Goal: Task Accomplishment & Management: Manage account settings

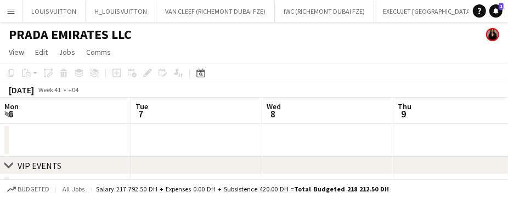
scroll to position [0, 311]
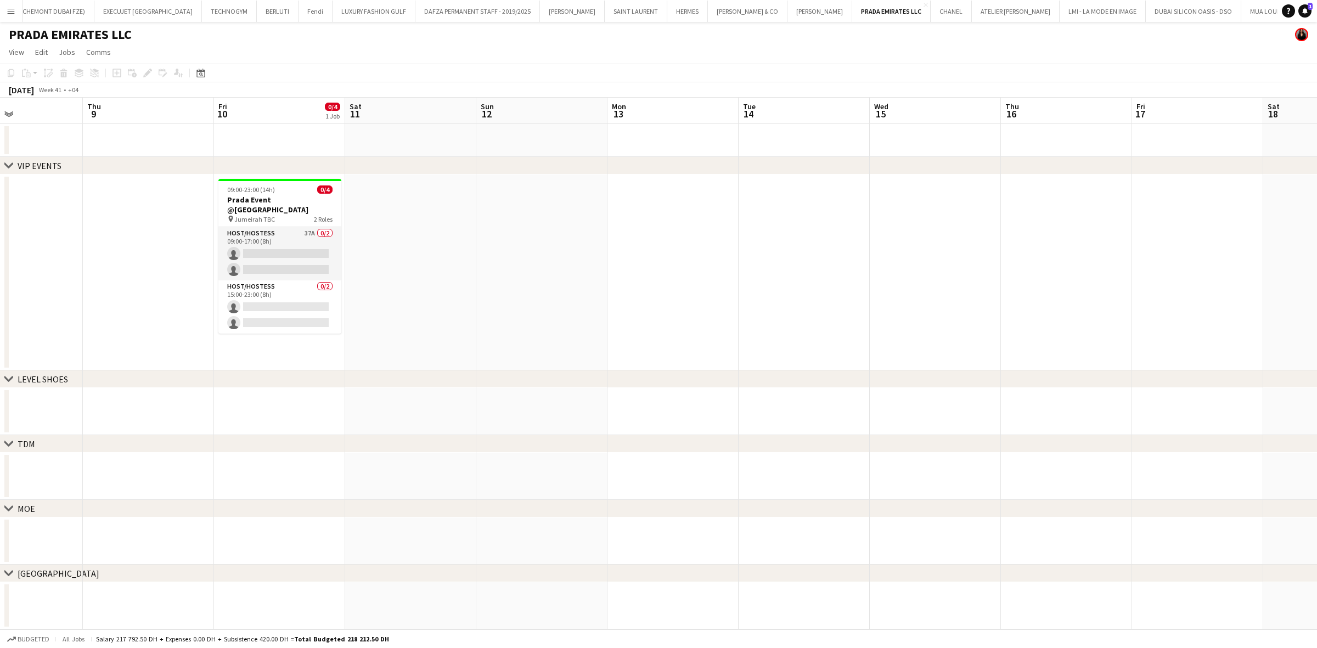
click at [12, 9] on app-icon "Menu" at bounding box center [11, 11] width 9 height 9
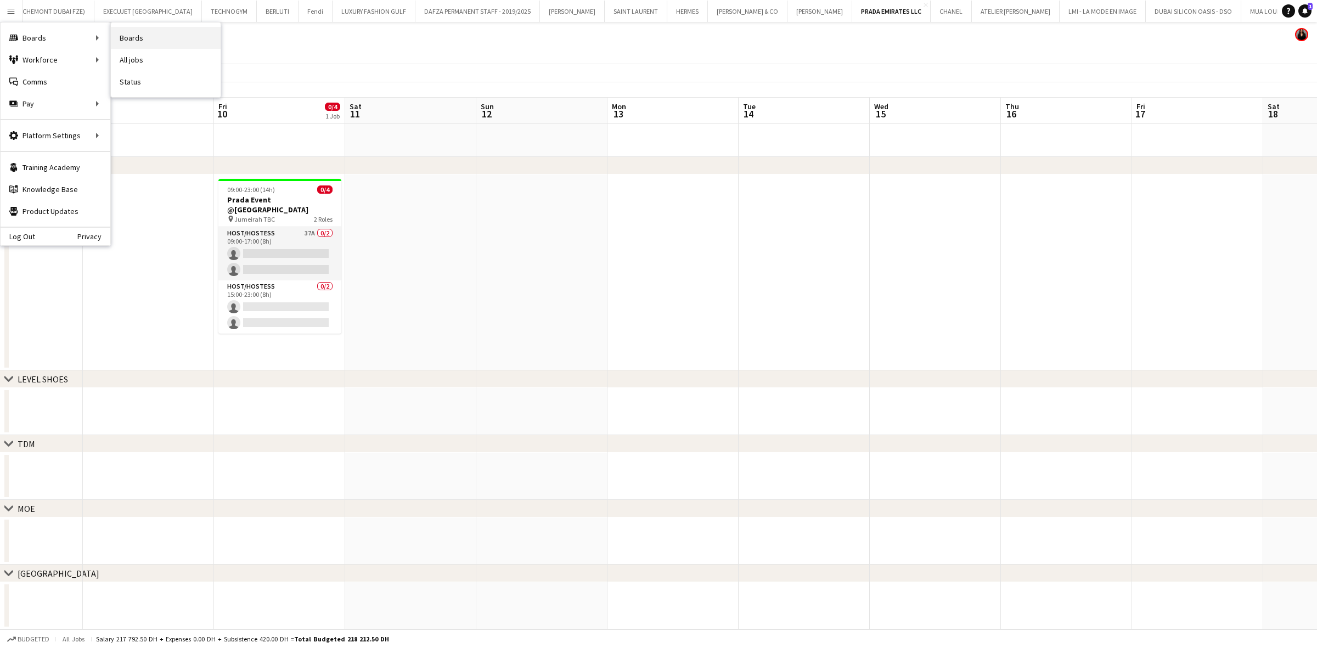
click at [149, 38] on link "Boards" at bounding box center [166, 38] width 110 height 22
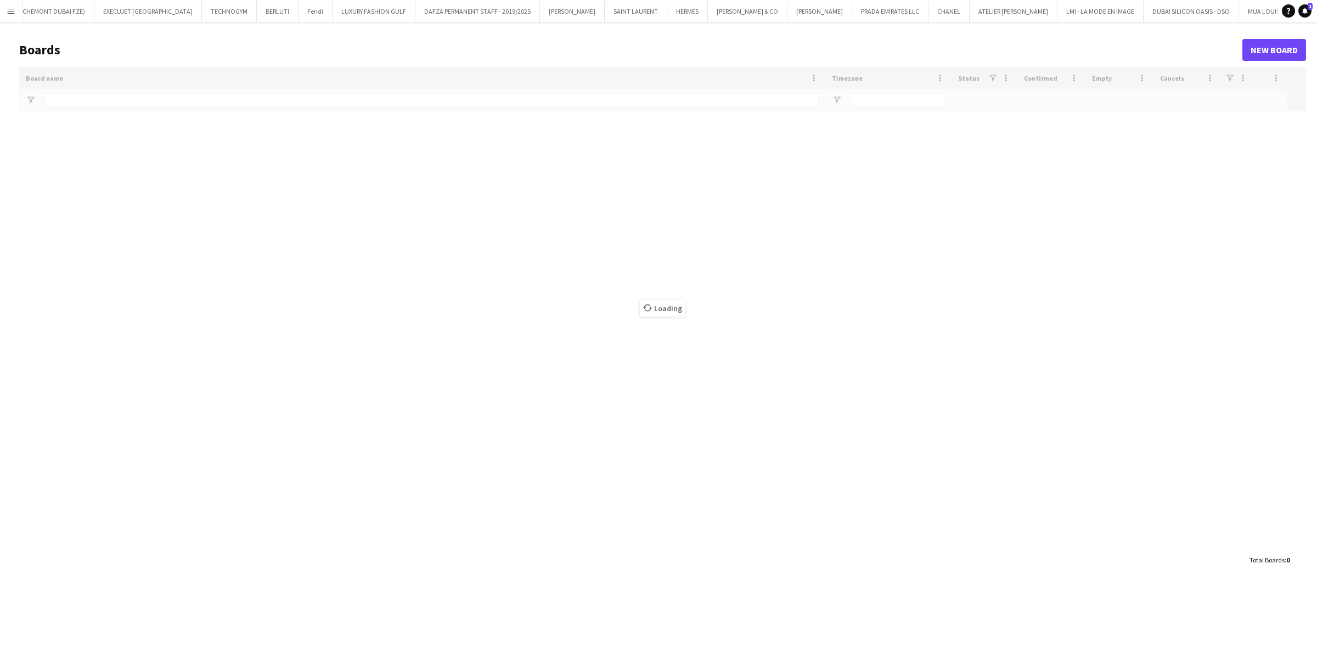
type input "*****"
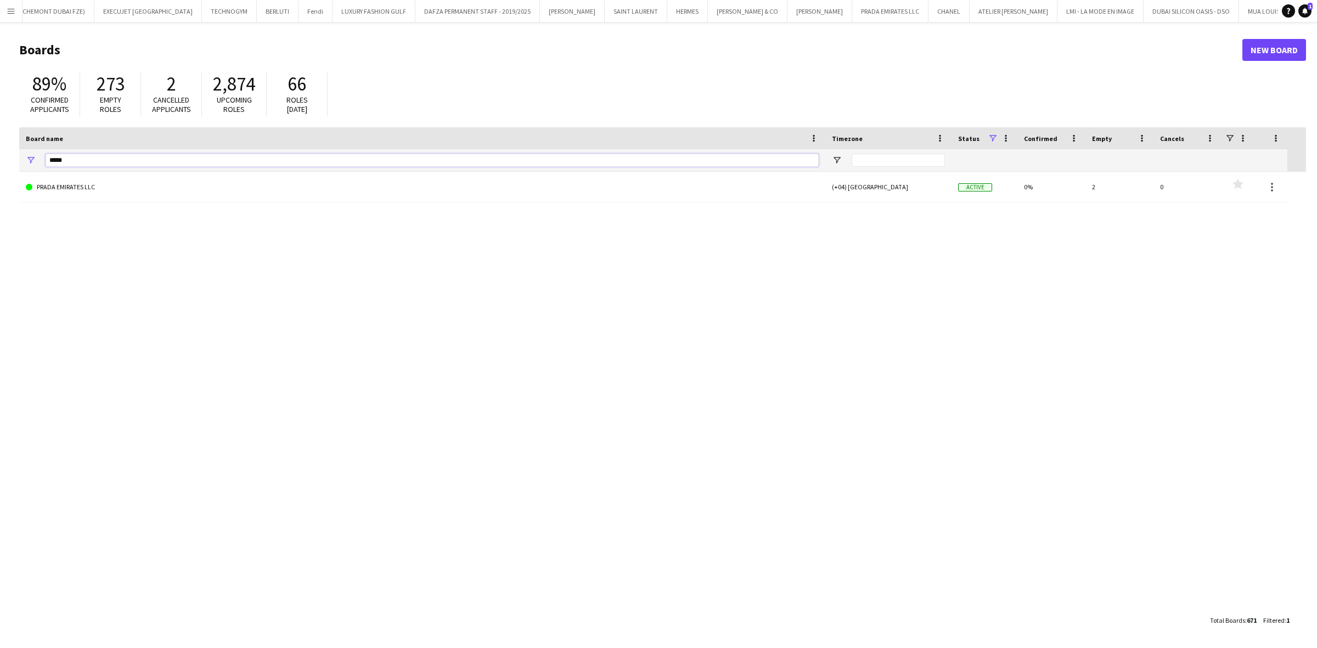
drag, startPoint x: 74, startPoint y: 155, endPoint x: 35, endPoint y: 162, distance: 40.1
click at [35, 162] on div "*****" at bounding box center [422, 160] width 806 height 22
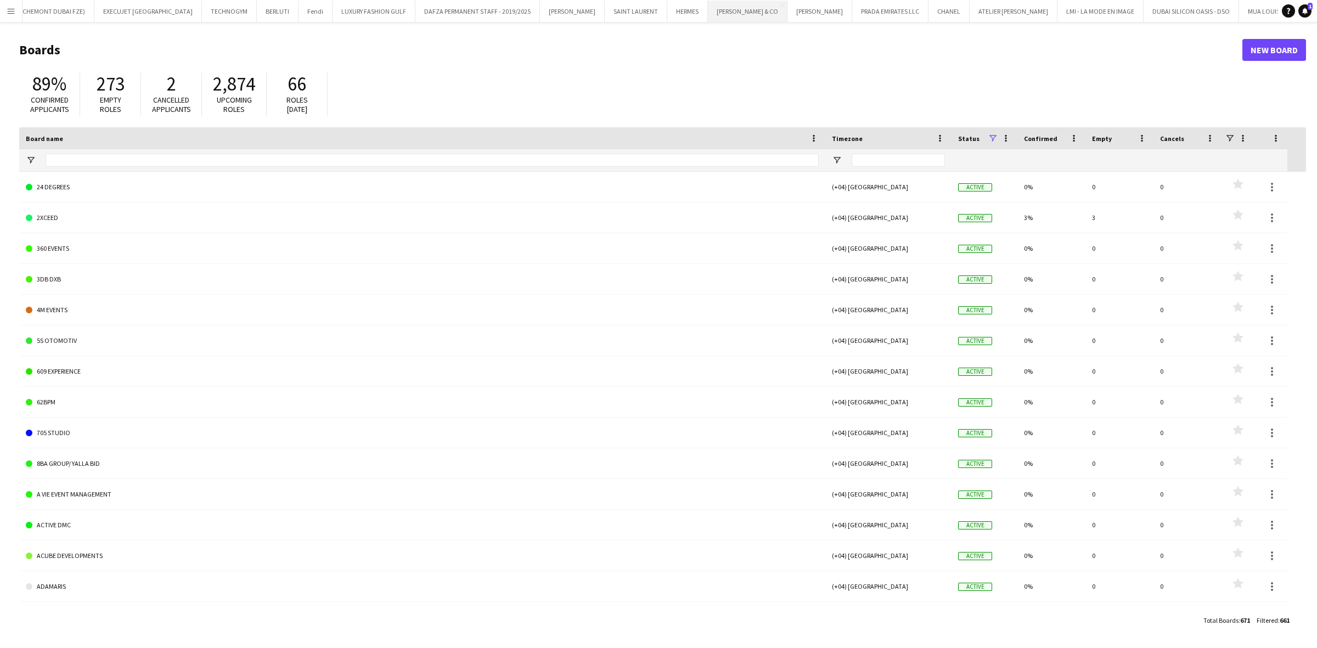
click at [708, 13] on button "TIFFANY & CO Close" at bounding box center [748, 11] width 80 height 21
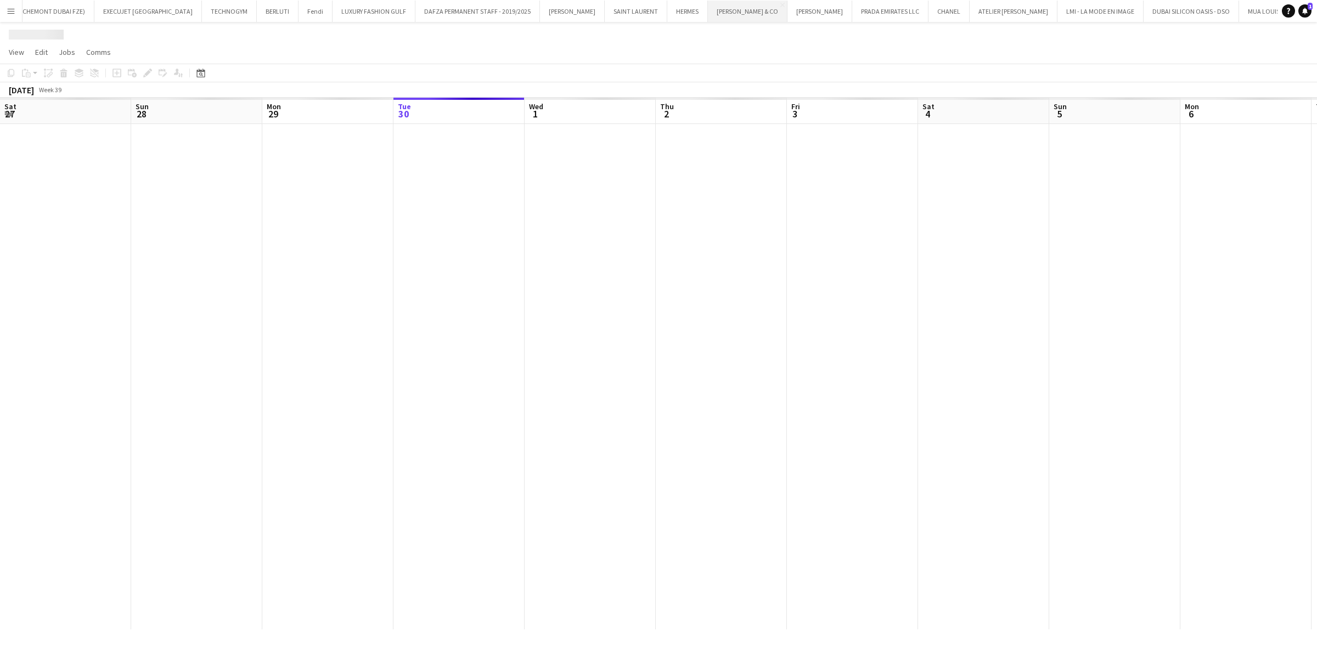
scroll to position [0, 262]
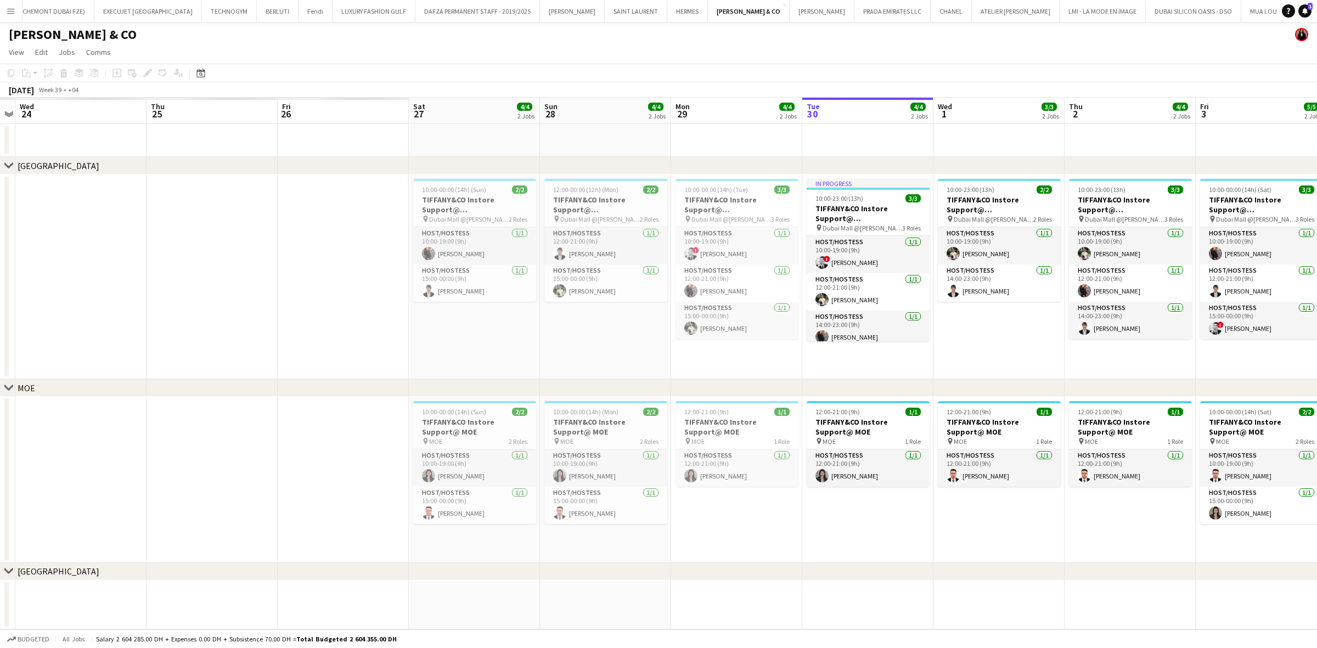
drag, startPoint x: 247, startPoint y: 242, endPoint x: 804, endPoint y: 243, distance: 556.3
click at [804, 243] on app-calendar-viewport "Mon 22 Tue 23 Wed 24 Thu 25 Fri 26 Sat 27 4/4 2 Jobs Sun 28 4/4 2 Jobs Mon 29 4…" at bounding box center [658, 364] width 1317 height 532
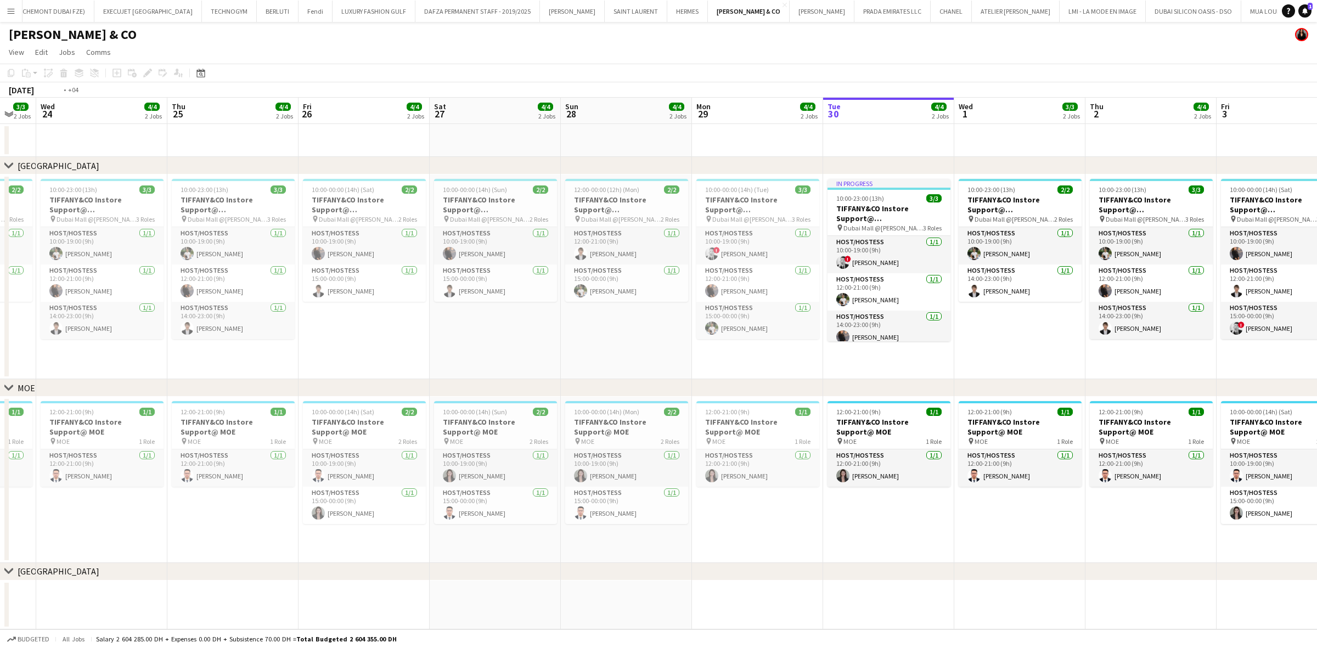
drag, startPoint x: 624, startPoint y: 261, endPoint x: 674, endPoint y: 261, distance: 49.9
click at [673, 261] on app-calendar-viewport "Mon 22 3/3 2 Jobs Tue 23 3/3 2 Jobs Wed 24 4/4 2 Jobs Thu 25 4/4 2 Jobs Fri 26 …" at bounding box center [658, 364] width 1317 height 532
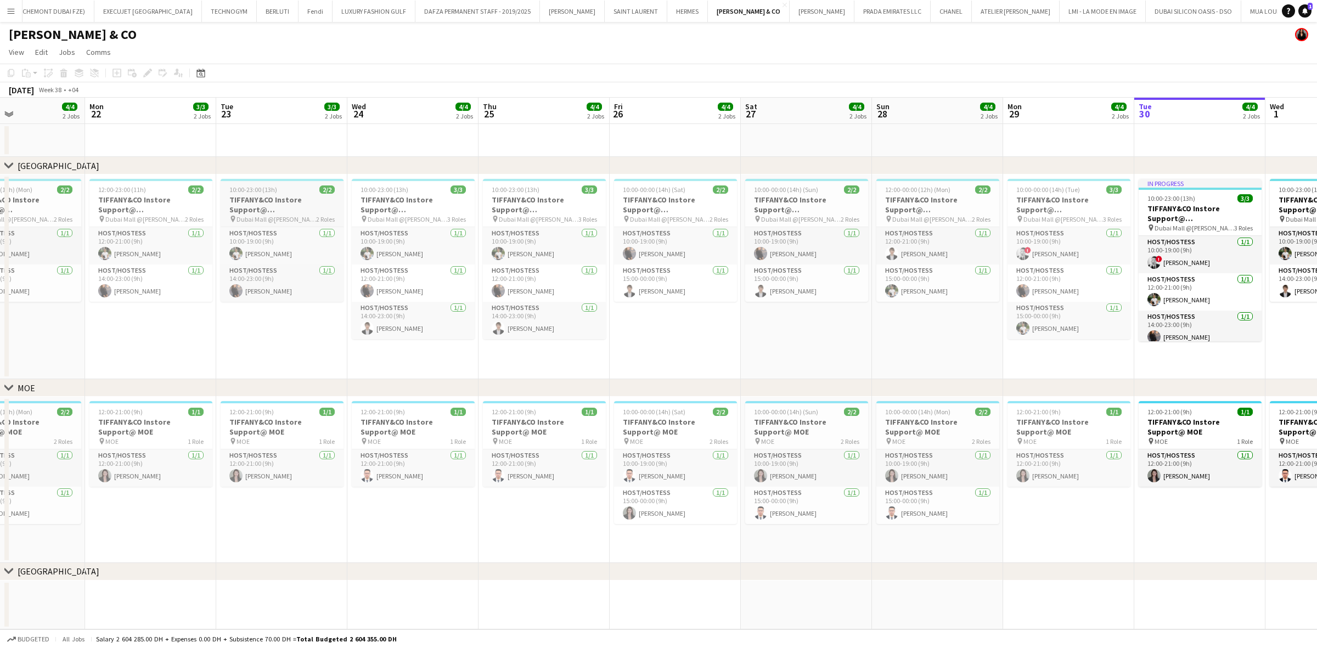
click at [741, 223] on app-calendar-viewport "Fri 19 4/4 2 Jobs Sat 20 3/3 2 Jobs Sun 21 4/4 2 Jobs Mon 22 3/3 2 Jobs Tue 23 …" at bounding box center [658, 364] width 1317 height 532
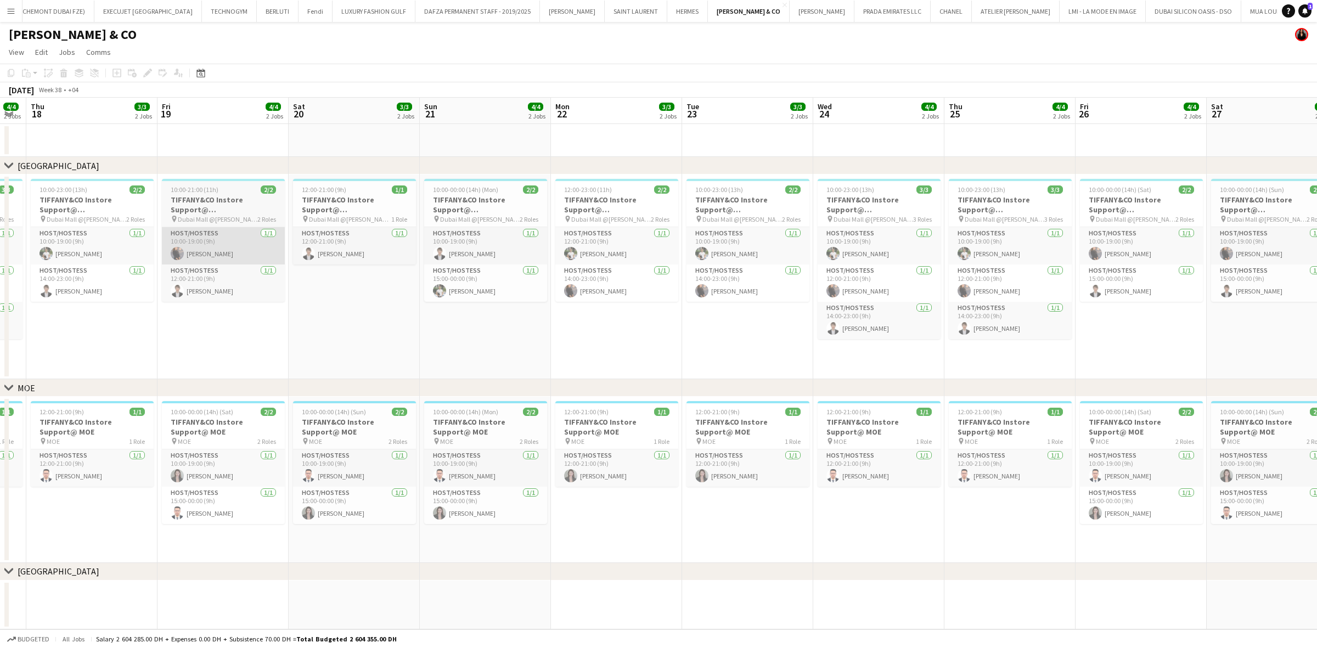
drag, startPoint x: 354, startPoint y: 223, endPoint x: 483, endPoint y: 243, distance: 130.4
click at [552, 226] on app-calendar-viewport "Tue 16 3/3 2 Jobs Wed 17 4/4 2 Jobs Thu 18 3/3 2 Jobs Fri 19 4/4 2 Jobs Sat 20 …" at bounding box center [658, 364] width 1317 height 532
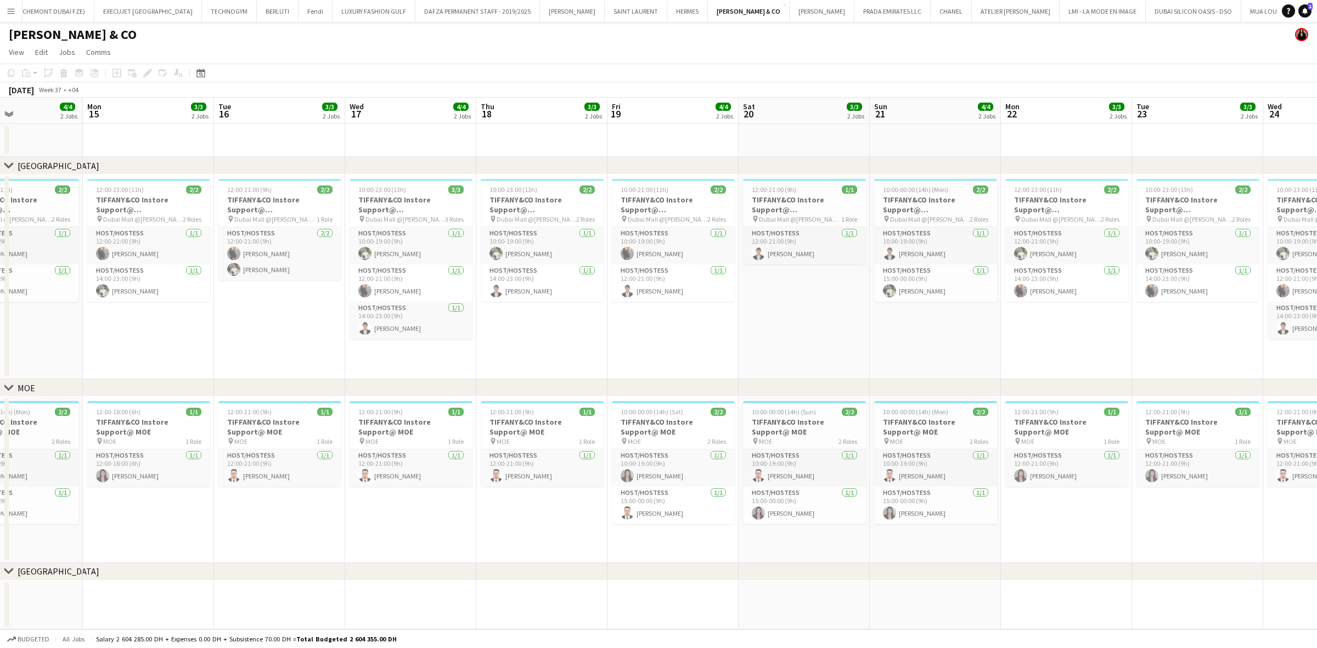
click at [541, 223] on app-calendar-viewport "Fri 12 Sat 13 Sun 14 4/4 2 Jobs Mon 15 3/3 2 Jobs Tue 16 3/3 2 Jobs Wed 17 4/4 …" at bounding box center [658, 364] width 1317 height 532
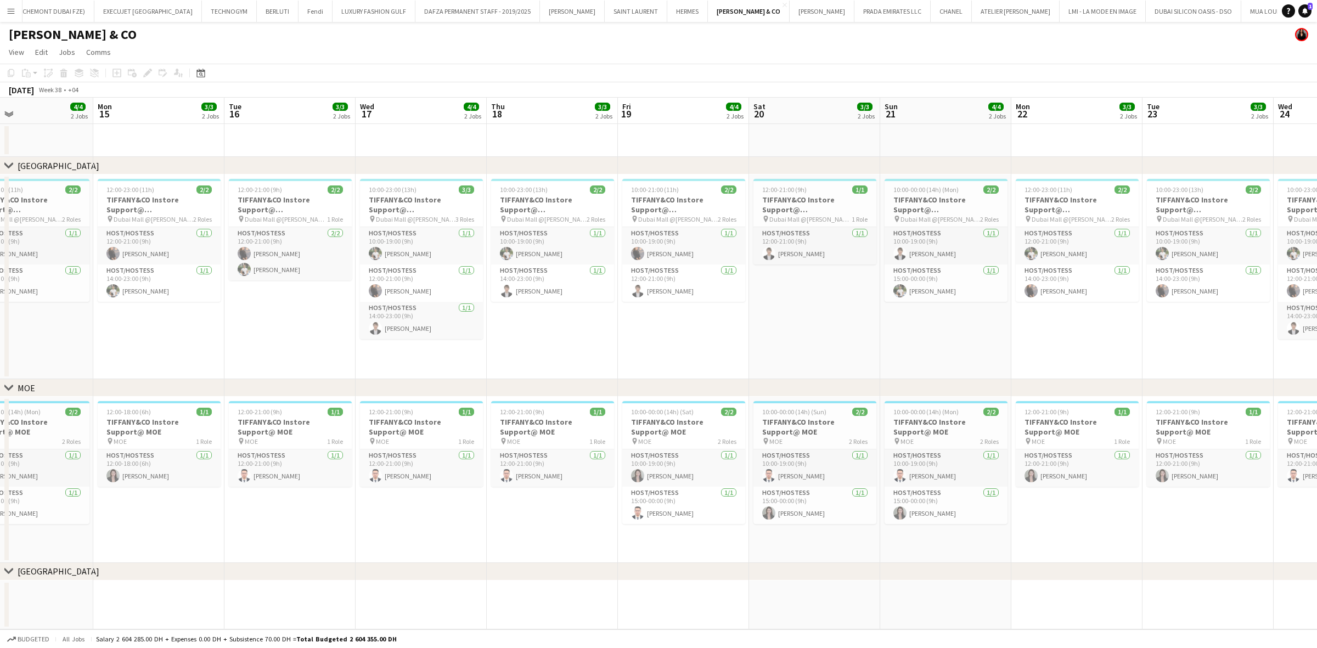
click at [599, 245] on app-calendar-viewport "Fri 12 4/4 2 Jobs Sat 13 4/4 2 Jobs Sun 14 4/4 2 Jobs Mon 15 3/3 2 Jobs Tue 16 …" at bounding box center [658, 364] width 1317 height 532
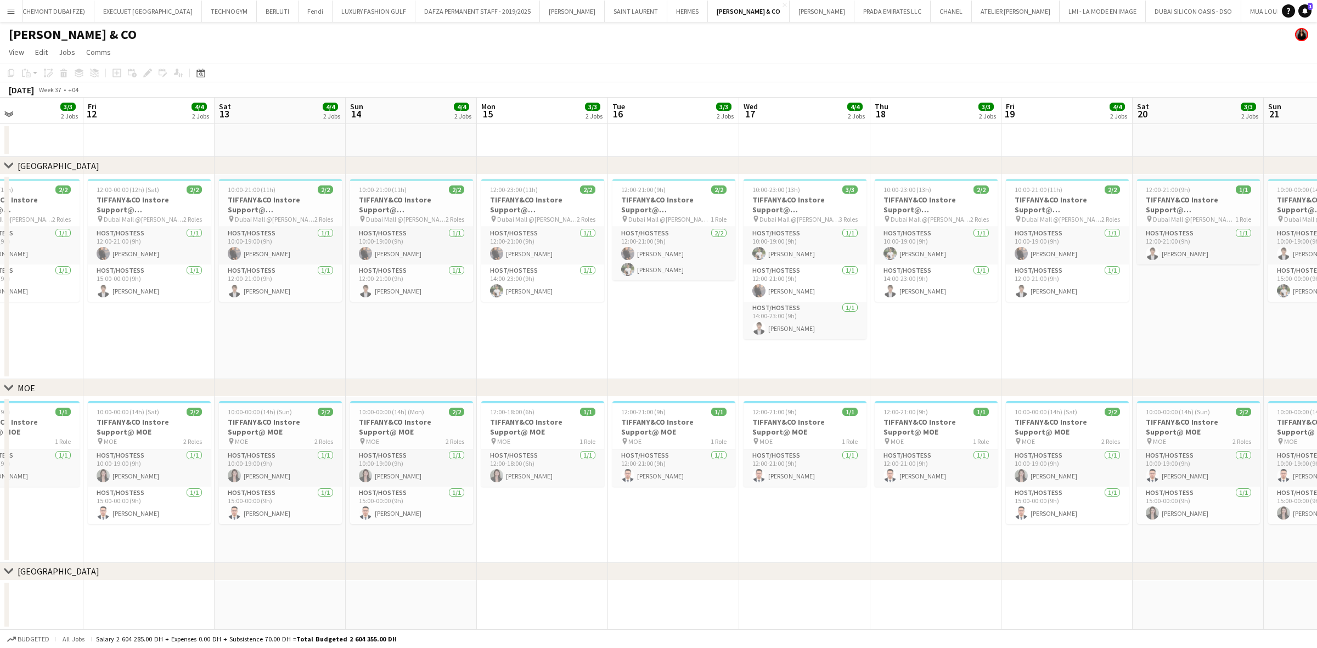
click at [586, 222] on app-calendar-viewport "Tue 9 2/2 2 Jobs Wed 10 3/3 2 Jobs Thu 11 3/3 2 Jobs Fri 12 4/4 2 Jobs Sat 13 4…" at bounding box center [658, 364] width 1317 height 532
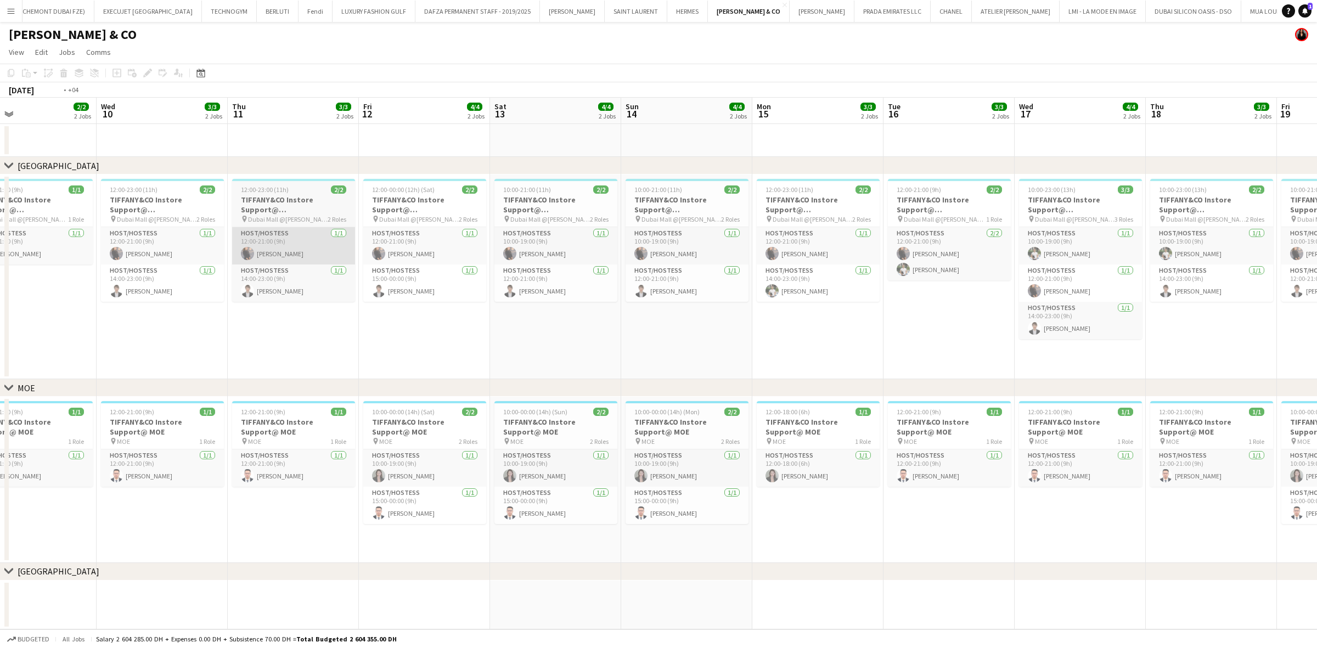
drag, startPoint x: 261, startPoint y: 233, endPoint x: 605, endPoint y: 247, distance: 344.3
click at [597, 247] on app-calendar-viewport "Sun 7 3/3 2 Jobs Mon 8 2/2 2 Jobs Tue 9 2/2 2 Jobs Wed 10 3/3 2 Jobs Thu 11 3/3…" at bounding box center [658, 364] width 1317 height 532
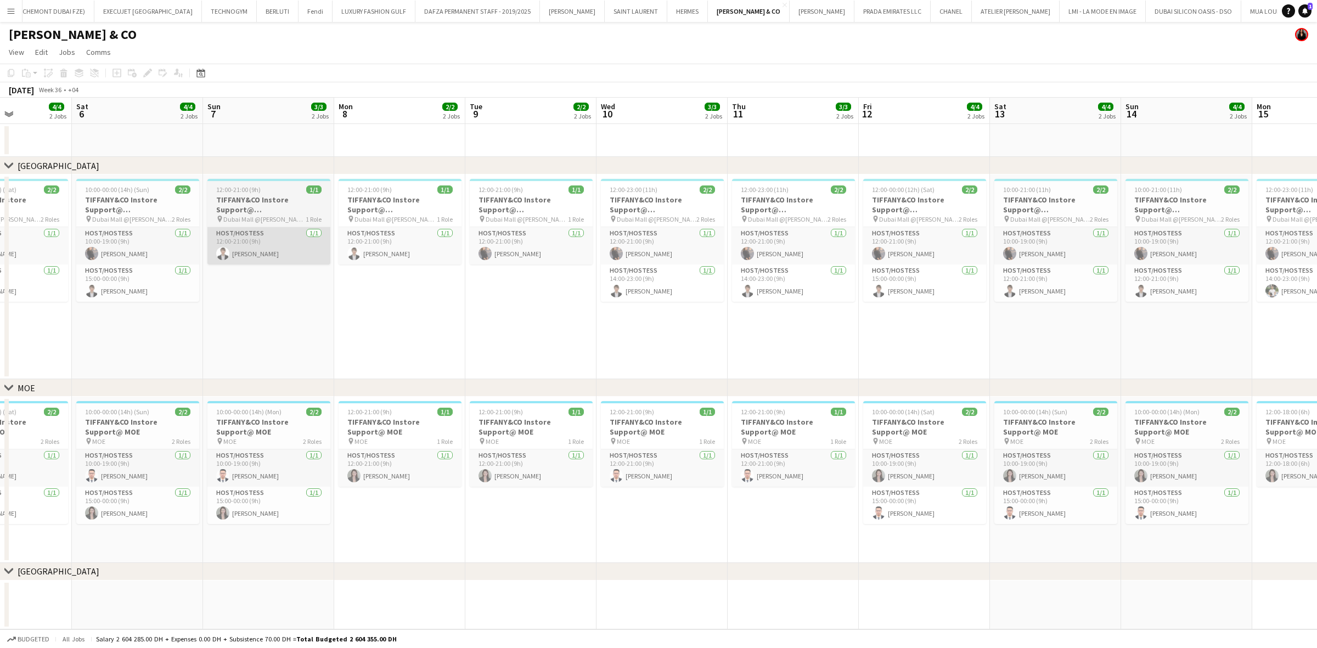
drag, startPoint x: 409, startPoint y: 223, endPoint x: 461, endPoint y: 230, distance: 53.2
click at [535, 226] on app-calendar-viewport "Wed 3 Thu 4 3/3 2 Jobs Fri 5 4/4 2 Jobs Sat 6 4/4 2 Jobs Sun 7 3/3 2 Jobs Mon 8…" at bounding box center [658, 364] width 1317 height 532
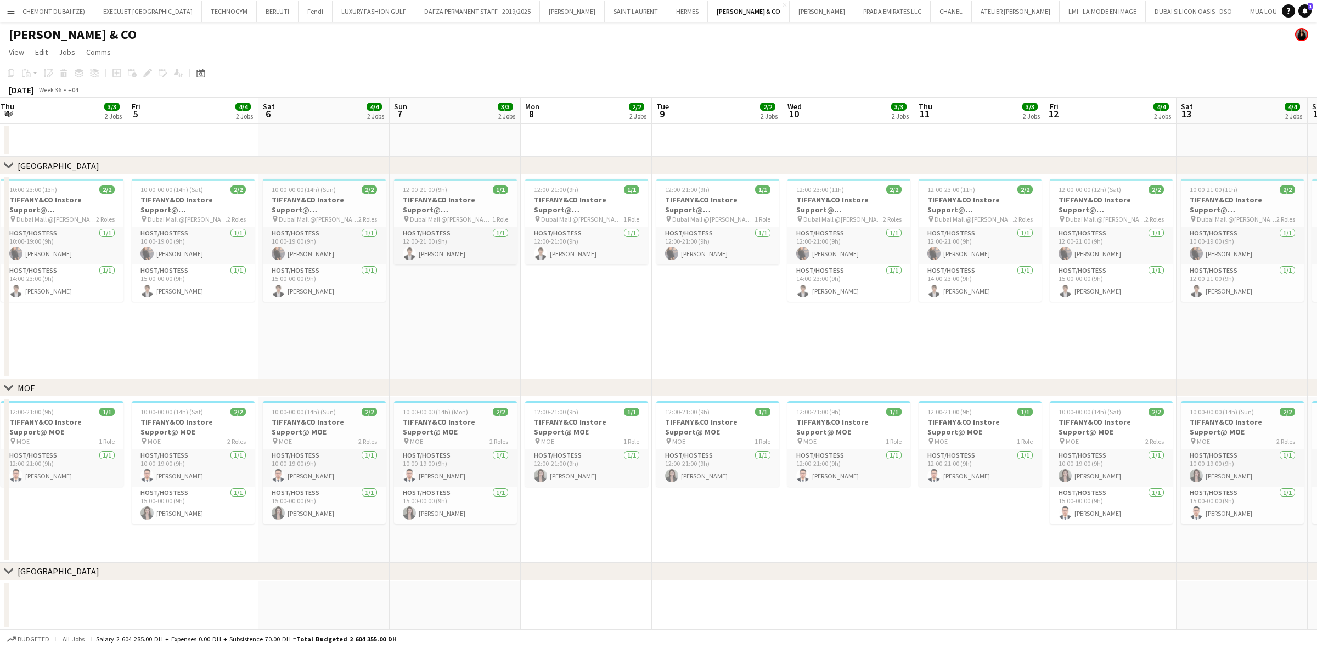
drag, startPoint x: 435, startPoint y: 221, endPoint x: 451, endPoint y: 221, distance: 15.9
click at [450, 221] on app-calendar-viewport "Tue 2 3/3 2 Jobs Wed 3 3/3 2 Jobs Thu 4 3/3 2 Jobs Fri 5 4/4 2 Jobs Sat 6 4/4 2…" at bounding box center [658, 364] width 1317 height 532
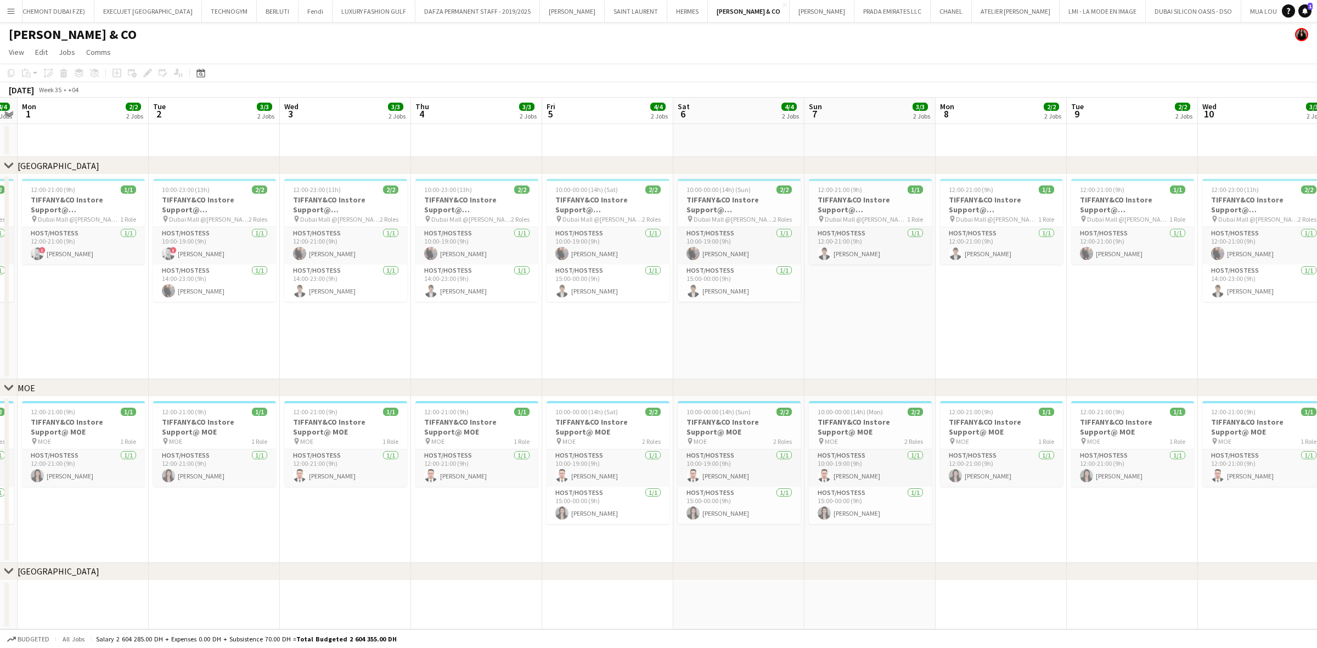
scroll to position [0, 376]
drag, startPoint x: 170, startPoint y: 221, endPoint x: 280, endPoint y: 239, distance: 111.8
click at [280, 239] on app-calendar-viewport "Fri 29 5/5 2 Jobs Sat 30 5/5 2 Jobs Sun 31 4/4 2 Jobs Mon 1 2/2 2 Jobs Tue 2 3/…" at bounding box center [658, 364] width 1317 height 532
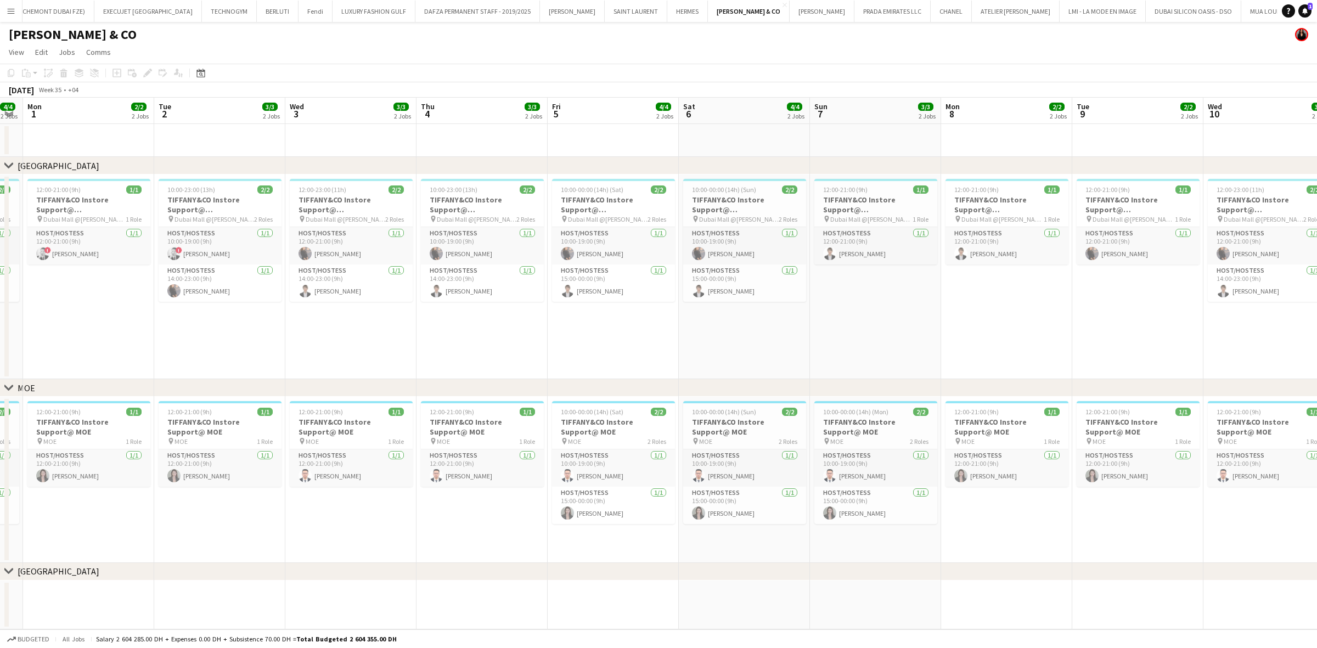
scroll to position [0, 375]
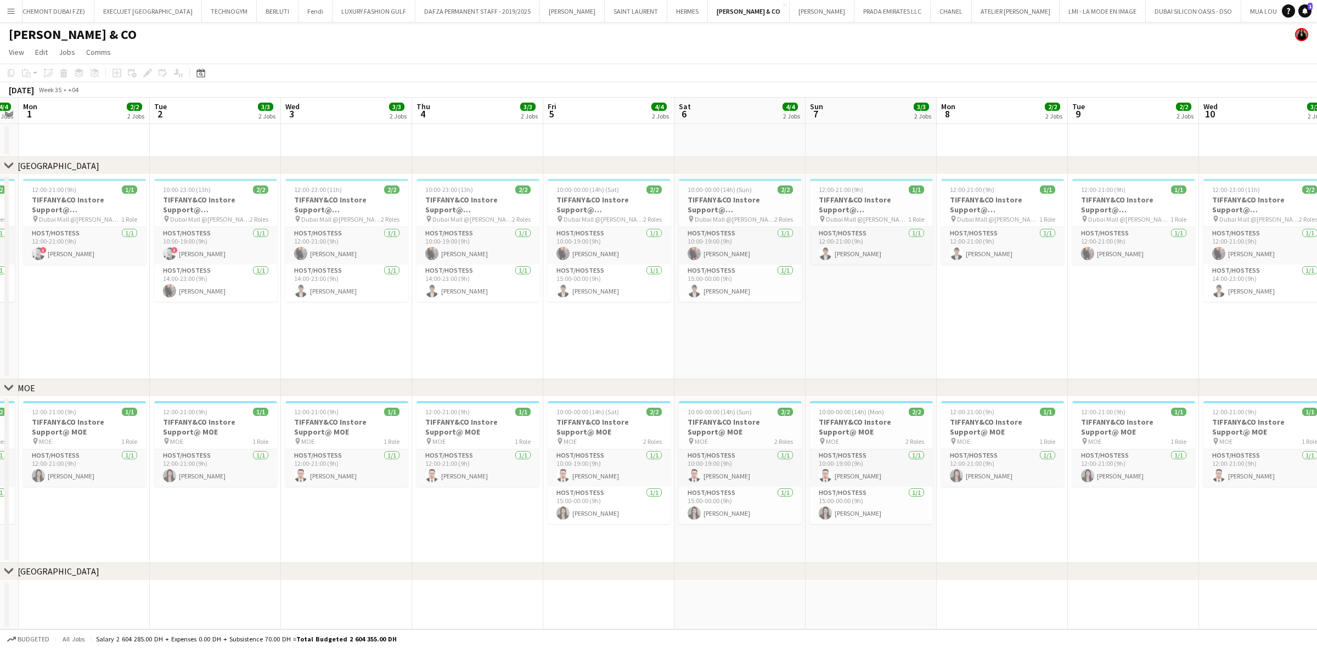
click at [173, 289] on app-calendar-viewport "Fri 29 5/5 2 Jobs Sat 30 5/5 2 Jobs Sun 31 4/4 2 Jobs Mon 1 2/2 2 Jobs Tue 2 3/…" at bounding box center [658, 364] width 1317 height 532
click at [108, 206] on h3 "TIFFANY&CO Instore Support@ Dubai Mall" at bounding box center [84, 205] width 123 height 20
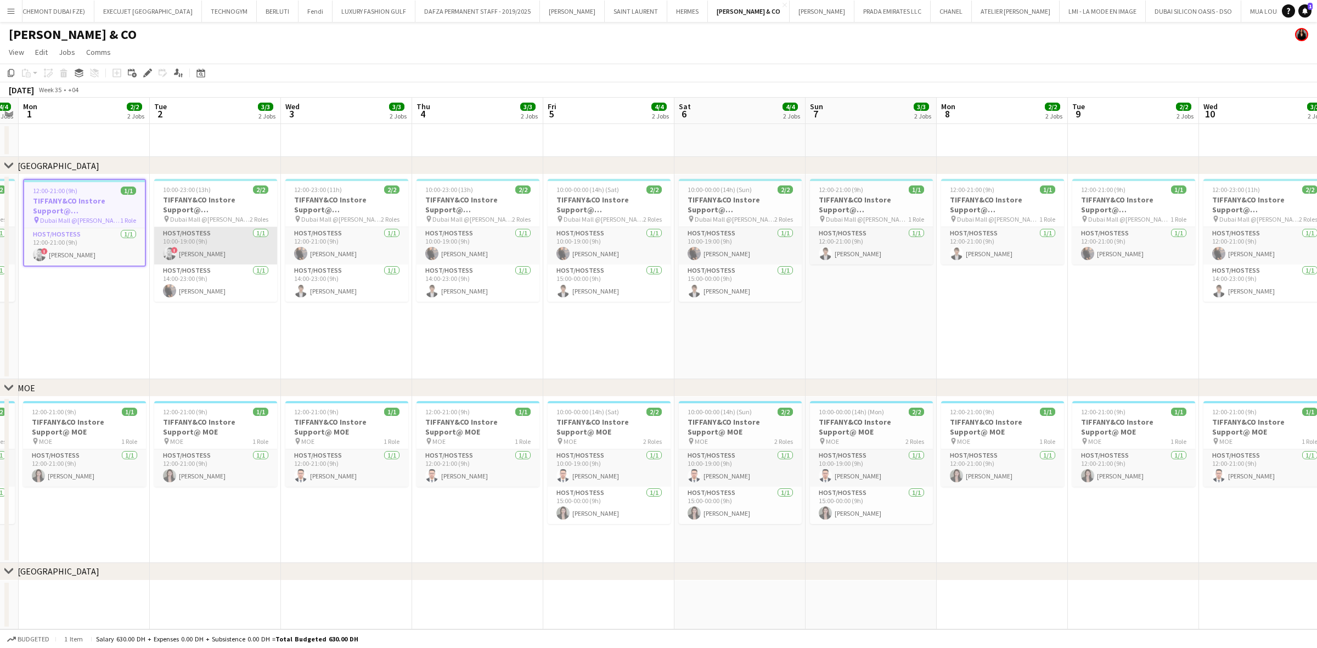
click at [195, 247] on app-card-role "Host/Hostess 1/1 10:00-19:00 (9h) ! Danaker Kenenbaev" at bounding box center [215, 245] width 123 height 37
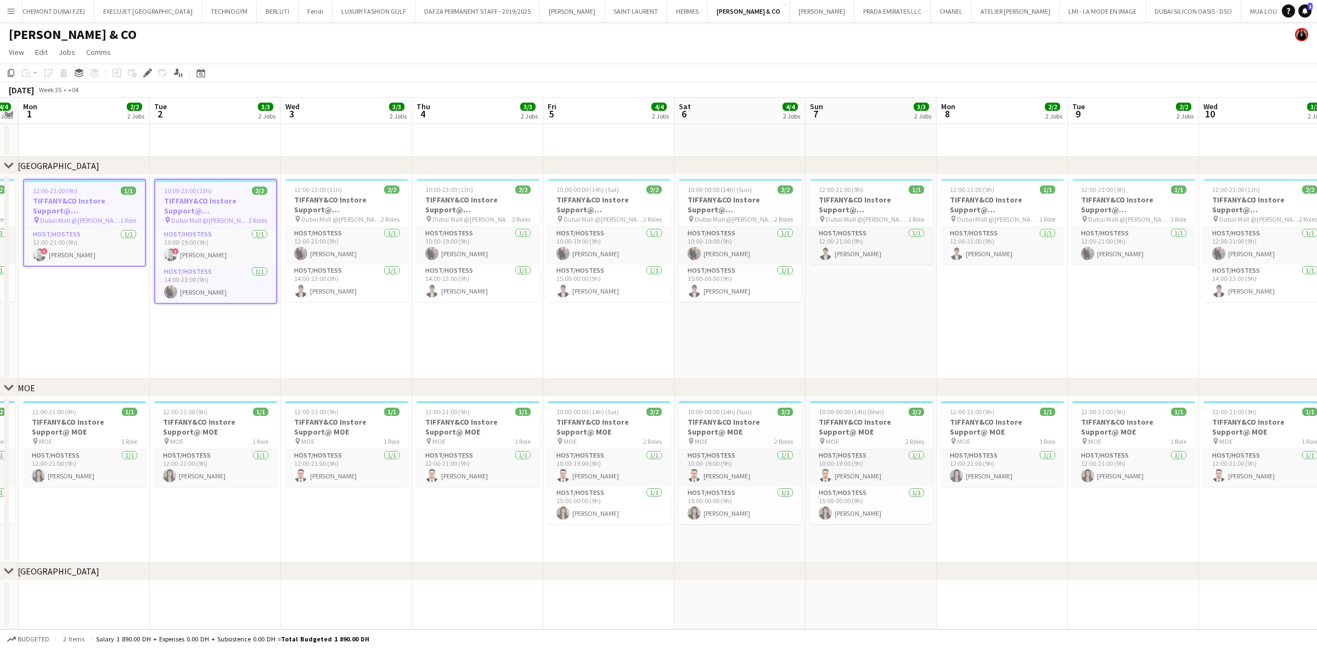
click at [193, 223] on span "Dubai Mall @Tiffany" at bounding box center [209, 220] width 77 height 8
click at [193, 201] on h3 "TIFFANY&CO Instore Support@ Dubai Mall" at bounding box center [215, 205] width 123 height 20
click at [89, 249] on app-card-role "Host/Hostess 1/1 12:00-21:00 (9h) ! Danaker Kenenbaev" at bounding box center [84, 246] width 121 height 37
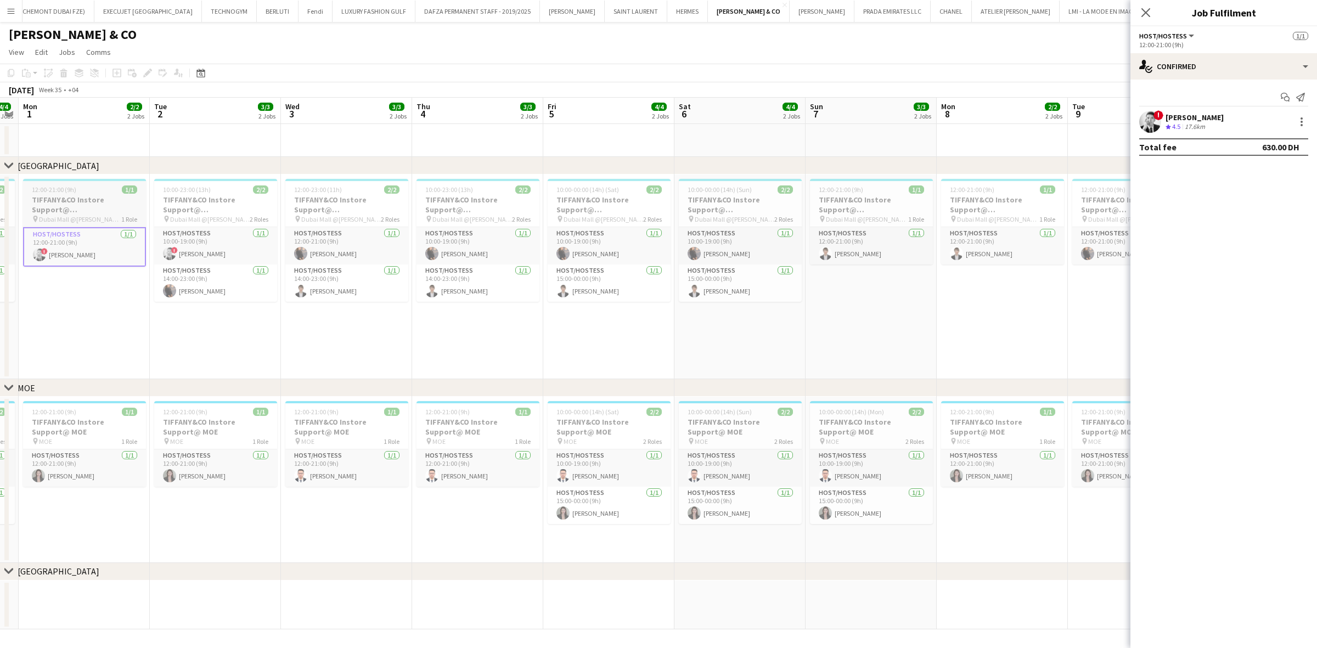
click at [104, 199] on h3 "TIFFANY&CO Instore Support@ Dubai Mall" at bounding box center [84, 205] width 123 height 20
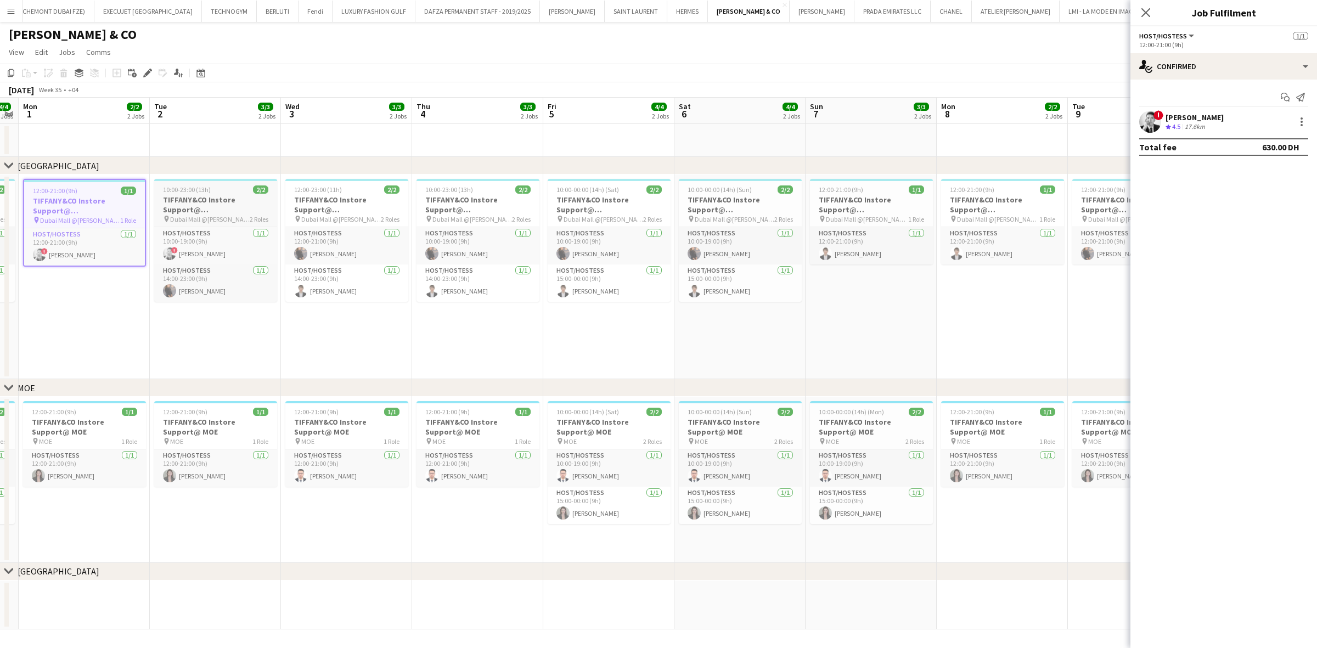
click at [228, 196] on h3 "TIFFANY&CO Instore Support@ Dubai Mall" at bounding box center [215, 205] width 123 height 20
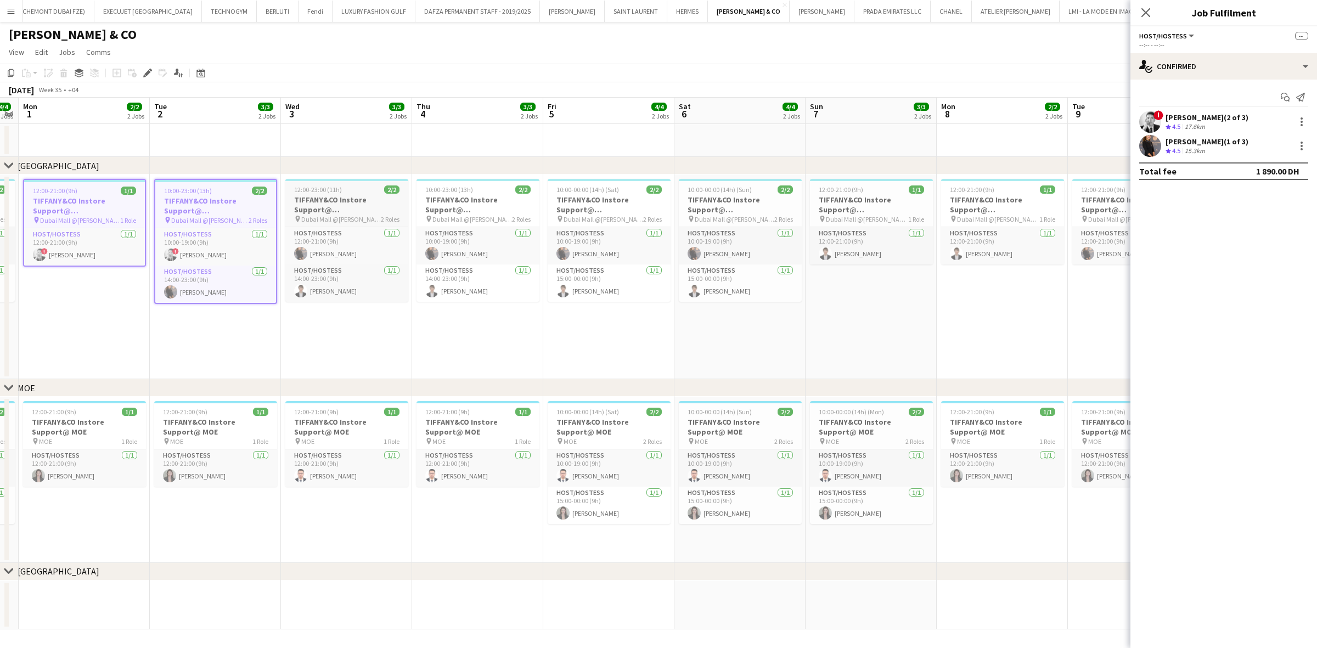
click at [322, 203] on h3 "TIFFANY&CO Instore Support@ Dubai Mall" at bounding box center [346, 205] width 123 height 20
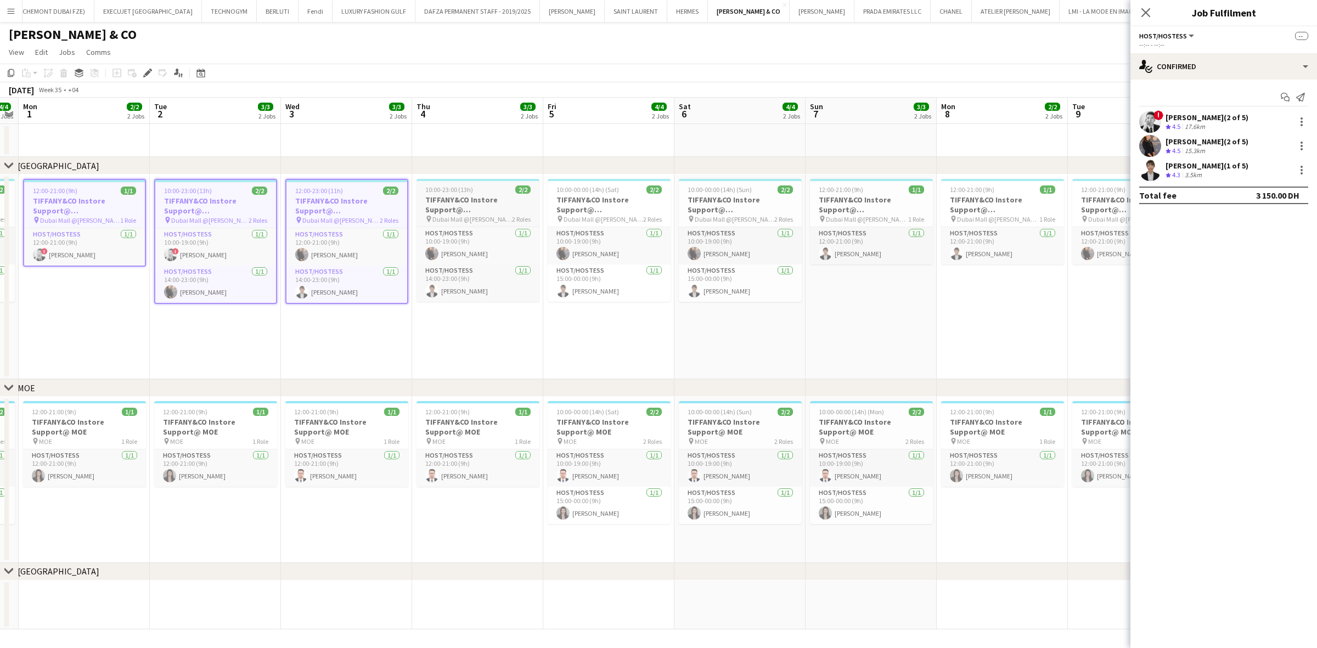
click at [486, 204] on h3 "TIFFANY&CO Instore Support@ Dubai Mall" at bounding box center [477, 205] width 123 height 20
click at [641, 203] on h3 "TIFFANY&CO Instore Support@ Dubai Mall" at bounding box center [609, 205] width 123 height 20
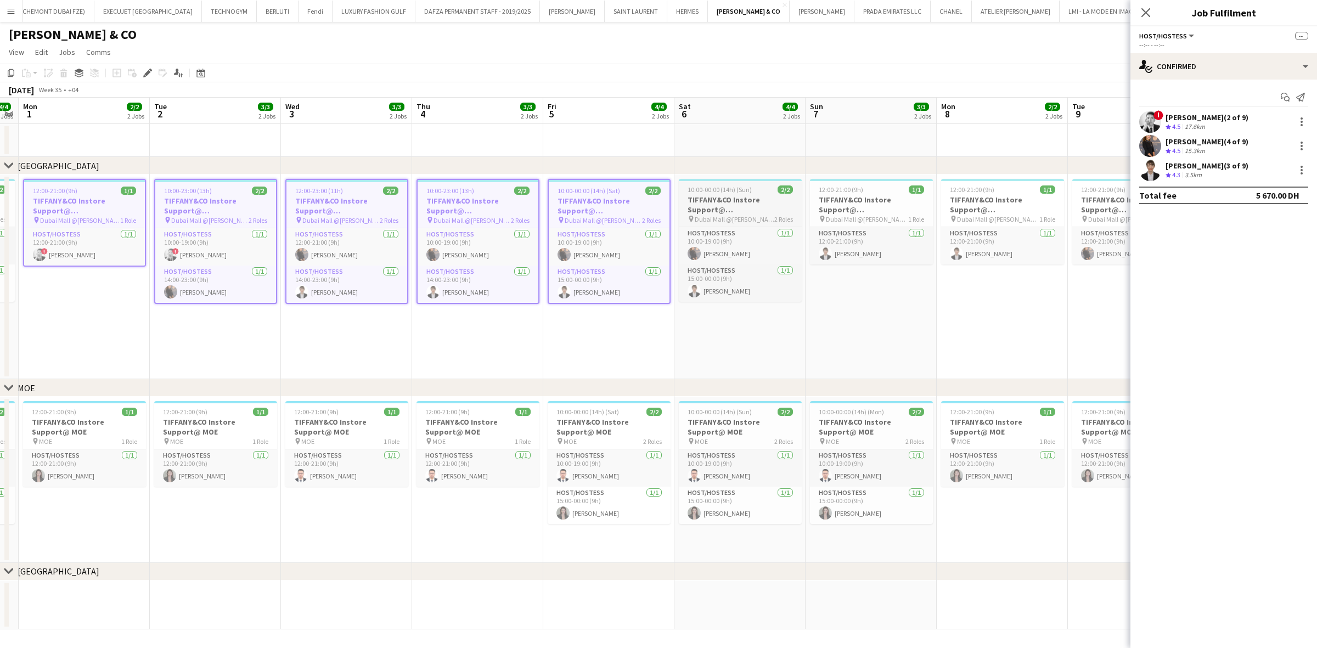
click at [777, 192] on span "2/2" at bounding box center [784, 189] width 15 height 8
click at [867, 199] on h3 "TIFFANY&CO Instore Support@ Dubai Mall" at bounding box center [871, 205] width 123 height 20
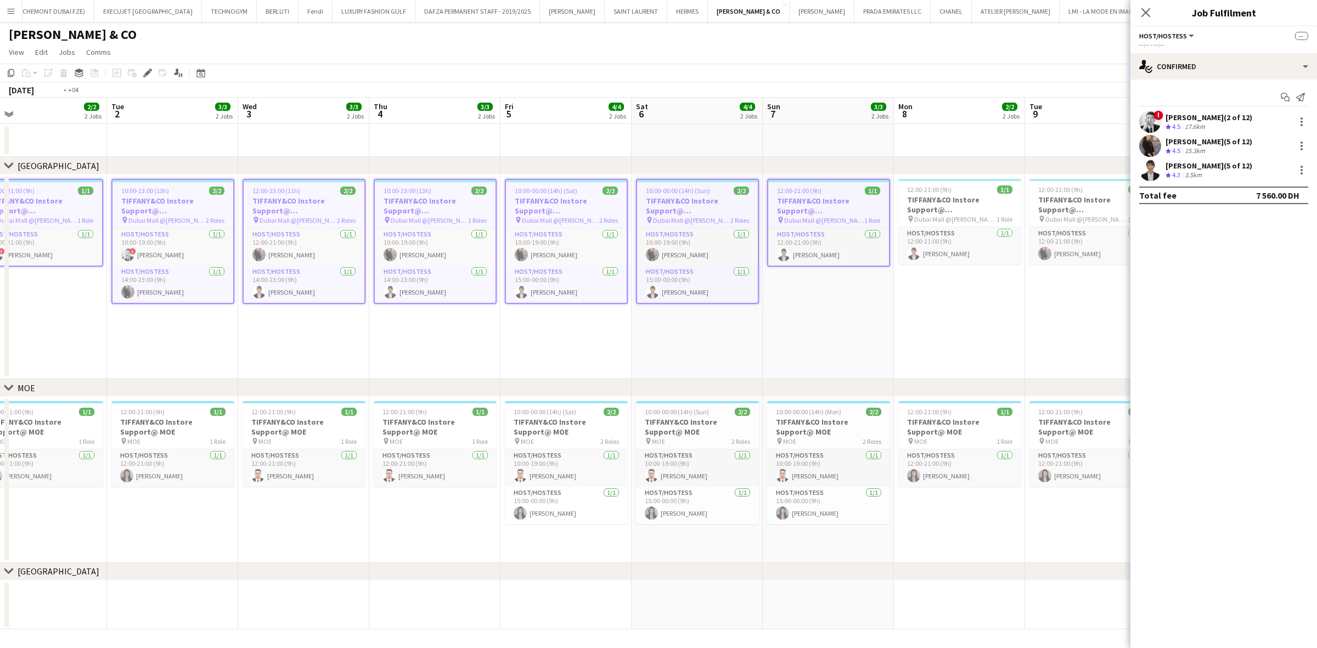
drag, startPoint x: 905, startPoint y: 200, endPoint x: 584, endPoint y: 225, distance: 321.9
click at [584, 225] on app-calendar-viewport "Fri 29 5/5 2 Jobs Sat 30 5/5 2 Jobs Sun 31 4/4 2 Jobs Mon 1 2/2 2 Jobs Tue 2 3/…" at bounding box center [658, 364] width 1317 height 532
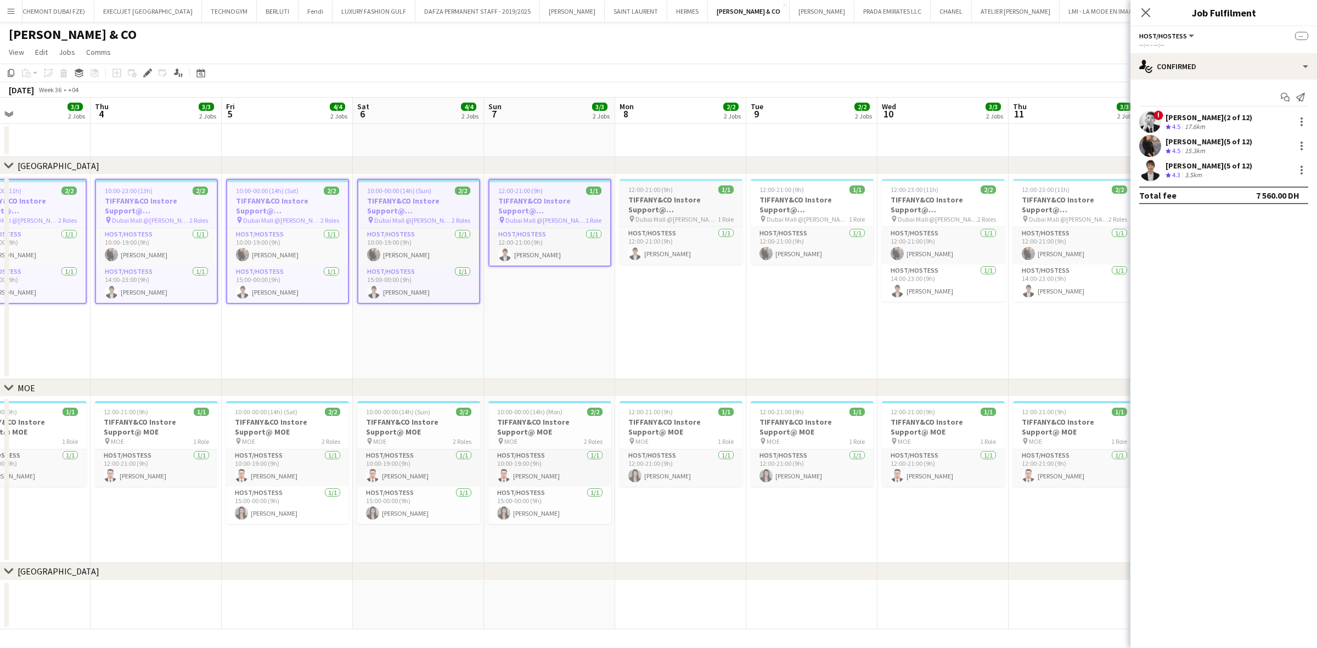
click at [647, 207] on h3 "TIFFANY&CO Instore Support@ Dubai Mall" at bounding box center [680, 205] width 123 height 20
click at [777, 187] on span "12:00-21:00 (9h)" at bounding box center [781, 189] width 44 height 8
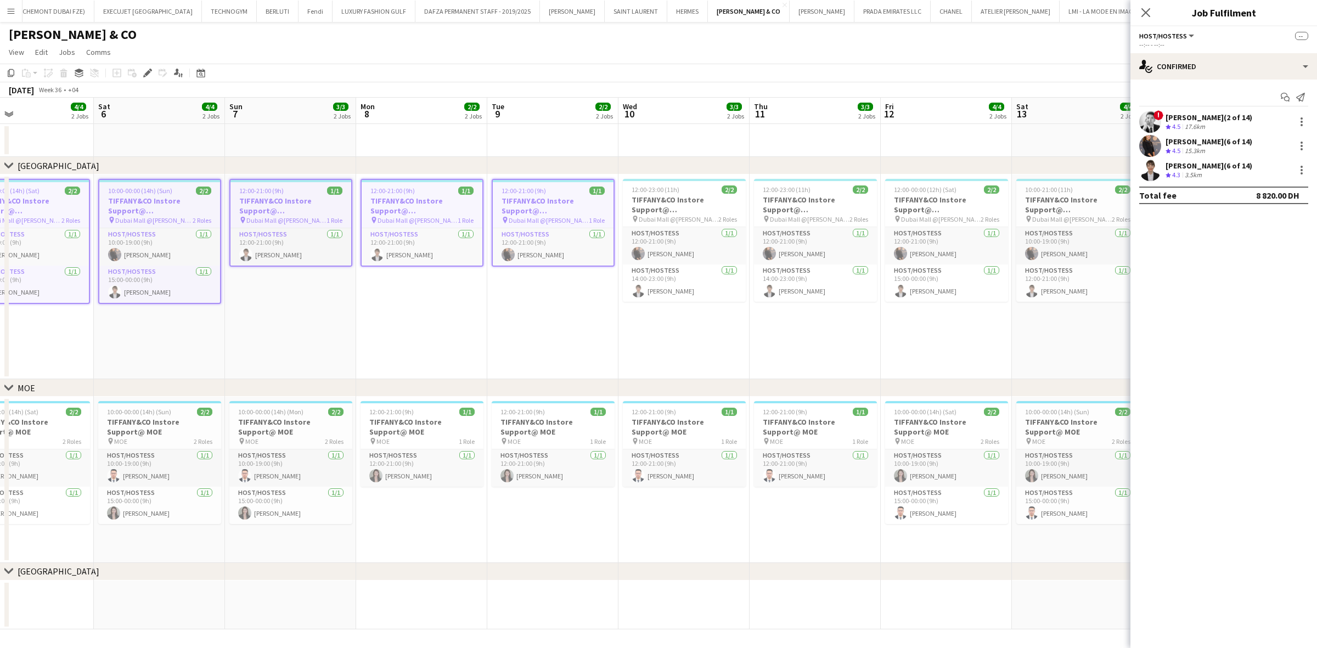
drag, startPoint x: 915, startPoint y: 215, endPoint x: 639, endPoint y: 241, distance: 276.7
click at [639, 241] on app-calendar-viewport "Tue 2 3/3 2 Jobs Wed 3 3/3 2 Jobs Thu 4 3/3 2 Jobs Fri 5 4/4 2 Jobs Sat 6 4/4 2…" at bounding box center [658, 364] width 1317 height 532
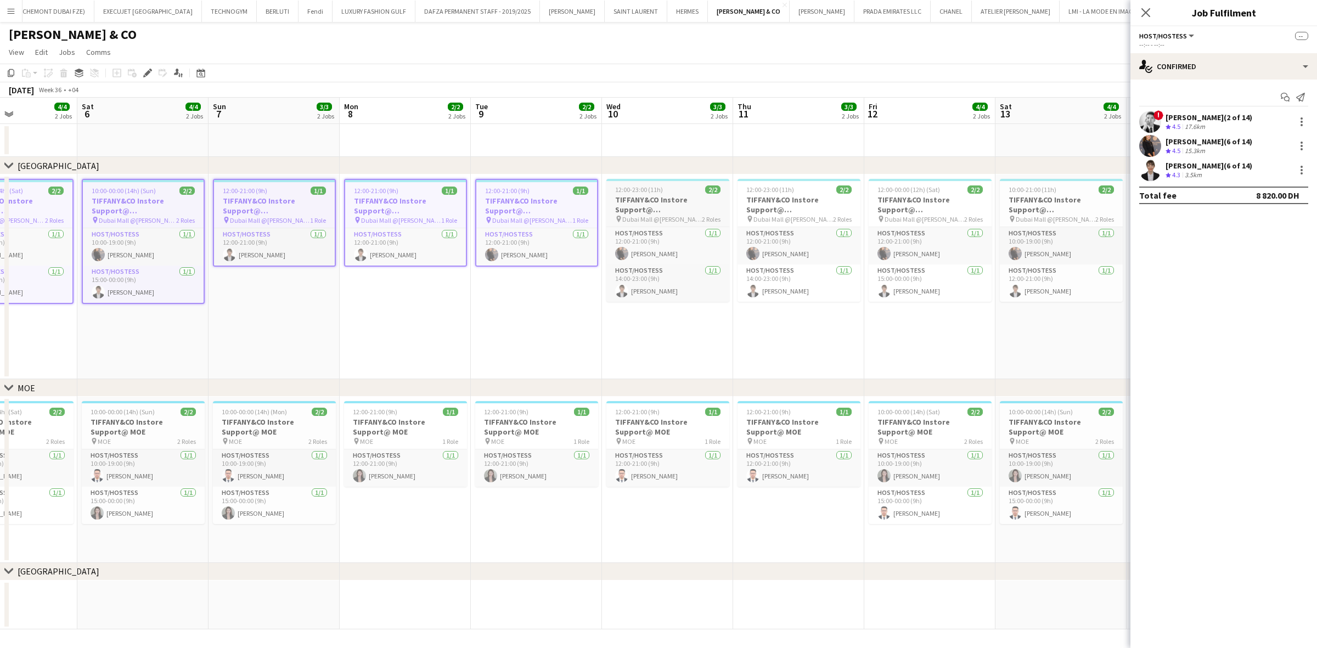
click at [635, 206] on h3 "TIFFANY&CO Instore Support@ Dubai Mall" at bounding box center [667, 205] width 123 height 20
click at [783, 207] on h3 "TIFFANY&CO Instore Support@ Dubai Mall" at bounding box center [798, 205] width 123 height 20
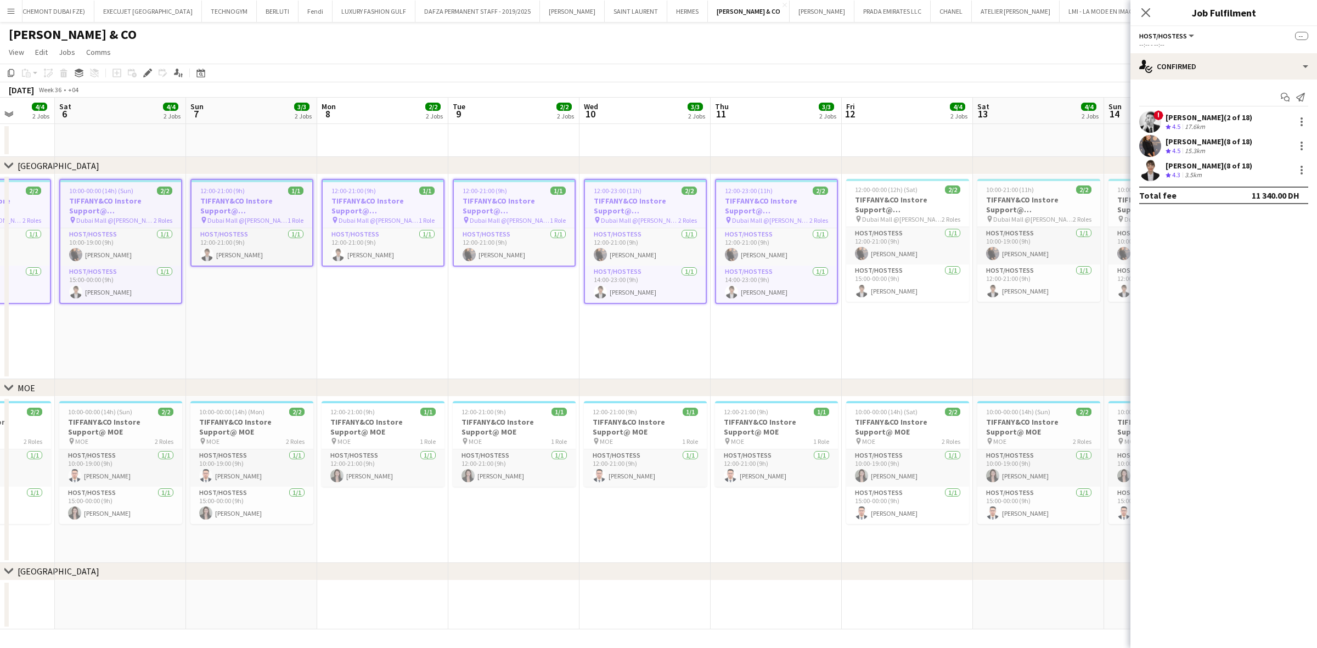
drag, startPoint x: 682, startPoint y: 220, endPoint x: 605, endPoint y: 220, distance: 76.8
click at [608, 220] on app-calendar-viewport "Wed 3 3/3 2 Jobs Thu 4 3/3 2 Jobs Fri 5 4/4 2 Jobs Sat 6 4/4 2 Jobs Sun 7 3/3 2…" at bounding box center [658, 364] width 1317 height 532
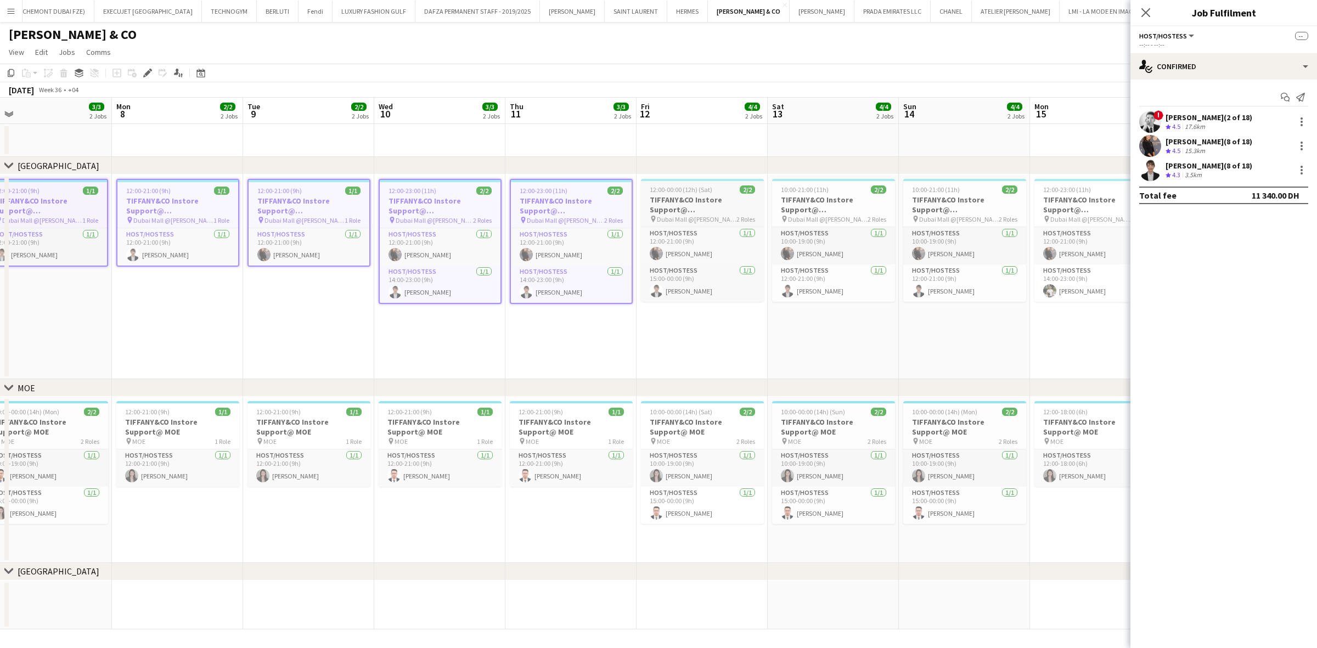
click at [741, 183] on app-job-card "12:00-00:00 (12h) (Sat) 2/2 TIFFANY&CO Instore Support@ Dubai Mall pin Dubai Ma…" at bounding box center [702, 240] width 123 height 123
click at [856, 199] on h3 "TIFFANY&CO Instore Support@ Dubai Mall" at bounding box center [833, 205] width 123 height 20
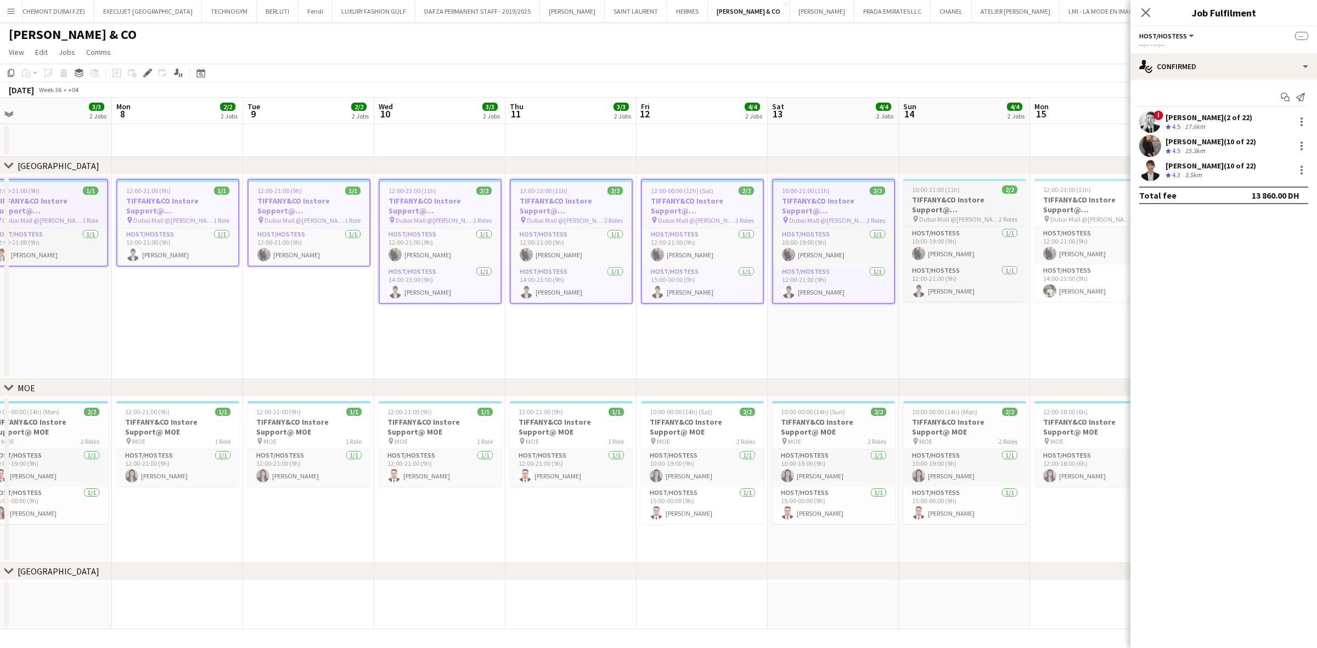
click at [867, 200] on h3 "TIFFANY&CO Instore Support@ Dubai Mall" at bounding box center [964, 205] width 123 height 20
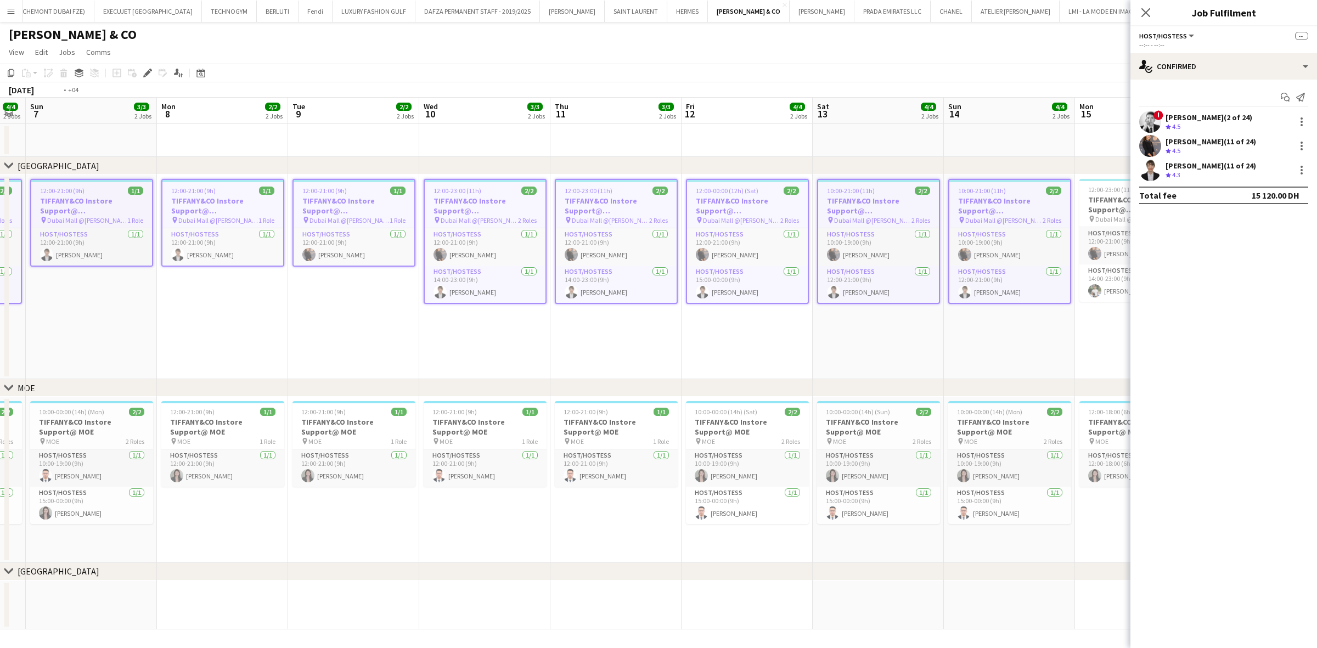
drag, startPoint x: 721, startPoint y: 251, endPoint x: 693, endPoint y: 253, distance: 28.6
click at [698, 253] on app-calendar-viewport "Thu 4 3/3 2 Jobs Fri 5 4/4 2 Jobs Sat 6 4/4 2 Jobs Sun 7 3/3 2 Jobs Mon 8 2/2 2…" at bounding box center [658, 364] width 1317 height 532
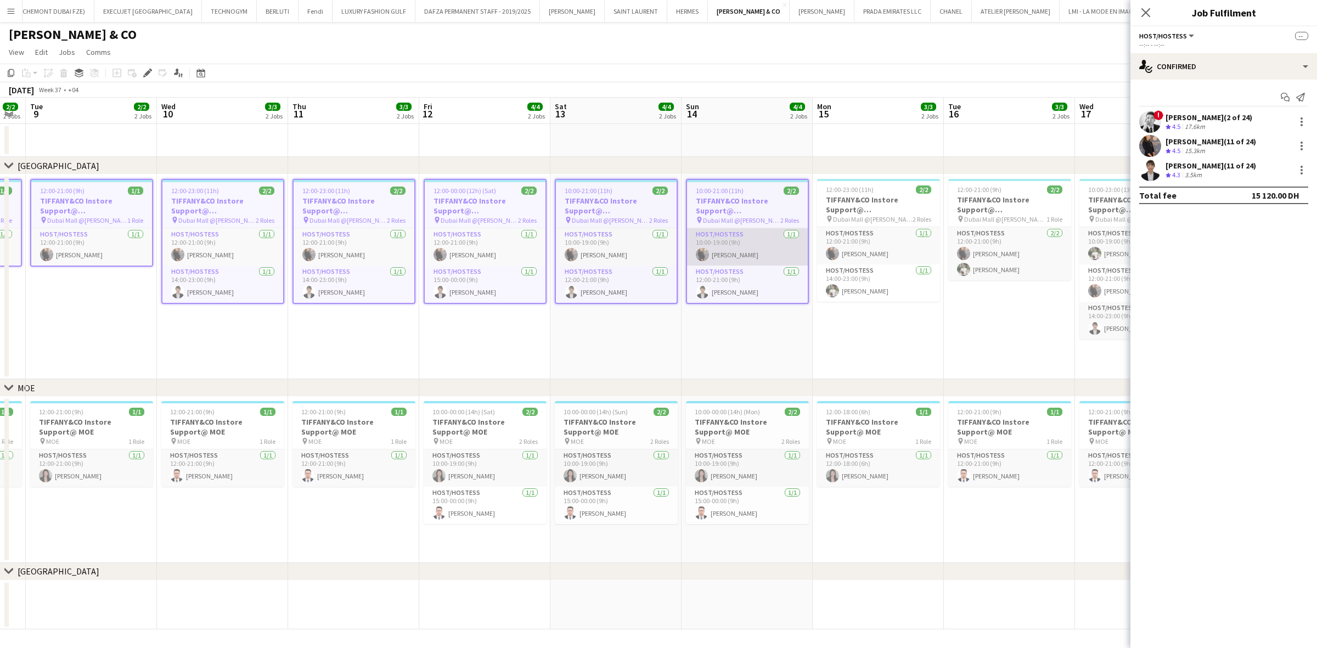
scroll to position [0, 439]
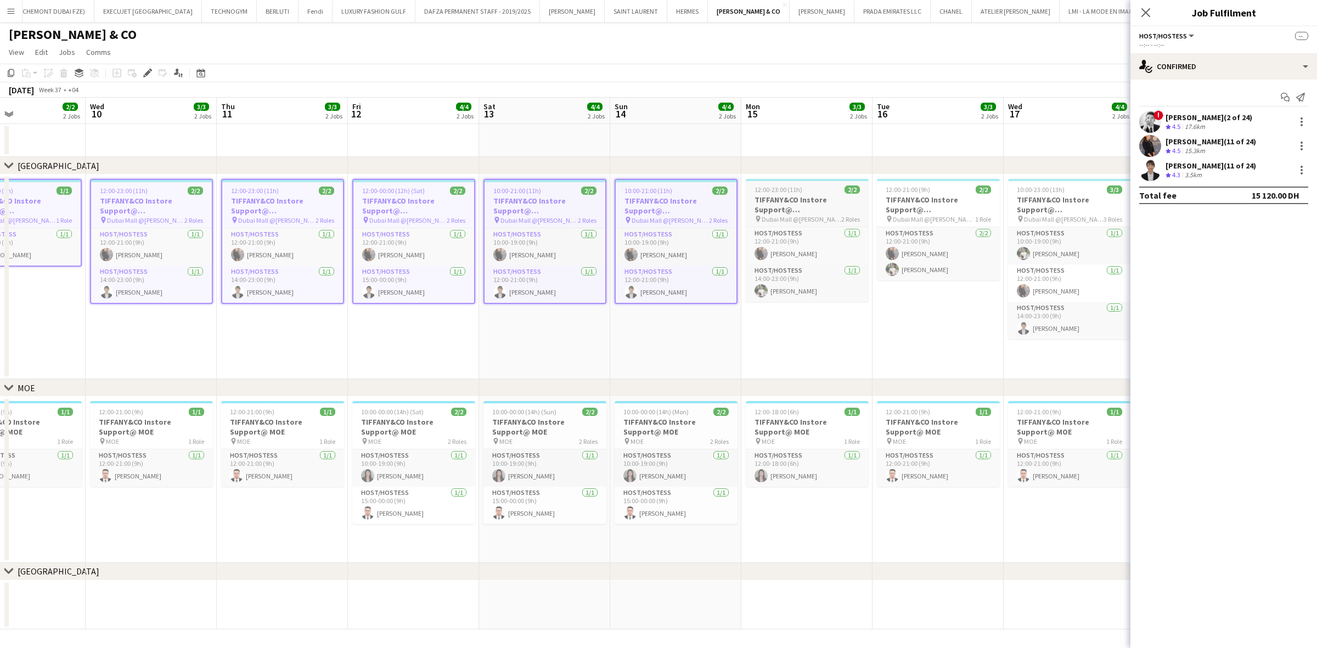
click at [767, 215] on span "Dubai Mall @Tiffany" at bounding box center [802, 219] width 80 height 8
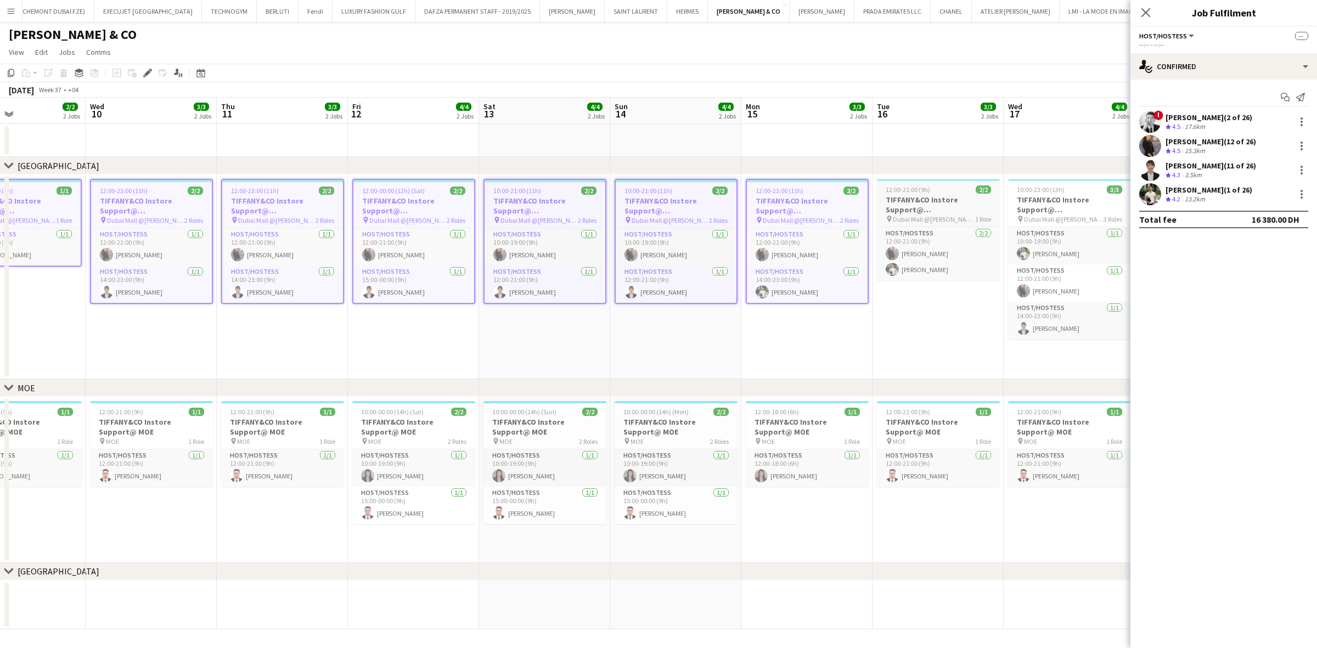
click at [867, 200] on h3 "TIFFANY&CO Instore Support@ Dubai Mall" at bounding box center [938, 205] width 123 height 20
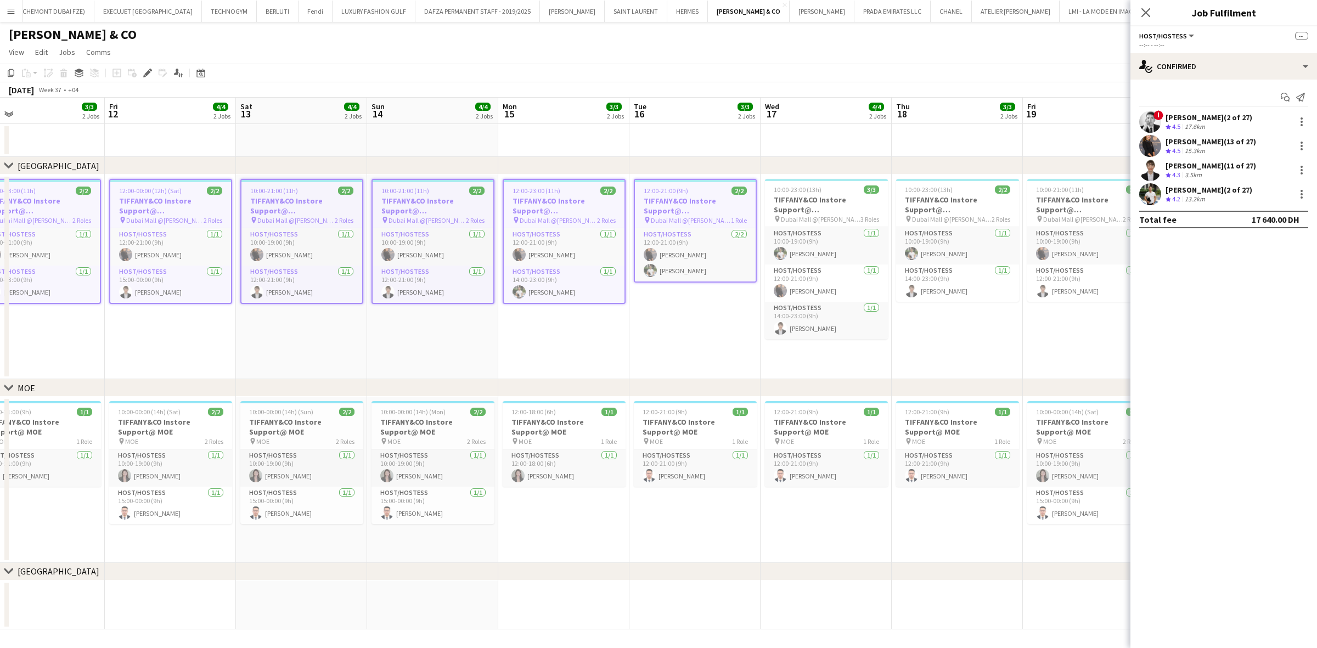
drag, startPoint x: 980, startPoint y: 223, endPoint x: 697, endPoint y: 253, distance: 284.8
click at [698, 253] on app-calendar-viewport "Mon 8 2/2 2 Jobs Tue 9 2/2 2 Jobs Wed 10 3/3 2 Jobs Thu 11 3/3 2 Jobs Fri 12 4/…" at bounding box center [658, 364] width 1317 height 532
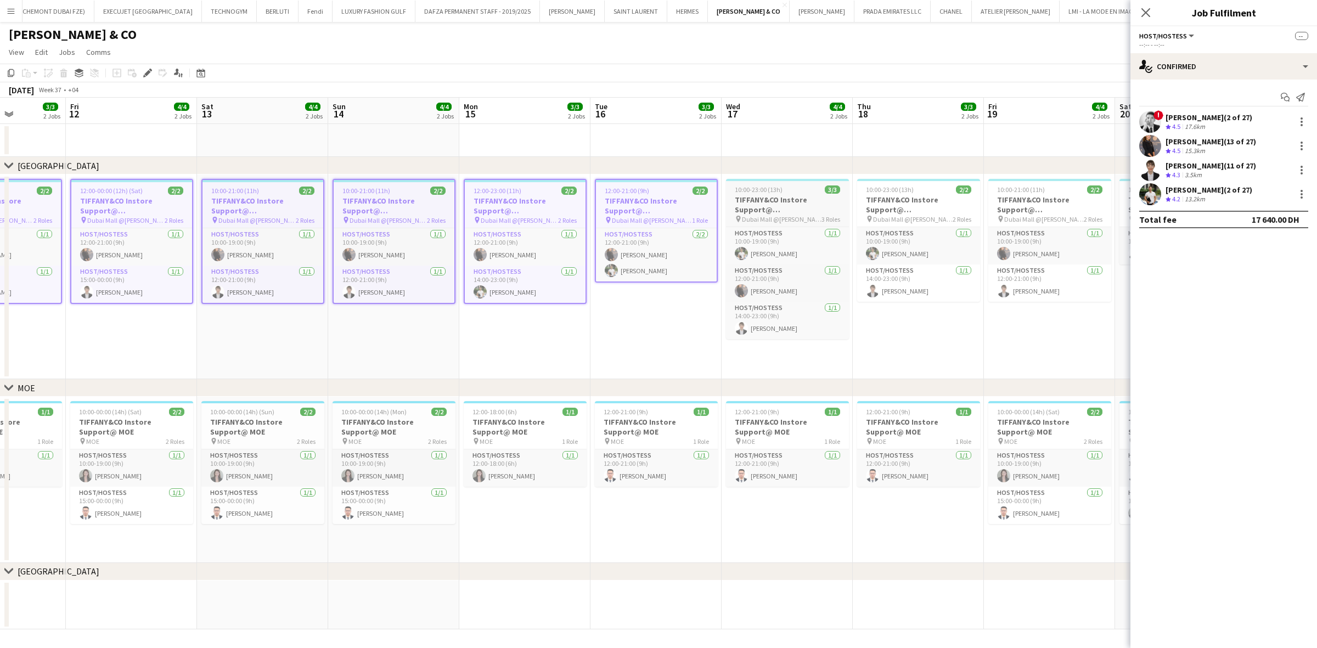
click at [769, 205] on h3 "TIFFANY&CO Instore Support@ Dubai Mall" at bounding box center [787, 205] width 123 height 20
click at [867, 204] on h3 "TIFFANY&CO Instore Support@ Dubai Mall" at bounding box center [918, 205] width 123 height 20
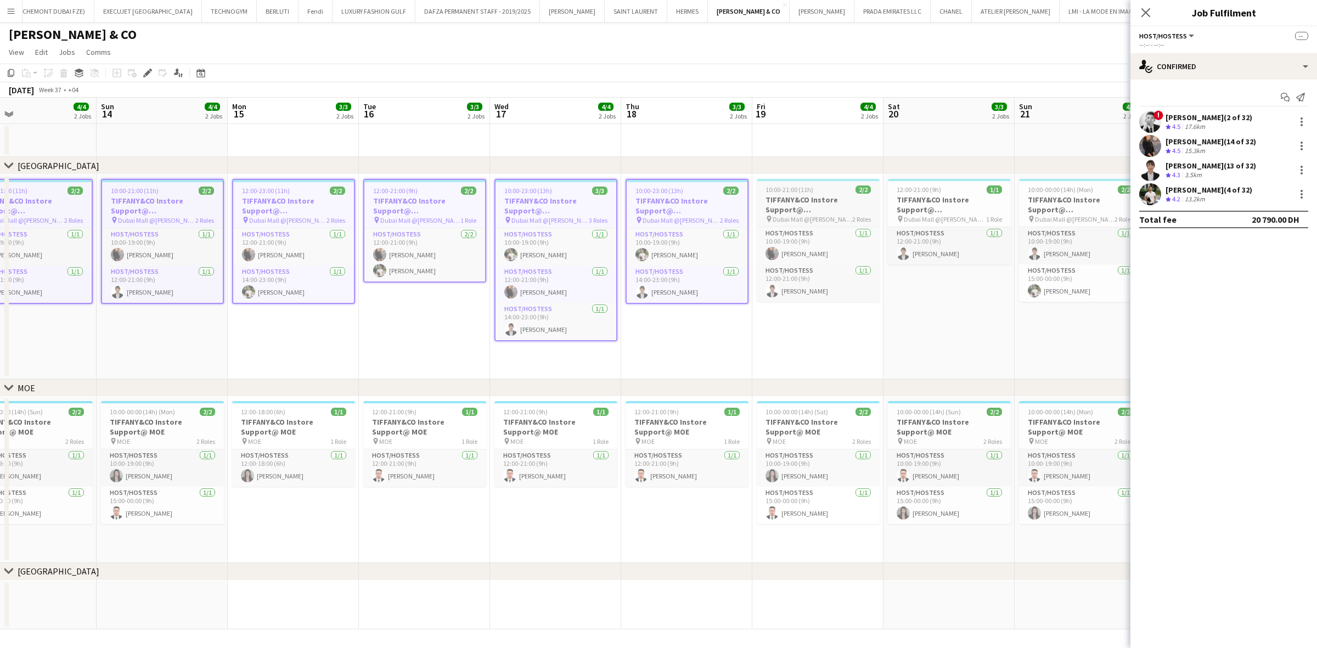
drag, startPoint x: 991, startPoint y: 211, endPoint x: 707, endPoint y: 224, distance: 285.0
click at [701, 225] on app-calendar-viewport "Wed 10 3/3 2 Jobs Thu 11 3/3 2 Jobs Fri 12 4/4 2 Jobs Sat 13 4/4 2 Jobs Sun 14 …" at bounding box center [658, 364] width 1317 height 532
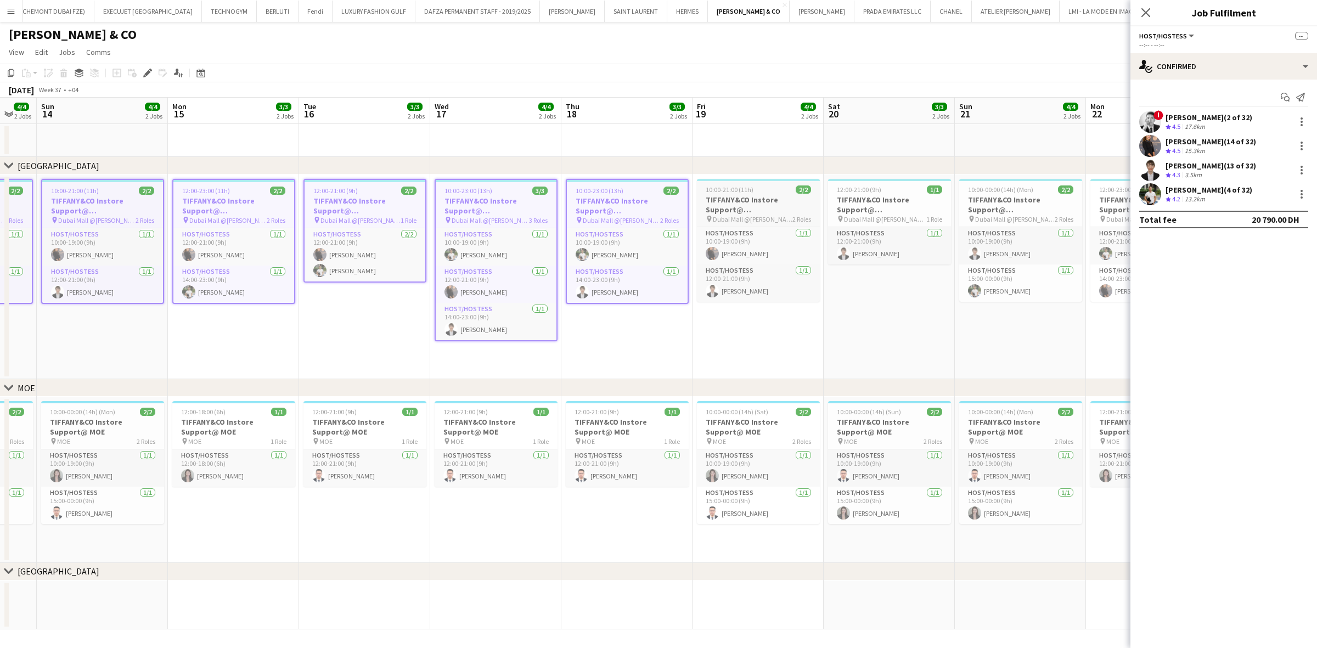
click at [724, 207] on h3 "TIFFANY&CO Instore Support@ Dubai Mall" at bounding box center [758, 205] width 123 height 20
click at [848, 207] on h3 "TIFFANY&CO Instore Support@ Dubai Mall" at bounding box center [889, 205] width 123 height 20
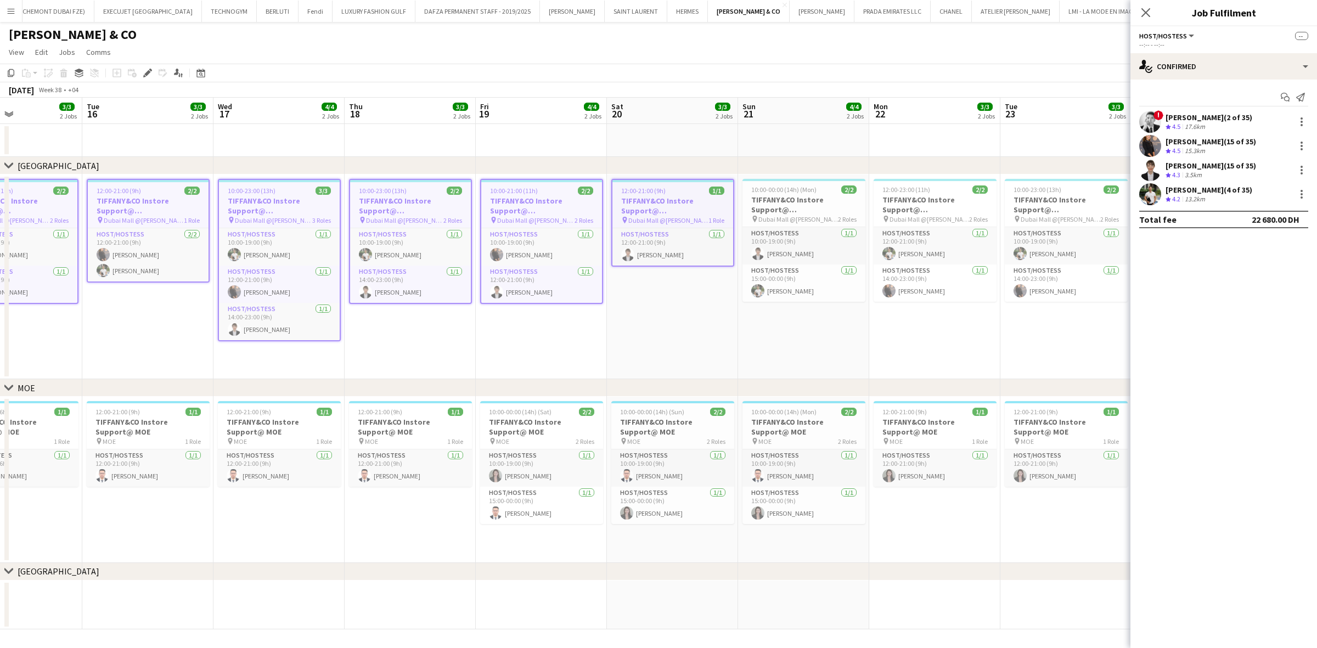
drag, startPoint x: 729, startPoint y: 222, endPoint x: 640, endPoint y: 227, distance: 89.0
click at [640, 227] on app-calendar-viewport "Sat 13 4/4 2 Jobs Sun 14 4/4 2 Jobs Mon 15 3/3 2 Jobs Tue 16 3/3 2 Jobs Wed 17 …" at bounding box center [658, 364] width 1317 height 532
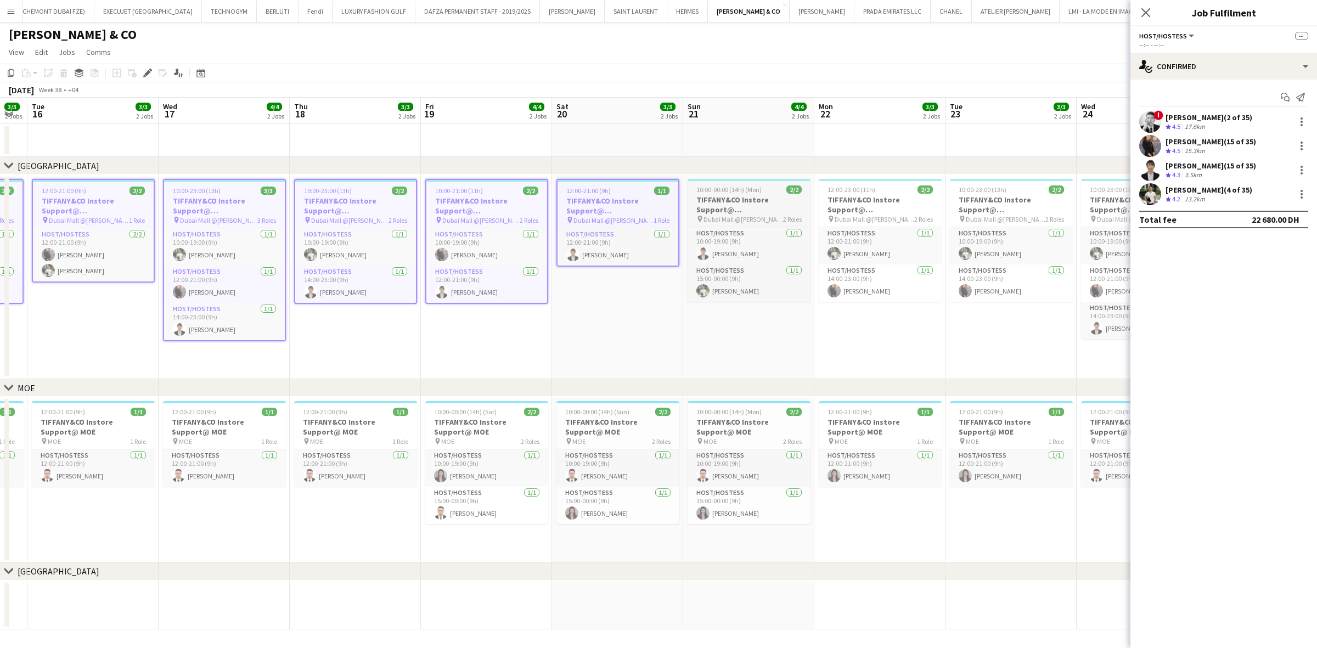
click at [731, 187] on span "10:00-00:00 (14h) (Mon)" at bounding box center [728, 189] width 65 height 8
click at [867, 207] on h3 "TIFFANY&CO Instore Support@ Dubai Mall" at bounding box center [880, 205] width 123 height 20
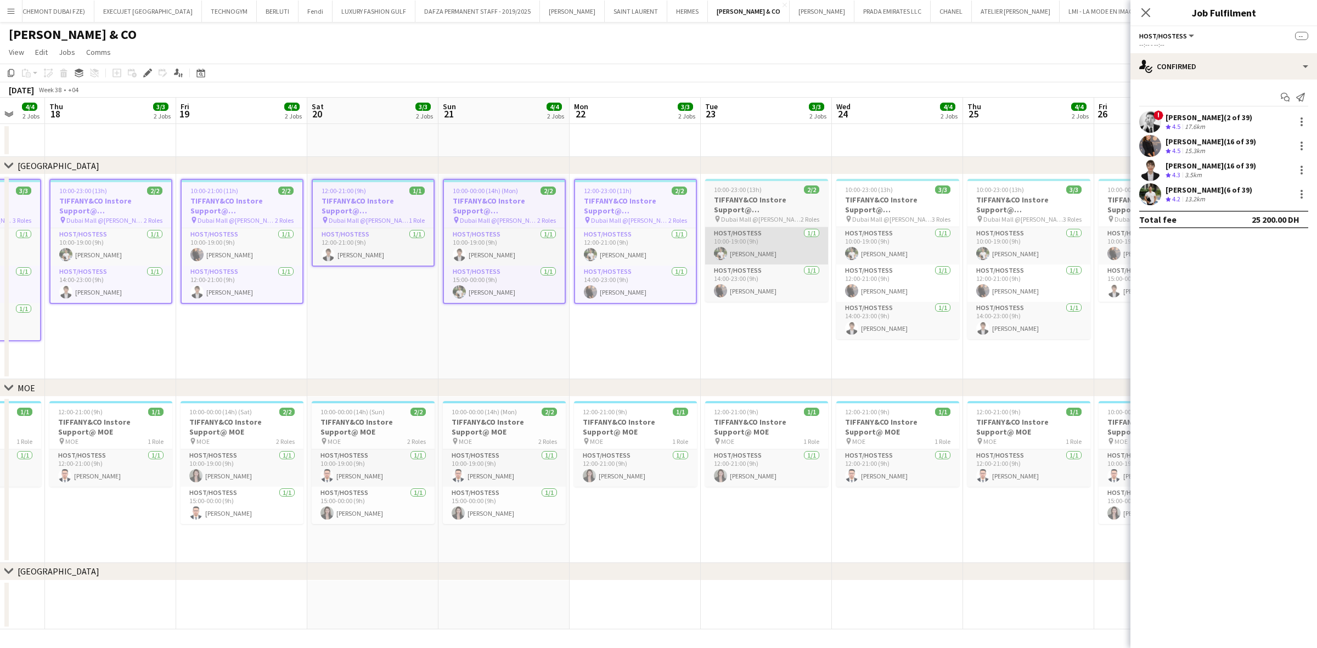
drag, startPoint x: 925, startPoint y: 223, endPoint x: 717, endPoint y: 242, distance: 208.8
click at [678, 256] on app-calendar-viewport "Mon 15 3/3 2 Jobs Tue 16 3/3 2 Jobs Wed 17 4/4 2 Jobs Thu 18 3/3 2 Jobs Fri 19 …" at bounding box center [658, 364] width 1317 height 532
click at [738, 215] on span "Dubai Mall @Tiffany" at bounding box center [758, 219] width 80 height 8
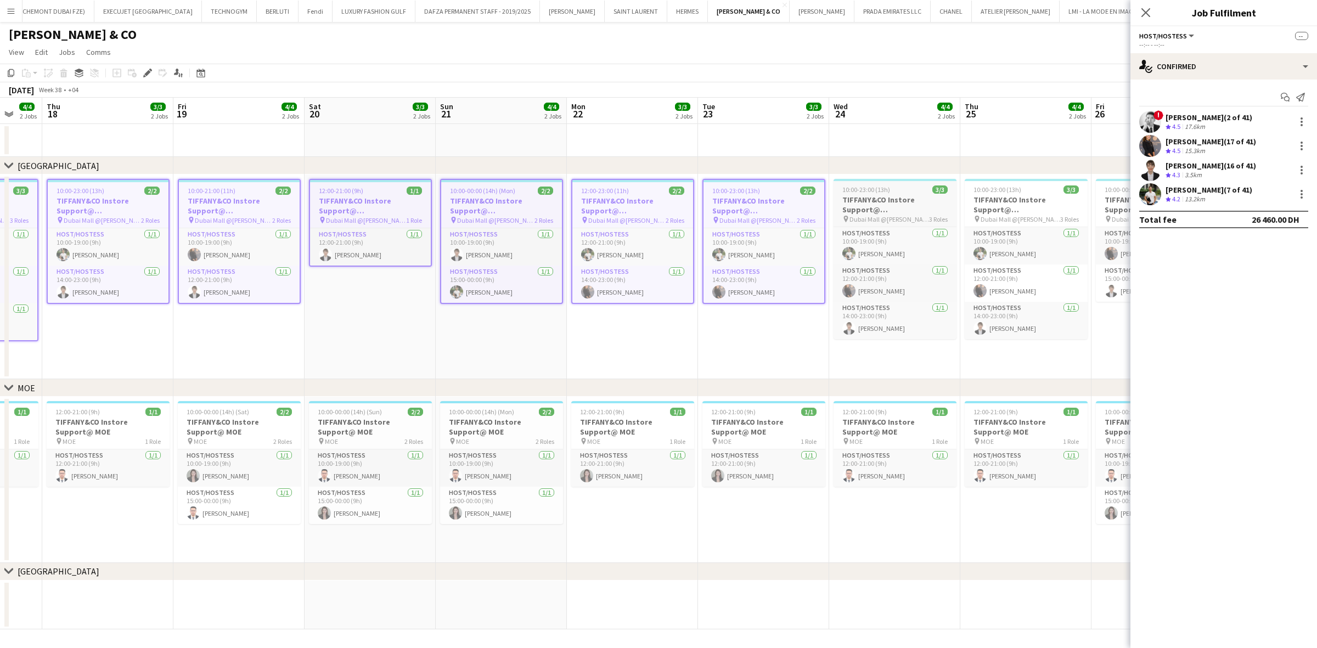
click at [867, 209] on h3 "TIFFANY&CO Instore Support@ Dubai Mall" at bounding box center [894, 205] width 123 height 20
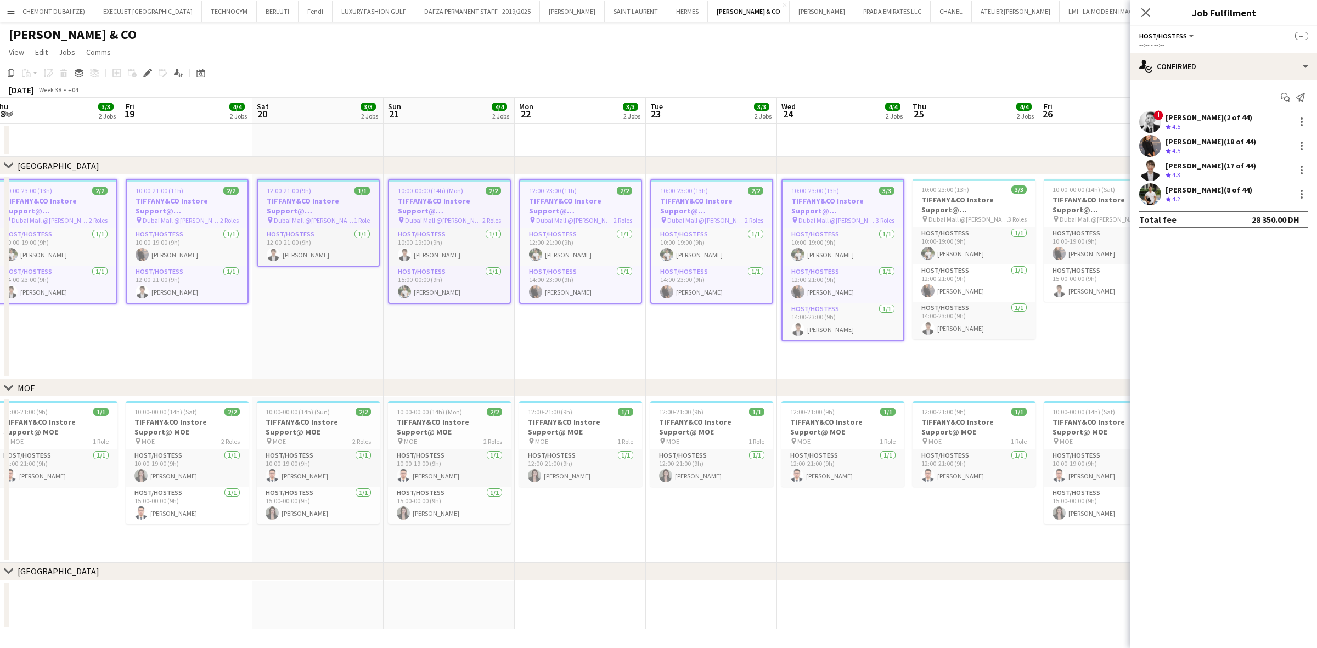
drag, startPoint x: 673, startPoint y: 257, endPoint x: 612, endPoint y: 262, distance: 61.6
click at [613, 262] on app-calendar-viewport "Mon 15 3/3 2 Jobs Tue 16 3/3 2 Jobs Wed 17 4/4 2 Jobs Thu 18 3/3 2 Jobs Fri 19 …" at bounding box center [658, 364] width 1317 height 532
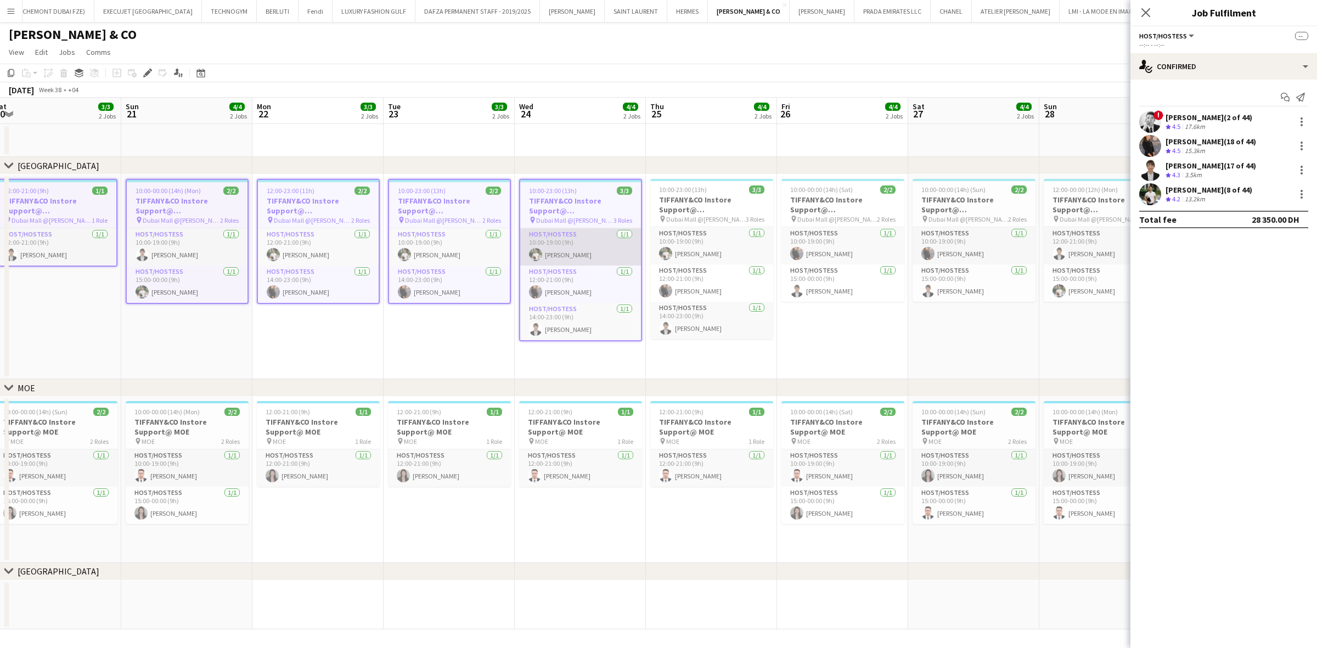
scroll to position [0, 409]
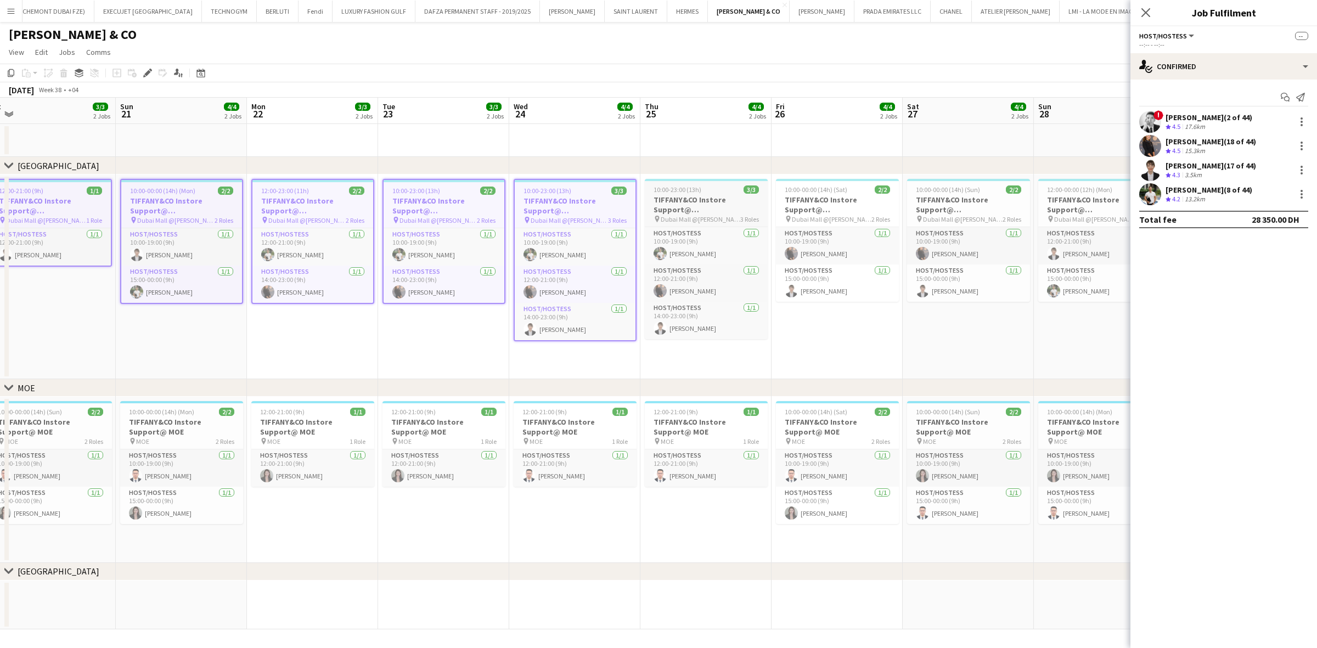
click at [729, 200] on h3 "TIFFANY&CO Instore Support@ Dubai Mall" at bounding box center [706, 205] width 123 height 20
click at [813, 190] on span "10:00-00:00 (14h) (Sat)" at bounding box center [816, 189] width 63 height 8
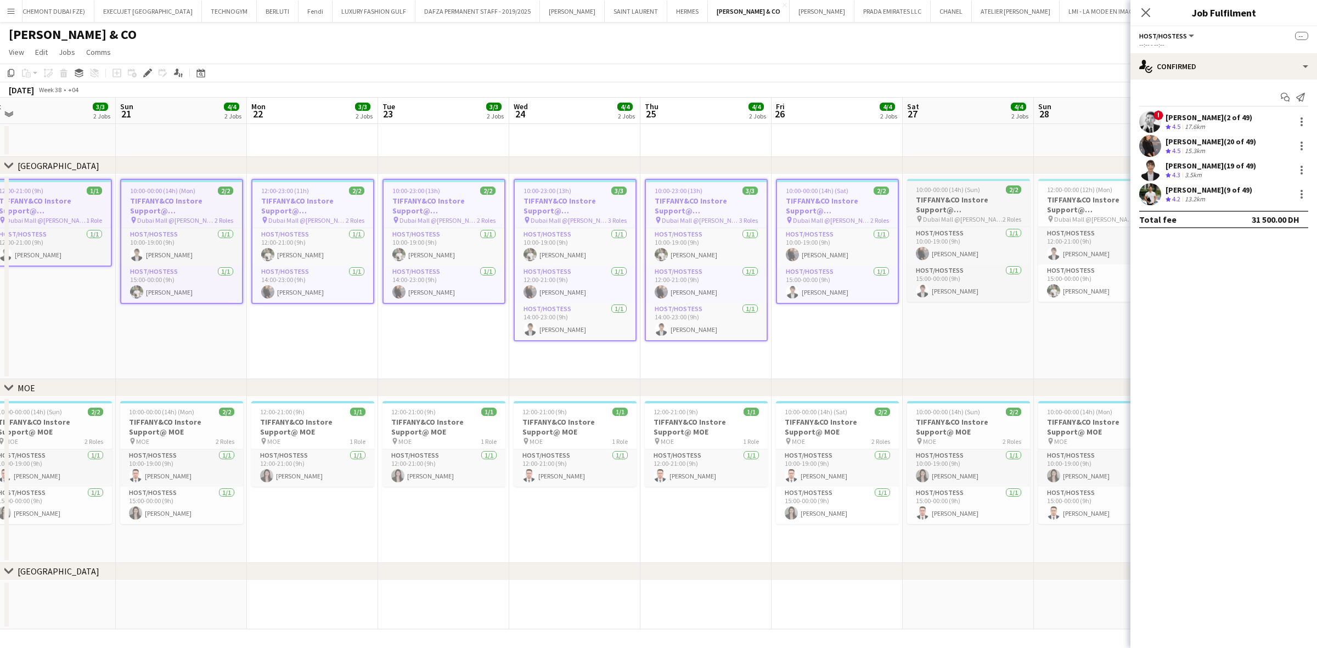
click at [867, 190] on span "10:00-00:00 (14h) (Sun)" at bounding box center [948, 189] width 64 height 8
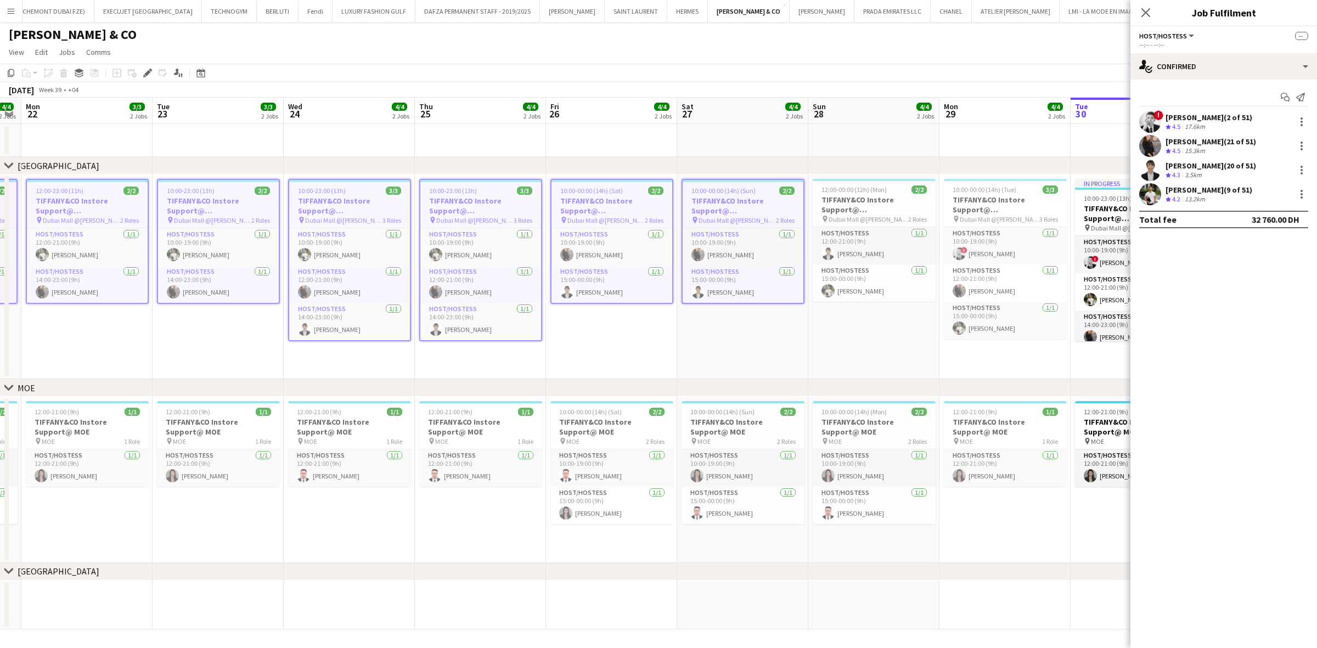
drag, startPoint x: 839, startPoint y: 247, endPoint x: 781, endPoint y: 258, distance: 59.6
click at [781, 258] on app-calendar-viewport "Fri 19 4/4 2 Jobs Sat 20 3/3 2 Jobs Sun 21 4/4 2 Jobs Mon 22 3/3 2 Jobs Tue 23 …" at bounding box center [658, 364] width 1317 height 532
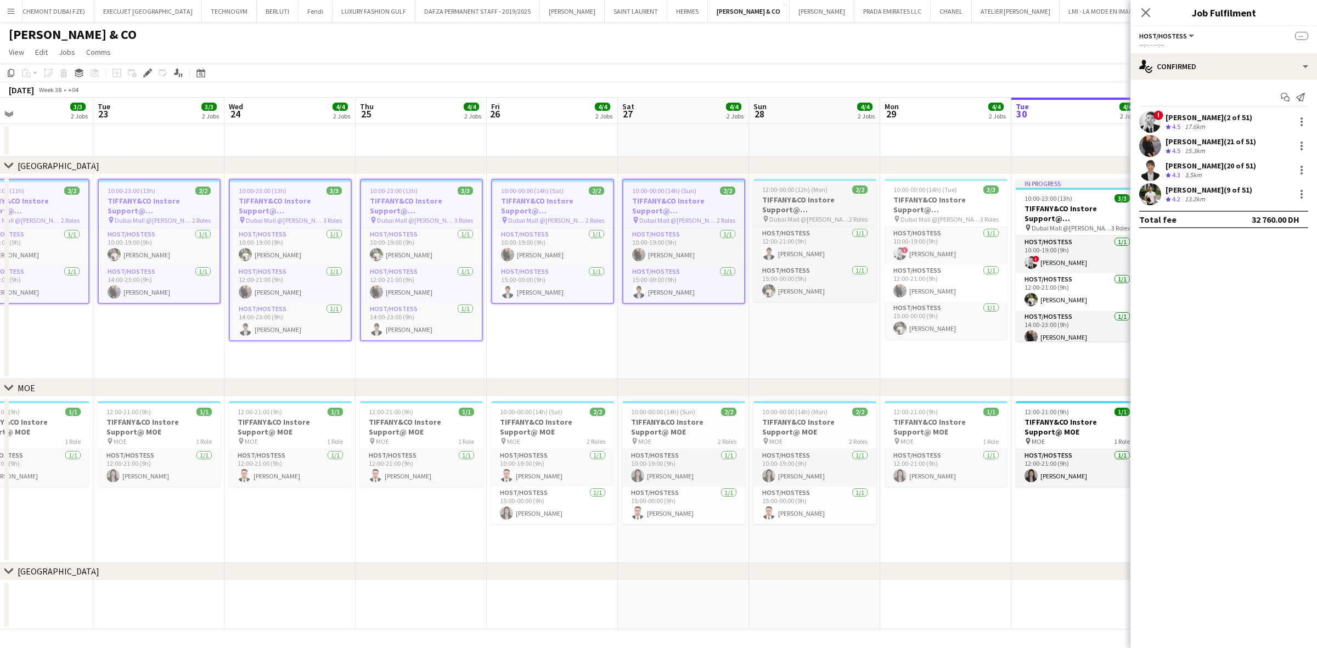
click at [819, 198] on h3 "TIFFANY&CO Instore Support@ Dubai Mall" at bounding box center [814, 205] width 123 height 20
click at [867, 198] on h3 "TIFFANY&CO Instore Support@ Dubai Mall" at bounding box center [945, 205] width 123 height 20
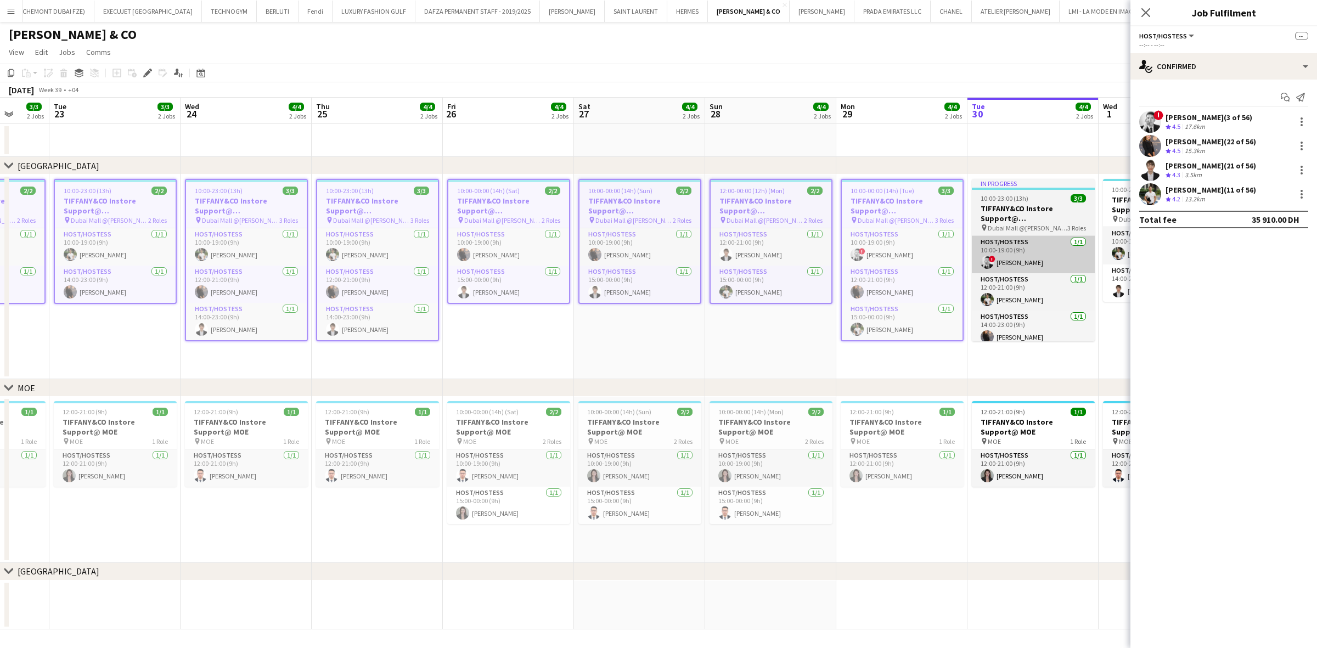
drag, startPoint x: 983, startPoint y: 256, endPoint x: 657, endPoint y: 255, distance: 325.3
click at [629, 267] on app-calendar-viewport "Sat 20 3/3 2 Jobs Sun 21 4/4 2 Jobs Mon 22 3/3 2 Jobs Tue 23 3/3 2 Jobs Wed 24 …" at bounding box center [658, 364] width 1317 height 532
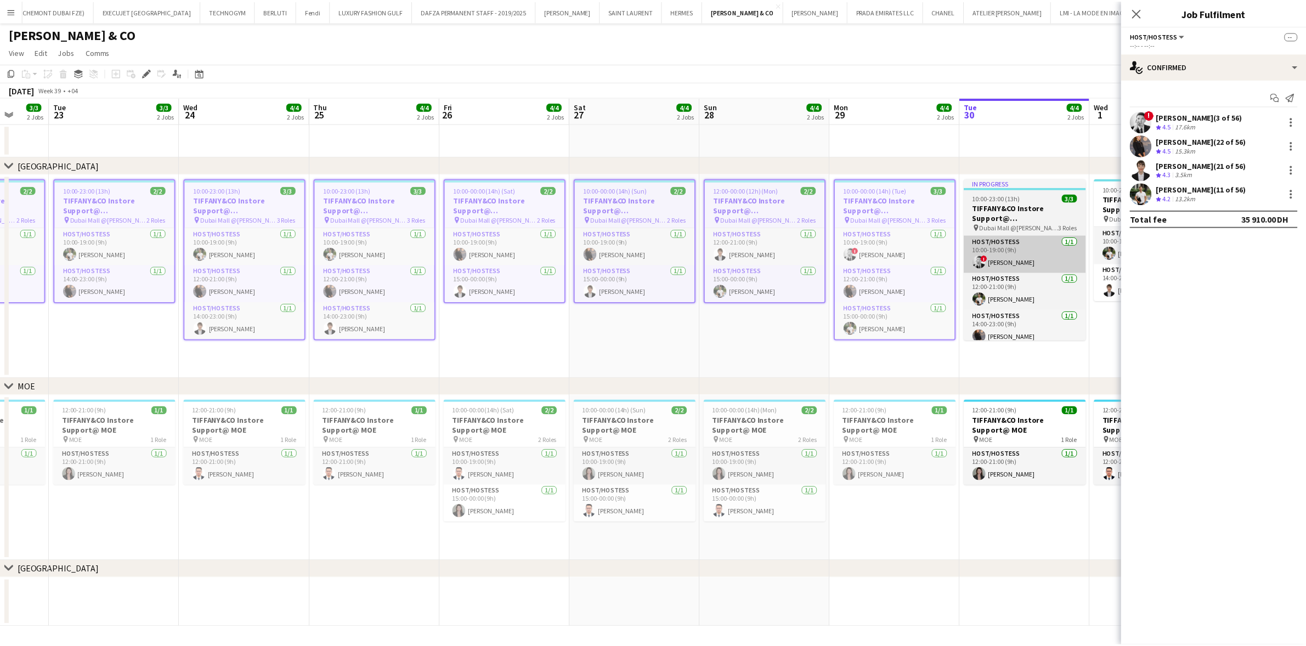
scroll to position [0, 408]
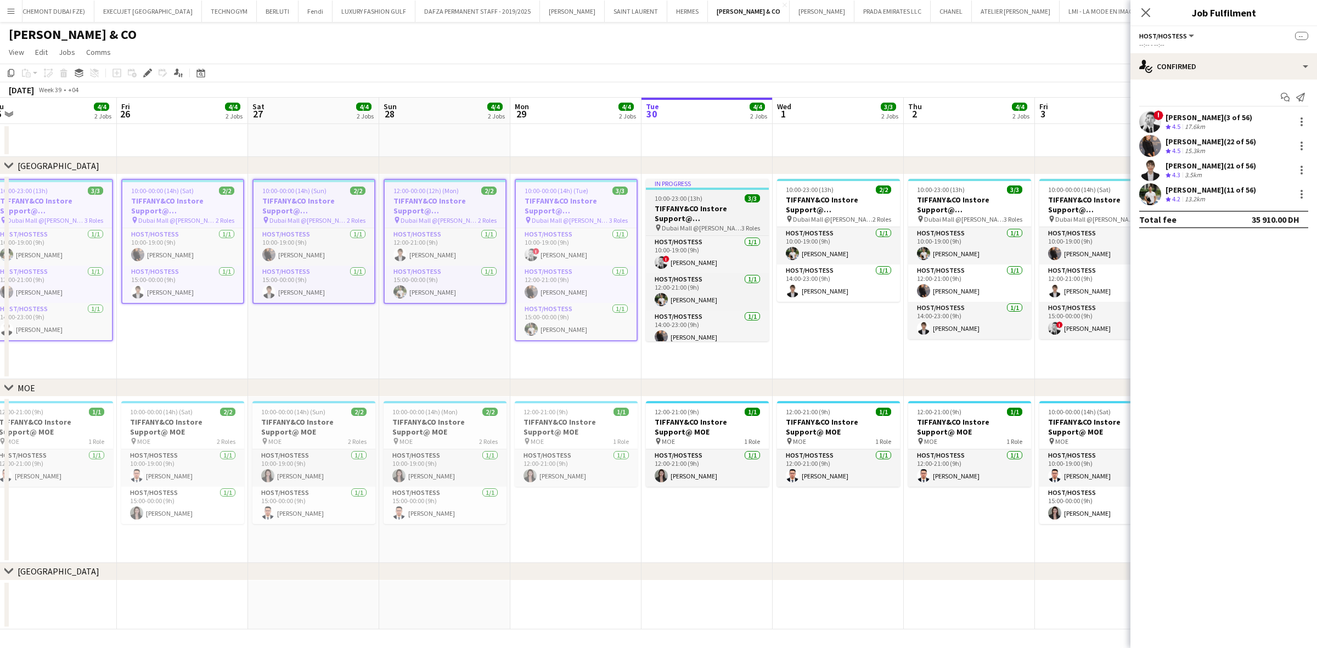
click at [723, 200] on div "10:00-23:00 (13h) 3/3" at bounding box center [707, 198] width 123 height 8
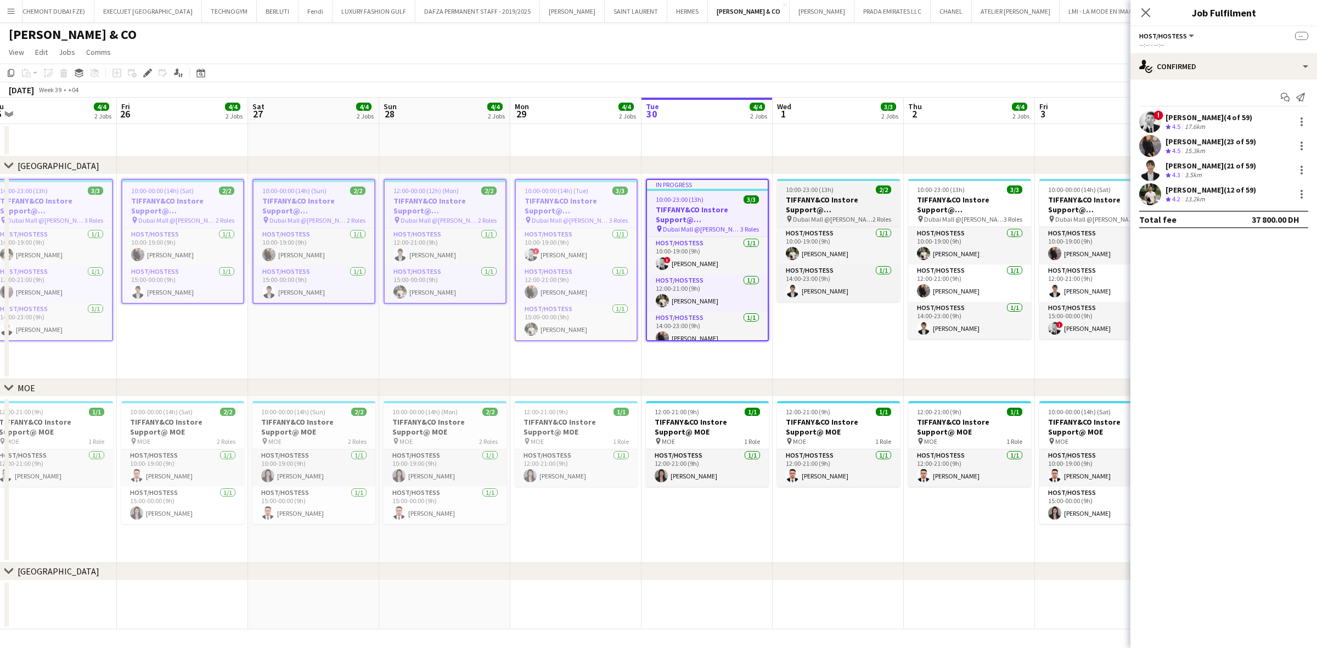
click at [828, 204] on h3 "TIFFANY&CO Instore Support@ Dubai Mall" at bounding box center [838, 205] width 123 height 20
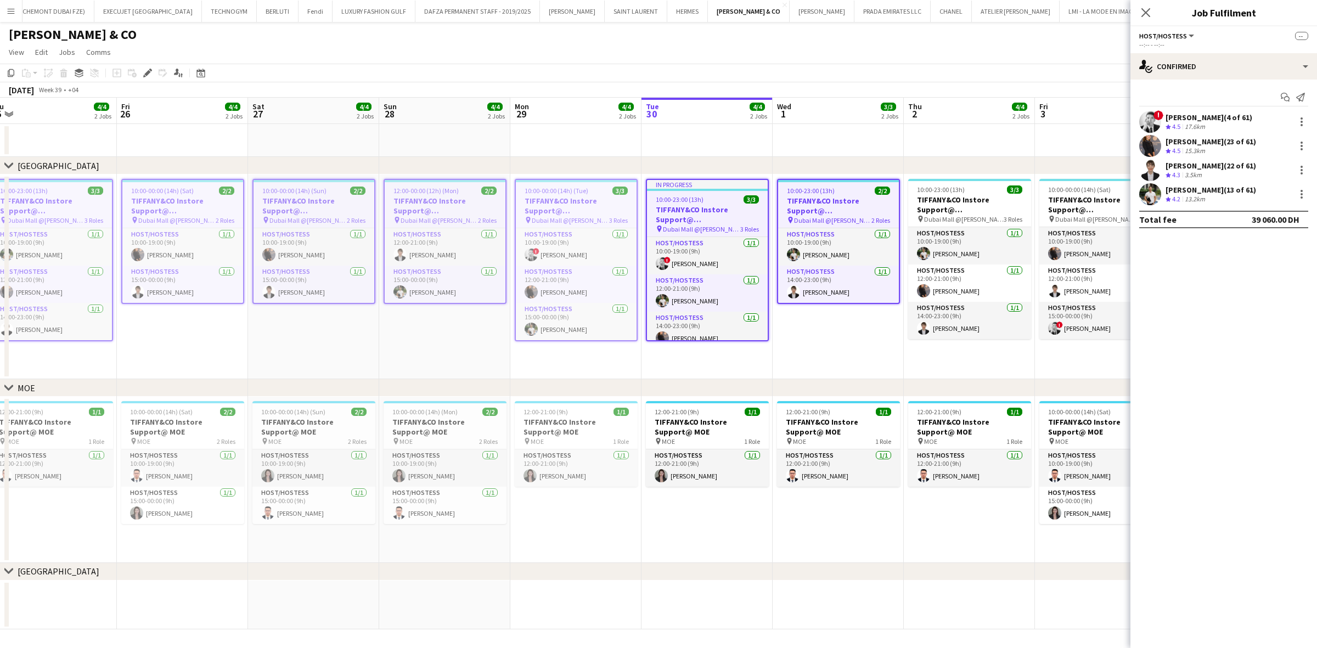
click at [867, 210] on h3 "TIFFANY&CO Instore Support@ Dubai Mall" at bounding box center [838, 206] width 121 height 20
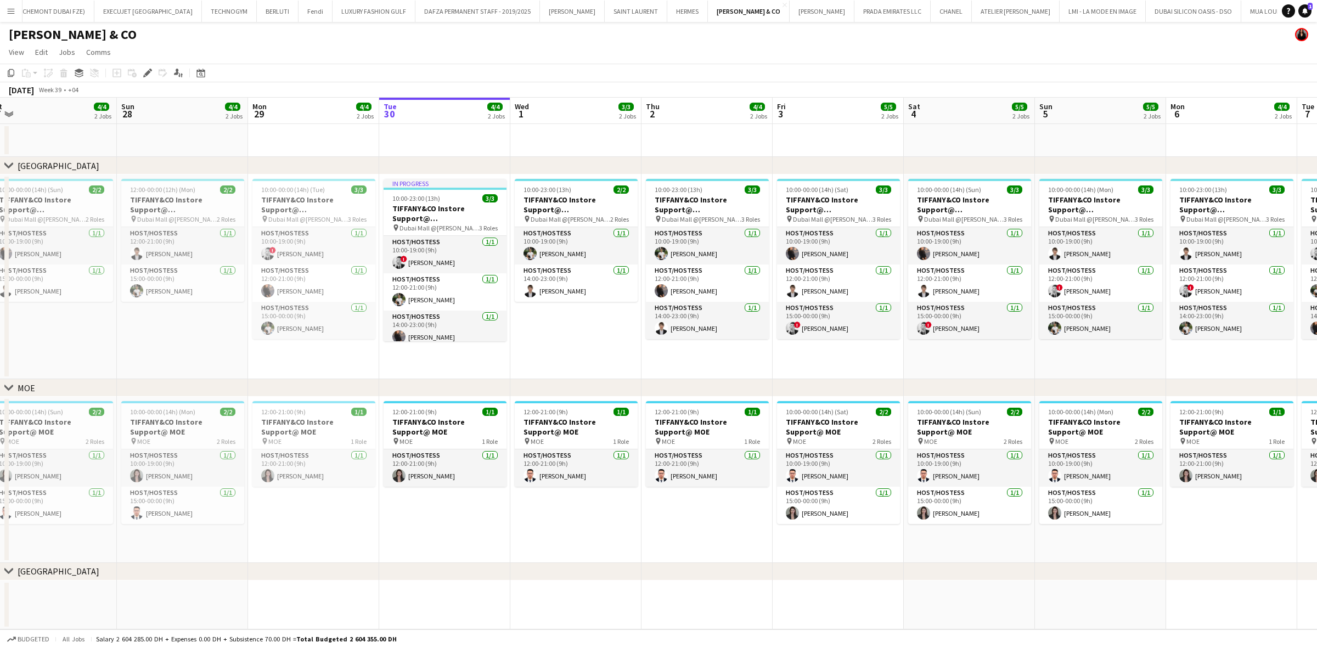
drag, startPoint x: 1002, startPoint y: 432, endPoint x: 1041, endPoint y: 371, distance: 72.6
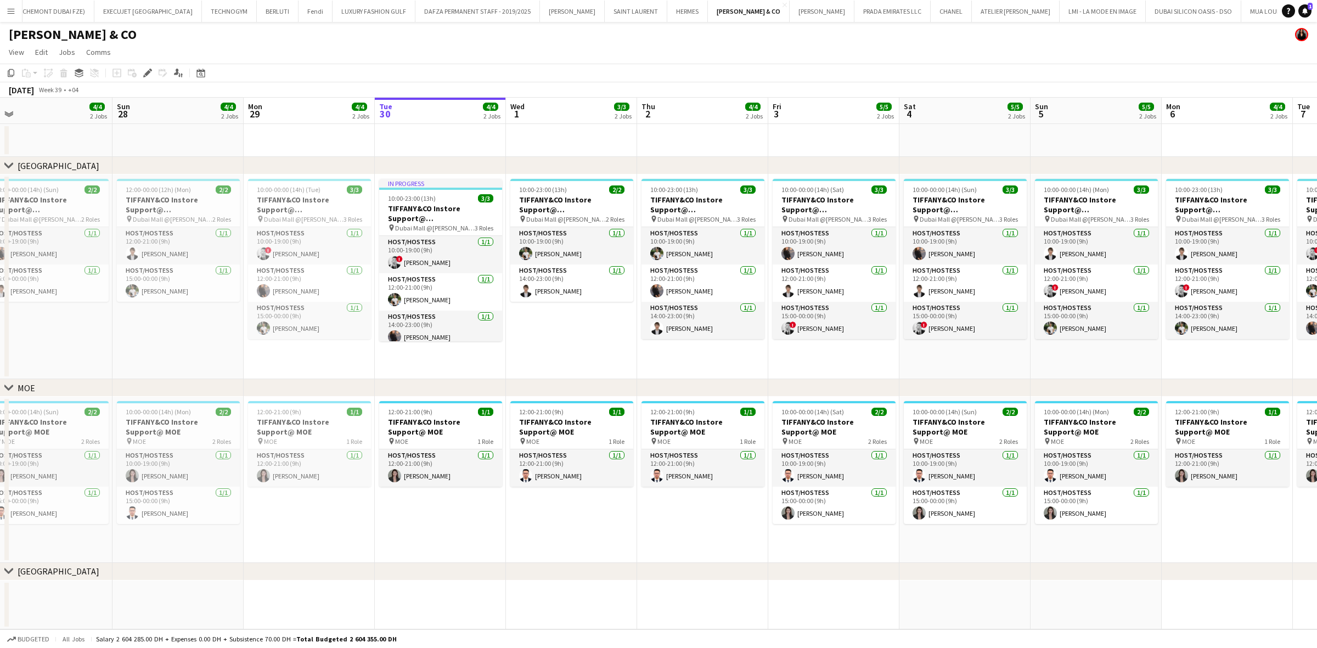
drag, startPoint x: 1041, startPoint y: 371, endPoint x: 1474, endPoint y: 484, distance: 447.4
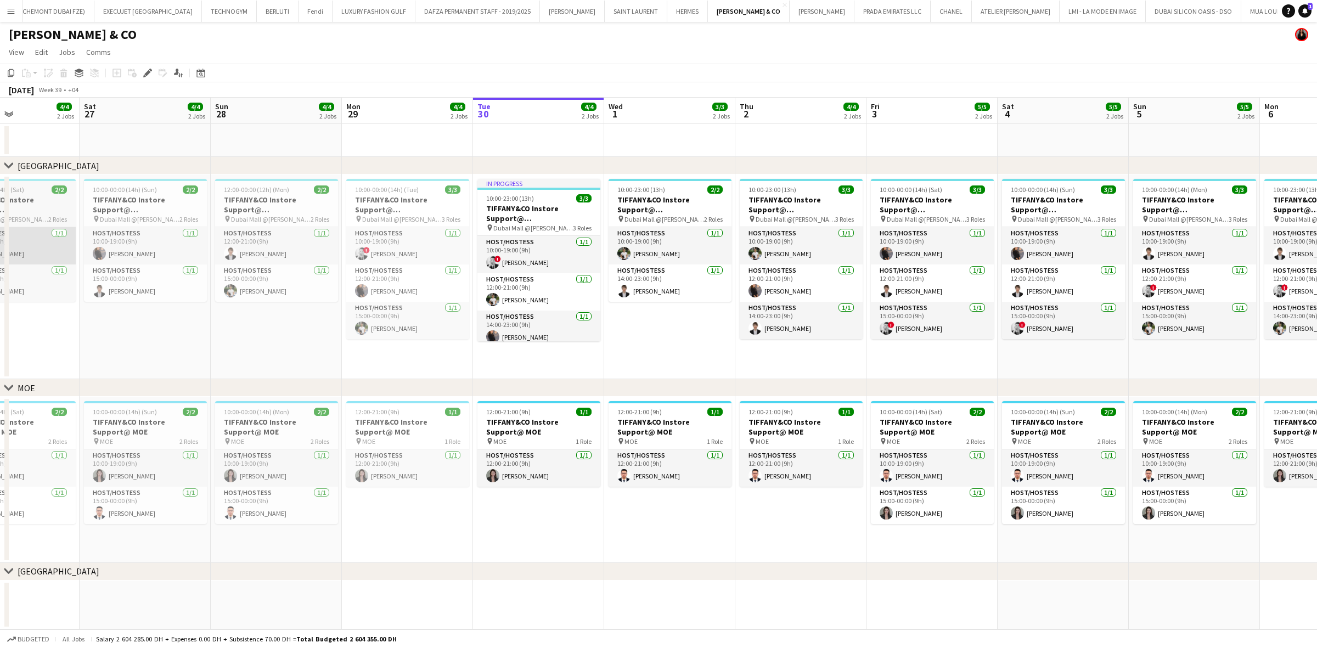
drag, startPoint x: 237, startPoint y: 231, endPoint x: 402, endPoint y: 229, distance: 165.2
click at [602, 223] on app-calendar-viewport "Wed 24 4/4 2 Jobs Thu 25 4/4 2 Jobs Fri 26 4/4 2 Jobs Sat 27 4/4 2 Jobs Sun 28 …" at bounding box center [658, 364] width 1317 height 532
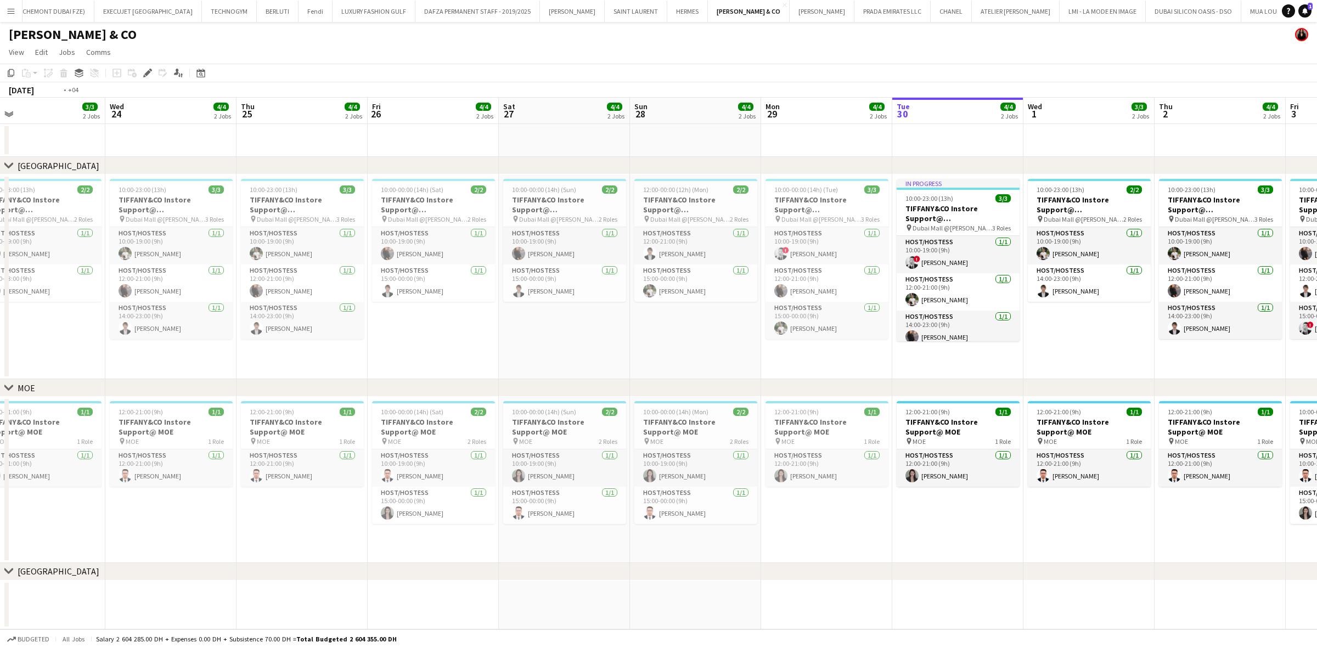
drag, startPoint x: 185, startPoint y: 237, endPoint x: 635, endPoint y: 223, distance: 450.7
click at [632, 223] on app-calendar-viewport "Sun 21 Mon 22 3/3 2 Jobs Tue 23 3/3 2 Jobs Wed 24 4/4 2 Jobs Thu 25 4/4 2 Jobs …" at bounding box center [658, 364] width 1317 height 532
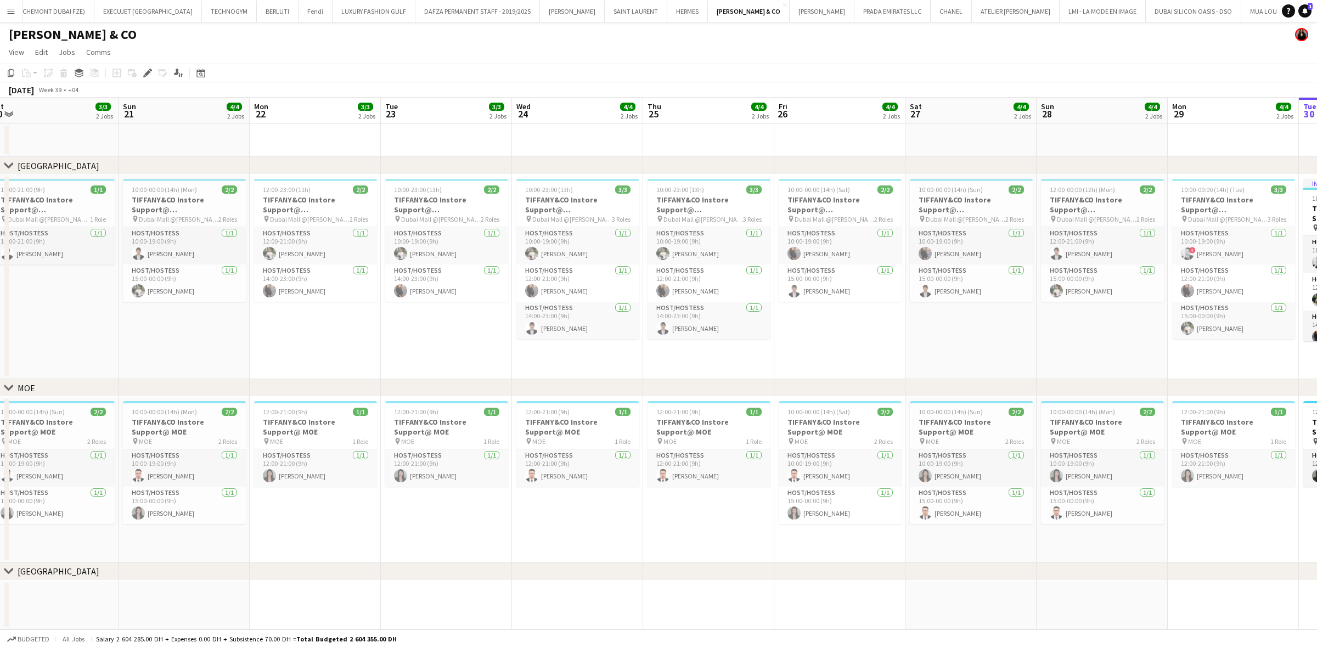
drag, startPoint x: 237, startPoint y: 243, endPoint x: 589, endPoint y: 263, distance: 352.3
click at [582, 263] on app-calendar-viewport "Thu 18 3/3 2 Jobs Fri 19 4/4 2 Jobs Sat 20 3/3 2 Jobs Sun 21 4/4 2 Jobs Mon 22 …" at bounding box center [658, 364] width 1317 height 532
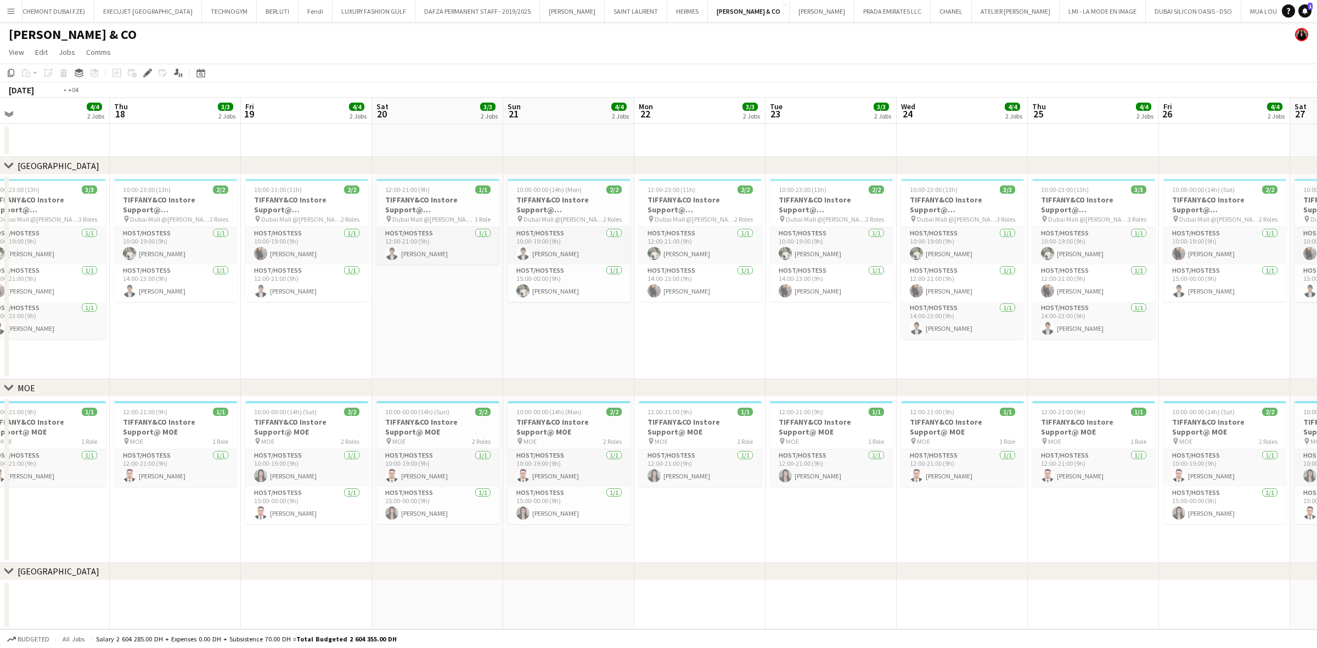
drag, startPoint x: 388, startPoint y: 264, endPoint x: 552, endPoint y: 261, distance: 163.5
click at [551, 261] on app-calendar-viewport "Mon 15 Tue 16 Wed 17 4/4 2 Jobs Thu 18 3/3 2 Jobs Fri 19 4/4 2 Jobs Sat 20 3/3 …" at bounding box center [658, 364] width 1317 height 532
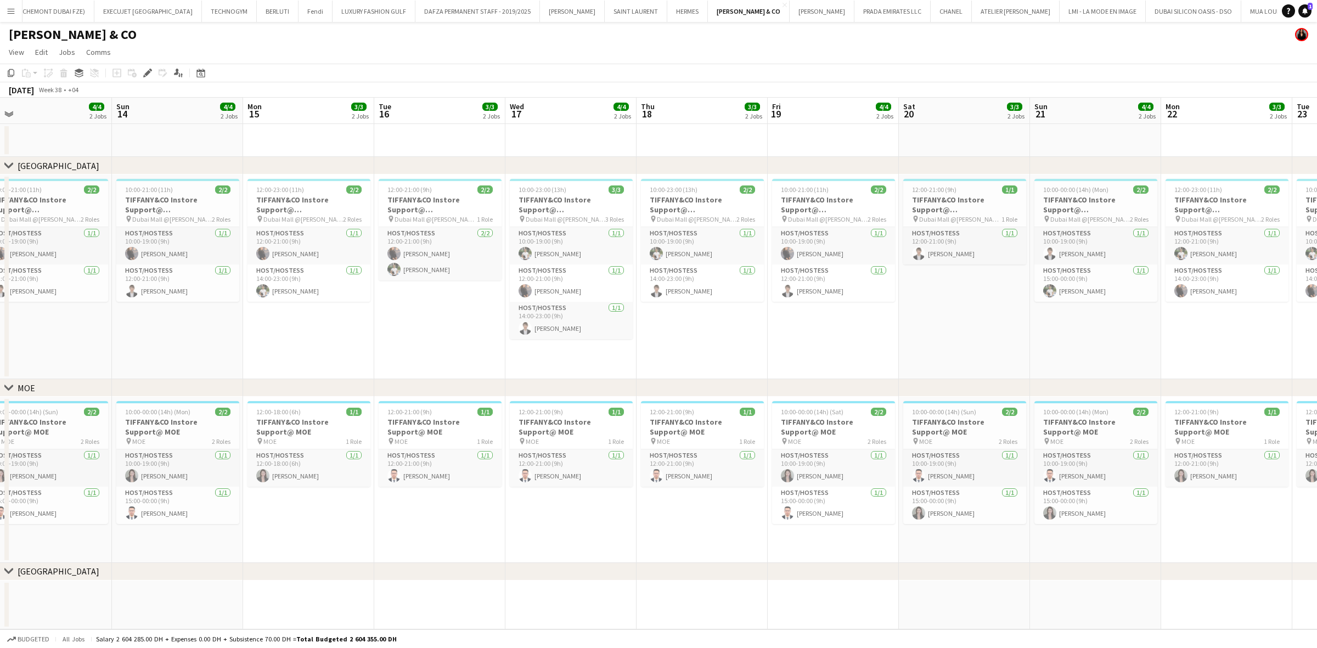
click at [437, 239] on app-calendar-viewport "Thu 11 3/3 2 Jobs Fri 12 4/4 2 Jobs Sat 13 4/4 2 Jobs Sun 14 4/4 2 Jobs Mon 15 …" at bounding box center [658, 364] width 1317 height 532
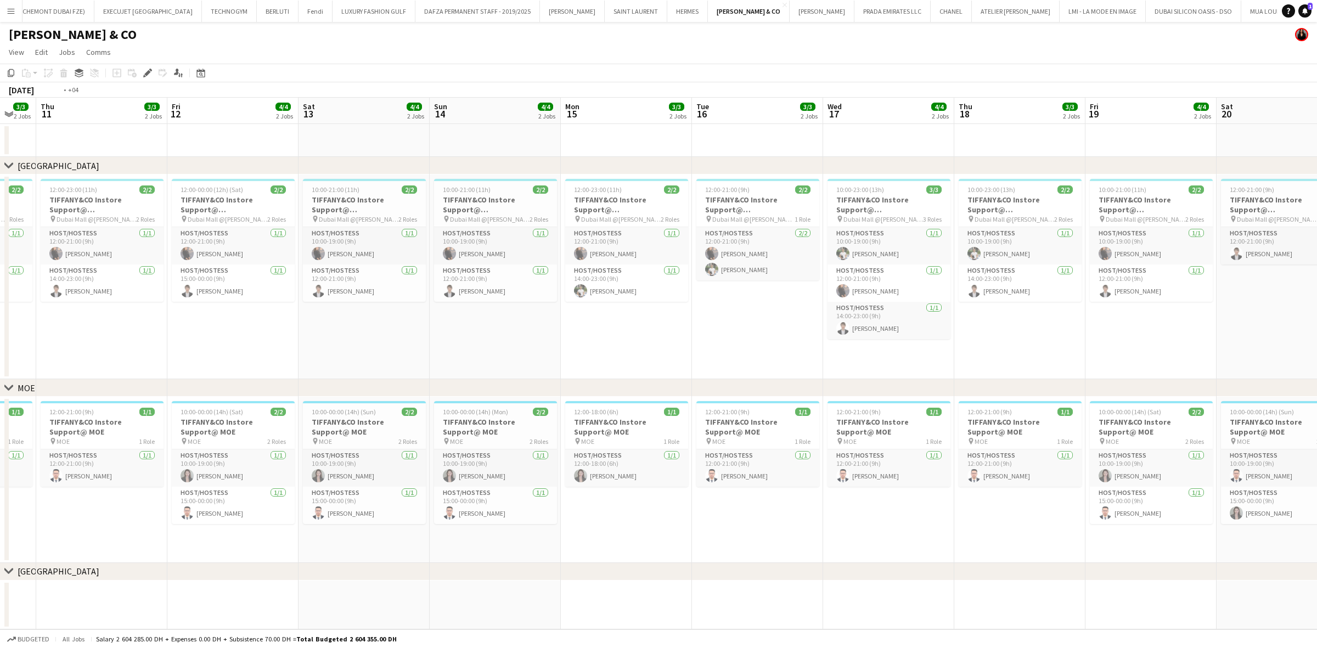
drag, startPoint x: 521, startPoint y: 283, endPoint x: 556, endPoint y: 283, distance: 34.6
click at [555, 283] on app-calendar-viewport "Tue 9 2/2 2 Jobs Wed 10 3/3 2 Jobs Thu 11 3/3 2 Jobs Fri 12 4/4 2 Jobs Sat 13 4…" at bounding box center [658, 364] width 1317 height 532
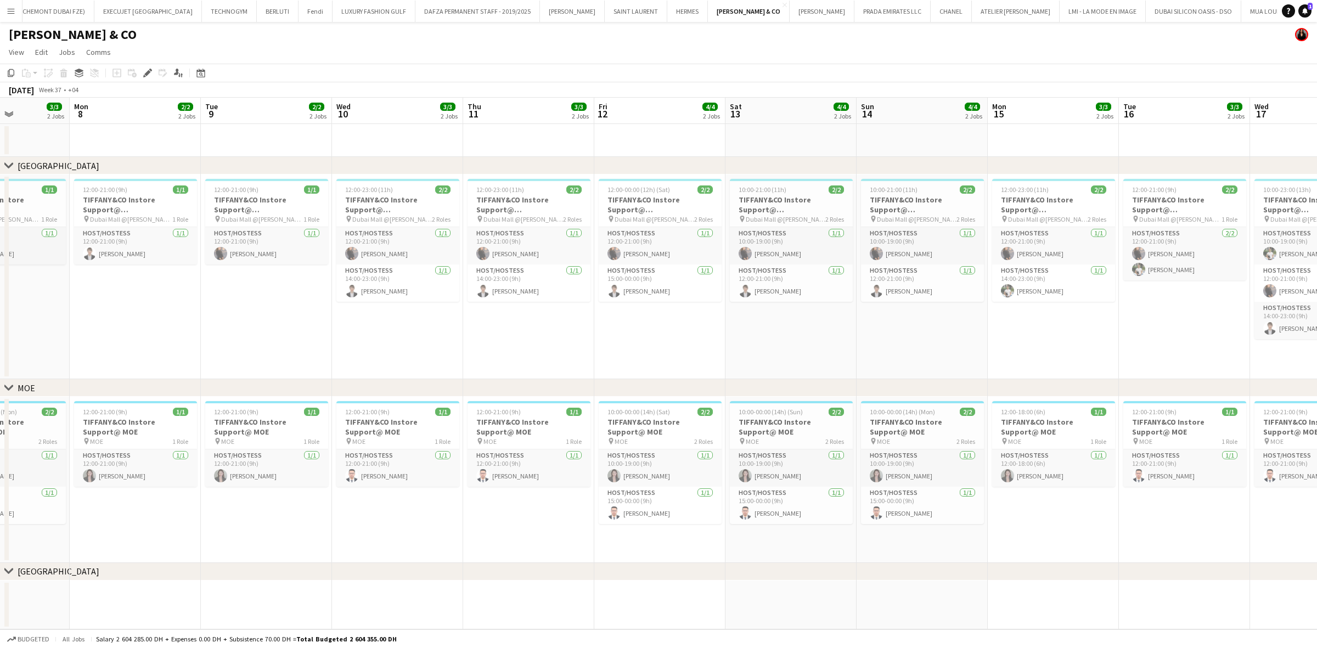
click at [390, 280] on app-calendar-viewport "Fri 5 4/4 2 Jobs Sat 6 4/4 2 Jobs Sun 7 3/3 2 Jobs Mon 8 2/2 2 Jobs Tue 9 2/2 2…" at bounding box center [658, 364] width 1317 height 532
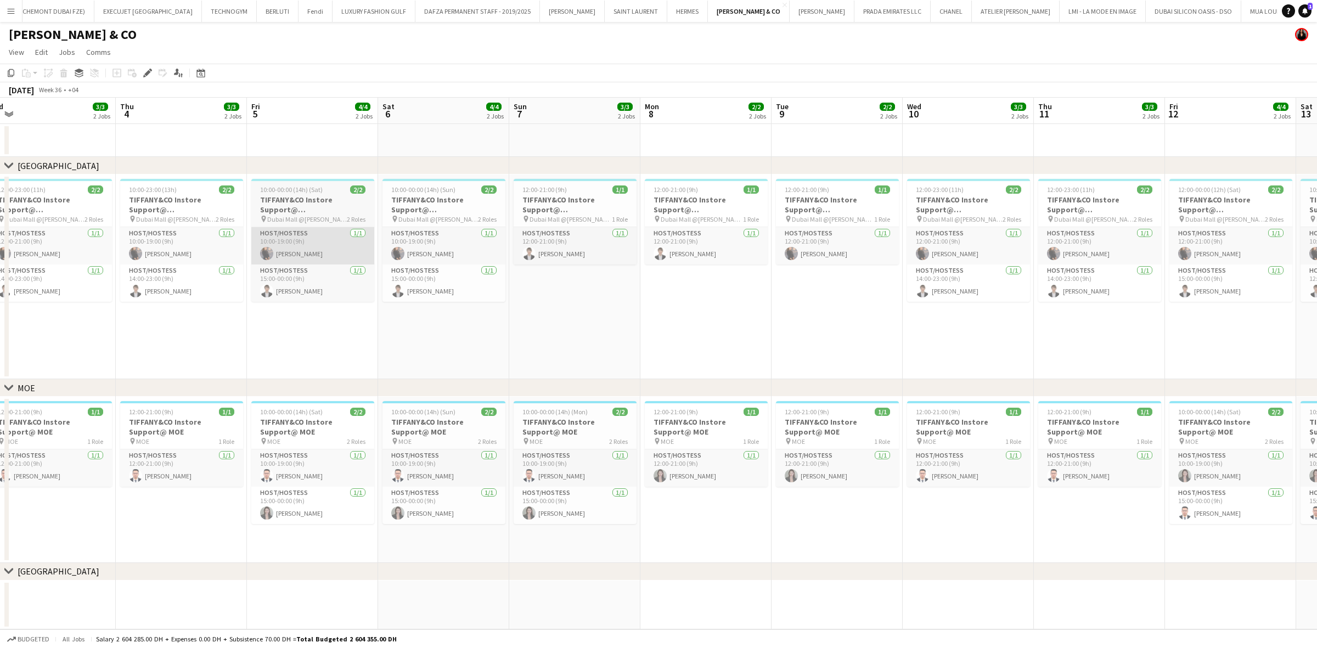
drag, startPoint x: 276, startPoint y: 245, endPoint x: 325, endPoint y: 236, distance: 49.5
click at [384, 246] on app-calendar-viewport "Mon 1 Tue 2 Wed 3 3/3 2 Jobs Thu 4 3/3 2 Jobs Fri 5 4/4 2 Jobs Sat 6 4/4 2 Jobs…" at bounding box center [658, 364] width 1317 height 532
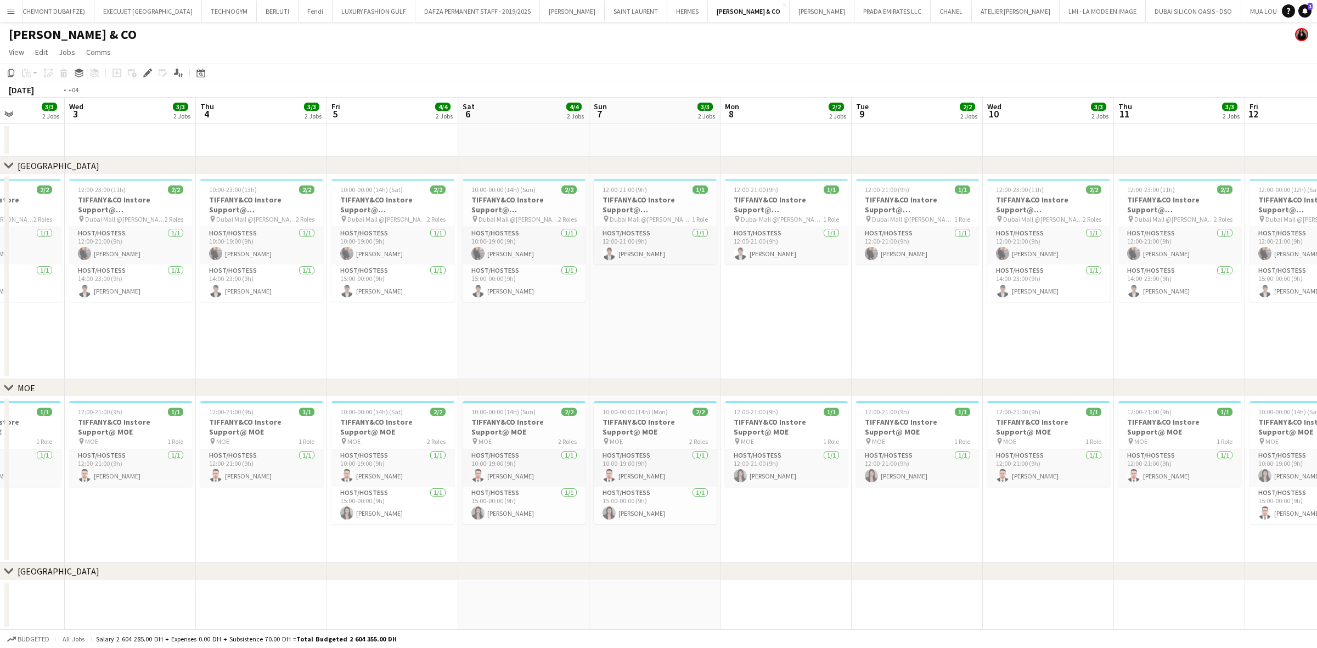
drag, startPoint x: 203, startPoint y: 218, endPoint x: 421, endPoint y: 240, distance: 219.5
click at [419, 240] on app-calendar-viewport "Sun 31 4/4 2 Jobs Mon 1 2/2 2 Jobs Tue 2 3/3 2 Jobs Wed 3 3/3 2 Jobs Thu 4 3/3 …" at bounding box center [658, 364] width 1317 height 532
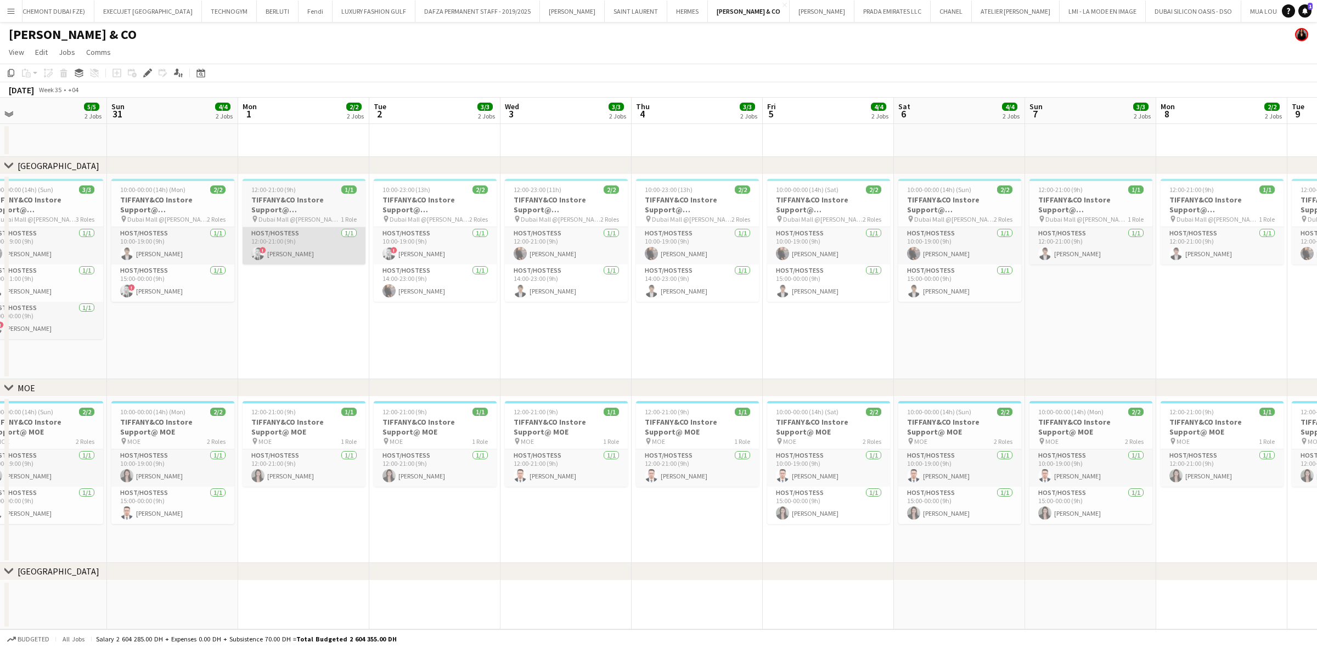
drag, startPoint x: 251, startPoint y: 228, endPoint x: 351, endPoint y: 236, distance: 100.7
click at [351, 236] on app-calendar-viewport "Thu 28 Fri 29 5/5 2 Jobs Sat 30 5/5 2 Jobs Sun 31 4/4 2 Jobs Mon 1 2/2 2 Jobs T…" at bounding box center [658, 364] width 1317 height 532
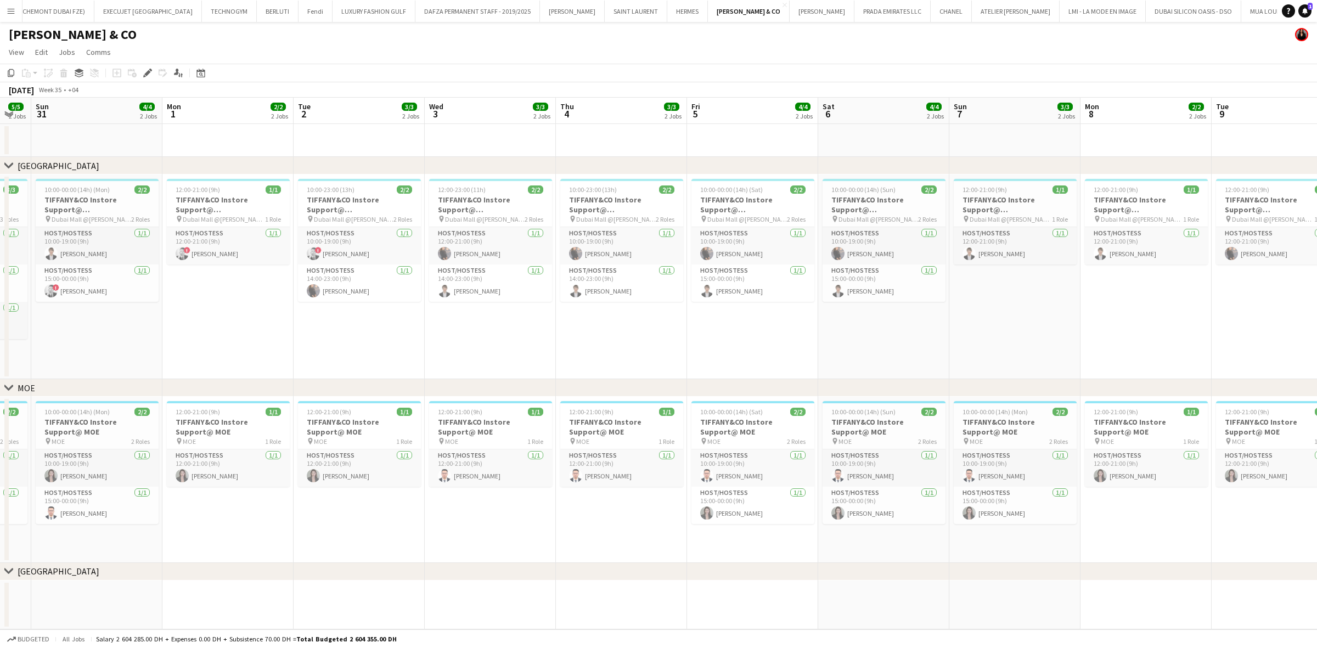
scroll to position [0, 332]
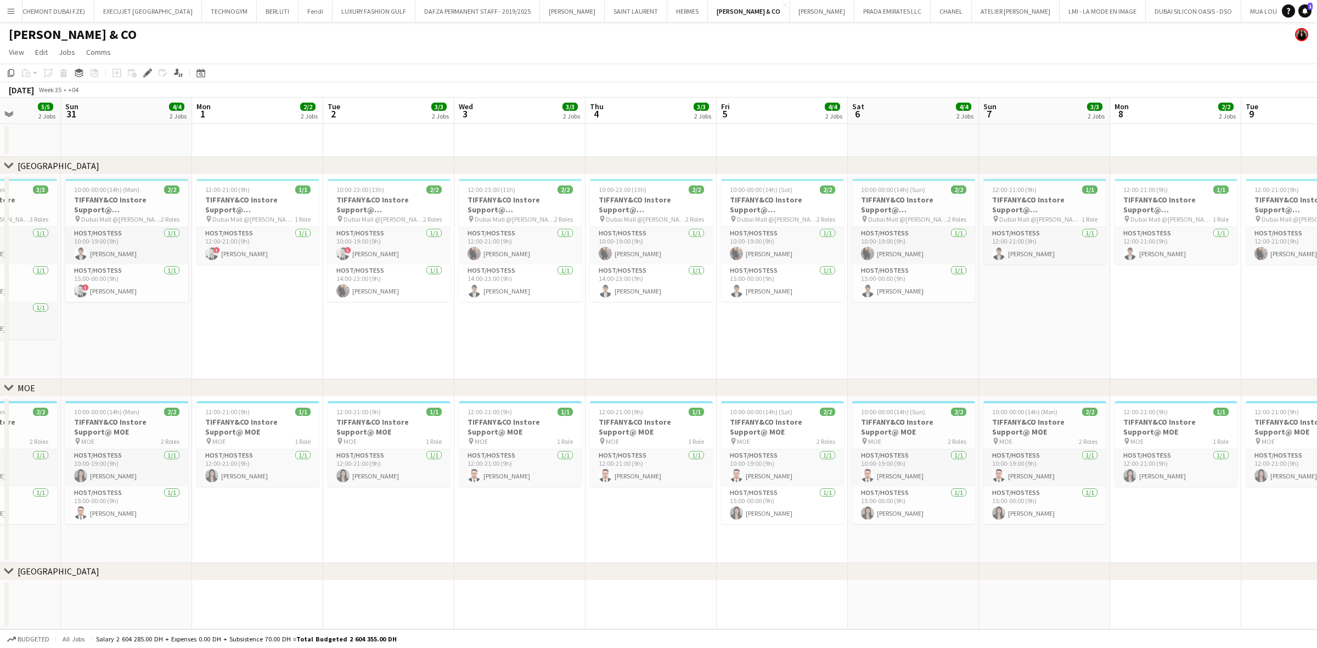
drag, startPoint x: 385, startPoint y: 217, endPoint x: 146, endPoint y: 228, distance: 239.4
click at [146, 228] on app-calendar-viewport "Thu 28 3/3 2 Jobs Fri 29 5/5 2 Jobs Sat 30 5/5 2 Jobs Sun 31 4/4 2 Jobs Mon 1 2…" at bounding box center [658, 364] width 1317 height 532
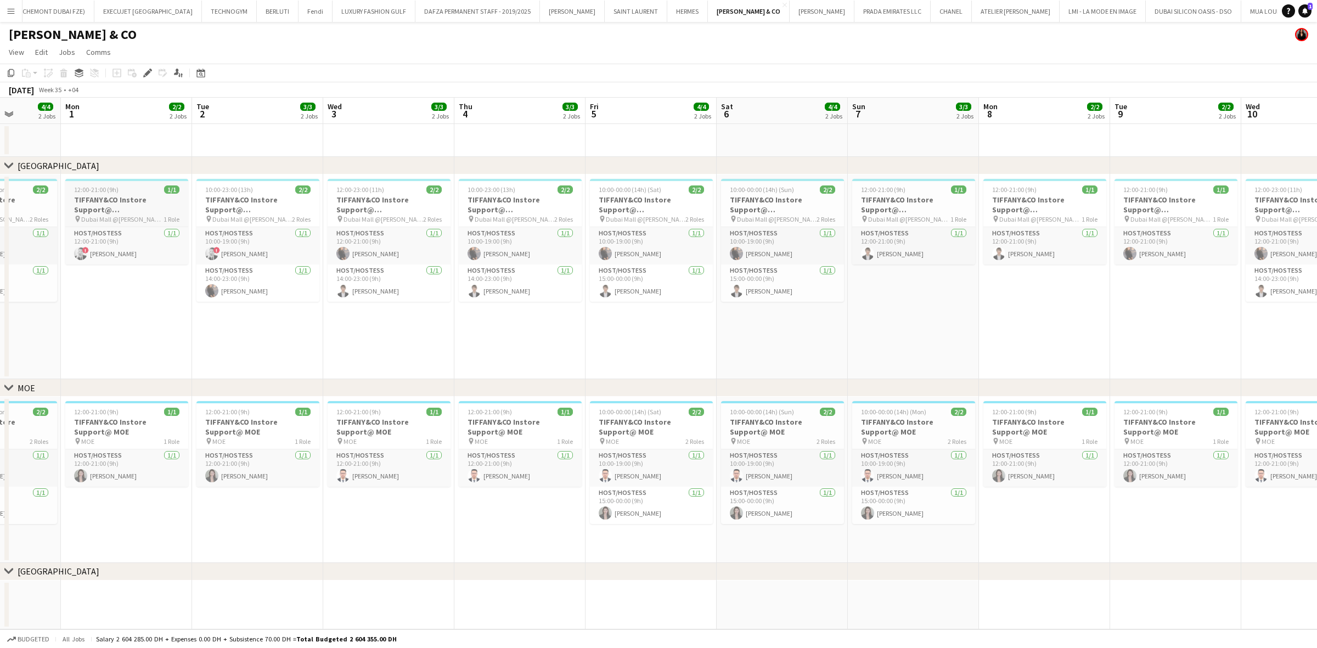
click at [134, 189] on div "12:00-21:00 (9h) 1/1" at bounding box center [126, 189] width 123 height 8
click at [124, 312] on app-date-cell "12:00-21:00 (9h) 1/1 TIFFANY&CO Instore Support@ Dubai Mall pin Dubai Mall @Tif…" at bounding box center [126, 276] width 131 height 205
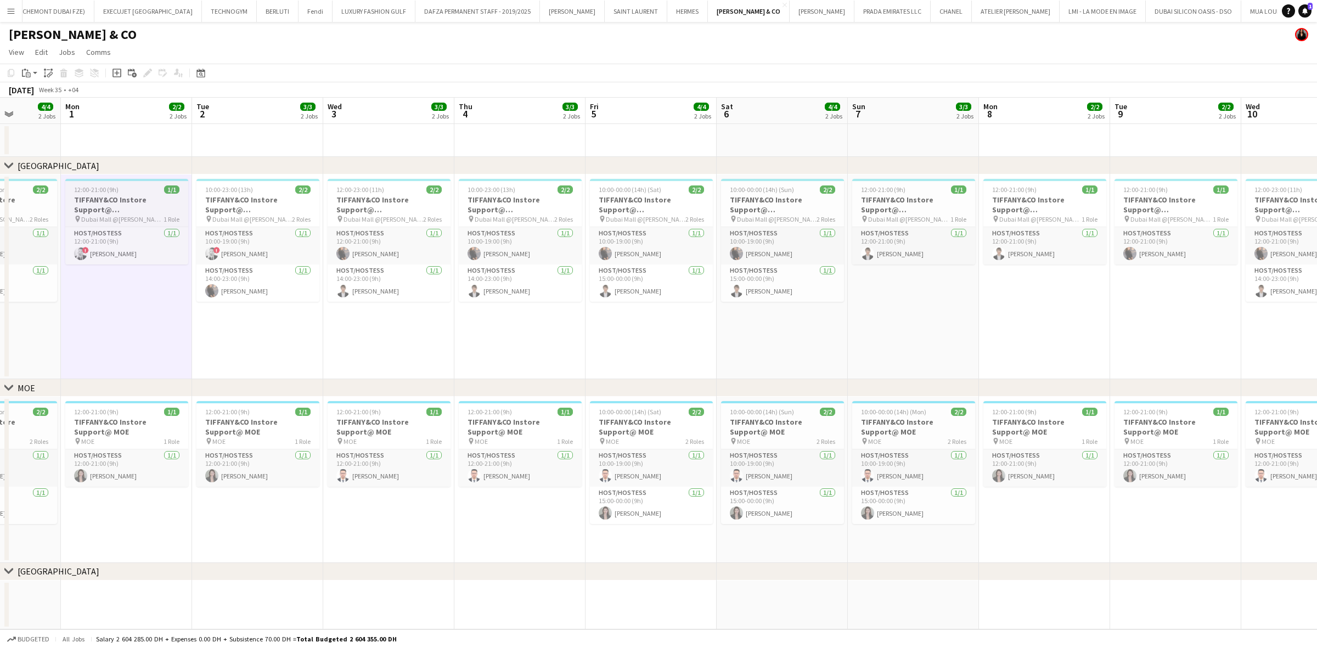
click at [122, 193] on app-job-card "12:00-21:00 (9h) 1/1 TIFFANY&CO Instore Support@ Dubai Mall pin Dubai Mall @Tif…" at bounding box center [126, 222] width 123 height 86
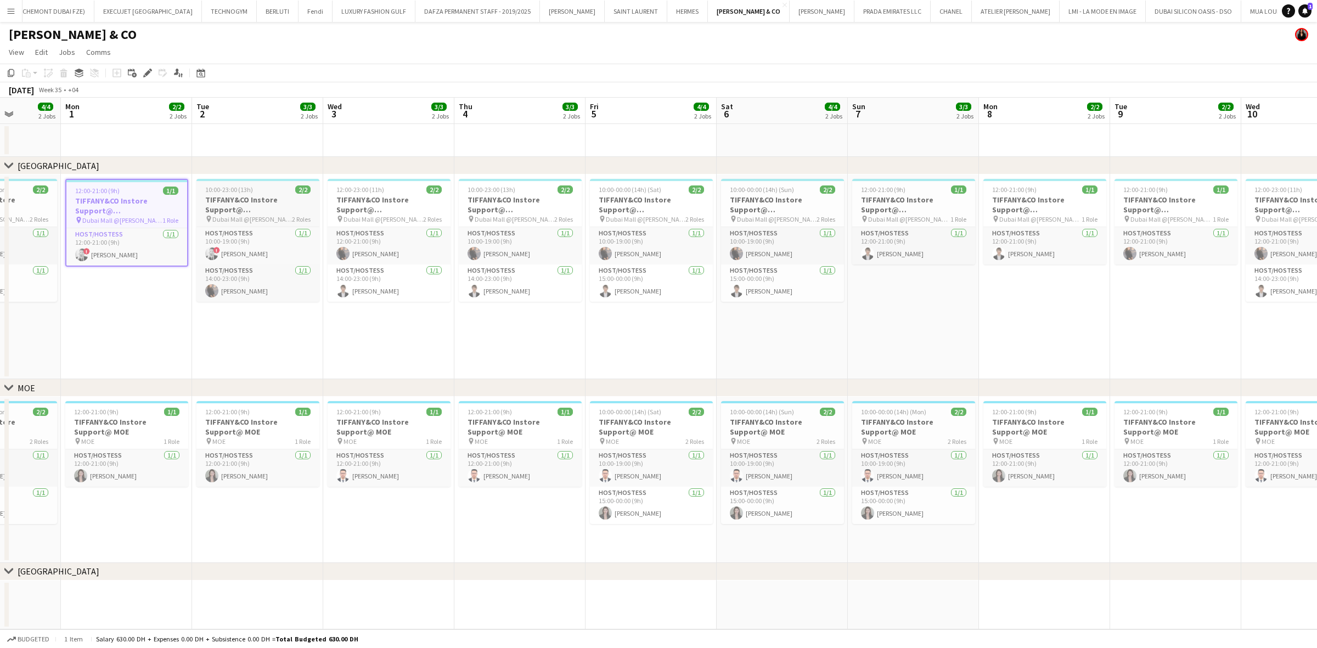
click at [239, 209] on h3 "TIFFANY&CO Instore Support@ Dubai Mall" at bounding box center [257, 205] width 123 height 20
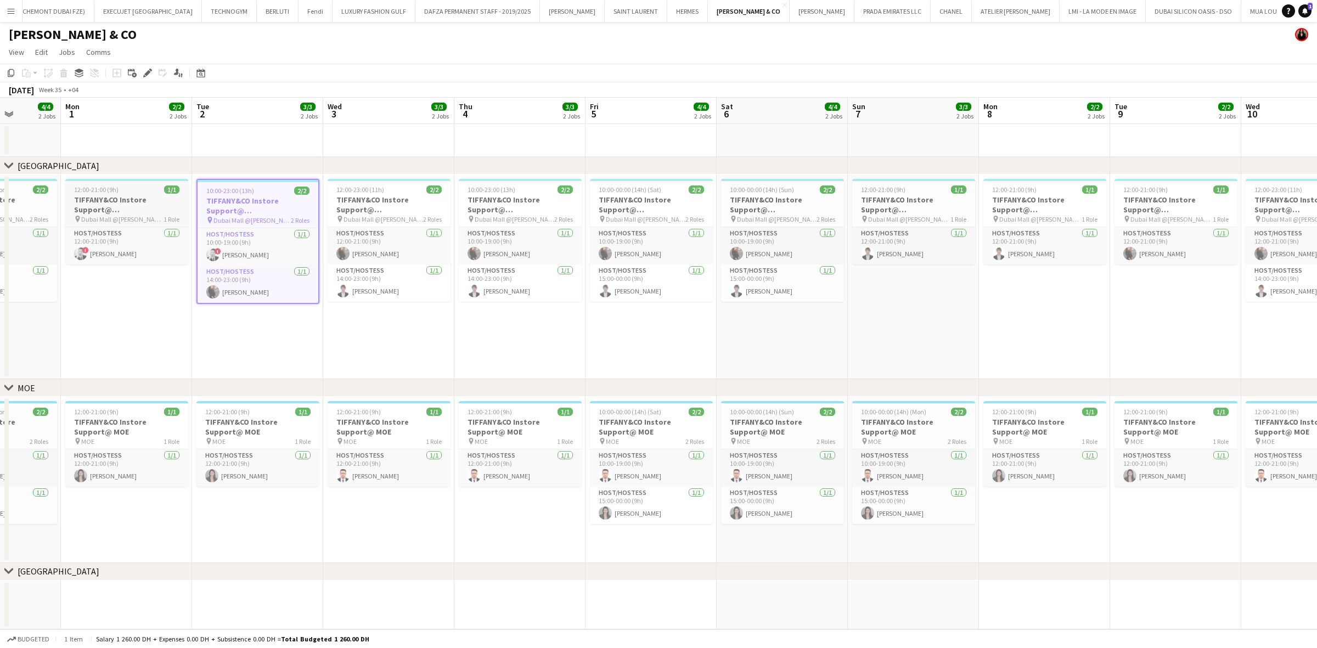
click at [126, 215] on span "Dubai Mall @Tiffany" at bounding box center [122, 219] width 82 height 8
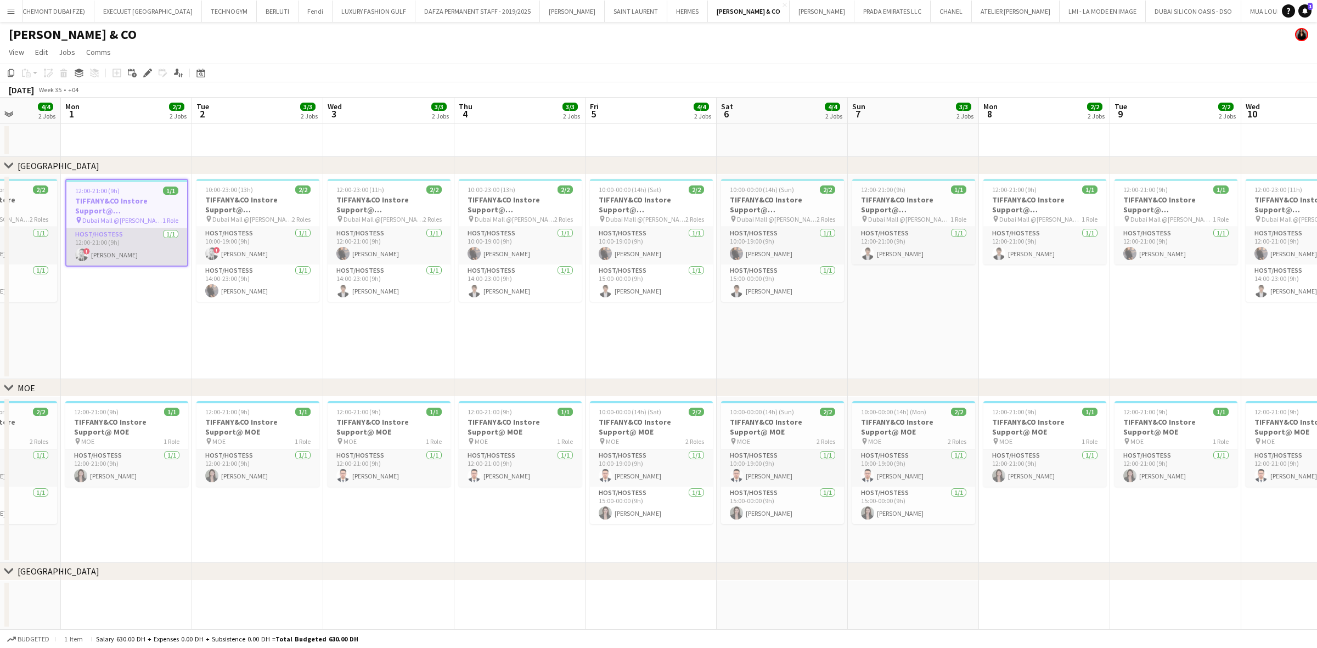
click at [135, 245] on app-card-role "Host/Hostess 1/1 12:00-21:00 (9h) ! Danaker Kenenbaev" at bounding box center [126, 246] width 121 height 37
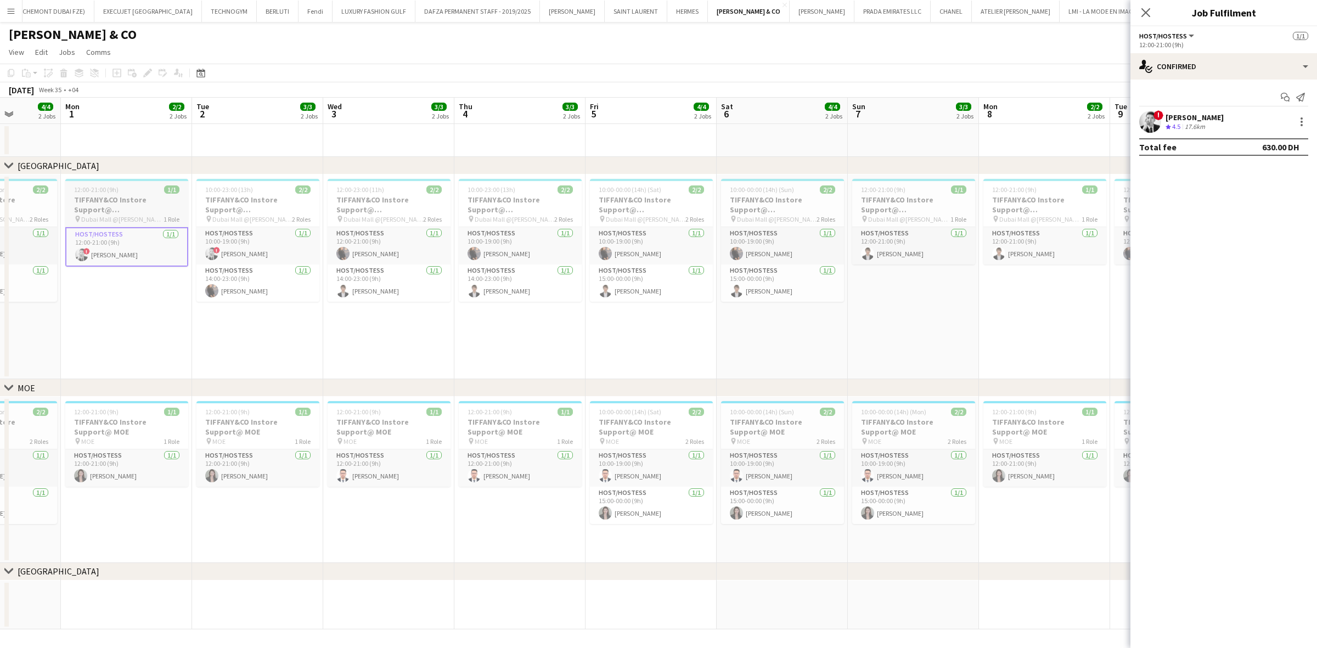
click at [133, 201] on h3 "TIFFANY&CO Instore Support@ Dubai Mall" at bounding box center [126, 205] width 123 height 20
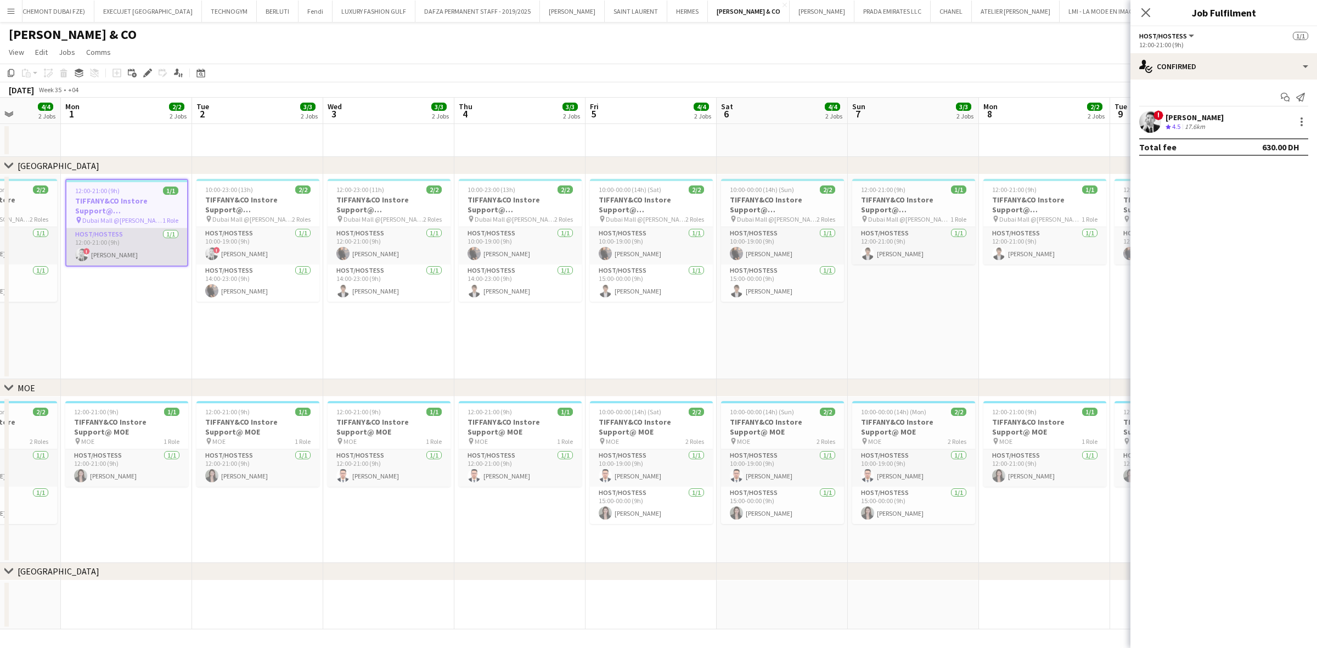
click at [139, 232] on app-card-role "Host/Hostess 1/1 12:00-21:00 (9h) ! Danaker Kenenbaev" at bounding box center [126, 246] width 121 height 37
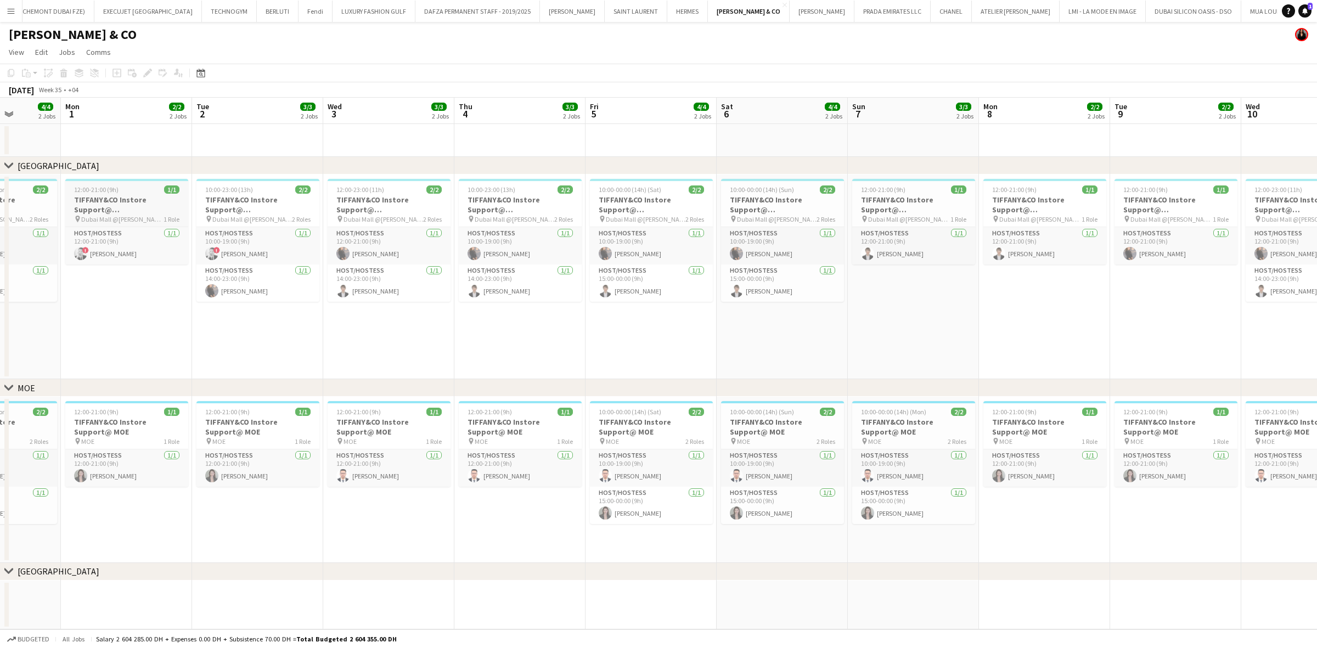
click at [138, 209] on h3 "TIFFANY&CO Instore Support@ Dubai Mall" at bounding box center [126, 205] width 123 height 20
click at [141, 180] on div at bounding box center [126, 181] width 121 height 2
click at [141, 200] on h3 "TIFFANY&CO Instore Support@ Dubai Mall" at bounding box center [126, 205] width 123 height 20
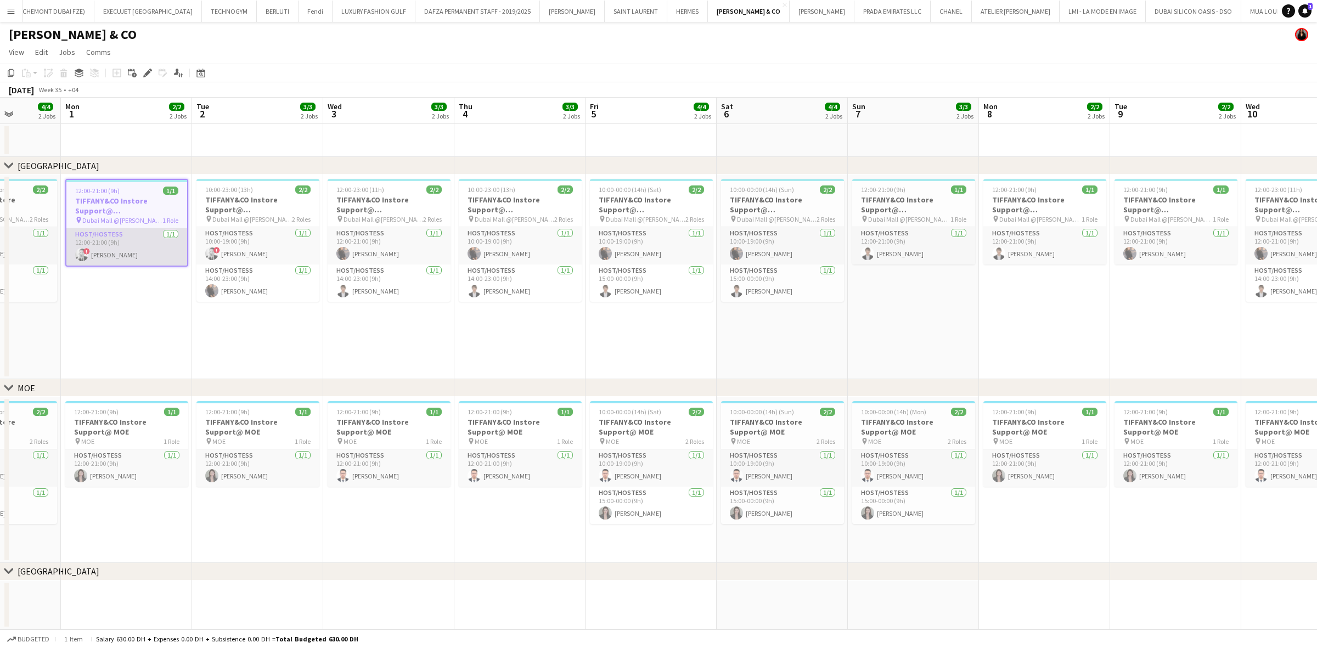
click at [149, 237] on app-card-role "Host/Hostess 1/1 12:00-21:00 (9h) ! Danaker Kenenbaev" at bounding box center [126, 246] width 121 height 37
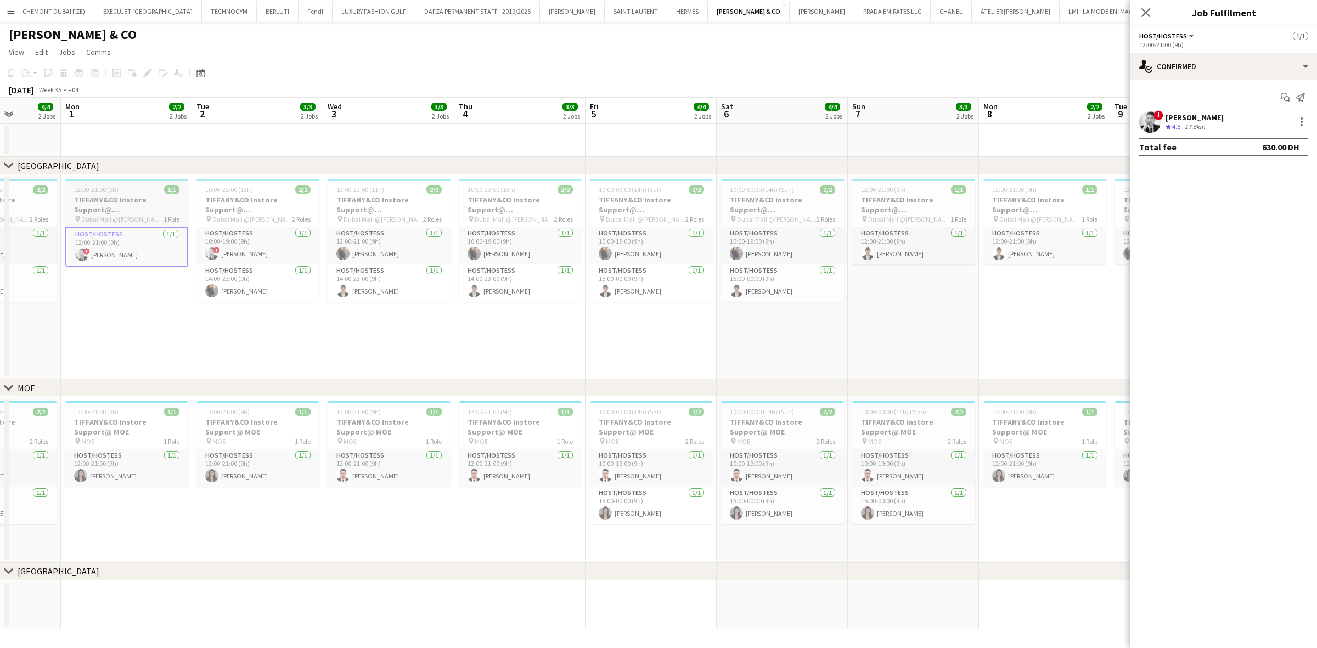
click at [147, 207] on h3 "TIFFANY&CO Instore Support@ Dubai Mall" at bounding box center [126, 205] width 123 height 20
click at [277, 195] on h3 "TIFFANY&CO Instore Support@ Dubai Mall" at bounding box center [257, 205] width 123 height 20
click at [124, 206] on h3 "TIFFANY&CO Instore Support@ Dubai Mall" at bounding box center [126, 205] width 123 height 20
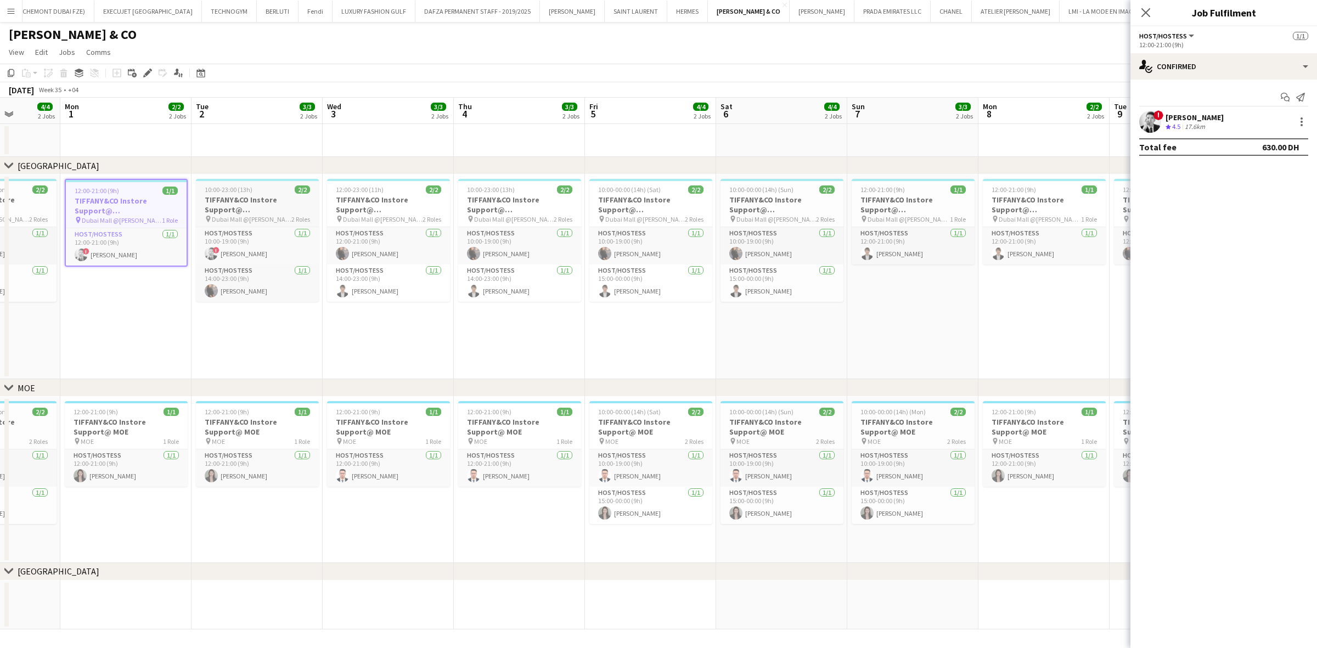
click at [249, 201] on h3 "TIFFANY&CO Instore Support@ Dubai Mall" at bounding box center [257, 205] width 123 height 20
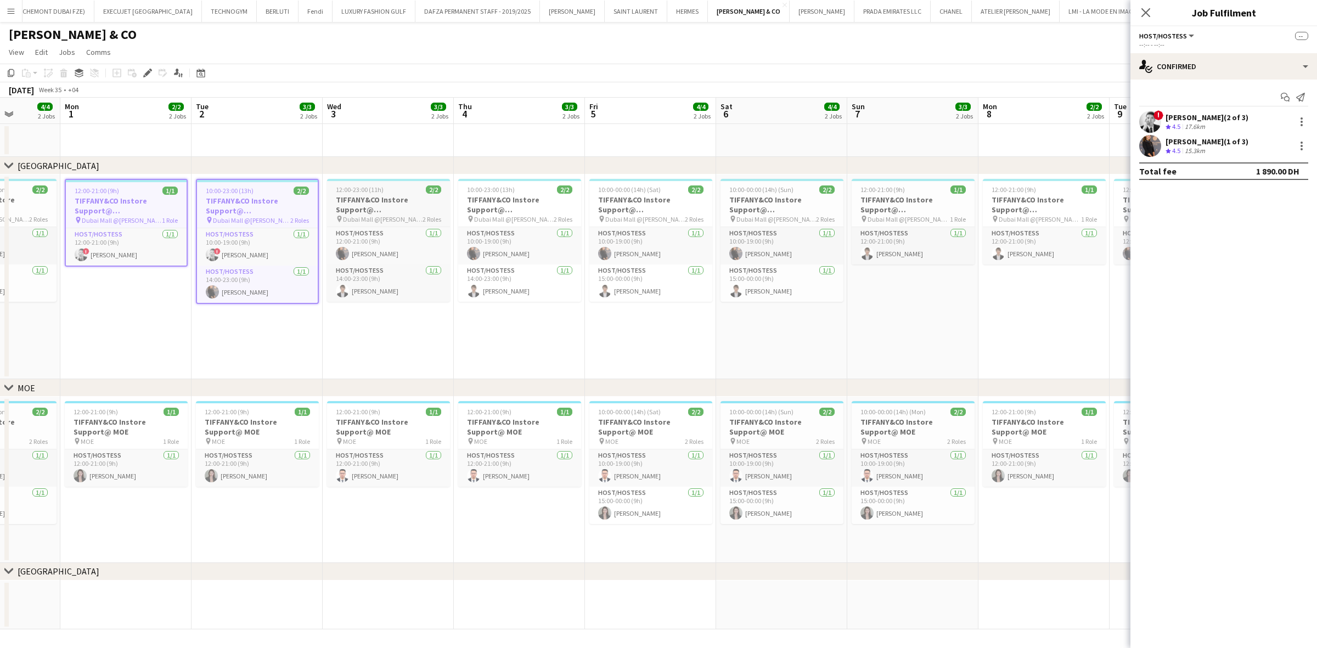
click at [396, 204] on h3 "TIFFANY&CO Instore Support@ Dubai Mall" at bounding box center [388, 205] width 123 height 20
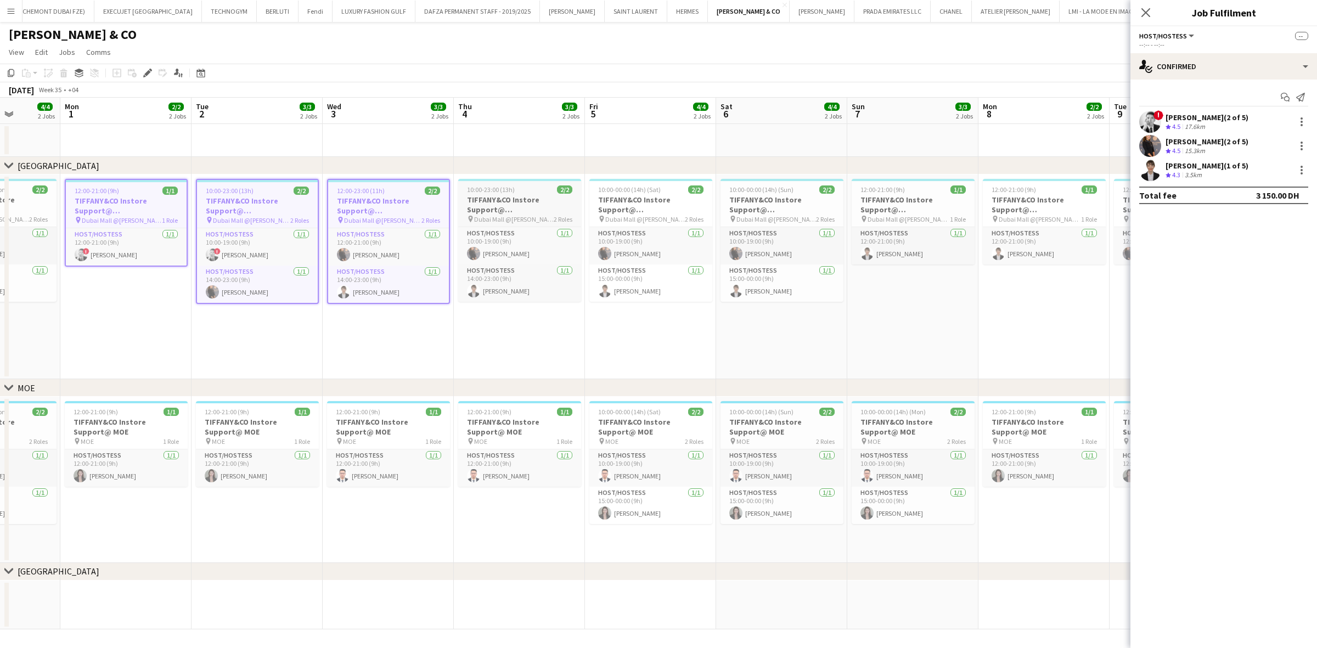
click at [523, 206] on h3 "TIFFANY&CO Instore Support@ Dubai Mall" at bounding box center [519, 205] width 123 height 20
click at [673, 195] on h3 "TIFFANY&CO Instore Support@ Dubai Mall" at bounding box center [650, 205] width 123 height 20
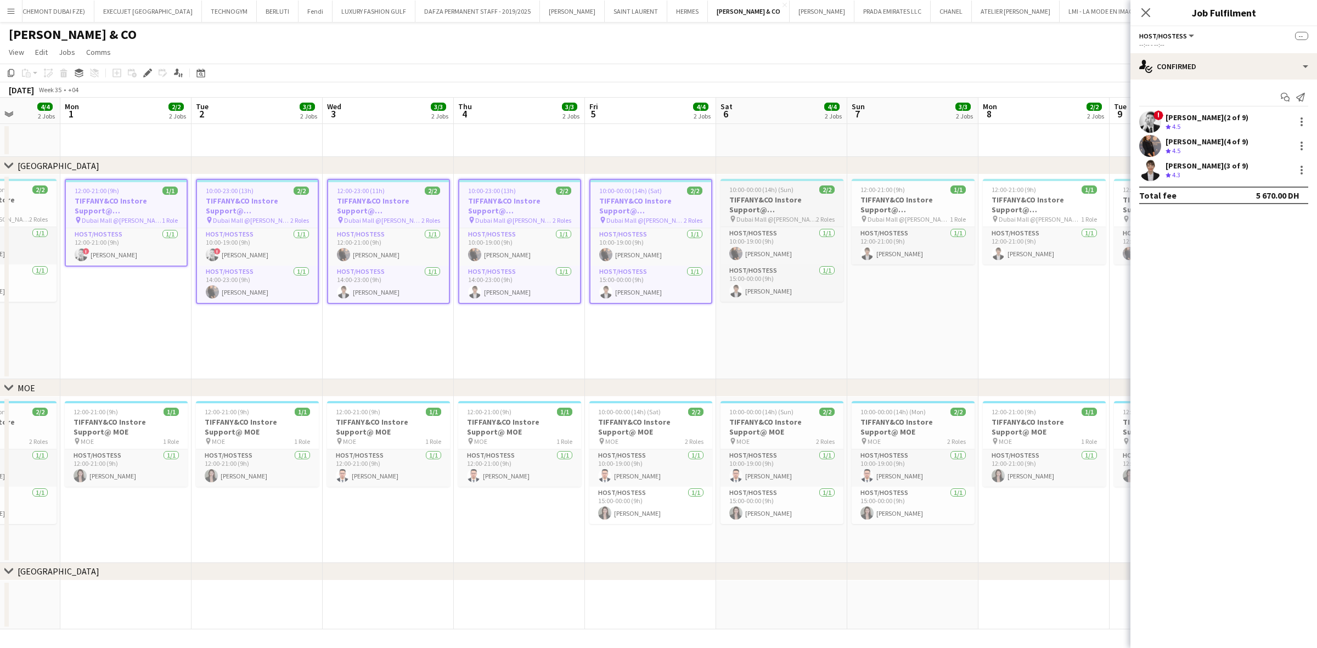
click at [782, 200] on h3 "TIFFANY&CO Instore Support@ Dubai Mall" at bounding box center [781, 205] width 123 height 20
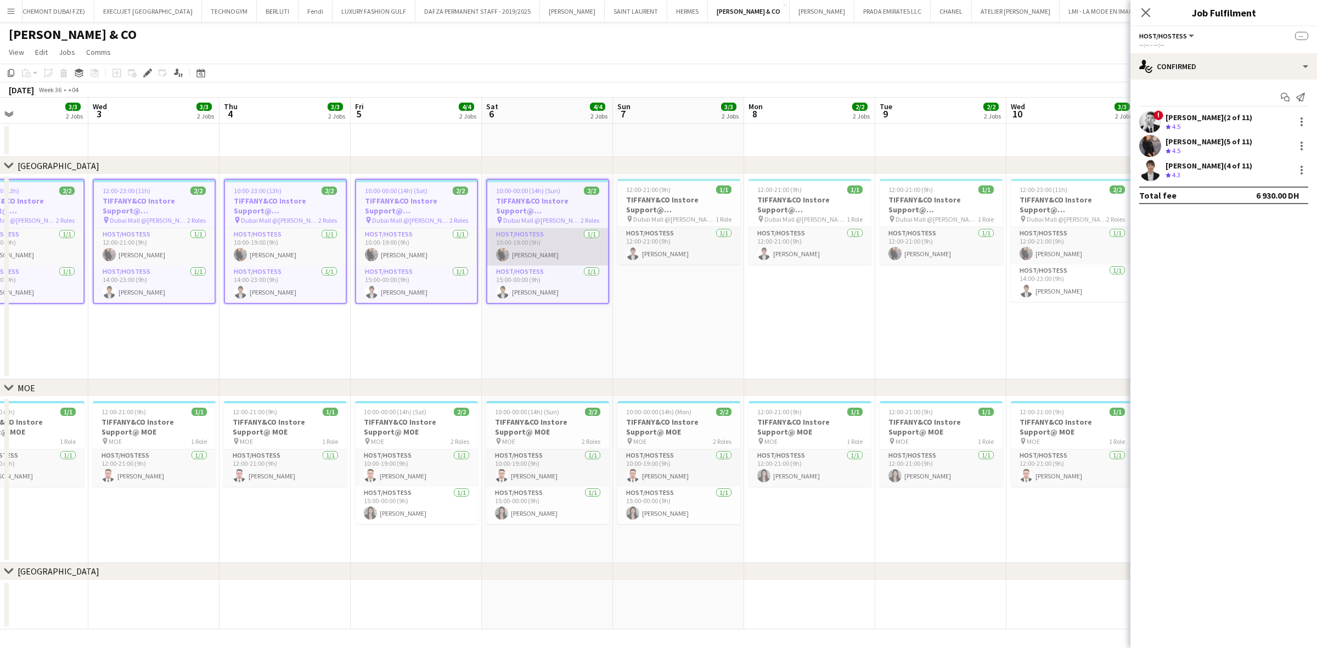
drag, startPoint x: 780, startPoint y: 201, endPoint x: 536, endPoint y: 231, distance: 245.9
click at [524, 241] on app-calendar-viewport "Sat 30 5/5 2 Jobs Sun 31 4/4 2 Jobs Mon 1 2/2 2 Jobs Tue 2 3/3 2 Jobs Wed 3 3/3…" at bounding box center [658, 364] width 1317 height 532
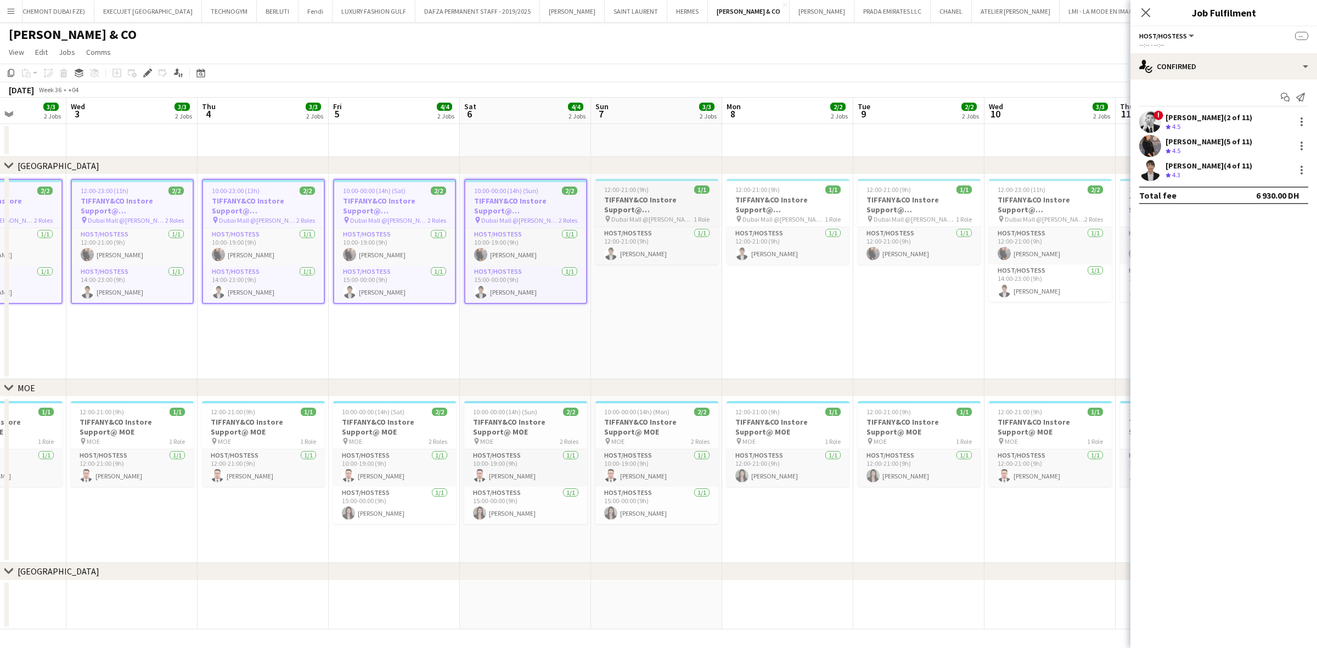
click at [650, 217] on span "Dubai Mall @Tiffany" at bounding box center [652, 219] width 82 height 8
click at [760, 201] on h3 "TIFFANY&CO Instore Support@ Dubai Mall" at bounding box center [787, 205] width 123 height 20
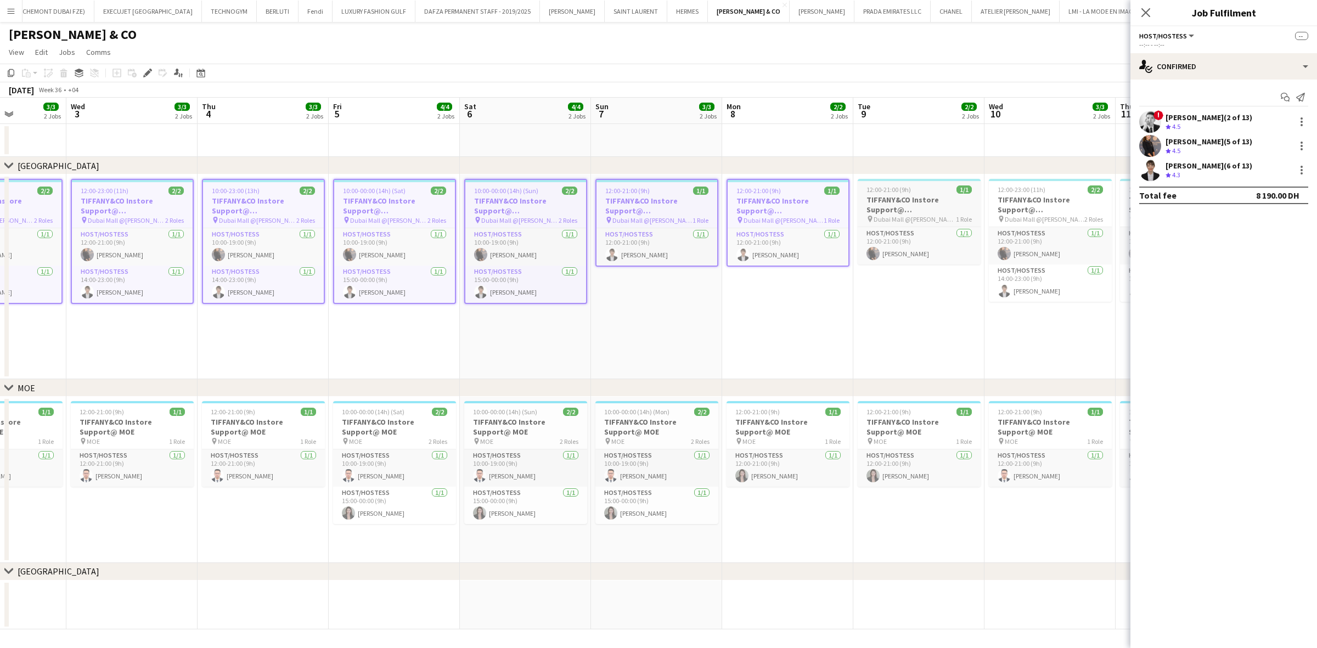
click at [867, 195] on h3 "TIFFANY&CO Instore Support@ Dubai Mall" at bounding box center [919, 205] width 123 height 20
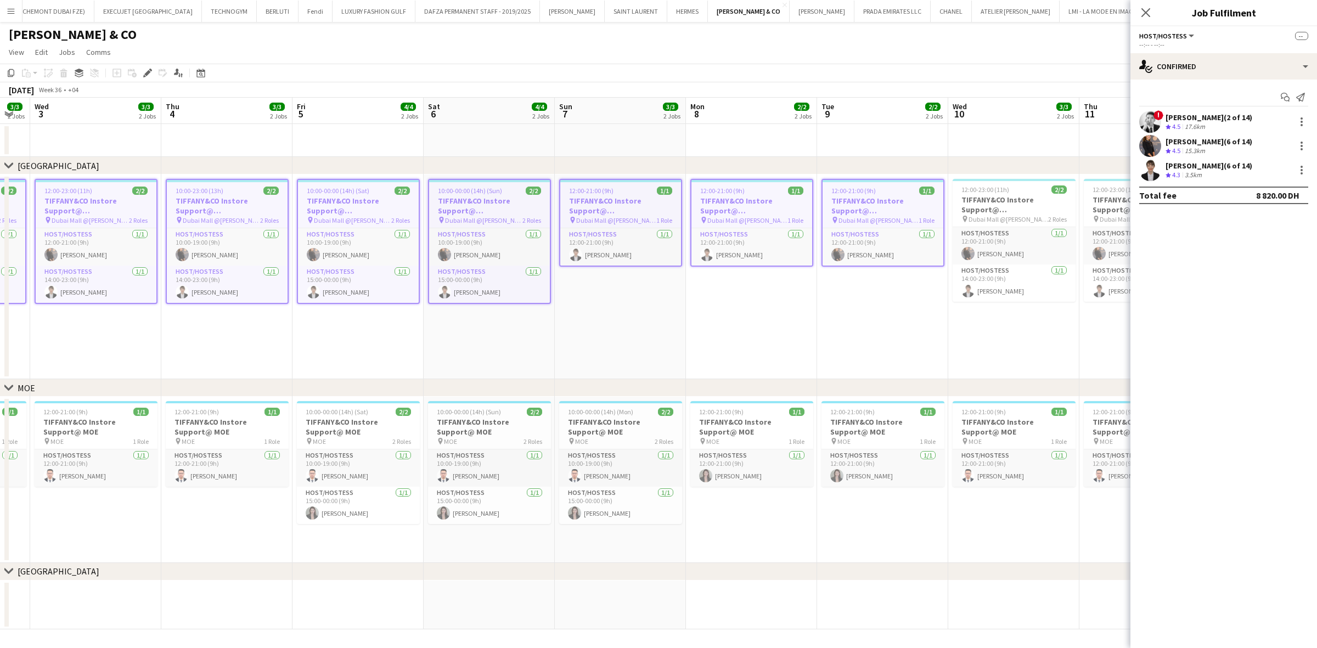
scroll to position [0, 320]
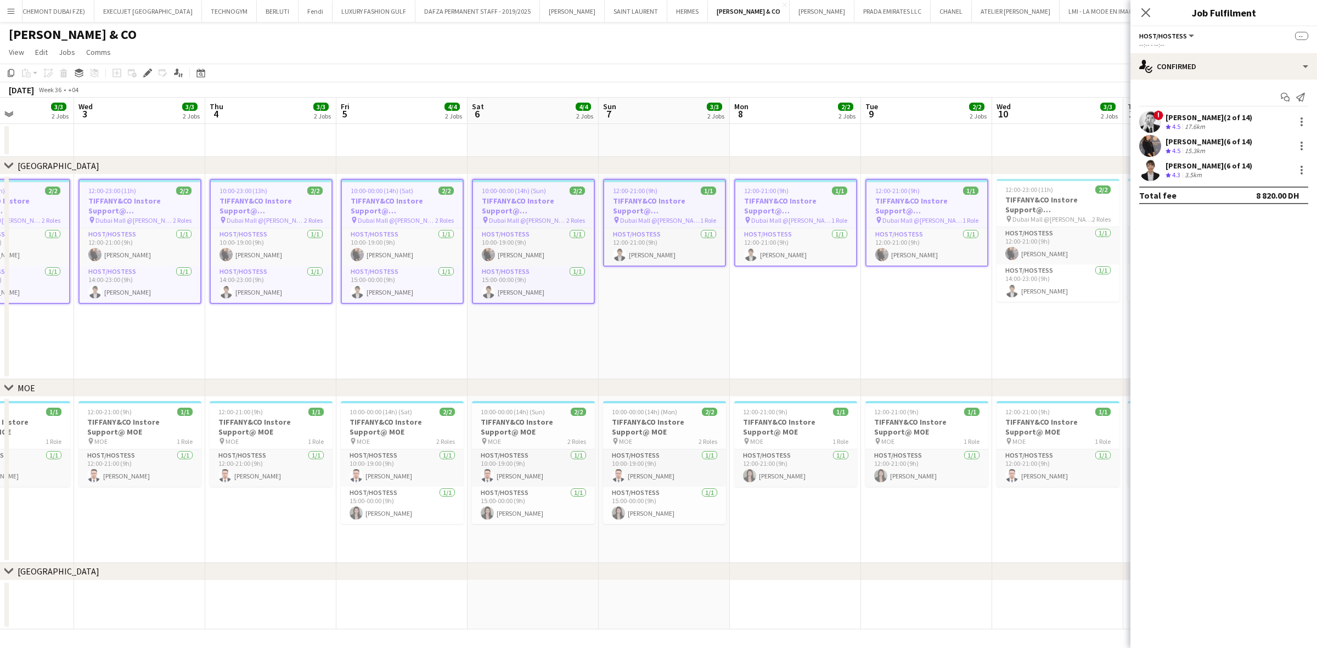
drag, startPoint x: 930, startPoint y: 215, endPoint x: 544, endPoint y: 261, distance: 389.5
click at [544, 261] on app-calendar-viewport "Sun 31 4/4 2 Jobs Mon 1 2/2 2 Jobs Tue 2 3/3 2 Jobs Wed 3 3/3 2 Jobs Thu 4 3/3 …" at bounding box center [658, 364] width 1317 height 532
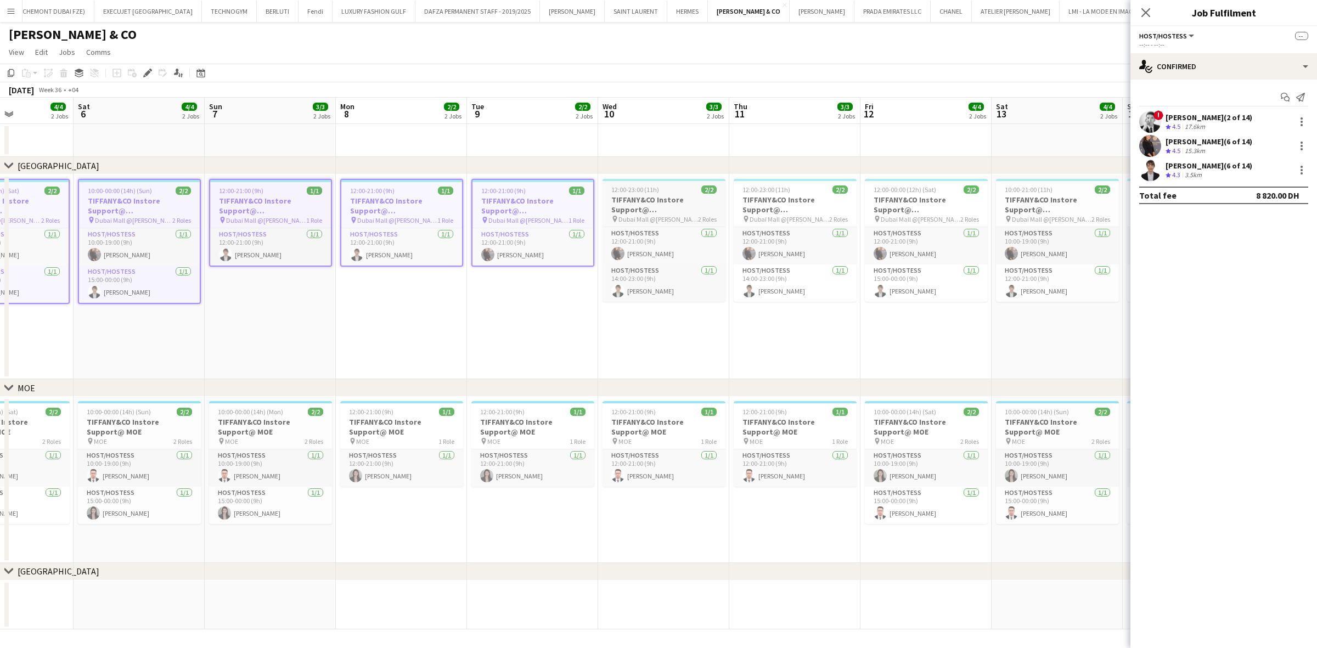
click at [646, 206] on h3 "TIFFANY&CO Instore Support@ Dubai Mall" at bounding box center [663, 205] width 123 height 20
click at [782, 198] on h3 "TIFFANY&CO Instore Support@ Dubai Mall" at bounding box center [795, 205] width 123 height 20
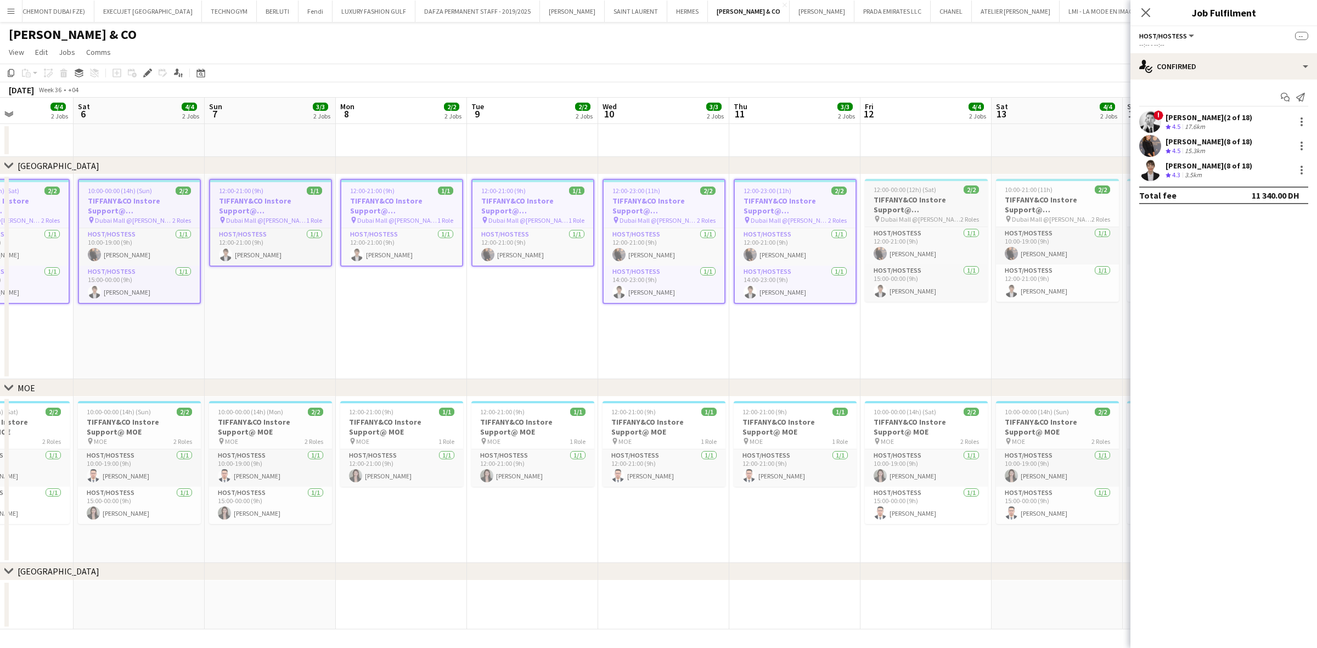
click at [867, 192] on div "12:00-00:00 (12h) (Sat) 2/2" at bounding box center [926, 189] width 123 height 8
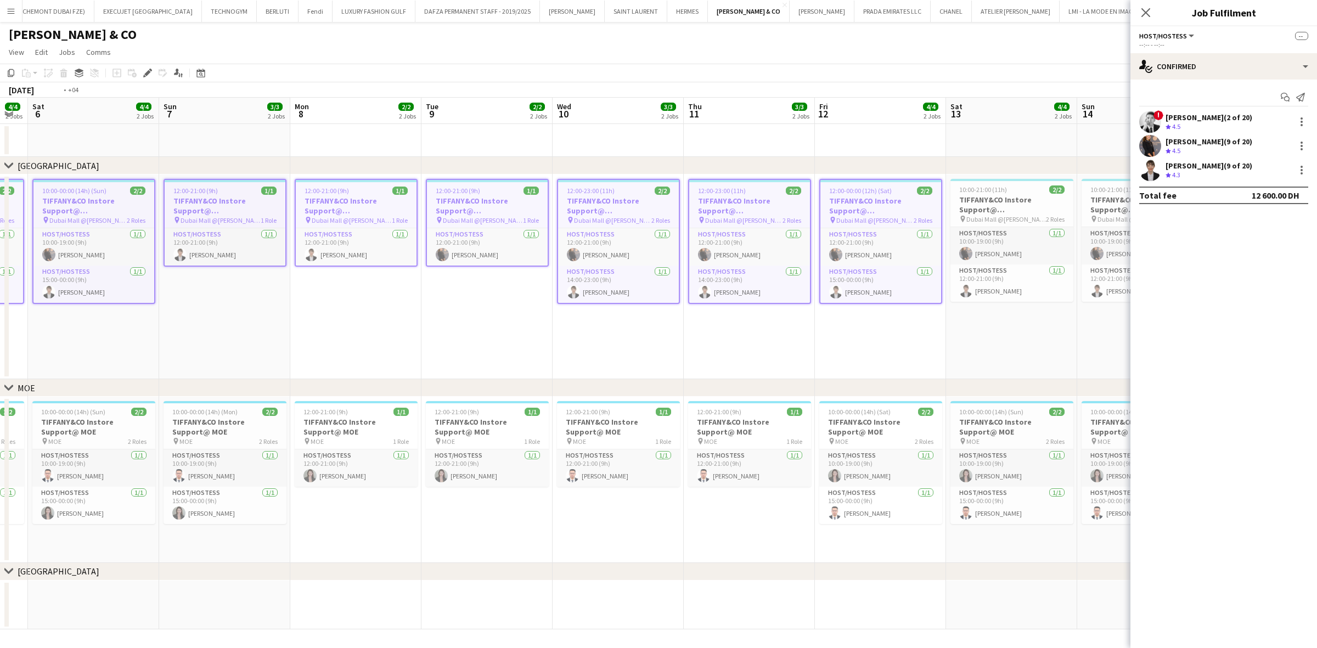
drag, startPoint x: 854, startPoint y: 235, endPoint x: 526, endPoint y: 269, distance: 330.4
click at [526, 269] on app-calendar-viewport "Wed 3 3/3 2 Jobs Thu 4 3/3 2 Jobs Fri 5 4/4 2 Jobs Sat 6 4/4 2 Jobs Sun 7 3/3 2…" at bounding box center [658, 364] width 1317 height 532
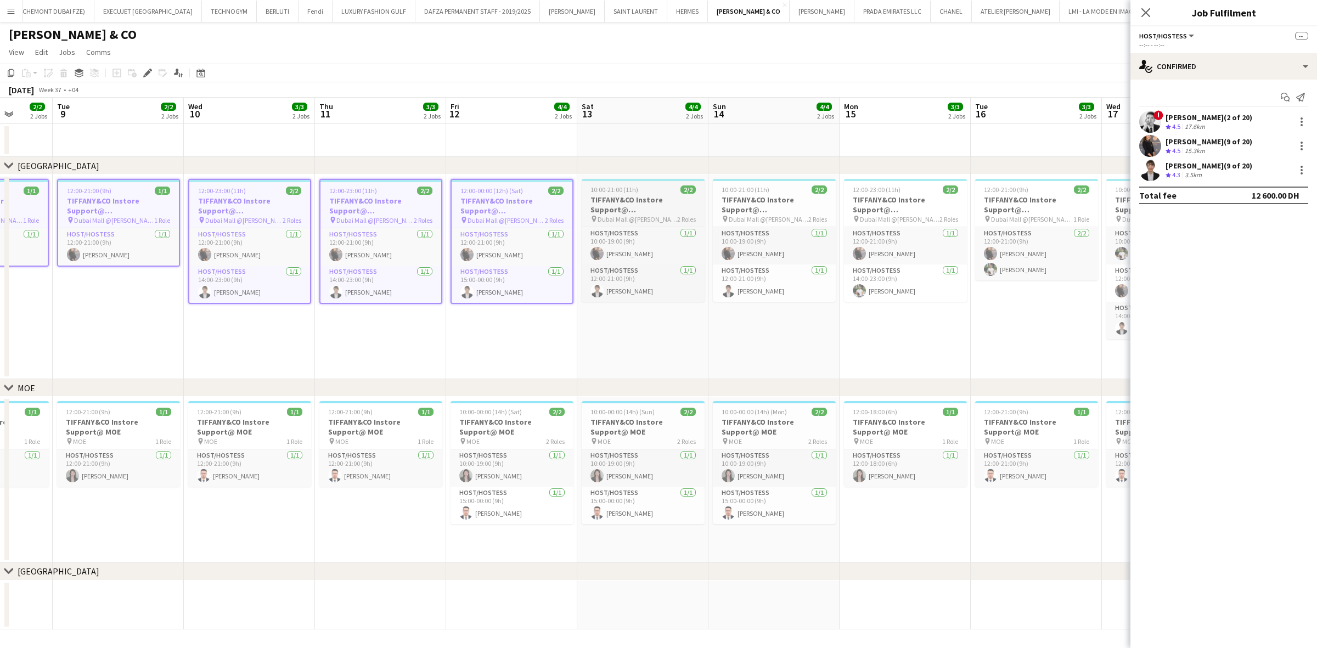
click at [634, 210] on h3 "TIFFANY&CO Instore Support@ Dubai Mall" at bounding box center [643, 205] width 123 height 20
click at [805, 187] on div "10:00-21:00 (11h) 2/2" at bounding box center [774, 189] width 123 height 8
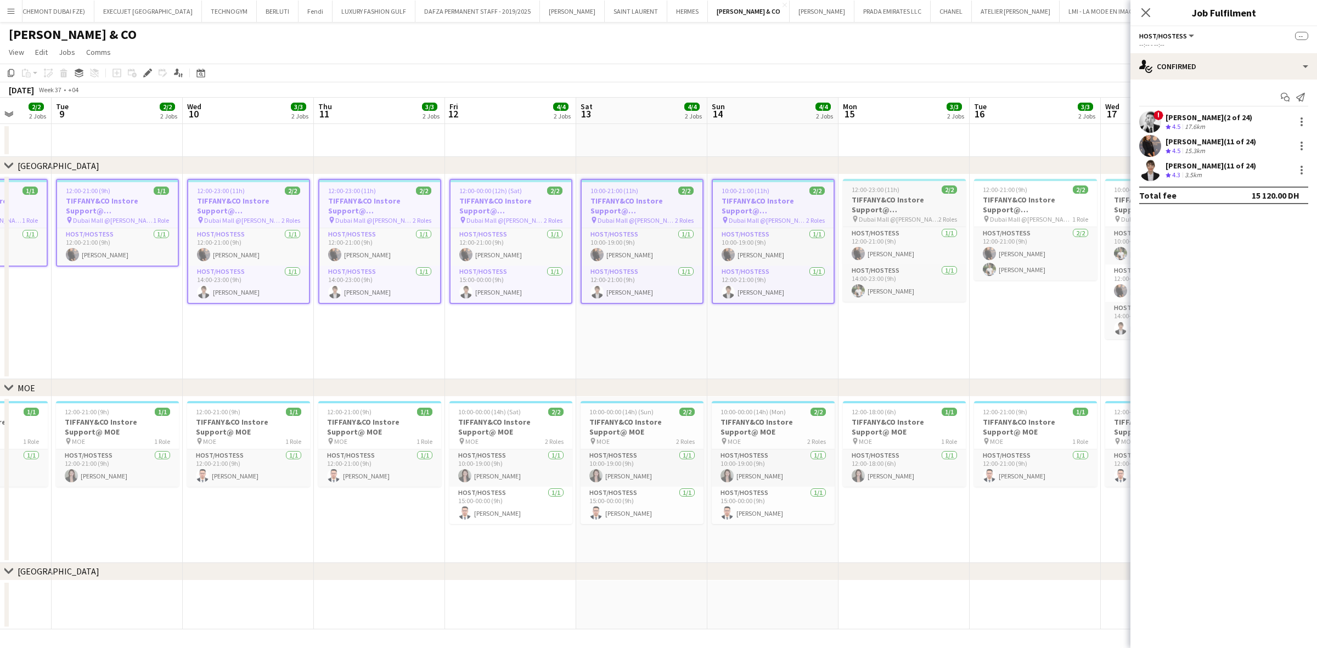
click at [867, 188] on div "12:00-23:00 (11h) 2/2" at bounding box center [904, 189] width 123 height 8
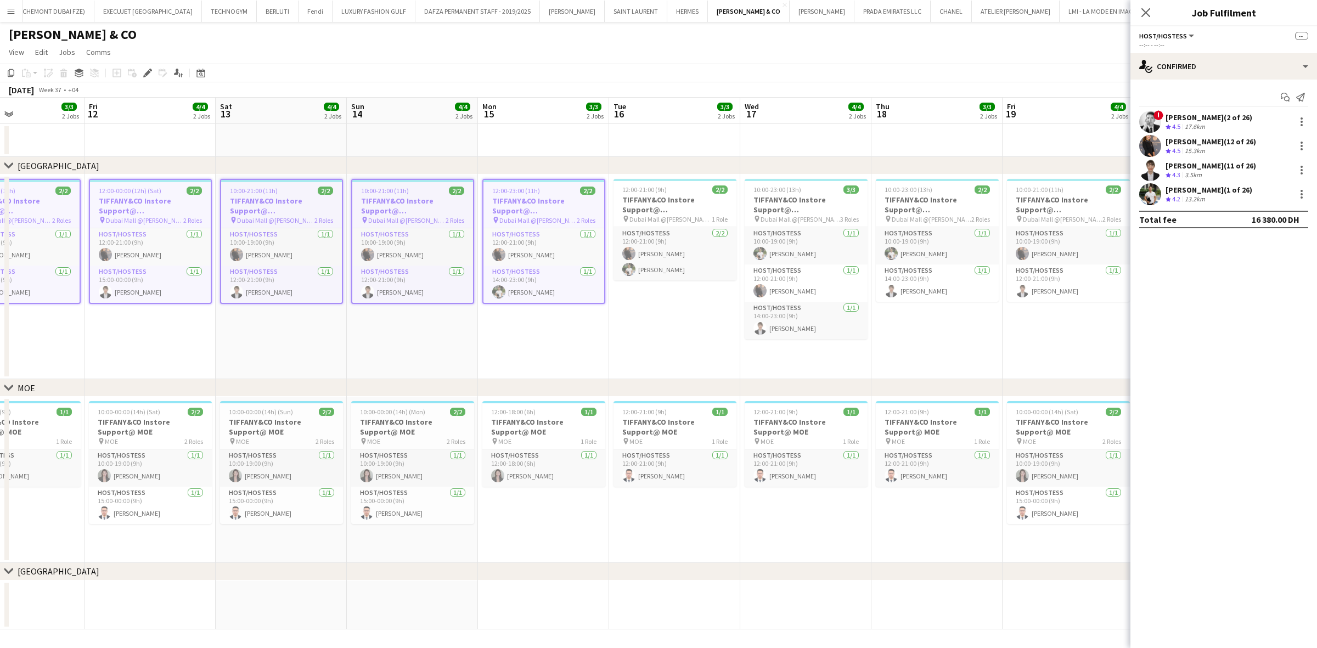
drag, startPoint x: 588, startPoint y: 257, endPoint x: 542, endPoint y: 267, distance: 46.7
click at [542, 267] on app-calendar-viewport "Mon 8 2/2 2 Jobs Tue 9 2/2 2 Jobs Wed 10 3/3 2 Jobs Thu 11 3/3 2 Jobs Fri 12 4/…" at bounding box center [658, 364] width 1317 height 532
click at [631, 217] on span "Dubai Mall @Tiffany" at bounding box center [669, 219] width 82 height 8
click at [764, 192] on span "10:00-23:00 (13h)" at bounding box center [776, 189] width 48 height 8
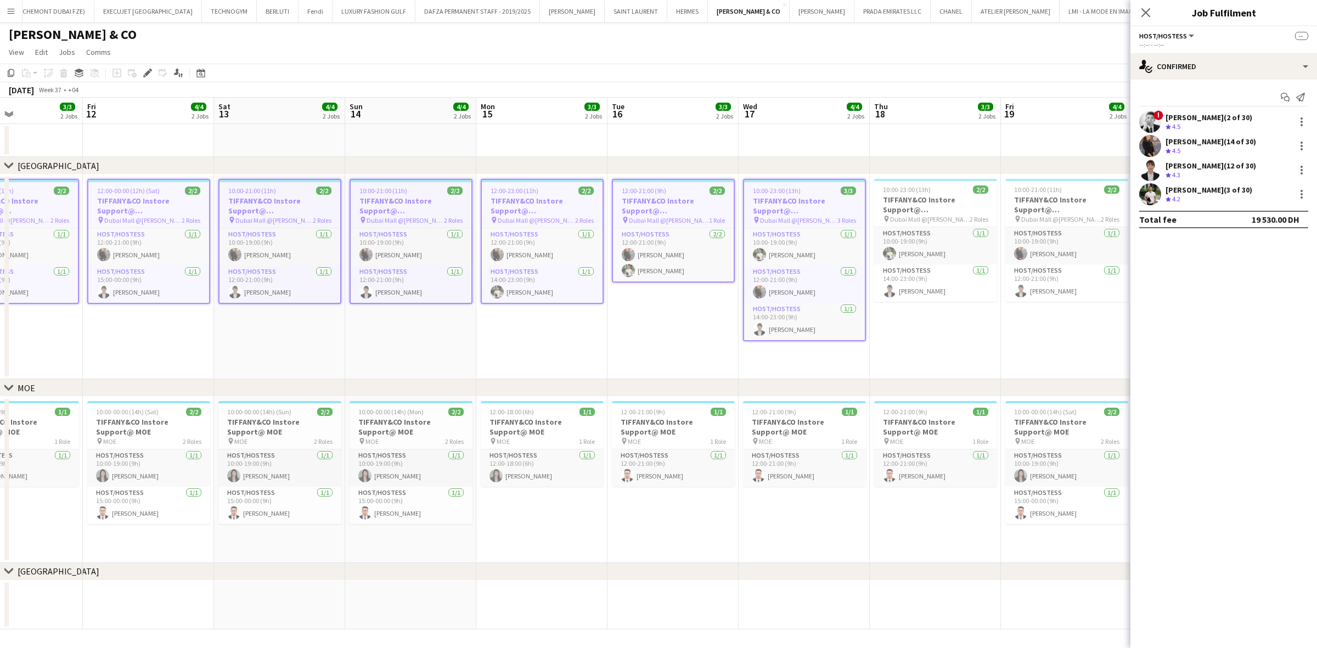
drag, startPoint x: 747, startPoint y: 219, endPoint x: 542, endPoint y: 252, distance: 207.8
click at [544, 252] on app-calendar-viewport "Tue 9 2/2 2 Jobs Wed 10 3/3 2 Jobs Thu 11 3/3 2 Jobs Fri 12 4/4 2 Jobs Sat 13 4…" at bounding box center [658, 364] width 1317 height 532
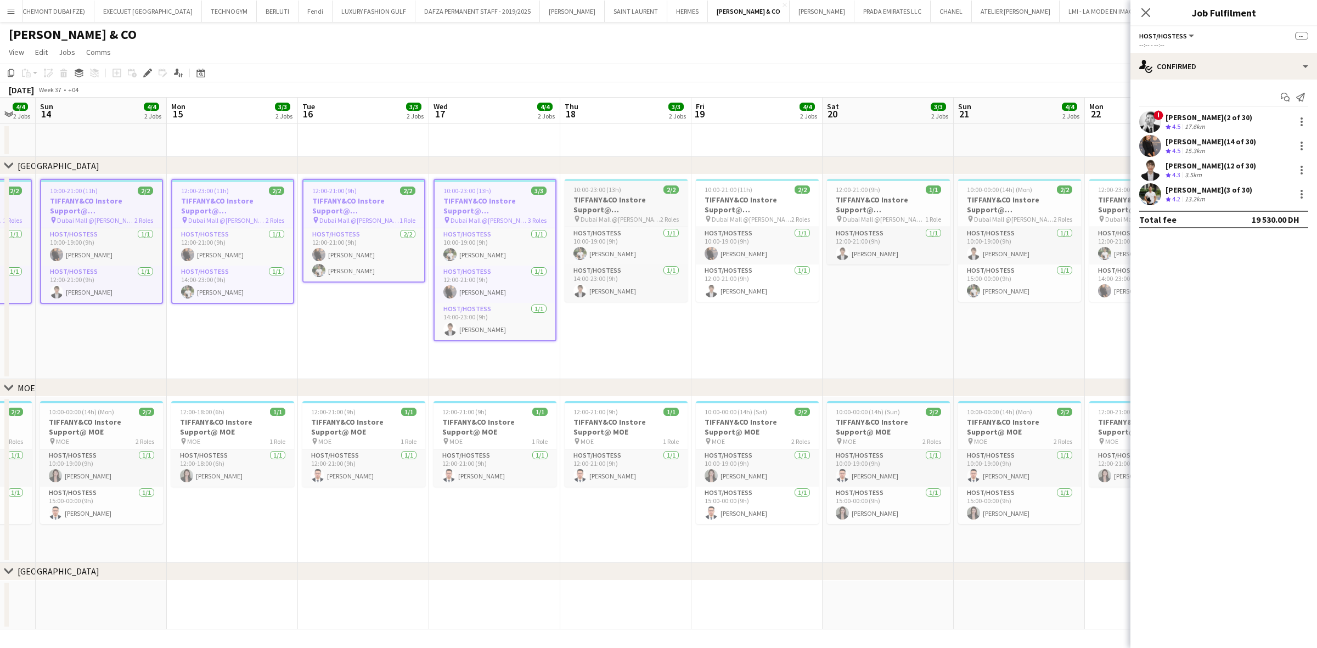
click at [653, 205] on h3 "TIFFANY&CO Instore Support@ Dubai Mall" at bounding box center [626, 205] width 123 height 20
click at [723, 204] on h3 "TIFFANY&CO Instore Support@ Dubai Mall" at bounding box center [757, 205] width 123 height 20
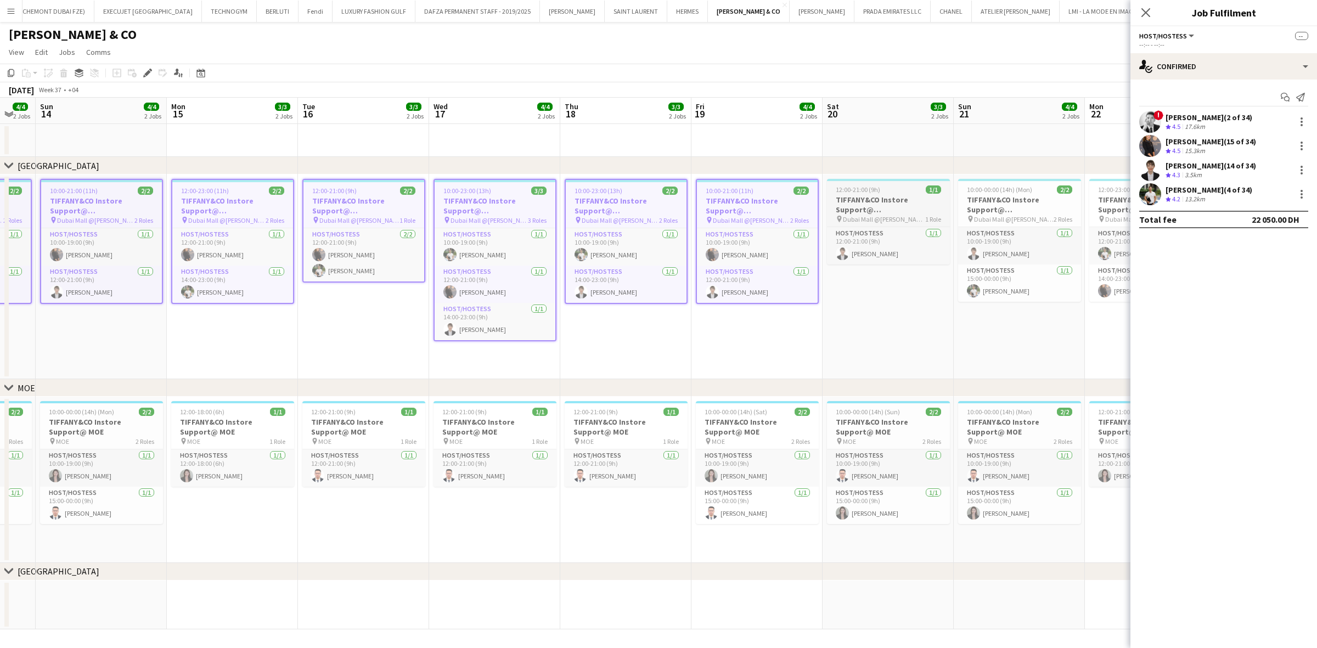
click at [837, 204] on h3 "TIFFANY&CO Instore Support@ Dubai Mall" at bounding box center [888, 205] width 123 height 20
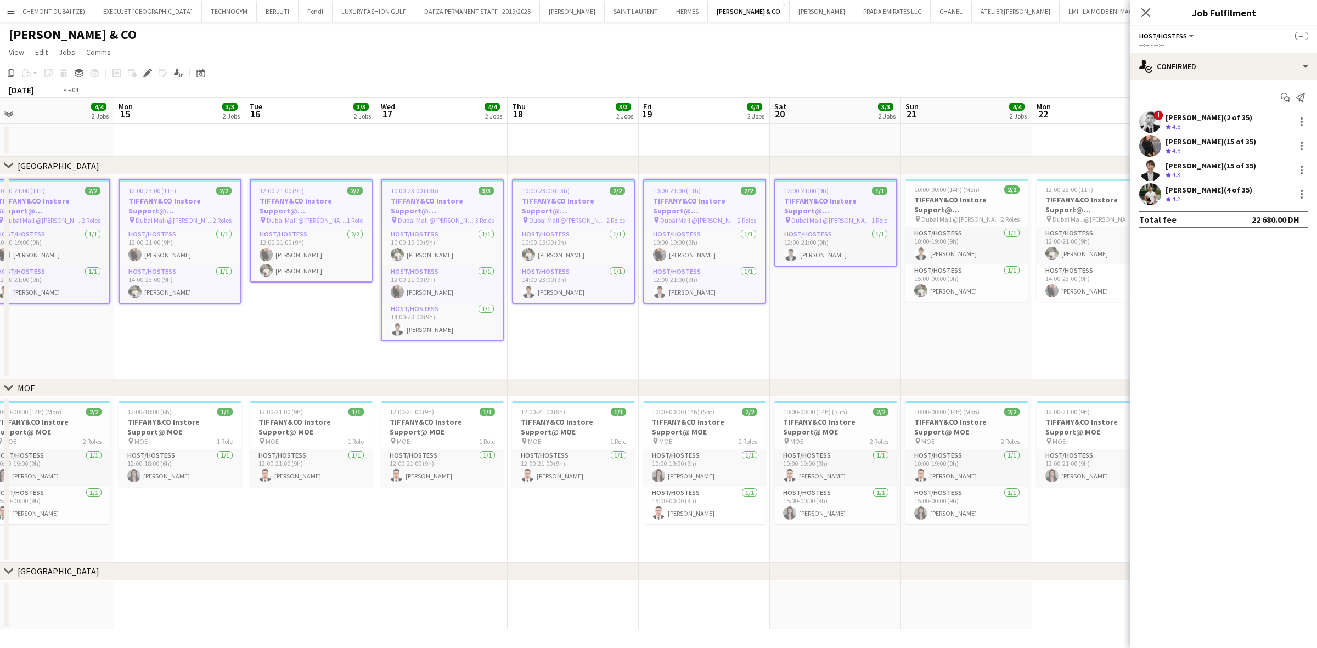
drag, startPoint x: 901, startPoint y: 217, endPoint x: 404, endPoint y: 283, distance: 502.0
click at [404, 283] on app-calendar-viewport "Thu 11 3/3 2 Jobs Fri 12 4/4 2 Jobs Sat 13 4/4 2 Jobs Sun 14 4/4 2 Jobs Mon 15 …" at bounding box center [658, 364] width 1317 height 532
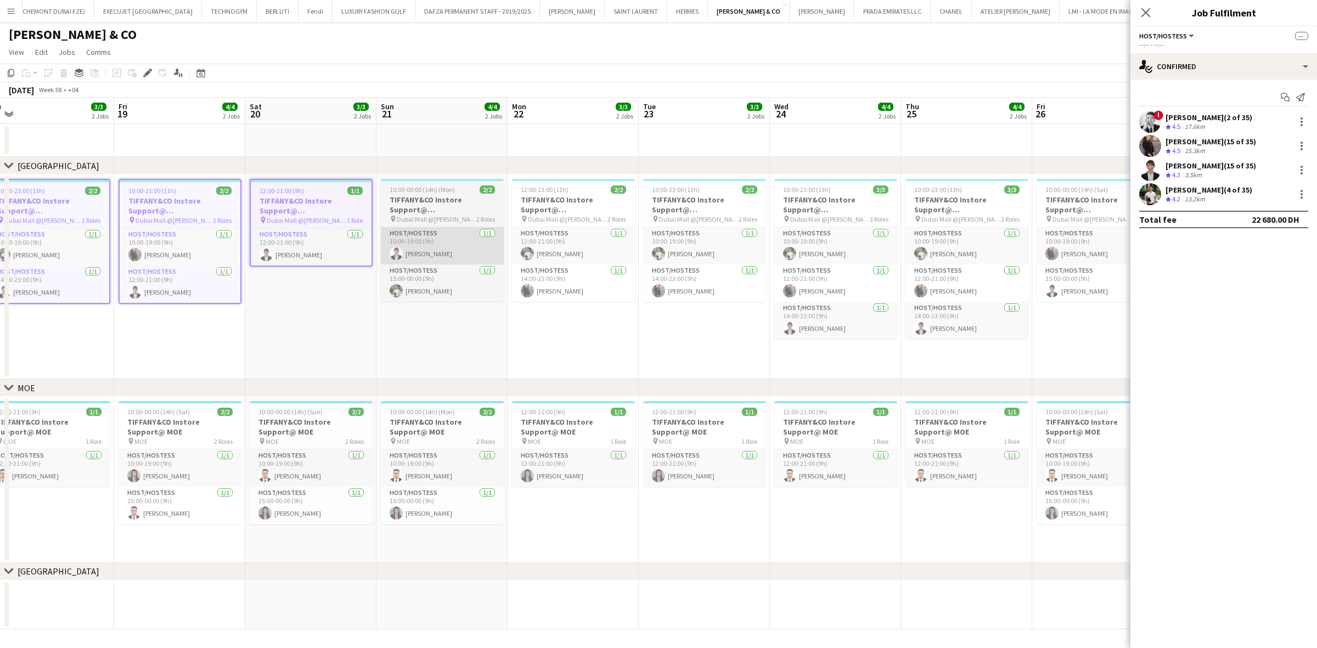
scroll to position [0, 331]
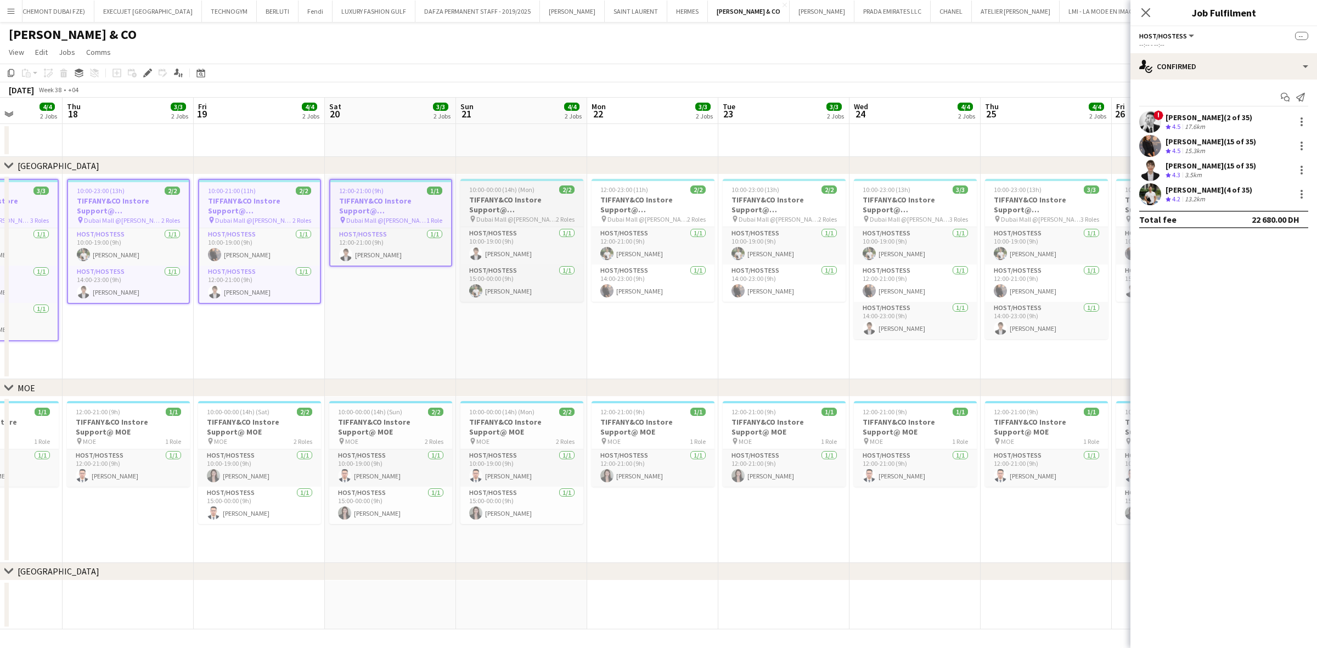
click at [568, 195] on h3 "TIFFANY&CO Instore Support@ Dubai Mall" at bounding box center [521, 205] width 123 height 20
click at [635, 196] on h3 "TIFFANY&CO Instore Support@ Dubai Mall" at bounding box center [652, 205] width 123 height 20
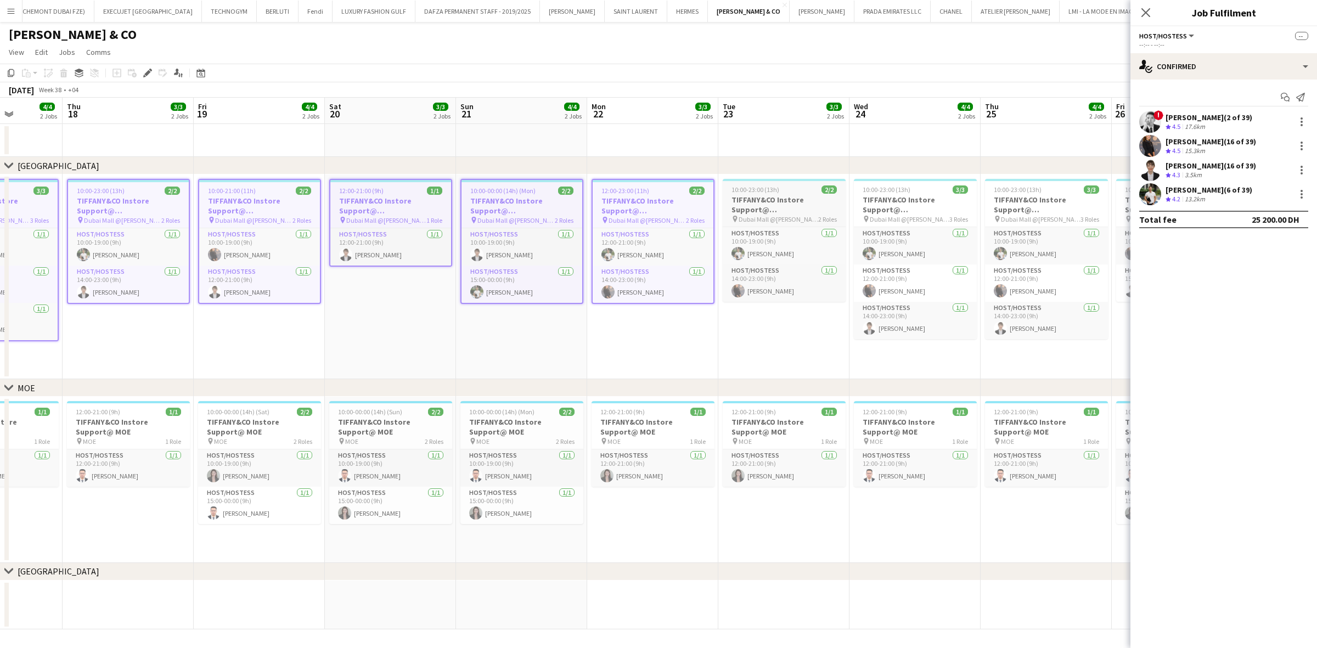
click at [753, 221] on span "Dubai Mall @Tiffany" at bounding box center [778, 219] width 80 height 8
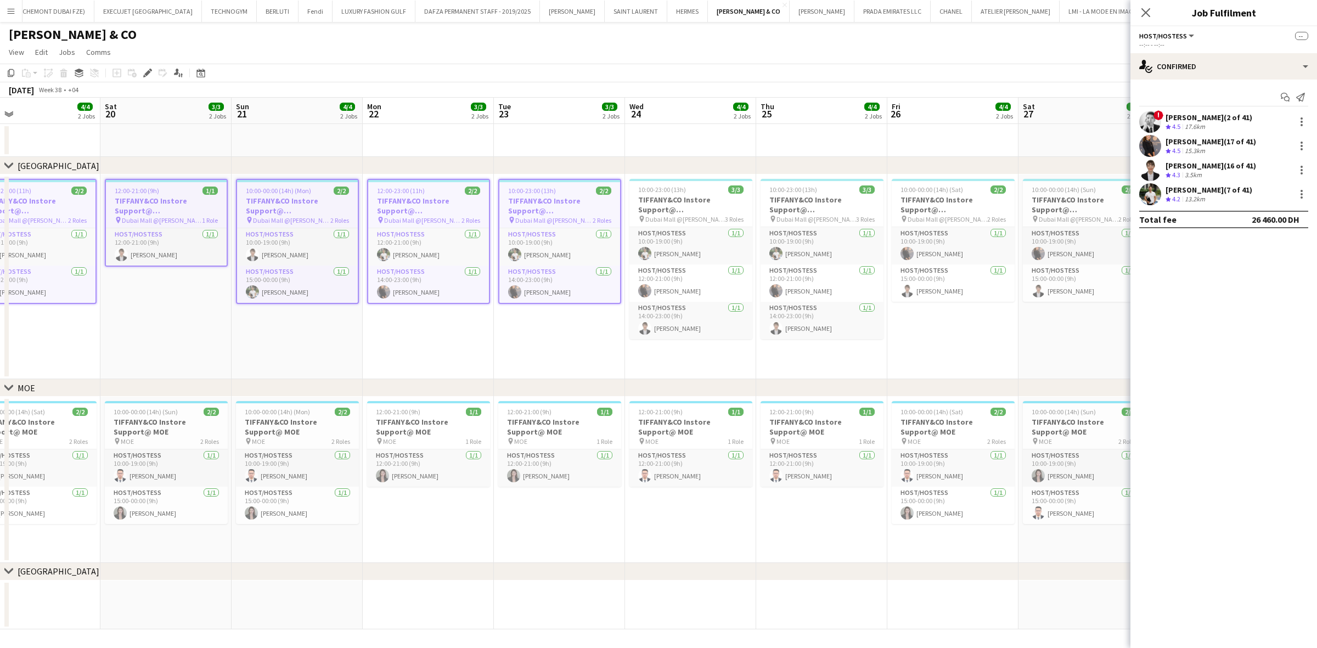
drag, startPoint x: 725, startPoint y: 247, endPoint x: 604, endPoint y: 264, distance: 122.4
click at [606, 264] on app-calendar-viewport "Tue 16 3/3 2 Jobs Wed 17 4/4 2 Jobs Thu 18 3/3 2 Jobs Fri 19 4/4 2 Jobs Sat 20 …" at bounding box center [658, 364] width 1317 height 532
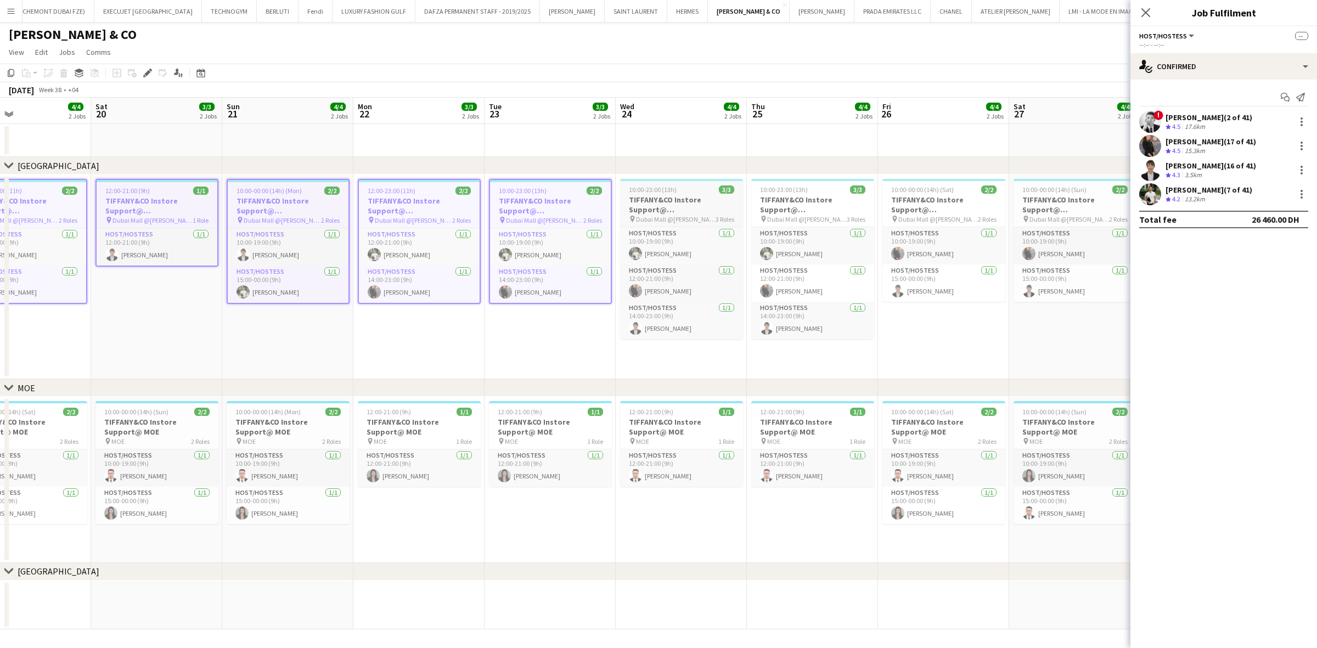
click at [664, 206] on h3 "TIFFANY&CO Instore Support@ Dubai Mall" at bounding box center [681, 205] width 123 height 20
click at [772, 207] on h3 "TIFFANY&CO Instore Support@ Dubai Mall" at bounding box center [812, 205] width 123 height 20
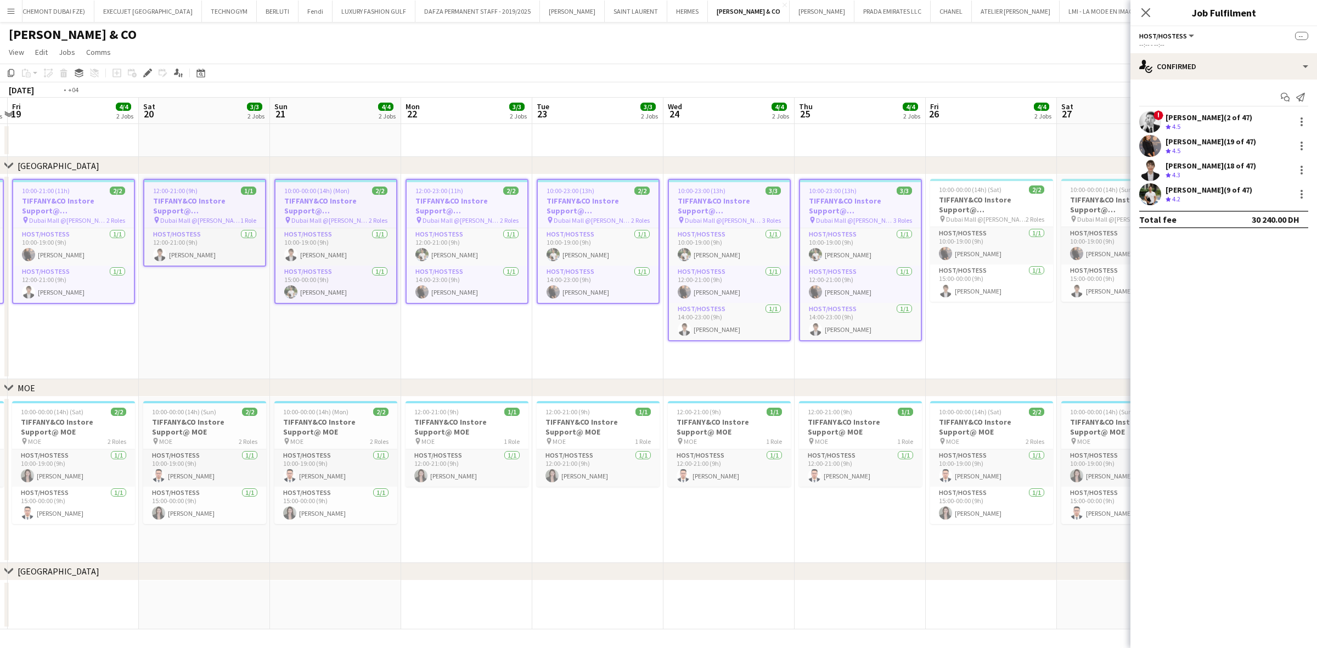
drag, startPoint x: 794, startPoint y: 244, endPoint x: 457, endPoint y: 290, distance: 339.9
click at [457, 290] on app-calendar-viewport "Tue 16 3/3 2 Jobs Wed 17 4/4 2 Jobs Thu 18 3/3 2 Jobs Fri 19 4/4 2 Jobs Sat 20 …" at bounding box center [658, 364] width 1317 height 532
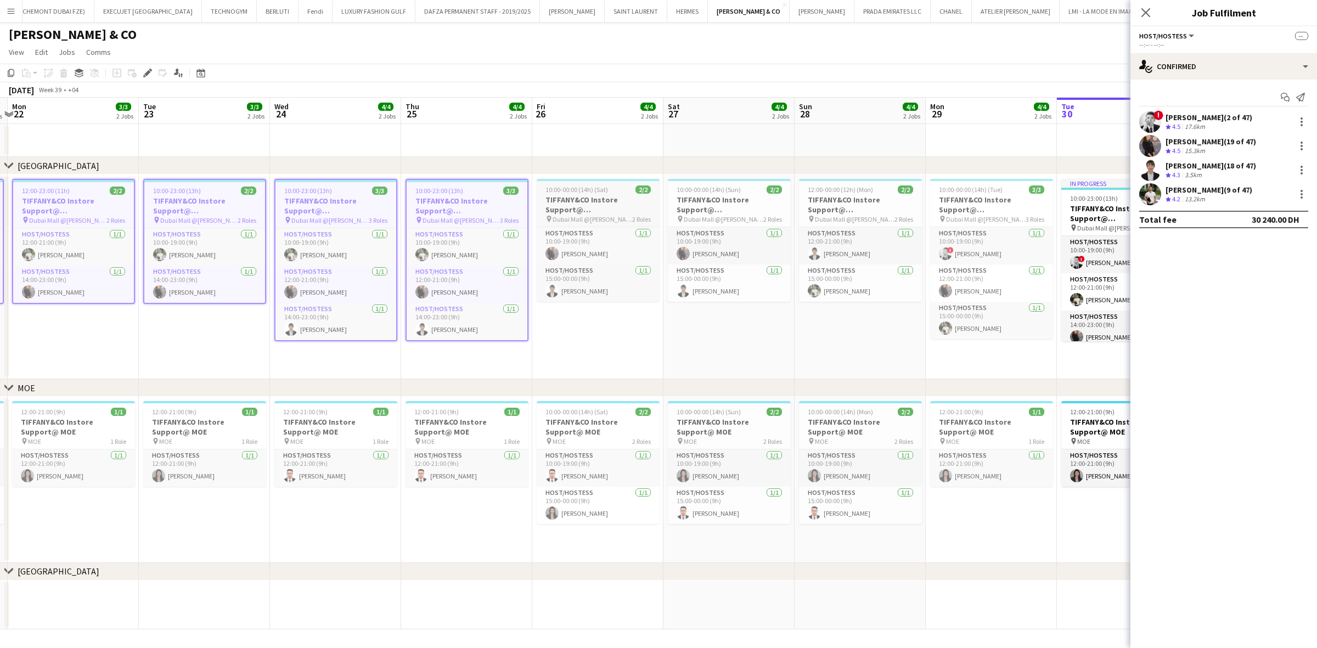
scroll to position [0, 421]
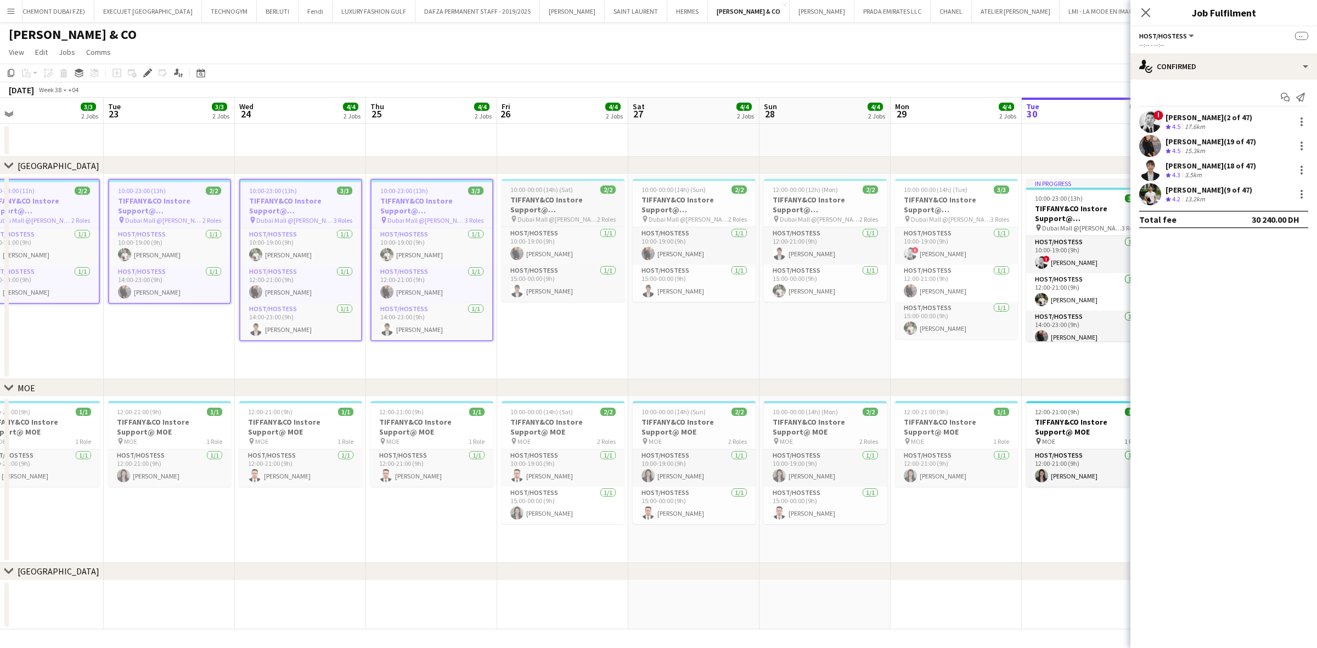
click at [554, 215] on span "Dubai Mall @Tiffany" at bounding box center [557, 219] width 80 height 8
click at [639, 215] on div "pin Dubai Mall @Tiffany 2 Roles" at bounding box center [694, 219] width 123 height 9
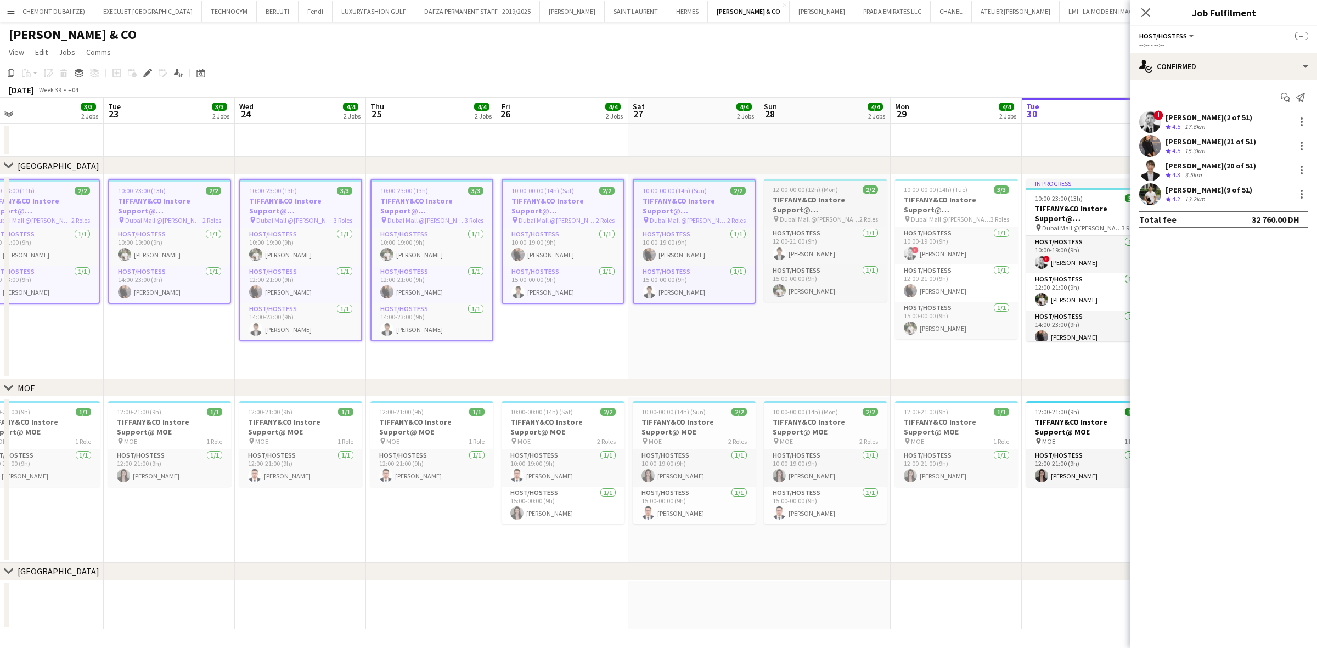
click at [827, 207] on h3 "TIFFANY&CO Instore Support@ Dubai Mall" at bounding box center [825, 205] width 123 height 20
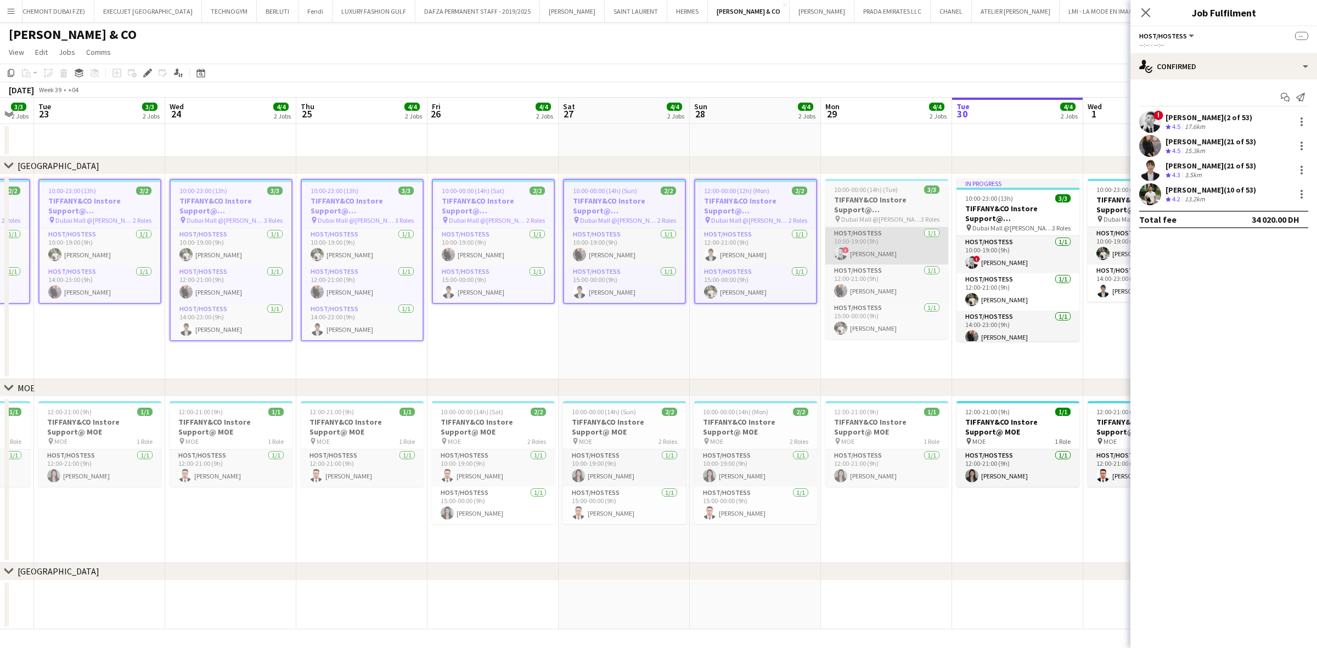
drag, startPoint x: 833, startPoint y: 225, endPoint x: 618, endPoint y: 256, distance: 216.6
click at [598, 264] on app-calendar-viewport "Sat 20 3/3 2 Jobs Sun 21 4/4 2 Jobs Mon 22 3/3 2 Jobs Tue 23 3/3 2 Jobs Wed 24 …" at bounding box center [658, 364] width 1317 height 532
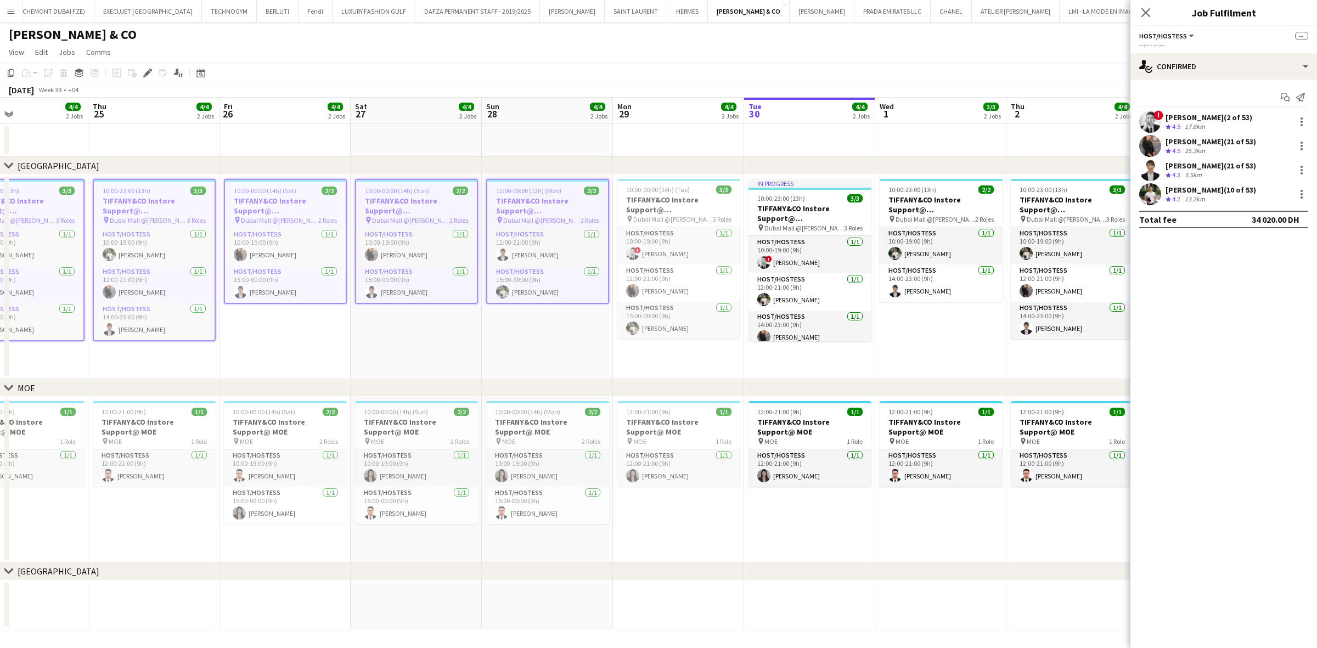
click at [673, 204] on h3 "TIFFANY&CO Instore Support@ Dubai Mall" at bounding box center [678, 205] width 123 height 20
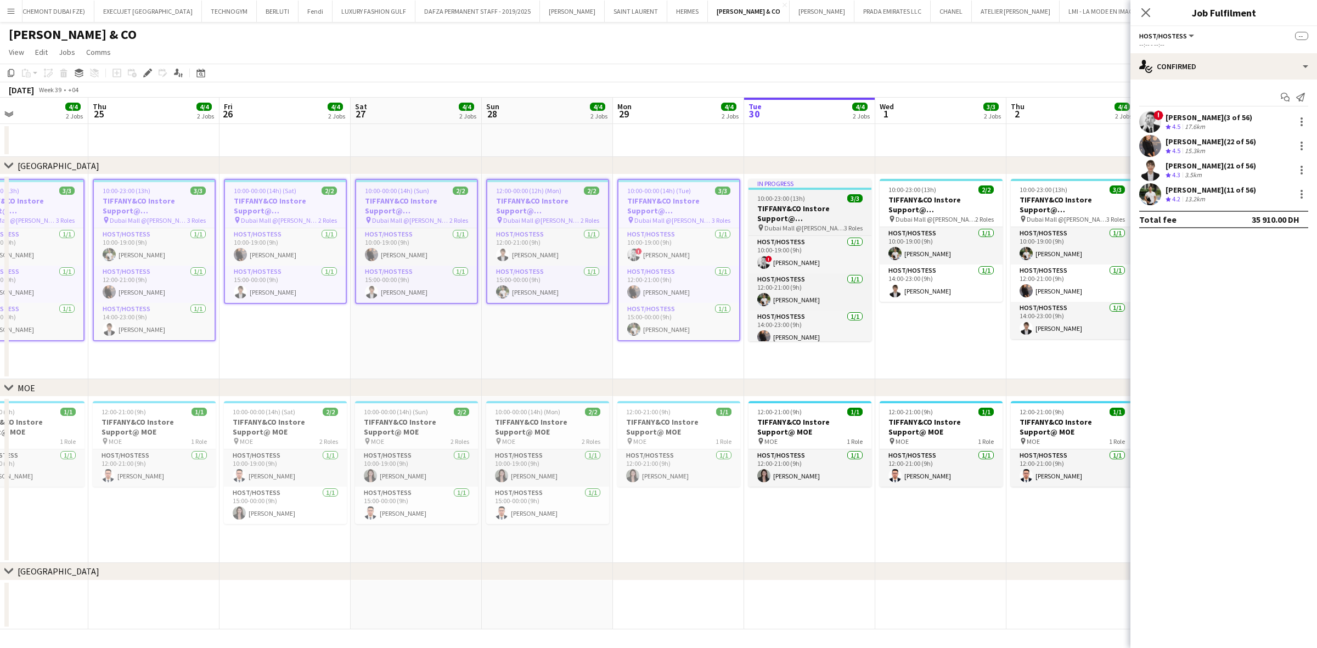
click at [813, 212] on h3 "TIFFANY&CO Instore Support@ Dubai Mall" at bounding box center [809, 214] width 123 height 20
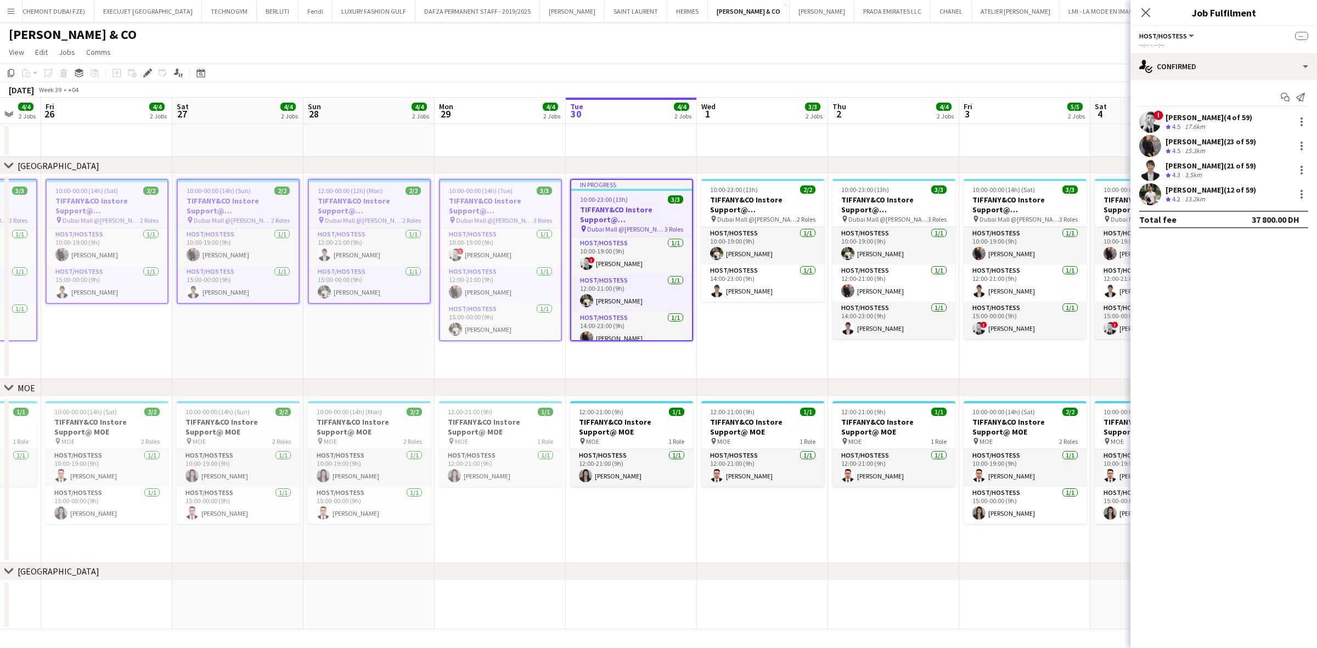
scroll to position [0, 359]
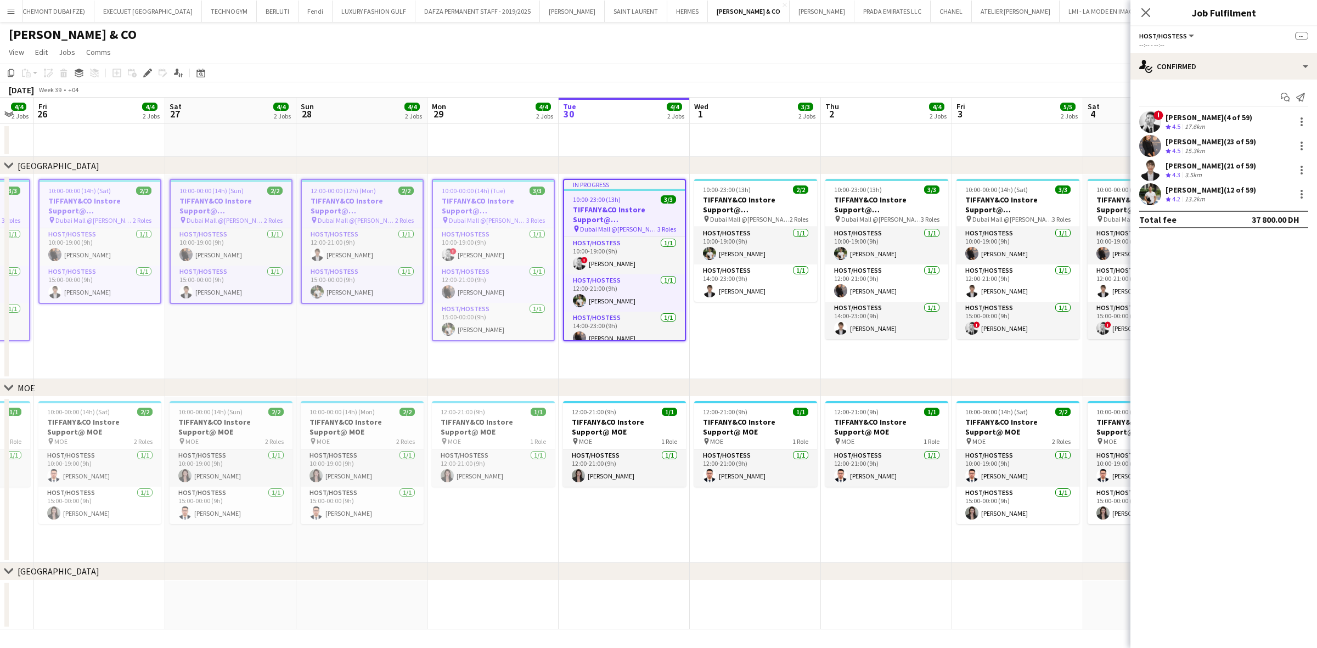
drag, startPoint x: 728, startPoint y: 254, endPoint x: 687, endPoint y: 261, distance: 41.2
click at [687, 261] on app-calendar-viewport "Tue 23 3/3 2 Jobs Wed 24 4/4 2 Jobs Thu 25 4/4 2 Jobs Fri 26 4/4 2 Jobs Sat 27 …" at bounding box center [658, 364] width 1317 height 532
click at [149, 233] on app-card-role "Host/Hostess 1/1 10:00-19:00 (9h) Marwa Abdelaali" at bounding box center [100, 246] width 121 height 37
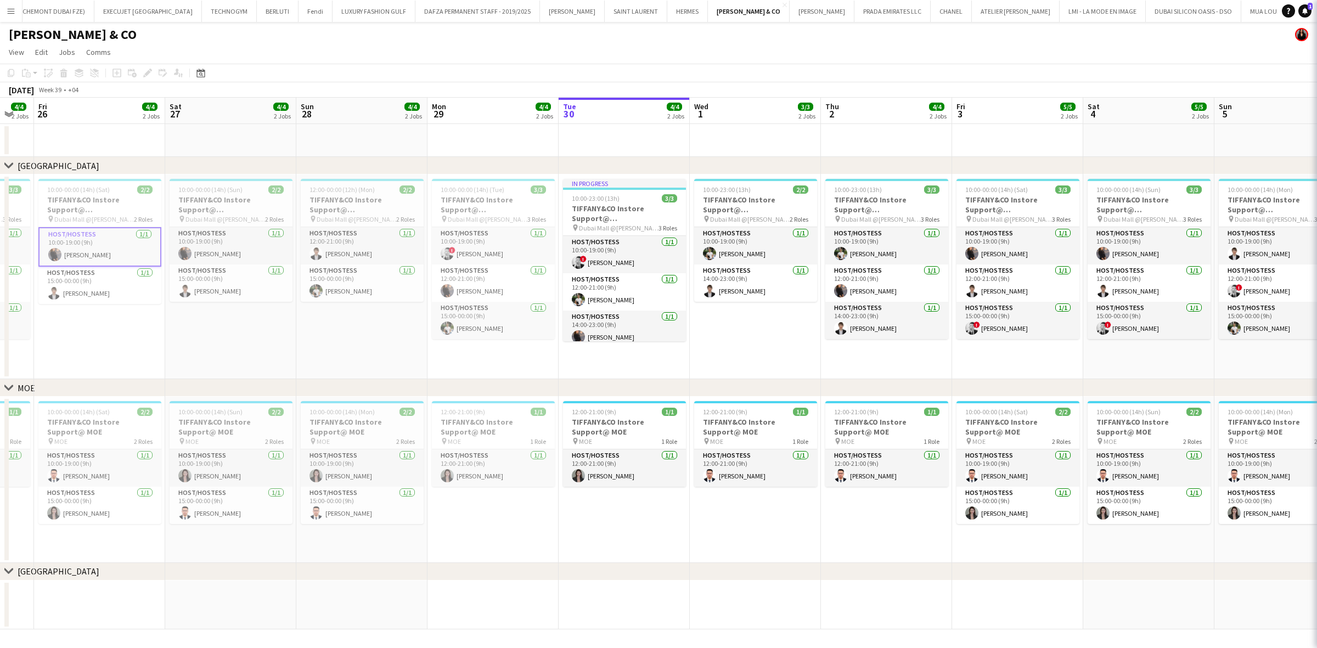
drag, startPoint x: 88, startPoint y: 236, endPoint x: 430, endPoint y: 230, distance: 341.3
click at [420, 232] on app-calendar-viewport "Tue 23 3/3 2 Jobs Wed 24 4/4 2 Jobs Thu 25 4/4 2 Jobs Fri 26 4/4 2 Jobs Sat 27 …" at bounding box center [658, 364] width 1317 height 532
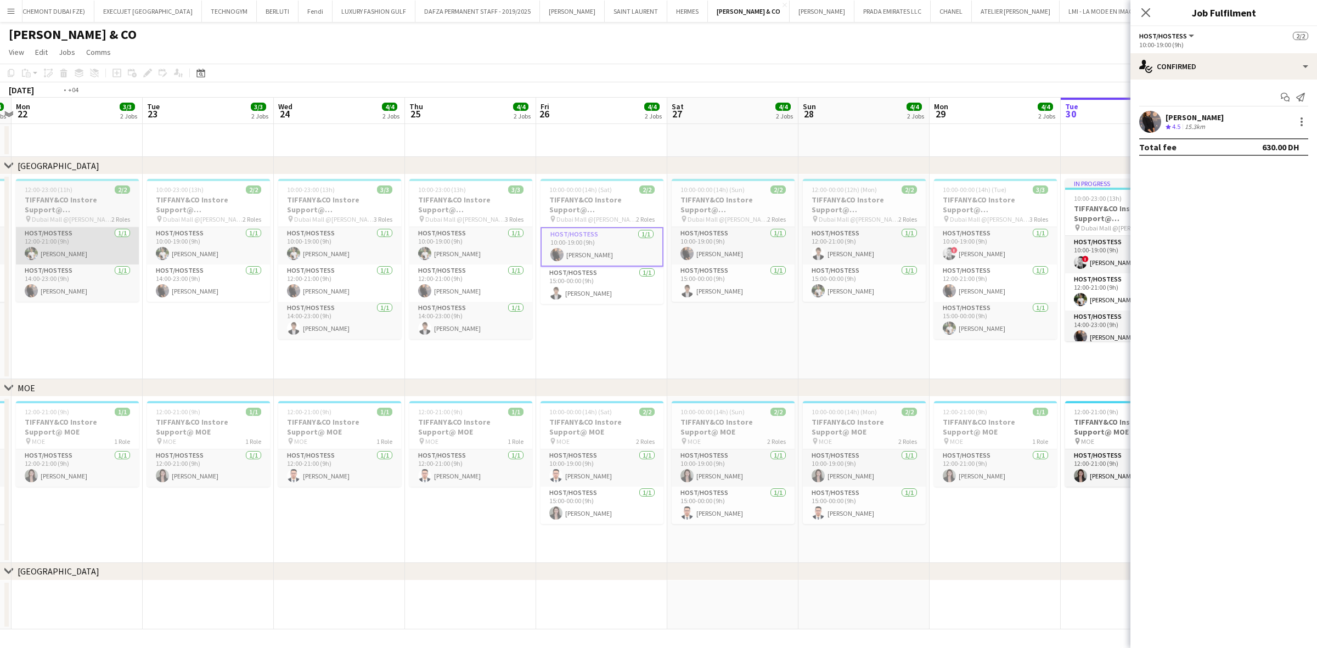
drag, startPoint x: 341, startPoint y: 247, endPoint x: 330, endPoint y: 249, distance: 11.1
click at [593, 249] on app-calendar-viewport "Sat 20 3/3 2 Jobs Sun 21 4/4 2 Jobs Mon 22 3/3 2 Jobs Tue 23 3/3 2 Jobs Wed 24 …" at bounding box center [658, 364] width 1317 height 532
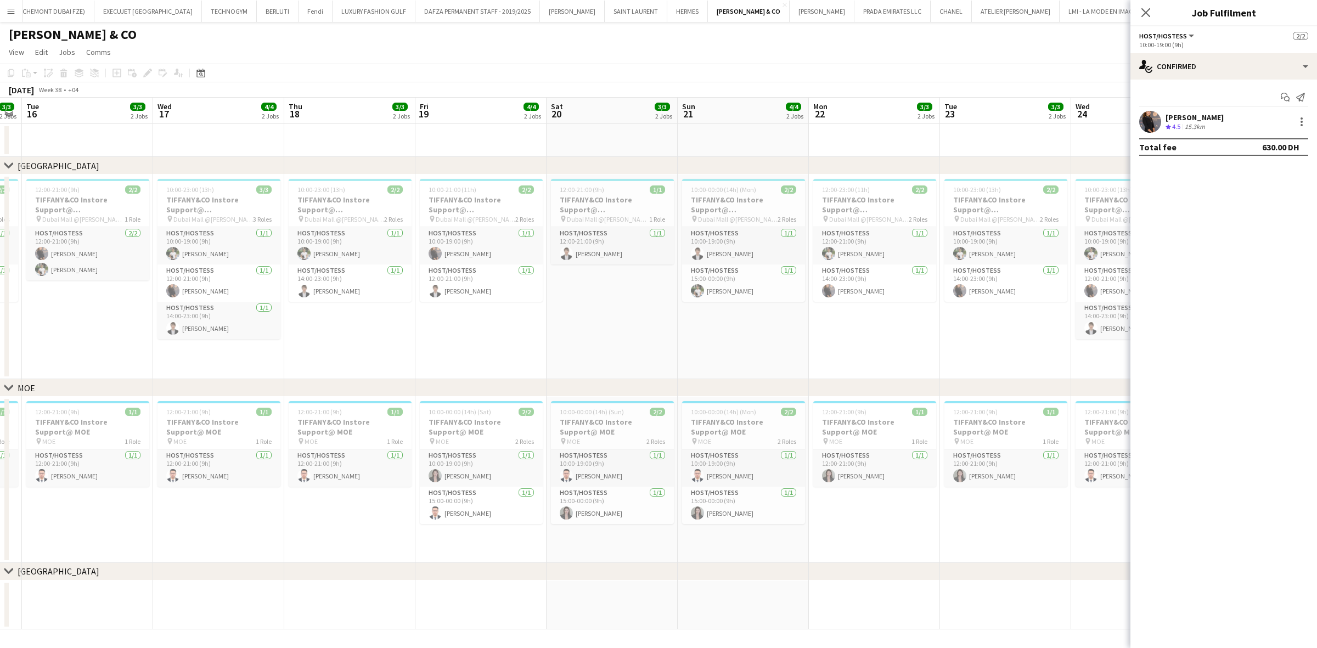
drag, startPoint x: 250, startPoint y: 242, endPoint x: 766, endPoint y: 250, distance: 516.9
click at [764, 249] on app-calendar-viewport "Sun 14 4/4 2 Jobs Mon 15 3/3 2 Jobs Tue 16 3/3 2 Jobs Wed 17 4/4 2 Jobs Thu 18 …" at bounding box center [658, 364] width 1317 height 532
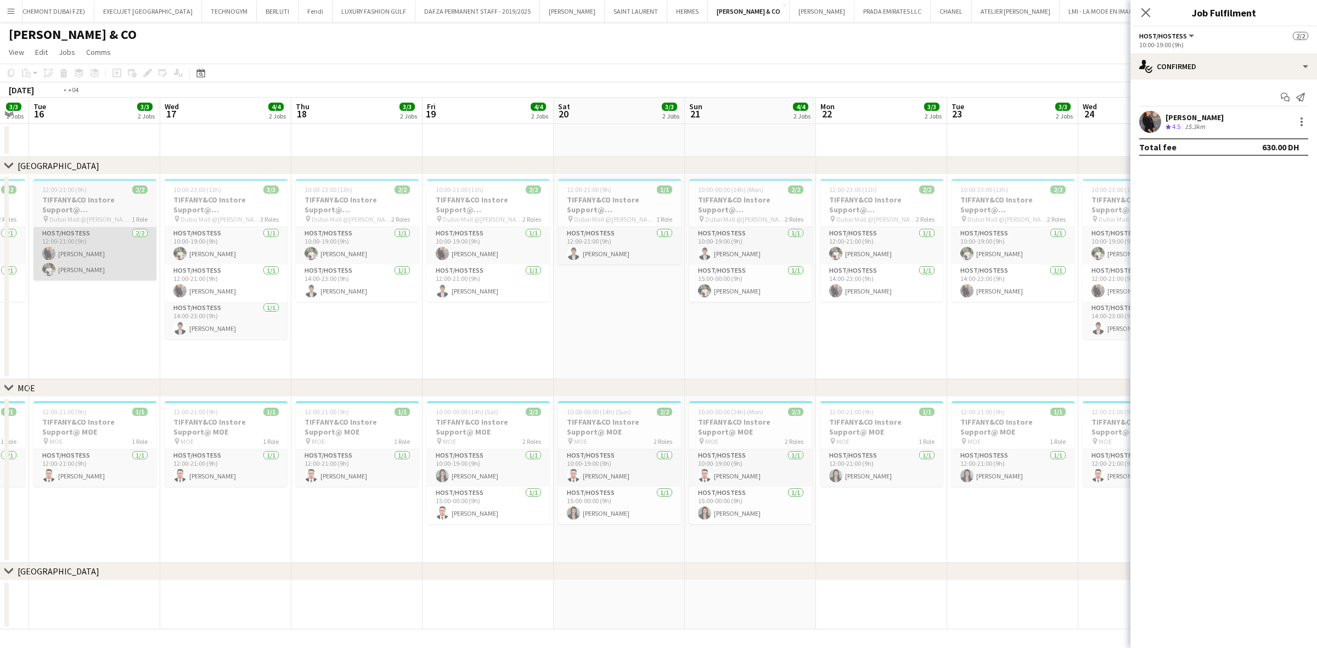
drag, startPoint x: 184, startPoint y: 194, endPoint x: 451, endPoint y: 228, distance: 268.8
click at [517, 228] on app-calendar-viewport "Sun 14 4/4 2 Jobs Mon 15 3/3 2 Jobs Tue 16 3/3 2 Jobs Wed 17 4/4 2 Jobs Thu 18 …" at bounding box center [658, 364] width 1317 height 532
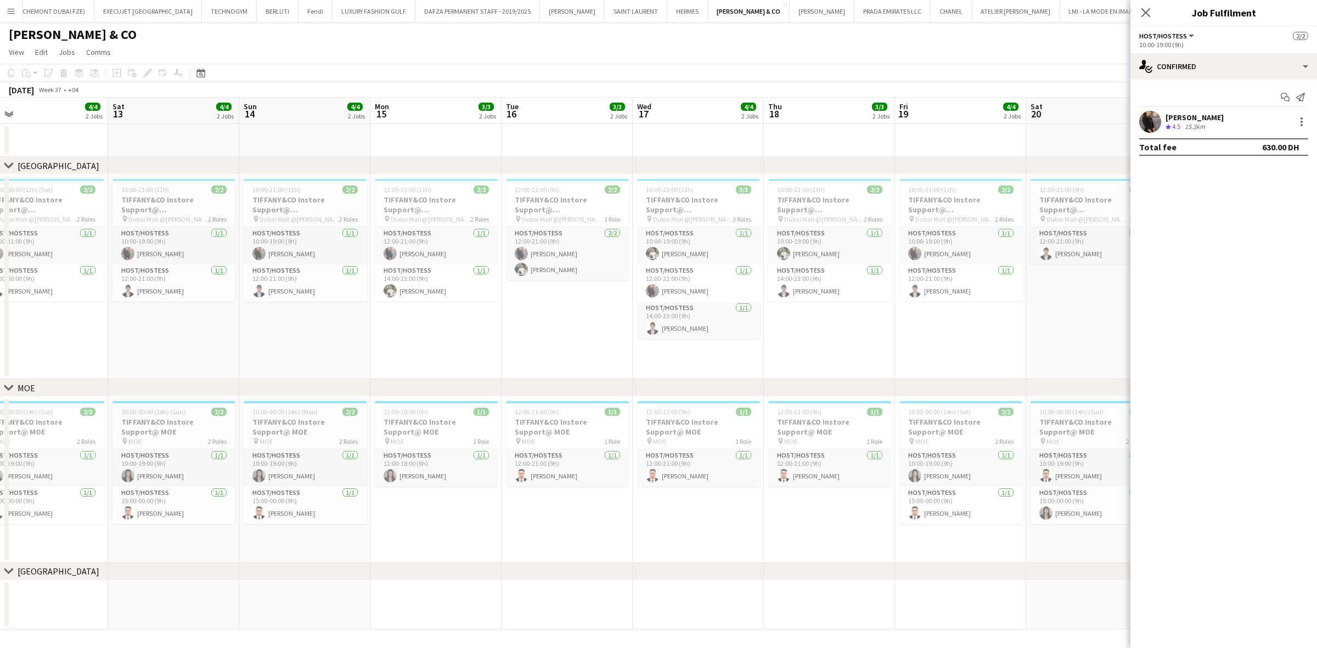
drag, startPoint x: 92, startPoint y: 221, endPoint x: 239, endPoint y: 240, distance: 148.4
click at [503, 240] on app-calendar-viewport "Wed 10 3/3 2 Jobs Thu 11 3/3 2 Jobs Fri 12 4/4 2 Jobs Sat 13 4/4 2 Jobs Sun 14 …" at bounding box center [658, 364] width 1317 height 532
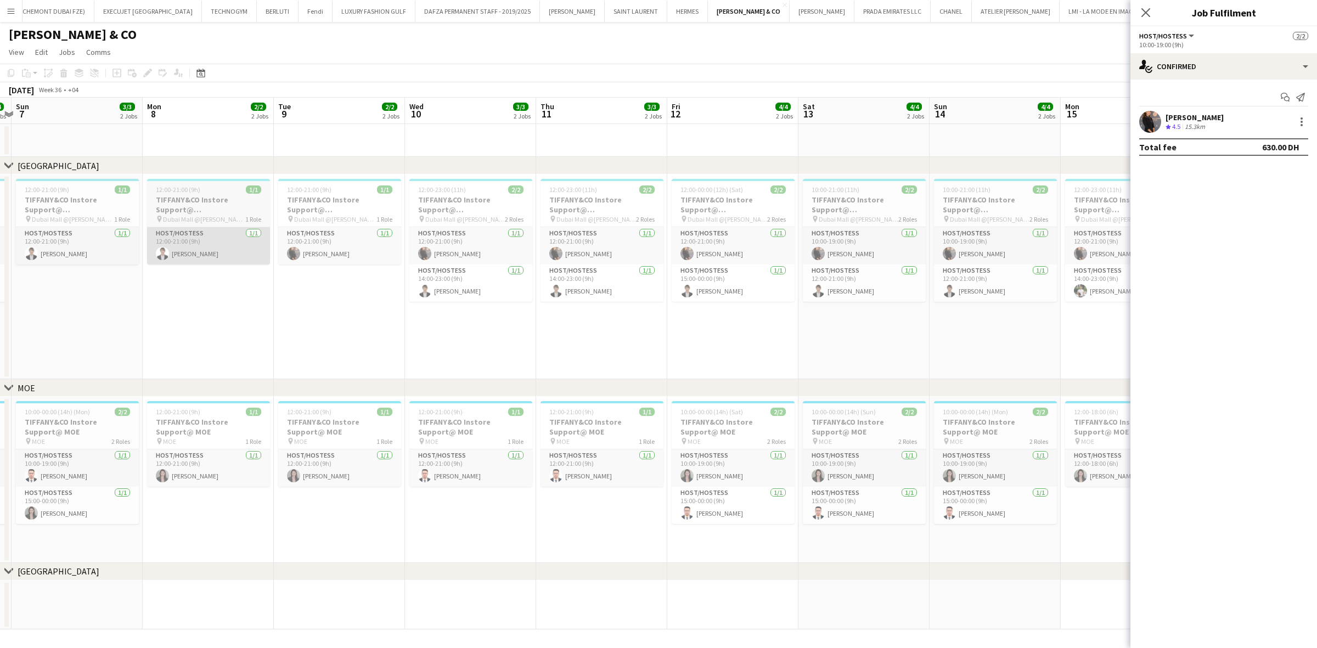
drag, startPoint x: 108, startPoint y: 225, endPoint x: 270, endPoint y: 247, distance: 163.8
click at [572, 262] on app-calendar-viewport "Fri 5 4/4 2 Jobs Sat 6 4/4 2 Jobs Sun 7 3/3 2 Jobs Mon 8 2/2 2 Jobs Tue 9 2/2 2…" at bounding box center [658, 364] width 1317 height 532
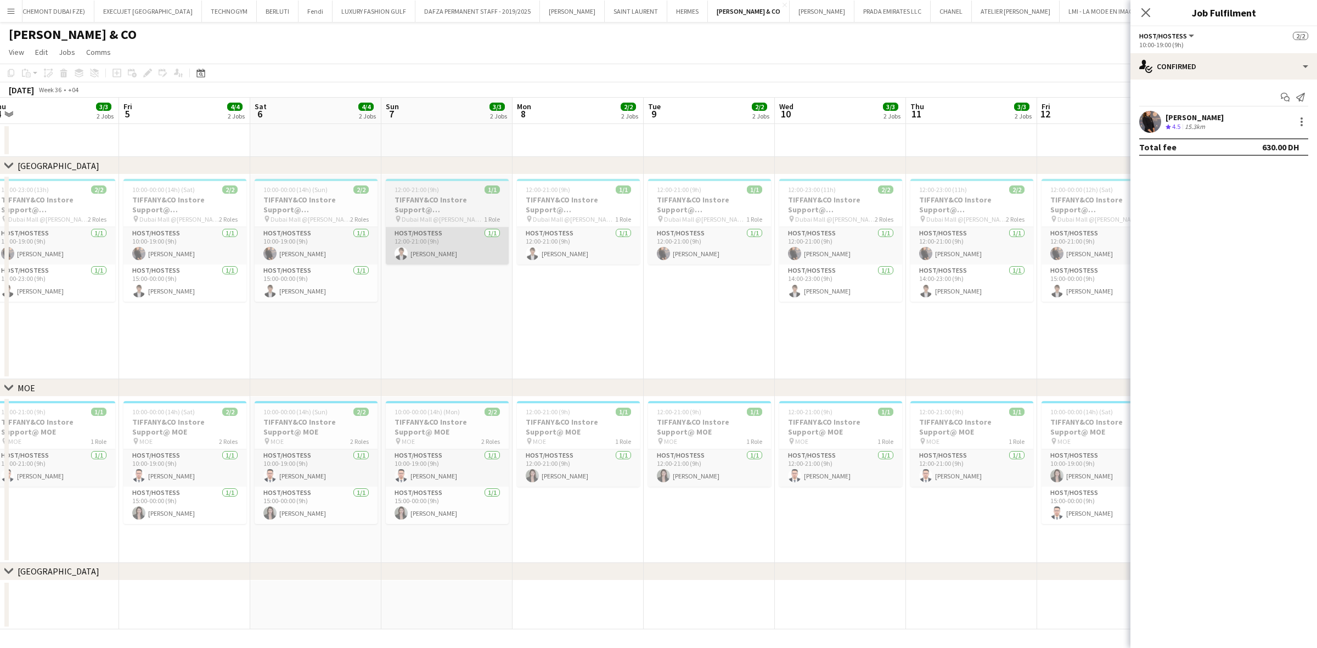
drag, startPoint x: 89, startPoint y: 217, endPoint x: 387, endPoint y: 239, distance: 298.7
click at [390, 239] on app-calendar-viewport "Tue 2 3/3 2 Jobs Wed 3 3/3 2 Jobs Thu 4 3/3 2 Jobs Fri 5 4/4 2 Jobs Sat 6 4/4 2…" at bounding box center [658, 364] width 1317 height 532
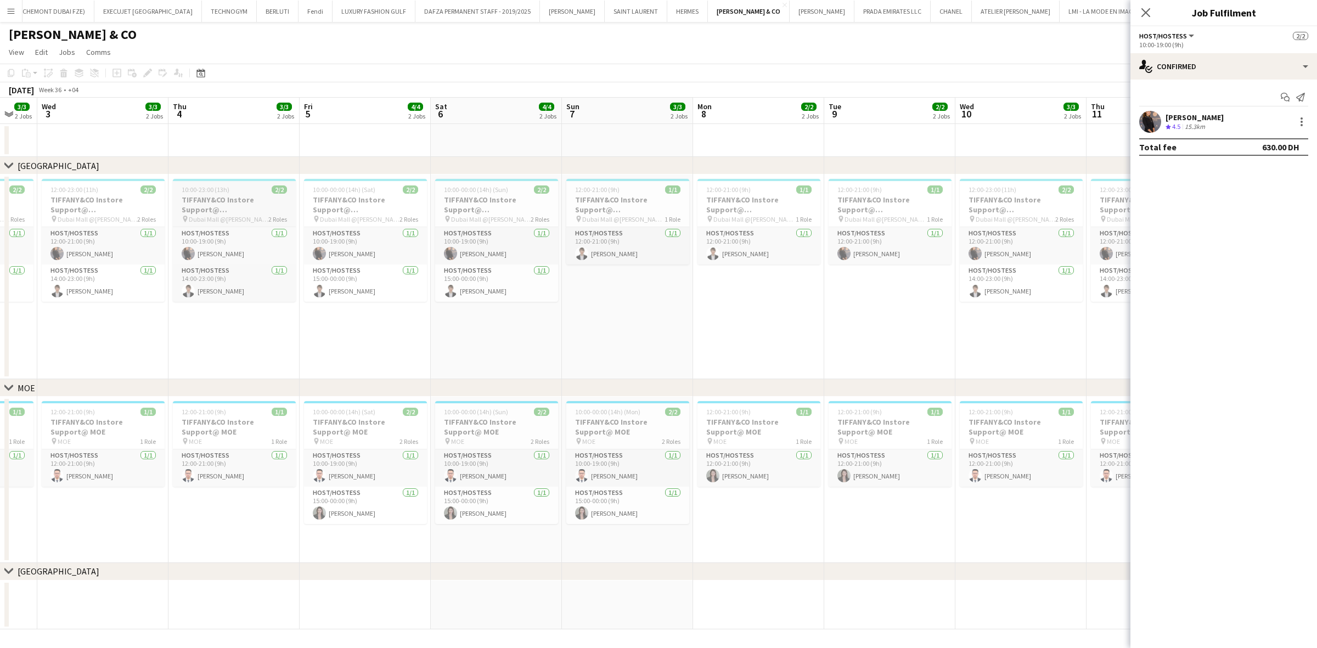
drag, startPoint x: 91, startPoint y: 221, endPoint x: 234, endPoint y: 220, distance: 143.2
click at [321, 221] on app-calendar-viewport "Mon 1 2/2 2 Jobs Tue 2 3/3 2 Jobs Wed 3 3/3 2 Jobs Thu 4 3/3 2 Jobs Fri 5 4/4 2…" at bounding box center [658, 364] width 1317 height 532
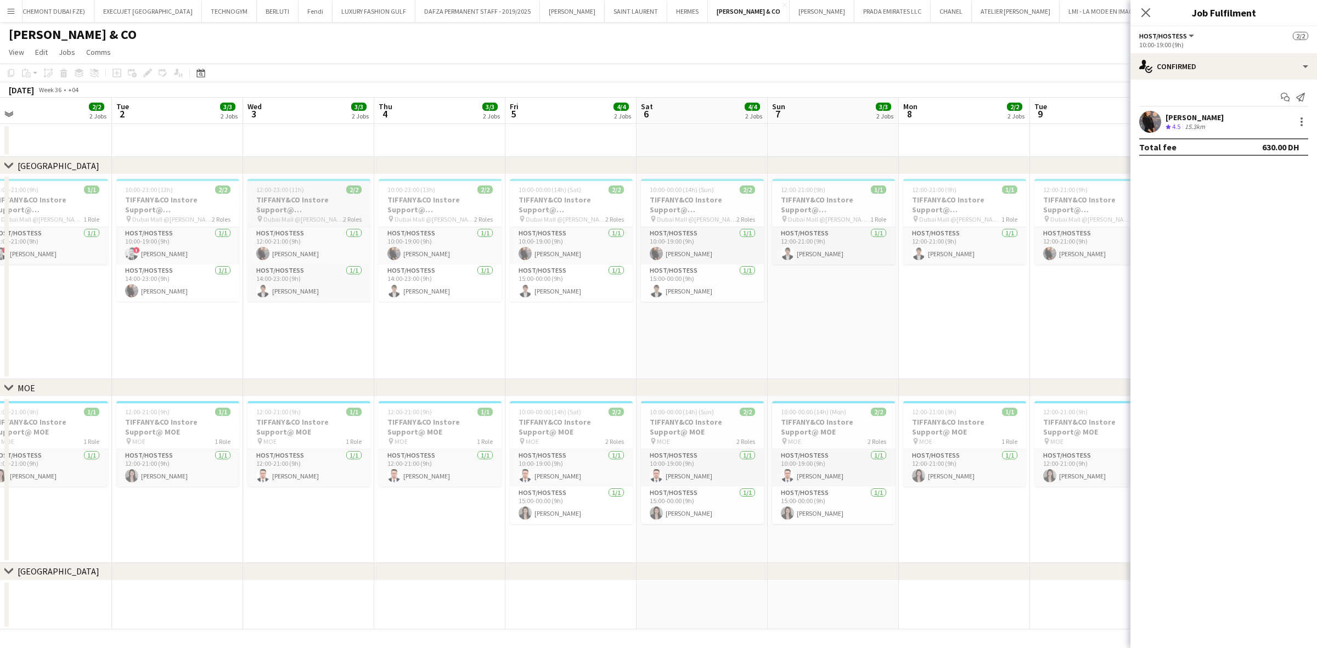
drag, startPoint x: 214, startPoint y: 223, endPoint x: 275, endPoint y: 225, distance: 60.9
click at [275, 225] on app-calendar-viewport "Sat 30 5/5 2 Jobs Sun 31 4/4 2 Jobs Mon 1 2/2 2 Jobs Tue 2 3/3 2 Jobs Wed 3 3/3…" at bounding box center [658, 364] width 1317 height 532
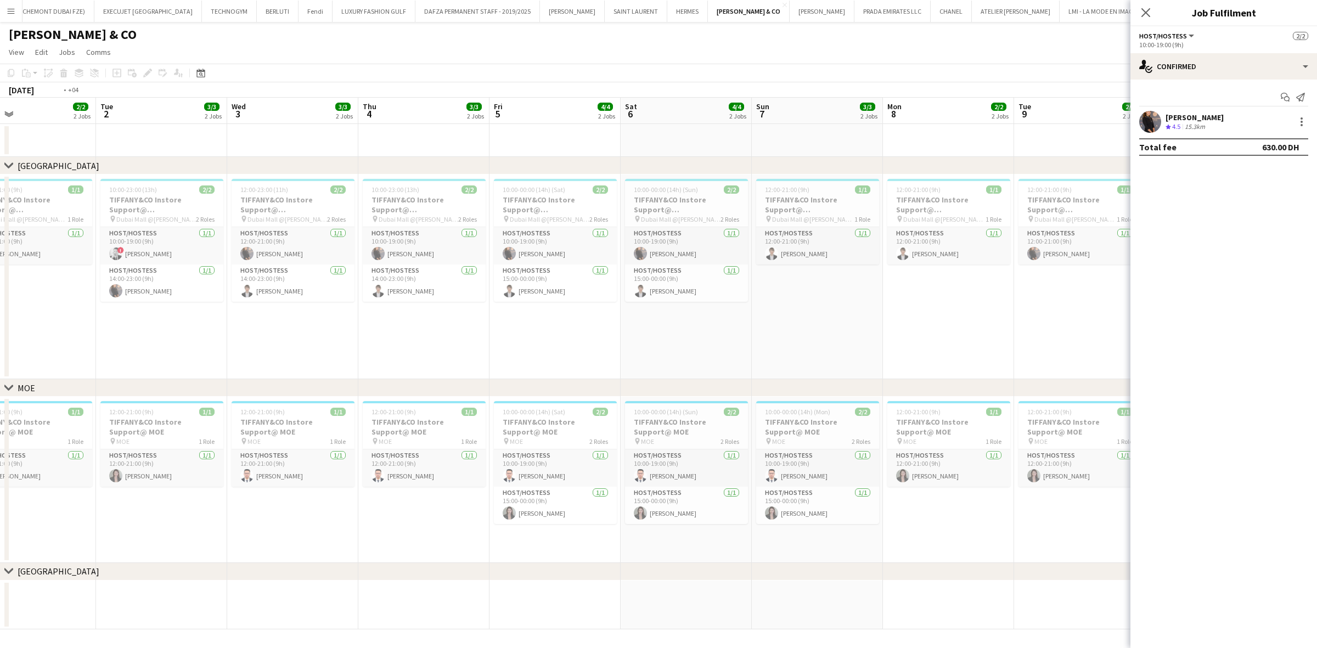
scroll to position [0, 264]
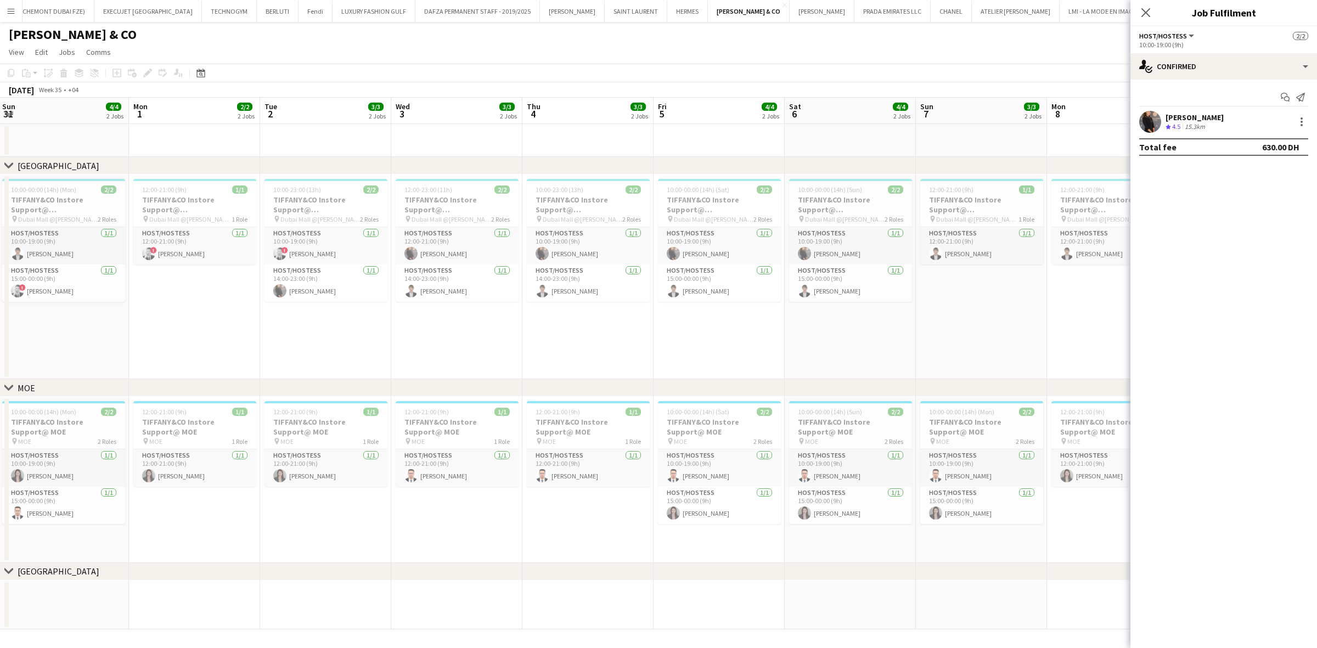
drag, startPoint x: 84, startPoint y: 226, endPoint x: 232, endPoint y: 248, distance: 149.7
click at [232, 248] on app-calendar-viewport "Fri 29 5/5 2 Jobs Sat 30 5/5 2 Jobs Sun 31 4/4 2 Jobs Mon 1 2/2 2 Jobs Tue 2 3/…" at bounding box center [658, 364] width 1317 height 532
click at [182, 210] on h3 "TIFFANY&CO Instore Support@ Dubai Mall" at bounding box center [194, 205] width 123 height 20
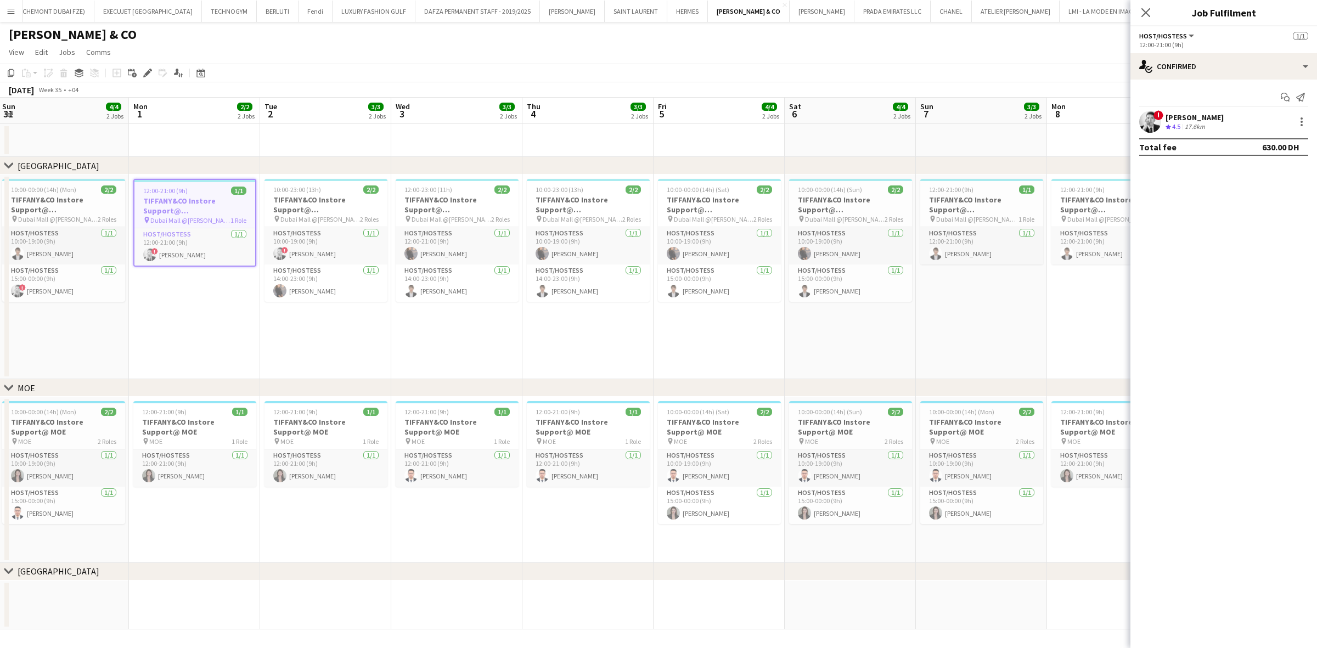
click at [165, 157] on div "chevron-right DUBAI MALL" at bounding box center [658, 166] width 1317 height 18
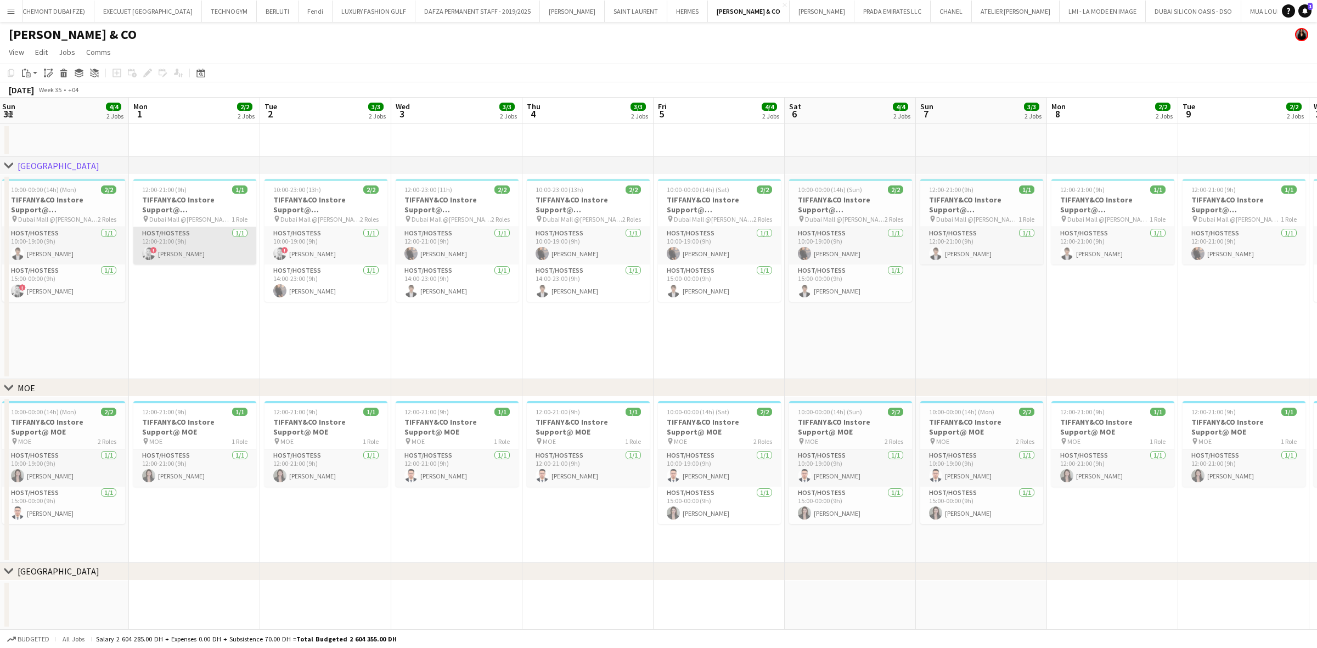
click at [181, 246] on app-card-role "Host/Hostess 1/1 12:00-21:00 (9h) ! Danaker Kenenbaev" at bounding box center [194, 245] width 123 height 37
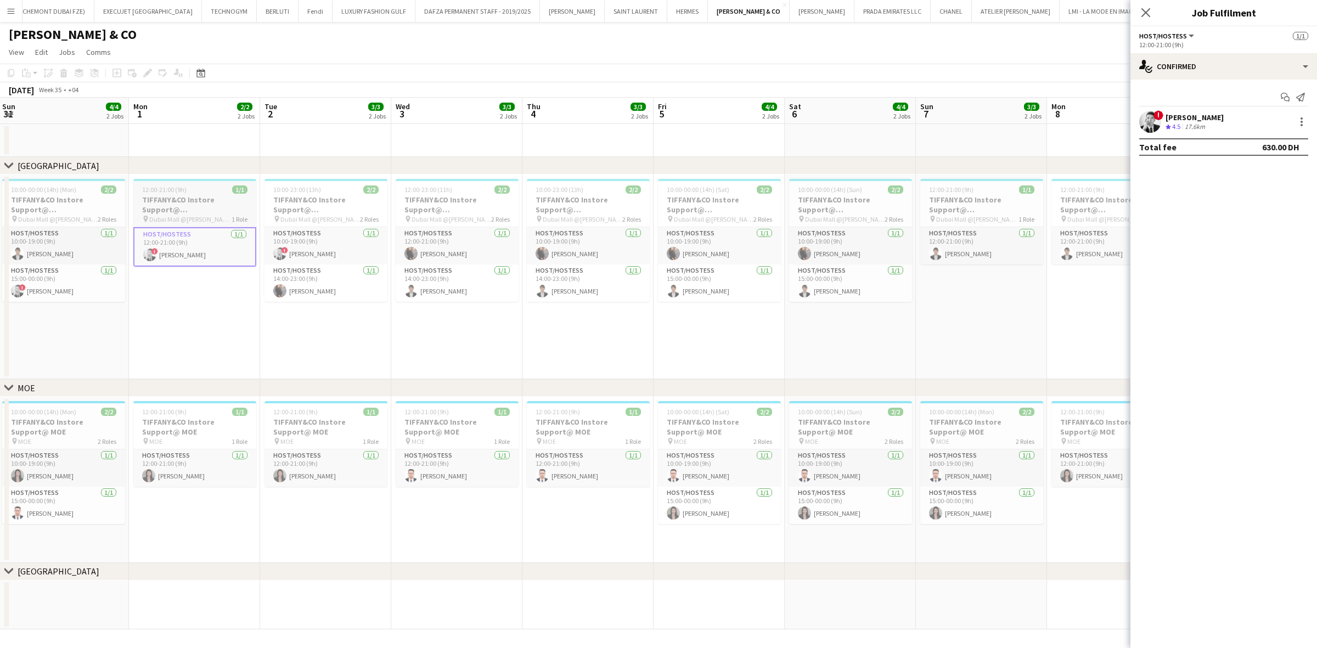
click at [192, 201] on h3 "TIFFANY&CO Instore Support@ Dubai Mall" at bounding box center [194, 205] width 123 height 20
click at [211, 181] on app-job-card "12:00-21:00 (9h) 1/1 TIFFANY&CO Instore Support@ Dubai Mall pin Dubai Mall @Tif…" at bounding box center [194, 223] width 123 height 88
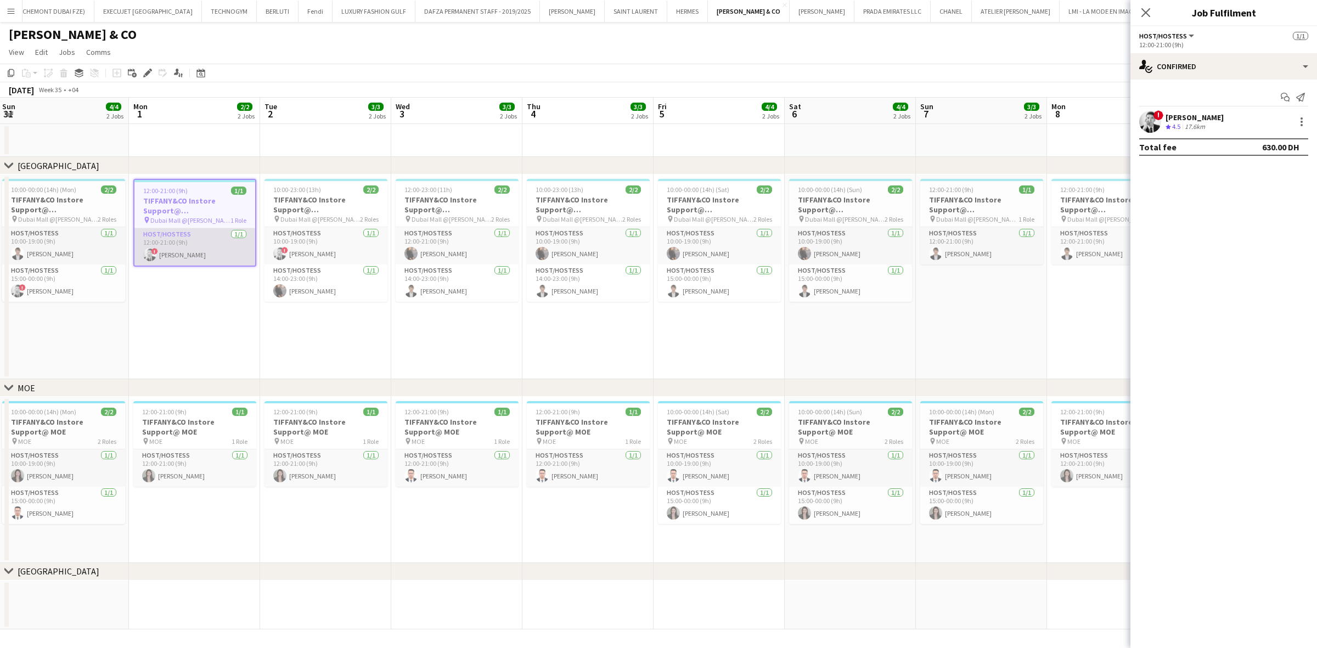
click at [207, 242] on app-card-role "Host/Hostess 1/1 12:00-21:00 (9h) ! Danaker Kenenbaev" at bounding box center [194, 246] width 121 height 37
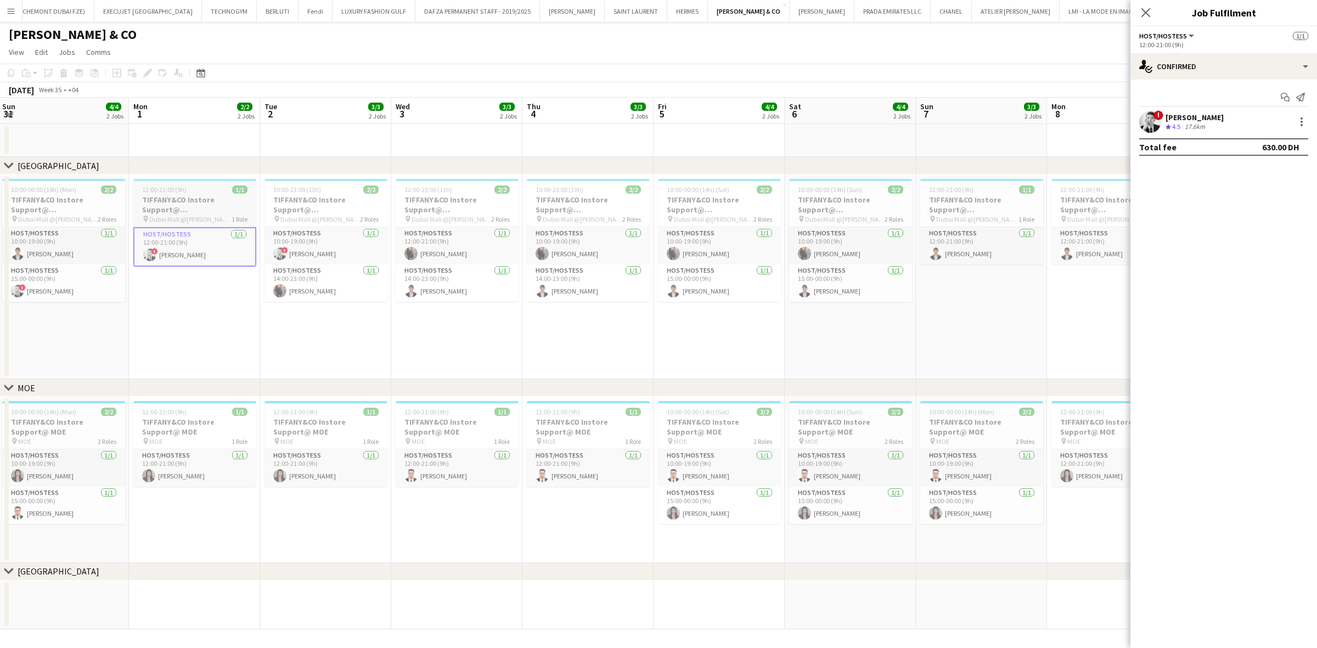
click at [172, 206] on h3 "TIFFANY&CO Instore Support@ Dubai Mall" at bounding box center [194, 205] width 123 height 20
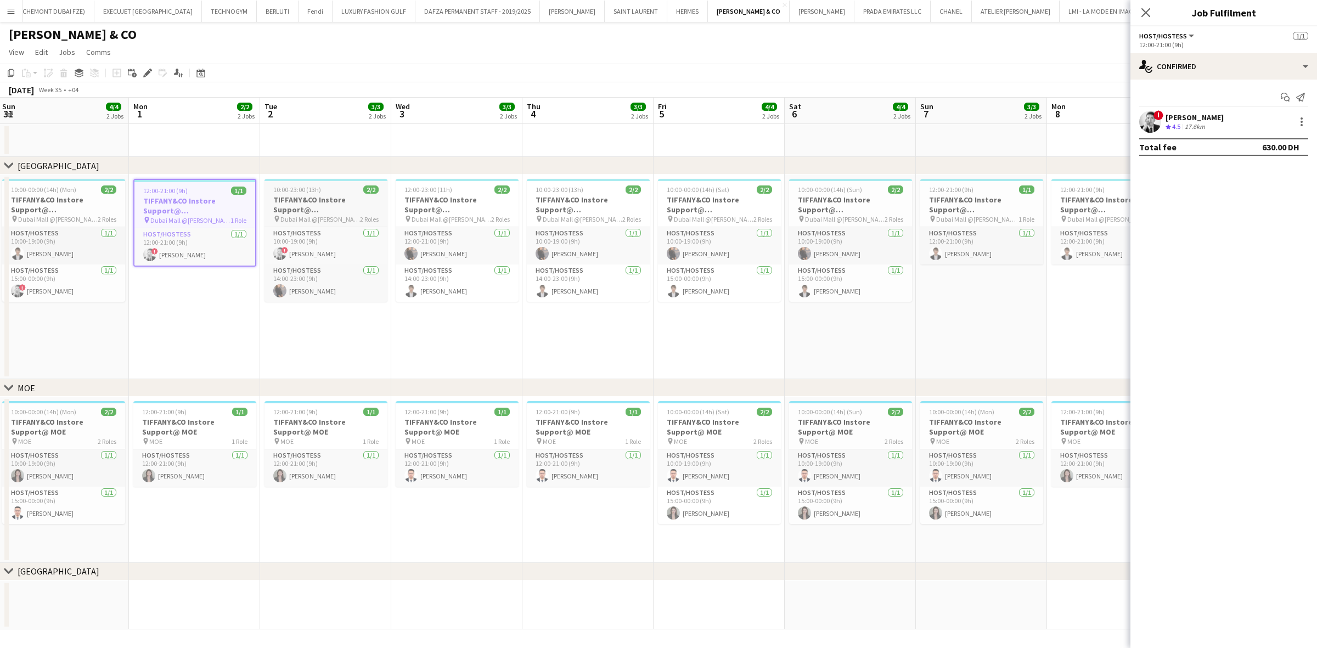
click at [291, 203] on h3 "TIFFANY&CO Instore Support@ Dubai Mall" at bounding box center [325, 205] width 123 height 20
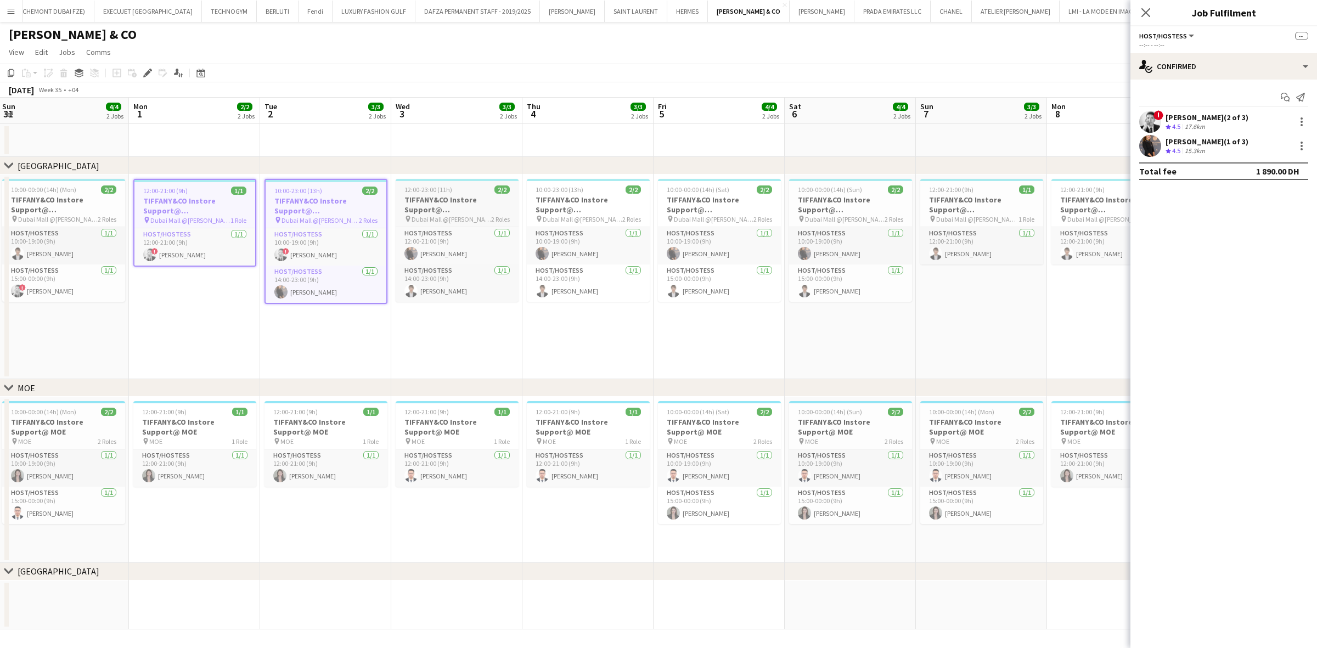
click at [439, 199] on h3 "TIFFANY&CO Instore Support@ Dubai Mall" at bounding box center [457, 205] width 123 height 20
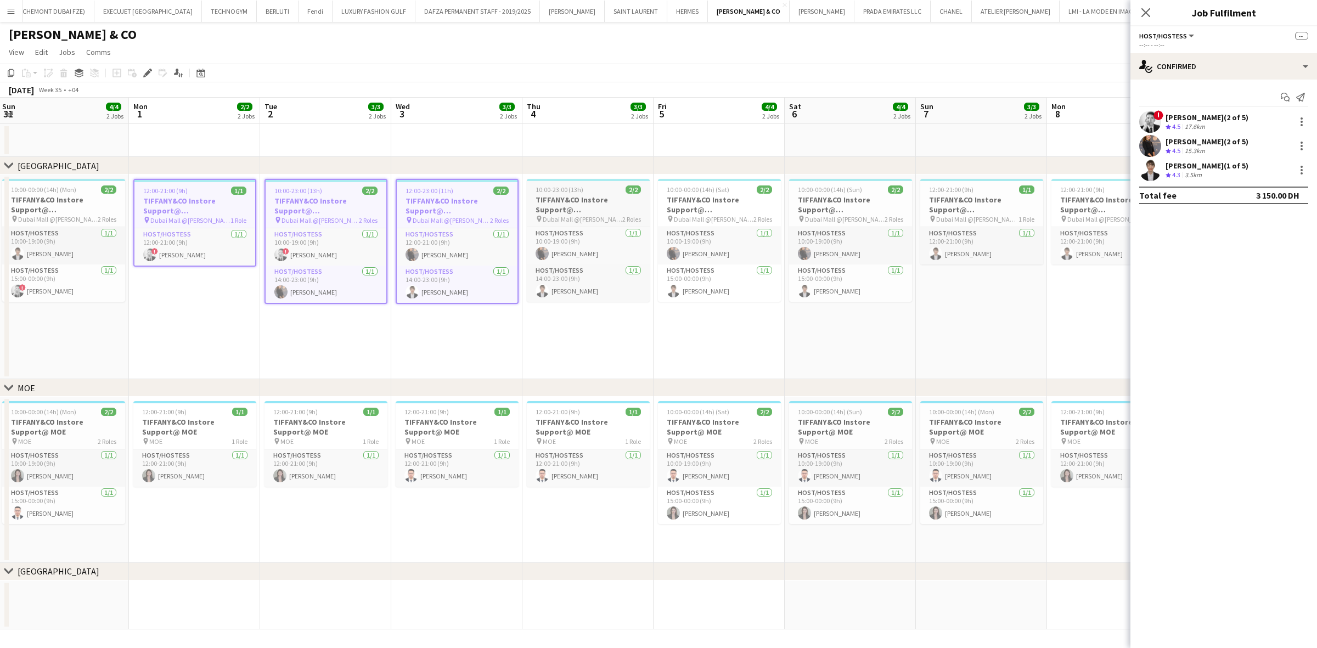
click at [586, 198] on h3 "TIFFANY&CO Instore Support@ Dubai Mall" at bounding box center [588, 205] width 123 height 20
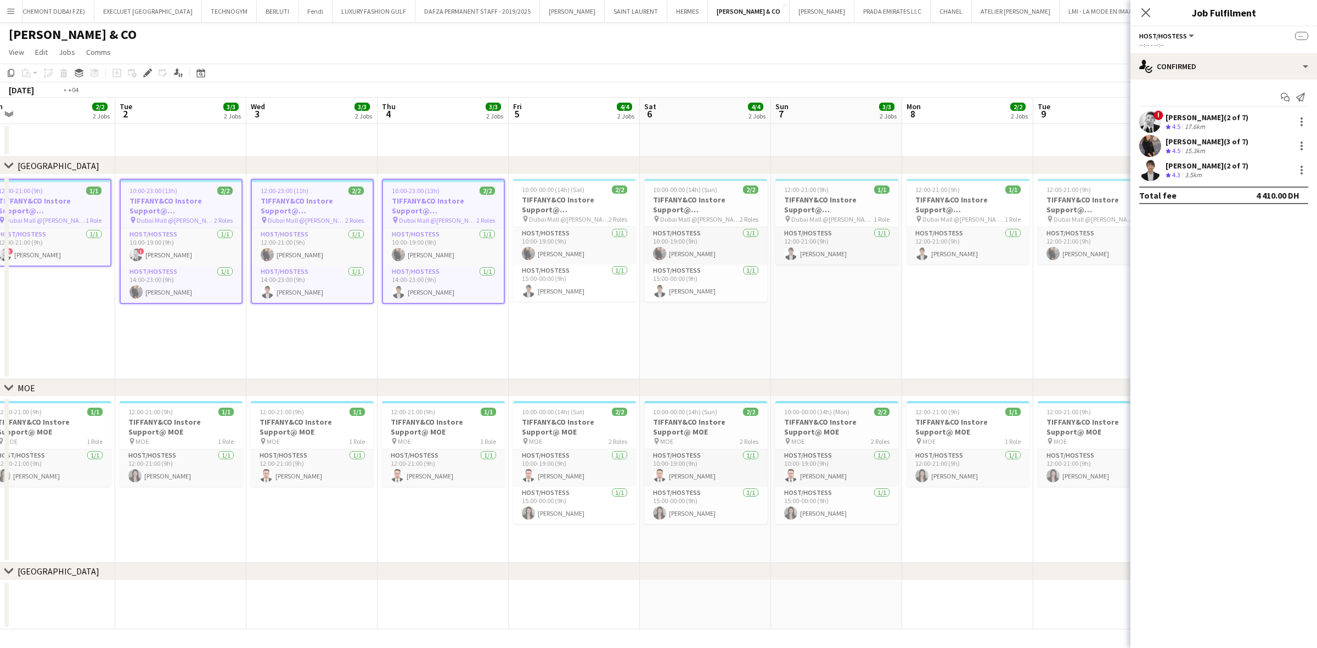
drag, startPoint x: 569, startPoint y: 206, endPoint x: 326, endPoint y: 228, distance: 244.0
click at [329, 227] on app-calendar-viewport "Fri 29 5/5 2 Jobs Sat 30 5/5 2 Jobs Sun 31 4/4 2 Jobs Mon 1 2/2 2 Jobs Tue 2 3/…" at bounding box center [658, 364] width 1317 height 532
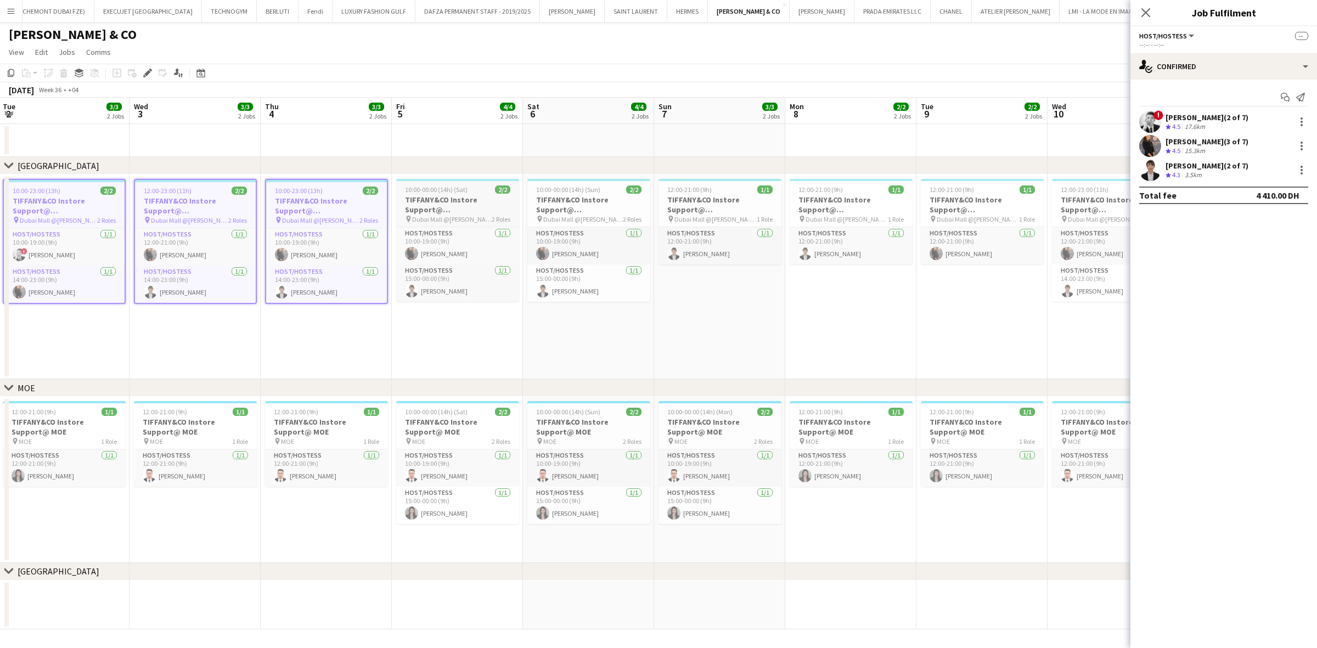
click at [424, 208] on h3 "TIFFANY&CO Instore Support@ Dubai Mall" at bounding box center [457, 205] width 123 height 20
click at [557, 203] on h3 "TIFFANY&CO Instore Support@ Dubai Mall" at bounding box center [588, 205] width 123 height 20
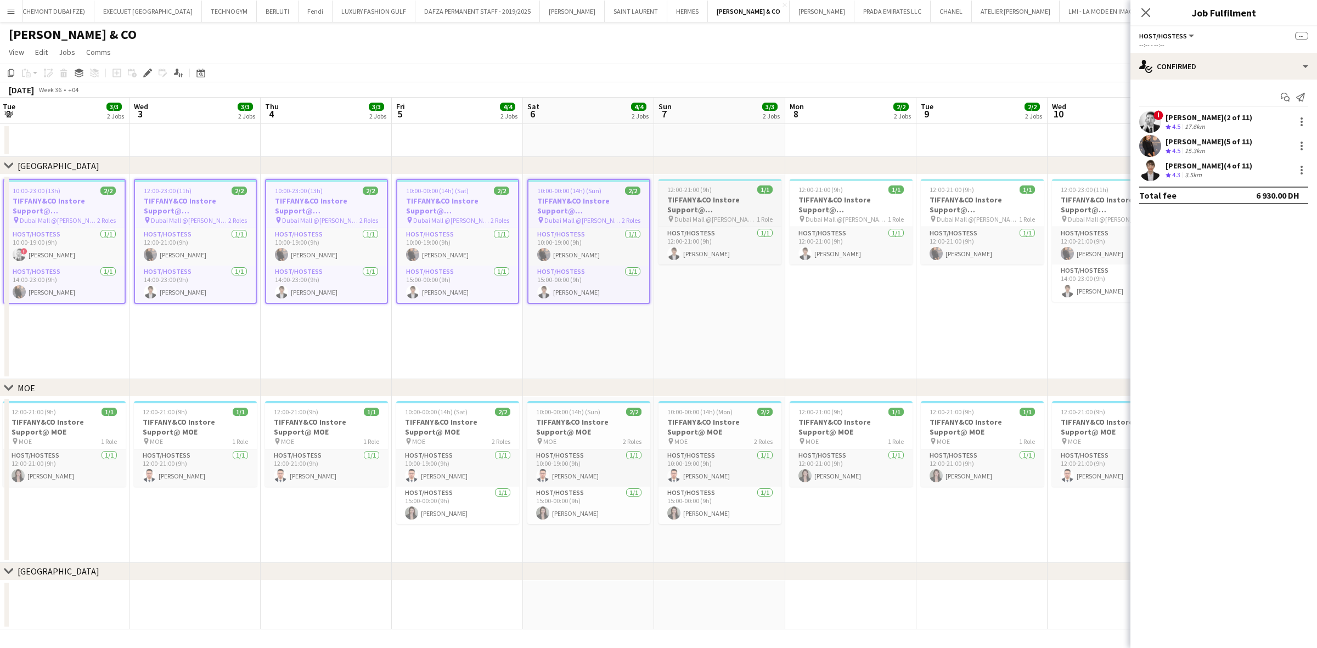
click at [695, 203] on h3 "TIFFANY&CO Instore Support@ Dubai Mall" at bounding box center [719, 205] width 123 height 20
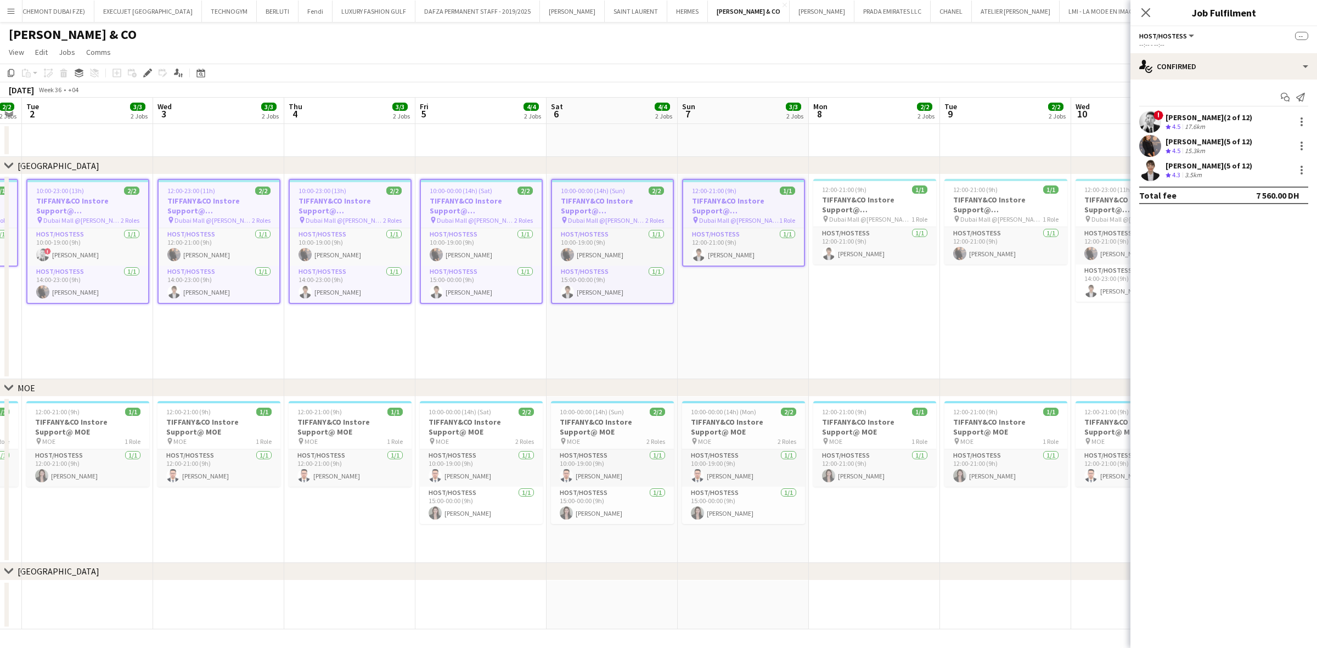
drag, startPoint x: 747, startPoint y: 219, endPoint x: 344, endPoint y: 251, distance: 404.0
click at [344, 251] on app-calendar-viewport "Sat 30 5/5 2 Jobs Sun 31 4/4 2 Jobs Mon 1 2/2 2 Jobs Tue 2 3/3 2 Jobs Wed 3 3/3…" at bounding box center [658, 364] width 1317 height 532
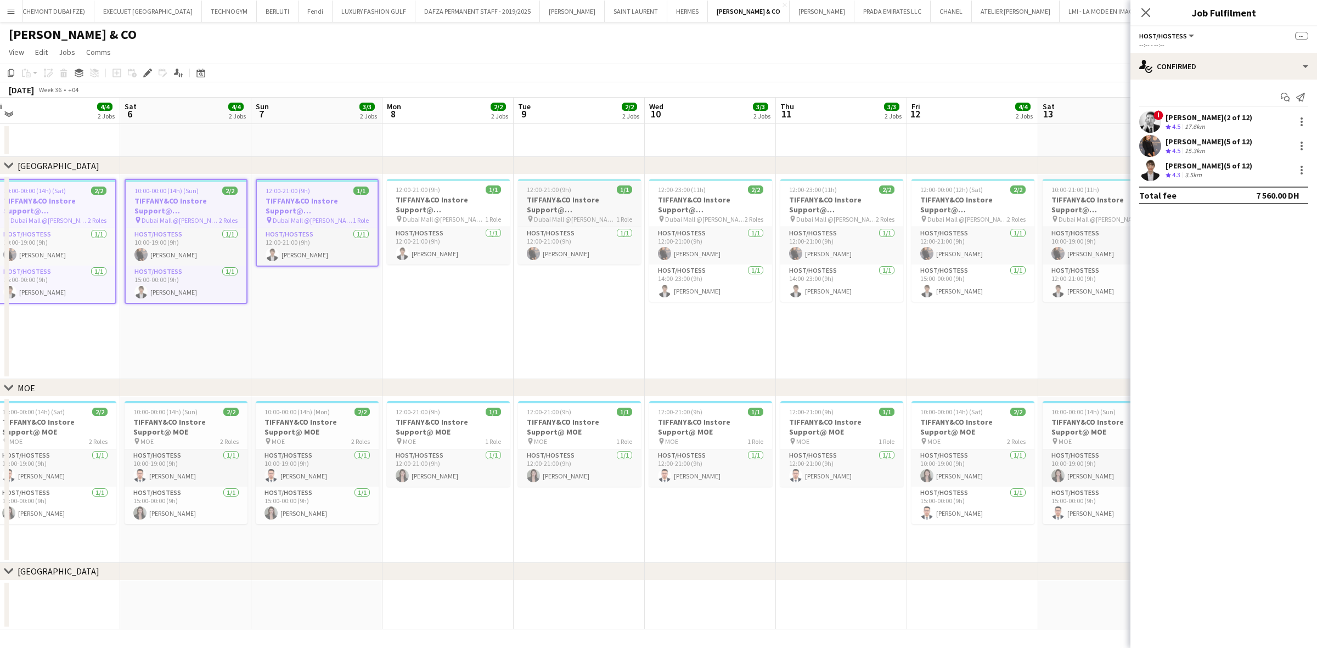
drag, startPoint x: 450, startPoint y: 199, endPoint x: 545, endPoint y: 196, distance: 95.0
click at [450, 199] on h3 "TIFFANY&CO Instore Support@ Dubai Mall" at bounding box center [448, 205] width 123 height 20
click at [572, 195] on h3 "TIFFANY&CO Instore Support@ Dubai Mall" at bounding box center [579, 205] width 123 height 20
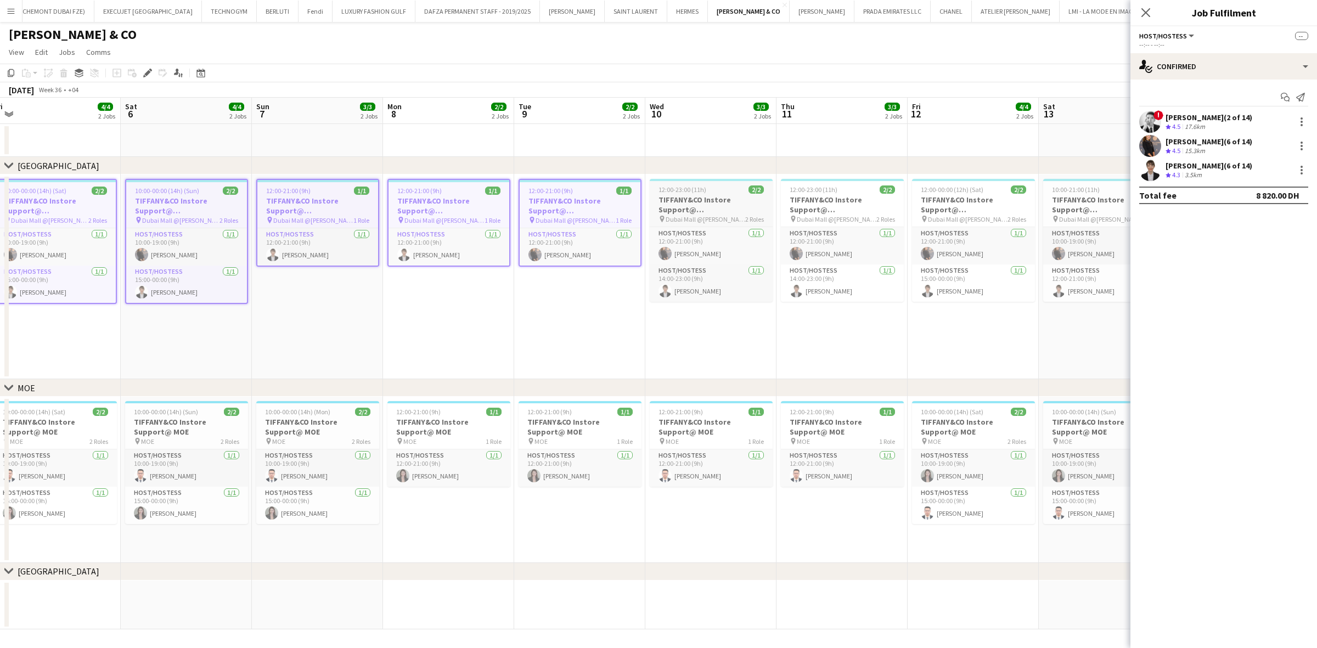
click at [719, 200] on h3 "TIFFANY&CO Instore Support@ Dubai Mall" at bounding box center [711, 205] width 123 height 20
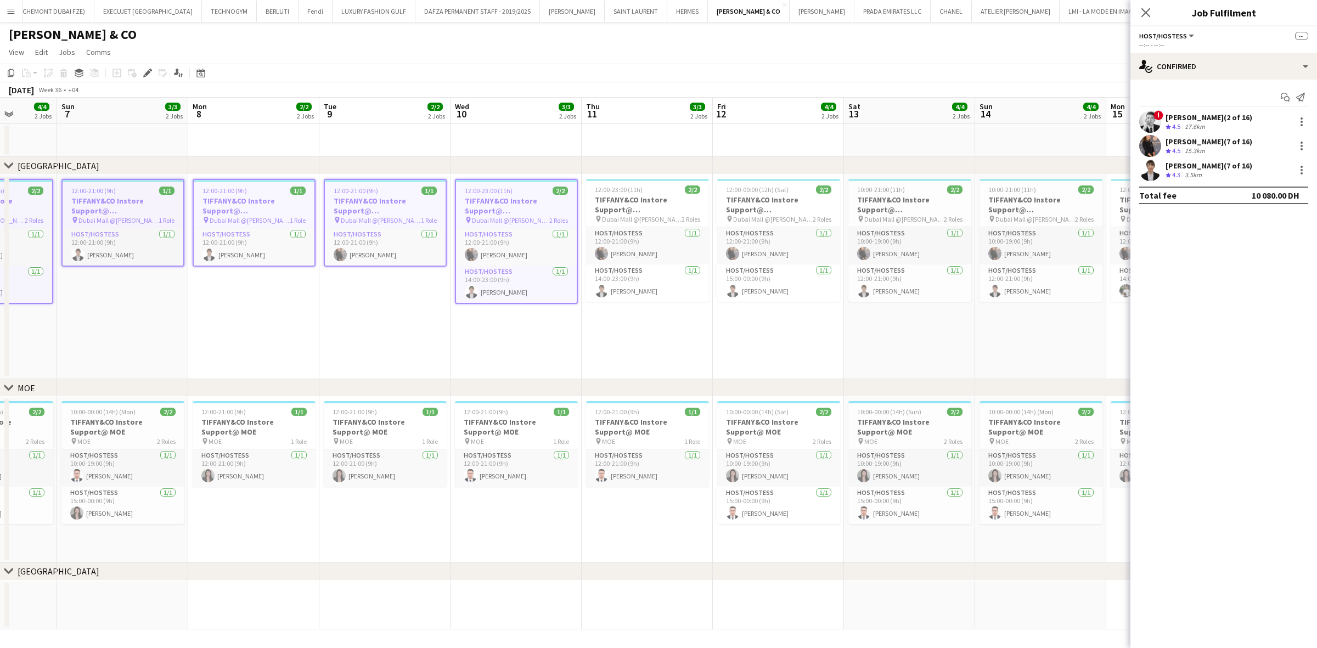
drag, startPoint x: 830, startPoint y: 216, endPoint x: 505, endPoint y: 234, distance: 325.3
click at [505, 234] on app-calendar-viewport "Wed 3 3/3 2 Jobs Thu 4 3/3 2 Jobs Fri 5 4/4 2 Jobs Sat 6 4/4 2 Jobs Sun 7 3/3 2…" at bounding box center [658, 364] width 1317 height 532
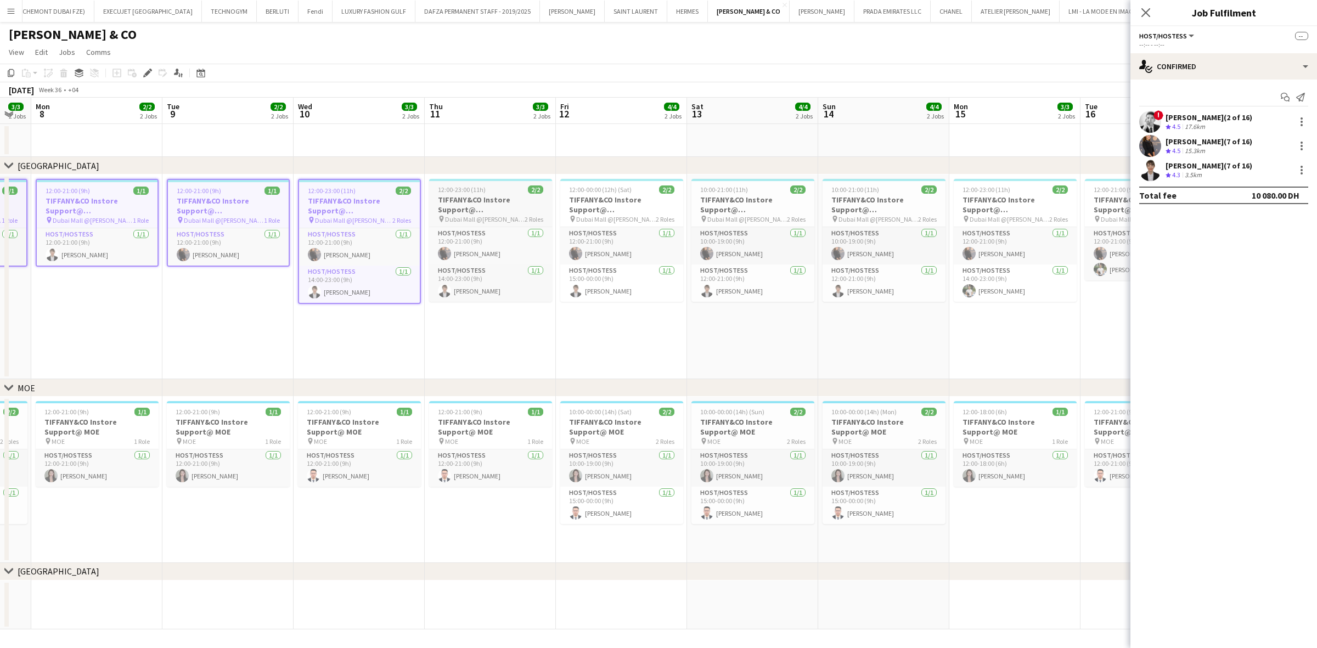
click at [505, 195] on h3 "TIFFANY&CO Instore Support@ Dubai Mall" at bounding box center [490, 205] width 123 height 20
click at [607, 202] on h3 "TIFFANY&CO Instore Support@ Dubai Mall" at bounding box center [621, 205] width 123 height 20
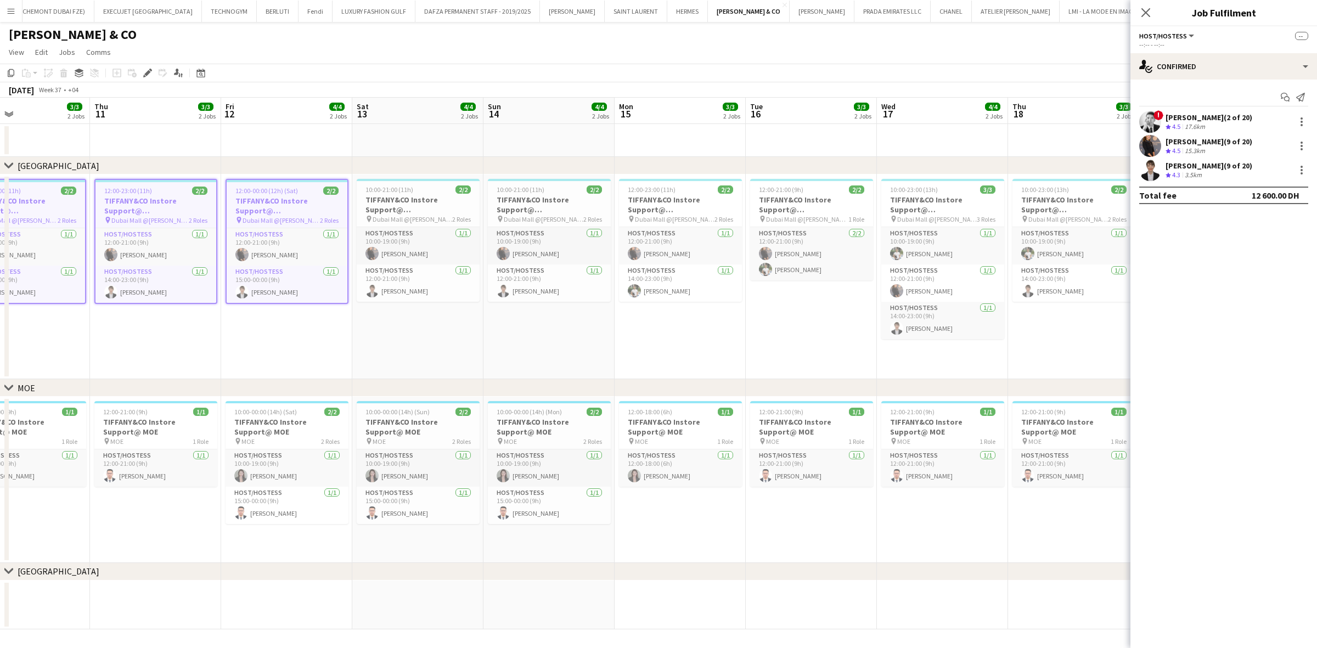
drag, startPoint x: 723, startPoint y: 204, endPoint x: 388, endPoint y: 247, distance: 337.4
click at [388, 247] on app-calendar-viewport "Sun 7 3/3 2 Jobs Mon 8 2/2 2 Jobs Tue 9 2/2 2 Jobs Wed 10 3/3 2 Jobs Thu 11 3/3…" at bounding box center [658, 364] width 1317 height 532
click at [409, 210] on h3 "TIFFANY&CO Instore Support@ Dubai Mall" at bounding box center [417, 205] width 123 height 20
click at [505, 210] on h3 "TIFFANY&CO Instore Support@ Dubai Mall" at bounding box center [548, 205] width 123 height 20
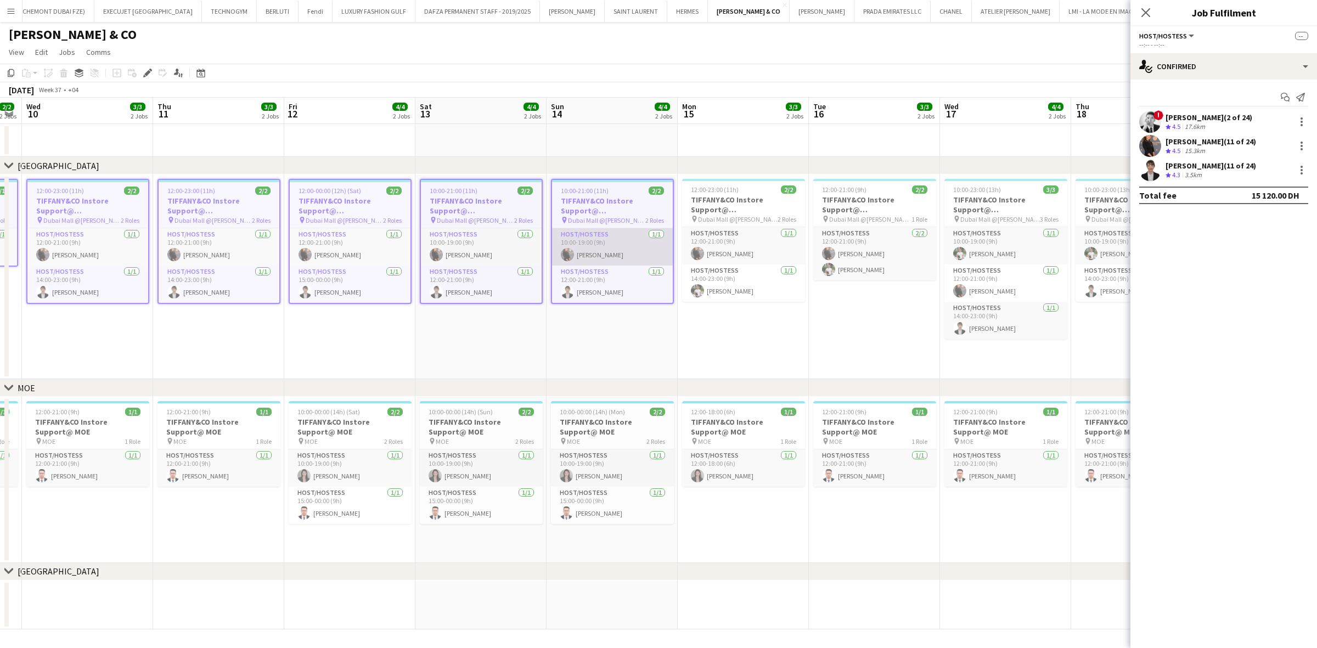
drag, startPoint x: 465, startPoint y: 231, endPoint x: 373, endPoint y: 240, distance: 92.0
click at [373, 240] on app-calendar-viewport "Sun 7 3/3 2 Jobs Mon 8 2/2 2 Jobs Tue 9 2/2 2 Jobs Wed 10 3/3 2 Jobs Thu 11 3/3…" at bounding box center [658, 364] width 1317 height 532
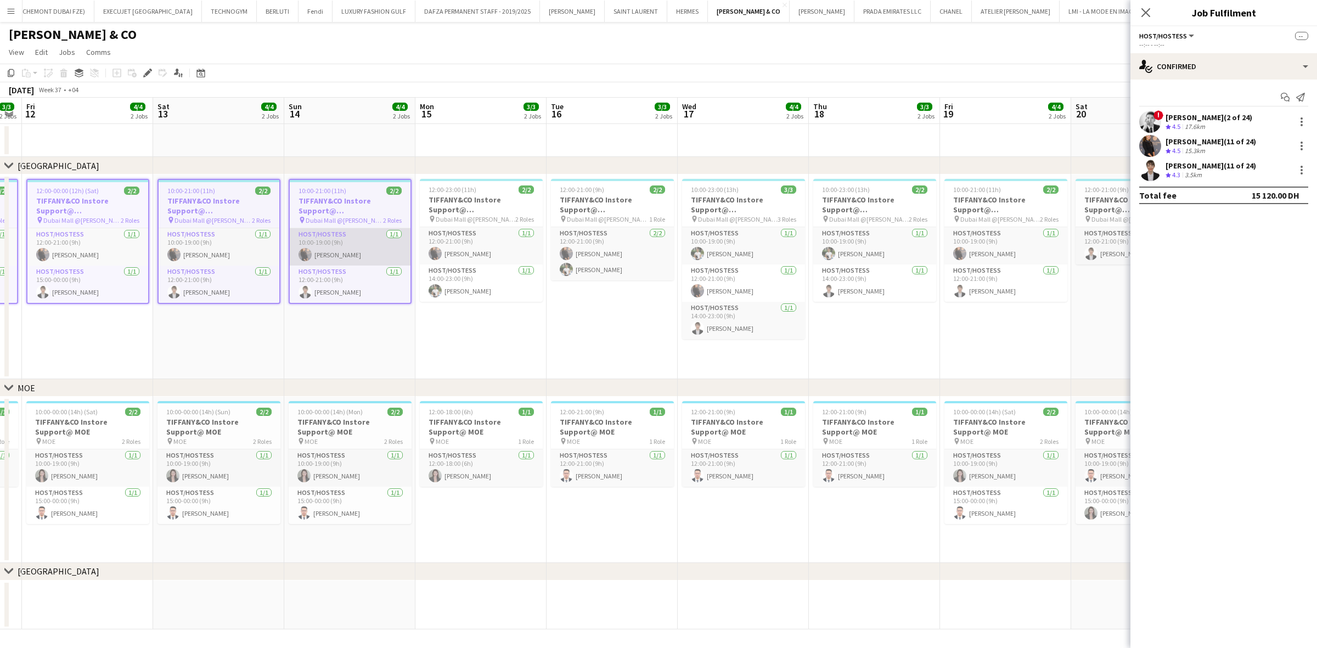
scroll to position [0, 399]
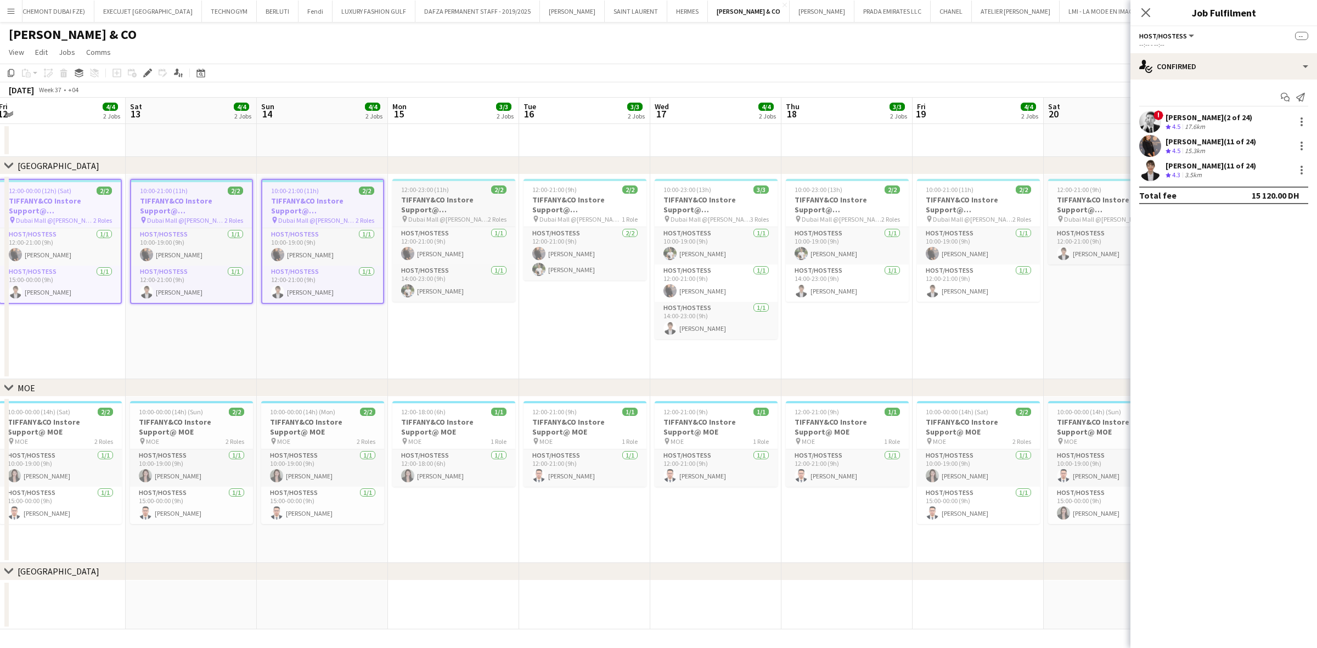
click at [421, 202] on h3 "TIFFANY&CO Instore Support@ Dubai Mall" at bounding box center [453, 205] width 123 height 20
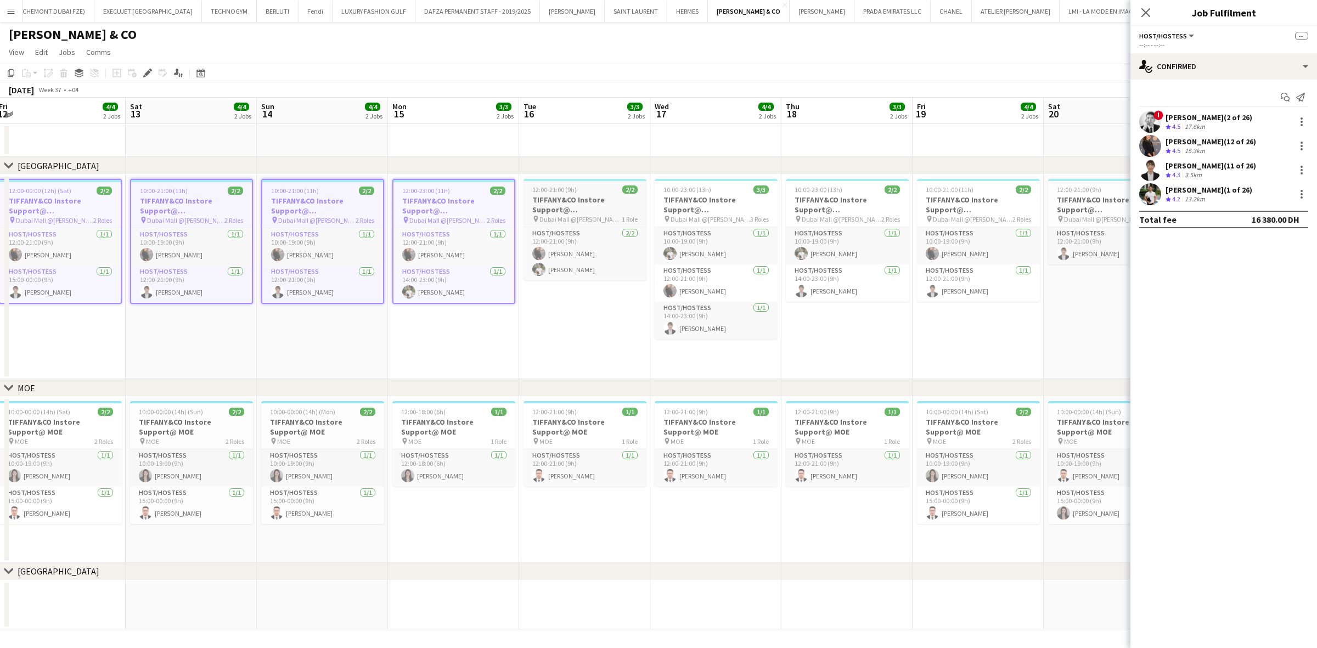
click at [533, 212] on h3 "TIFFANY&CO Instore Support@ Dubai Mall" at bounding box center [584, 205] width 123 height 20
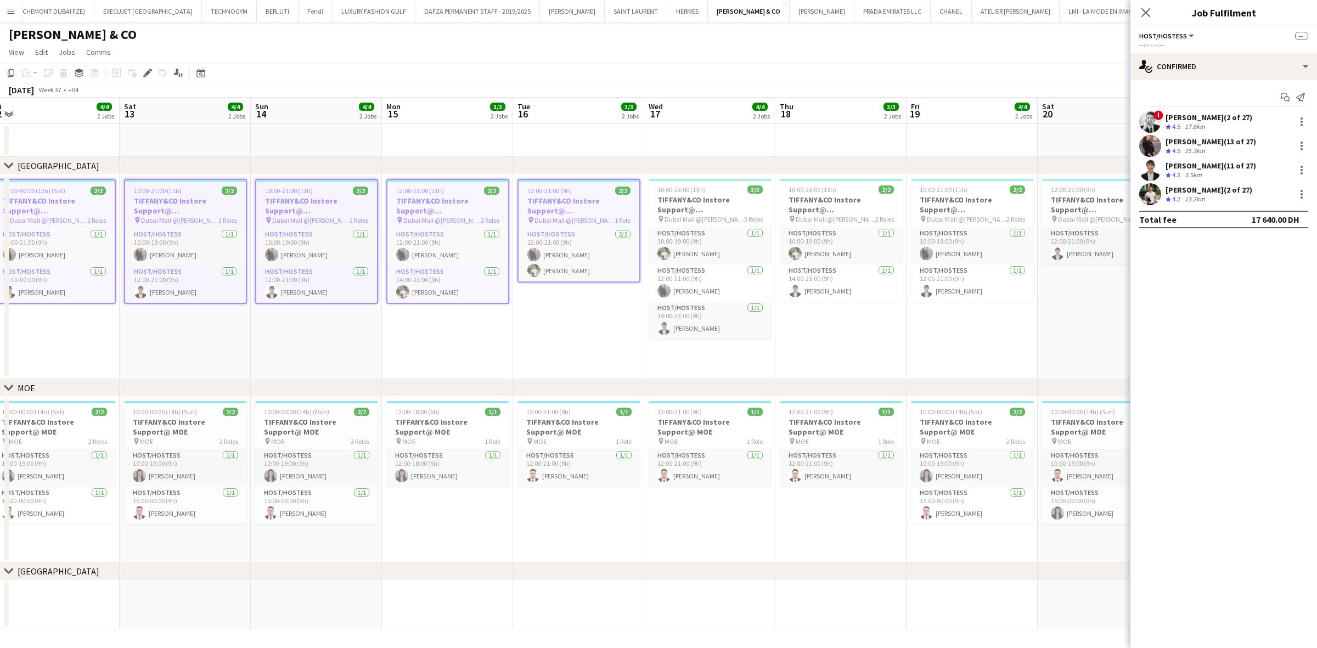
drag, startPoint x: 618, startPoint y: 224, endPoint x: 268, endPoint y: 254, distance: 351.3
click at [268, 254] on app-calendar-viewport "Tue 9 2/2 2 Jobs Wed 10 3/3 2 Jobs Thu 11 3/3 2 Jobs Fri 12 4/4 2 Jobs Sat 13 4…" at bounding box center [658, 364] width 1317 height 532
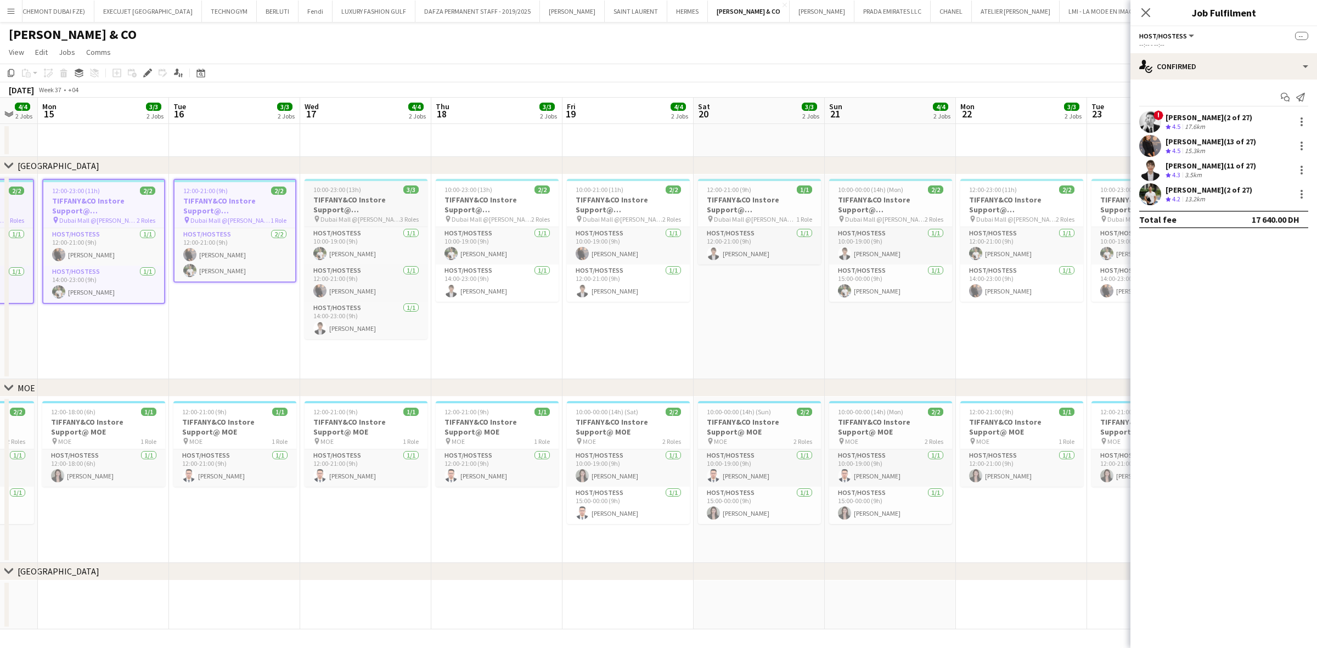
click at [370, 199] on h3 "TIFFANY&CO Instore Support@ Dubai Mall" at bounding box center [365, 205] width 123 height 20
click at [495, 196] on h3 "TIFFANY&CO Instore Support@ Dubai Mall" at bounding box center [497, 205] width 123 height 20
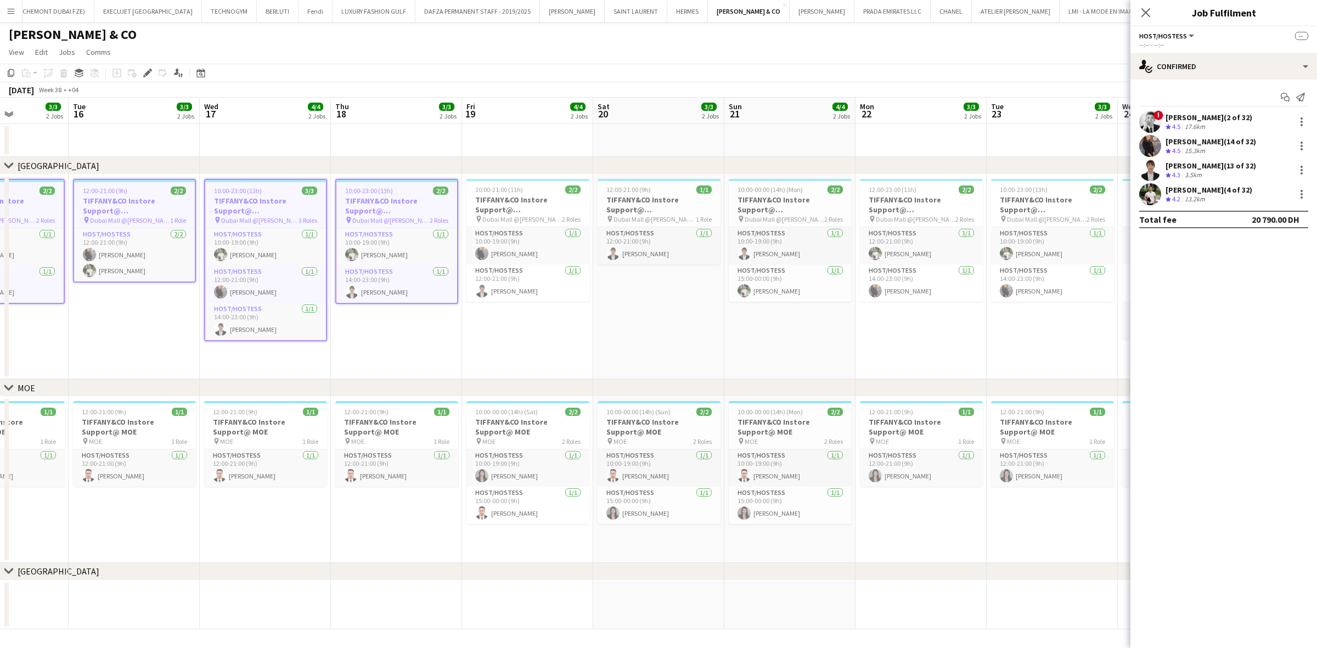
drag, startPoint x: 422, startPoint y: 245, endPoint x: 317, endPoint y: 251, distance: 105.5
click at [295, 259] on app-calendar-viewport "Fri 12 4/4 2 Jobs Sat 13 4/4 2 Jobs Sun 14 4/4 2 Jobs Mon 15 3/3 2 Jobs Tue 16 …" at bounding box center [658, 364] width 1317 height 532
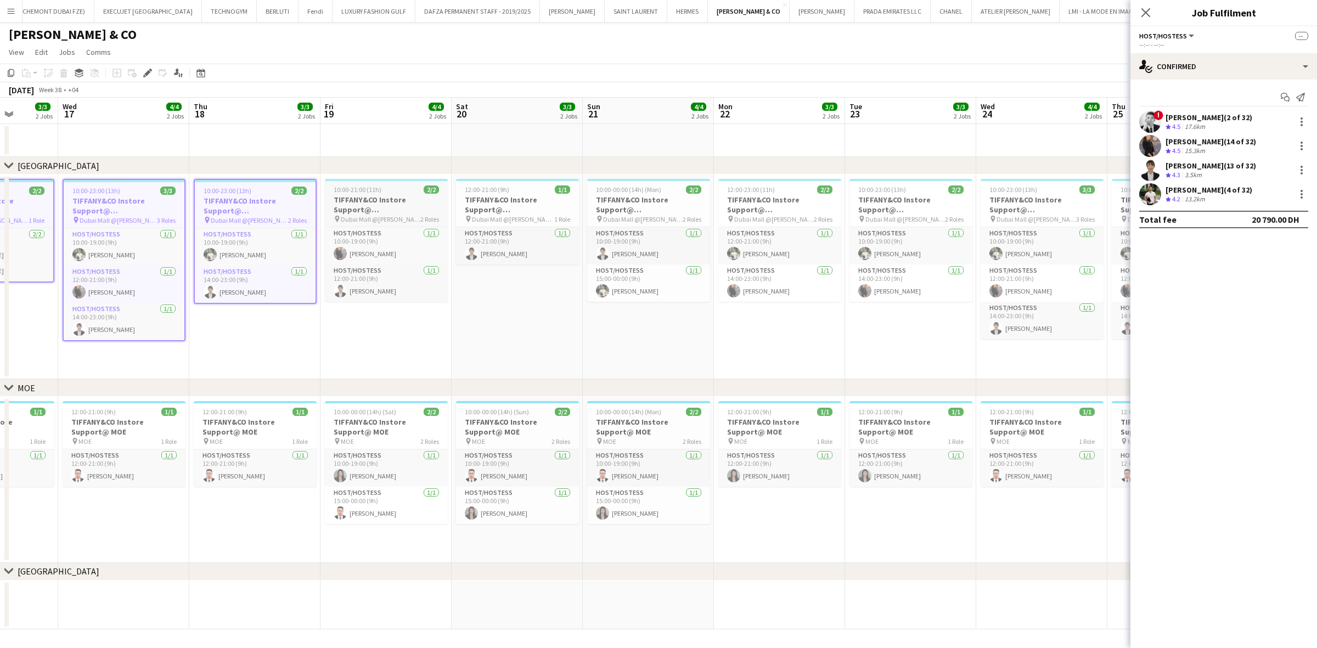
click at [397, 199] on h3 "TIFFANY&CO Instore Support@ Dubai Mall" at bounding box center [386, 205] width 123 height 20
click at [483, 215] on span "Dubai Mall @Tiffany" at bounding box center [513, 219] width 82 height 8
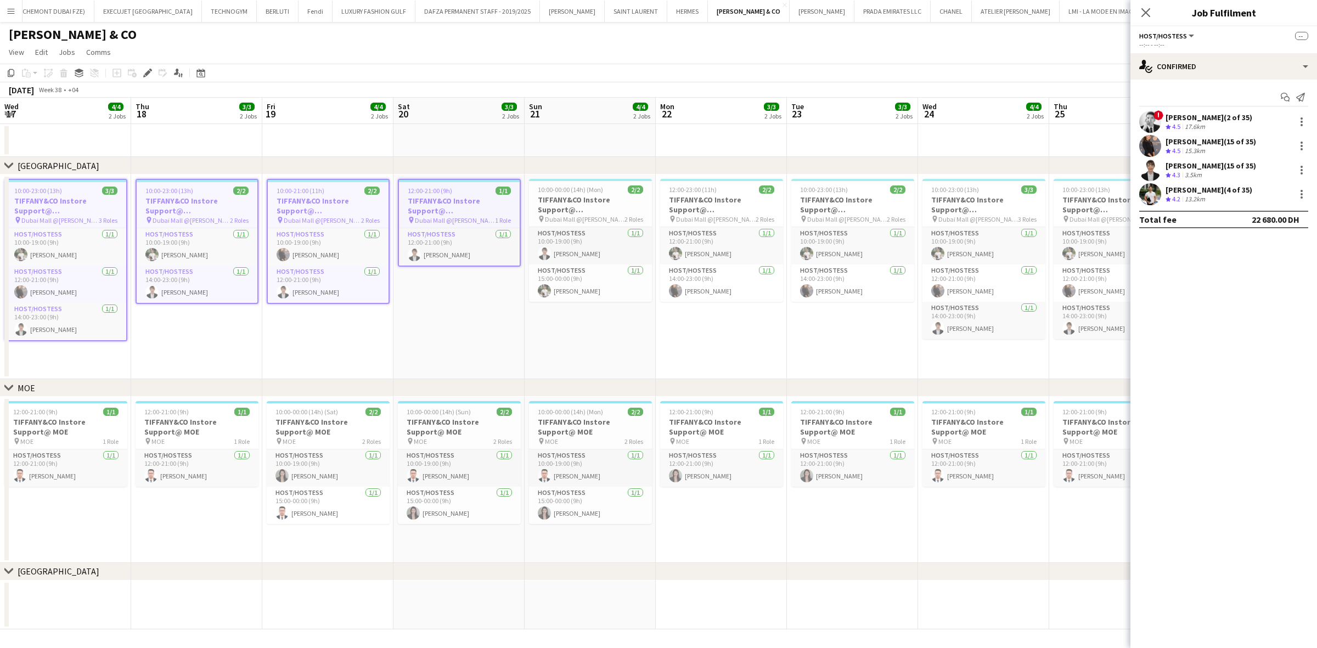
drag, startPoint x: 540, startPoint y: 230, endPoint x: 308, endPoint y: 250, distance: 233.4
click at [308, 250] on app-calendar-viewport "Sun 14 4/4 2 Jobs Mon 15 3/3 2 Jobs Tue 16 3/3 2 Jobs Wed 17 4/4 2 Jobs Thu 18 …" at bounding box center [658, 364] width 1317 height 532
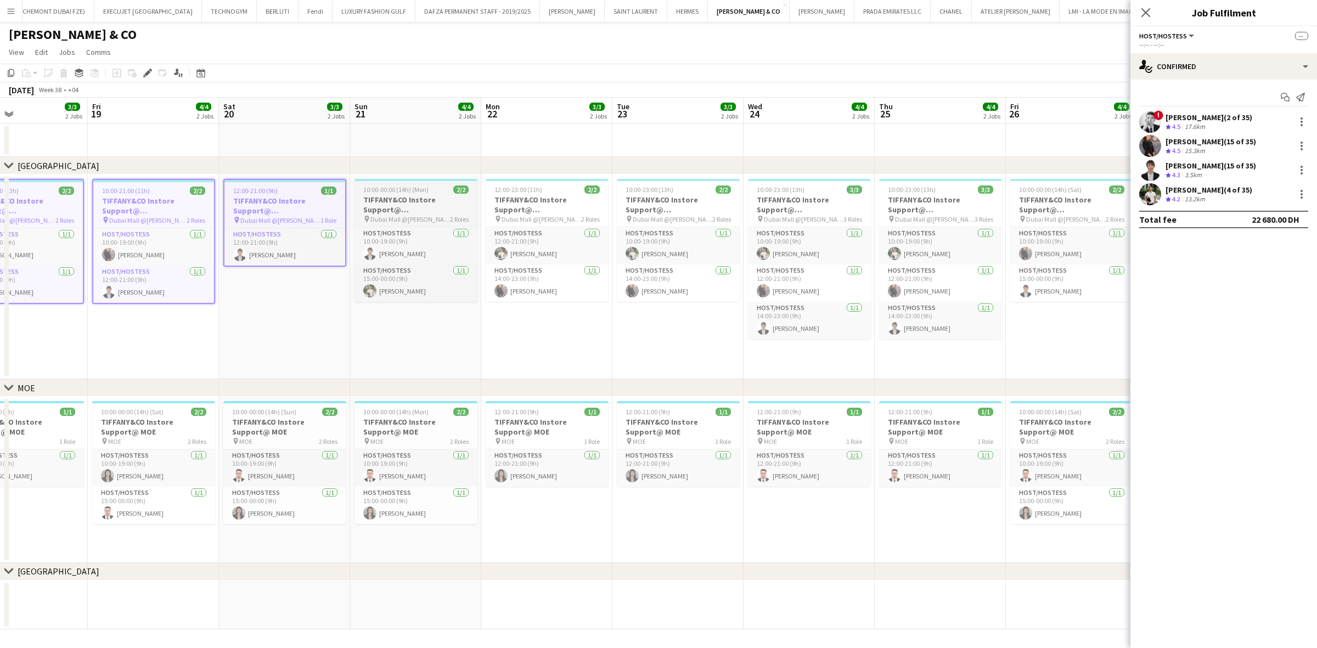
click at [424, 195] on h3 "TIFFANY&CO Instore Support@ Dubai Mall" at bounding box center [415, 205] width 123 height 20
click at [522, 217] on span "Dubai Mall @Tiffany" at bounding box center [541, 219] width 80 height 8
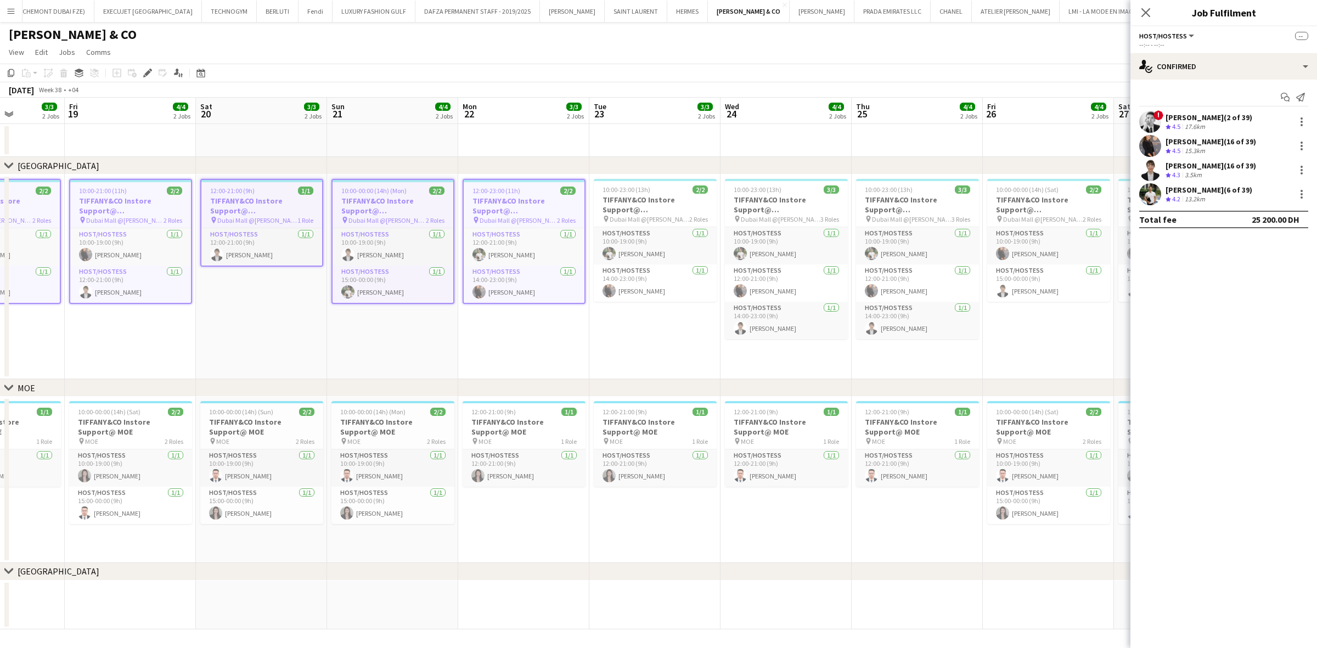
drag, startPoint x: 604, startPoint y: 236, endPoint x: 305, endPoint y: 267, distance: 300.0
click at [306, 267] on app-calendar-viewport "Mon 15 3/3 2 Jobs Tue 16 3/3 2 Jobs Wed 17 4/4 2 Jobs Thu 18 3/3 2 Jobs Fri 19 …" at bounding box center [658, 364] width 1317 height 532
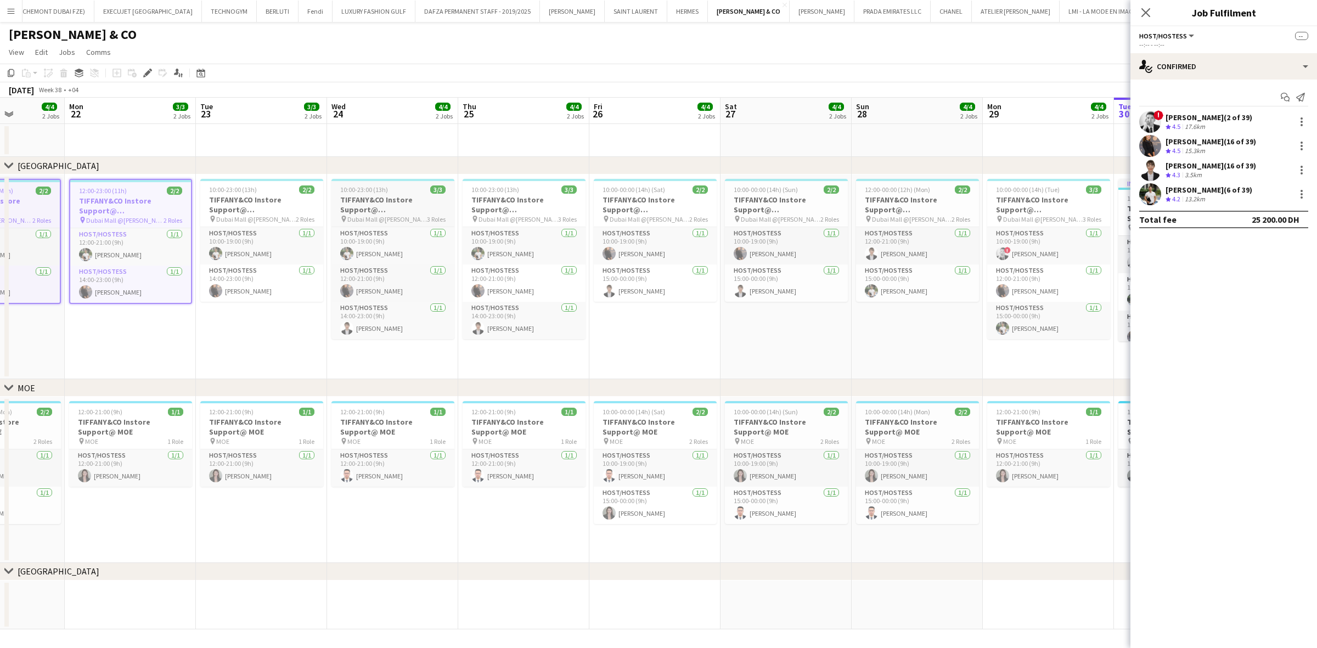
scroll to position [0, 341]
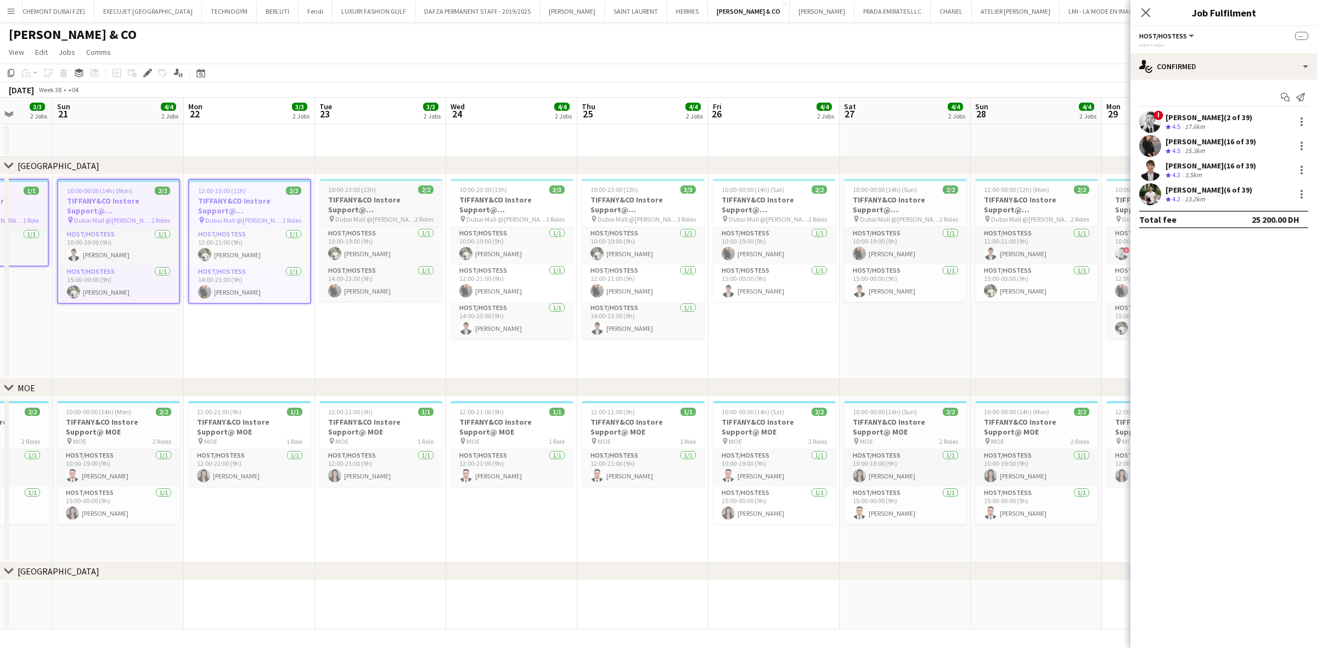
click at [385, 204] on h3 "TIFFANY&CO Instore Support@ Dubai Mall" at bounding box center [380, 205] width 123 height 20
click at [489, 208] on h3 "TIFFANY&CO Instore Support@ Dubai Mall" at bounding box center [511, 205] width 123 height 20
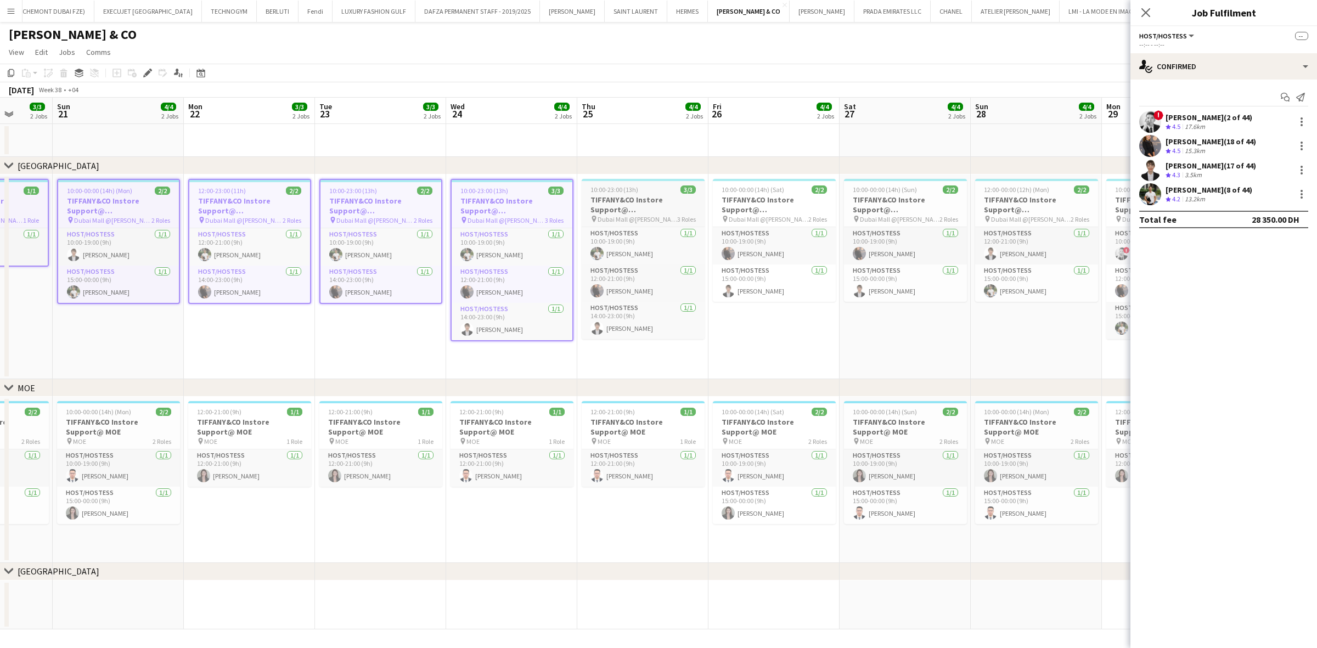
click at [638, 196] on h3 "TIFFANY&CO Instore Support@ Dubai Mall" at bounding box center [643, 205] width 123 height 20
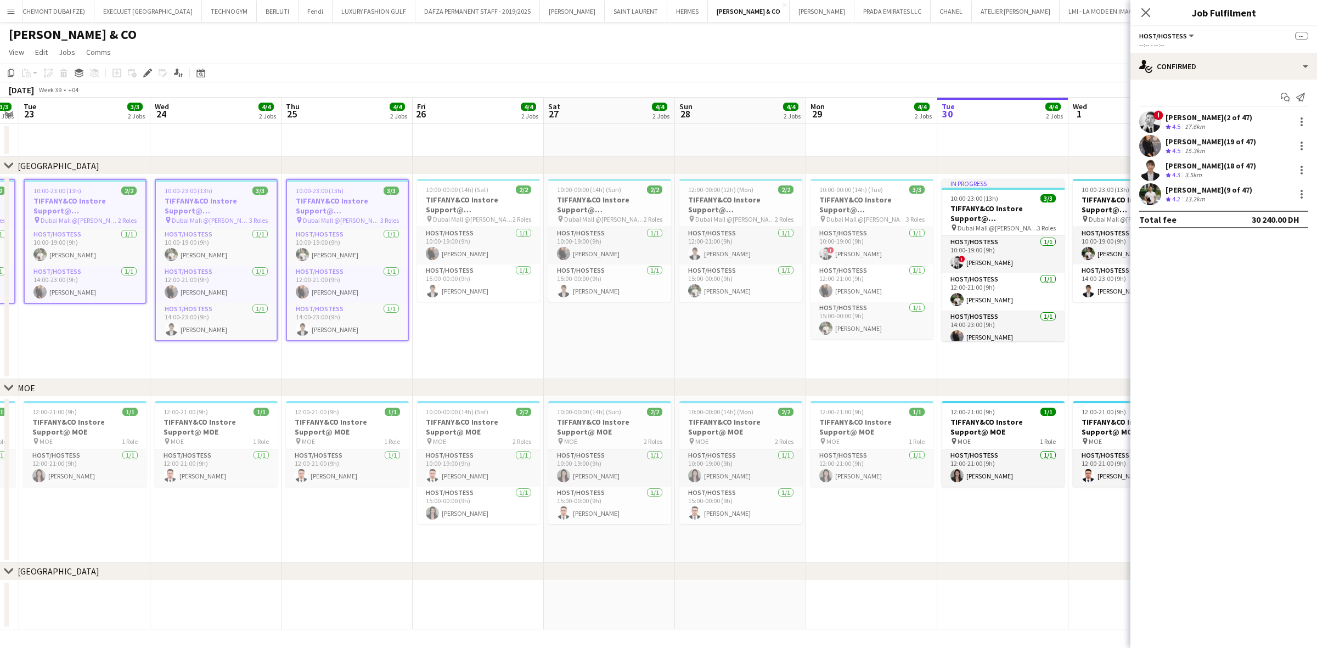
drag, startPoint x: 572, startPoint y: 249, endPoint x: 380, endPoint y: 287, distance: 195.8
click at [380, 287] on app-calendar-viewport "Sat 20 3/3 2 Jobs Sun 21 4/4 2 Jobs Mon 22 3/3 2 Jobs Tue 23 3/3 2 Jobs Wed 24 …" at bounding box center [658, 364] width 1317 height 532
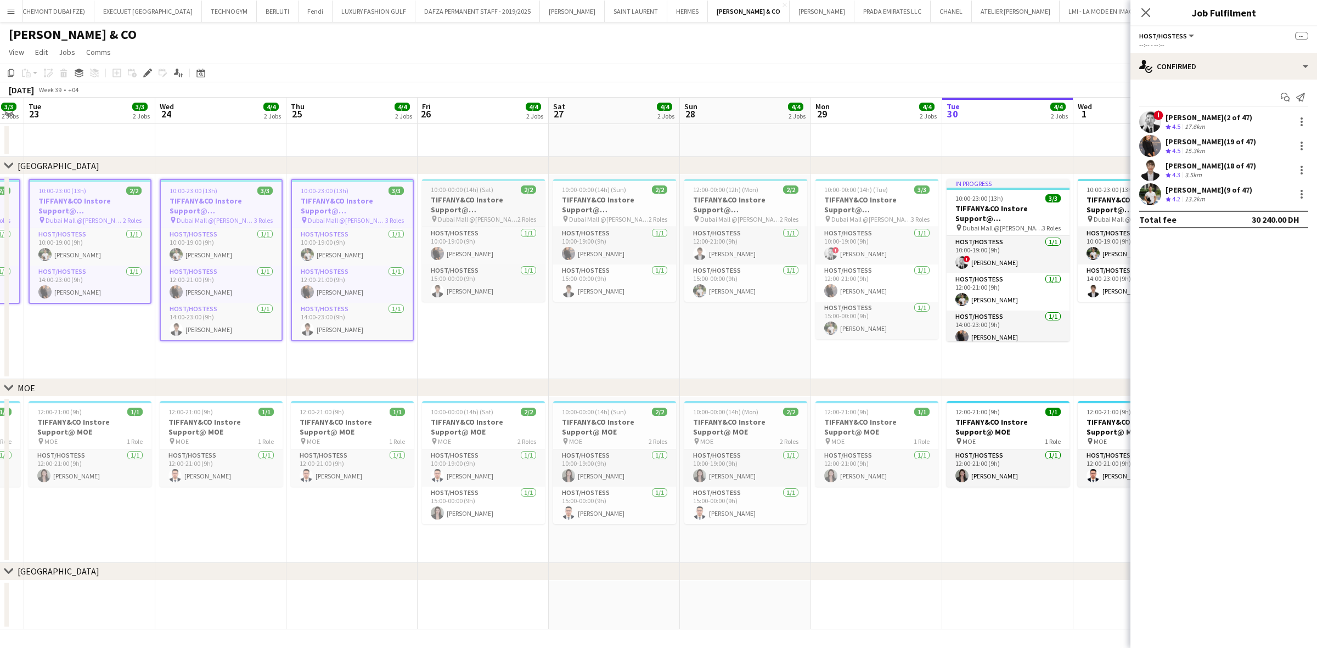
click at [464, 199] on h3 "TIFFANY&CO Instore Support@ Dubai Mall" at bounding box center [483, 205] width 123 height 20
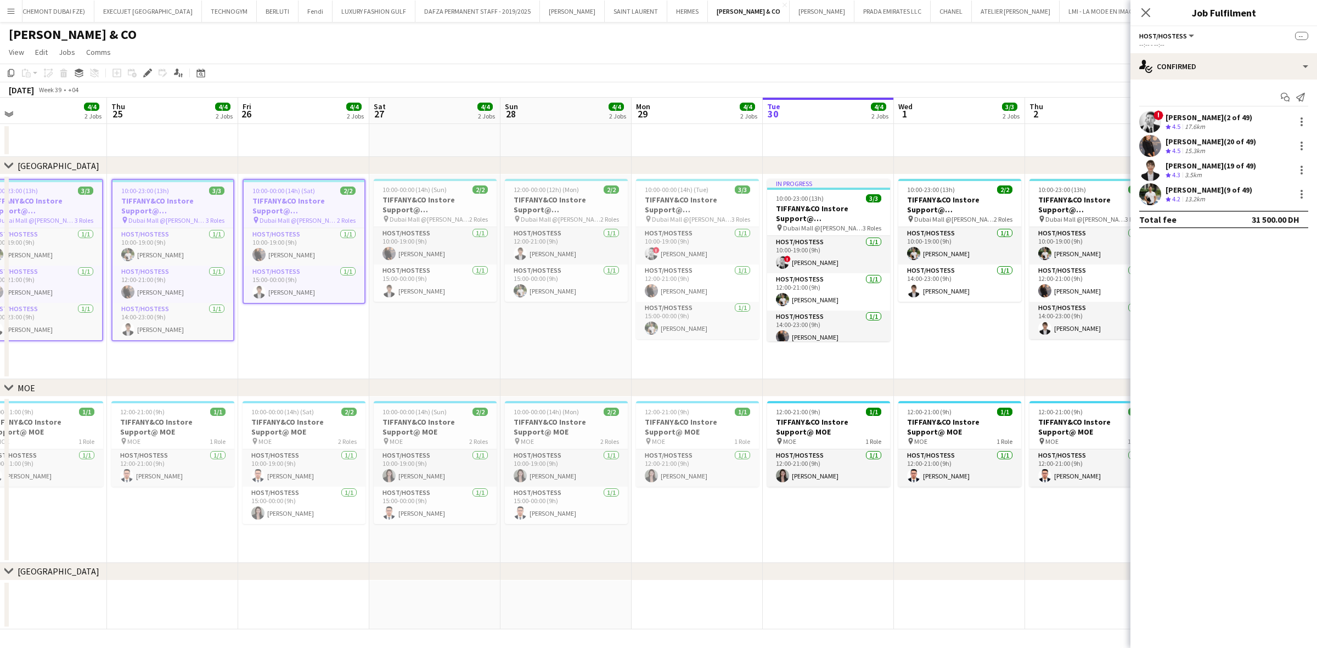
drag, startPoint x: 612, startPoint y: 247, endPoint x: 425, endPoint y: 253, distance: 187.2
click at [425, 253] on app-calendar-viewport "Sun 21 4/4 2 Jobs Mon 22 3/3 2 Jobs Tue 23 3/3 2 Jobs Wed 24 4/4 2 Jobs Thu 25 …" at bounding box center [658, 364] width 1317 height 532
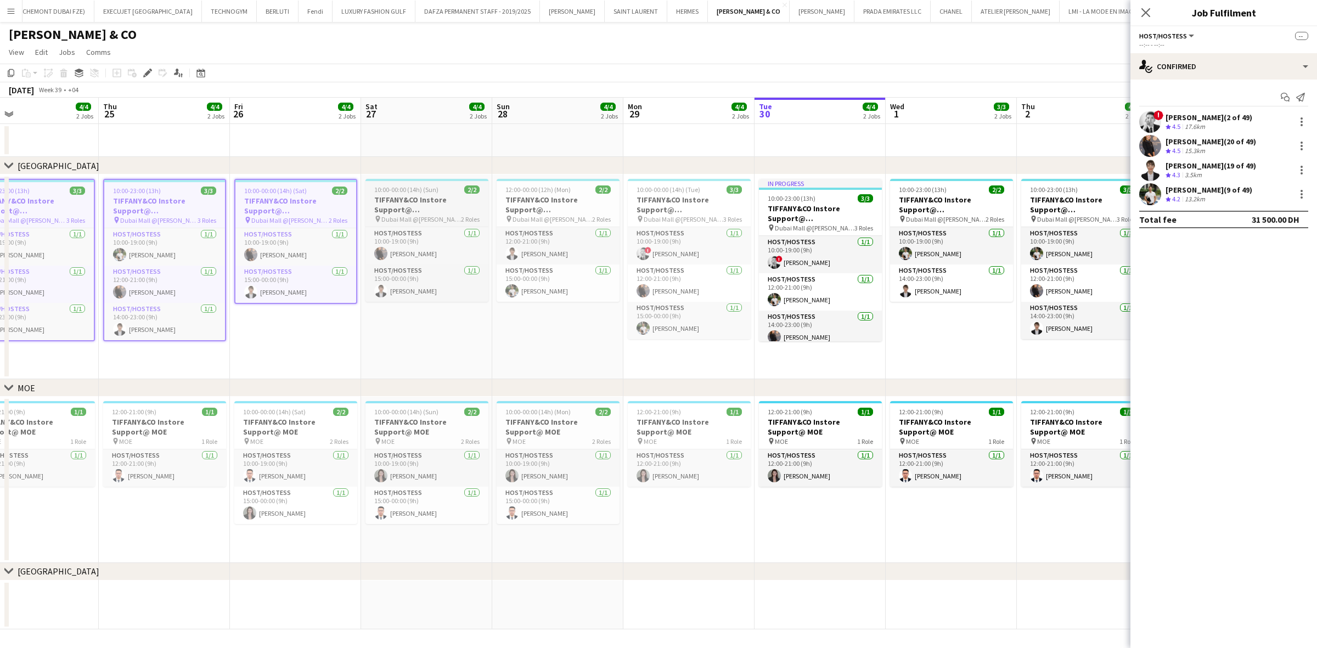
click at [420, 189] on span "10:00-00:00 (14h) (Sun)" at bounding box center [406, 189] width 64 height 8
click at [536, 212] on h3 "TIFFANY&CO Instore Support@ Dubai Mall" at bounding box center [558, 205] width 123 height 20
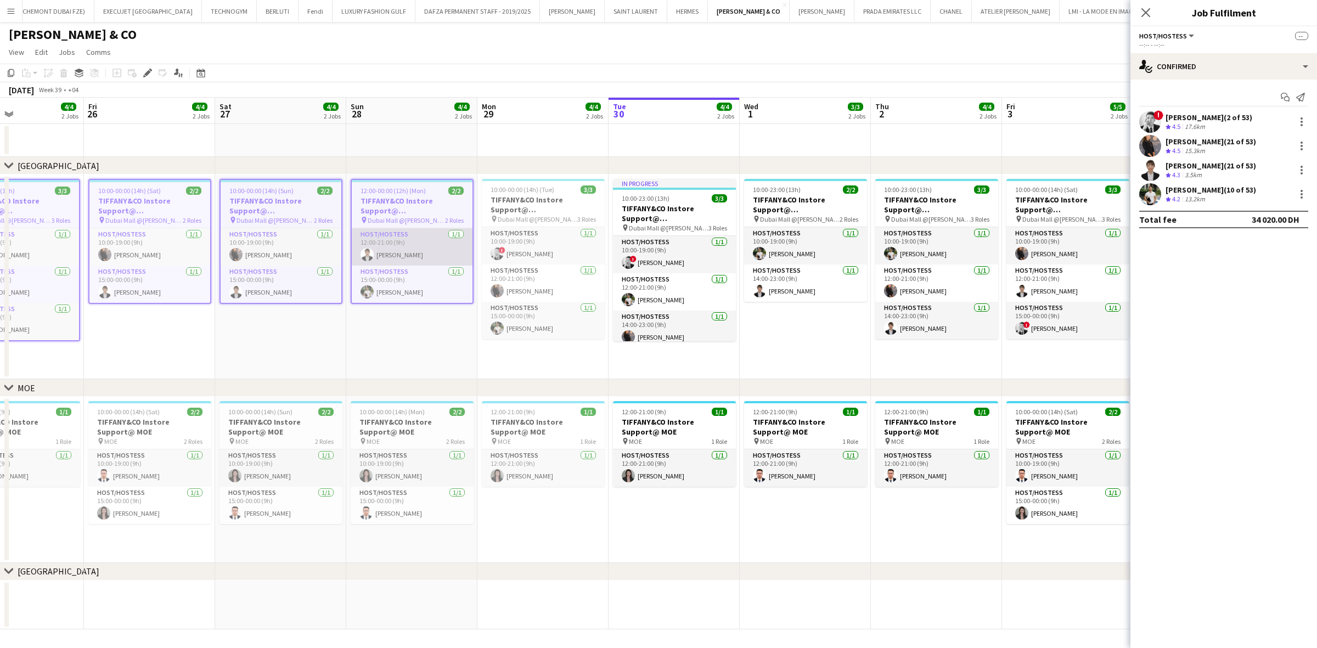
drag, startPoint x: 532, startPoint y: 250, endPoint x: 409, endPoint y: 245, distance: 123.0
click at [393, 264] on app-calendar-viewport "Mon 22 3/3 2 Jobs Tue 23 3/3 2 Jobs Wed 24 4/4 2 Jobs Thu 25 4/4 2 Jobs Fri 26 …" at bounding box center [658, 364] width 1317 height 532
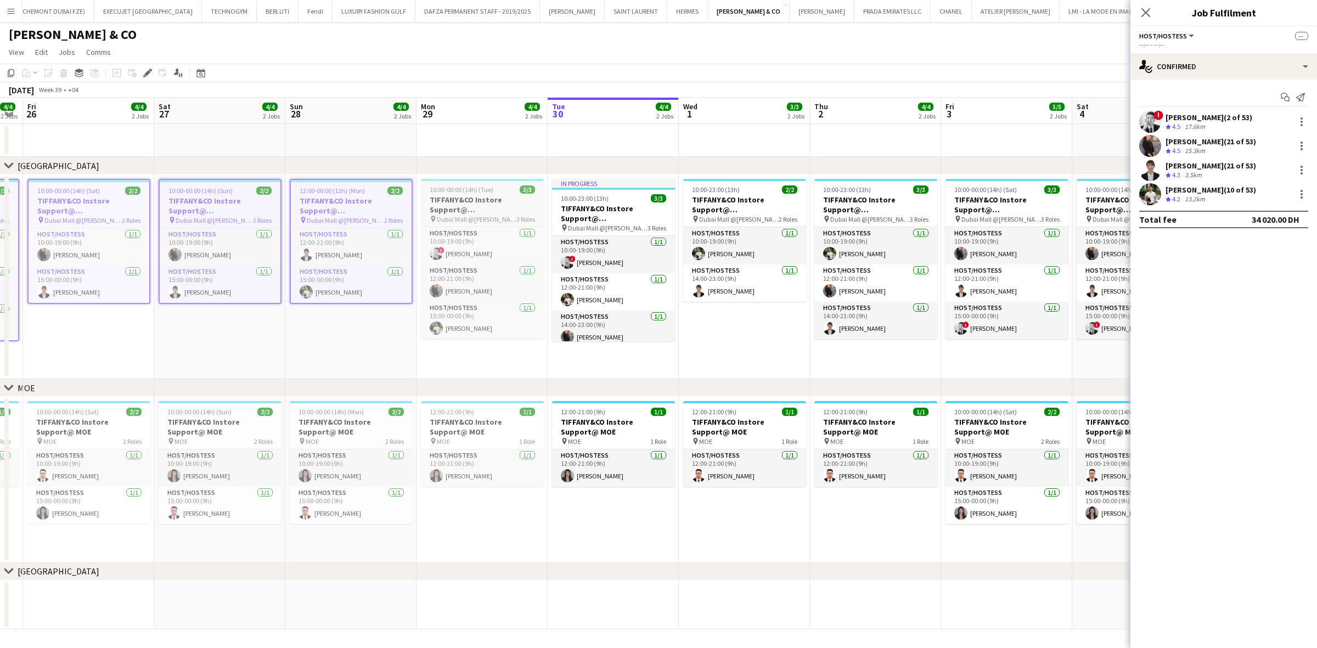
click at [460, 193] on span "10:00-00:00 (14h) (Tue)" at bounding box center [462, 189] width 64 height 8
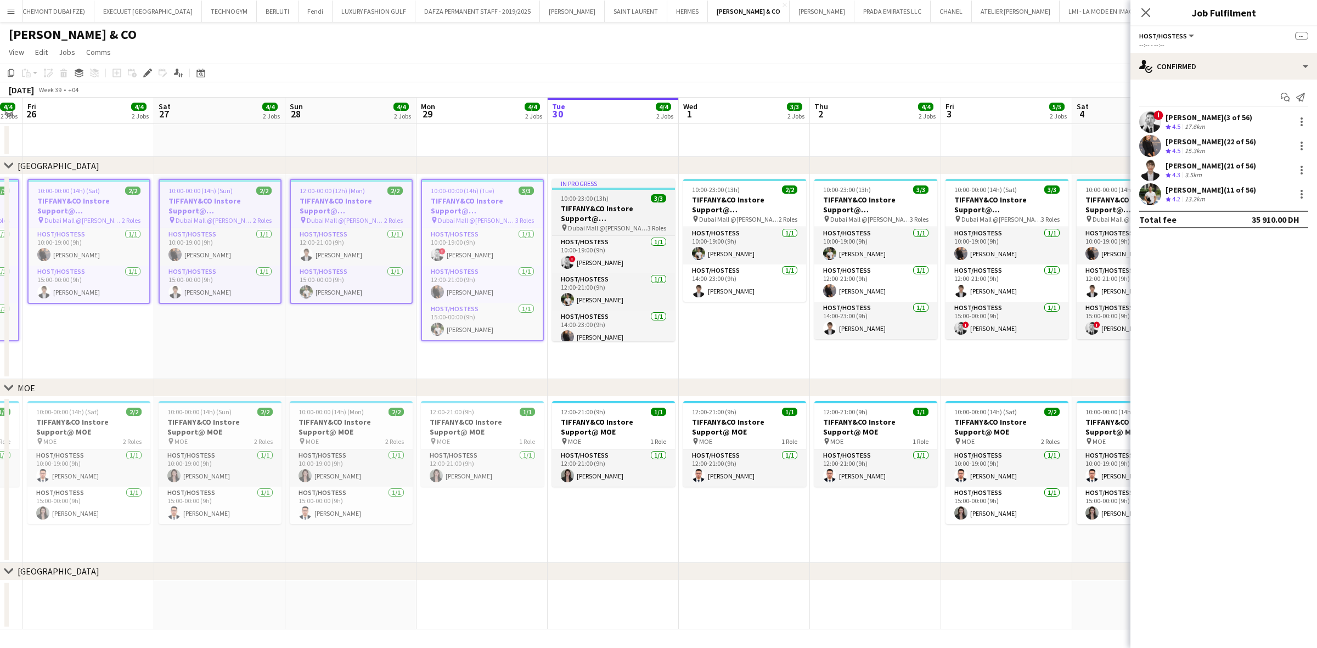
click at [580, 210] on h3 "TIFFANY&CO Instore Support@ Dubai Mall" at bounding box center [613, 214] width 123 height 20
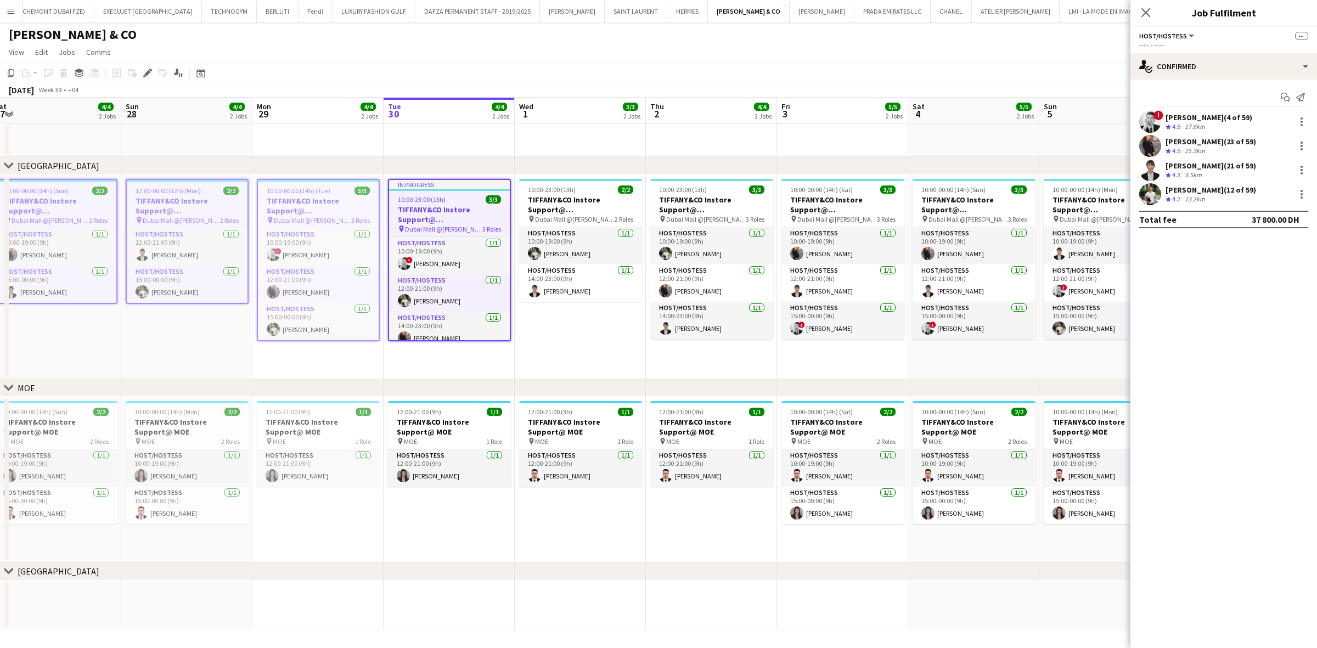
scroll to position [0, 407]
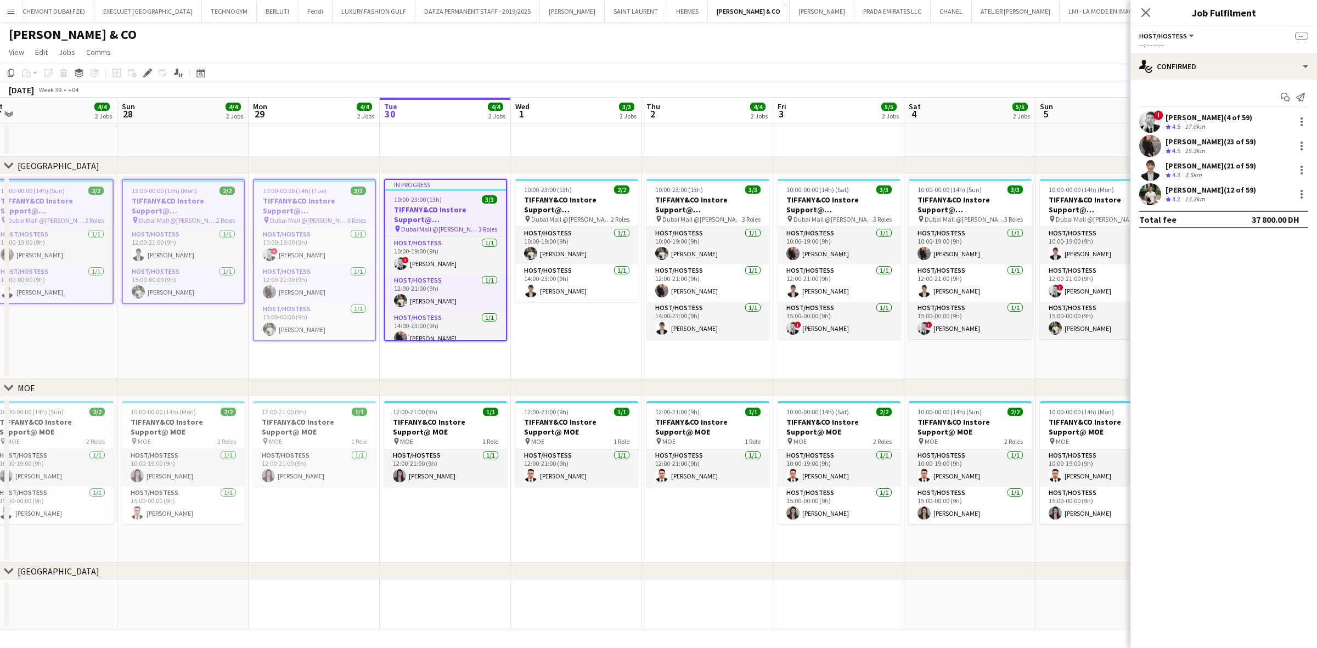
drag, startPoint x: 714, startPoint y: 242, endPoint x: 546, endPoint y: 259, distance: 168.7
click at [546, 259] on app-calendar-viewport "Wed 24 4/4 2 Jobs Thu 25 4/4 2 Jobs Fri 26 4/4 2 Jobs Sat 27 4/4 2 Jobs Sun 28 …" at bounding box center [658, 364] width 1317 height 532
click at [451, 244] on app-card-role "Host/Hostess 1/1 10:00-19:00 (9h) ! Danaker Kenenbaev" at bounding box center [445, 246] width 121 height 37
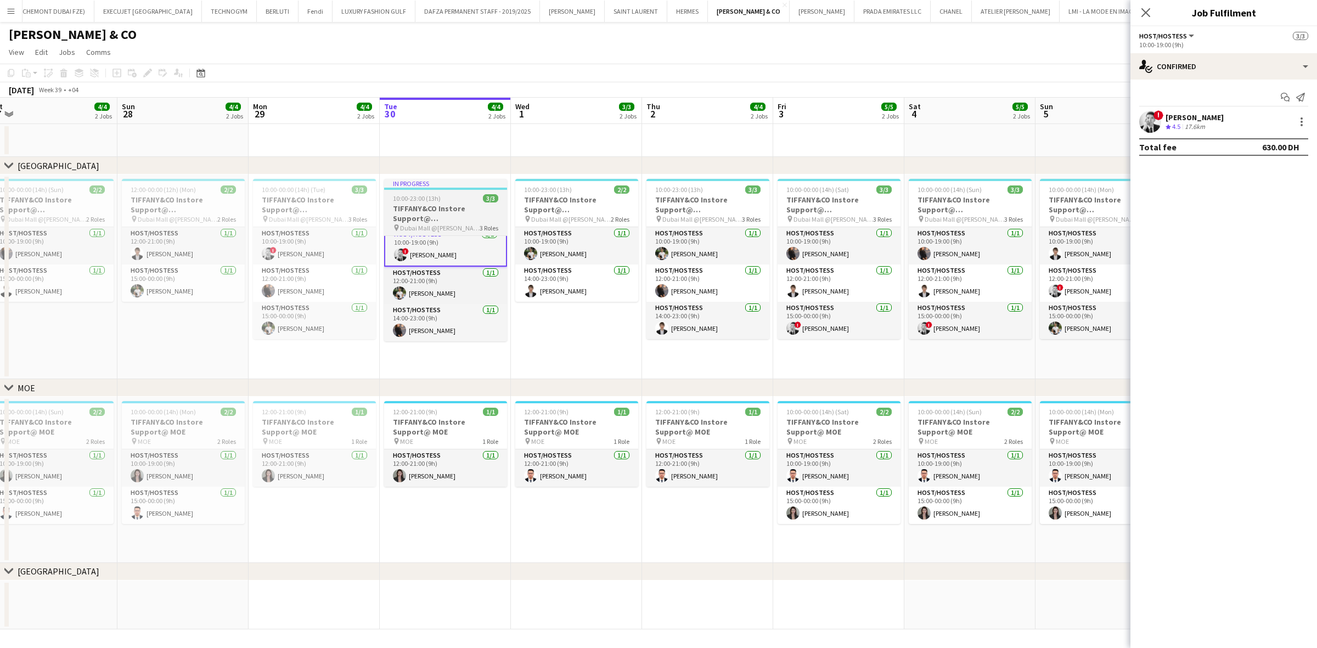
click at [427, 213] on h3 "TIFFANY&CO Instore Support@ Dubai Mall" at bounding box center [445, 214] width 123 height 20
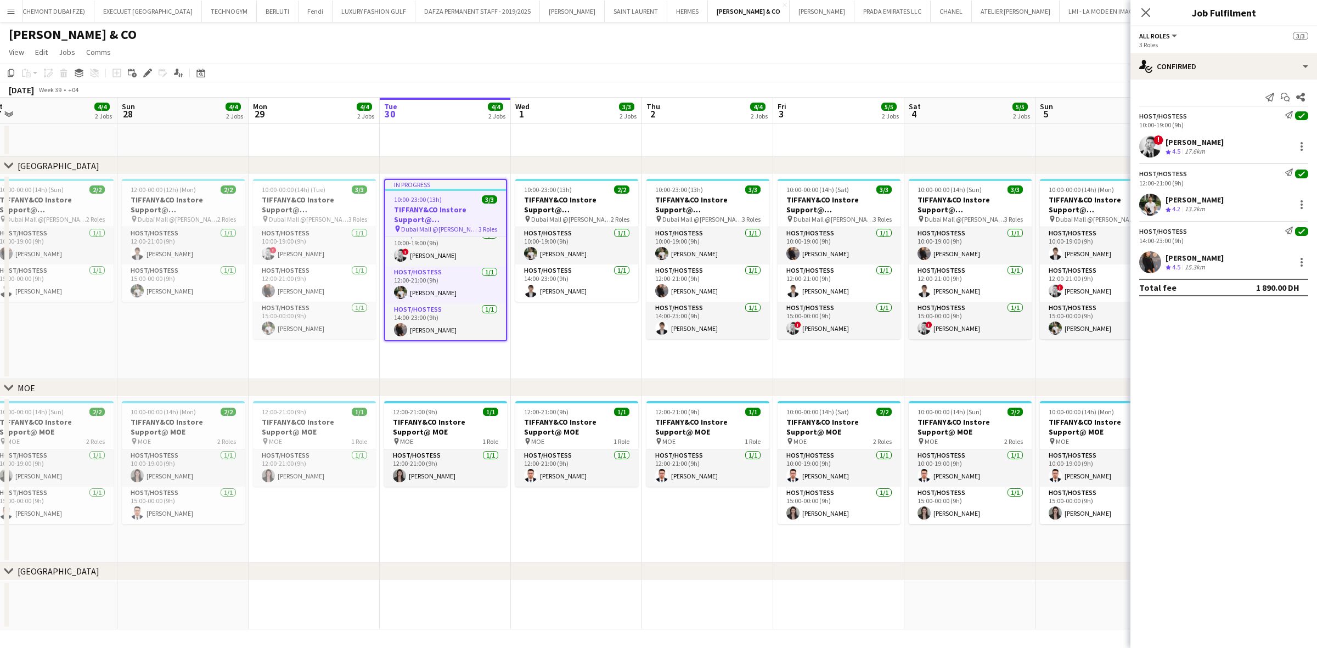
click at [443, 205] on h3 "TIFFANY&CO Instore Support@ Dubai Mall" at bounding box center [445, 215] width 121 height 20
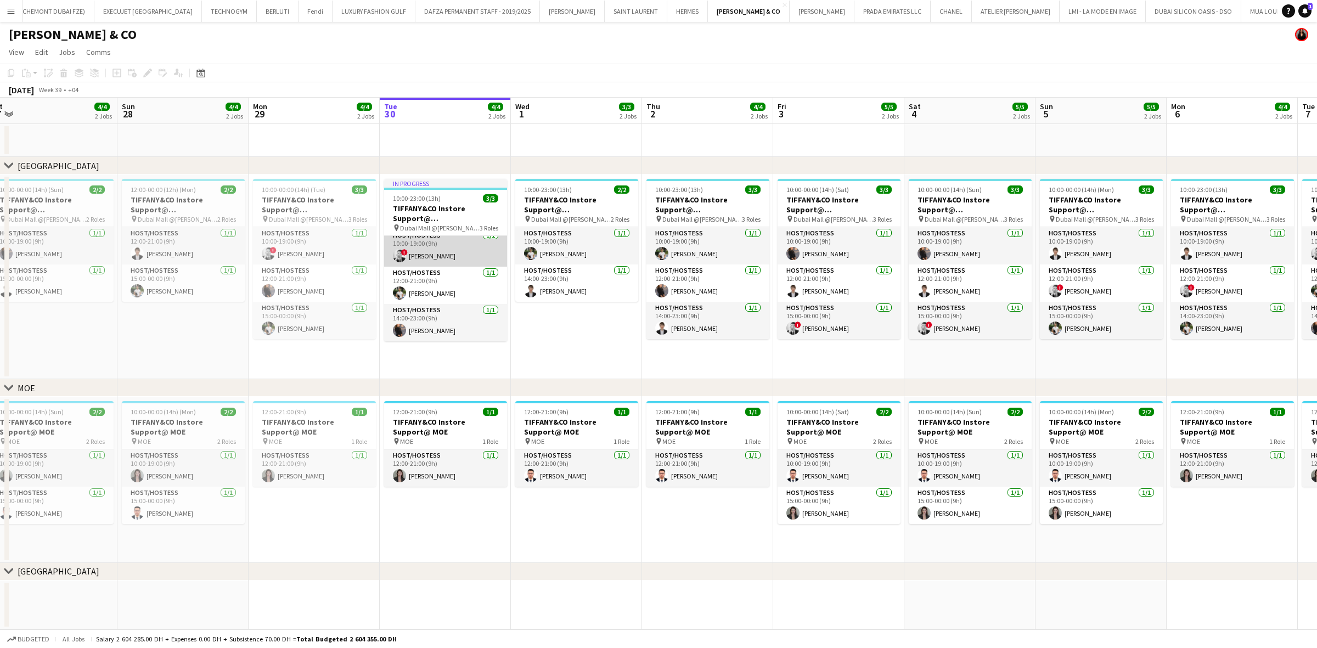
click at [443, 247] on app-card-role "Host/Hostess 1/1 10:00-19:00 (9h) ! Danaker Kenenbaev" at bounding box center [445, 247] width 123 height 37
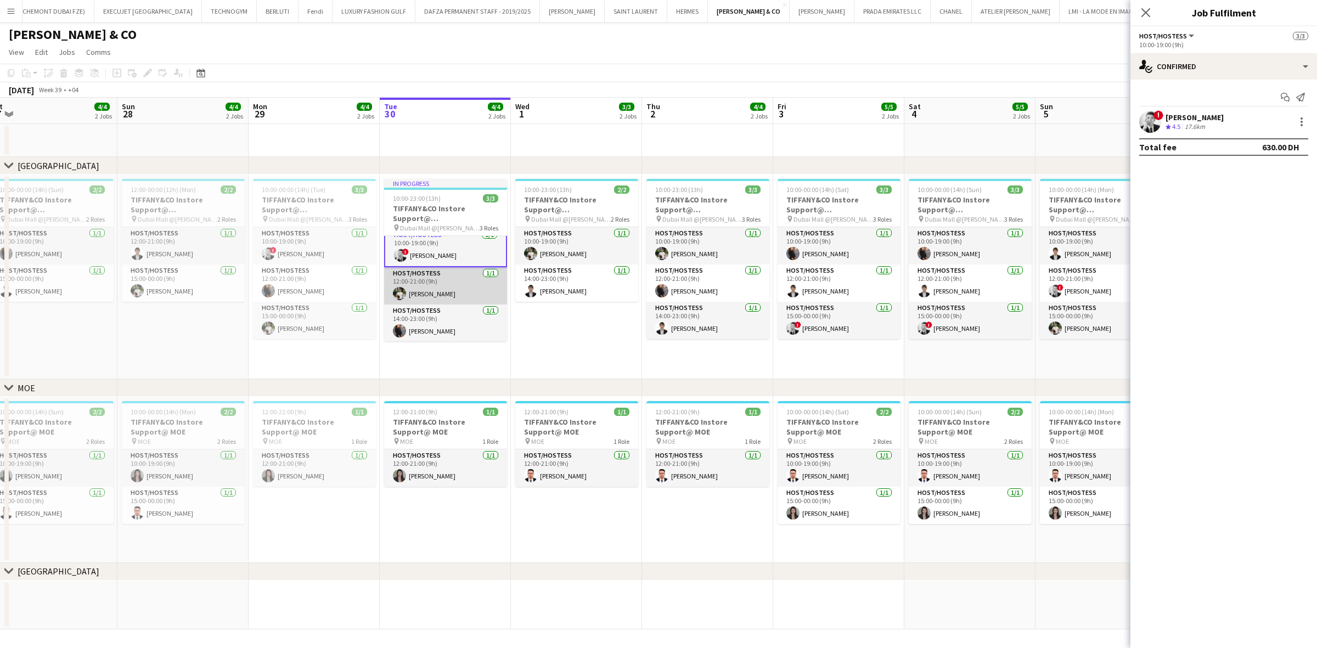
click at [447, 277] on app-card-role "Host/Hostess 1/1 12:00-21:00 (9h) Bojan Barisic" at bounding box center [445, 285] width 123 height 37
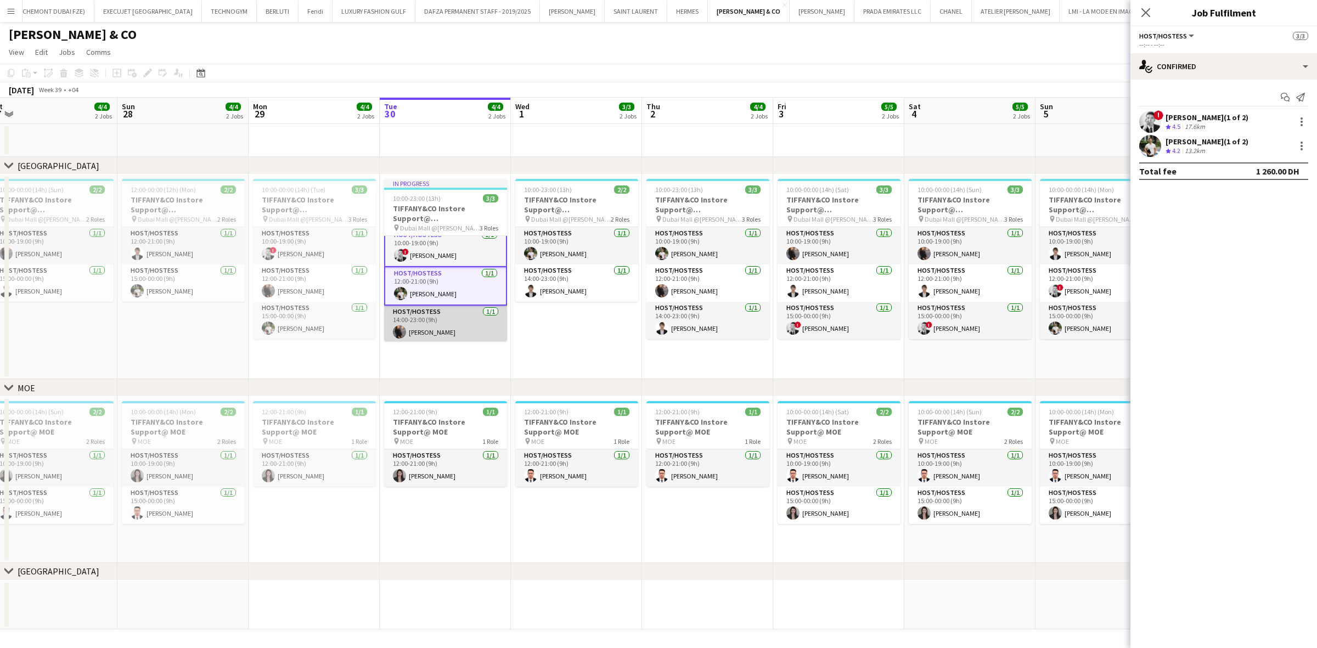
click at [434, 318] on app-card-role "Host/Hostess 1/1 14:00-23:00 (9h) Marwa Abdelaali" at bounding box center [445, 324] width 123 height 37
click at [435, 245] on app-card-role "Host/Hostess 1/1 10:00-19:00 (9h) ! Danaker Kenenbaev" at bounding box center [445, 248] width 123 height 40
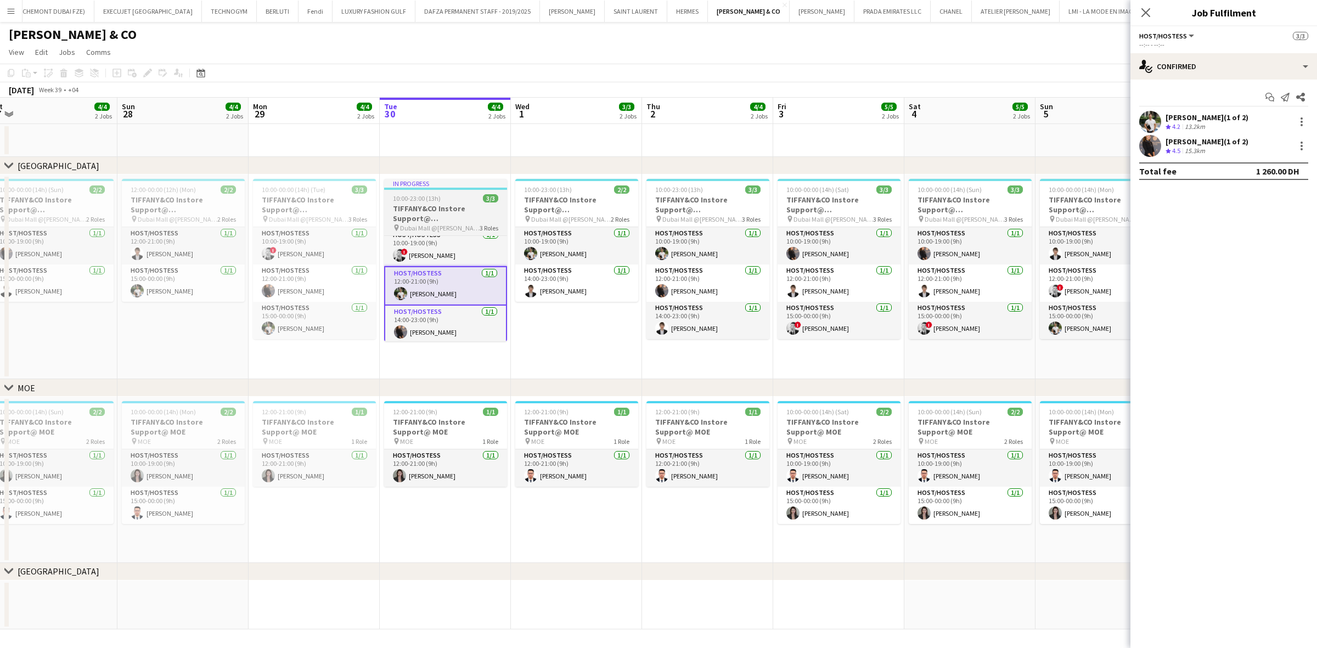
click at [428, 209] on h3 "TIFFANY&CO Instore Support@ Dubai Mall" at bounding box center [445, 214] width 123 height 20
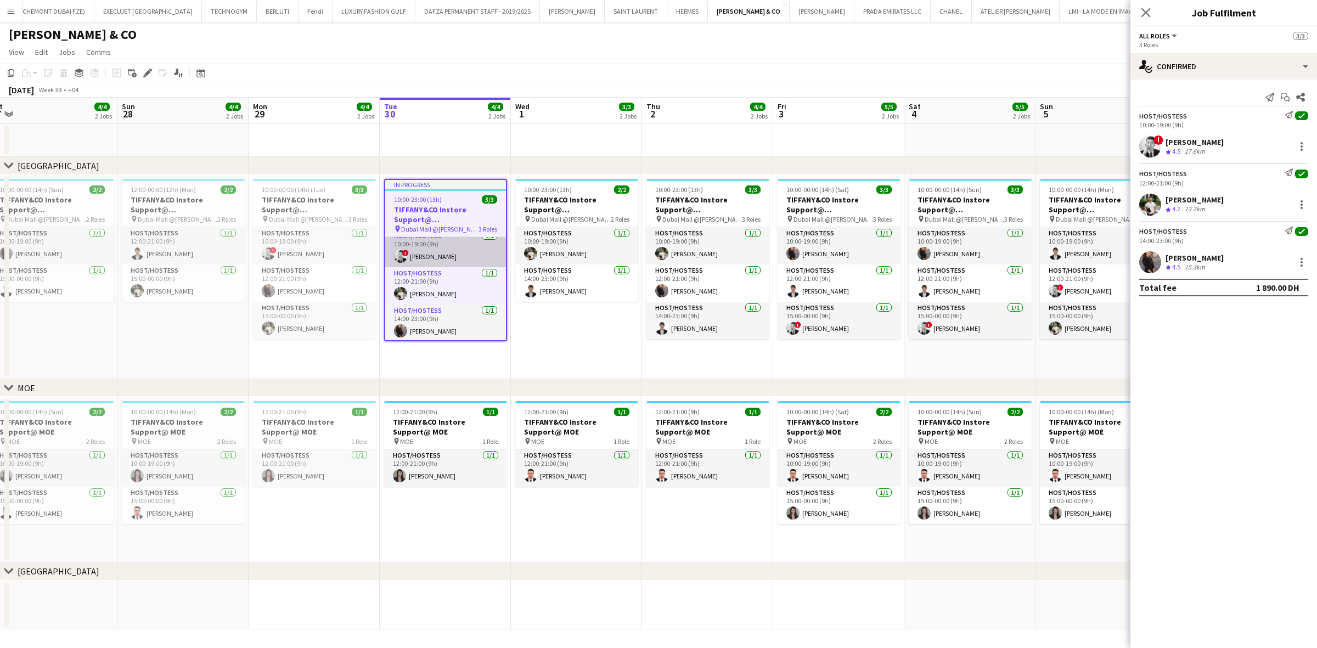
click at [432, 251] on app-card-role "Host/Hostess 1/1 10:00-19:00 (9h) ! Danaker Kenenbaev" at bounding box center [445, 248] width 121 height 37
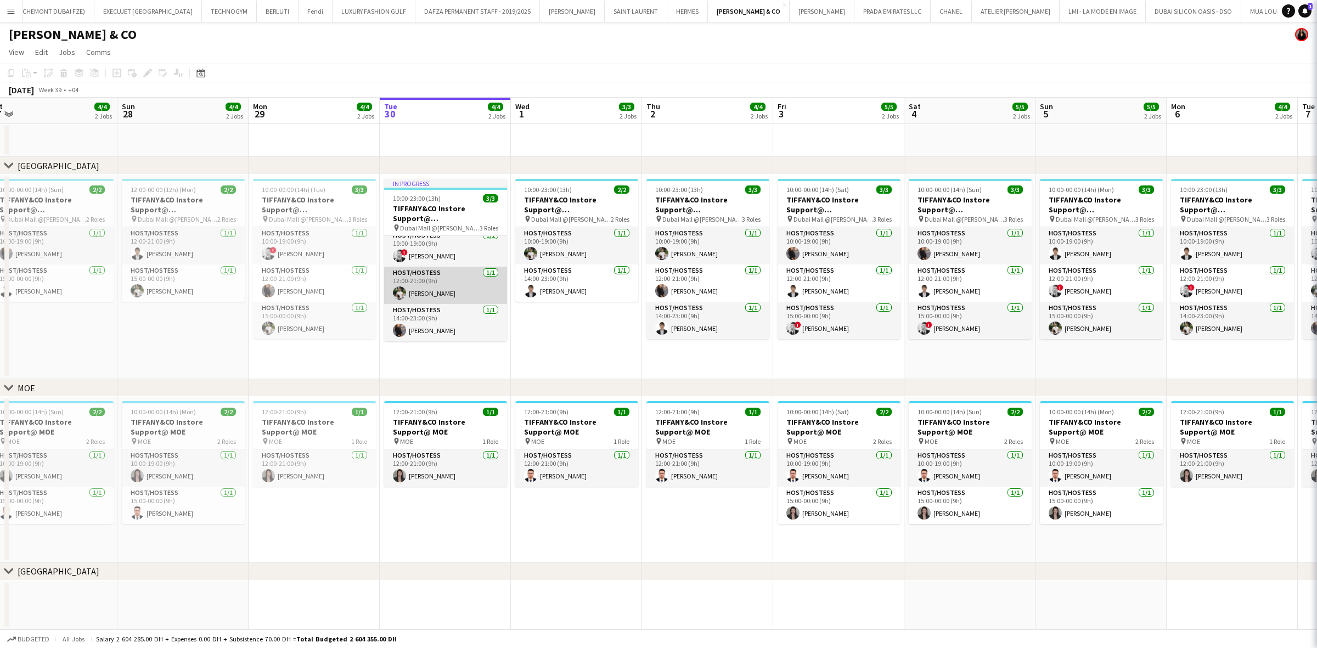
click at [435, 285] on app-card-role "Host/Hostess 1/1 12:00-21:00 (9h) Bojan Barisic" at bounding box center [445, 285] width 123 height 37
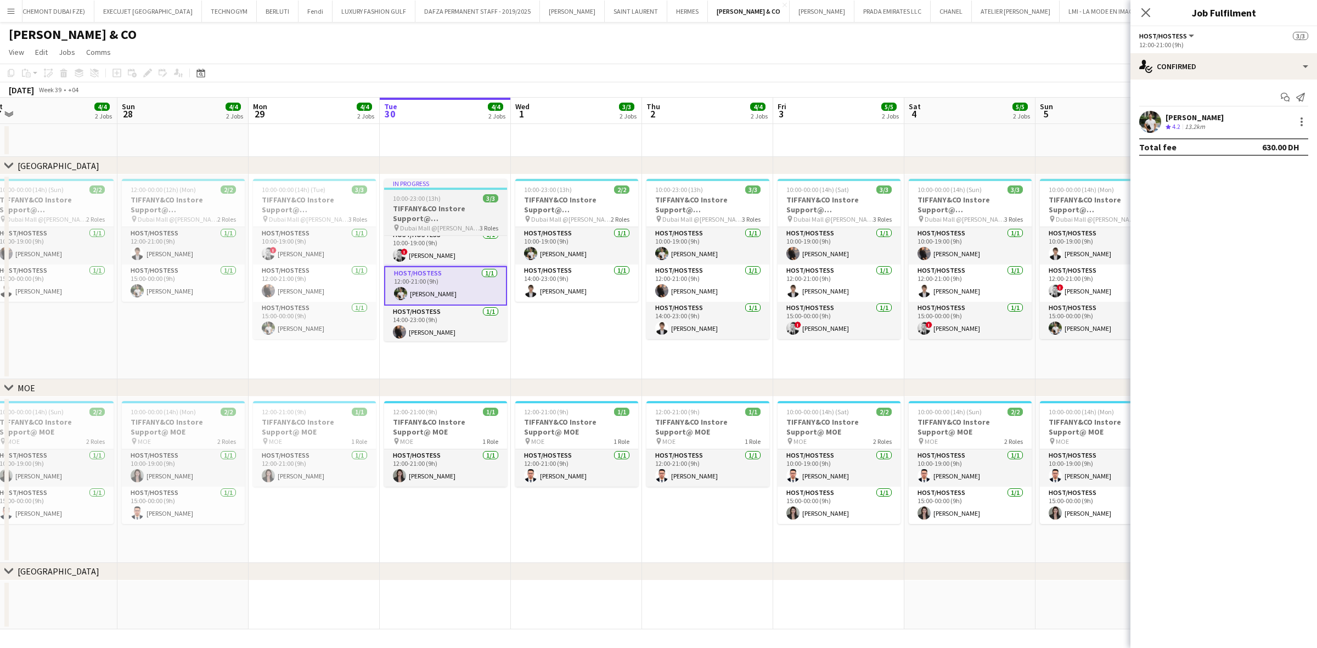
click at [439, 187] on div "In progress" at bounding box center [445, 183] width 123 height 9
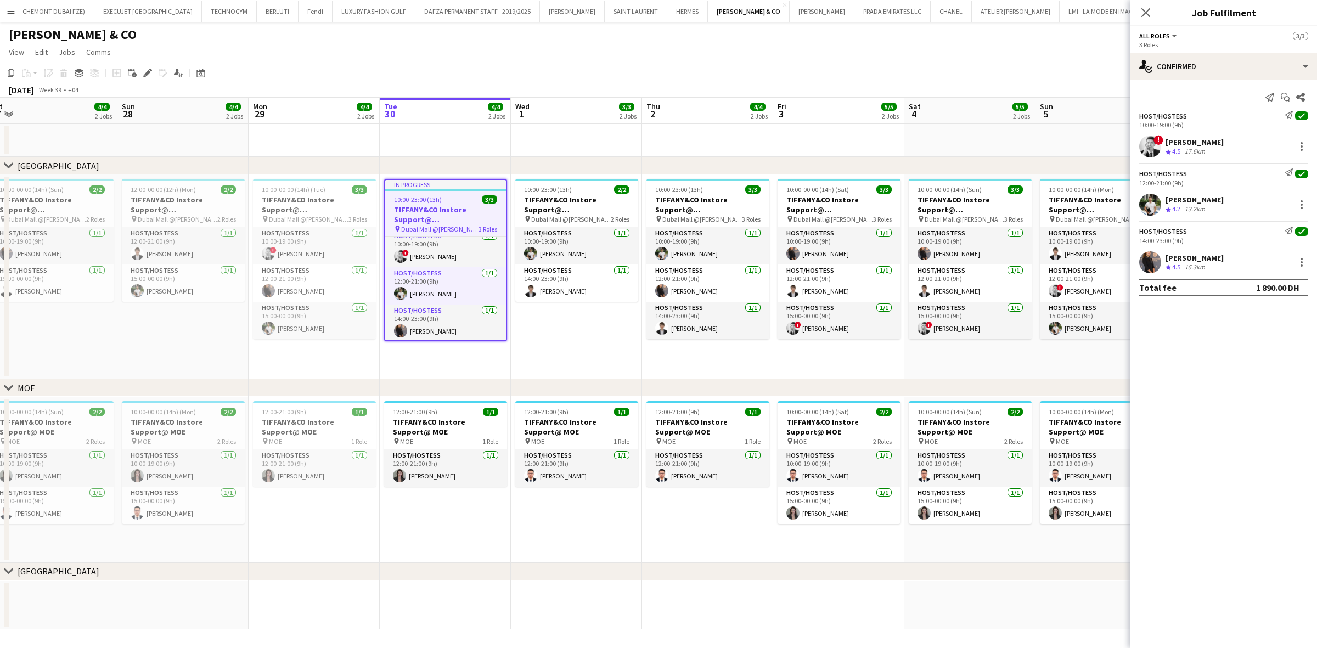
click at [867, 140] on div "Danaker Kenenbaev" at bounding box center [1194, 142] width 58 height 10
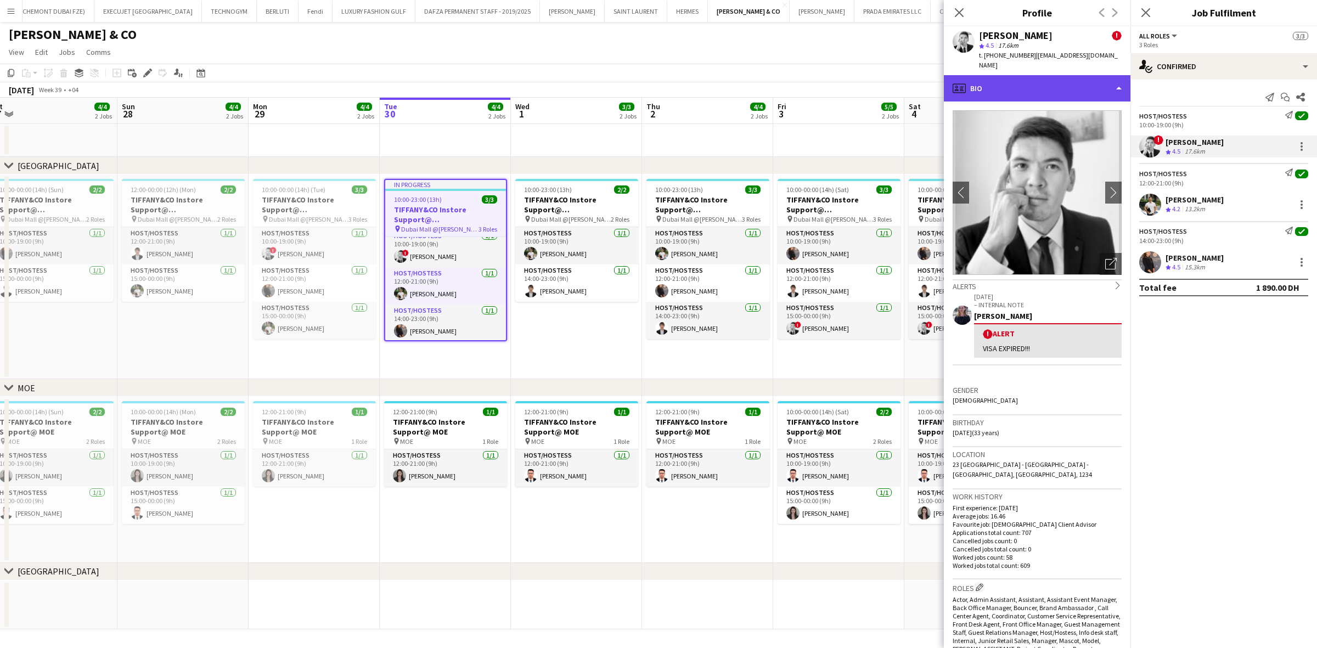
click at [867, 80] on div "profile Bio" at bounding box center [1037, 88] width 187 height 26
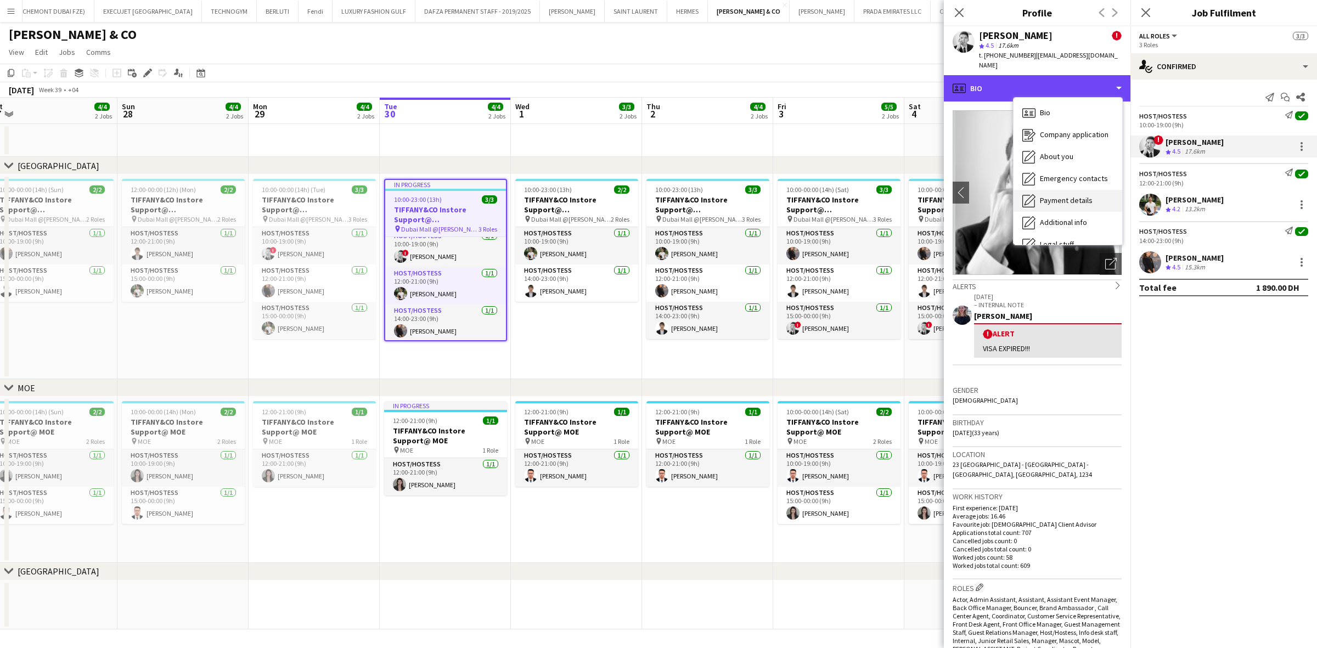
scroll to position [59, 0]
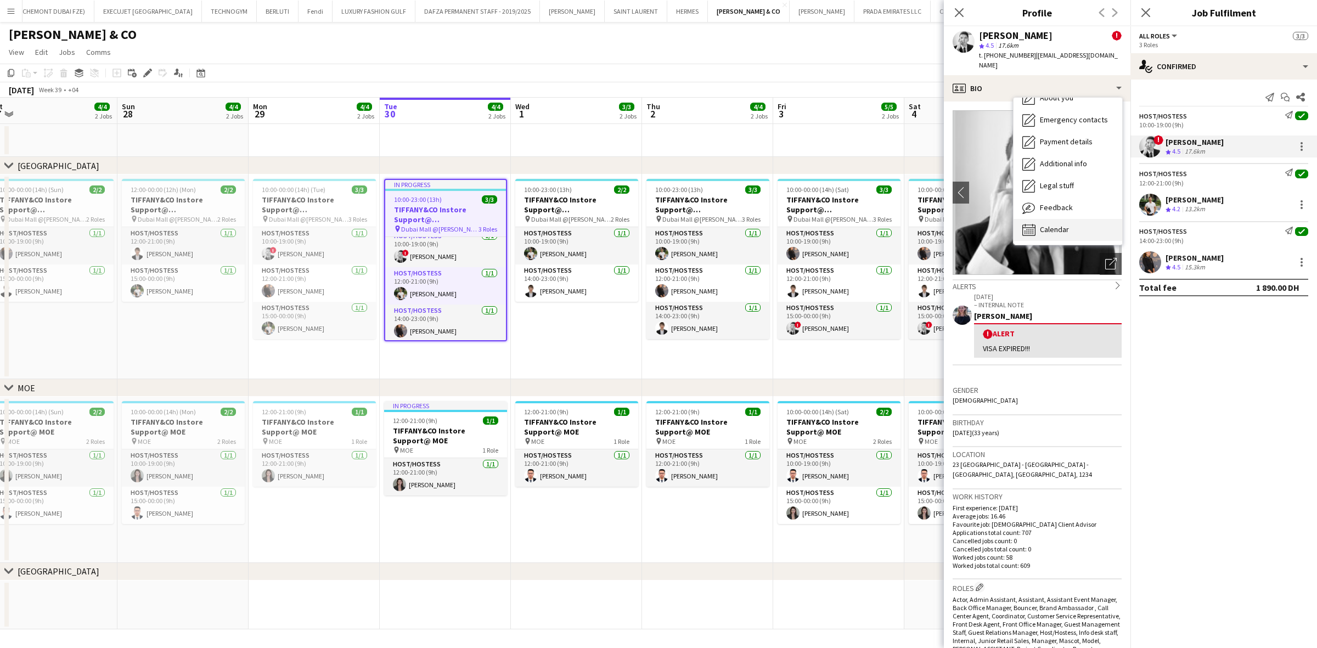
click at [867, 224] on span "Calendar" at bounding box center [1054, 229] width 29 height 10
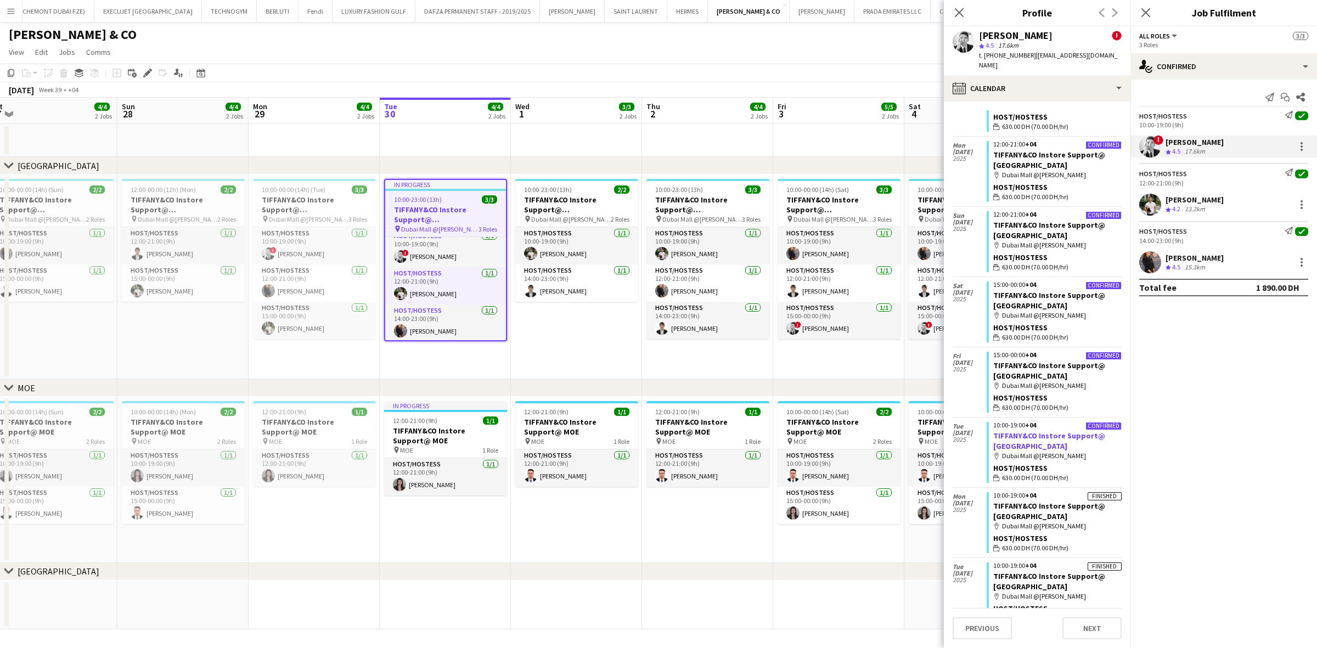
scroll to position [1512, 0]
click at [706, 55] on app-page-menu "View Day view expanded Day view collapsed Month view Date picker Jump to today …" at bounding box center [658, 53] width 1317 height 21
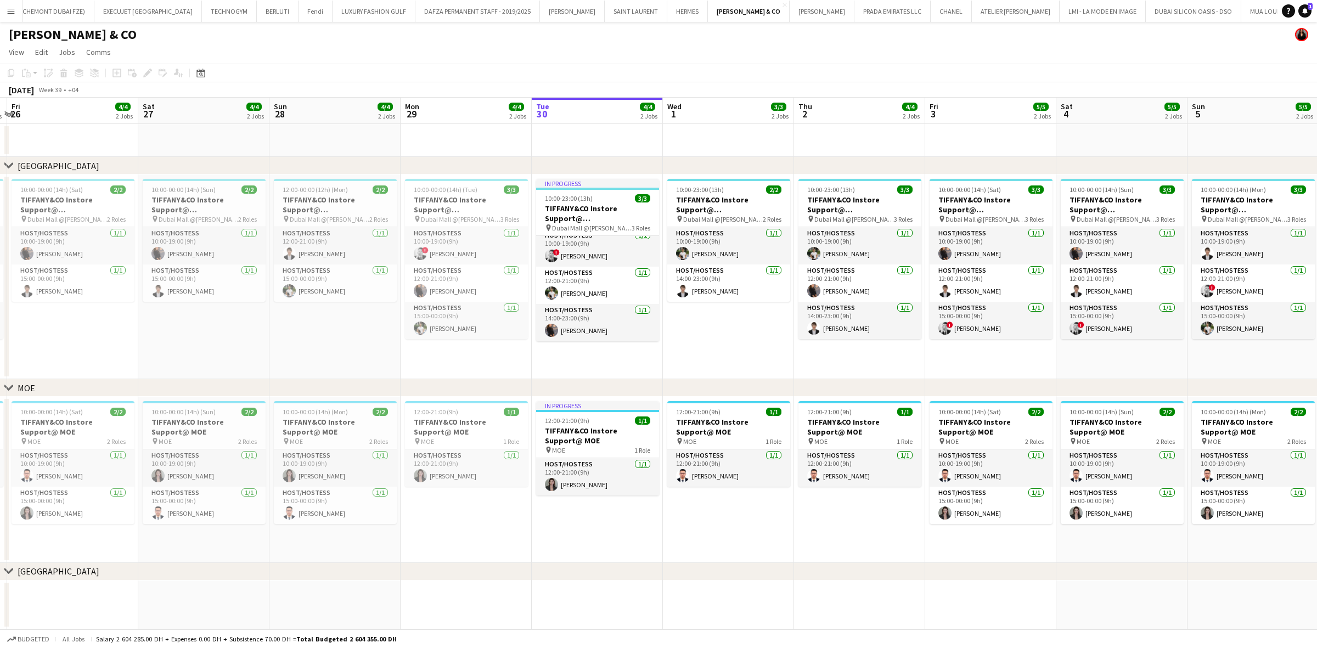
drag, startPoint x: 509, startPoint y: 223, endPoint x: 568, endPoint y: 227, distance: 59.3
click at [569, 225] on app-calendar-viewport "Wed 24 4/4 2 Jobs Thu 25 4/4 2 Jobs Fri 26 4/4 2 Jobs Sat 27 4/4 2 Jobs Sun 28 …" at bounding box center [658, 364] width 1317 height 532
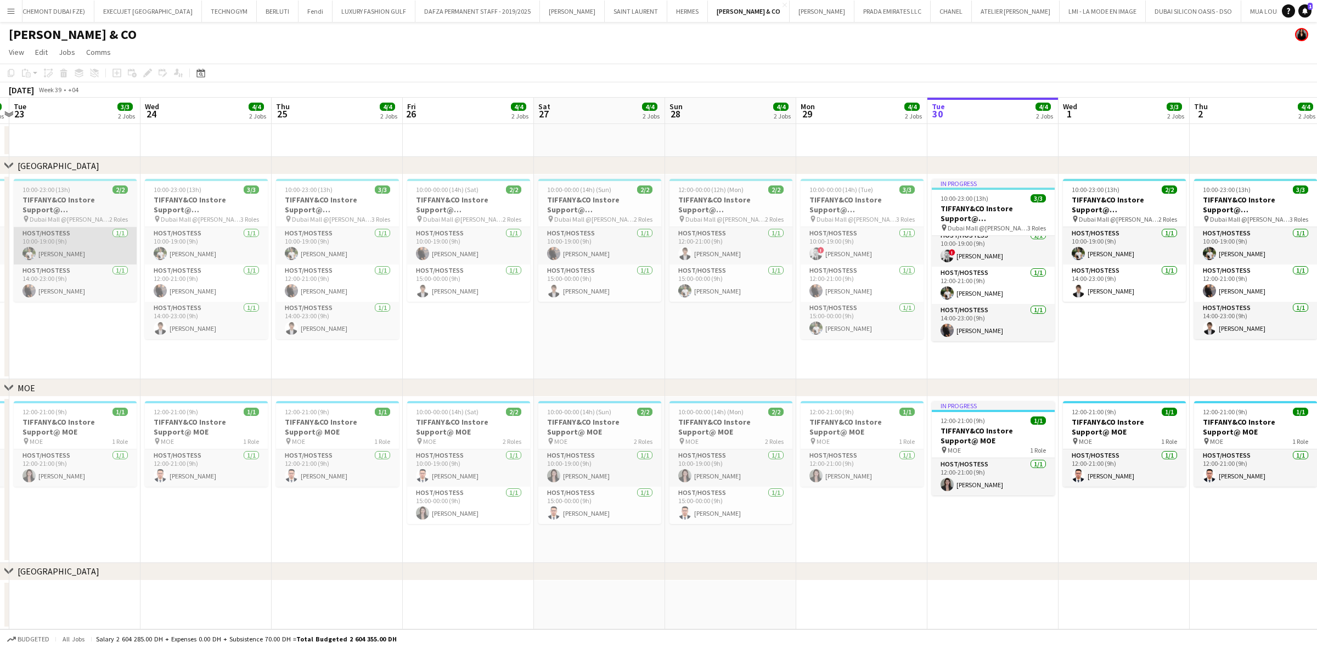
drag, startPoint x: 559, startPoint y: 250, endPoint x: 208, endPoint y: 247, distance: 350.0
click at [562, 250] on app-calendar-viewport "Sun 21 4/4 2 Jobs Mon 22 3/3 2 Jobs Tue 23 3/3 2 Jobs Wed 24 4/4 2 Jobs Thu 25 …" at bounding box center [658, 364] width 1317 height 532
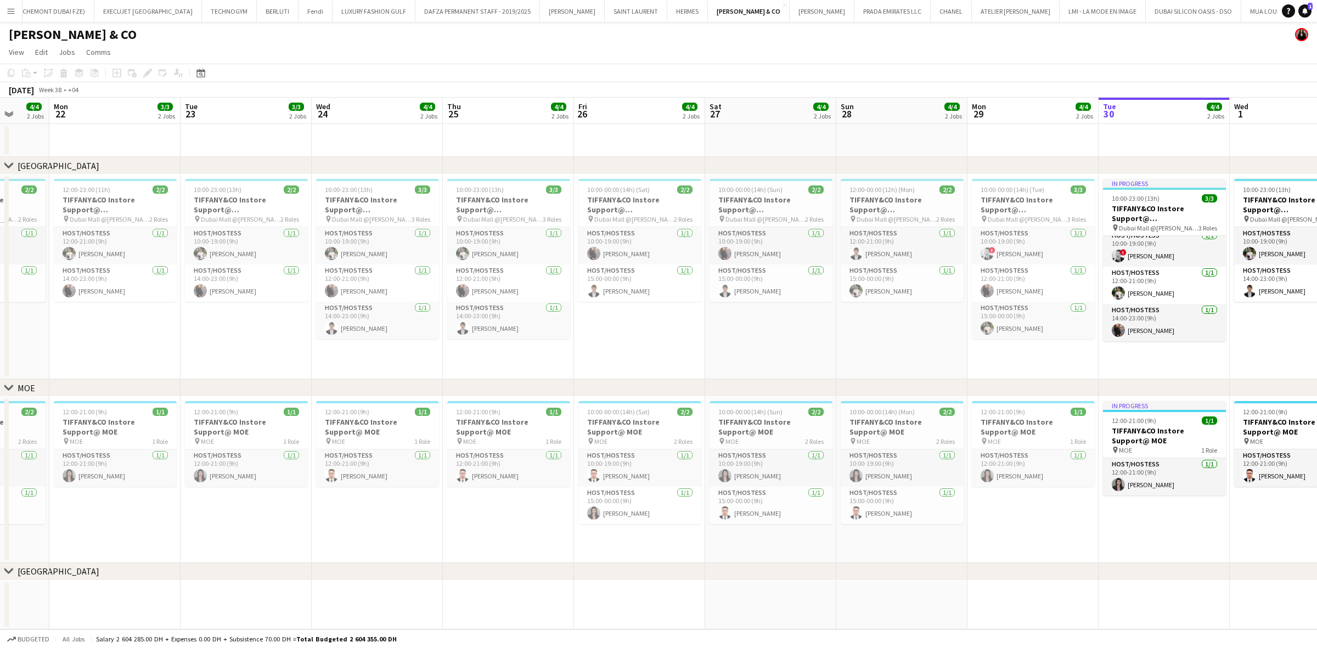
drag, startPoint x: 432, startPoint y: 239, endPoint x: 646, endPoint y: 253, distance: 214.5
click at [646, 253] on app-calendar-viewport "Fri 19 4/4 2 Jobs Sat 20 3/3 2 Jobs Sun 21 4/4 2 Jobs Mon 22 3/3 2 Jobs Tue 23 …" at bounding box center [658, 364] width 1317 height 532
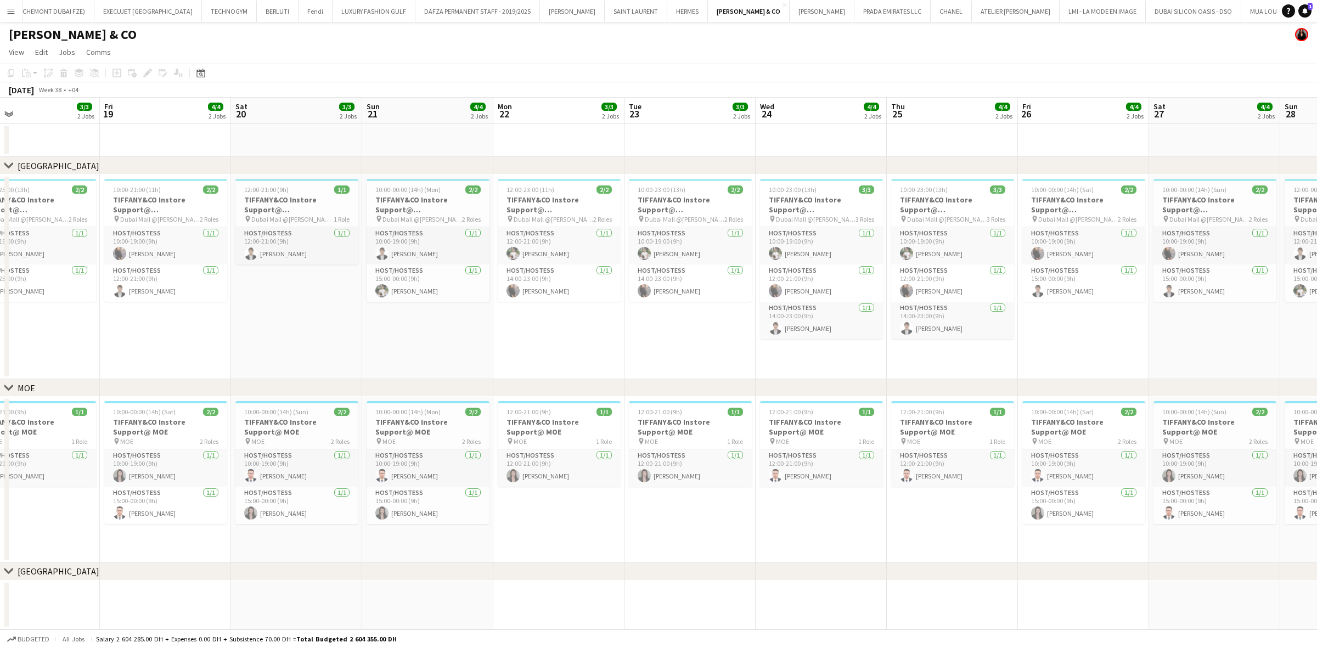
drag, startPoint x: 277, startPoint y: 244, endPoint x: 711, endPoint y: 247, distance: 434.0
click at [721, 245] on app-calendar-viewport "Tue 16 3/3 2 Jobs Wed 17 4/4 2 Jobs Thu 18 3/3 2 Jobs Fri 19 4/4 2 Jobs Sat 20 …" at bounding box center [658, 364] width 1317 height 532
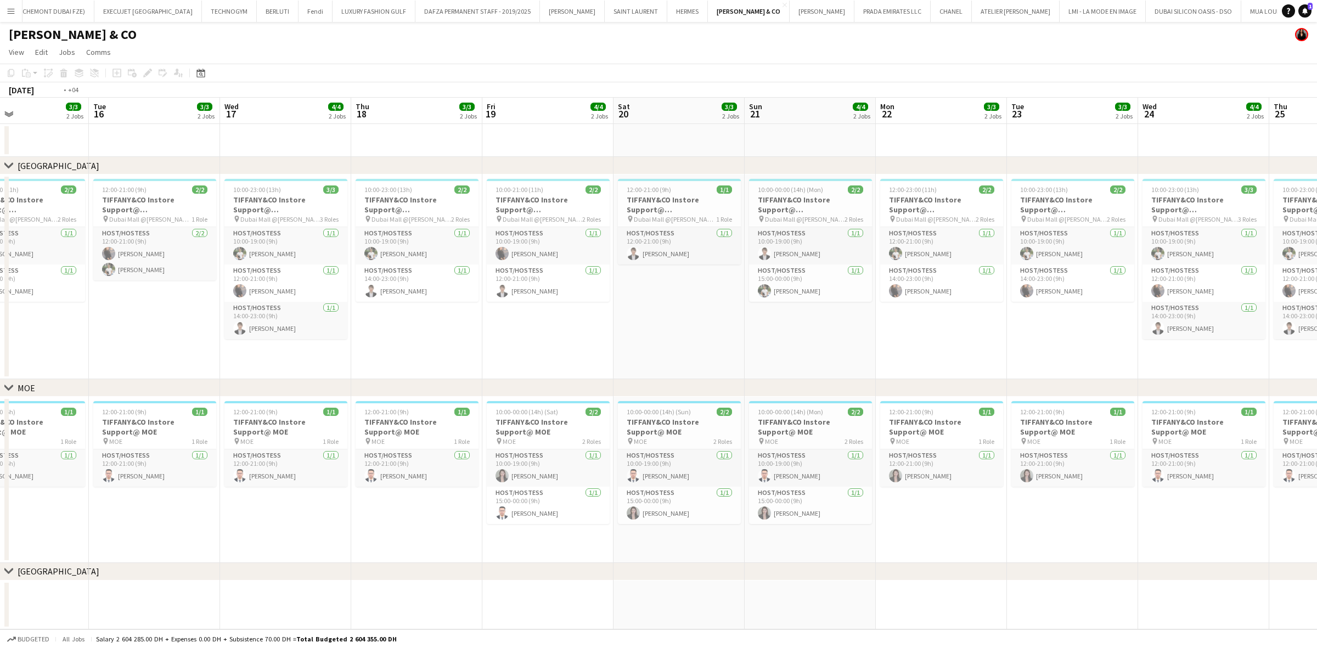
click at [405, 231] on app-calendar-viewport "Sat 13 4/4 2 Jobs Sun 14 4/4 2 Jobs Mon 15 3/3 2 Jobs Tue 16 3/3 2 Jobs Wed 17 …" at bounding box center [658, 364] width 1317 height 532
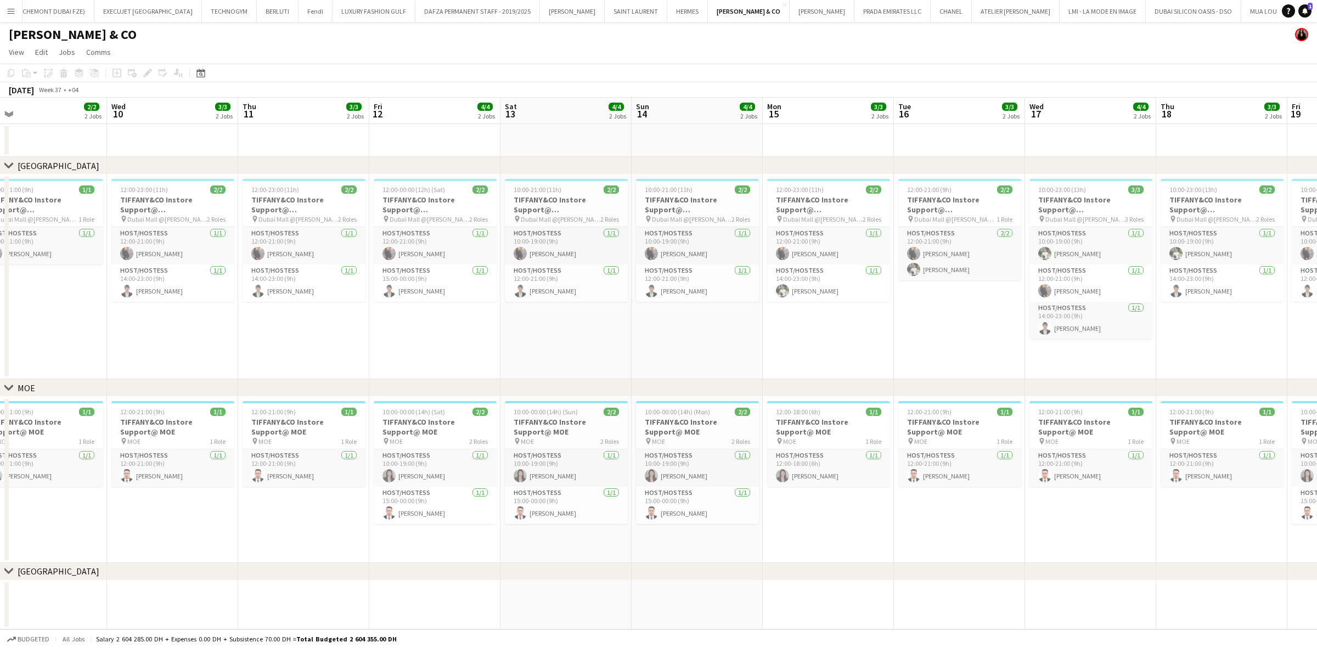
drag, startPoint x: 708, startPoint y: 179, endPoint x: 730, endPoint y: 179, distance: 21.4
click at [730, 179] on app-calendar-viewport "Sun 7 3/3 2 Jobs Mon 8 2/2 2 Jobs Tue 9 2/2 2 Jobs Wed 10 3/3 2 Jobs Thu 11 3/3…" at bounding box center [658, 364] width 1317 height 532
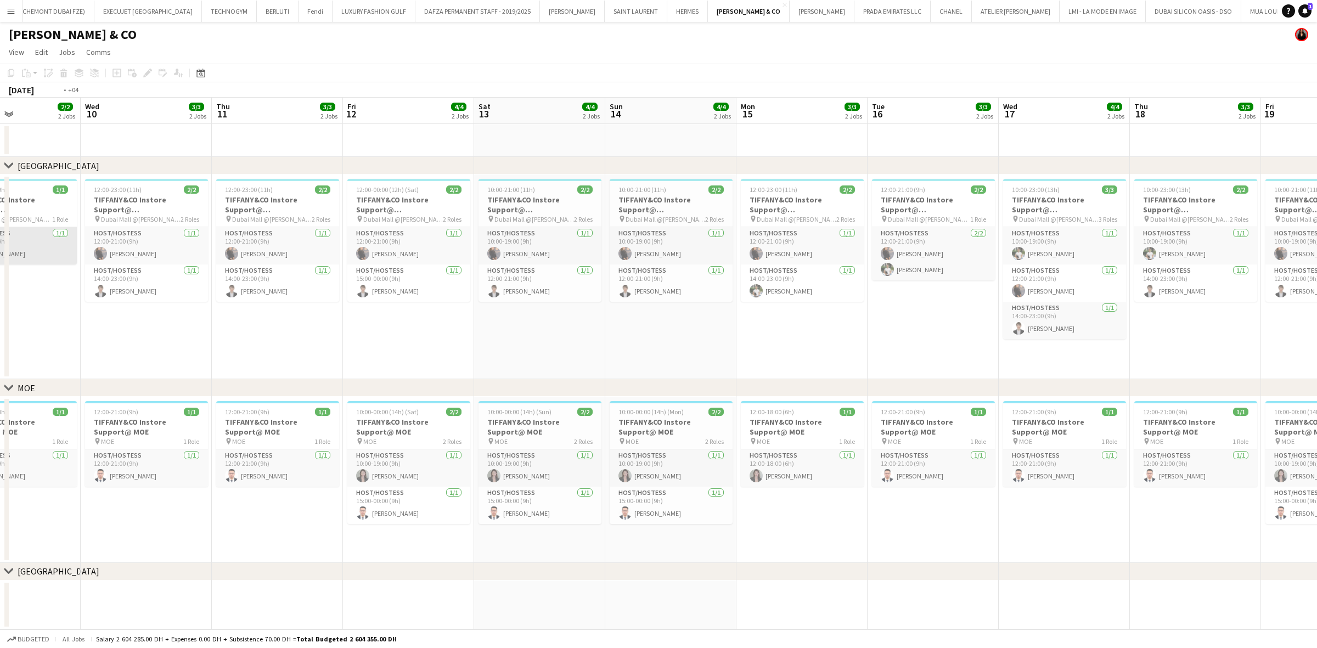
drag, startPoint x: 1, startPoint y: 259, endPoint x: 390, endPoint y: 256, distance: 389.5
click at [410, 261] on app-calendar-viewport "Sun 7 3/3 2 Jobs Mon 8 2/2 2 Jobs Tue 9 2/2 2 Jobs Wed 10 3/3 2 Jobs Thu 11 3/3…" at bounding box center [658, 364] width 1317 height 532
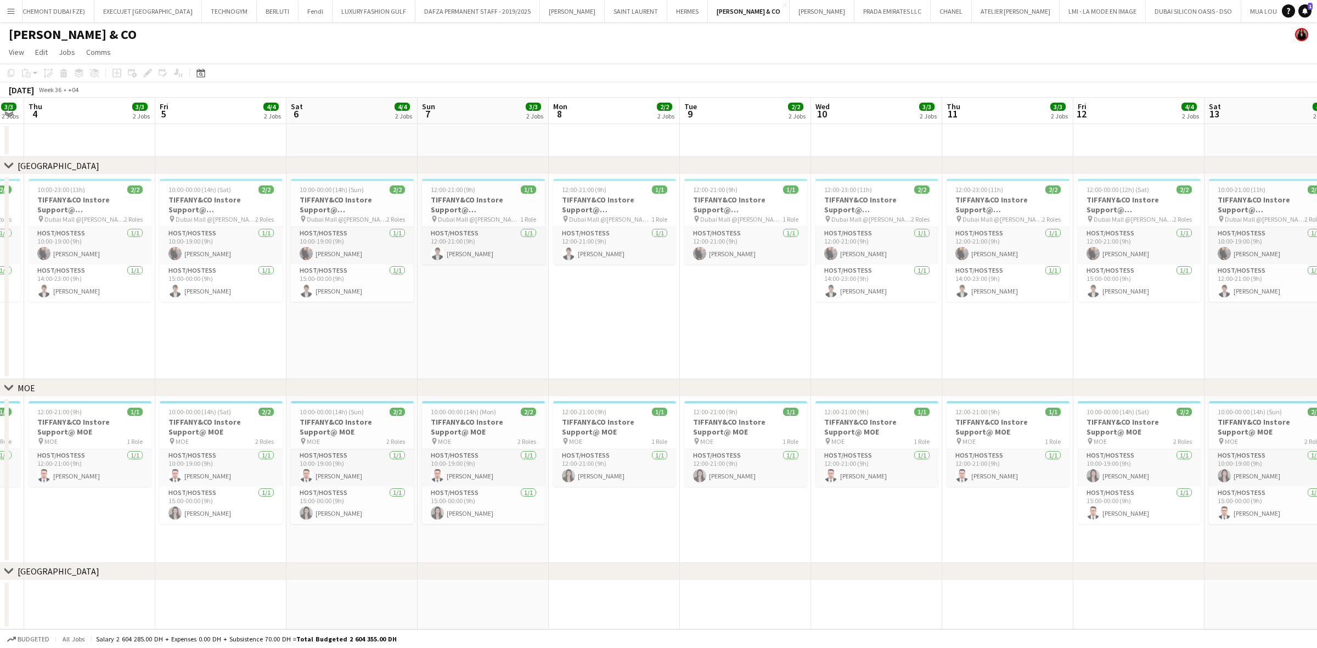
drag, startPoint x: 219, startPoint y: 215, endPoint x: 487, endPoint y: 199, distance: 267.7
click at [487, 199] on app-calendar-viewport "Mon 1 2/2 2 Jobs Tue 2 3/3 2 Jobs Wed 3 3/3 2 Jobs Thu 4 3/3 2 Jobs Fri 5 4/4 2…" at bounding box center [658, 364] width 1317 height 532
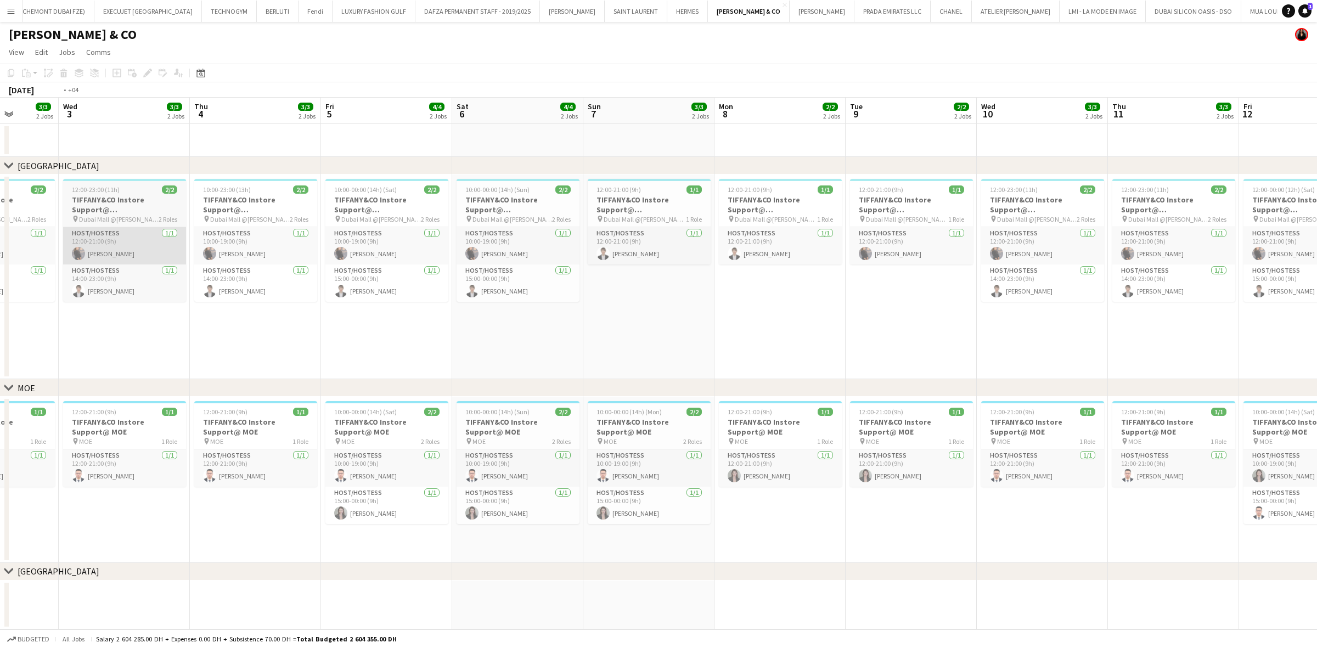
drag, startPoint x: 58, startPoint y: 228, endPoint x: 438, endPoint y: 231, distance: 380.2
click at [443, 231] on app-calendar-viewport "Mon 1 2/2 2 Jobs Tue 2 3/3 2 Jobs Wed 3 3/3 2 Jobs Thu 4 3/3 2 Jobs Fri 5 4/4 2…" at bounding box center [658, 364] width 1317 height 532
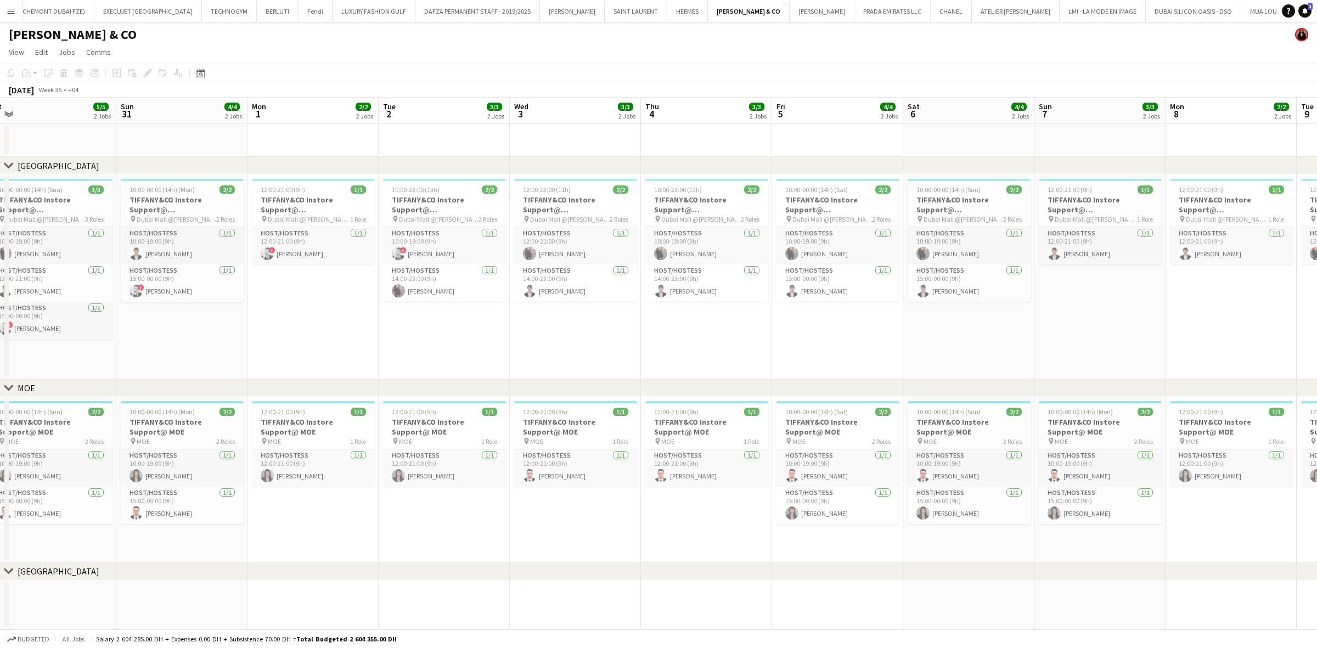
drag, startPoint x: 218, startPoint y: 227, endPoint x: 415, endPoint y: 227, distance: 197.0
click at [415, 227] on app-calendar-viewport "Thu 28 3/3 2 Jobs Fri 29 5/5 2 Jobs Sat 30 5/5 2 Jobs Sun 31 4/4 2 Jobs Mon 1 2…" at bounding box center [658, 364] width 1317 height 532
click at [274, 248] on span "!" at bounding box center [273, 250] width 7 height 7
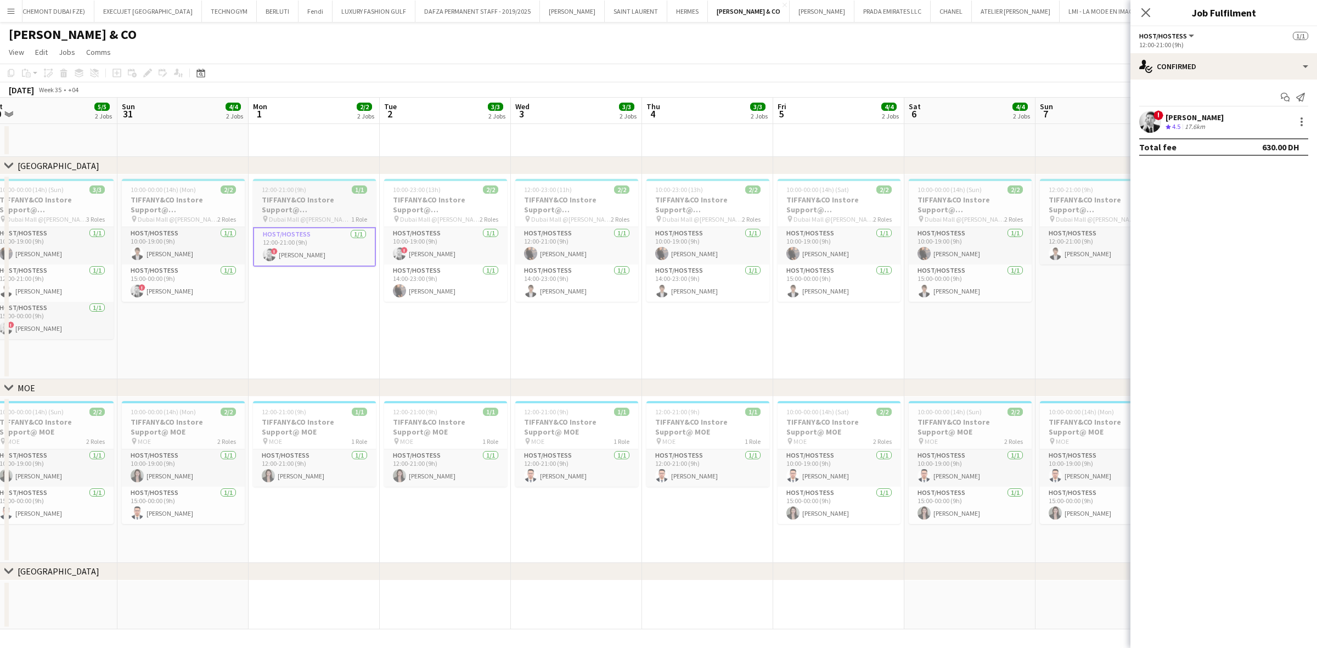
click at [292, 202] on h3 "TIFFANY&CO Instore Support@ Dubai Mall" at bounding box center [314, 205] width 123 height 20
click at [294, 202] on h3 "TIFFANY&CO Instore Support@ Dubai Mall" at bounding box center [314, 205] width 123 height 20
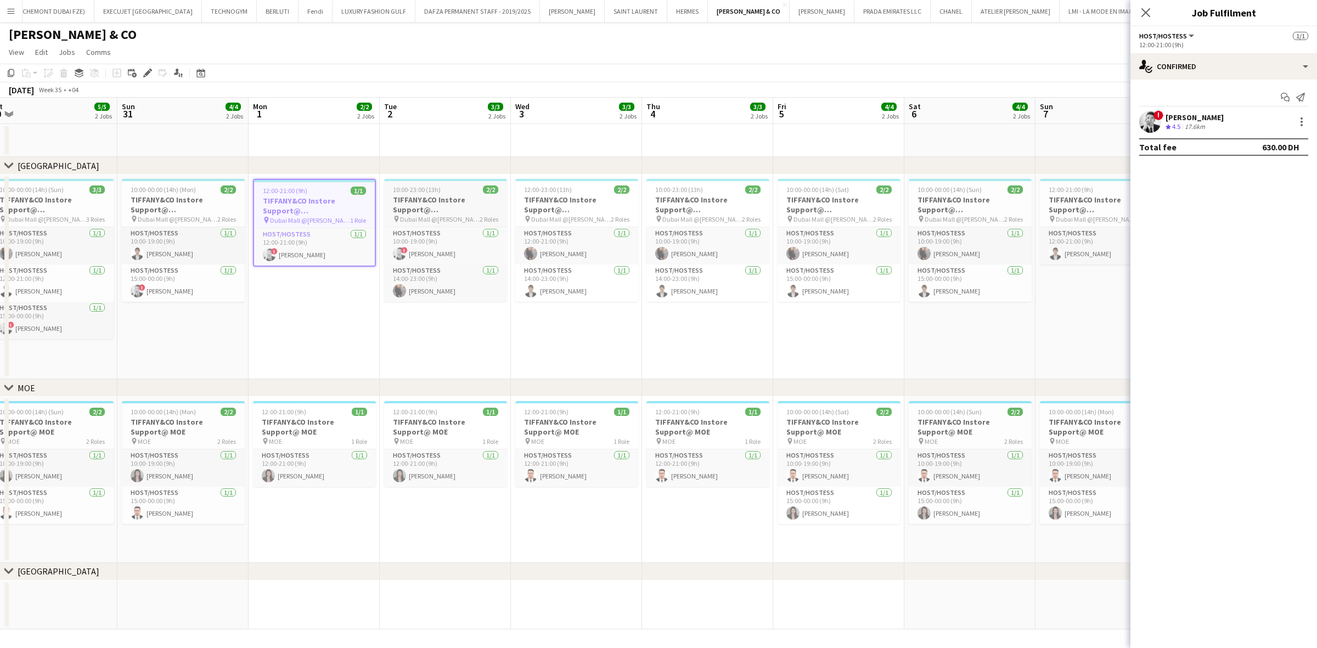
click at [466, 190] on div "10:00-23:00 (13h) 2/2" at bounding box center [445, 189] width 123 height 8
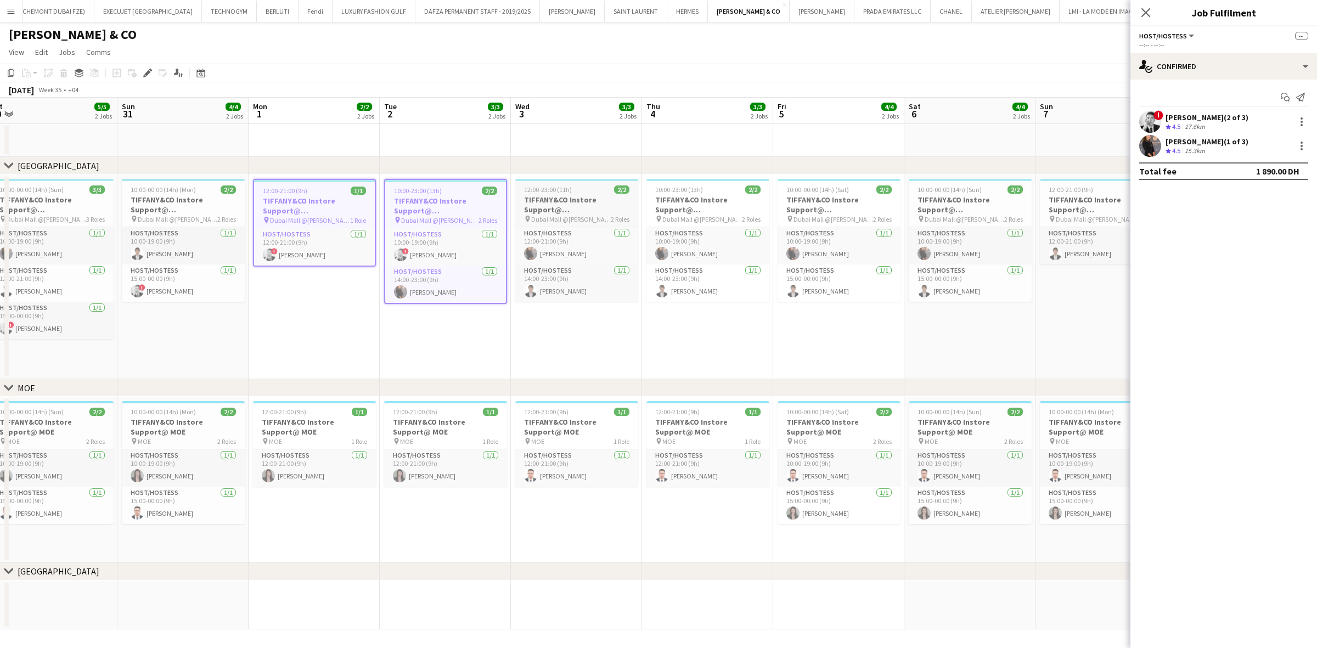
click at [585, 196] on h3 "TIFFANY&CO Instore Support@ Dubai Mall" at bounding box center [576, 205] width 123 height 20
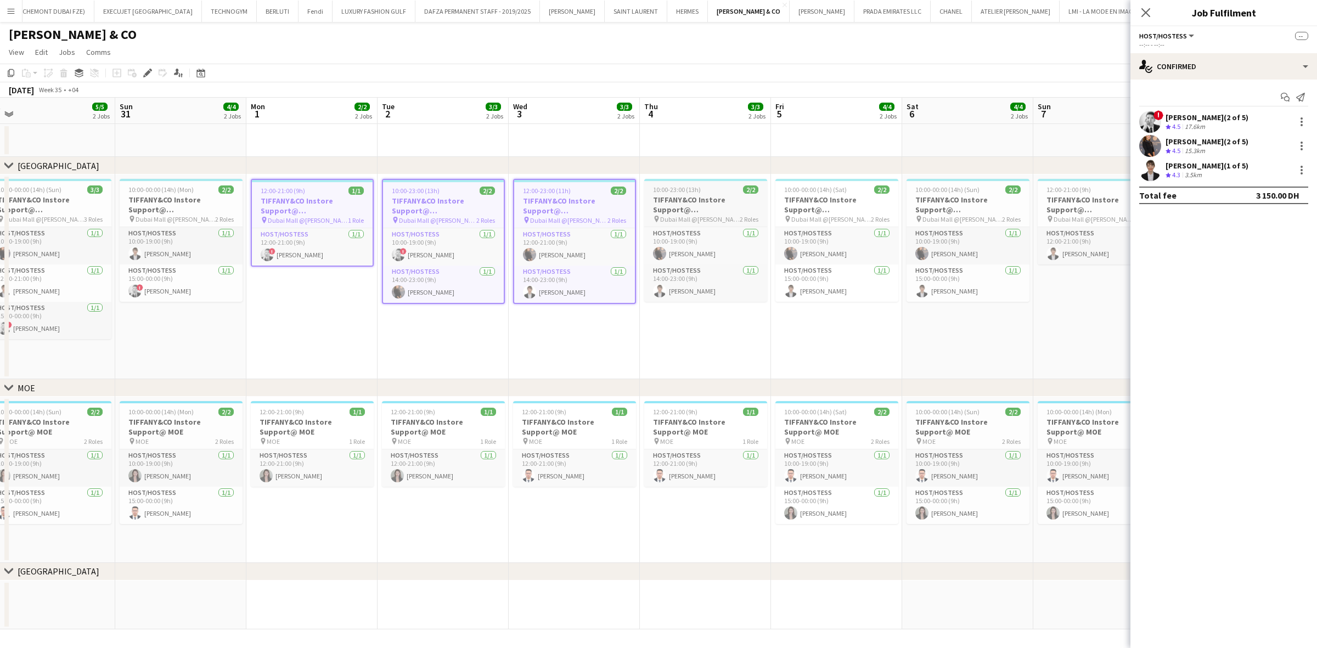
click at [720, 195] on h3 "TIFFANY&CO Instore Support@ Dubai Mall" at bounding box center [705, 205] width 123 height 20
click at [804, 193] on app-job-card "10:00-00:00 (14h) (Sat) 2/2 TIFFANY&CO Instore Support@ Dubai Mall pin Dubai Ma…" at bounding box center [835, 240] width 123 height 123
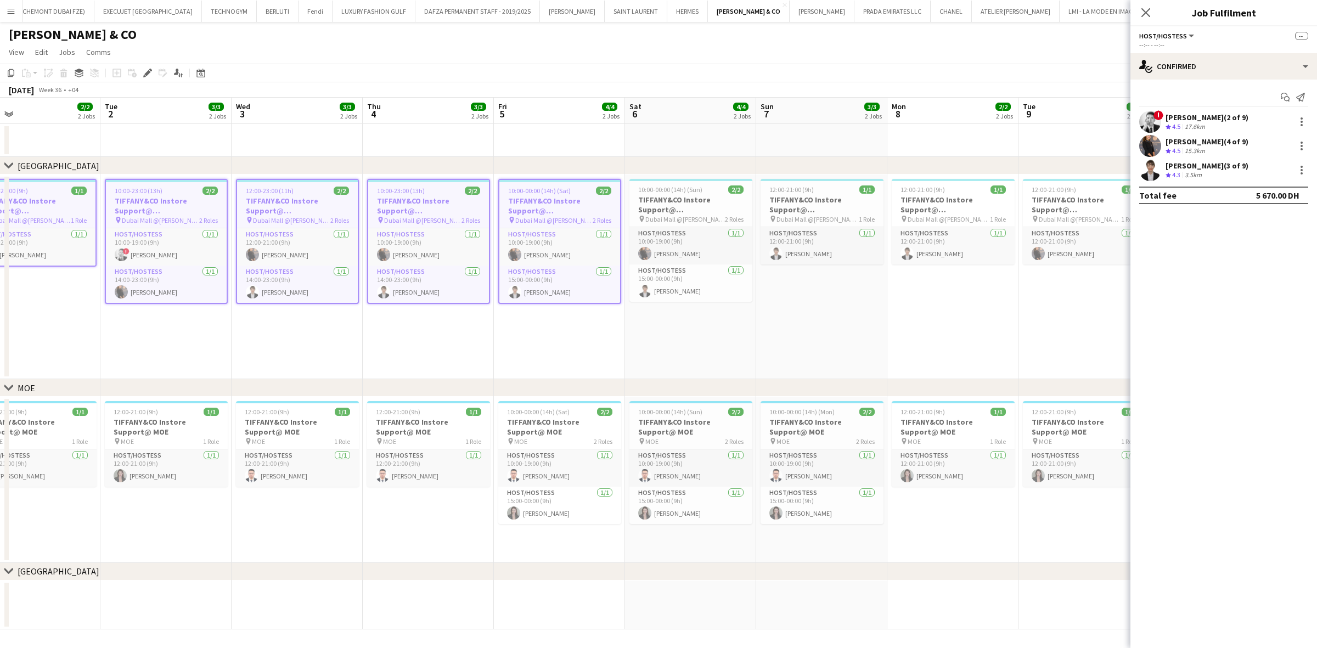
drag, startPoint x: 867, startPoint y: 224, endPoint x: 584, endPoint y: 253, distance: 284.6
click at [584, 253] on app-calendar-viewport "Fri 29 5/5 2 Jobs Sat 30 5/5 2 Jobs Sun 31 4/4 2 Jobs Mon 1 2/2 2 Jobs Tue 2 3/…" at bounding box center [658, 364] width 1317 height 532
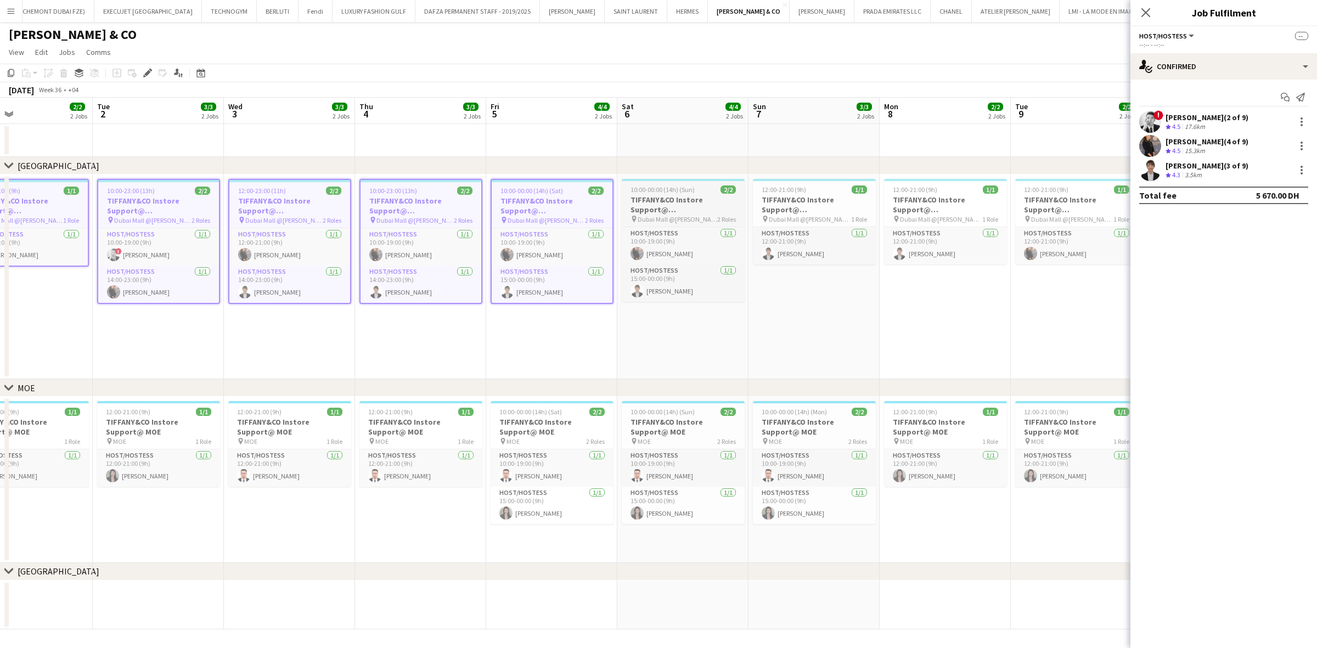
click at [659, 199] on h3 "TIFFANY&CO Instore Support@ Dubai Mall" at bounding box center [683, 205] width 123 height 20
click at [808, 201] on h3 "TIFFANY&CO Instore Support@ Dubai Mall" at bounding box center [812, 205] width 123 height 20
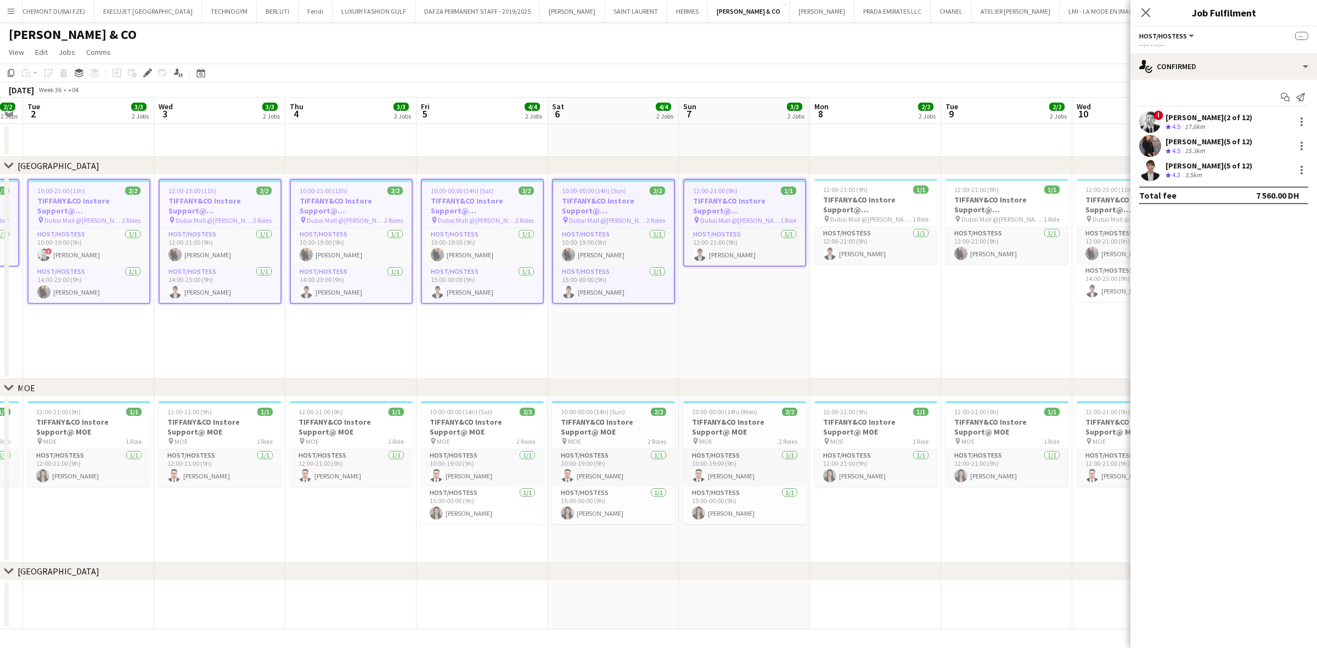
drag, startPoint x: 813, startPoint y: 224, endPoint x: 518, endPoint y: 237, distance: 294.4
click at [518, 237] on app-calendar-viewport "Sat 30 5/5 2 Jobs Sun 31 4/4 2 Jobs Mon 1 2/2 2 Jobs Tue 2 3/3 2 Jobs Wed 3 3/3…" at bounding box center [658, 364] width 1317 height 532
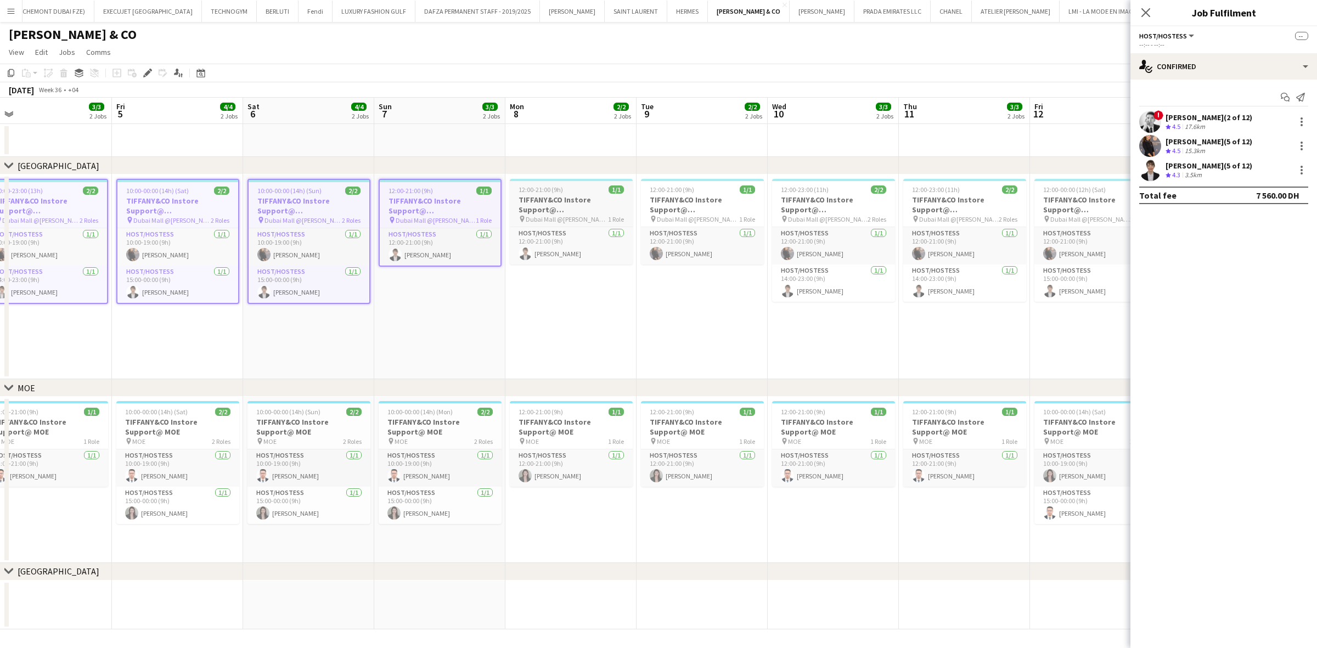
click at [576, 190] on div "12:00-21:00 (9h) 1/1" at bounding box center [571, 189] width 123 height 8
click at [689, 215] on span "Dubai Mall @Tiffany" at bounding box center [698, 219] width 82 height 8
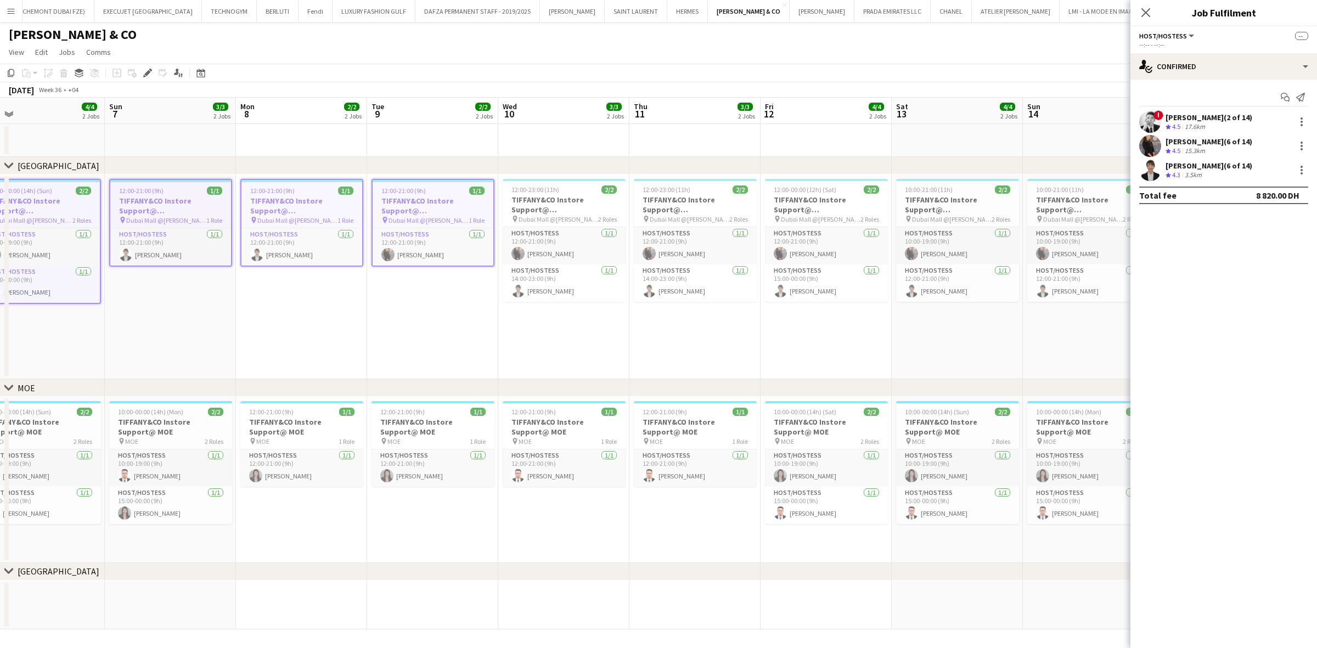
drag, startPoint x: 668, startPoint y: 213, endPoint x: 396, endPoint y: 241, distance: 273.1
click at [396, 241] on app-calendar-viewport "Wed 3 3/3 2 Jobs Thu 4 3/3 2 Jobs Fri 5 4/4 2 Jobs Sat 6 4/4 2 Jobs Sun 7 3/3 2…" at bounding box center [658, 364] width 1317 height 532
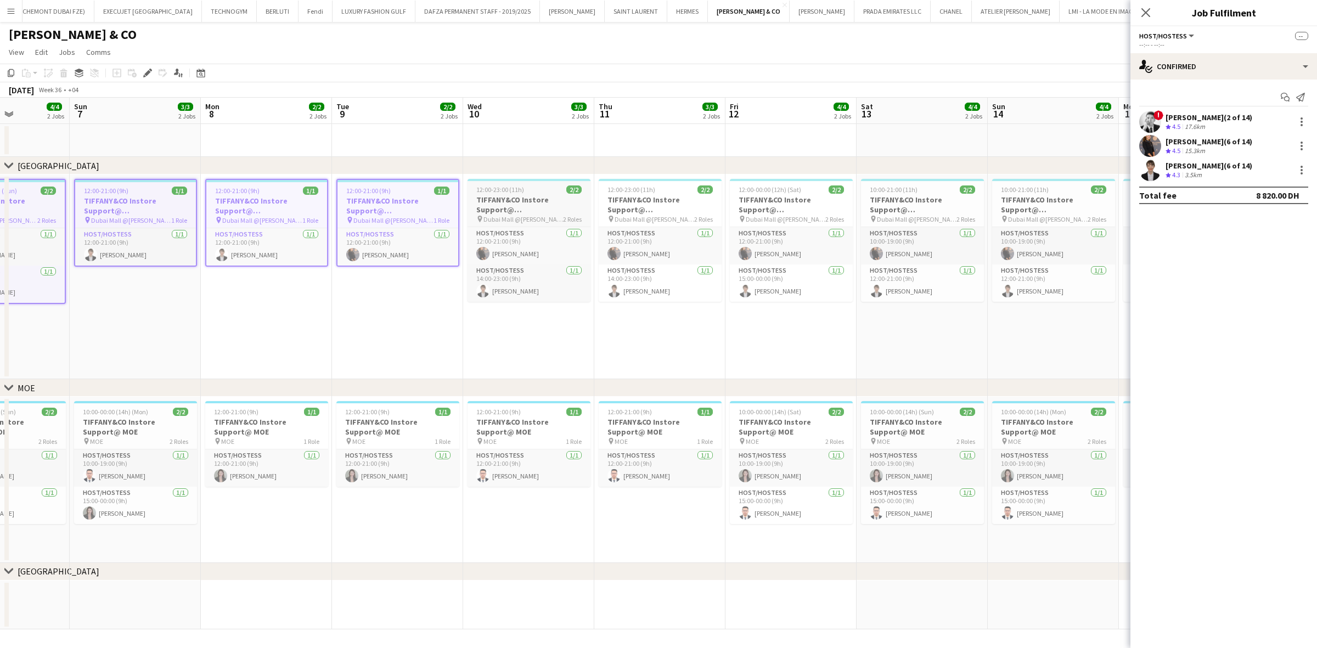
click at [543, 202] on h3 "TIFFANY&CO Instore Support@ Dubai Mall" at bounding box center [528, 205] width 123 height 20
click at [681, 208] on h3 "TIFFANY&CO Instore Support@ Dubai Mall" at bounding box center [660, 205] width 123 height 20
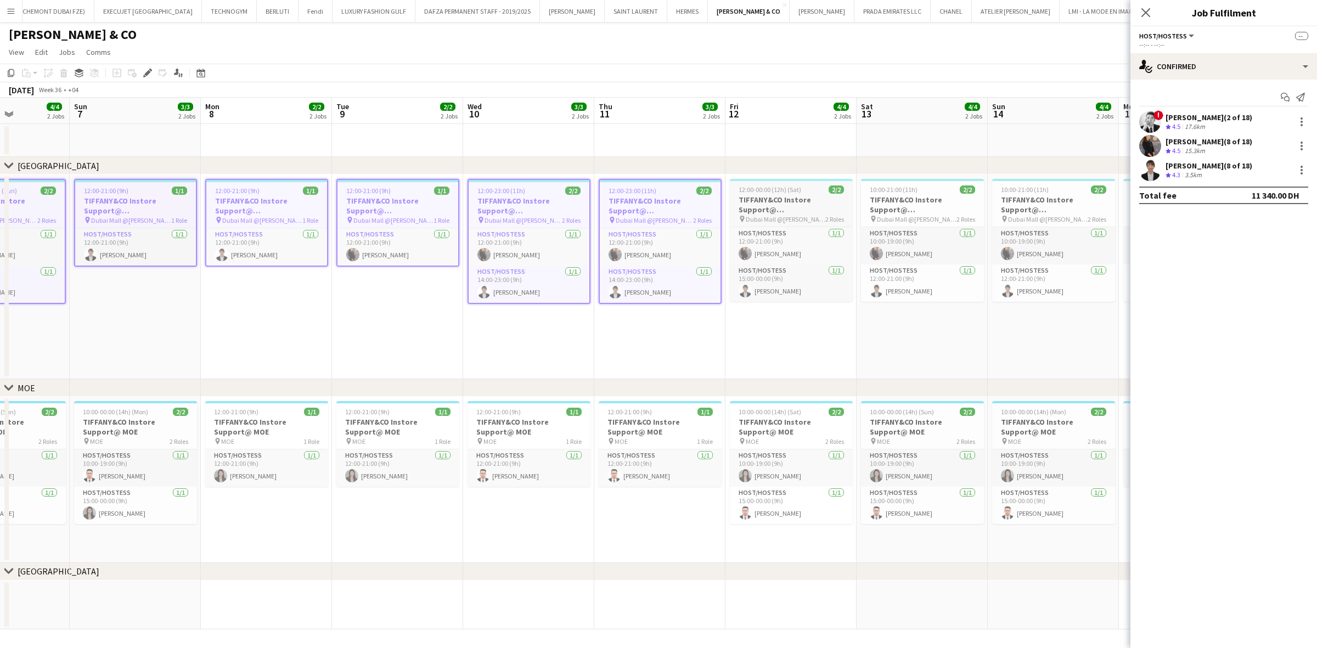
click at [780, 202] on h3 "TIFFANY&CO Instore Support@ Dubai Mall" at bounding box center [791, 205] width 123 height 20
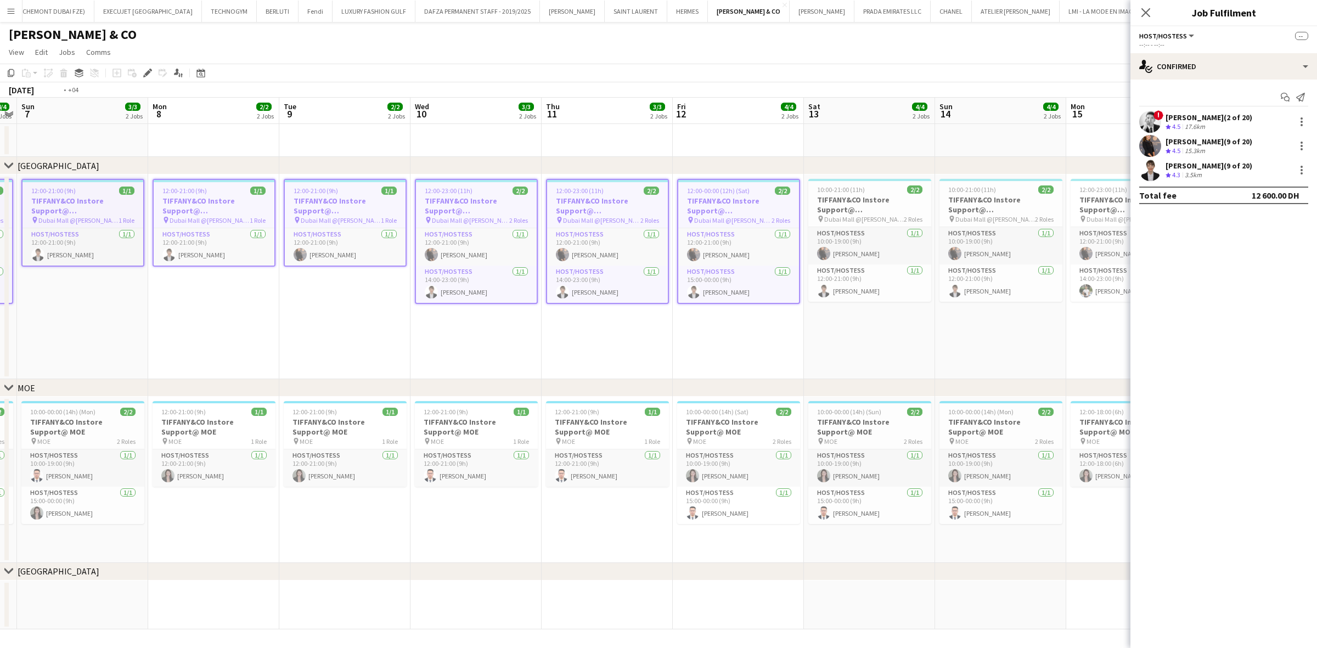
drag, startPoint x: 829, startPoint y: 234, endPoint x: 366, endPoint y: 273, distance: 464.7
click at [364, 272] on app-calendar-viewport "Thu 4 3/3 2 Jobs Fri 5 4/4 2 Jobs Sat 6 4/4 2 Jobs Sun 7 3/3 2 Jobs Mon 8 2/2 2…" at bounding box center [658, 364] width 1317 height 532
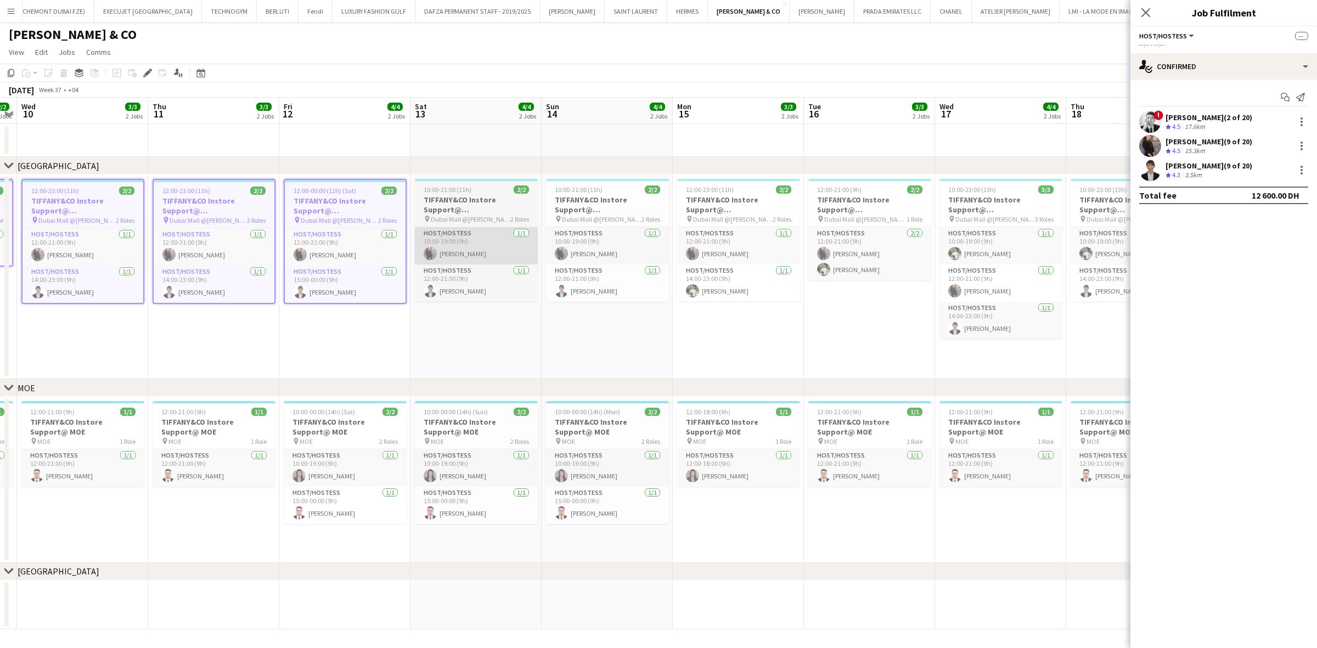
scroll to position [0, 396]
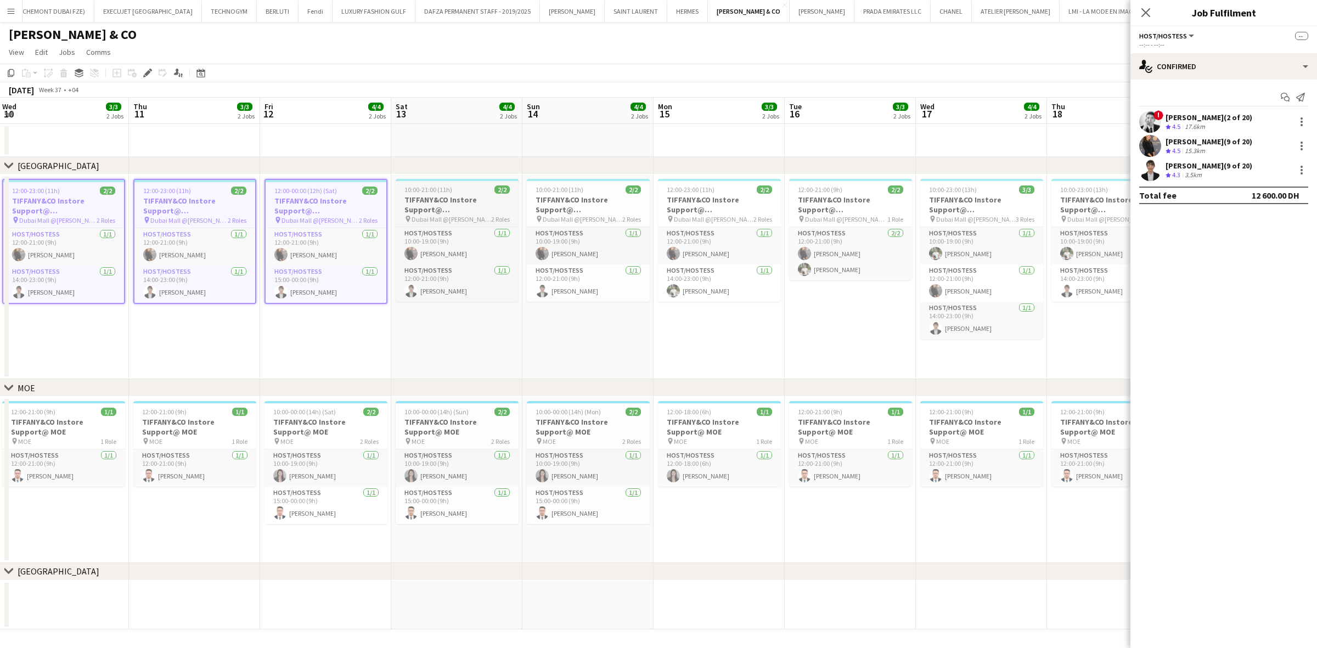
click at [476, 212] on h3 "TIFFANY&CO Instore Support@ Dubai Mall" at bounding box center [457, 205] width 123 height 20
click at [608, 190] on div "10:00-21:00 (11h) 2/2" at bounding box center [588, 189] width 123 height 8
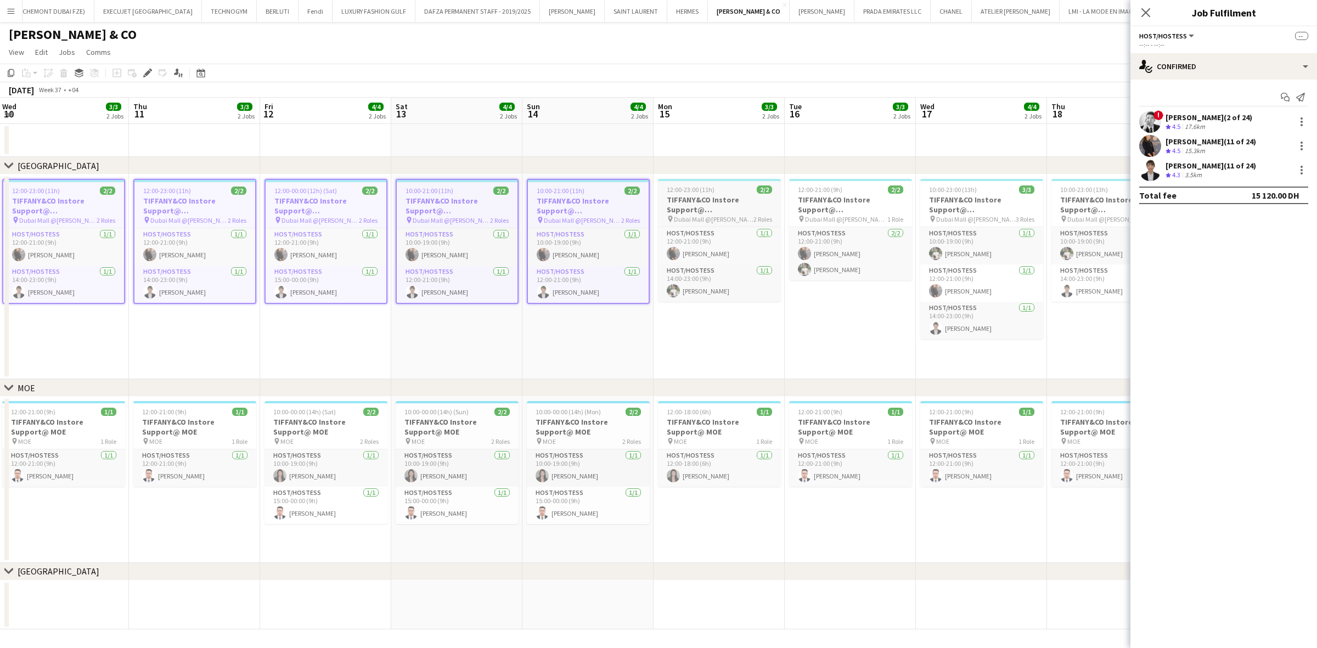
click at [716, 195] on h3 "TIFFANY&CO Instore Support@ Dubai Mall" at bounding box center [719, 205] width 123 height 20
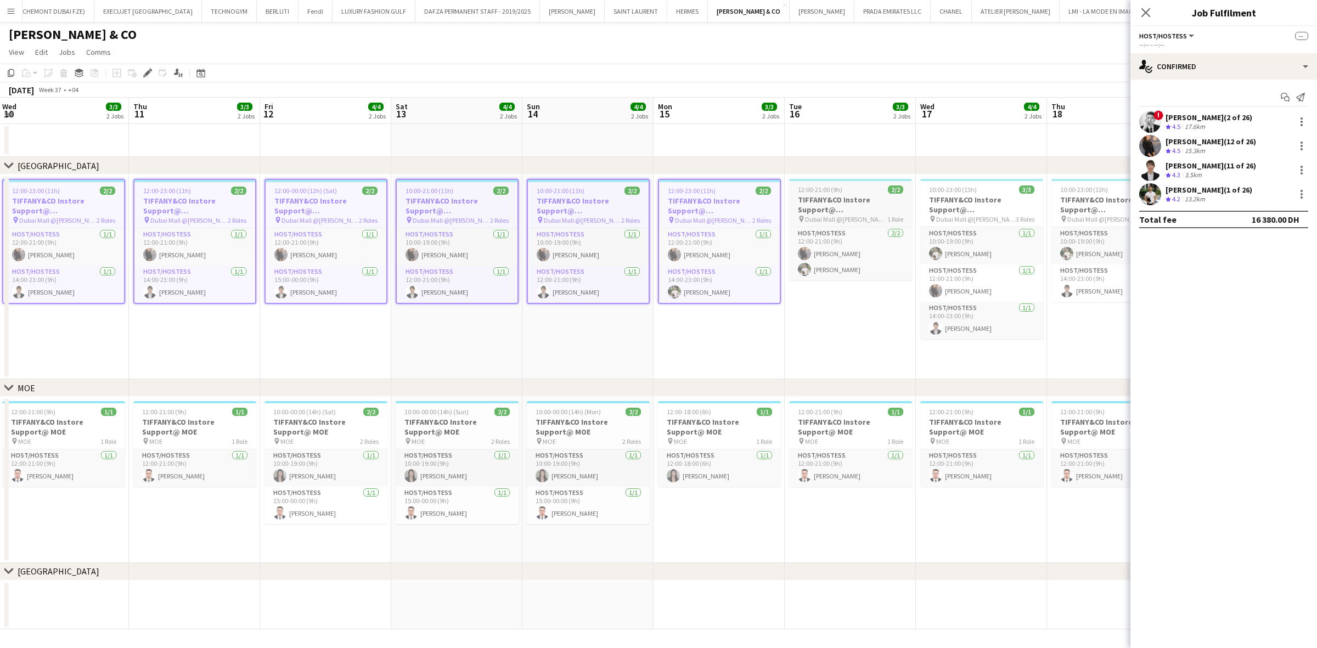
click at [804, 199] on h3 "TIFFANY&CO Instore Support@ Dubai Mall" at bounding box center [850, 205] width 123 height 20
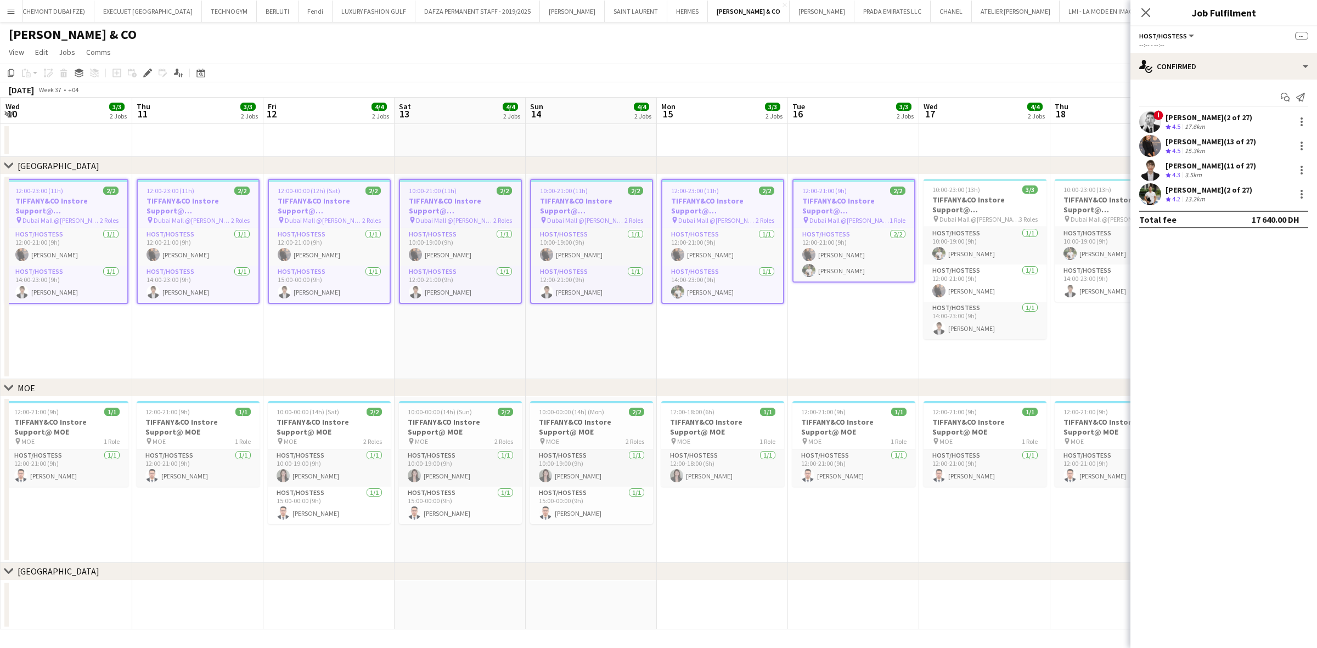
drag, startPoint x: 836, startPoint y: 204, endPoint x: 370, endPoint y: 269, distance: 469.8
click at [370, 269] on app-calendar-viewport "Sun 7 3/3 2 Jobs Mon 8 2/2 2 Jobs Tue 9 2/2 2 Jobs Wed 10 3/3 2 Jobs Thu 11 3/3…" at bounding box center [658, 364] width 1317 height 532
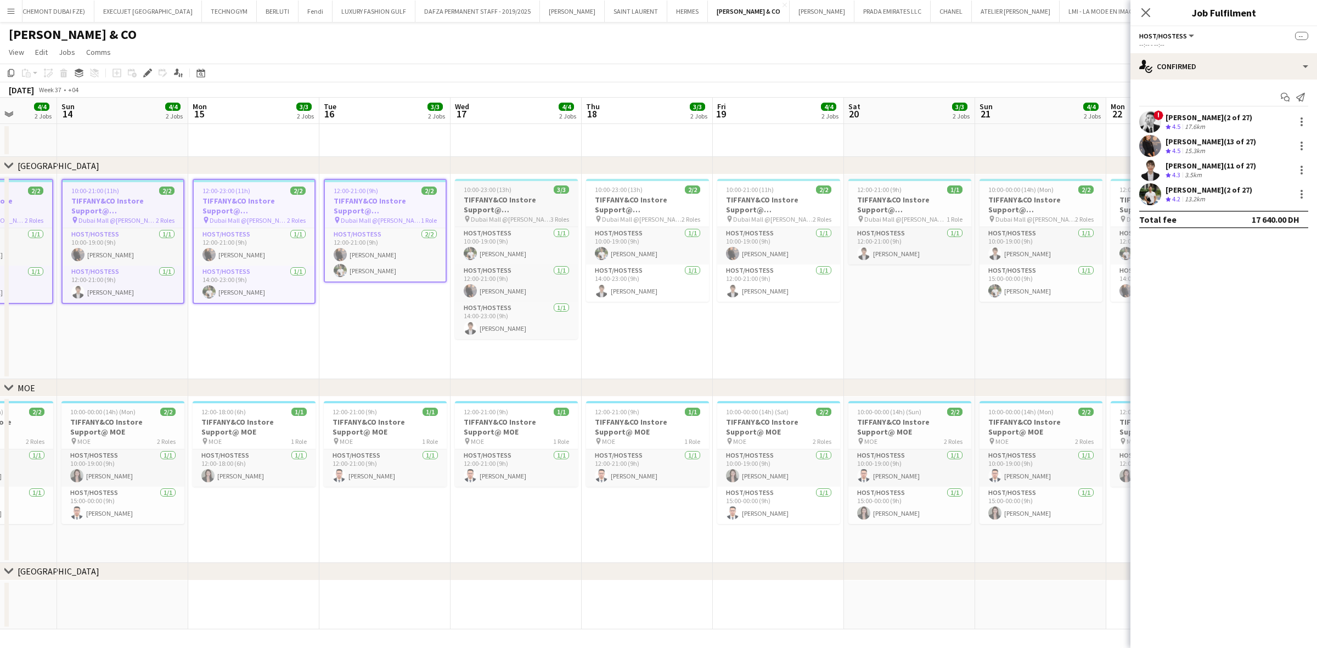
click at [478, 205] on h3 "TIFFANY&CO Instore Support@ Dubai Mall" at bounding box center [516, 205] width 123 height 20
click at [652, 200] on h3 "TIFFANY&CO Instore Support@ Dubai Mall" at bounding box center [647, 205] width 123 height 20
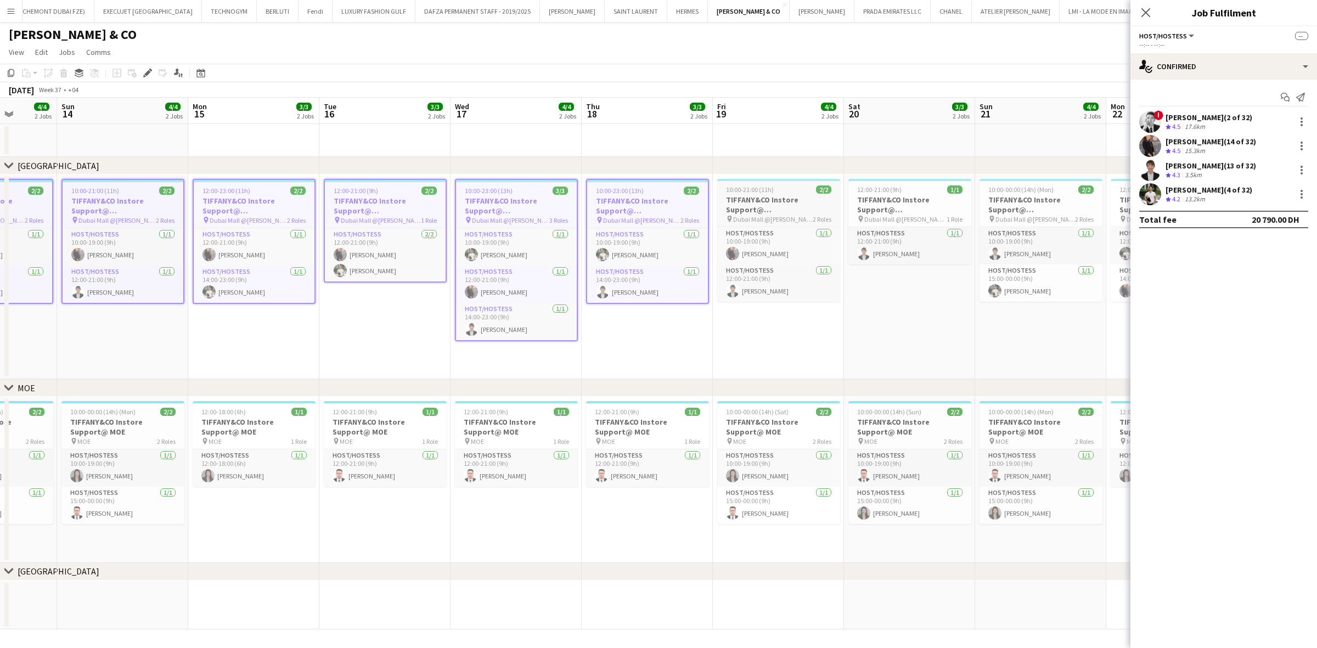
click at [794, 195] on h3 "TIFFANY&CO Instore Support@ Dubai Mall" at bounding box center [778, 205] width 123 height 20
click at [867, 182] on app-job-card "12:00-21:00 (9h) 1/1 TIFFANY&CO Instore Support@ Dubai Mall pin Dubai Mall @Tif…" at bounding box center [908, 222] width 123 height 86
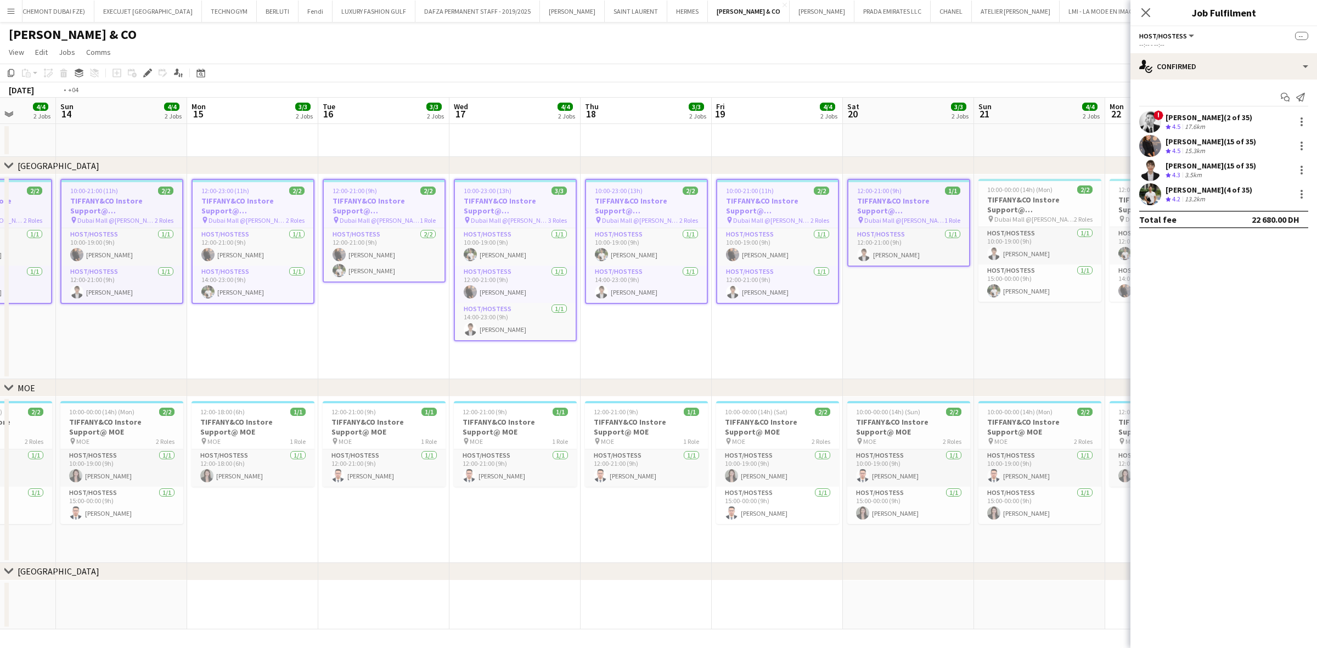
drag, startPoint x: 846, startPoint y: 233, endPoint x: 676, endPoint y: 248, distance: 170.7
click at [676, 248] on app-calendar-viewport "Thu 11 3/3 2 Jobs Fri 12 4/4 2 Jobs Sat 13 4/4 2 Jobs Sun 14 4/4 2 Jobs Mon 15 …" at bounding box center [658, 364] width 1317 height 532
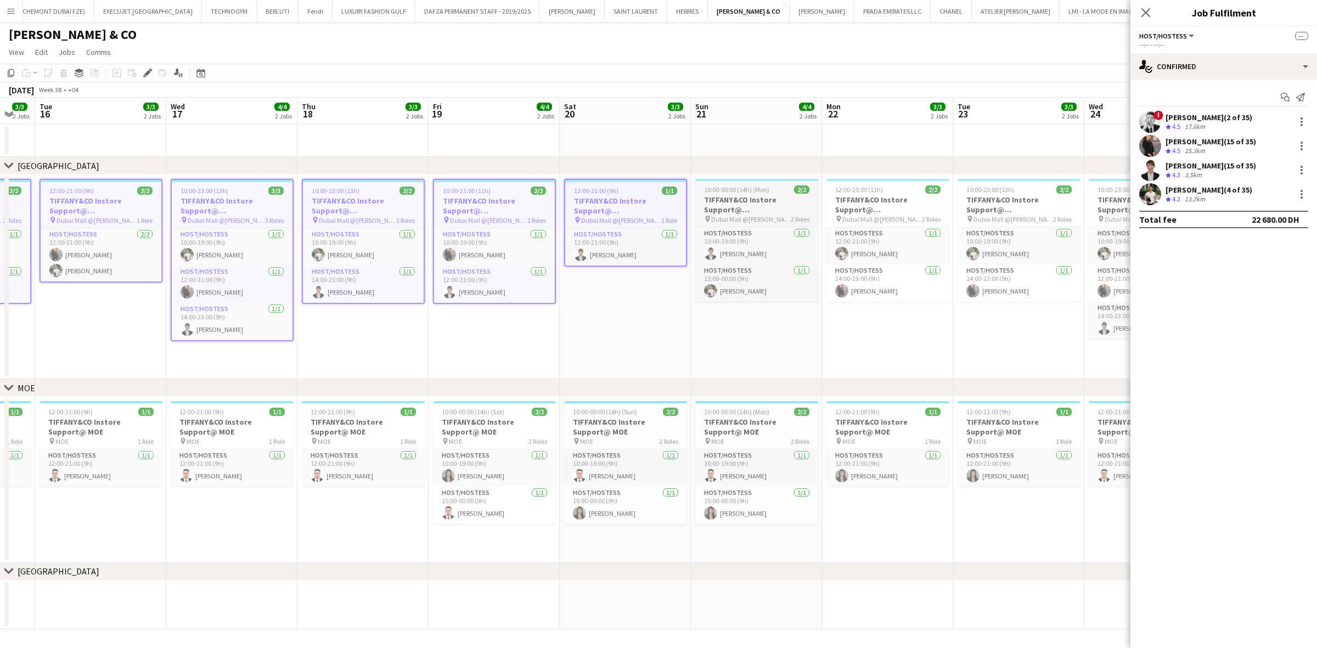
click at [744, 199] on h3 "TIFFANY&CO Instore Support@ Dubai Mall" at bounding box center [756, 205] width 123 height 20
click at [848, 189] on span "12:00-23:00 (11h)" at bounding box center [859, 189] width 48 height 8
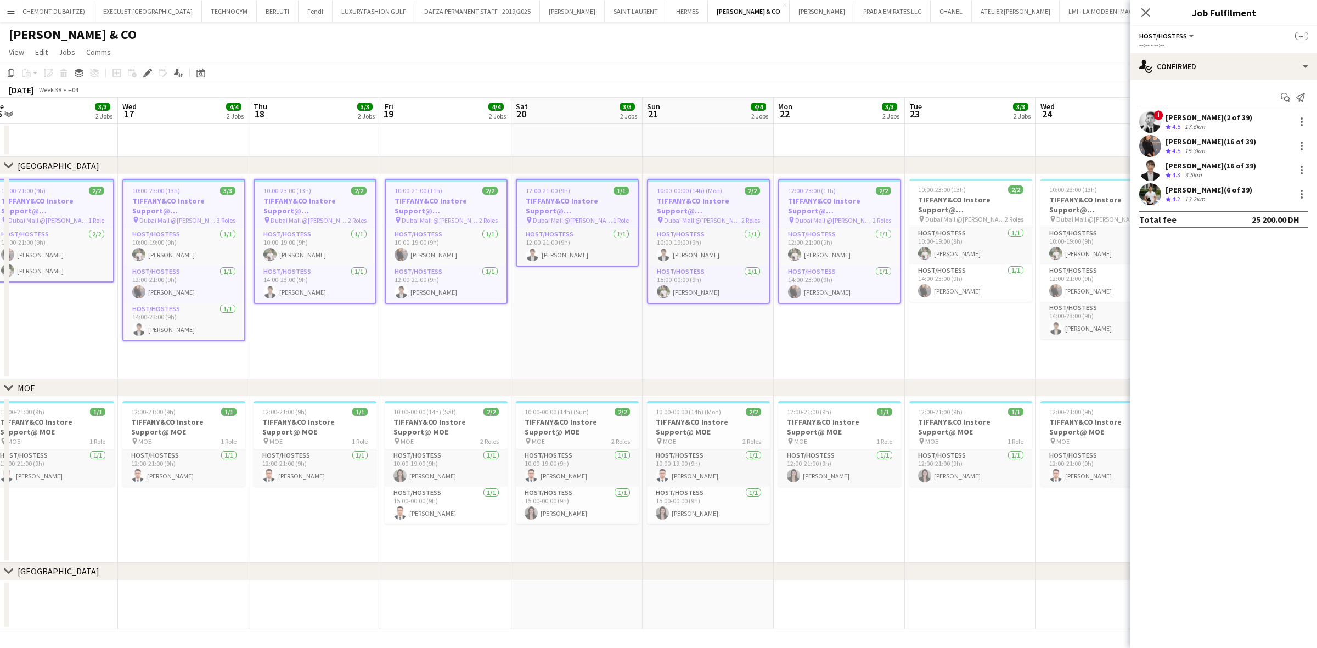
click at [511, 223] on app-calendar-viewport "Sat 13 4/4 2 Jobs Sun 14 4/4 2 Jobs Mon 15 3/3 2 Jobs Tue 16 3/3 2 Jobs Wed 17 …" at bounding box center [658, 364] width 1317 height 532
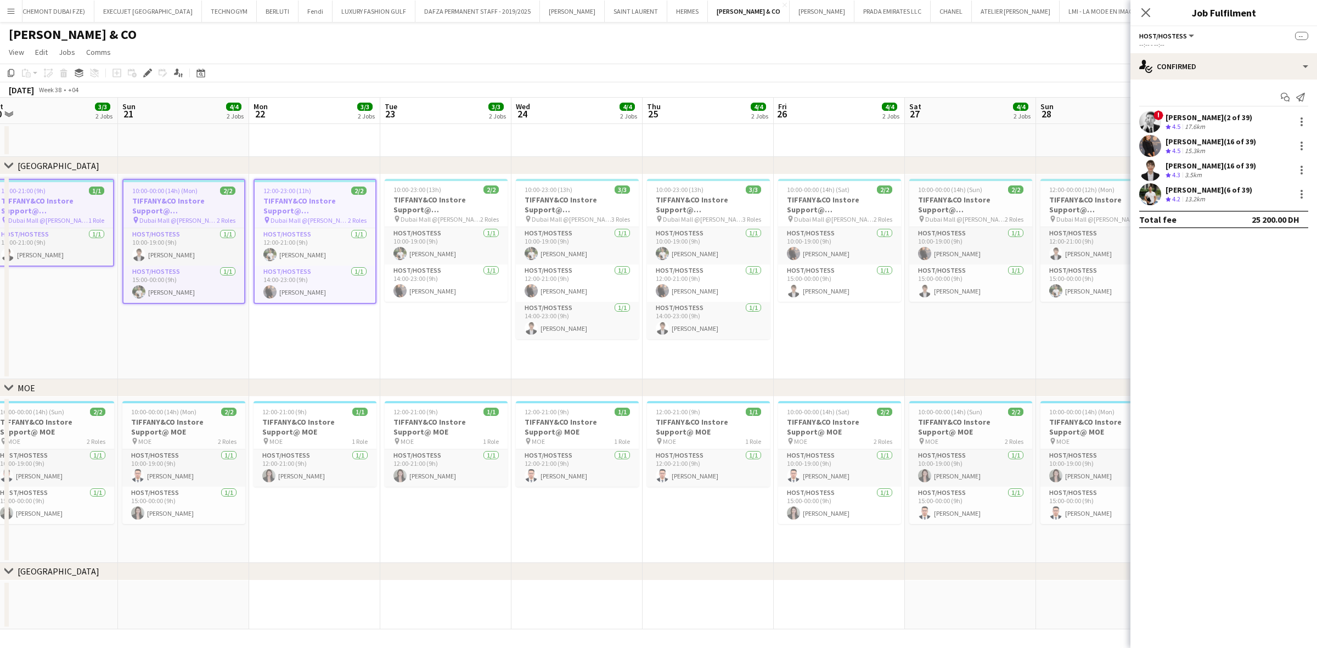
scroll to position [0, 332]
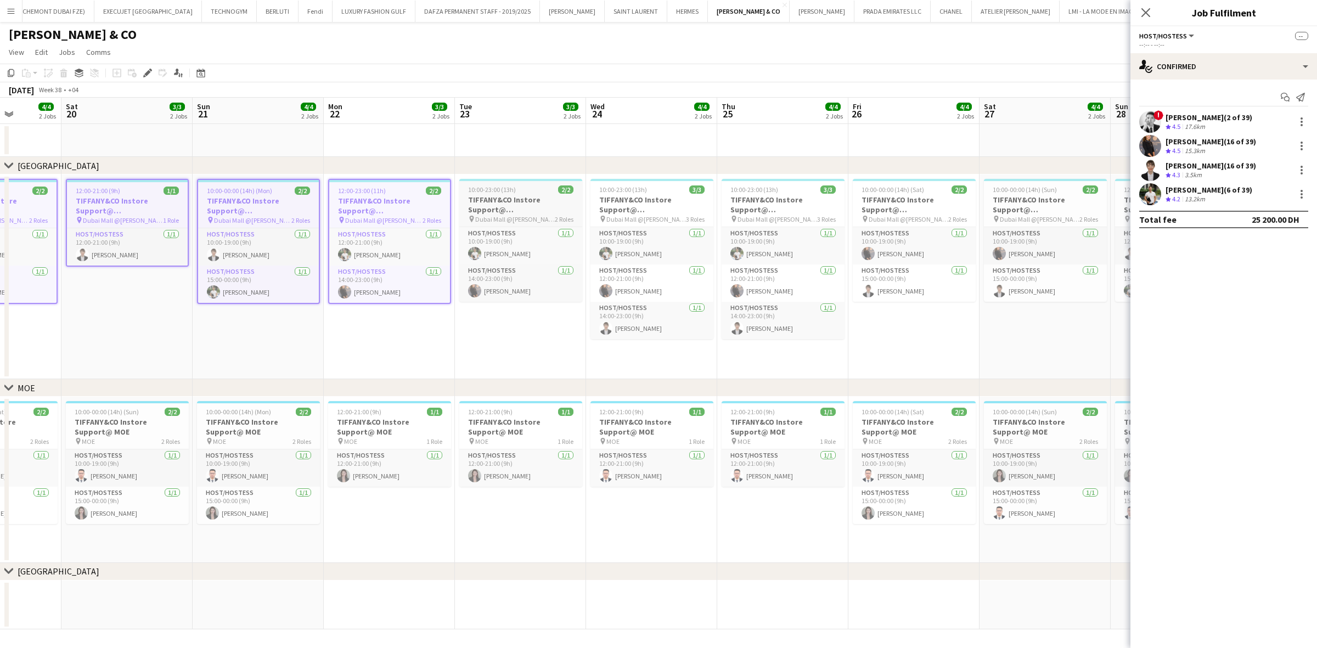
click at [533, 201] on h3 "TIFFANY&CO Instore Support@ Dubai Mall" at bounding box center [520, 205] width 123 height 20
click at [602, 198] on h3 "TIFFANY&CO Instore Support@ Dubai Mall" at bounding box center [651, 205] width 123 height 20
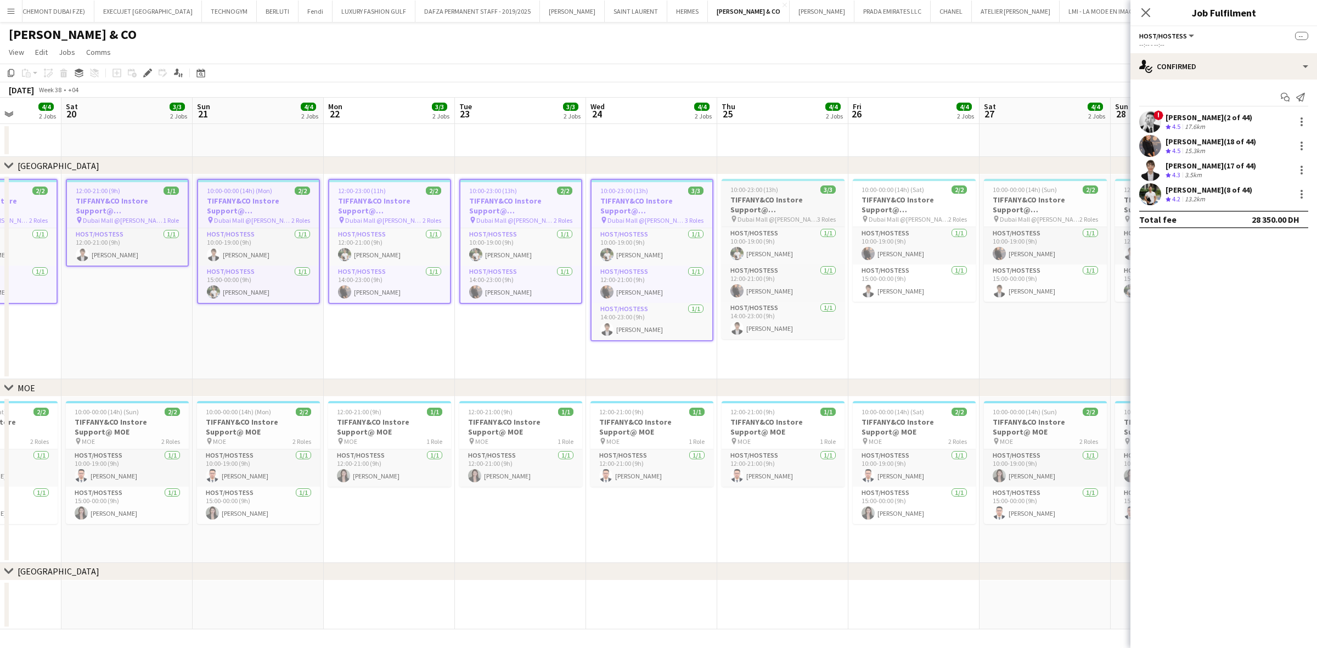
click at [747, 184] on app-job-card "10:00-23:00 (13h) 3/3 TIFFANY&CO Instore Support@ Dubai Mall pin Dubai Mall @Ti…" at bounding box center [782, 259] width 123 height 160
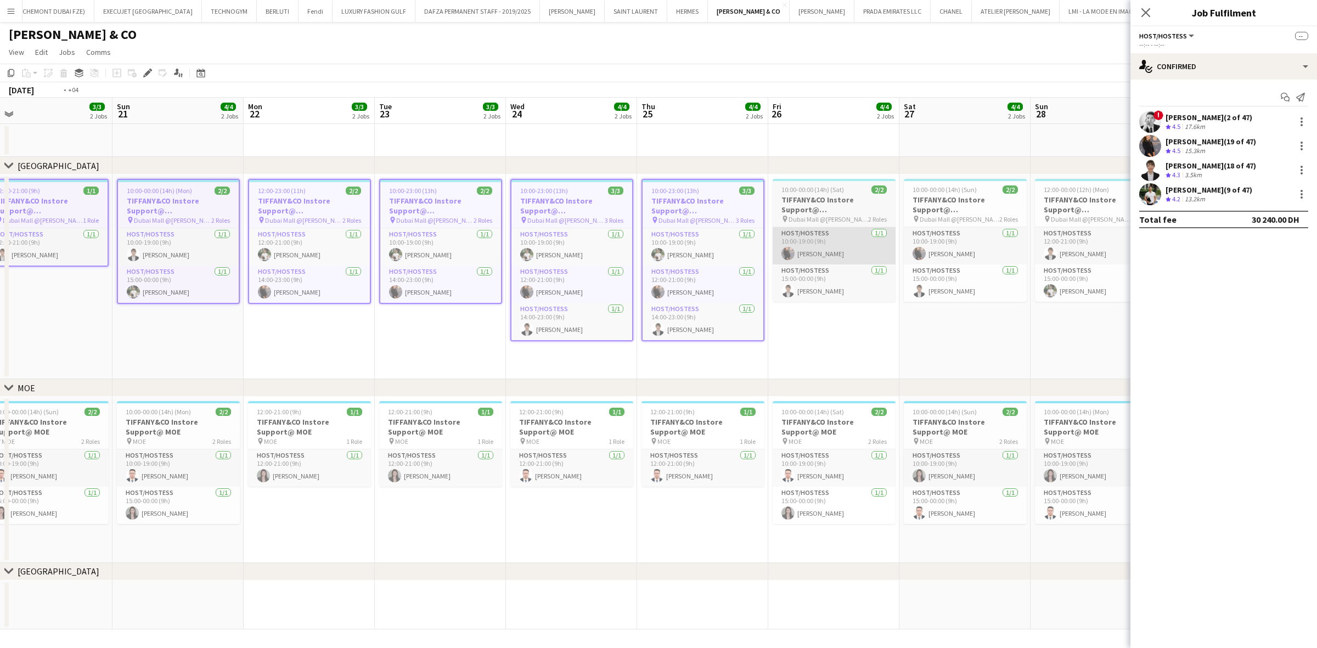
drag, startPoint x: 750, startPoint y: 239, endPoint x: 535, endPoint y: 246, distance: 214.6
click at [520, 247] on app-calendar-viewport "Wed 17 4/4 2 Jobs Thu 18 3/3 2 Jobs Fri 19 4/4 2 Jobs Sat 20 3/3 2 Jobs Sun 21 …" at bounding box center [658, 364] width 1317 height 532
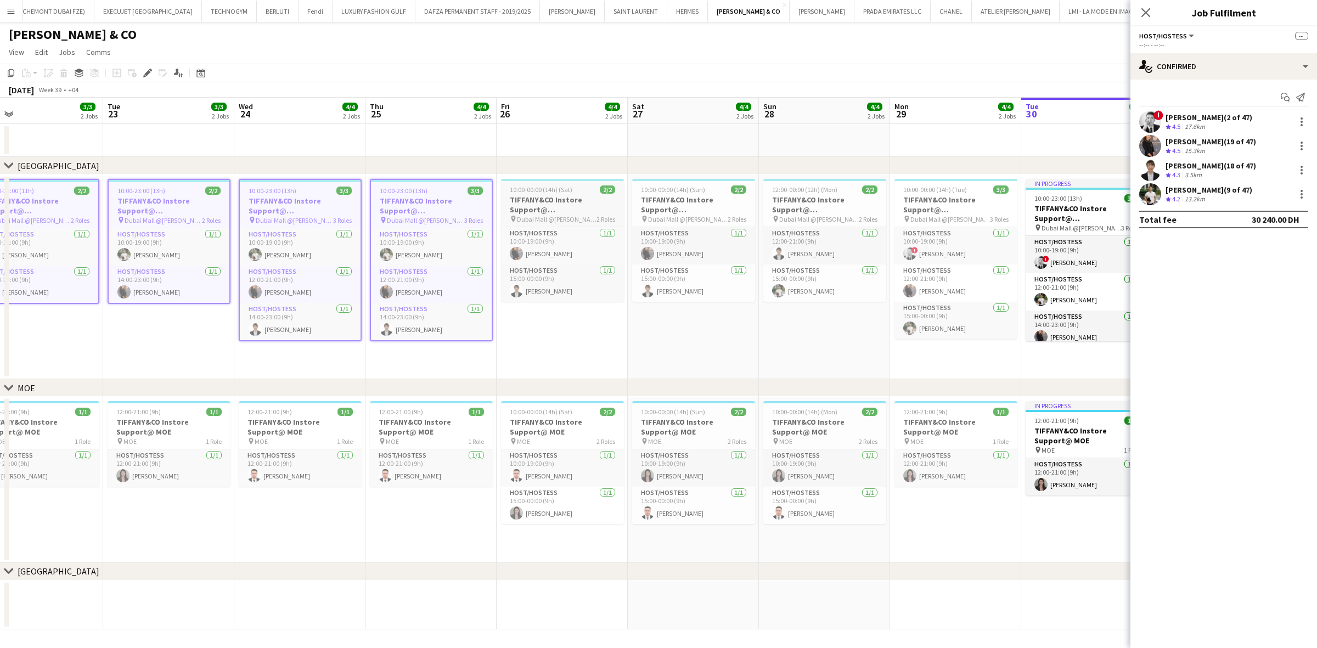
click at [574, 198] on h3 "TIFFANY&CO Instore Support@ Dubai Mall" at bounding box center [562, 205] width 123 height 20
click at [662, 196] on h3 "TIFFANY&CO Instore Support@ Dubai Mall" at bounding box center [693, 205] width 123 height 20
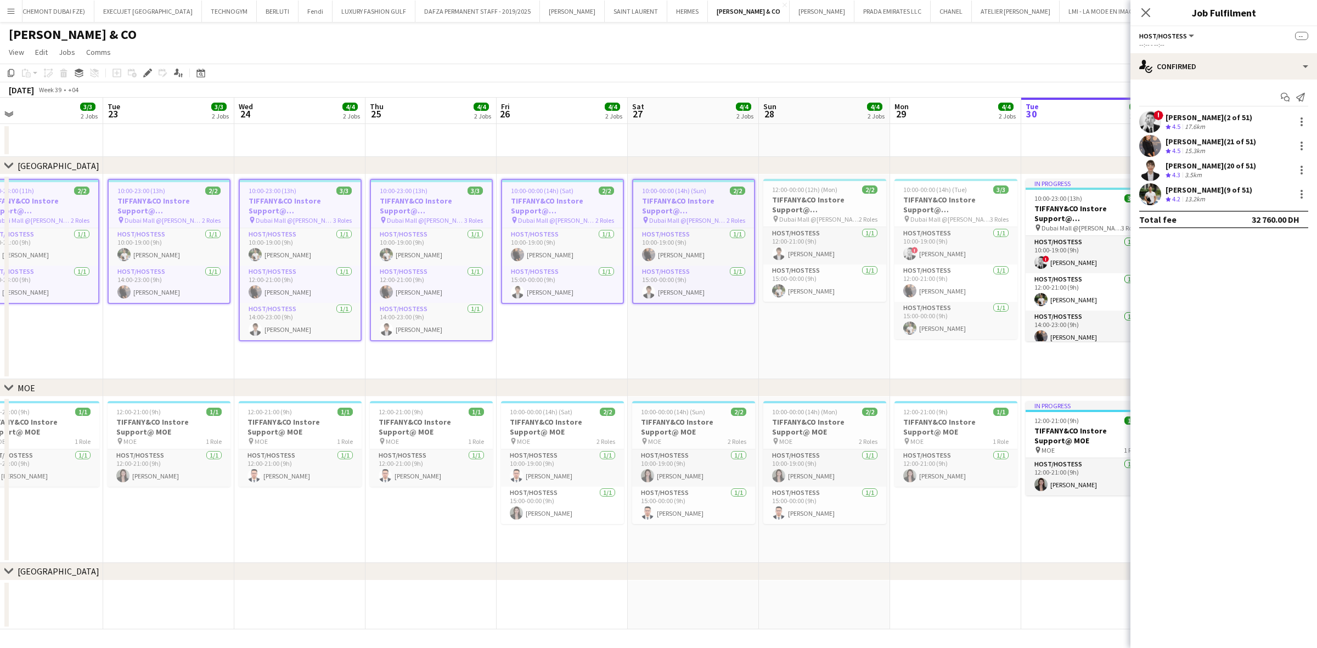
click at [760, 193] on app-date-cell "12:00-00:00 (12h) (Mon) 2/2 TIFFANY&CO Instore Support@ Dubai Mall pin Dubai Ma…" at bounding box center [824, 276] width 131 height 205
click at [811, 206] on h3 "TIFFANY&CO Instore Support@ Dubai Mall" at bounding box center [824, 205] width 123 height 20
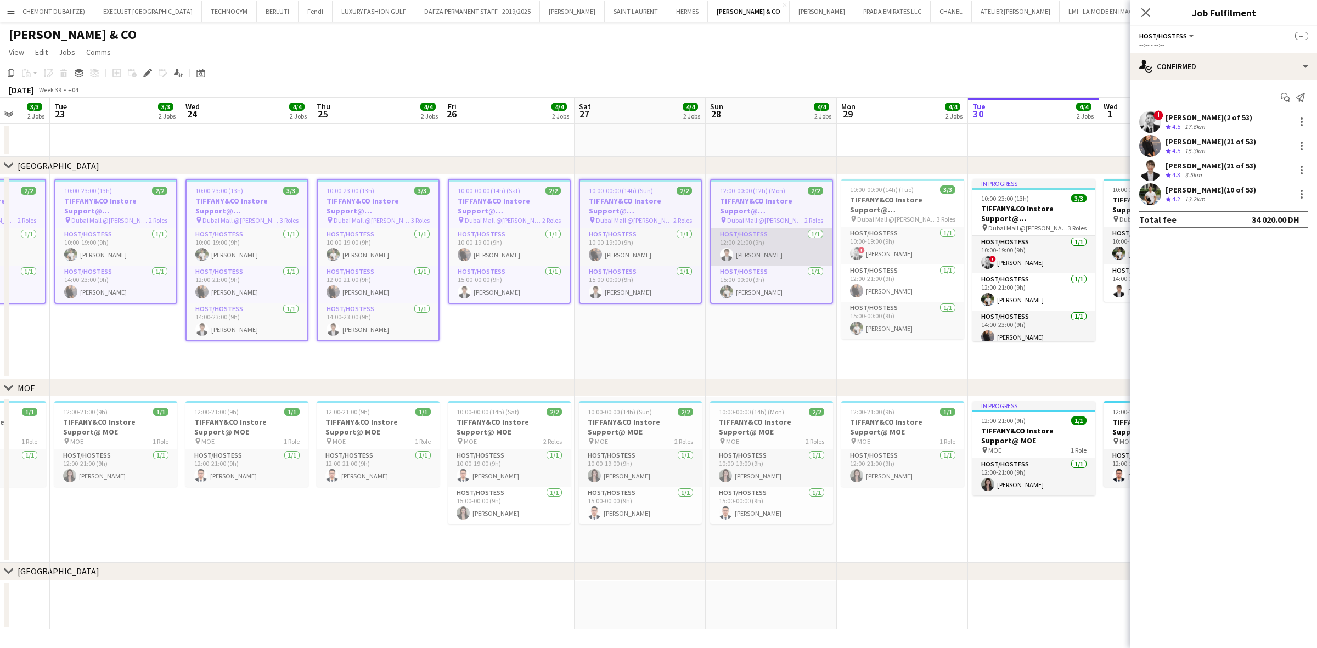
drag, startPoint x: 714, startPoint y: 225, endPoint x: 652, endPoint y: 228, distance: 62.1
click at [646, 228] on app-calendar-viewport "Sat 20 3/3 2 Jobs Sun 21 4/4 2 Jobs Mon 22 3/3 2 Jobs Tue 23 3/3 2 Jobs Wed 24 …" at bounding box center [658, 364] width 1317 height 532
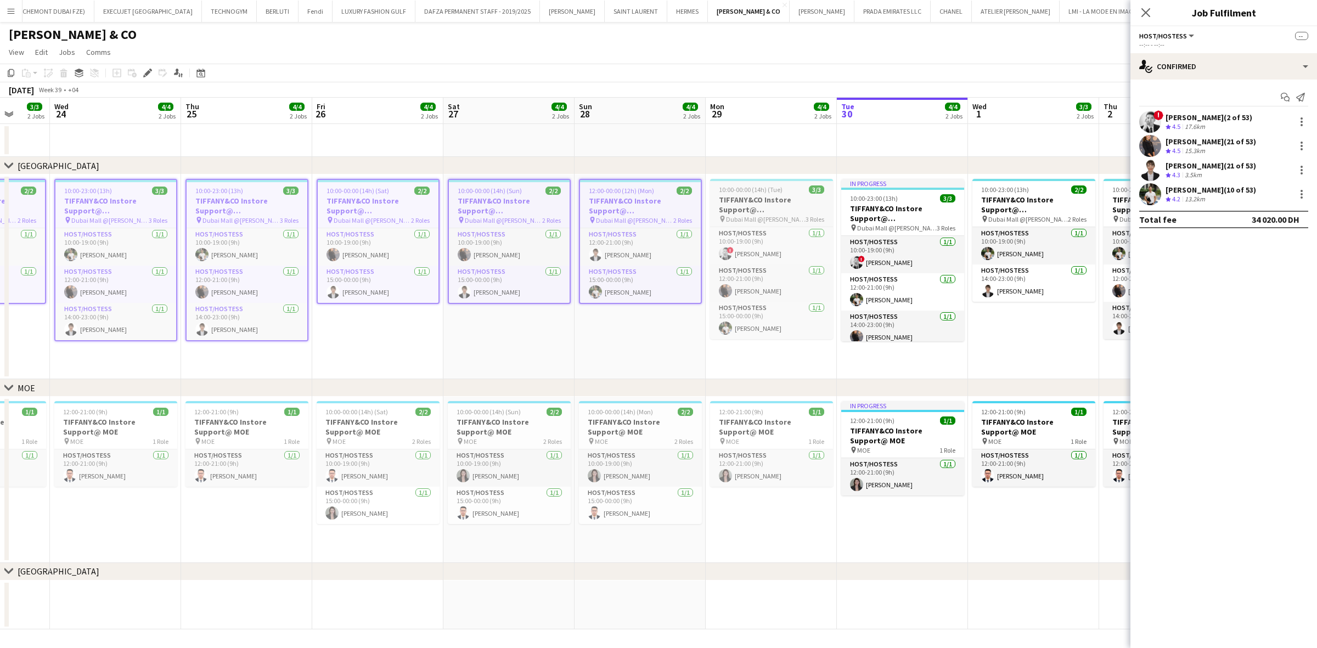
drag, startPoint x: 788, startPoint y: 190, endPoint x: 810, endPoint y: 190, distance: 21.4
click at [788, 190] on div "10:00-00:00 (14h) (Tue) 3/3" at bounding box center [771, 189] width 123 height 8
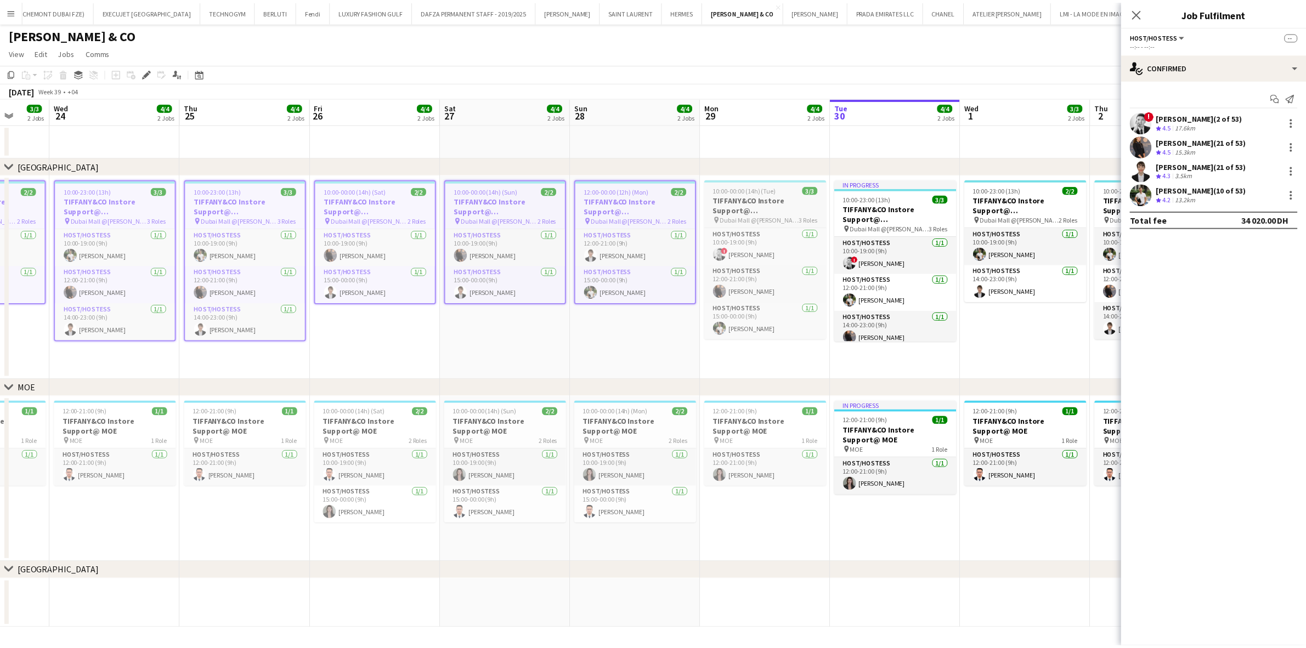
scroll to position [0, 344]
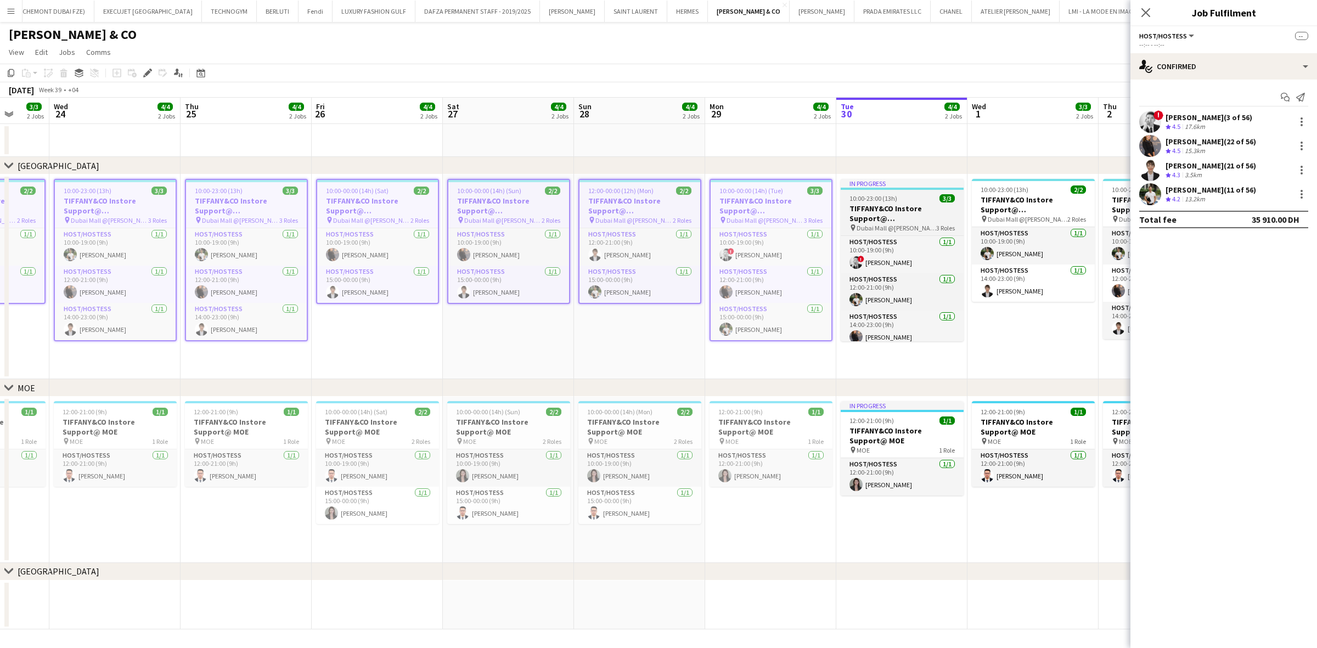
click at [867, 204] on h3 "TIFFANY&CO Instore Support@ Dubai Mall" at bounding box center [902, 214] width 123 height 20
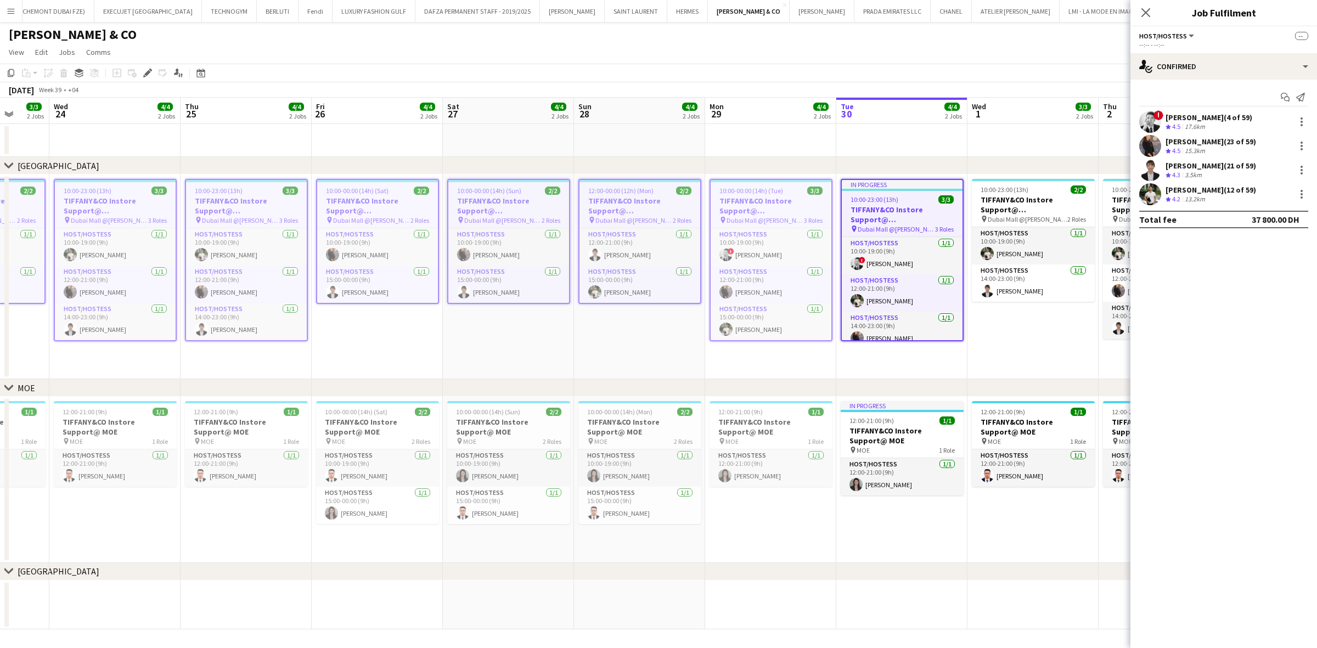
click at [867, 201] on span "10:00-23:00 (13h)" at bounding box center [874, 199] width 48 height 8
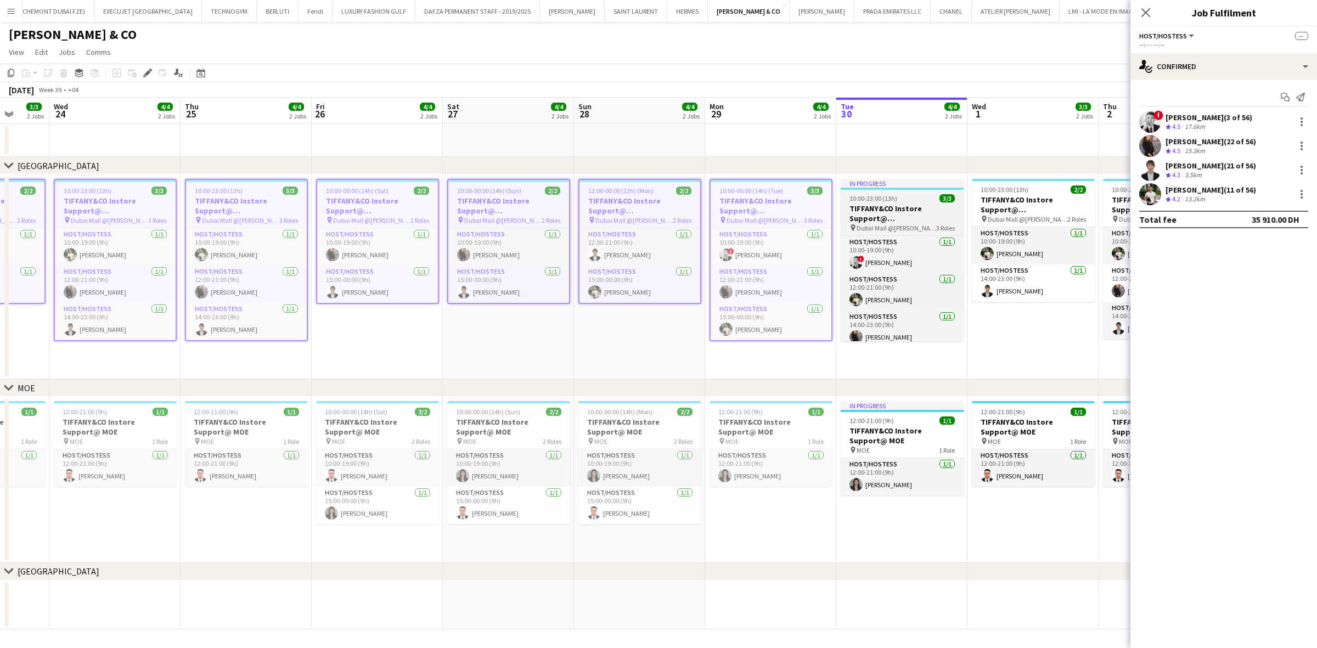
click at [867, 201] on span "10:00-23:00 (13h)" at bounding box center [873, 198] width 48 height 8
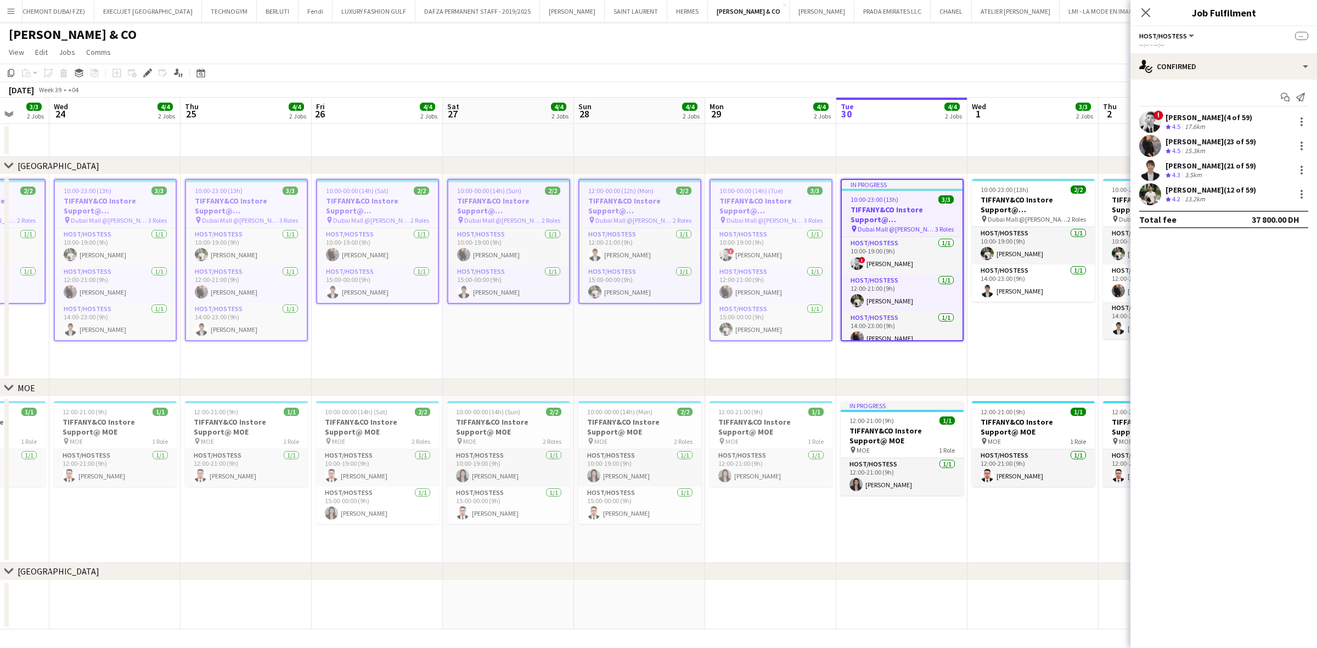
click at [867, 205] on h3 "TIFFANY&CO Instore Support@ Dubai Mall" at bounding box center [902, 215] width 121 height 20
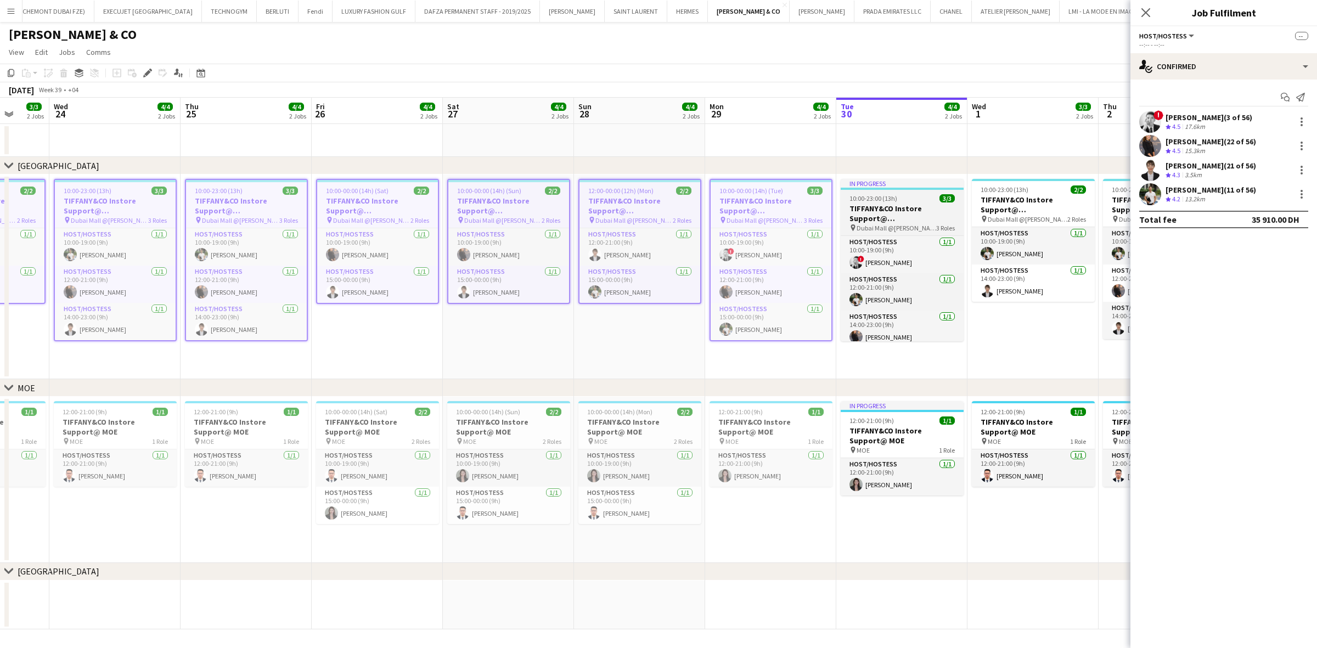
click at [867, 204] on h3 "TIFFANY&CO Instore Support@ Dubai Mall" at bounding box center [902, 214] width 123 height 20
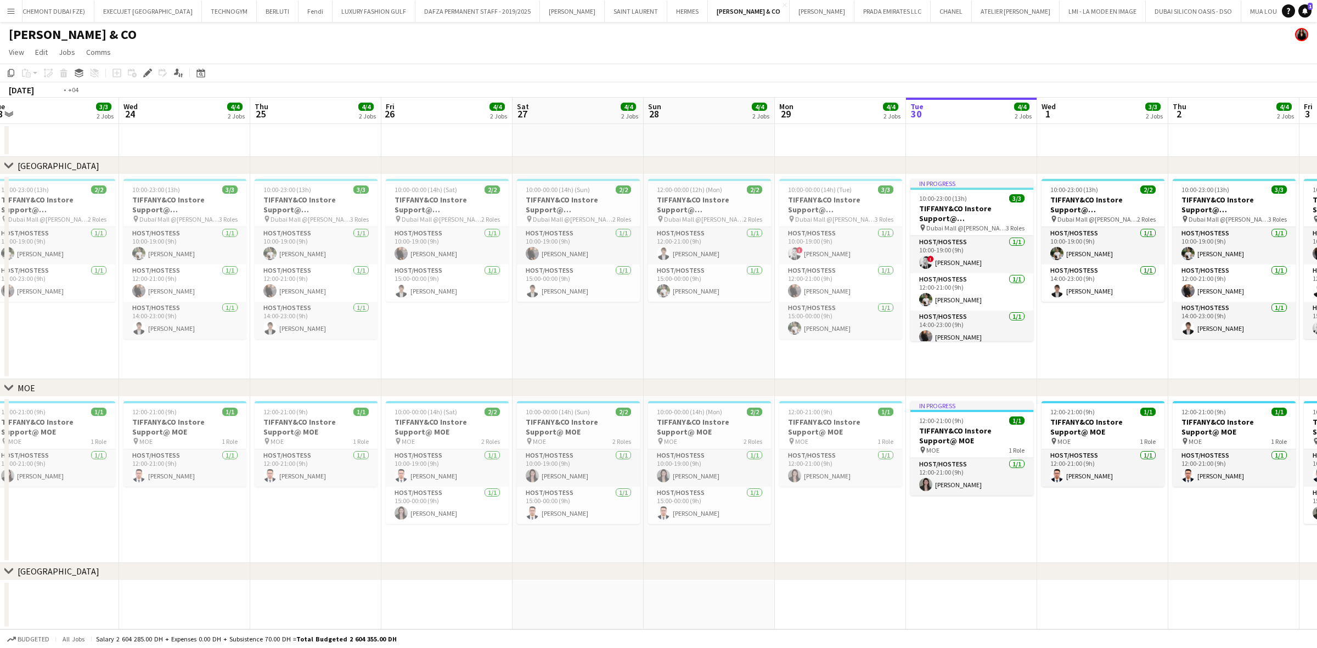
drag, startPoint x: 245, startPoint y: 454, endPoint x: 558, endPoint y: 507, distance: 317.8
click at [643, 455] on app-calendar-viewport "Sun 21 4/4 2 Jobs Mon 22 3/3 2 Jobs Tue 23 3/3 2 Jobs Wed 24 4/4 2 Jobs Thu 25 …" at bounding box center [658, 364] width 1317 height 532
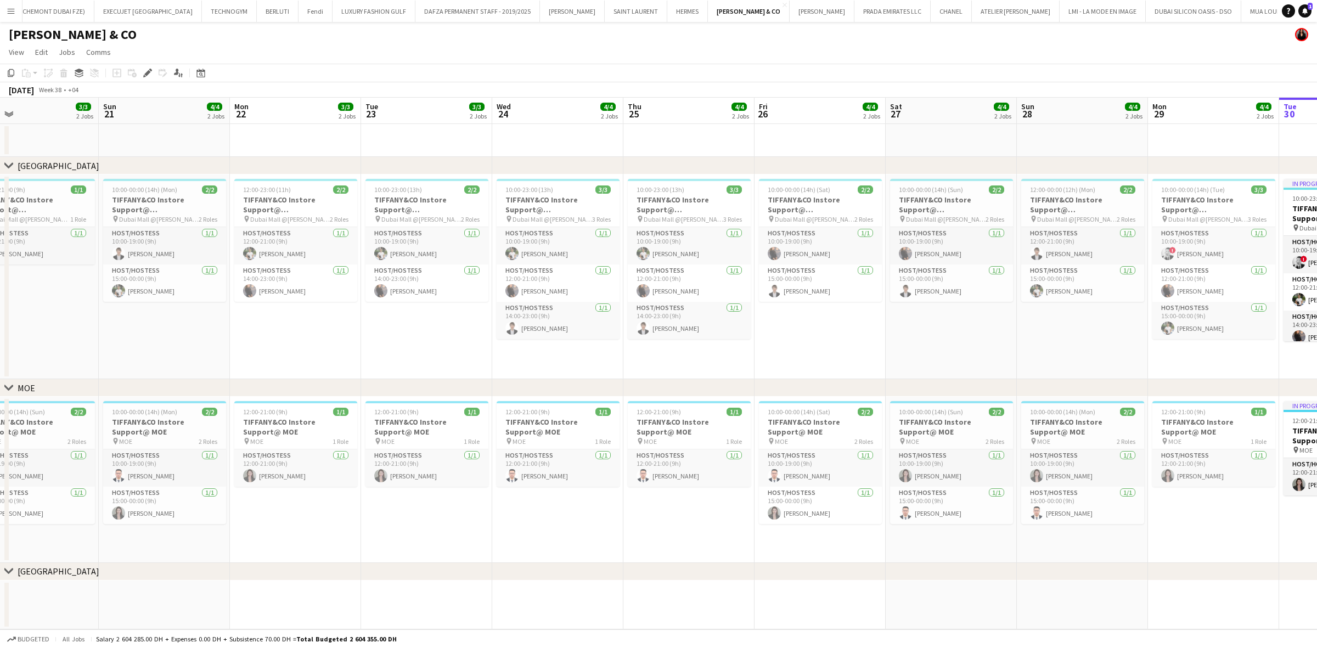
drag, startPoint x: 556, startPoint y: 484, endPoint x: 707, endPoint y: 497, distance: 151.4
click at [707, 455] on app-calendar-viewport "Thu 18 3/3 2 Jobs Fri 19 4/4 2 Jobs Sat 20 3/3 2 Jobs Sun 21 4/4 2 Jobs Mon 22 …" at bounding box center [658, 364] width 1317 height 532
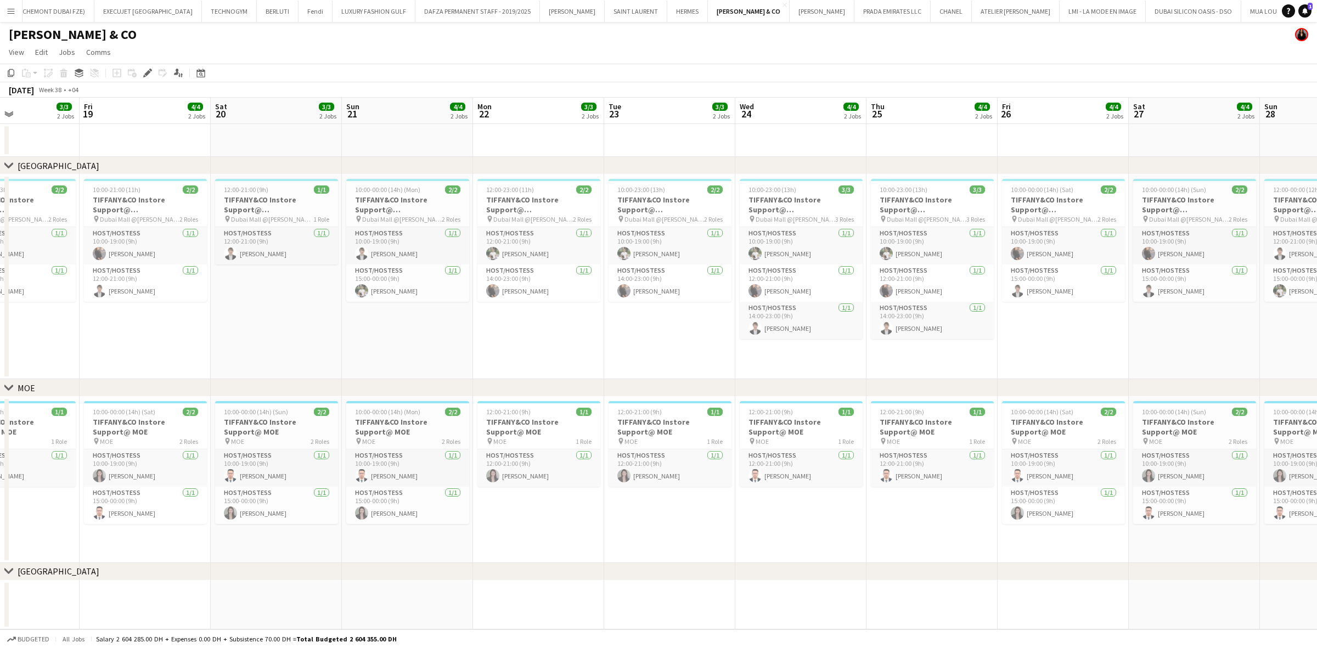
drag, startPoint x: 299, startPoint y: 471, endPoint x: 421, endPoint y: 476, distance: 122.4
click at [427, 455] on app-calendar-viewport "Tue 16 3/3 2 Jobs Wed 17 4/4 2 Jobs Thu 18 3/3 2 Jobs Fri 19 4/4 2 Jobs Sat 20 …" at bounding box center [658, 364] width 1317 height 532
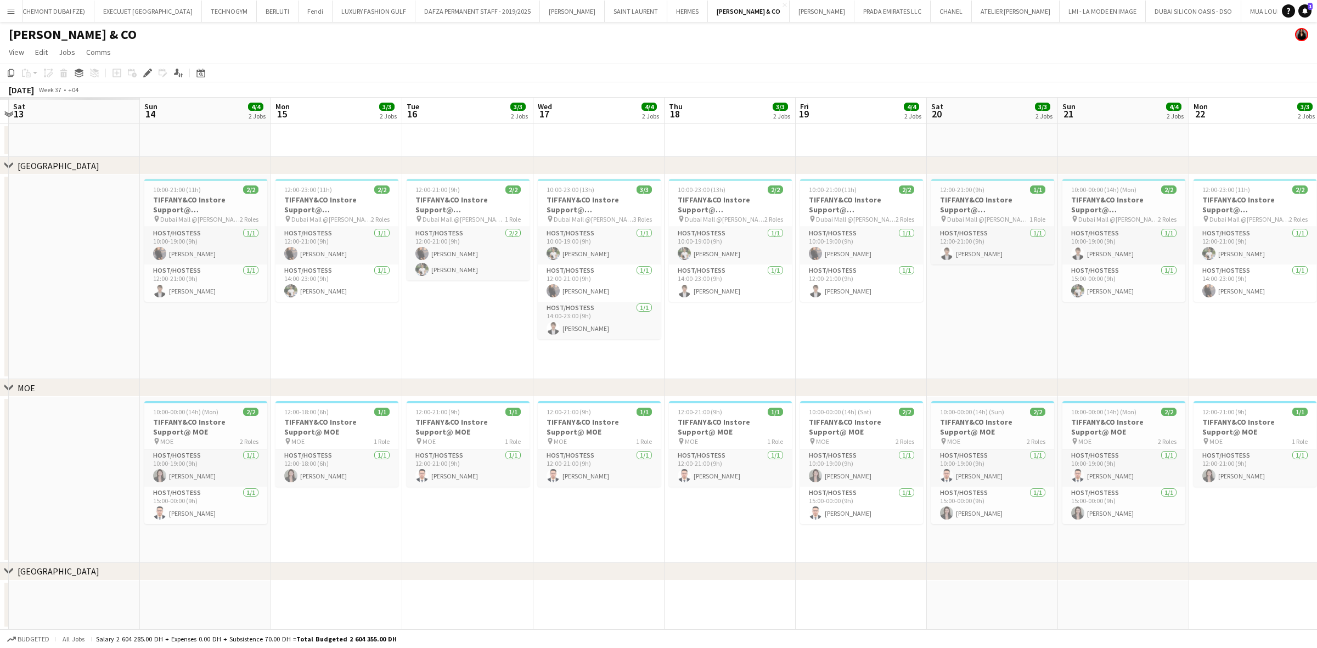
click at [463, 455] on app-calendar-viewport "Thu 11 Fri 12 Sat 13 Sun 14 4/4 2 Jobs Mon 15 3/3 2 Jobs Tue 16 3/3 2 Jobs Wed …" at bounding box center [658, 364] width 1317 height 532
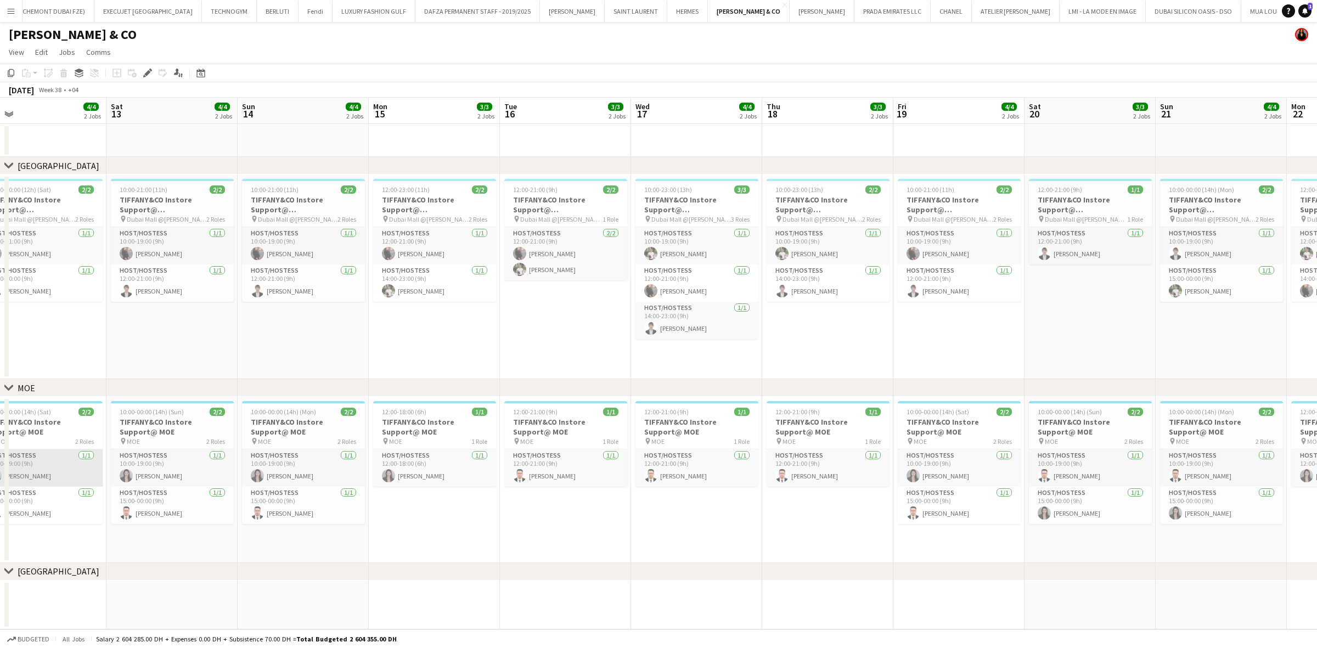
drag, startPoint x: 290, startPoint y: 464, endPoint x: 325, endPoint y: 464, distance: 35.7
click at [323, 455] on app-calendar-viewport "Wed 10 3/3 2 Jobs Thu 11 3/3 2 Jobs Fri 12 4/4 2 Jobs Sat 13 4/4 2 Jobs Sun 14 …" at bounding box center [658, 364] width 1317 height 532
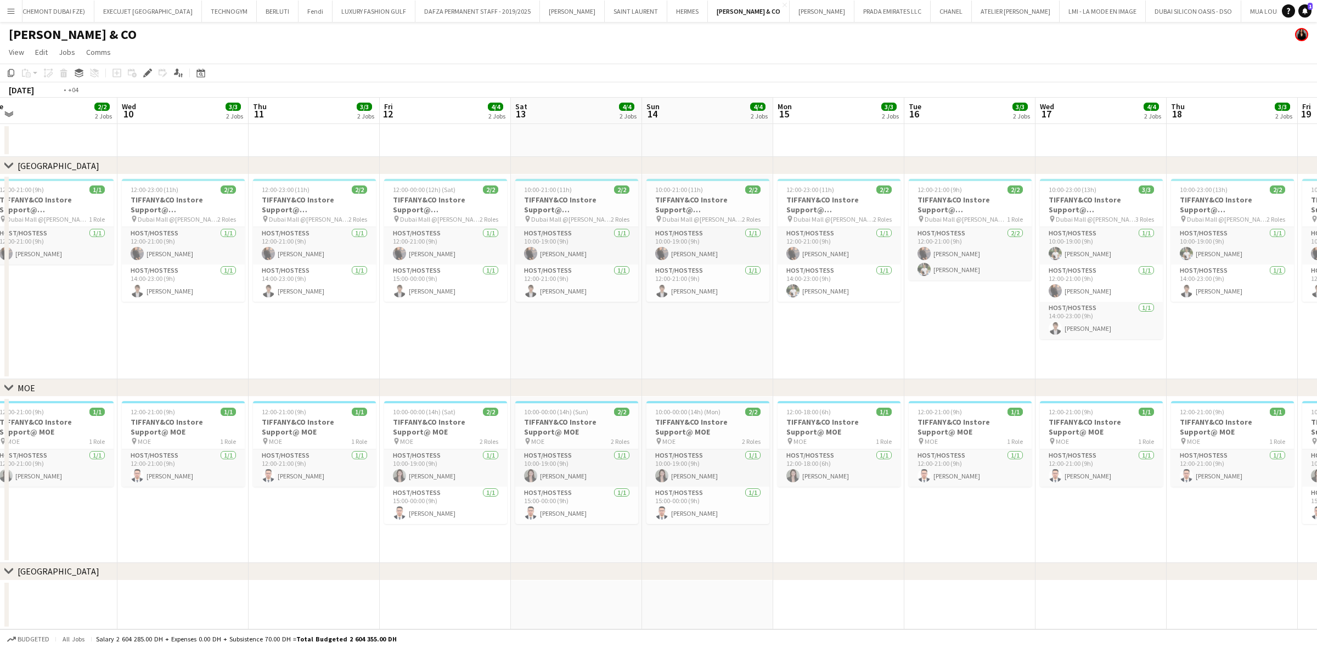
drag, startPoint x: 238, startPoint y: 437, endPoint x: 340, endPoint y: 454, distance: 104.0
click at [394, 443] on app-calendar-viewport "Sun 7 Mon 8 2/2 2 Jobs Tue 9 2/2 2 Jobs Wed 10 3/3 2 Jobs Thu 11 3/3 2 Jobs Fri…" at bounding box center [658, 364] width 1317 height 532
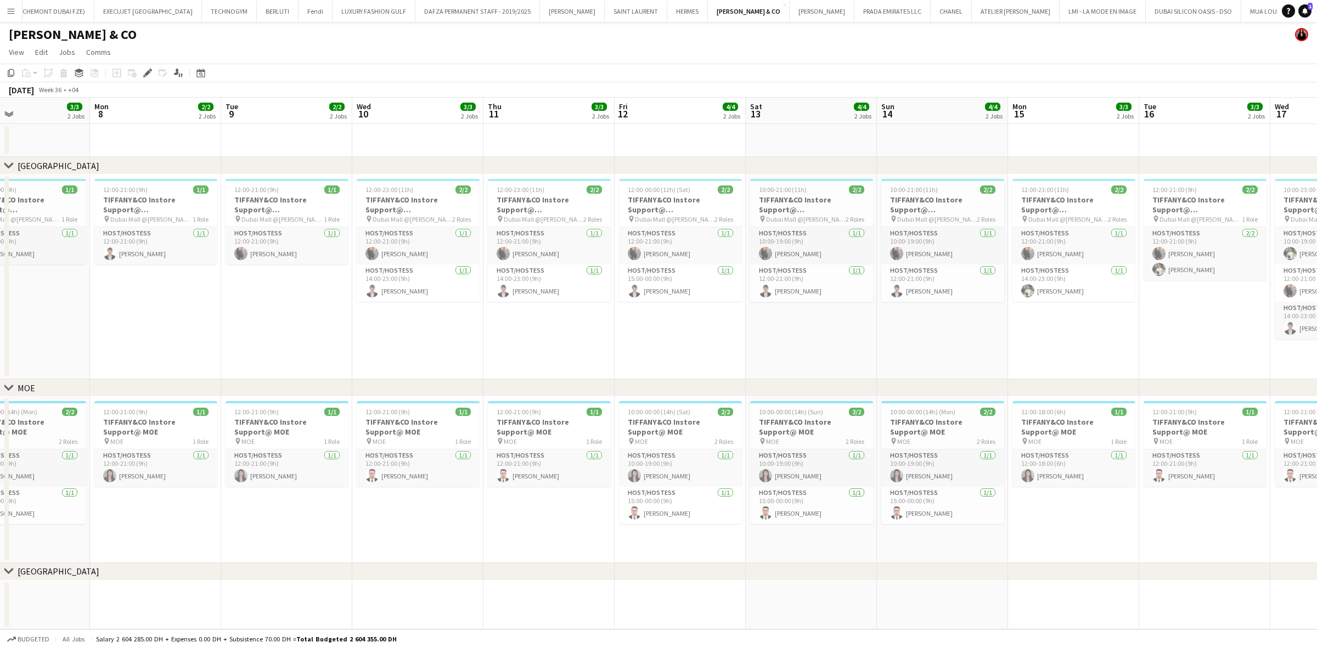
drag, startPoint x: 157, startPoint y: 423, endPoint x: 289, endPoint y: 437, distance: 132.4
click at [289, 437] on app-calendar-viewport "Fri 5 4/4 2 Jobs Sat 6 4/4 2 Jobs Sun 7 3/3 2 Jobs Mon 8 2/2 2 Jobs Tue 9 2/2 2…" at bounding box center [658, 364] width 1317 height 532
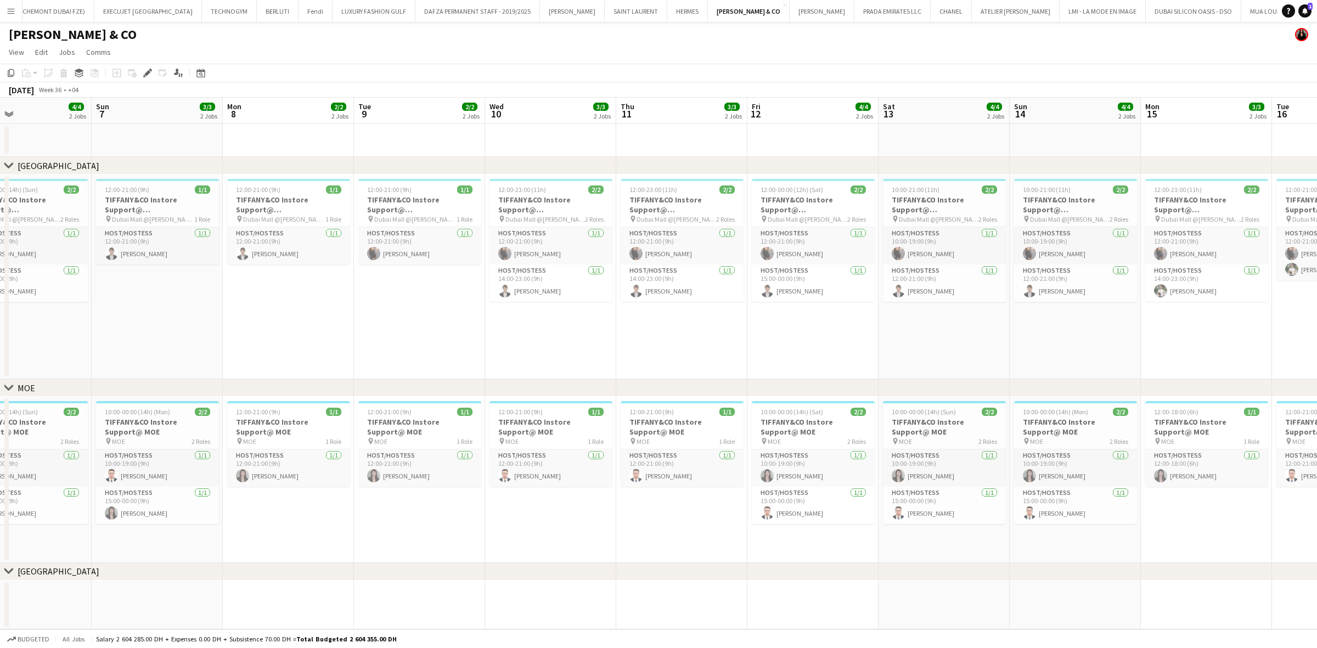
drag, startPoint x: 247, startPoint y: 455, endPoint x: 268, endPoint y: 465, distance: 22.8
click at [268, 455] on app-calendar-viewport "Thu 4 3/3 2 Jobs Fri 5 4/4 2 Jobs Sat 6 4/4 2 Jobs Sun 7 3/3 2 Jobs Mon 8 2/2 2…" at bounding box center [658, 364] width 1317 height 532
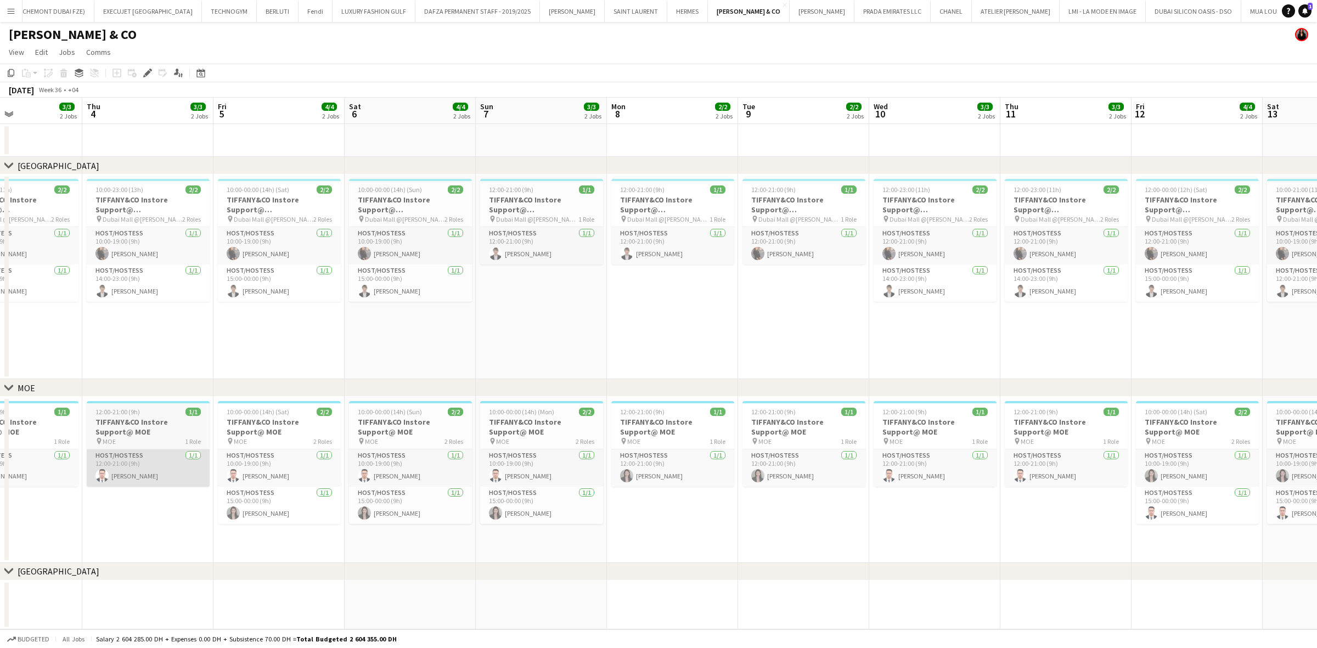
drag, startPoint x: 218, startPoint y: 448, endPoint x: 324, endPoint y: 459, distance: 106.5
click at [324, 455] on app-calendar-viewport "Mon 1 Tue 2 3/3 2 Jobs Wed 3 3/3 2 Jobs Thu 4 3/3 2 Jobs Fri 5 4/4 2 Jobs Sat 6…" at bounding box center [658, 364] width 1317 height 532
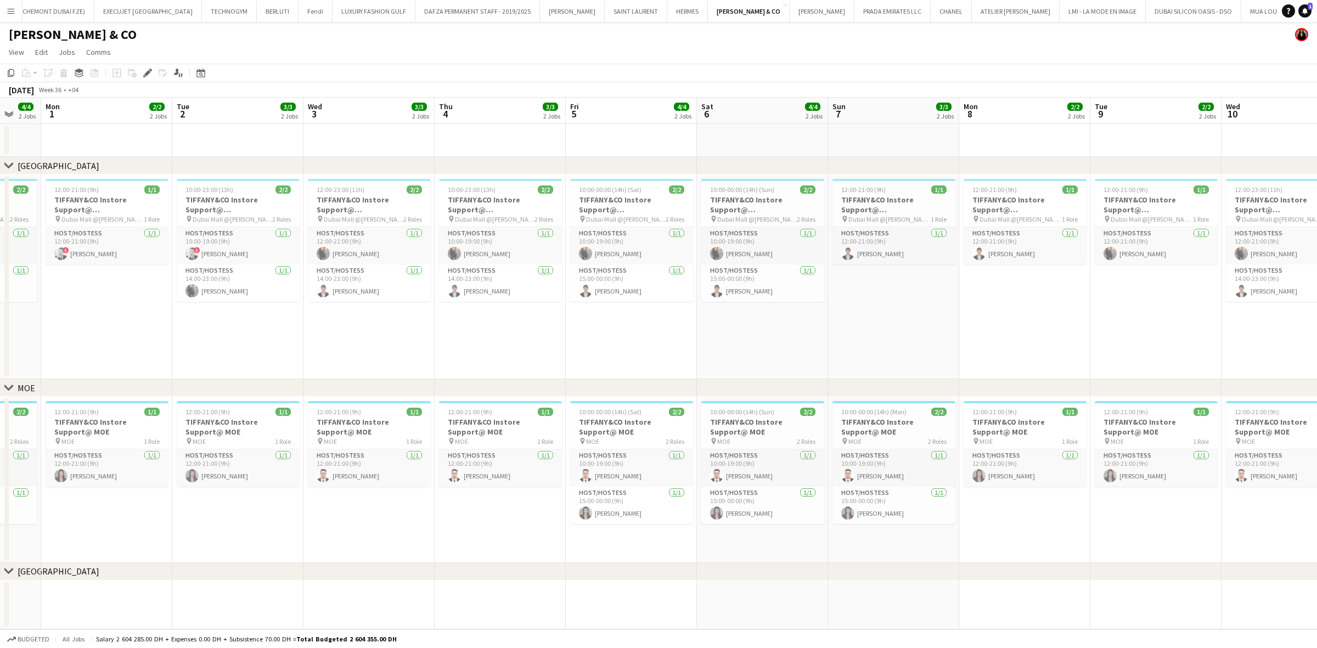
drag, startPoint x: 212, startPoint y: 443, endPoint x: 281, endPoint y: 437, distance: 69.3
click at [281, 437] on app-calendar-viewport "Sat 30 Sun 31 4/4 2 Jobs Mon 1 2/2 2 Jobs Tue 2 3/3 2 Jobs Wed 3 3/3 2 Jobs Thu…" at bounding box center [658, 364] width 1317 height 532
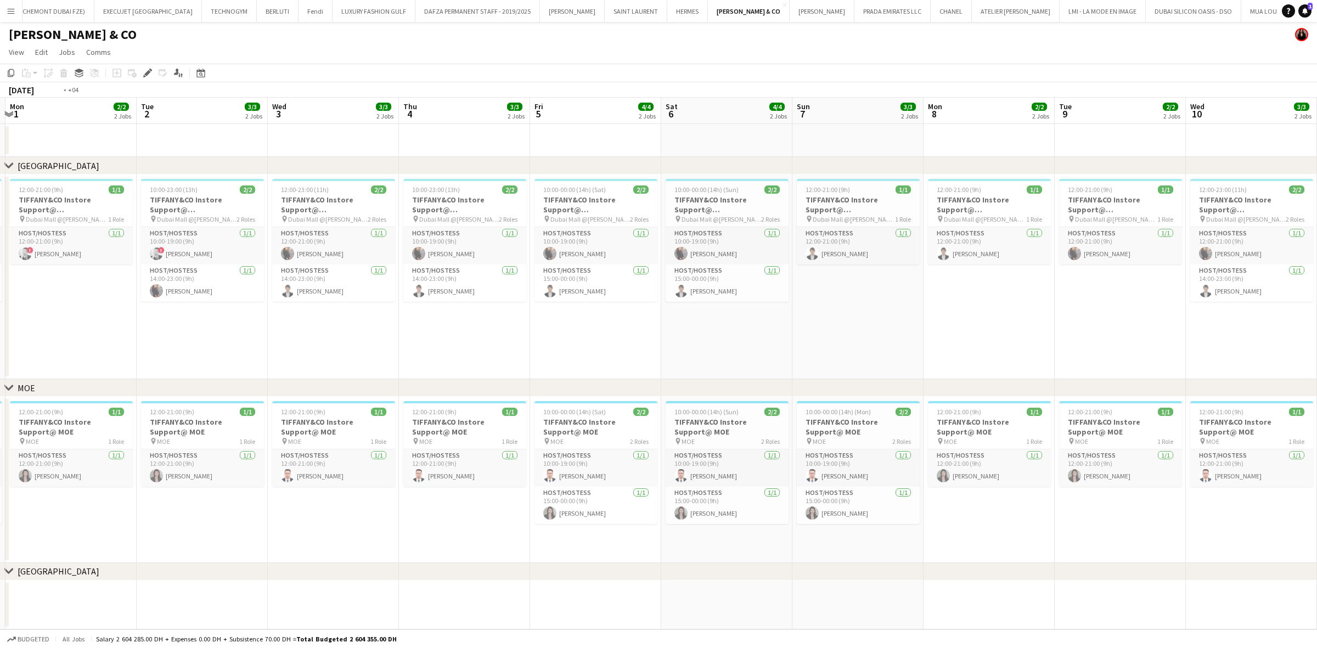
scroll to position [0, 292]
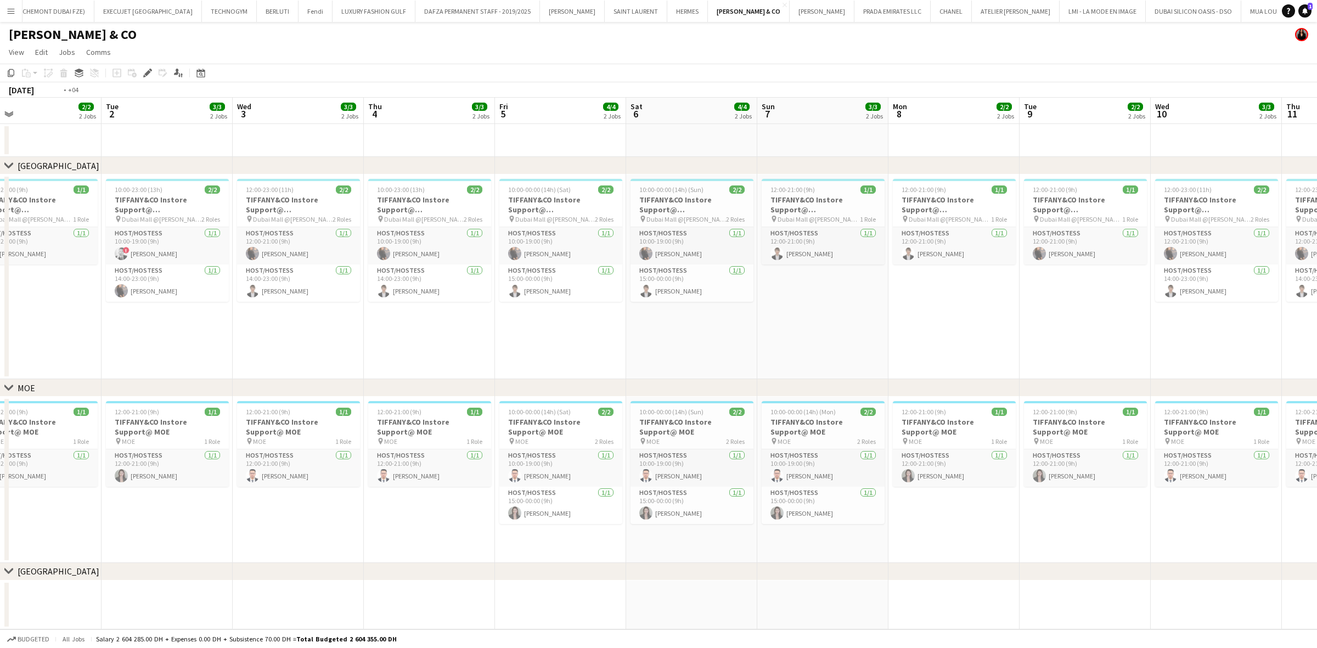
drag, startPoint x: 125, startPoint y: 438, endPoint x: 311, endPoint y: 476, distance: 189.9
click at [311, 455] on app-calendar-viewport "Sat 30 5/5 2 Jobs Sun 31 4/4 2 Jobs Mon 1 2/2 2 Jobs Tue 2 3/3 2 Jobs Wed 3 3/3…" at bounding box center [658, 364] width 1317 height 532
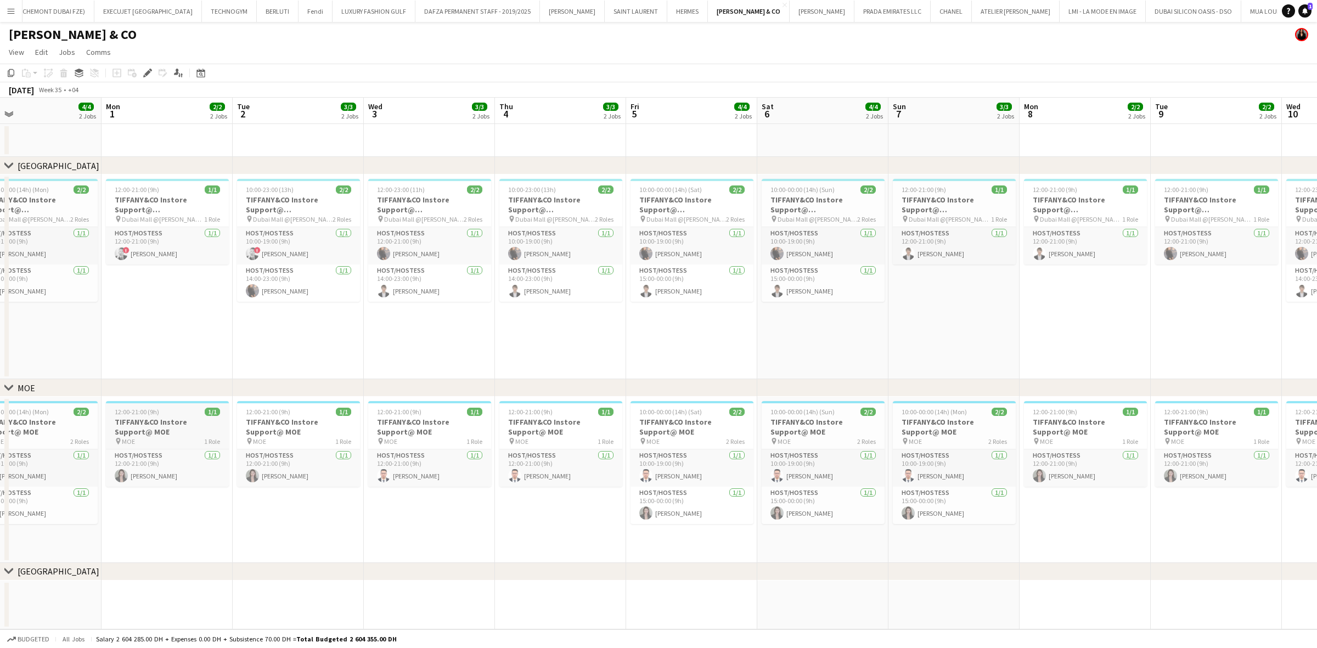
click at [171, 431] on h3 "TIFFANY&CO Instore Support@ MOE" at bounding box center [167, 427] width 123 height 20
click at [183, 455] on app-card-role "Host/Hostess 1/1 12:00-21:00 (9h) Victoria Karzhounik" at bounding box center [167, 468] width 121 height 37
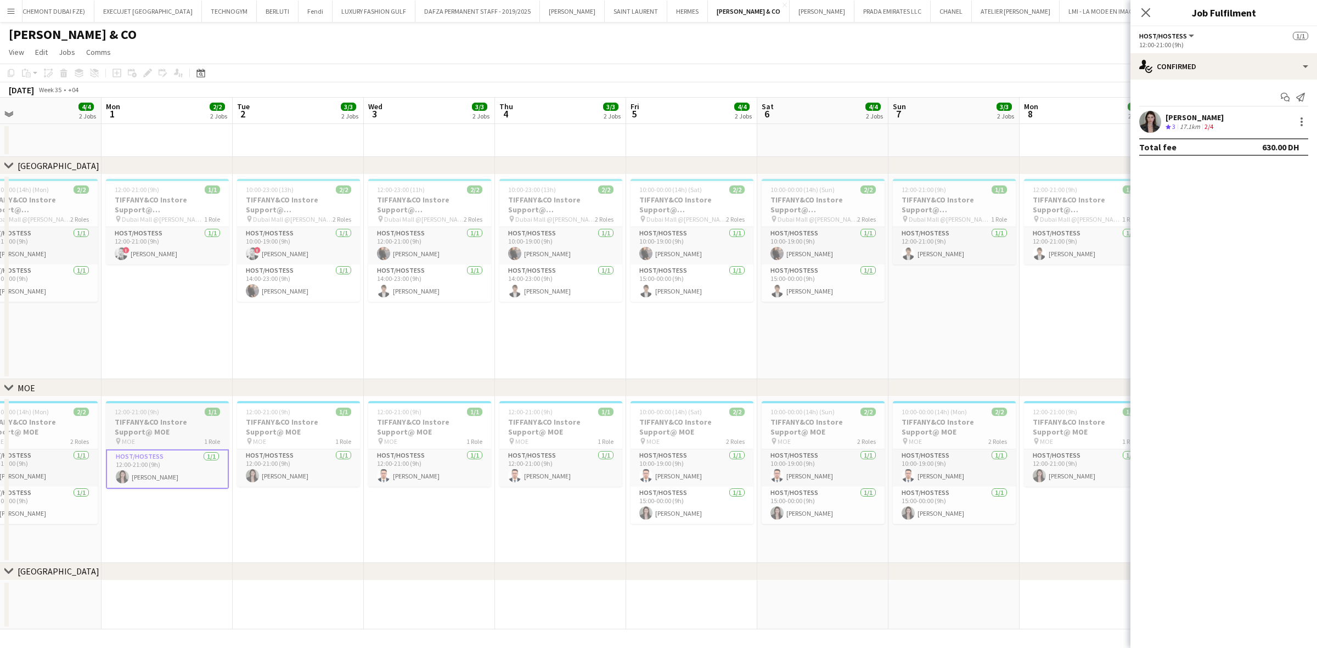
click at [180, 413] on div "12:00-21:00 (9h) 1/1" at bounding box center [167, 412] width 123 height 8
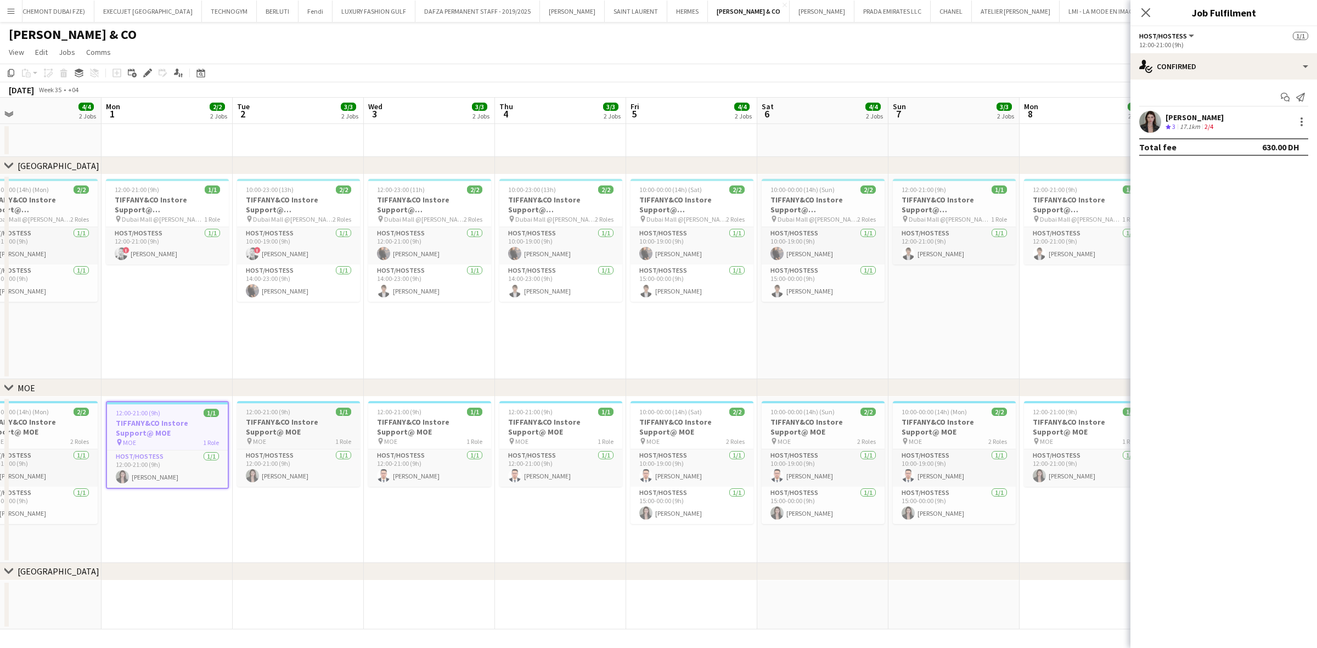
click at [240, 421] on h3 "TIFFANY&CO Instore Support@ MOE" at bounding box center [298, 427] width 123 height 20
click at [426, 427] on h3 "TIFFANY&CO Instore Support@ MOE" at bounding box center [429, 427] width 123 height 20
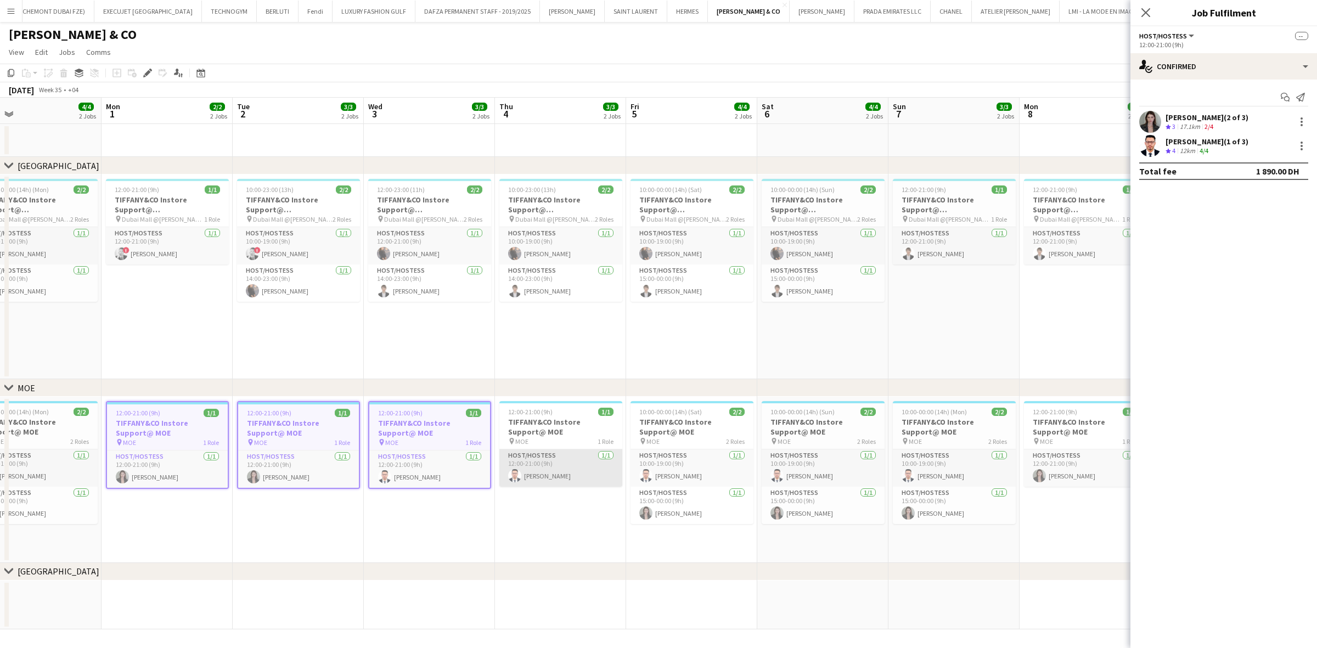
click at [572, 453] on app-card-role "Host/Hostess 1/1 12:00-21:00 (9h) Hedi Ben Meftah" at bounding box center [560, 467] width 123 height 37
click at [648, 429] on h3 "TIFFANY&CO Instore Support@ MOE" at bounding box center [691, 427] width 123 height 20
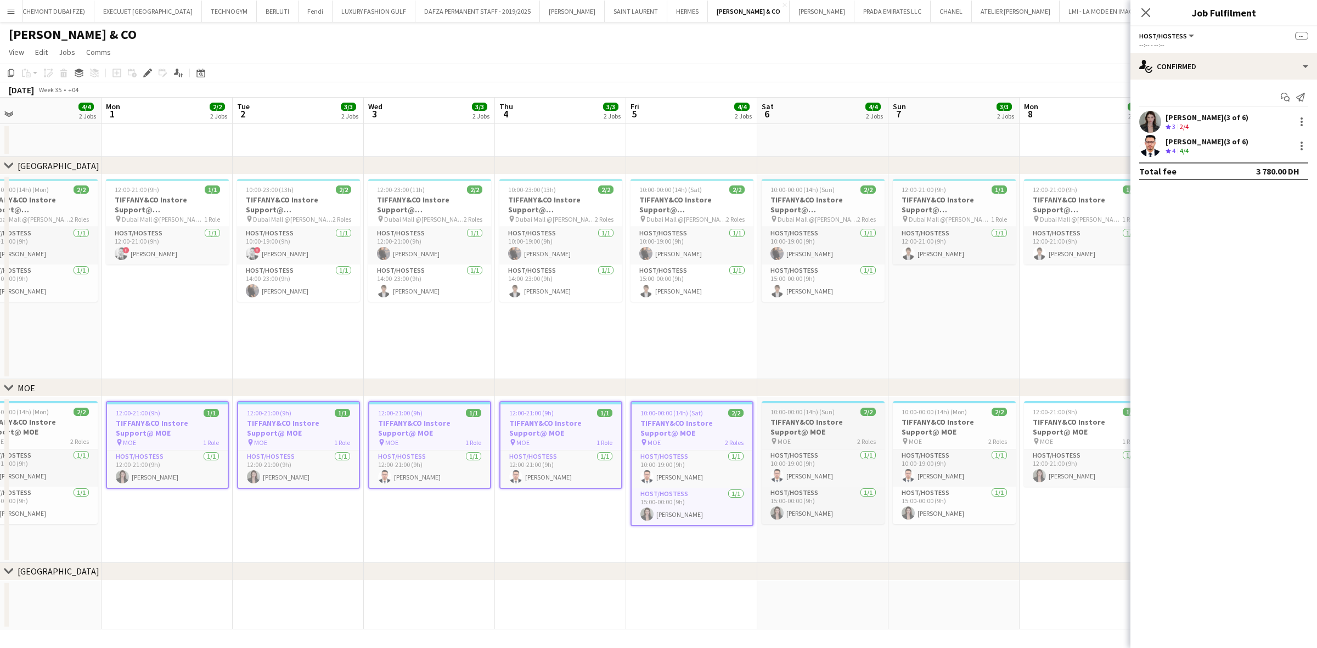
click at [763, 422] on h3 "TIFFANY&CO Instore Support@ MOE" at bounding box center [823, 427] width 123 height 20
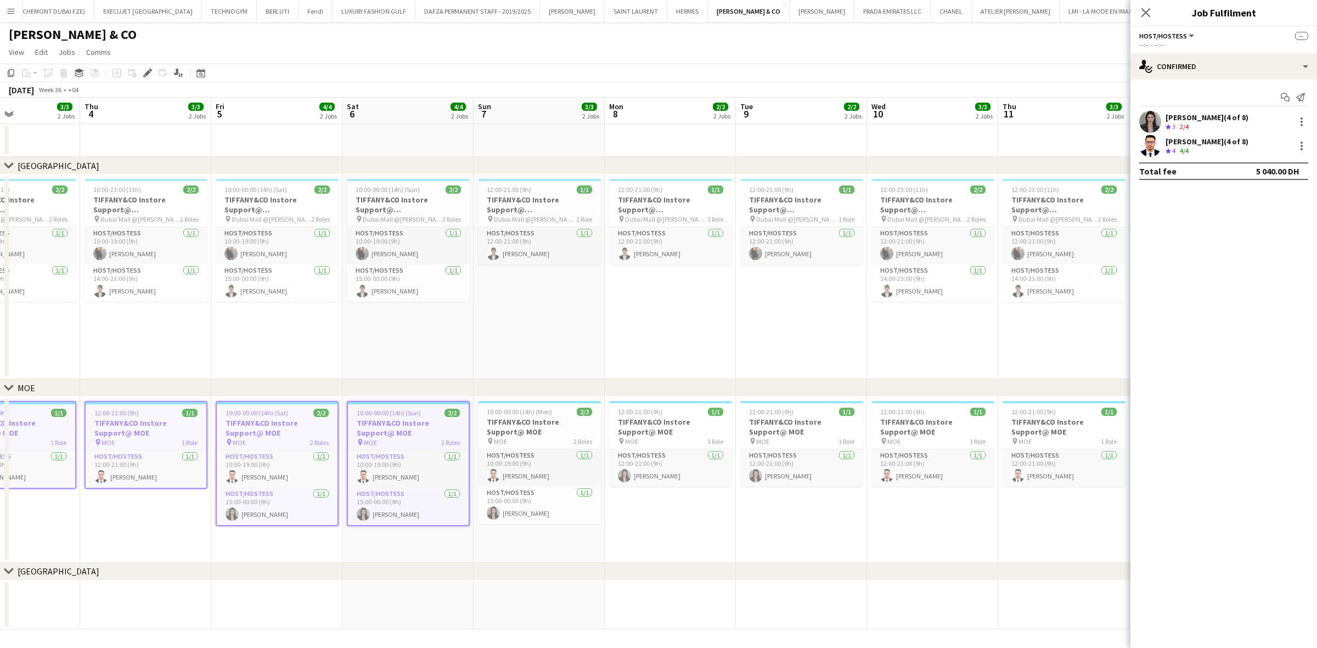
drag, startPoint x: 826, startPoint y: 439, endPoint x: 411, endPoint y: 509, distance: 420.7
click at [411, 455] on app-calendar-viewport "Sun 31 4/4 2 Jobs Mon 1 2/2 2 Jobs Tue 2 3/3 2 Jobs Wed 3 3/3 2 Jobs Thu 4 3/3 …" at bounding box center [658, 364] width 1317 height 532
click at [538, 432] on h3 "TIFFANY&CO Instore Support@ MOE" at bounding box center [539, 427] width 123 height 20
click at [678, 437] on div "pin MOE 1 Role" at bounding box center [672, 441] width 123 height 9
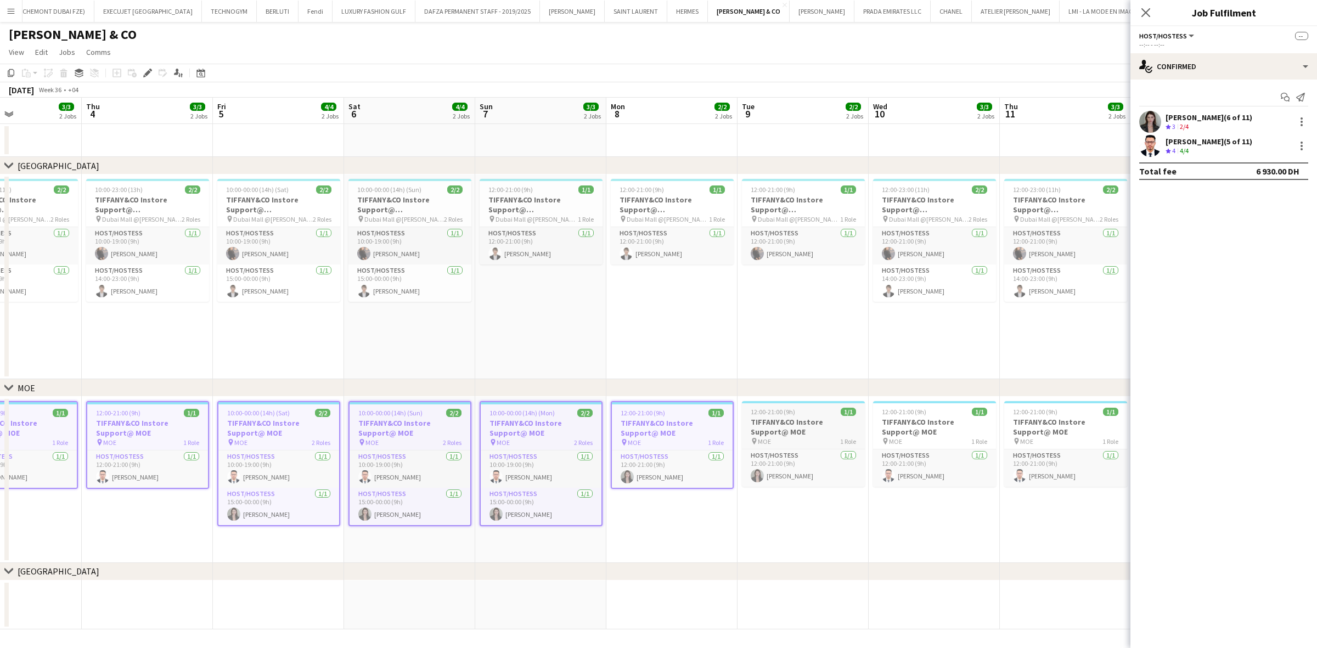
click at [770, 421] on h3 "TIFFANY&CO Instore Support@ MOE" at bounding box center [803, 427] width 123 height 20
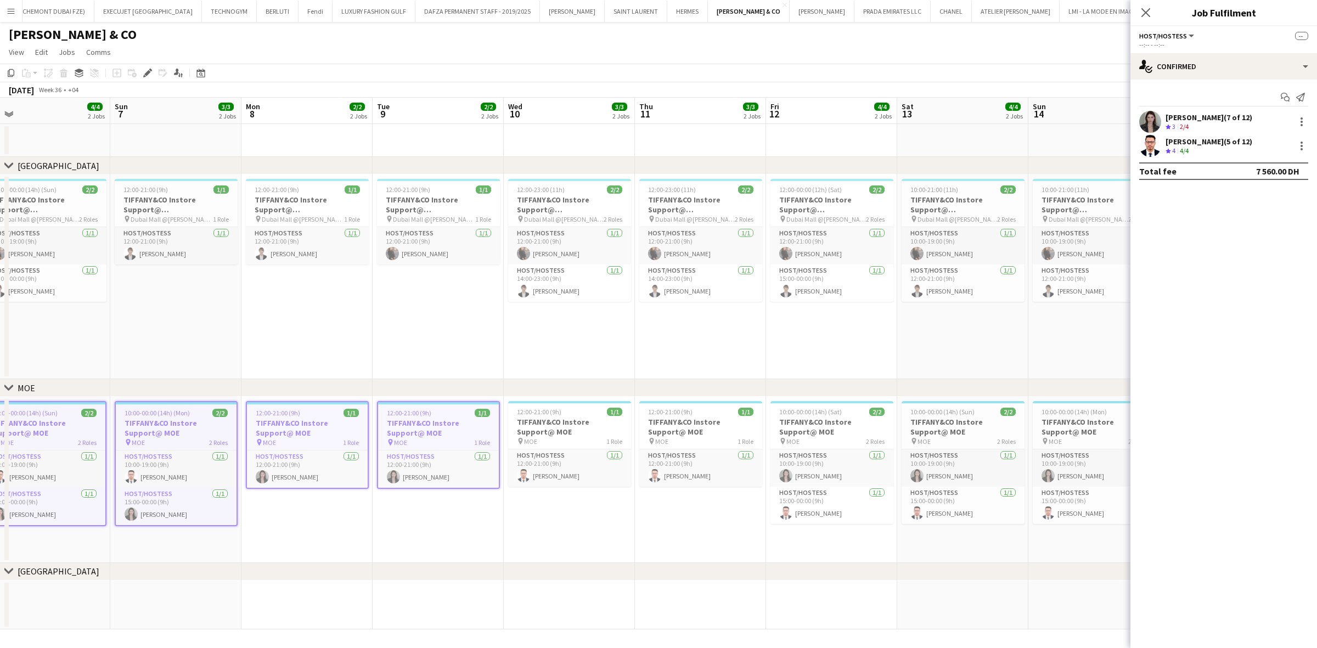
drag, startPoint x: 848, startPoint y: 436, endPoint x: 443, endPoint y: 442, distance: 404.9
click at [443, 442] on app-calendar-viewport "Wed 3 3/3 2 Jobs Thu 4 3/3 2 Jobs Fri 5 4/4 2 Jobs Sat 6 4/4 2 Jobs Sun 7 3/3 2…" at bounding box center [658, 364] width 1317 height 532
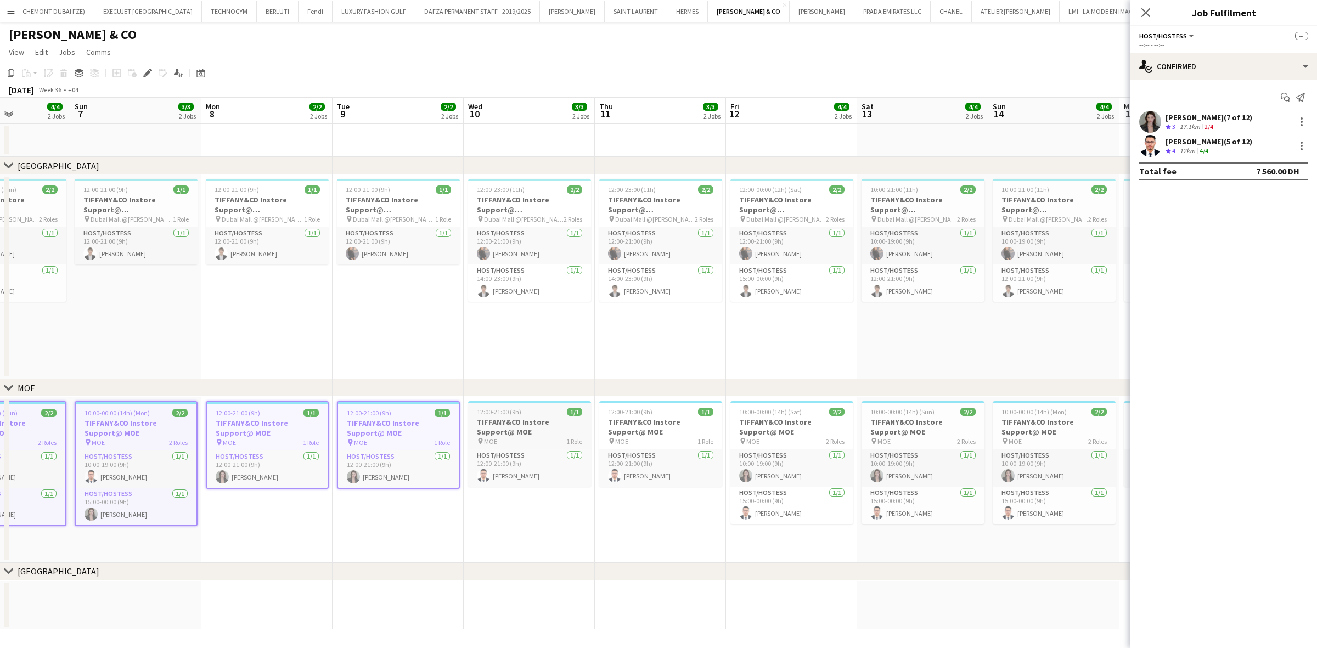
click at [519, 401] on div at bounding box center [529, 402] width 123 height 2
click at [642, 418] on h3 "TIFFANY&CO Instore Support@ MOE" at bounding box center [661, 427] width 123 height 20
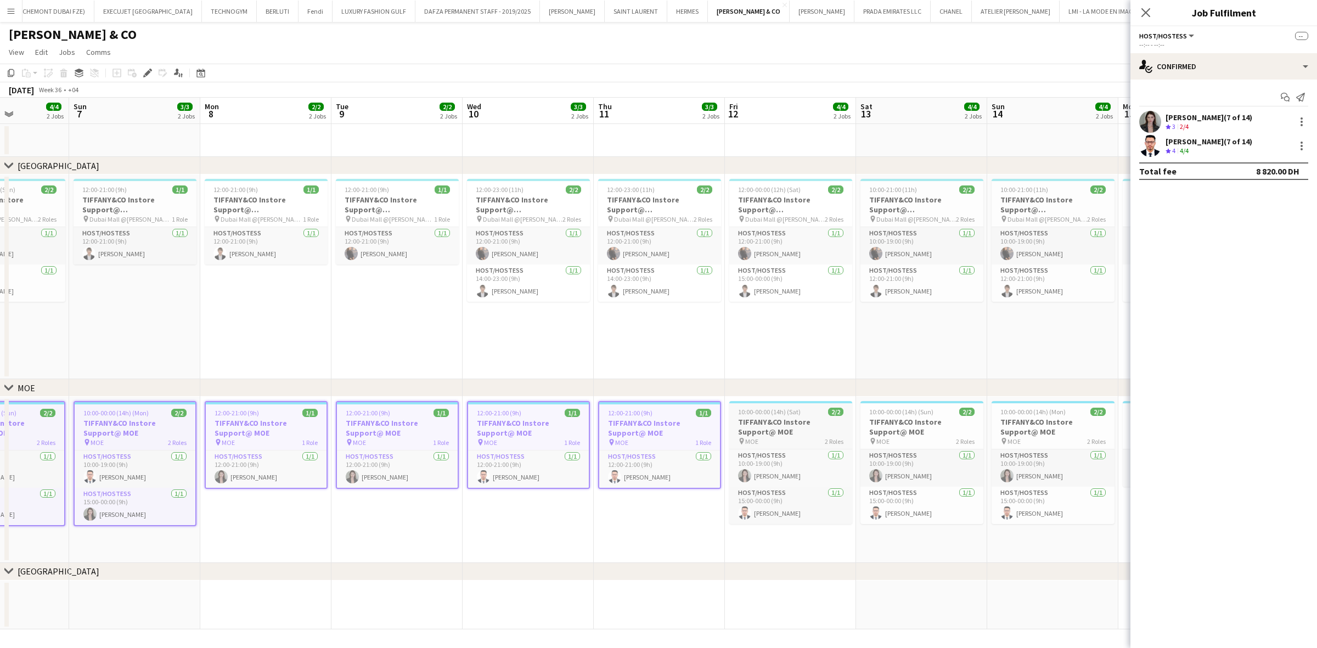
click at [814, 432] on h3 "TIFFANY&CO Instore Support@ MOE" at bounding box center [790, 427] width 123 height 20
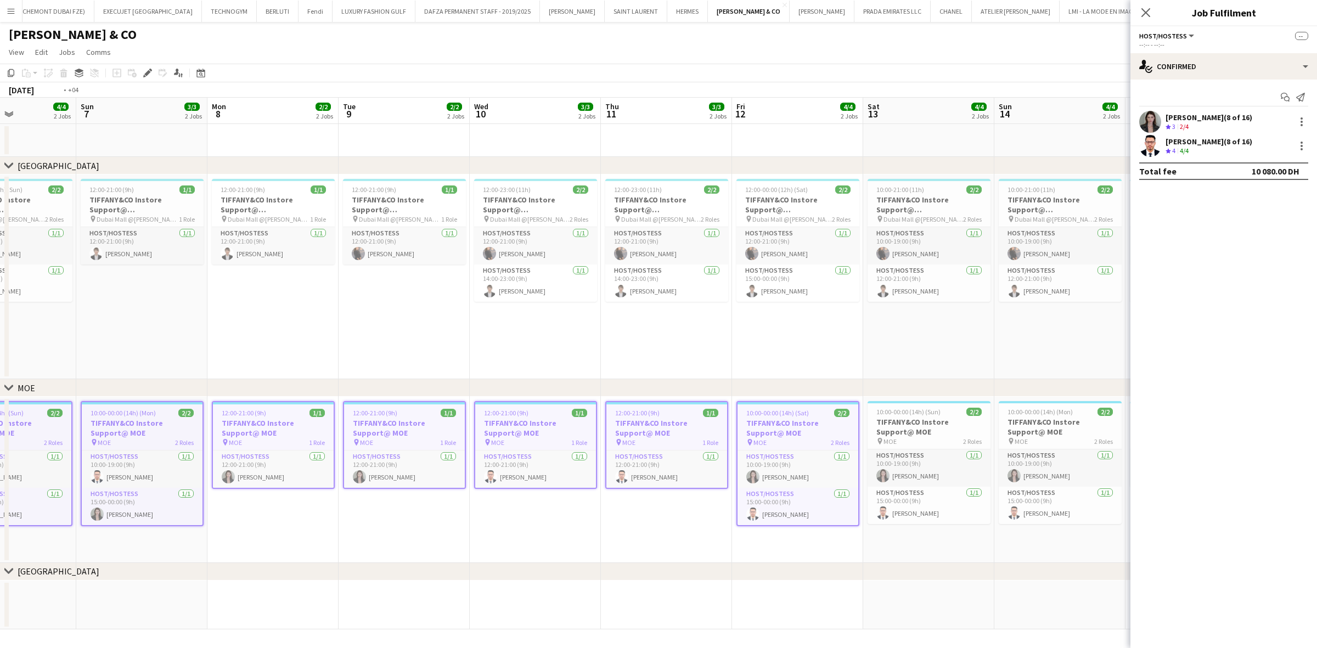
drag, startPoint x: 806, startPoint y: 453, endPoint x: 555, endPoint y: 454, distance: 251.8
click at [555, 454] on app-calendar-viewport "Wed 3 3/3 2 Jobs Thu 4 3/3 2 Jobs Fri 5 4/4 2 Jobs Sat 6 4/4 2 Jobs Sun 7 3/3 2…" at bounding box center [658, 364] width 1317 height 532
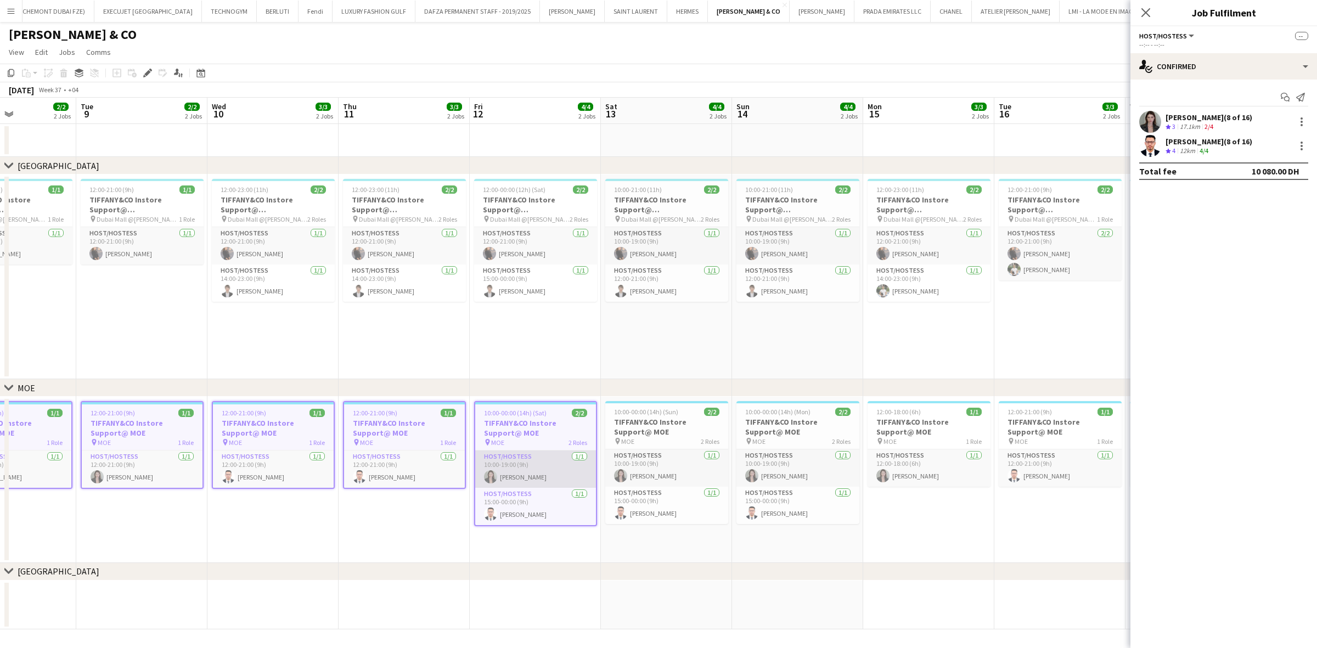
scroll to position [0, 457]
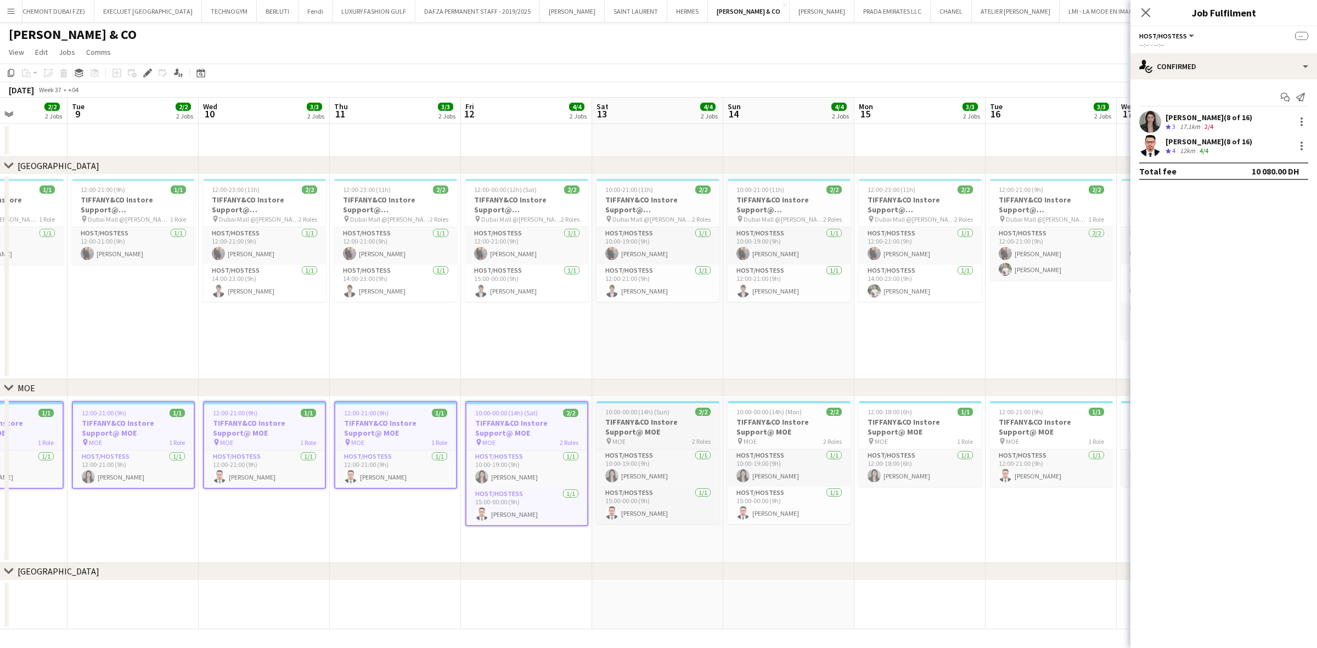
click at [667, 419] on h3 "TIFFANY&CO Instore Support@ MOE" at bounding box center [657, 427] width 123 height 20
click at [764, 424] on h3 "TIFFANY&CO Instore Support@ MOE" at bounding box center [788, 427] width 123 height 20
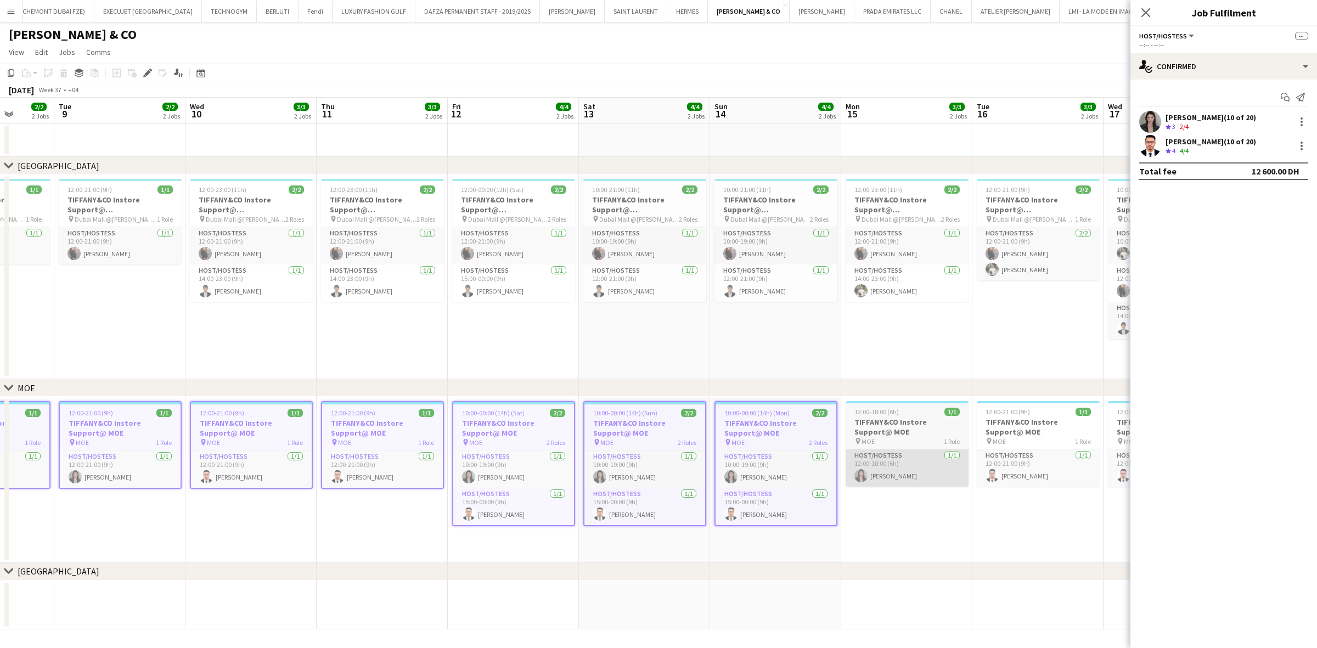
drag, startPoint x: 836, startPoint y: 448, endPoint x: 439, endPoint y: 450, distance: 396.7
click at [404, 455] on app-calendar-viewport "Fri 5 4/4 2 Jobs Sat 6 4/4 2 Jobs Sun 7 3/3 2 Jobs Mon 8 2/2 2 Jobs Tue 9 2/2 2…" at bounding box center [658, 364] width 1317 height 532
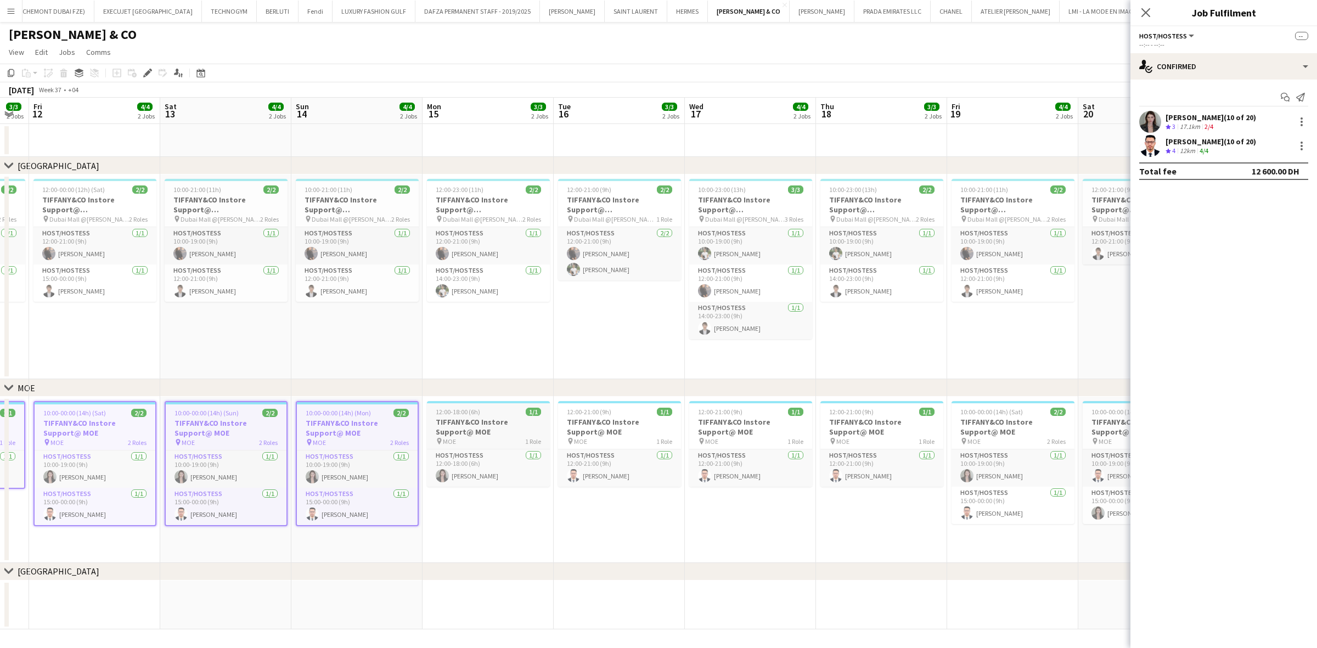
click at [481, 423] on h3 "TIFFANY&CO Instore Support@ MOE" at bounding box center [488, 427] width 123 height 20
click at [596, 421] on h3 "TIFFANY&CO Instore Support@ MOE" at bounding box center [619, 427] width 123 height 20
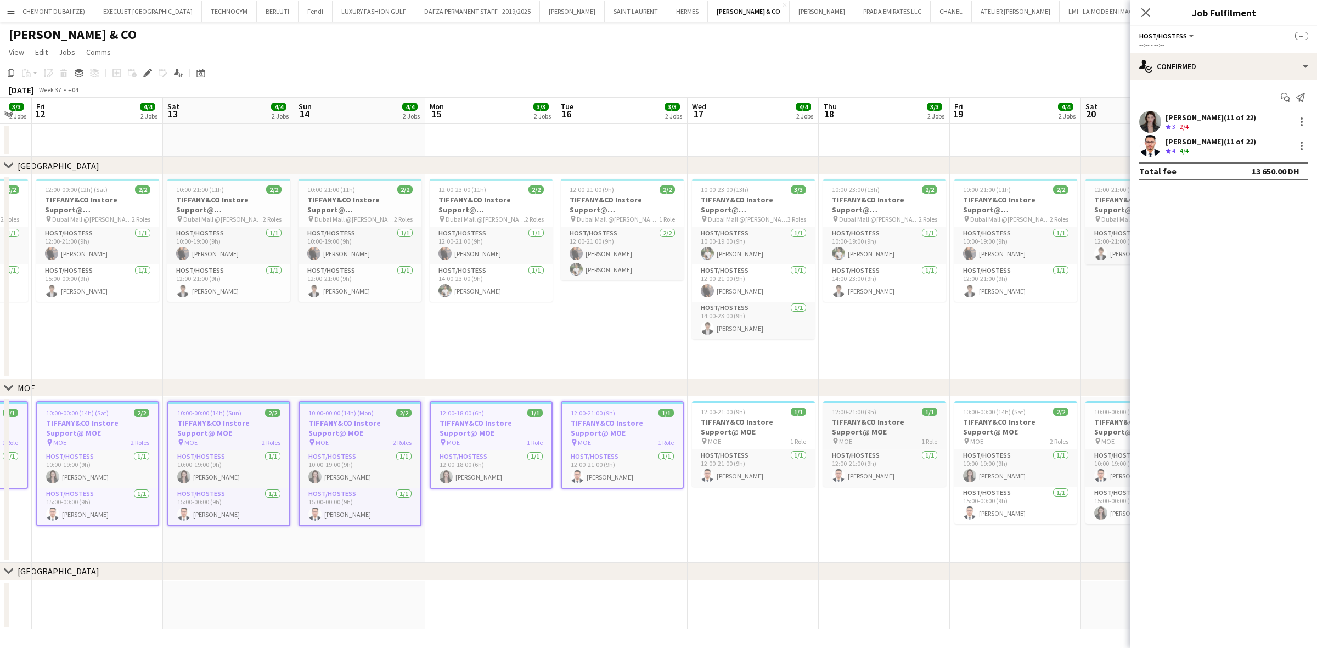
drag, startPoint x: 727, startPoint y: 408, endPoint x: 832, endPoint y: 434, distance: 107.5
click at [729, 408] on span "12:00-21:00 (9h)" at bounding box center [723, 412] width 44 height 8
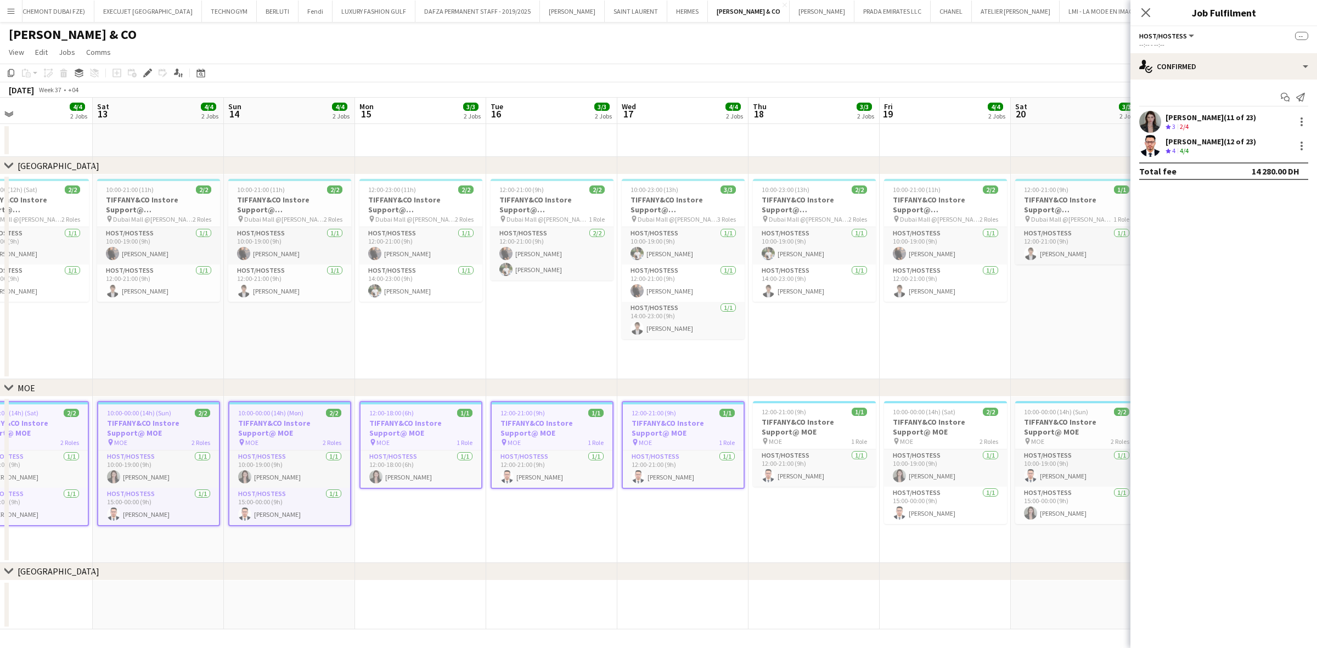
drag, startPoint x: 601, startPoint y: 472, endPoint x: 434, endPoint y: 491, distance: 167.9
click at [434, 455] on app-calendar-viewport "Mon 8 2/2 2 Jobs Tue 9 2/2 2 Jobs Wed 10 3/3 2 Jobs Thu 11 3/3 2 Jobs Fri 12 4/…" at bounding box center [658, 364] width 1317 height 532
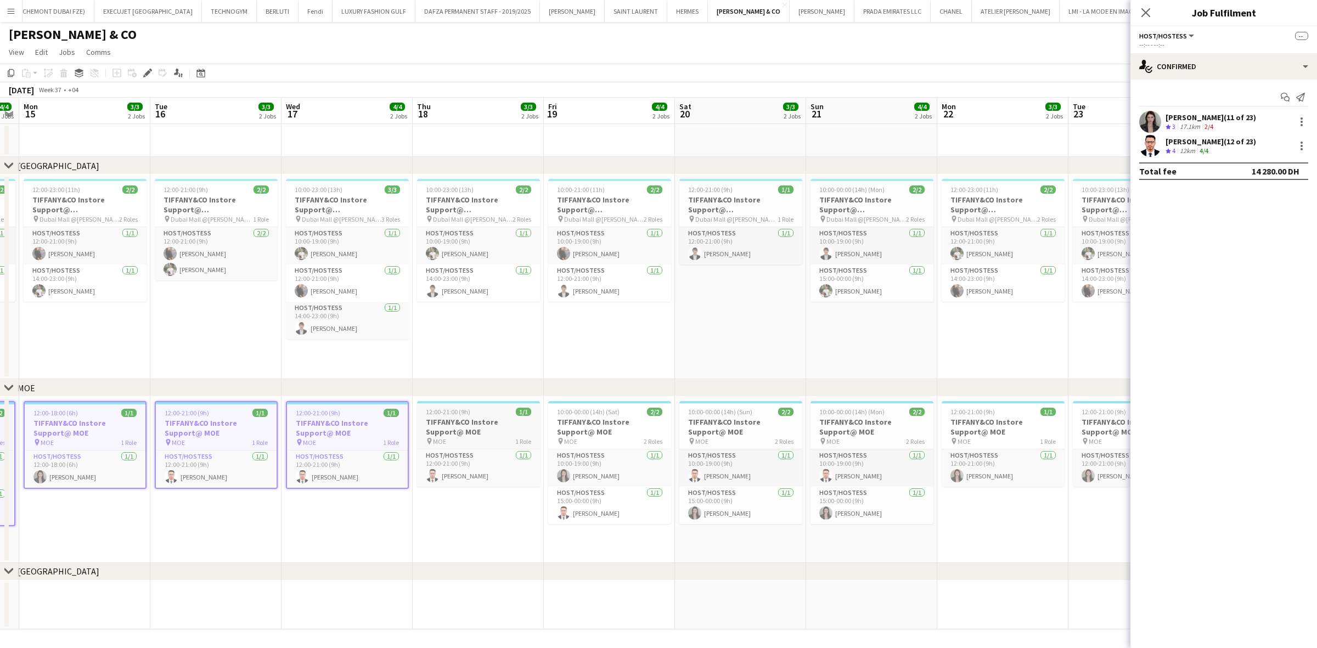
click at [495, 418] on h3 "TIFFANY&CO Instore Support@ MOE" at bounding box center [478, 427] width 123 height 20
click at [591, 420] on h3 "TIFFANY&CO Instore Support@ MOE" at bounding box center [607, 427] width 123 height 20
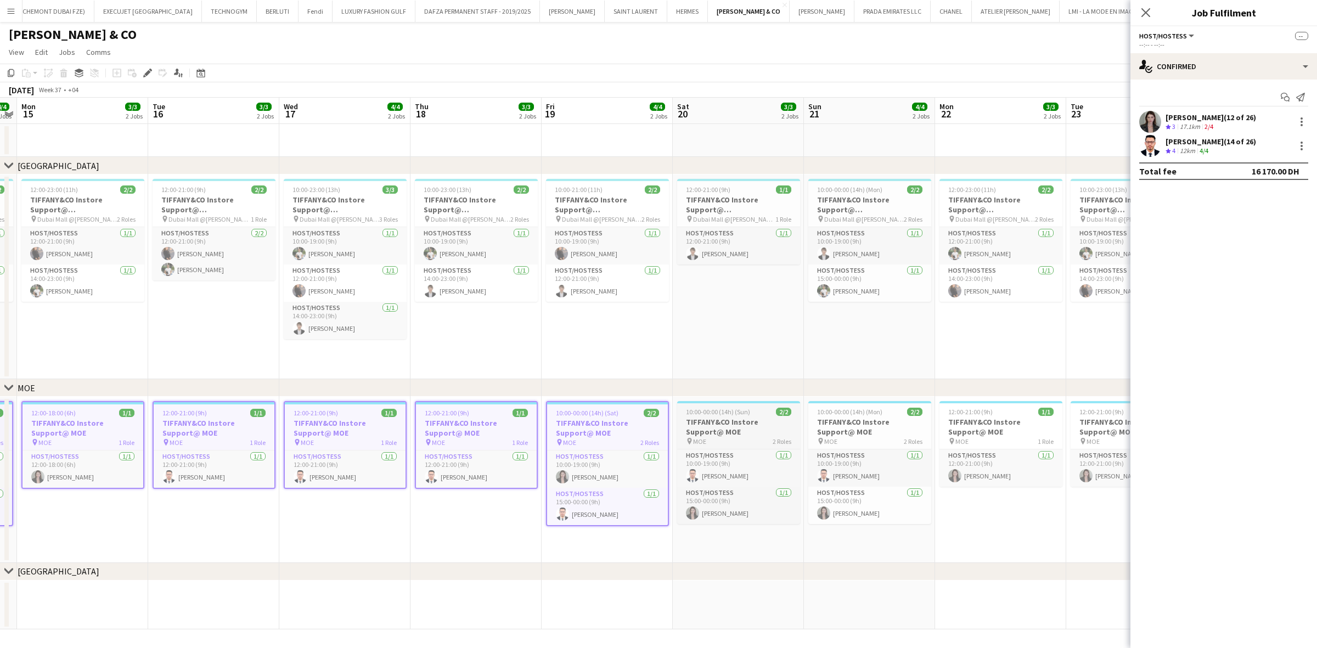
click at [718, 423] on h3 "TIFFANY&CO Instore Support@ MOE" at bounding box center [738, 427] width 123 height 20
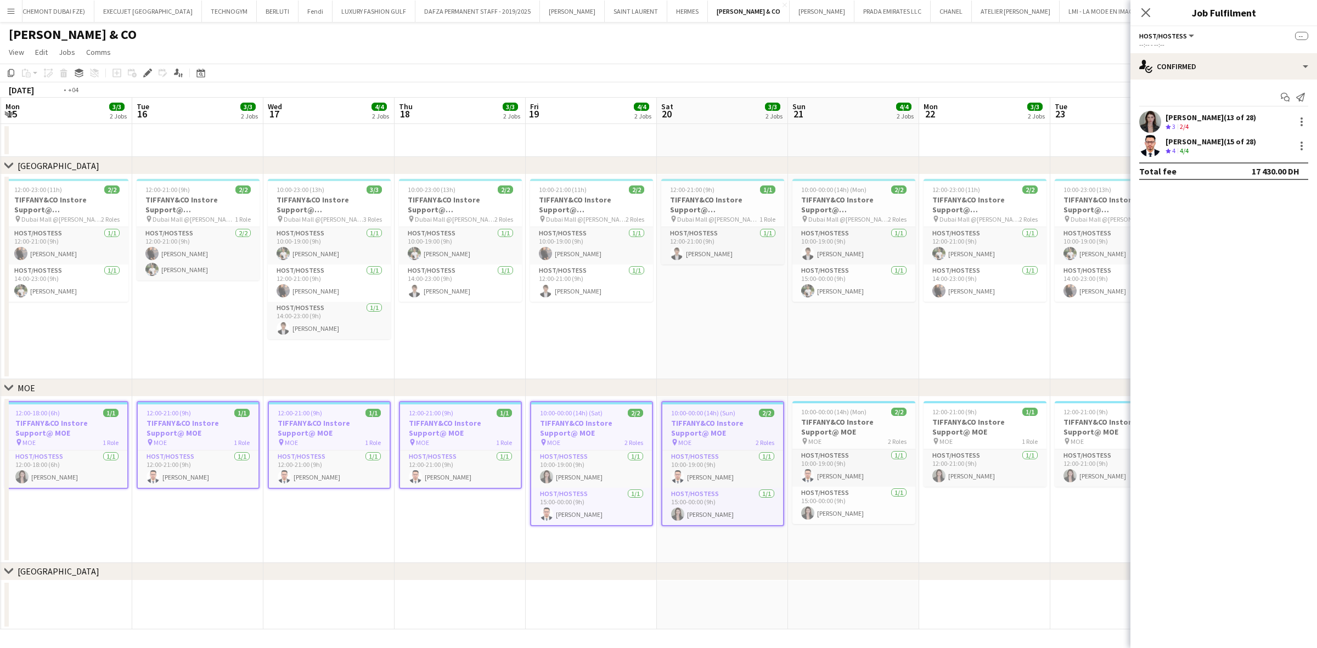
drag, startPoint x: 772, startPoint y: 456, endPoint x: 445, endPoint y: 472, distance: 326.8
click at [445, 455] on app-calendar-viewport "Fri 12 4/4 2 Jobs Sat 13 4/4 2 Jobs Sun 14 4/4 2 Jobs Mon 15 3/3 2 Jobs Tue 16 …" at bounding box center [658, 364] width 1317 height 532
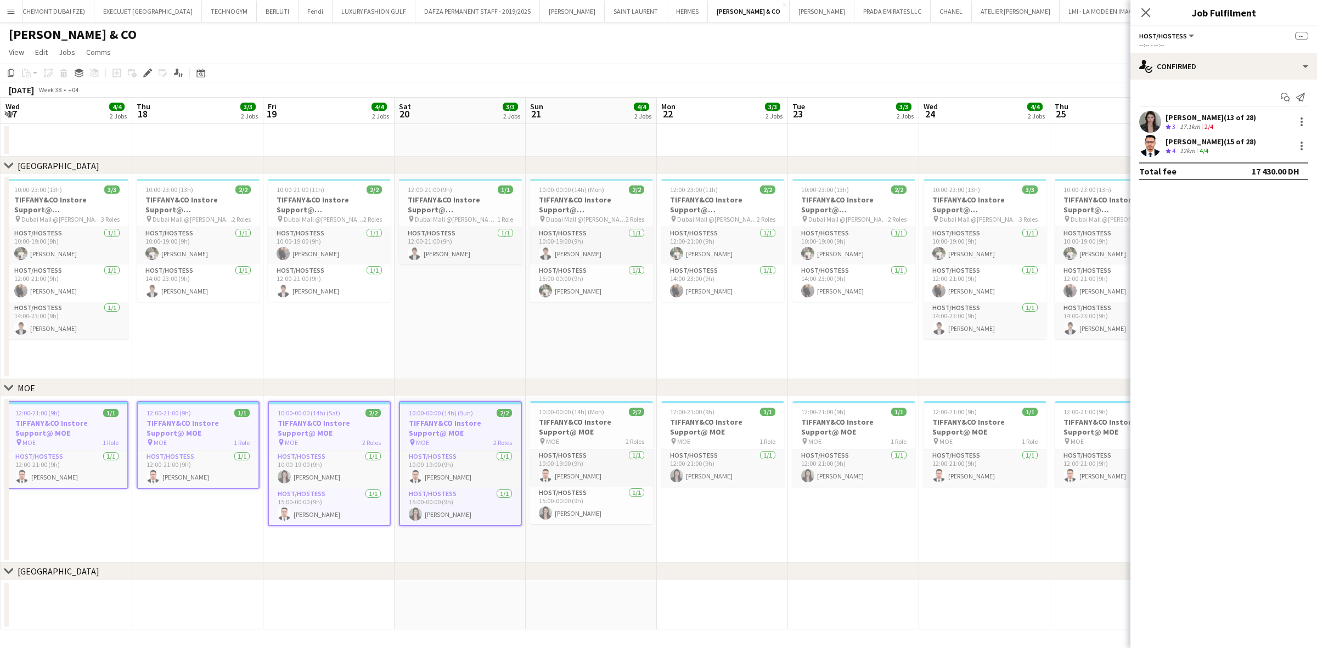
scroll to position [0, 441]
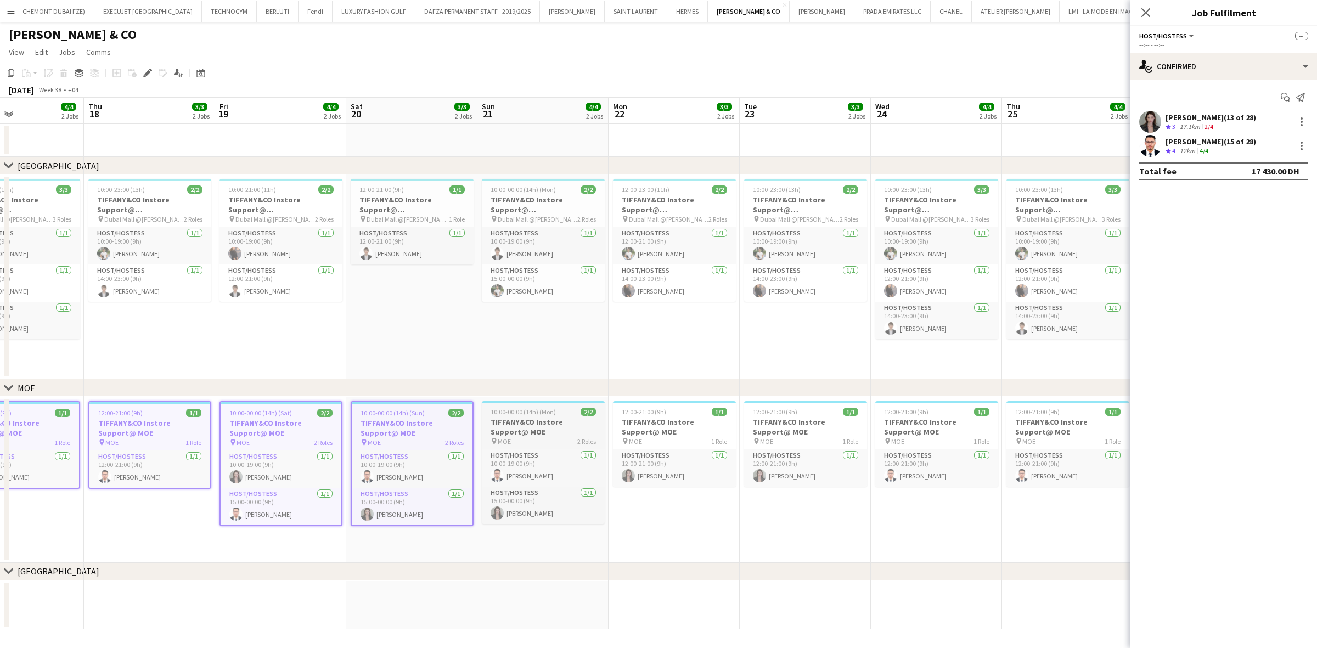
click at [548, 422] on h3 "TIFFANY&CO Instore Support@ MOE" at bounding box center [543, 427] width 123 height 20
click at [664, 420] on h3 "TIFFANY&CO Instore Support@ MOE" at bounding box center [674, 427] width 123 height 20
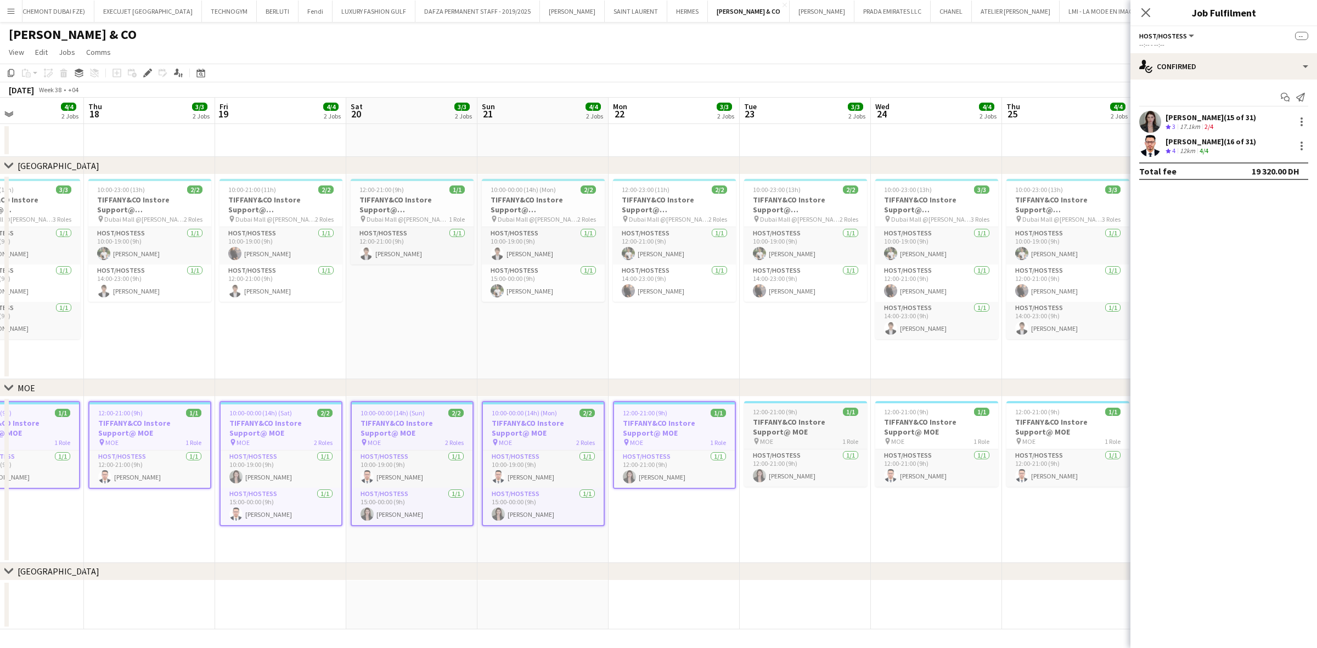
click at [763, 420] on h3 "TIFFANY&CO Instore Support@ MOE" at bounding box center [805, 427] width 123 height 20
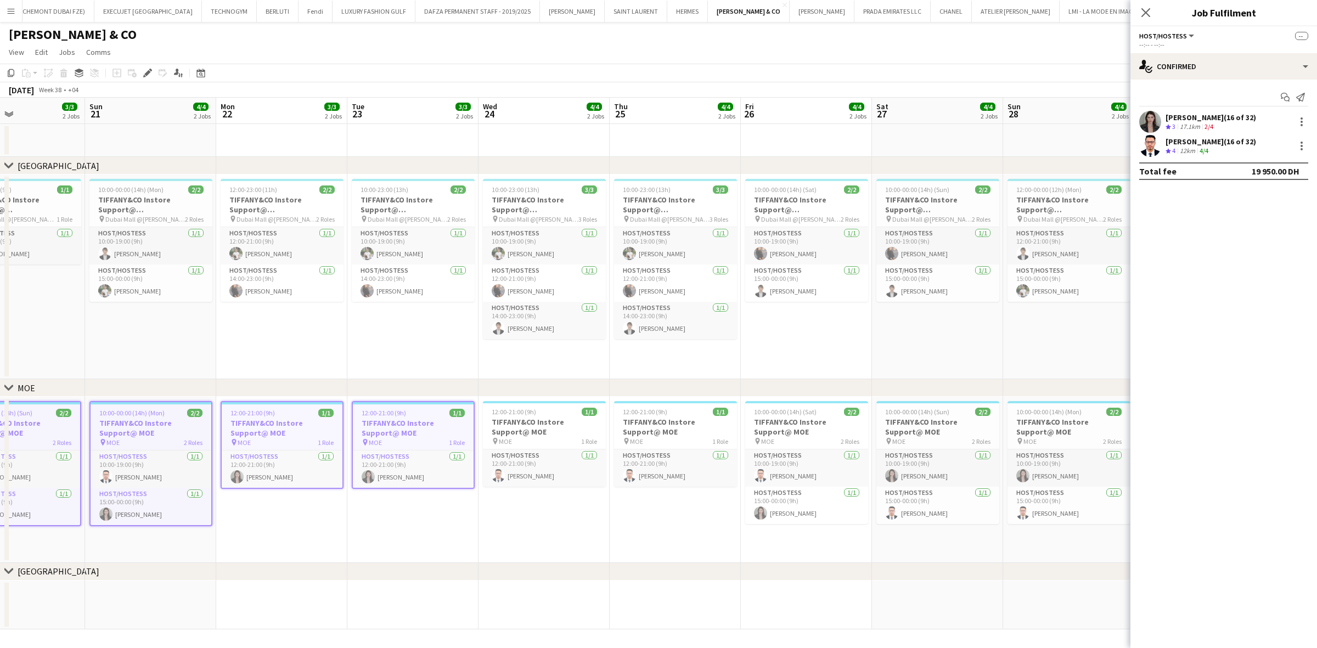
scroll to position [0, 494]
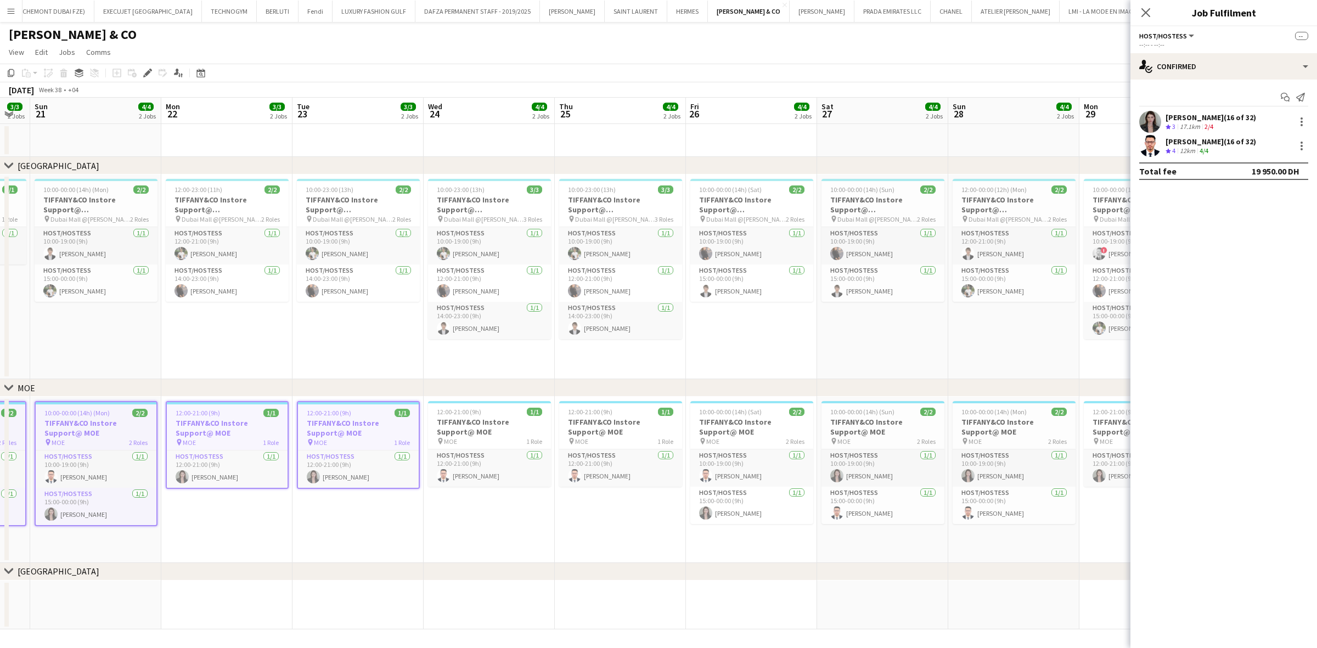
drag, startPoint x: 782, startPoint y: 448, endPoint x: 364, endPoint y: 461, distance: 418.8
click at [364, 455] on app-calendar-viewport "Wed 17 4/4 2 Jobs Thu 18 3/3 2 Jobs Fri 19 4/4 2 Jobs Sat 20 3/3 2 Jobs Sun 21 …" at bounding box center [658, 364] width 1317 height 532
click at [489, 427] on h3 "TIFFANY&CO Instore Support@ MOE" at bounding box center [489, 427] width 123 height 20
click at [625, 409] on div "12:00-21:00 (9h) 1/1" at bounding box center [620, 412] width 123 height 8
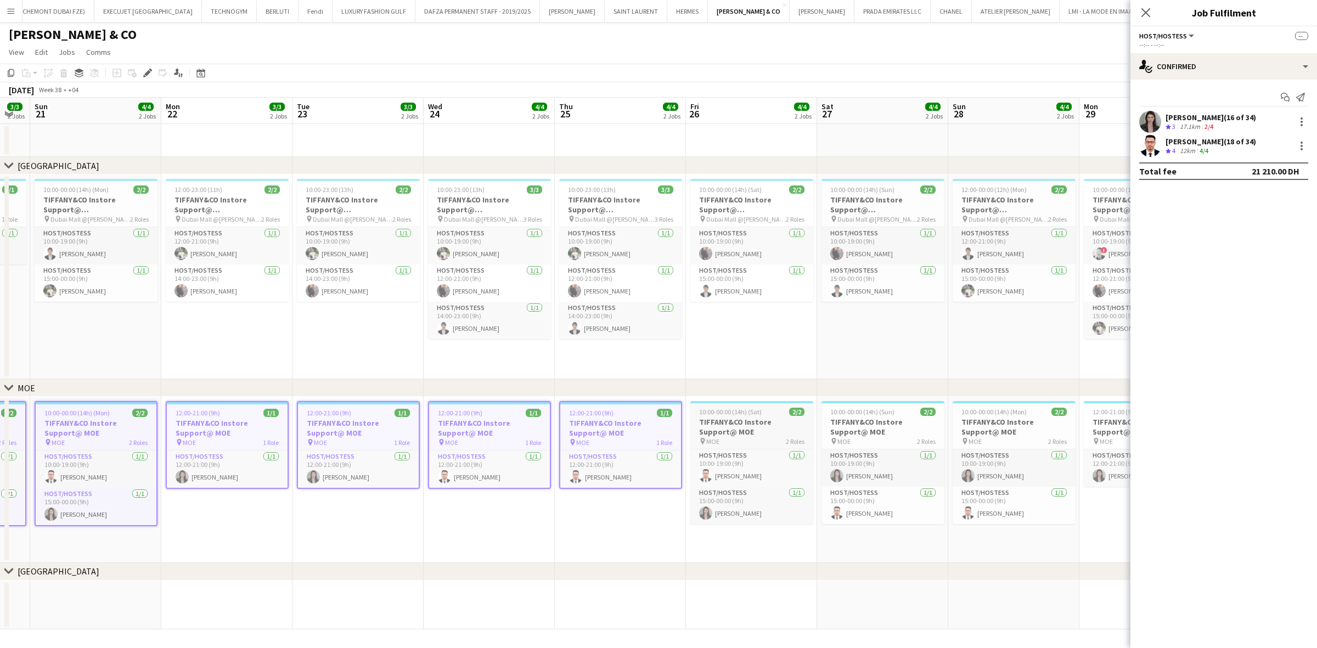
click at [791, 411] on span "2/2" at bounding box center [796, 412] width 15 height 8
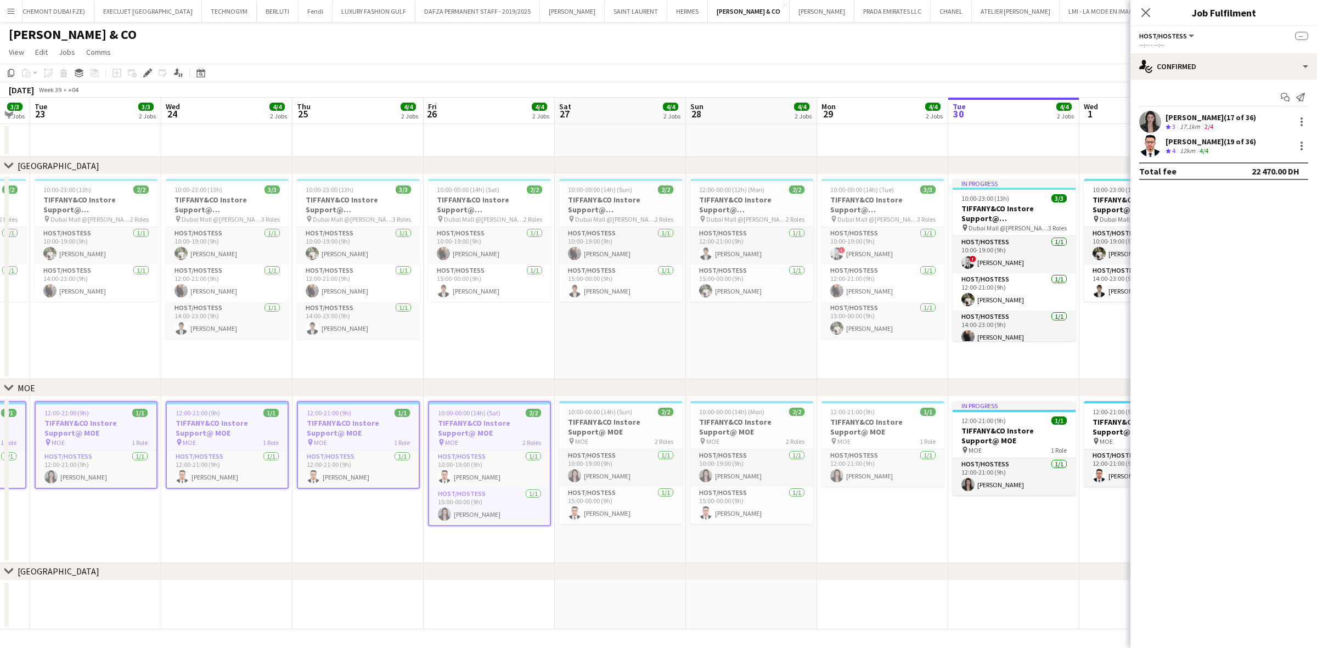
scroll to position [0, 539]
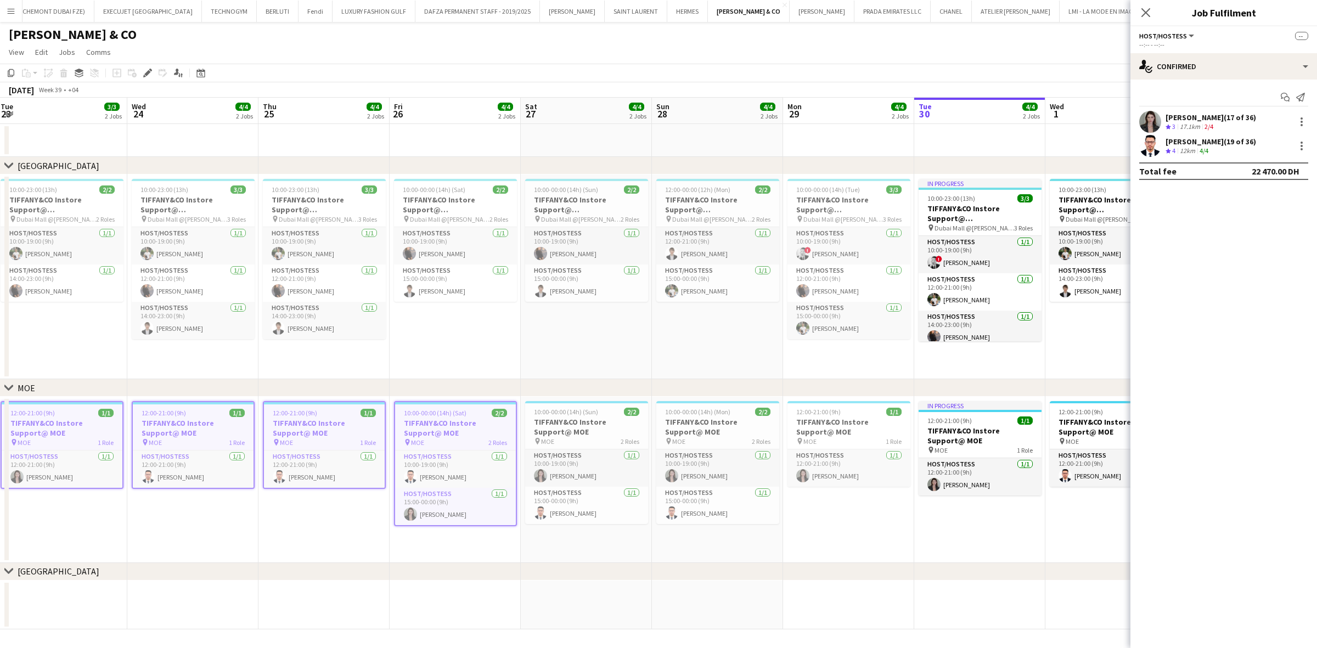
drag, startPoint x: 500, startPoint y: 462, endPoint x: 434, endPoint y: 462, distance: 65.8
click at [434, 455] on app-calendar-viewport "Fri 19 4/4 2 Jobs Sat 20 3/3 2 Jobs Sun 21 4/4 2 Jobs Mon 22 3/3 2 Jobs Tue 23 …" at bounding box center [658, 364] width 1317 height 532
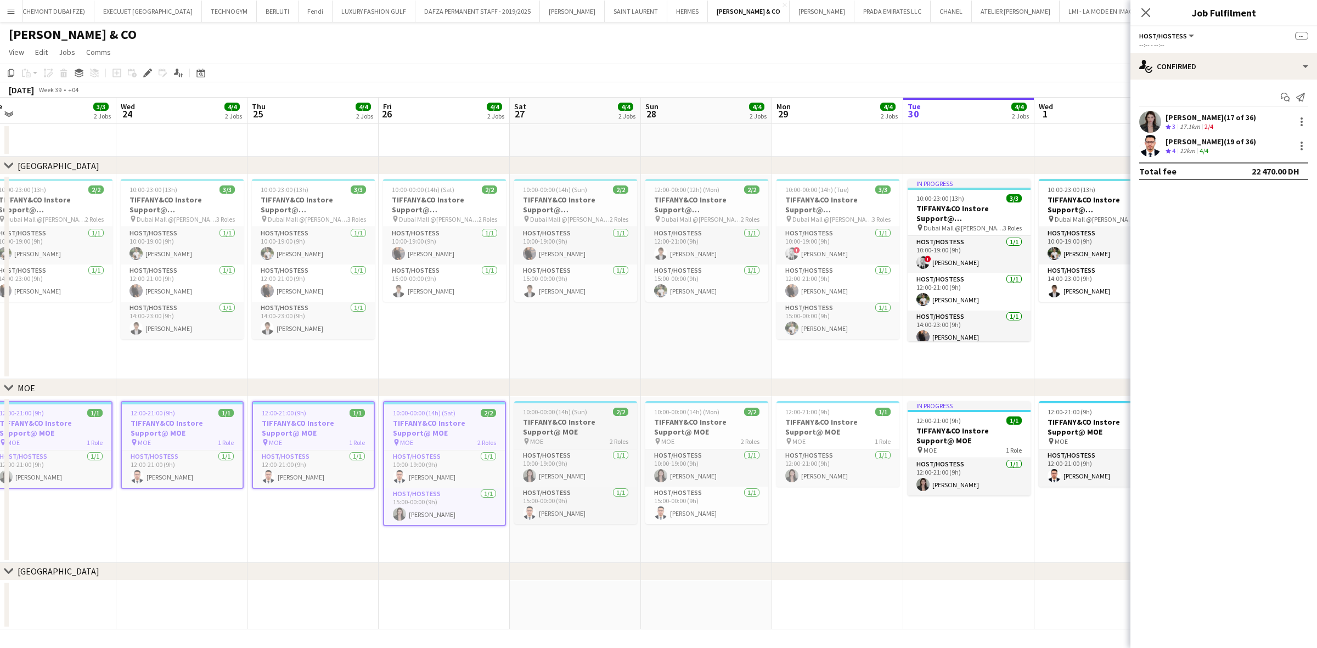
click at [560, 408] on span "10:00-00:00 (14h) (Sun)" at bounding box center [555, 412] width 64 height 8
click at [689, 426] on h3 "TIFFANY&CO Instore Support@ MOE" at bounding box center [706, 427] width 123 height 20
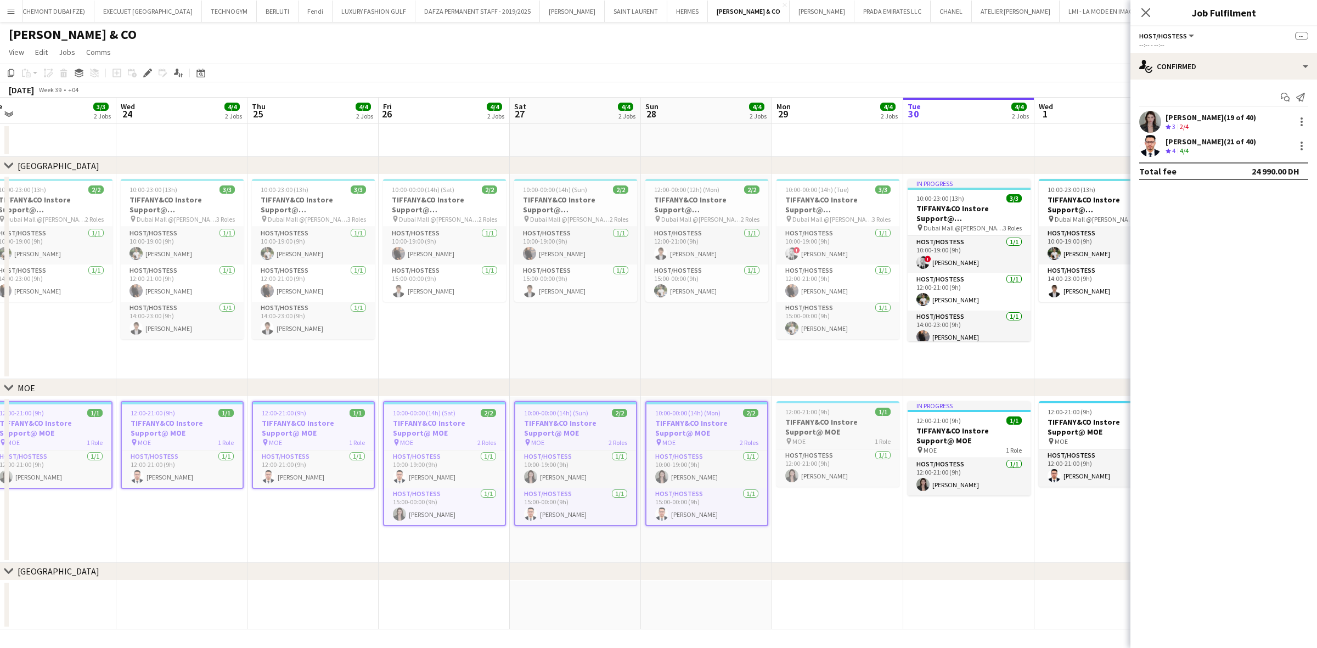
scroll to position [0, 516]
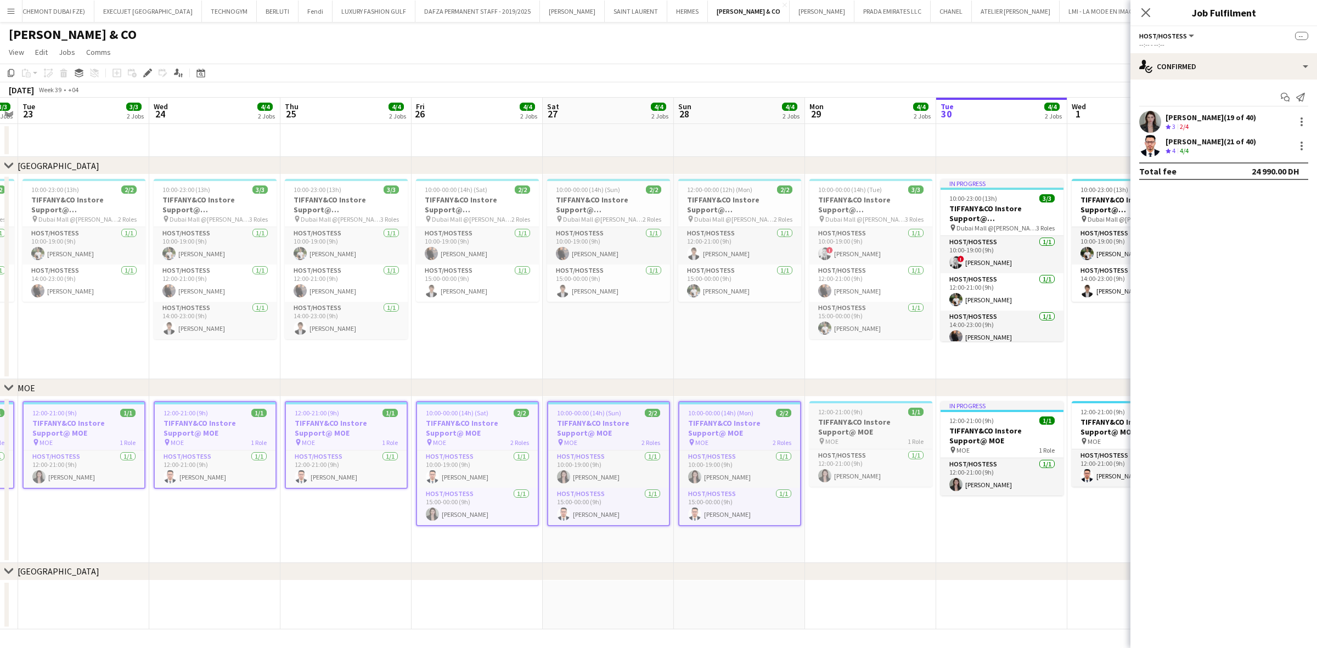
drag, startPoint x: 782, startPoint y: 439, endPoint x: 428, endPoint y: 442, distance: 353.3
click at [426, 442] on app-calendar-viewport "Fri 19 4/4 2 Jobs Sat 20 3/3 2 Jobs Sun 21 4/4 2 Jobs Mon 22 3/3 2 Jobs Tue 23 …" at bounding box center [658, 364] width 1317 height 532
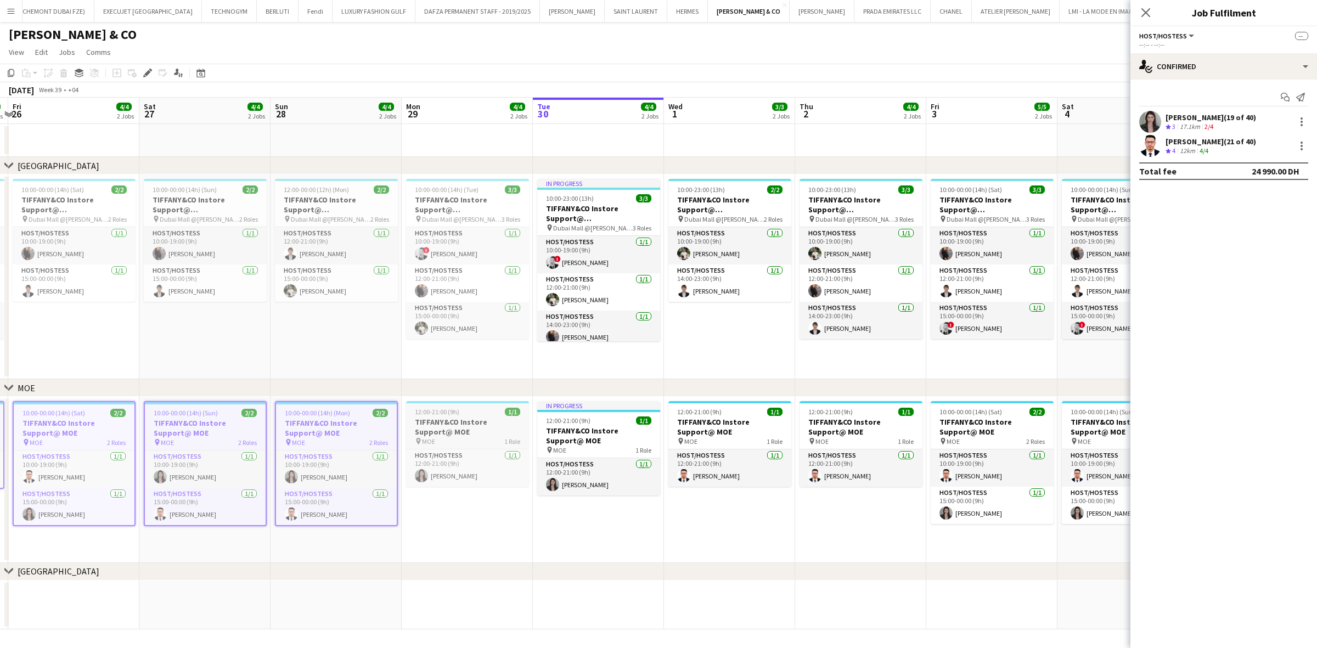
click at [478, 417] on h3 "TIFFANY&CO Instore Support@ MOE" at bounding box center [467, 427] width 123 height 20
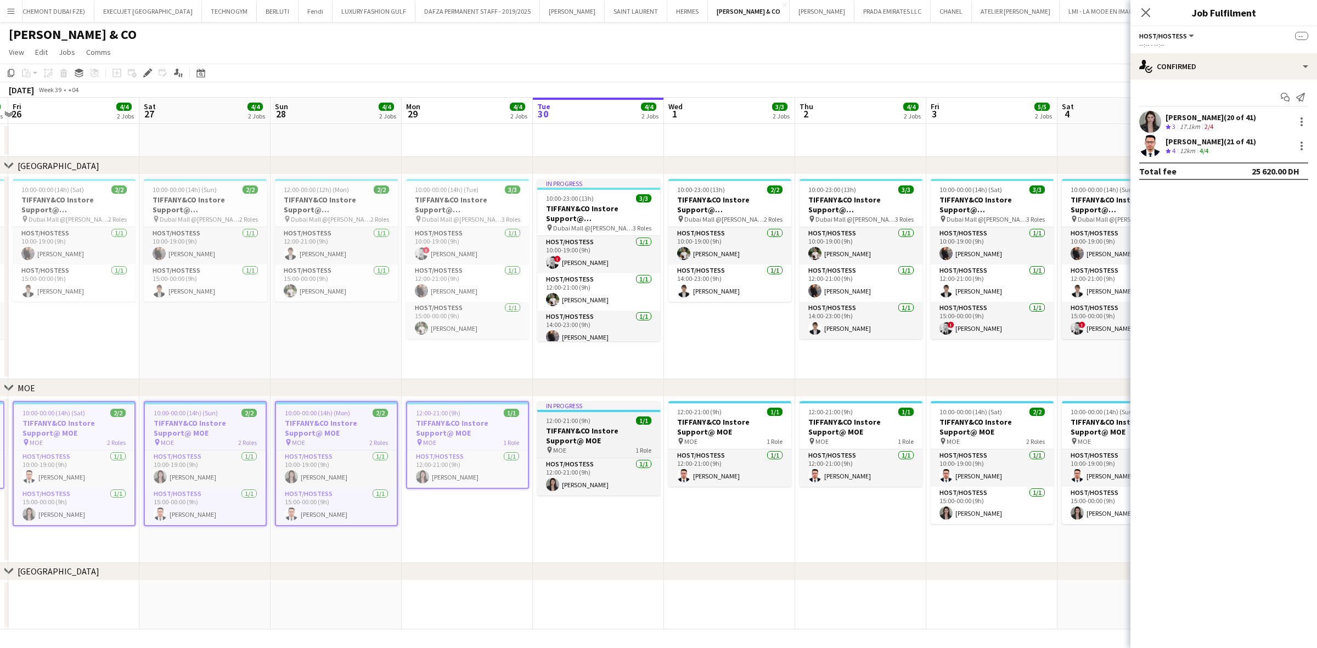
click at [582, 435] on h3 "TIFFANY&CO Instore Support@ MOE" at bounding box center [598, 436] width 123 height 20
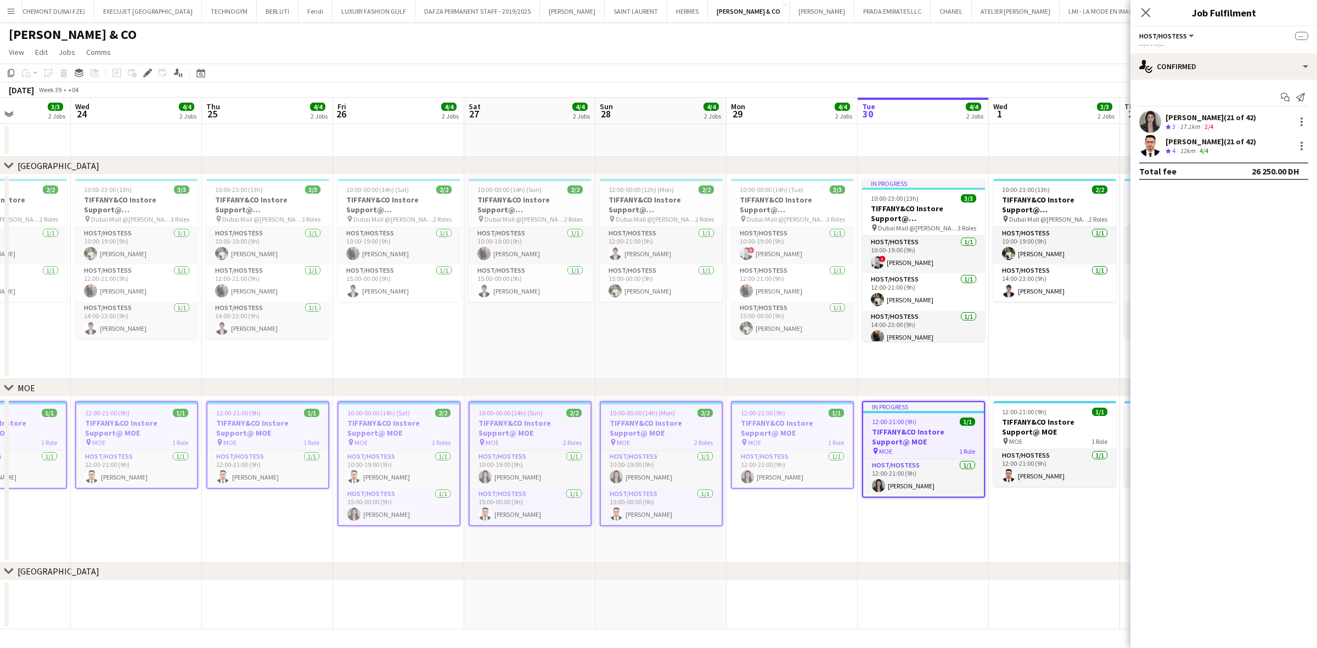
drag, startPoint x: 376, startPoint y: 456, endPoint x: 700, endPoint y: 456, distance: 324.2
click at [700, 455] on app-calendar-viewport "Sun 21 4/4 2 Jobs Mon 22 3/3 2 Jobs Tue 23 3/3 2 Jobs Wed 24 4/4 2 Jobs Thu 25 …" at bounding box center [658, 364] width 1317 height 532
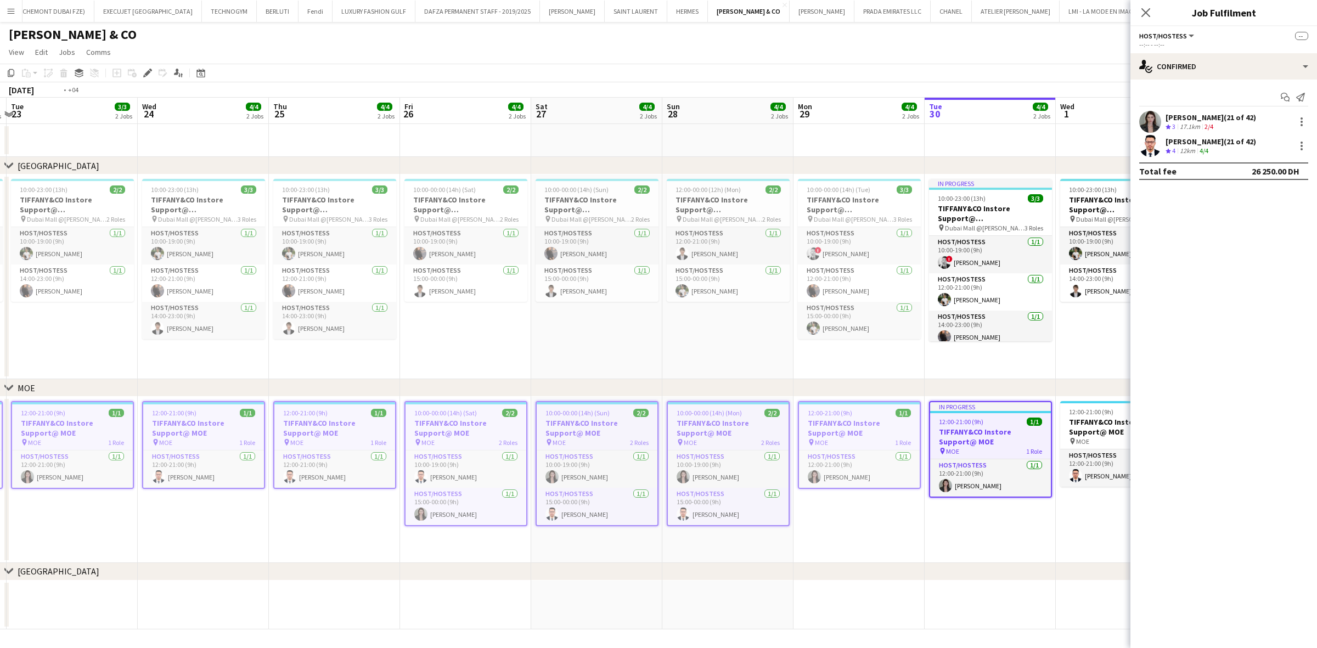
drag, startPoint x: 421, startPoint y: 451, endPoint x: 777, endPoint y: 461, distance: 356.2
click at [777, 455] on app-calendar-viewport "Sun 21 4/4 2 Jobs Mon 22 3/3 2 Jobs Tue 23 3/3 2 Jobs Wed 24 4/4 2 Jobs Thu 25 …" at bounding box center [658, 364] width 1317 height 532
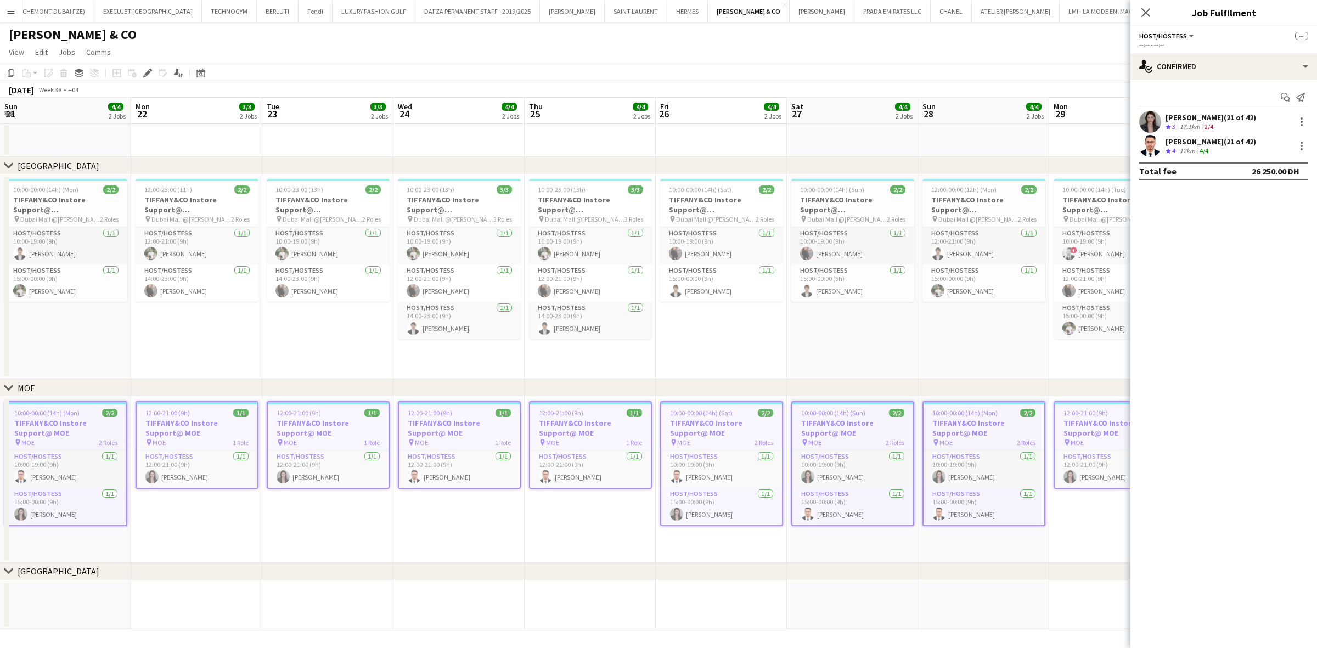
drag, startPoint x: 477, startPoint y: 445, endPoint x: 901, endPoint y: 441, distance: 423.6
click at [867, 441] on app-calendar-viewport "Fri 19 4/4 2 Jobs Sat 20 3/3 2 Jobs Sun 21 4/4 2 Jobs Mon 22 3/3 2 Jobs Tue 23 …" at bounding box center [658, 364] width 1317 height 532
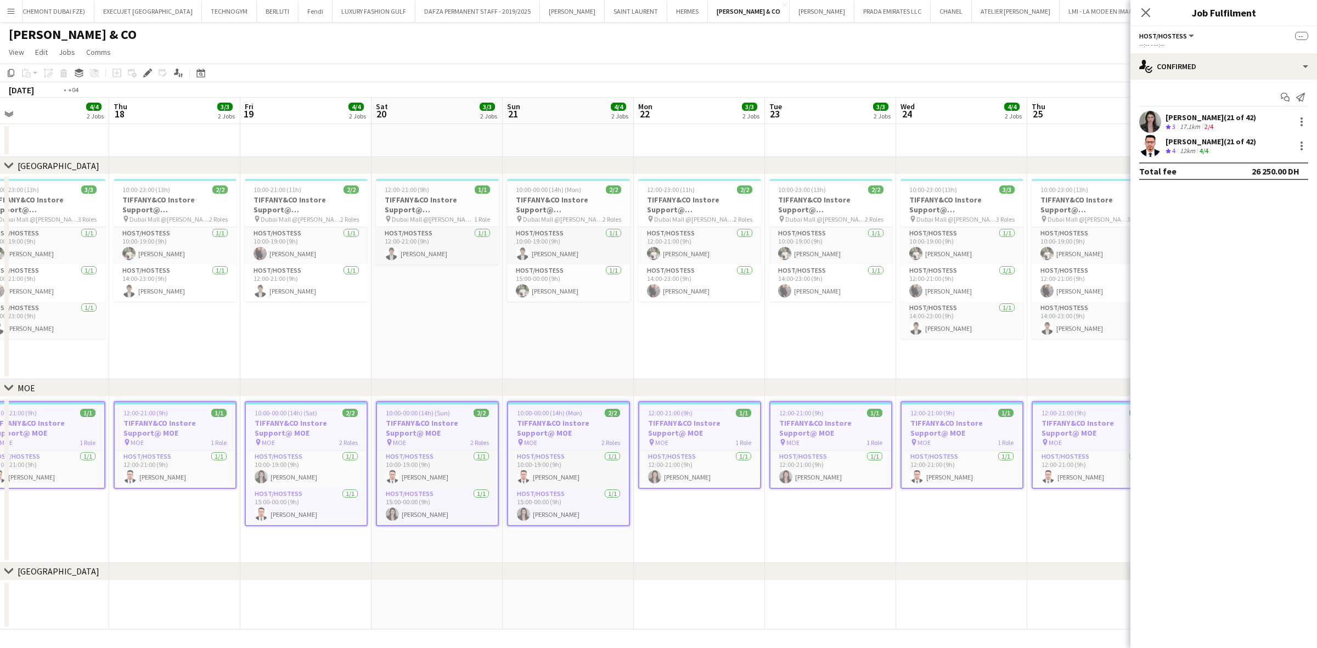
drag, startPoint x: 327, startPoint y: 430, endPoint x: 824, endPoint y: 443, distance: 497.3
click at [822, 443] on app-calendar-viewport "Mon 15 3/3 2 Jobs Tue 16 3/3 2 Jobs Wed 17 4/4 2 Jobs Thu 18 3/3 2 Jobs Fri 19 …" at bounding box center [658, 364] width 1317 height 532
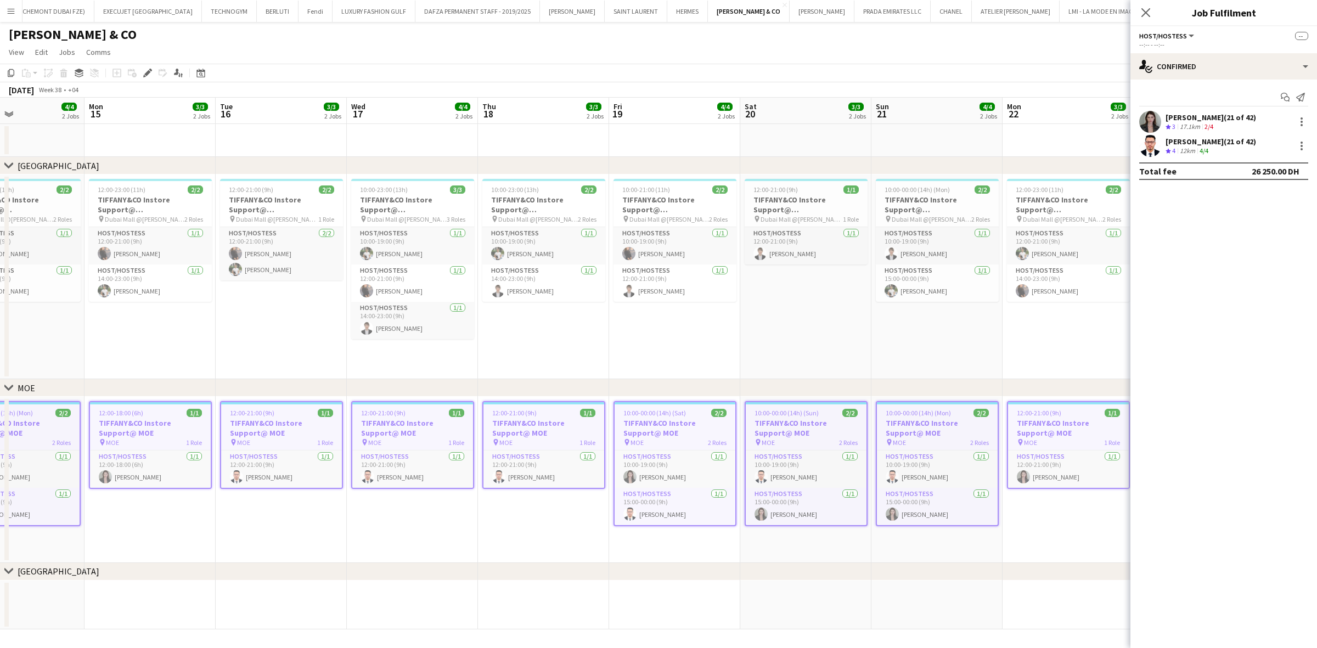
click at [698, 455] on app-calendar-viewport "Fri 12 4/4 2 Jobs Sat 13 4/4 2 Jobs Sun 14 4/4 2 Jobs Mon 15 3/3 2 Jobs Tue 16 …" at bounding box center [658, 364] width 1317 height 532
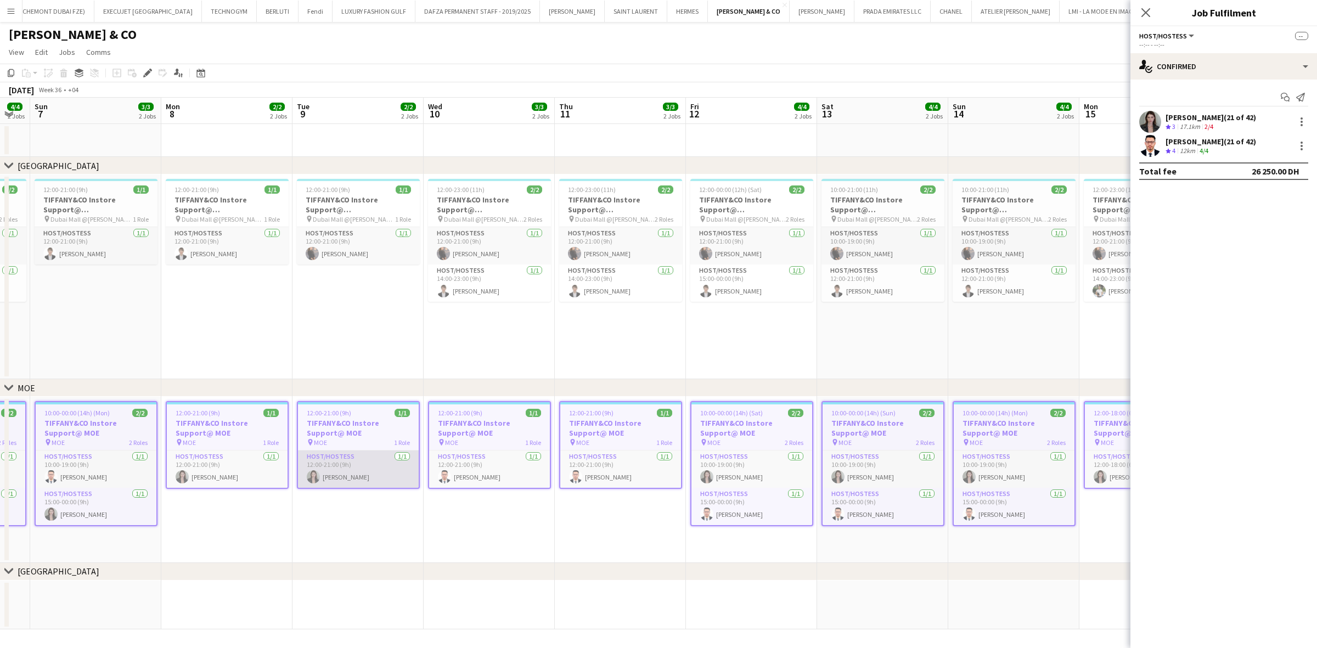
drag, startPoint x: 672, startPoint y: 498, endPoint x: 375, endPoint y: 461, distance: 299.6
click at [736, 455] on app-calendar-viewport "Fri 5 4/4 2 Jobs Sat 6 4/4 2 Jobs Sun 7 3/3 2 Jobs Mon 8 2/2 2 Jobs Tue 9 2/2 2…" at bounding box center [658, 364] width 1317 height 532
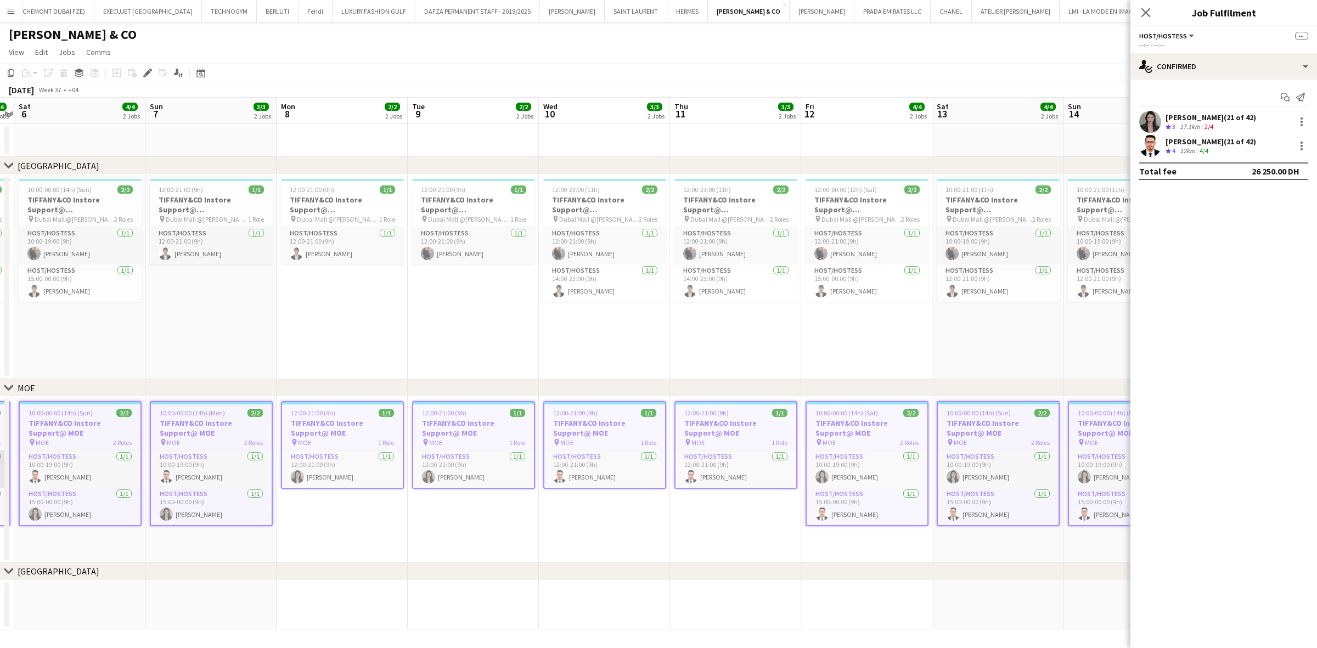
drag, startPoint x: 284, startPoint y: 426, endPoint x: 332, endPoint y: 472, distance: 66.3
click at [736, 455] on app-calendar-viewport "Thu 4 3/3 2 Jobs Fri 5 4/4 2 Jobs Sat 6 4/4 2 Jobs Sun 7 3/3 2 Jobs Mon 8 2/2 2…" at bounding box center [658, 364] width 1317 height 532
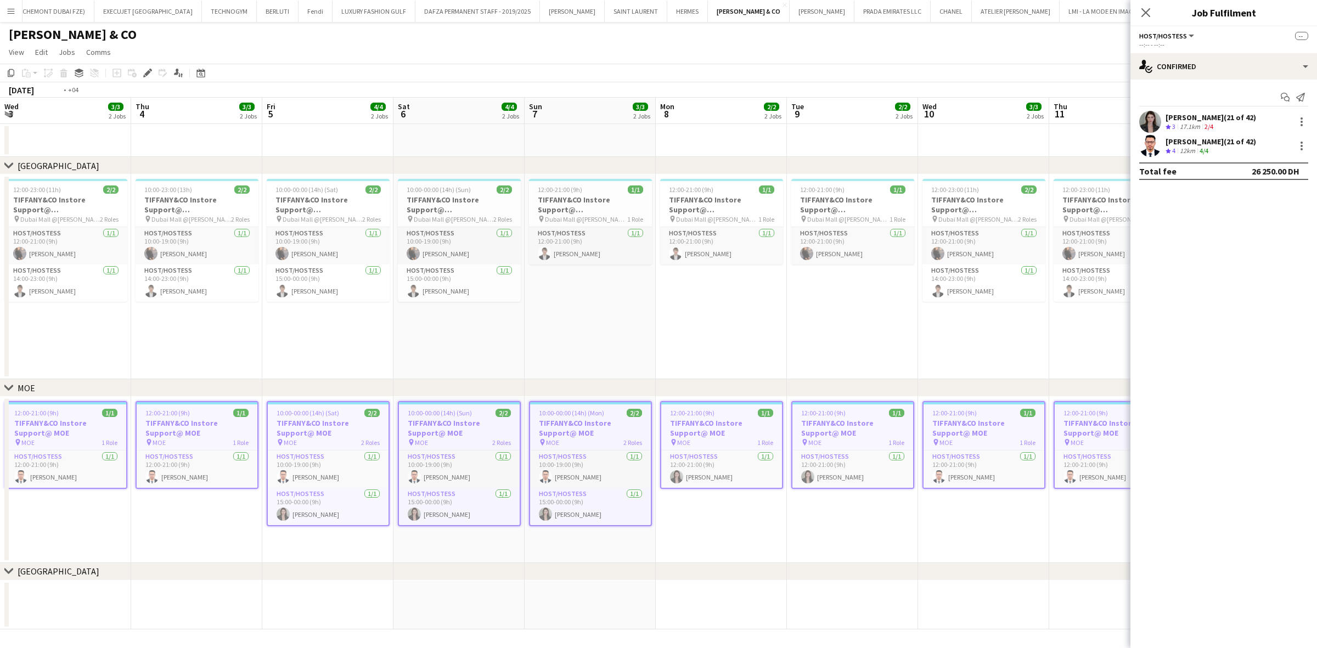
drag, startPoint x: 572, startPoint y: 459, endPoint x: 753, endPoint y: 490, distance: 183.1
click at [771, 455] on app-calendar-viewport "Mon 1 2/2 2 Jobs Tue 2 3/3 2 Jobs Wed 3 3/3 2 Jobs Thu 4 3/3 2 Jobs Fri 5 4/4 2…" at bounding box center [658, 364] width 1317 height 532
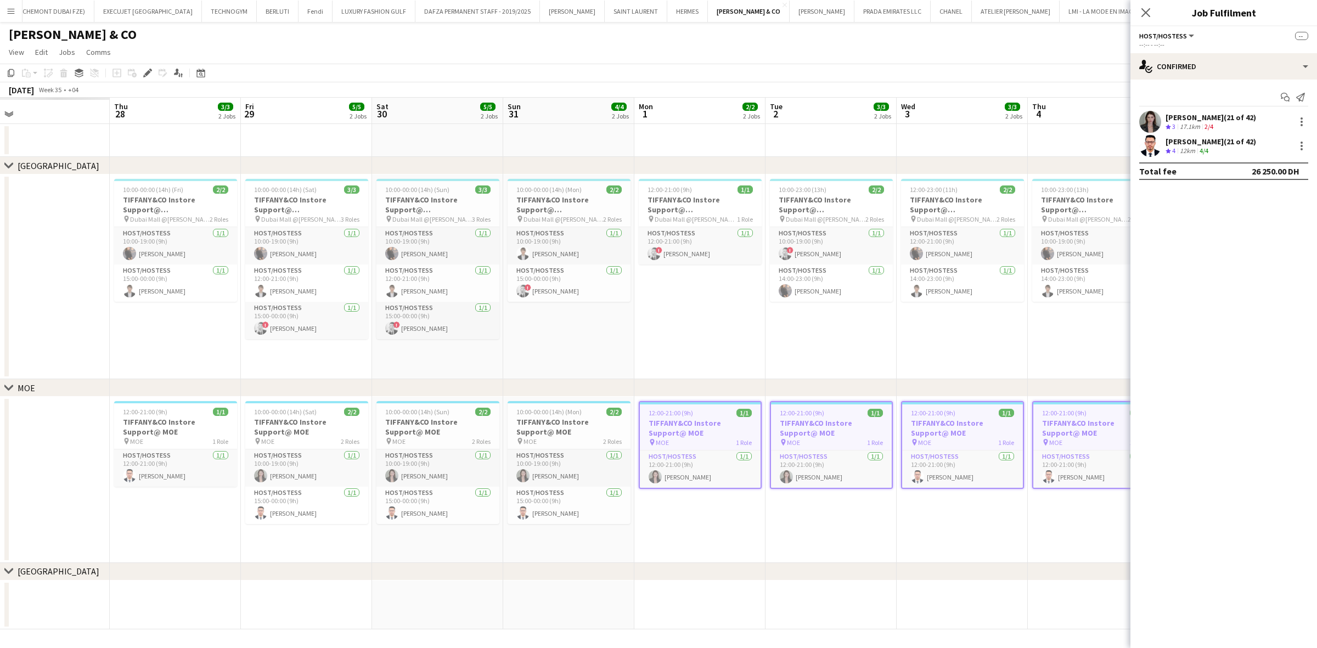
drag, startPoint x: 348, startPoint y: 431, endPoint x: 657, endPoint y: 464, distance: 310.1
click at [659, 455] on app-calendar-viewport "Mon 25 Tue 26 Wed 27 Thu 28 3/3 2 Jobs Fri 29 5/5 2 Jobs Sat 30 5/5 2 Jobs Sun …" at bounding box center [658, 364] width 1317 height 532
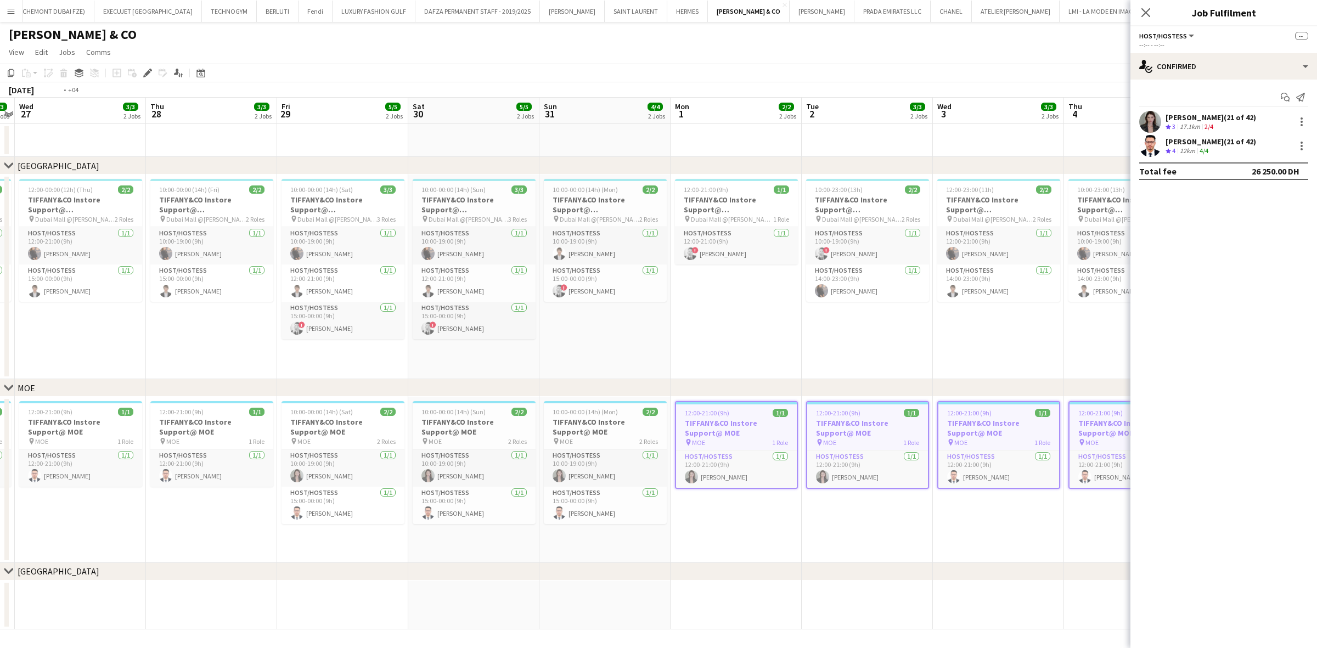
drag, startPoint x: 268, startPoint y: 435, endPoint x: 708, endPoint y: 417, distance: 440.9
click at [708, 417] on app-calendar-viewport "Mon 25 2/2 2 Jobs Tue 26 3/3 2 Jobs Wed 27 3/3 2 Jobs Thu 28 3/3 2 Jobs Fri 29 …" at bounding box center [658, 364] width 1317 height 532
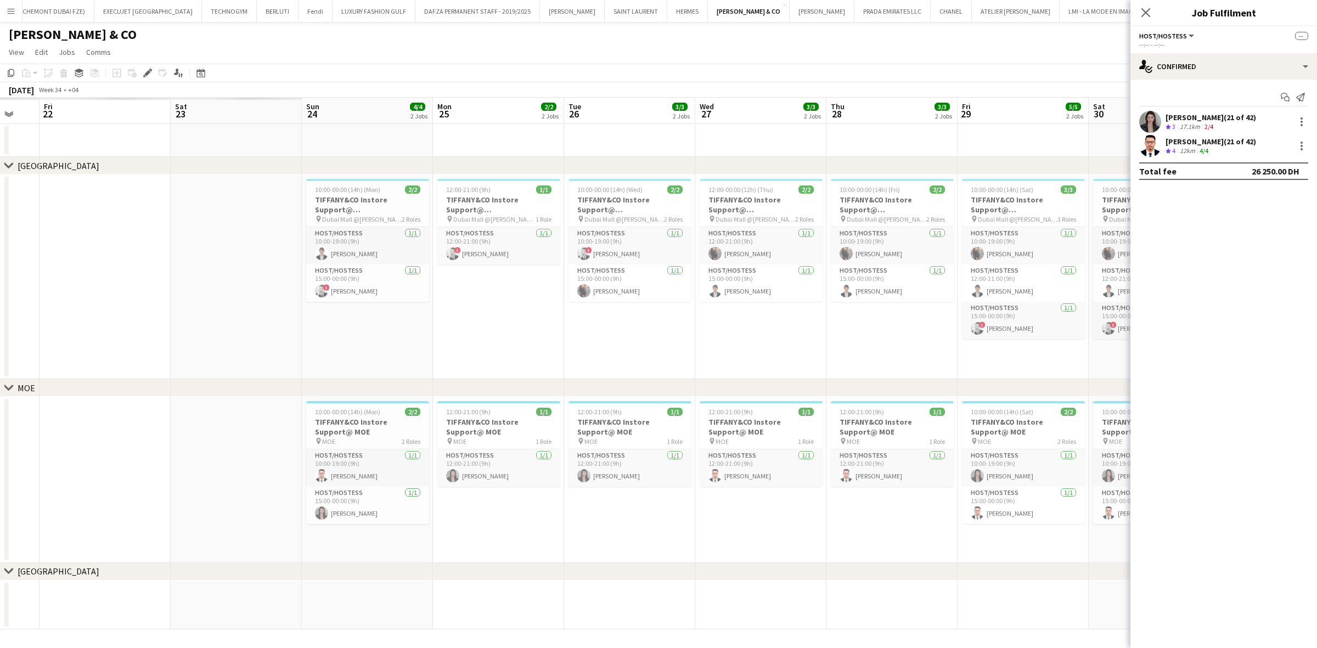
drag, startPoint x: 583, startPoint y: 412, endPoint x: 596, endPoint y: 412, distance: 13.2
click at [594, 412] on app-calendar-viewport "Wed 20 Thu 21 Fri 22 Sat 23 Sun 24 4/4 2 Jobs Mon 25 2/2 2 Jobs Tue 26 3/3 2 Jo…" at bounding box center [658, 364] width 1317 height 532
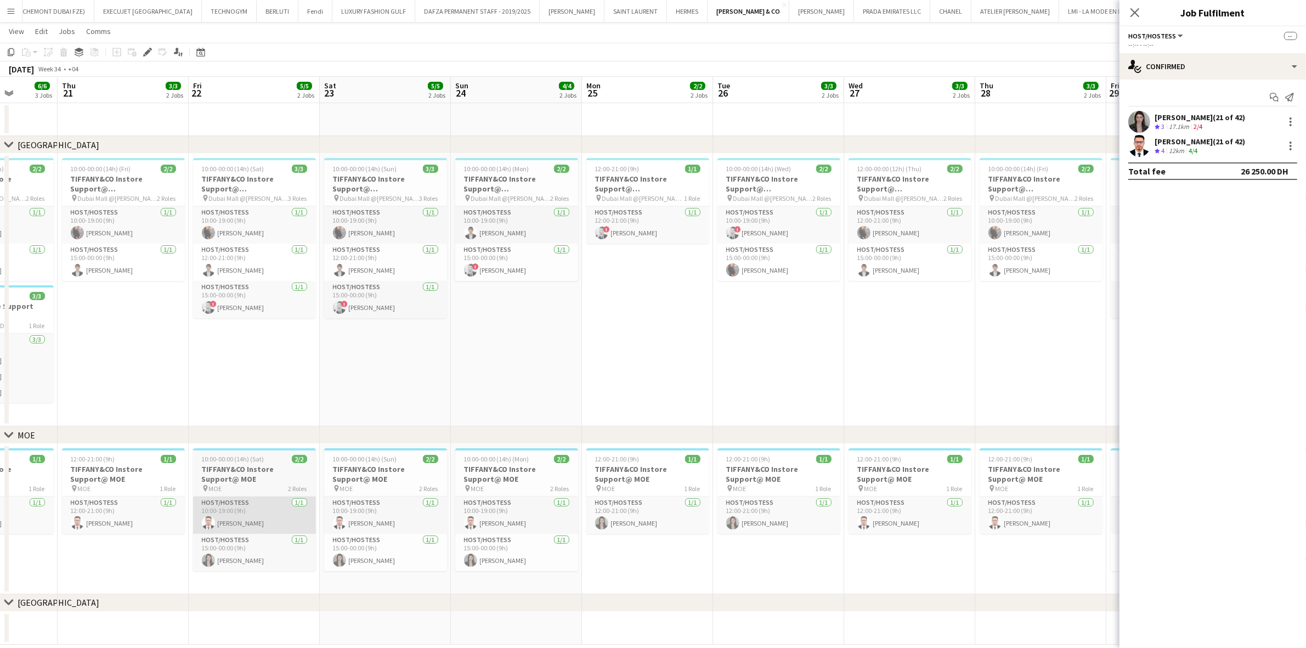
scroll to position [35, 0]
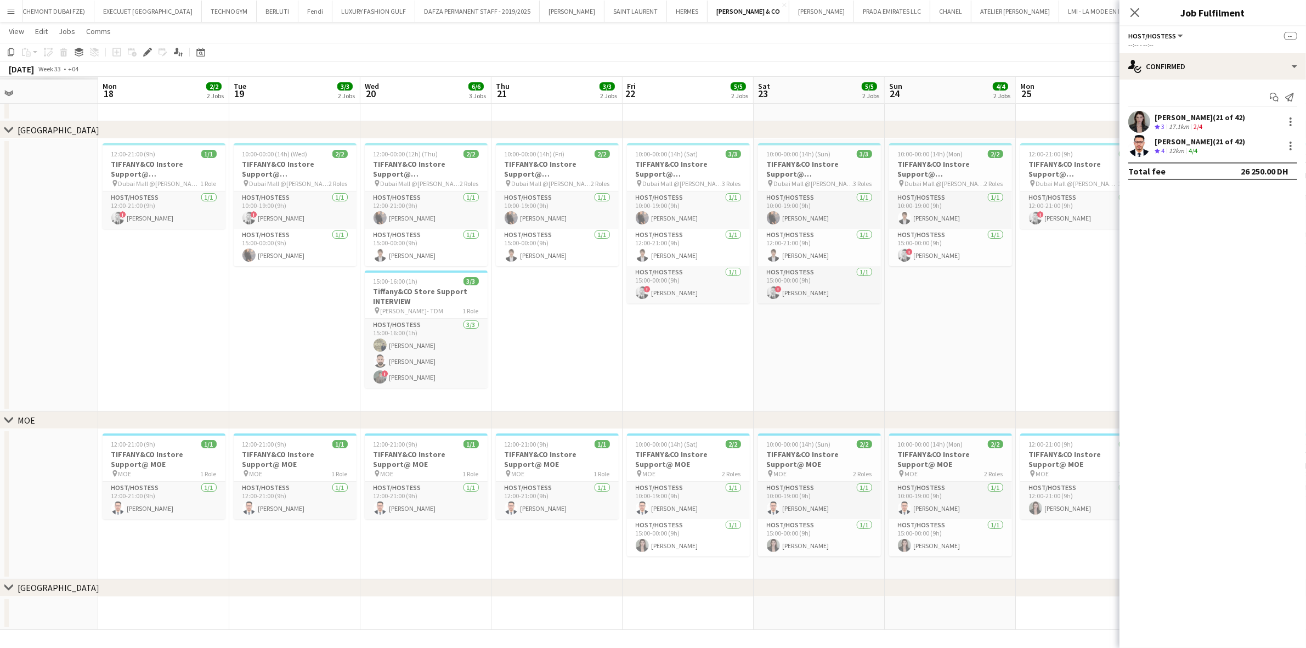
drag, startPoint x: 264, startPoint y: 478, endPoint x: 676, endPoint y: 478, distance: 412.0
click at [676, 455] on app-calendar-viewport "Fri 15 Sat 16 Sun 17 Mon 18 2/2 2 Jobs Tue 19 3/3 2 Jobs Wed 20 6/6 3 Jobs Thu …" at bounding box center [653, 319] width 1306 height 622
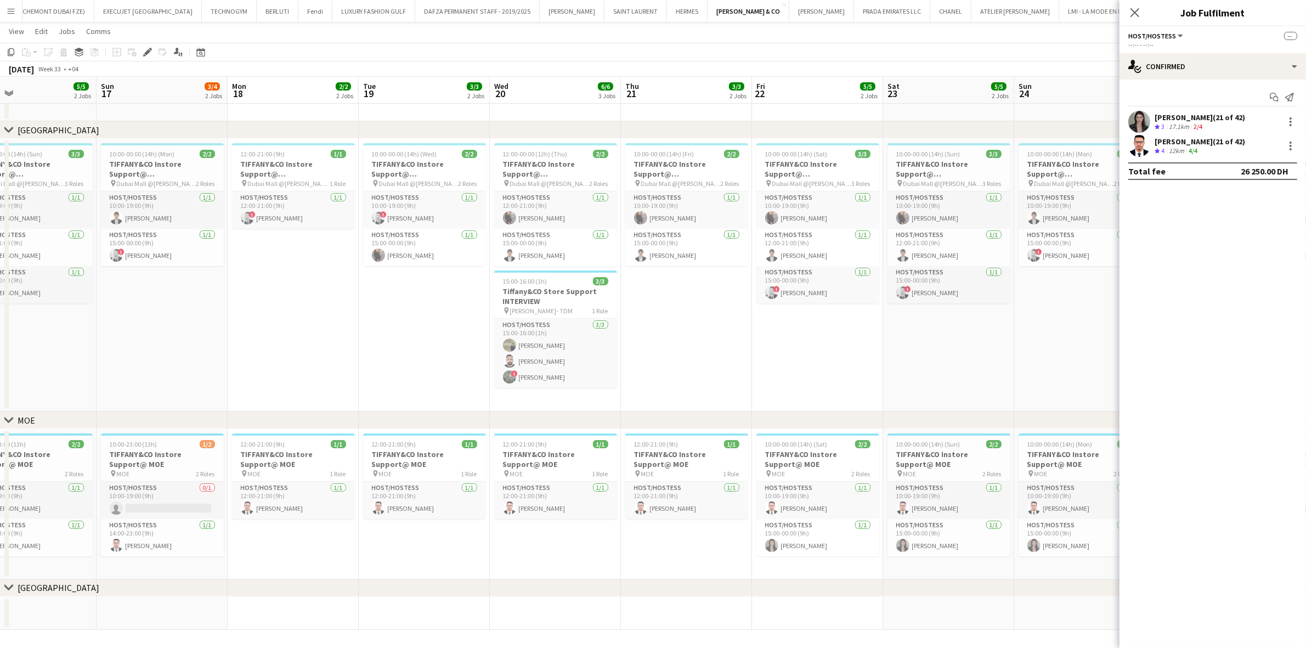
drag, startPoint x: 249, startPoint y: 447, endPoint x: 578, endPoint y: 475, distance: 330.3
click at [810, 455] on app-calendar-viewport "Thu 14 Fri 15 5/5 2 Jobs Sat 16 5/5 2 Jobs Sun 17 3/4 2 Jobs Mon 18 2/2 2 Jobs …" at bounding box center [653, 319] width 1306 height 622
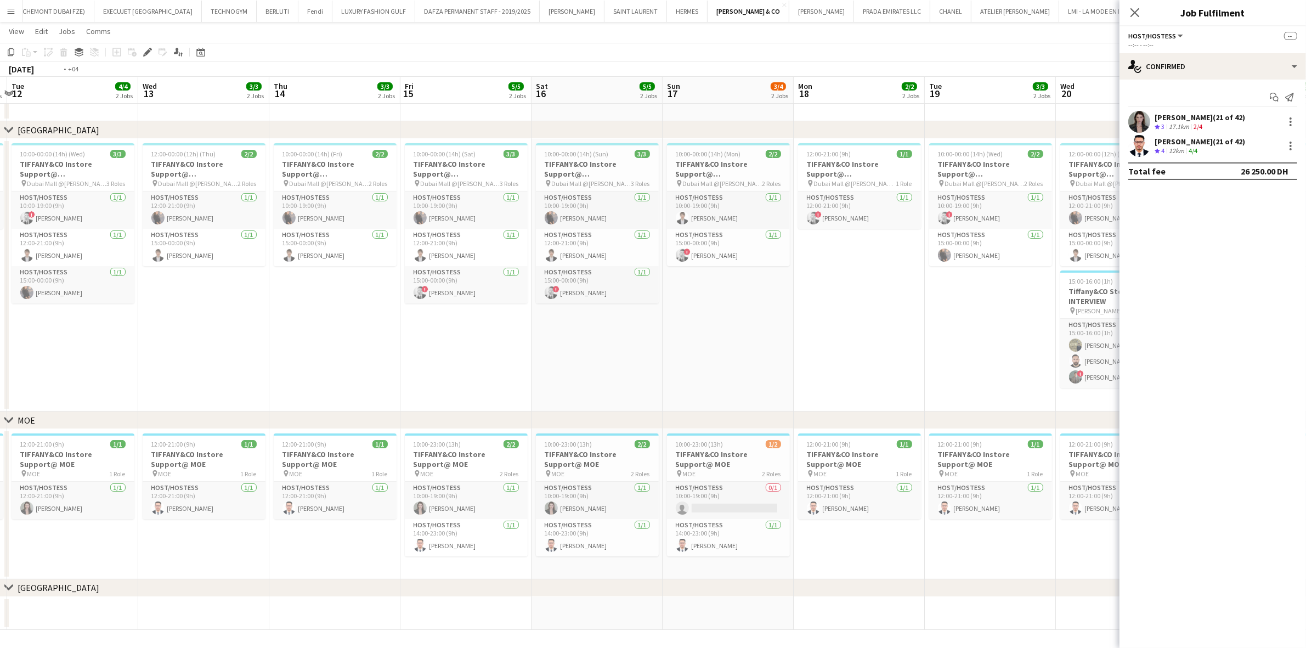
drag, startPoint x: 358, startPoint y: 467, endPoint x: 645, endPoint y: 467, distance: 286.9
click at [635, 455] on app-calendar-viewport "Sun 10 3/3 2 Jobs Mon 11 2/2 2 Jobs Tue 12 4/4 2 Jobs Wed 13 3/3 2 Jobs Thu 14 …" at bounding box center [653, 319] width 1306 height 622
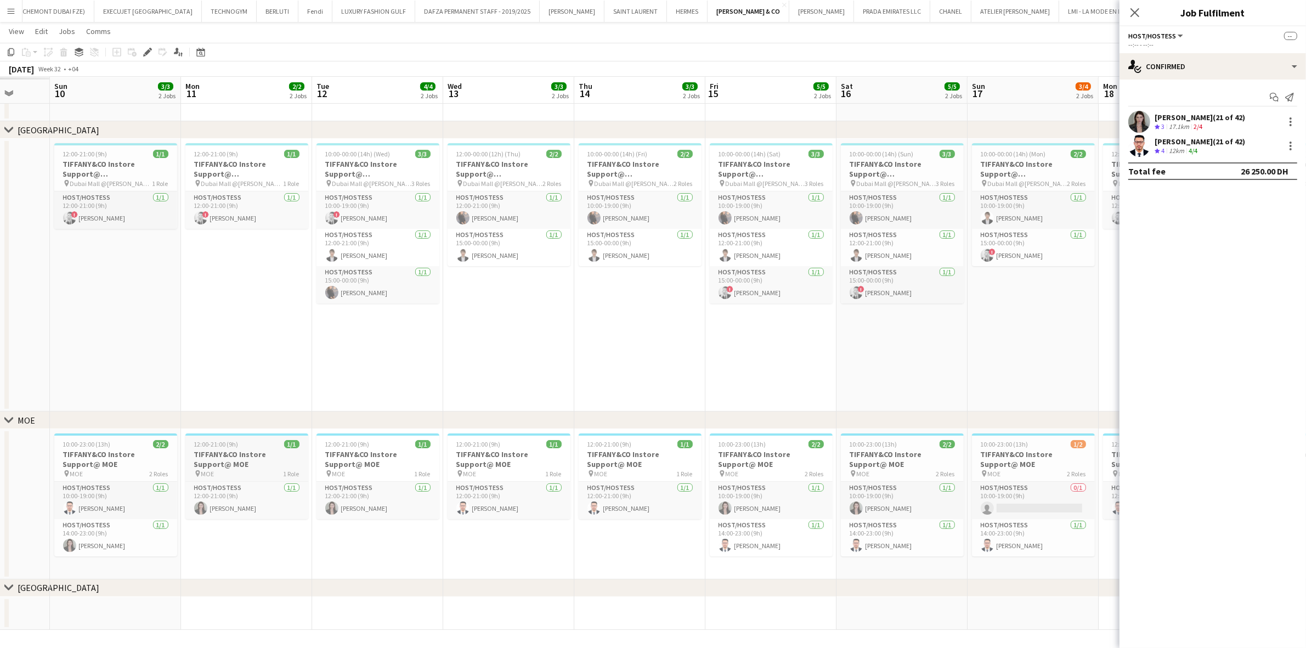
scroll to position [0, 343]
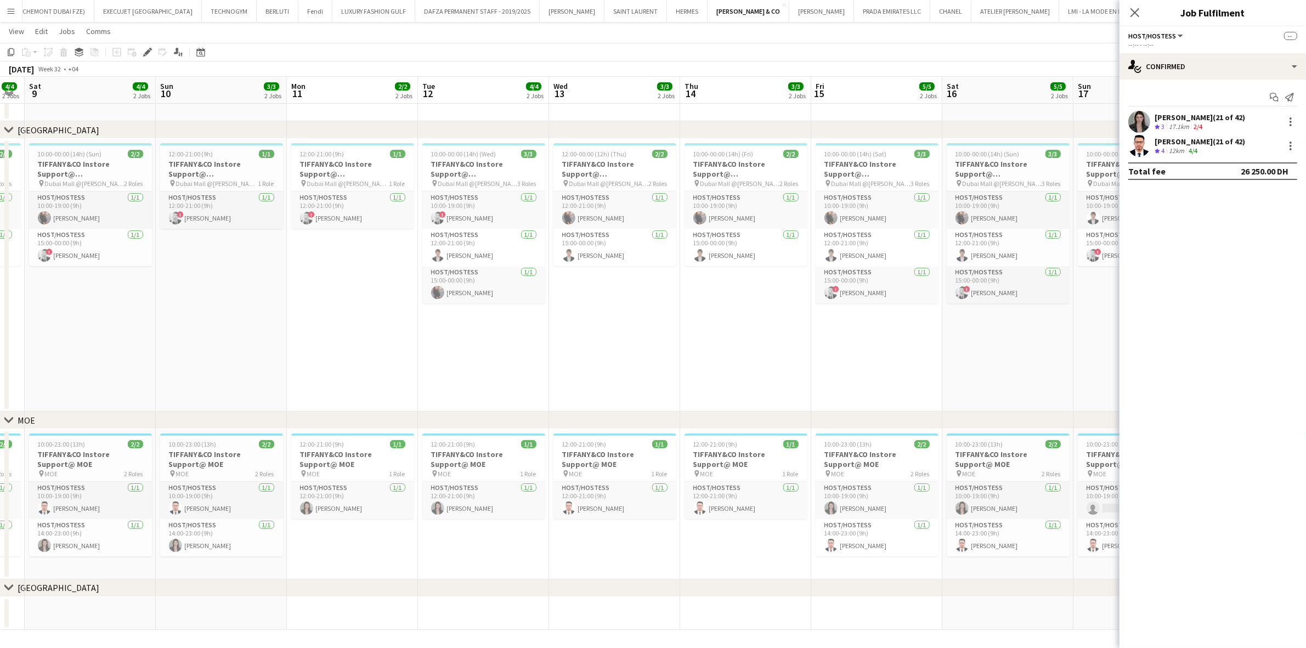
drag, startPoint x: 258, startPoint y: 479, endPoint x: 652, endPoint y: 481, distance: 393.4
click at [651, 455] on app-calendar-viewport "Thu 7 3/3 2 Jobs Fri 8 4/4 2 Jobs Sat 9 4/4 2 Jobs Sun 10 3/3 2 Jobs Mon 11 2/2…" at bounding box center [653, 319] width 1306 height 622
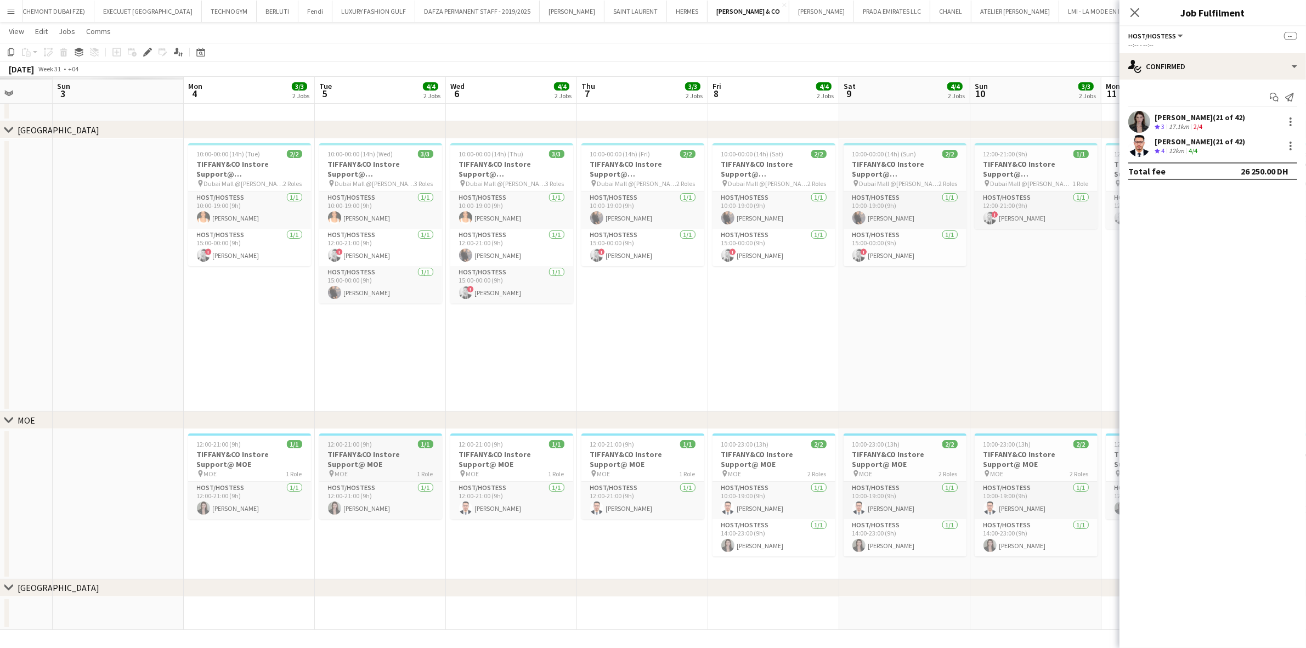
drag, startPoint x: 185, startPoint y: 481, endPoint x: 377, endPoint y: 478, distance: 191.5
click at [729, 455] on app-calendar-viewport "Thu 31 Fri 1 Sat 2 Sun 3 Mon 4 3/3 2 Jobs Tue 5 4/4 2 Jobs Wed 6 4/4 2 Jobs Thu…" at bounding box center [653, 319] width 1306 height 622
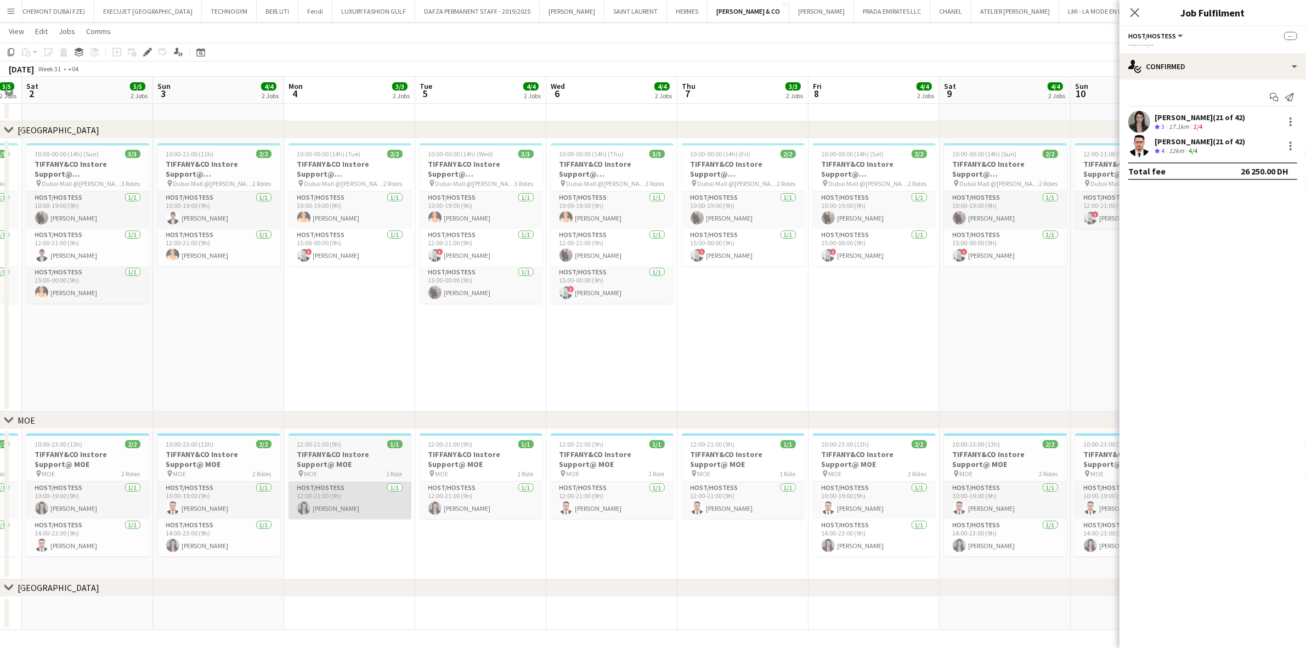
drag, startPoint x: 358, startPoint y: 489, endPoint x: 464, endPoint y: 503, distance: 106.8
click at [490, 455] on app-calendar-viewport "Thu 31 5/5 2 Jobs Fri 1 5/5 2 Jobs Sat 2 5/5 2 Jobs Sun 3 4/4 2 Jobs Mon 4 3/3 …" at bounding box center [653, 319] width 1306 height 622
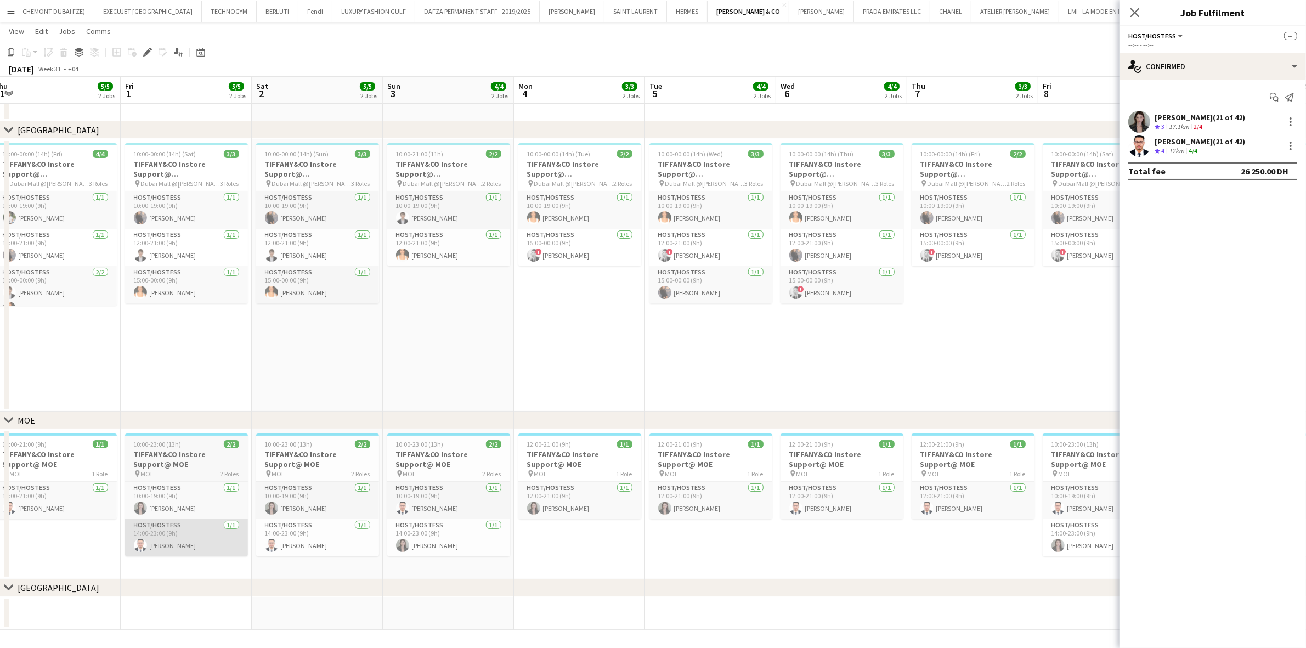
drag, startPoint x: 141, startPoint y: 498, endPoint x: 251, endPoint y: 532, distance: 115.4
click at [253, 455] on app-calendar-viewport "Tue 29 Wed 30 4/4 2 Jobs Thu 31 5/5 2 Jobs Fri 1 5/5 2 Jobs Sat 2 5/5 2 Jobs Su…" at bounding box center [653, 319] width 1306 height 622
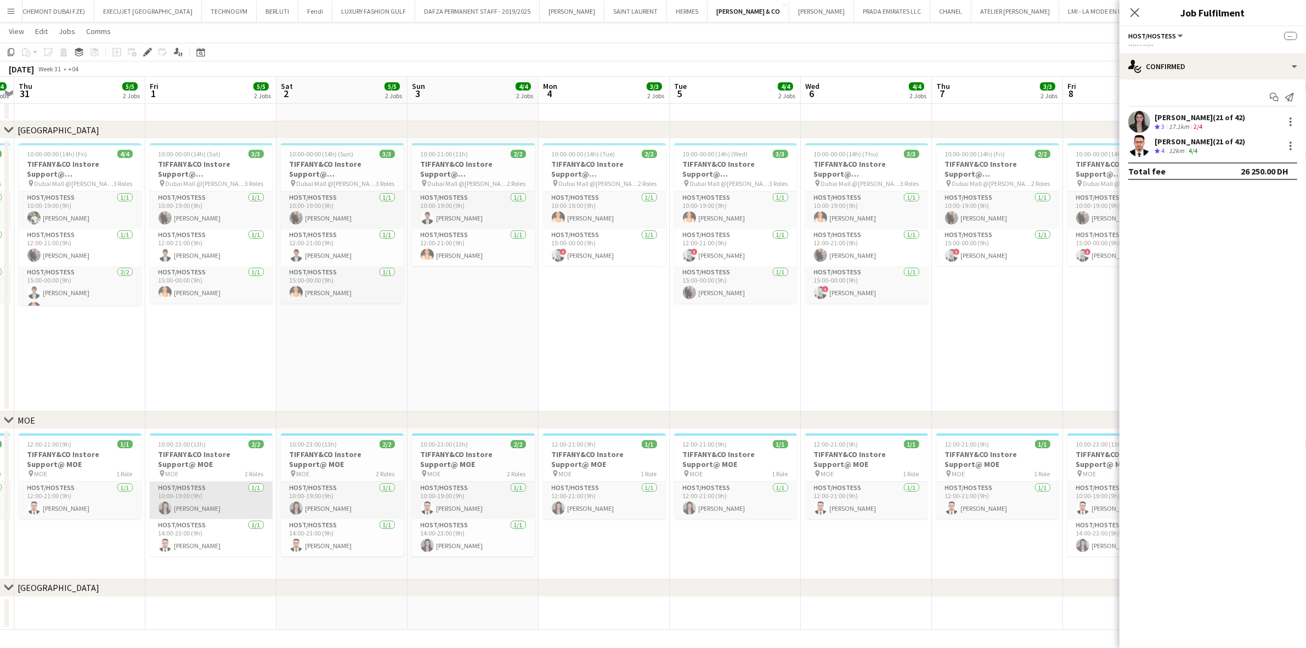
click at [198, 455] on app-card-role "Host/Hostess 1/1 10:00-19:00 (9h) Victoria Karzhounik" at bounding box center [211, 500] width 123 height 37
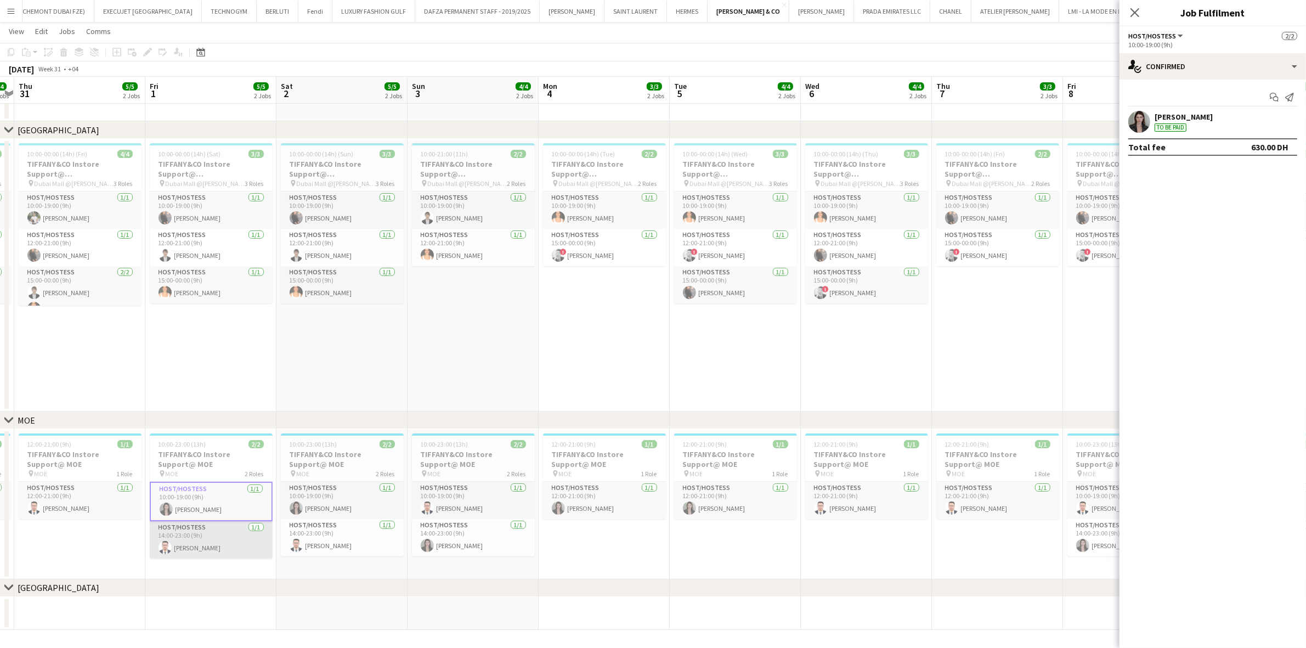
click at [204, 455] on app-card-role "Host/Hostess 1/1 14:00-23:00 (9h) Hedi Ben Meftah" at bounding box center [211, 539] width 123 height 37
click at [221, 455] on h3 "TIFFANY&CO Instore Support@ MOE" at bounding box center [211, 459] width 123 height 20
click at [190, 455] on h3 "TIFFANY&CO Instore Support@ MOE" at bounding box center [211, 459] width 123 height 20
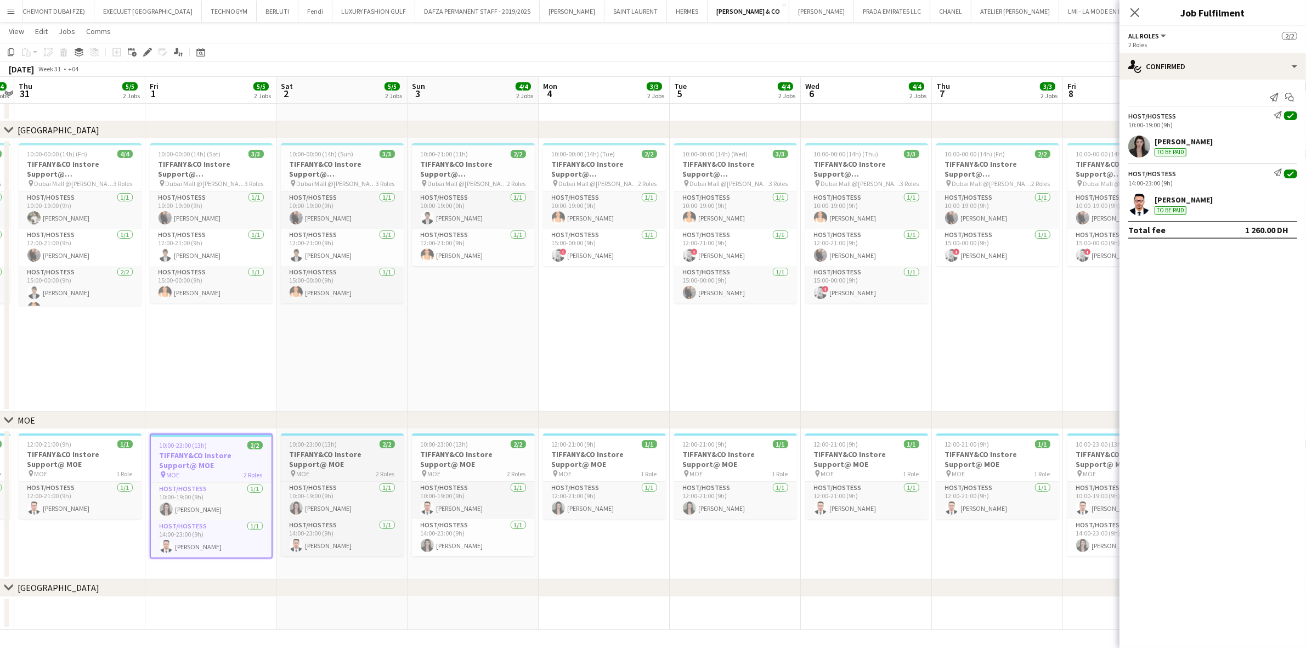
click at [345, 455] on h3 "TIFFANY&CO Instore Support@ MOE" at bounding box center [342, 459] width 123 height 20
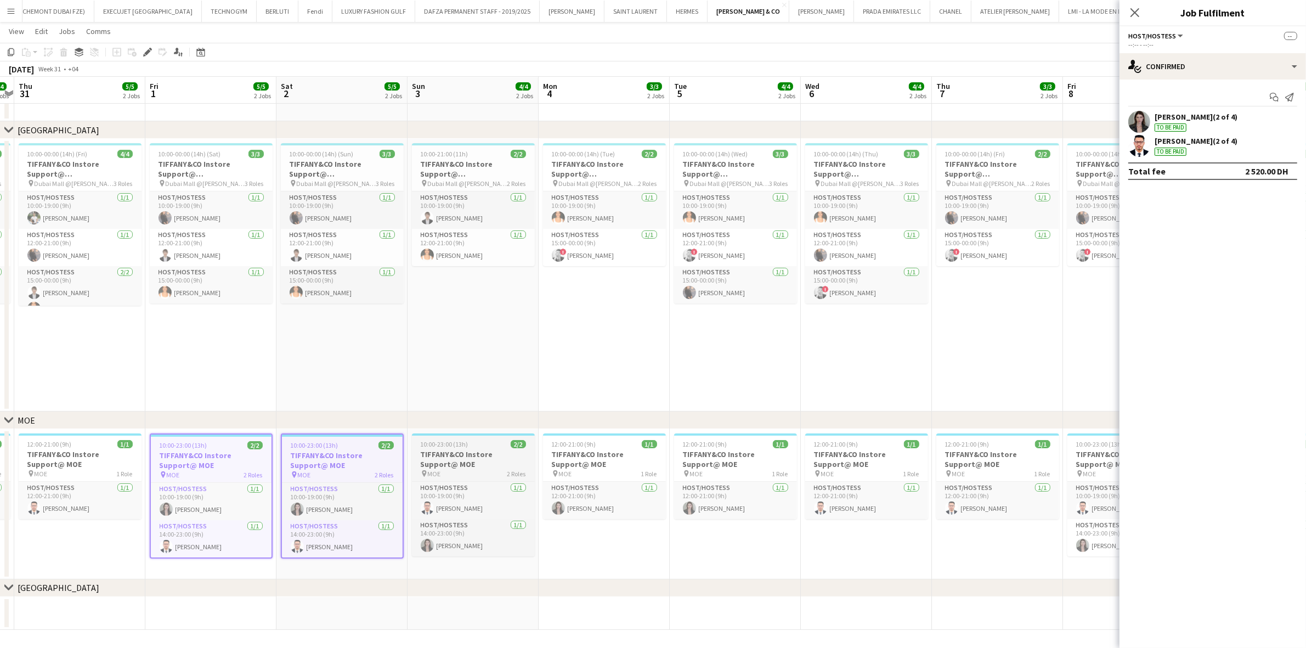
click at [426, 455] on h3 "TIFFANY&CO Instore Support@ MOE" at bounding box center [473, 459] width 123 height 20
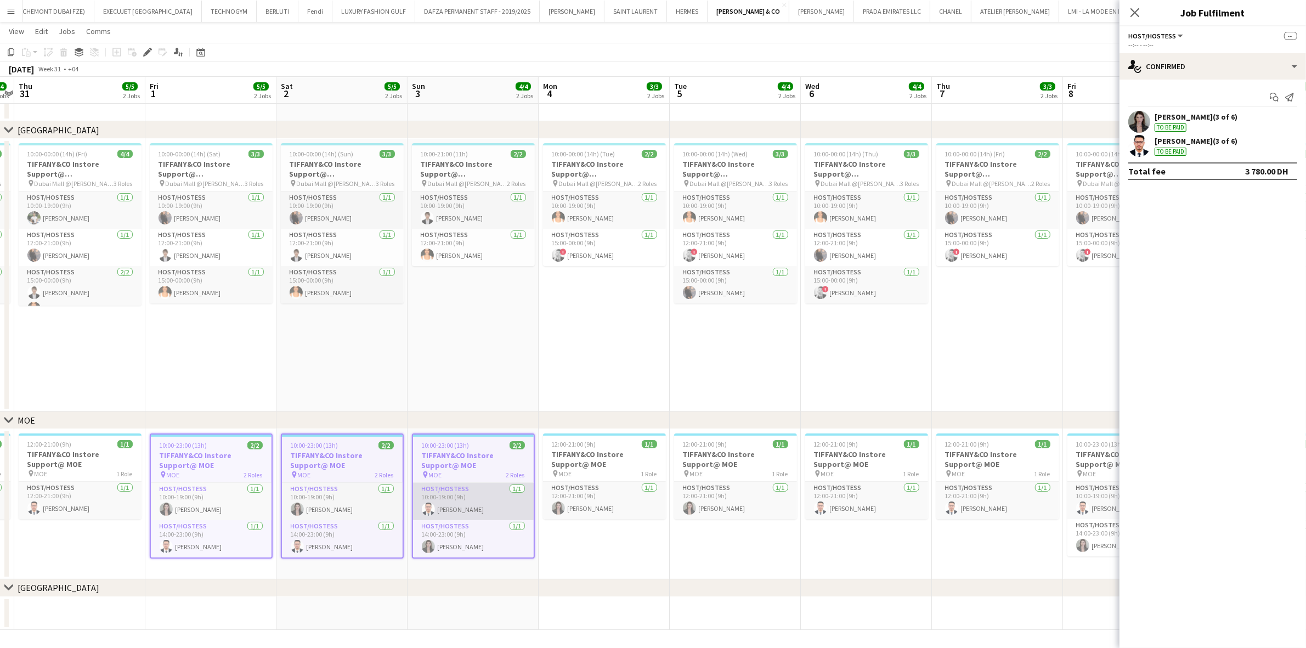
drag, startPoint x: 512, startPoint y: 477, endPoint x: 297, endPoint y: 482, distance: 215.1
click at [308, 455] on app-calendar-viewport "Tue 29 3/3 2 Jobs Wed 30 4/4 2 Jobs Thu 31 5/5 2 Jobs Fri 1 5/5 2 Jobs Sat 2 5/…" at bounding box center [653, 319] width 1306 height 622
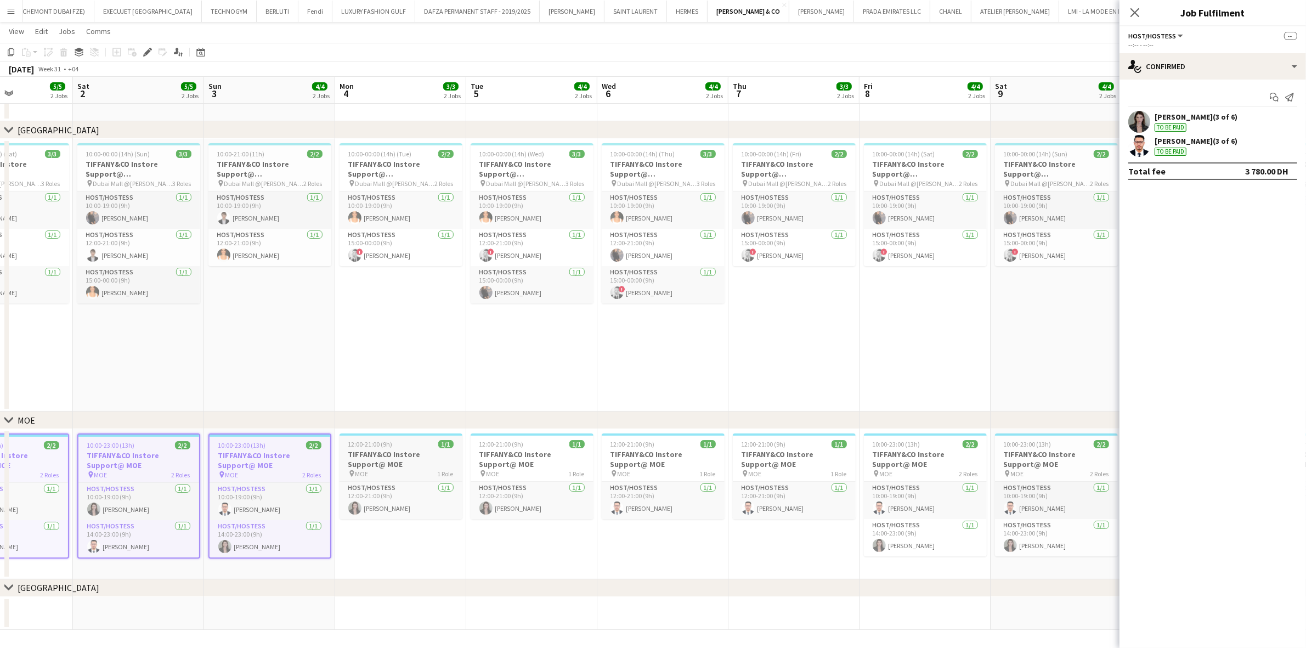
click at [369, 455] on h3 "TIFFANY&CO Instore Support@ MOE" at bounding box center [401, 459] width 123 height 20
click at [494, 454] on h3 "TIFFANY&CO Instore Support@ MOE" at bounding box center [532, 459] width 123 height 20
click at [615, 455] on h3 "TIFFANY&CO Instore Support@ MOE" at bounding box center [663, 459] width 123 height 20
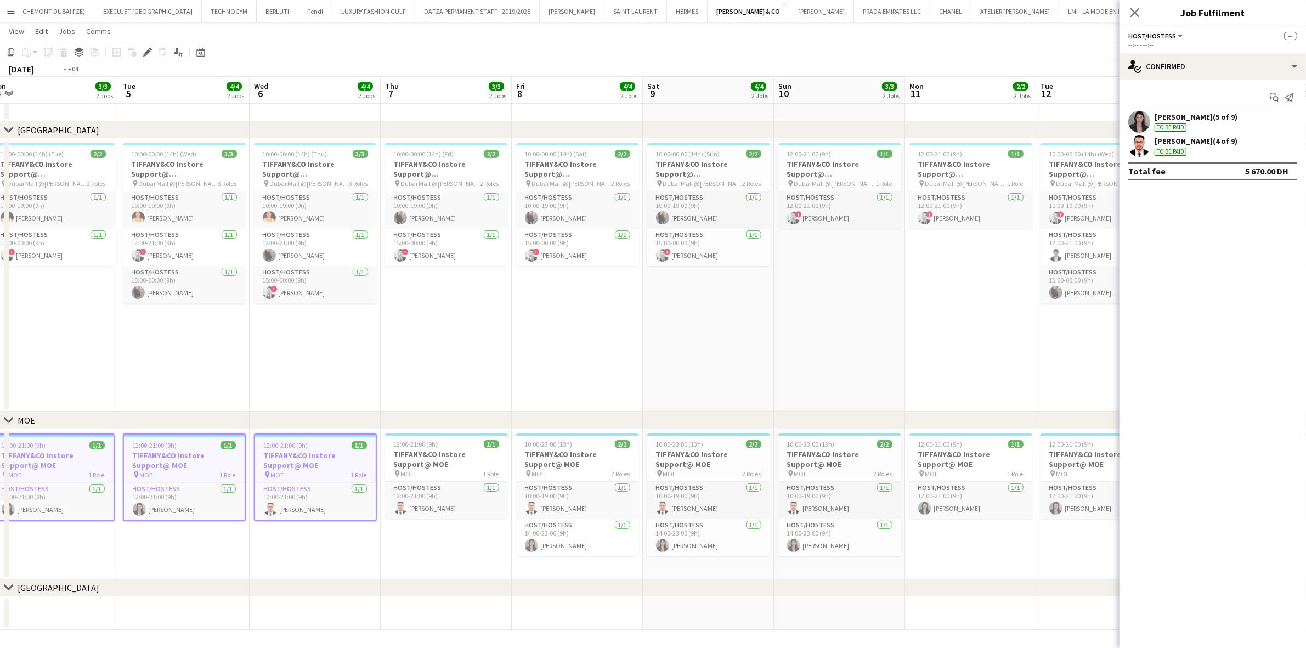
drag, startPoint x: 718, startPoint y: 472, endPoint x: 354, endPoint y: 519, distance: 366.2
click at [356, 455] on app-calendar-viewport "Fri 1 5/5 2 Jobs Sat 2 5/5 2 Jobs Sun 3 4/4 2 Jobs Mon 4 3/3 2 Jobs Tue 5 4/4 2…" at bounding box center [653, 319] width 1306 height 622
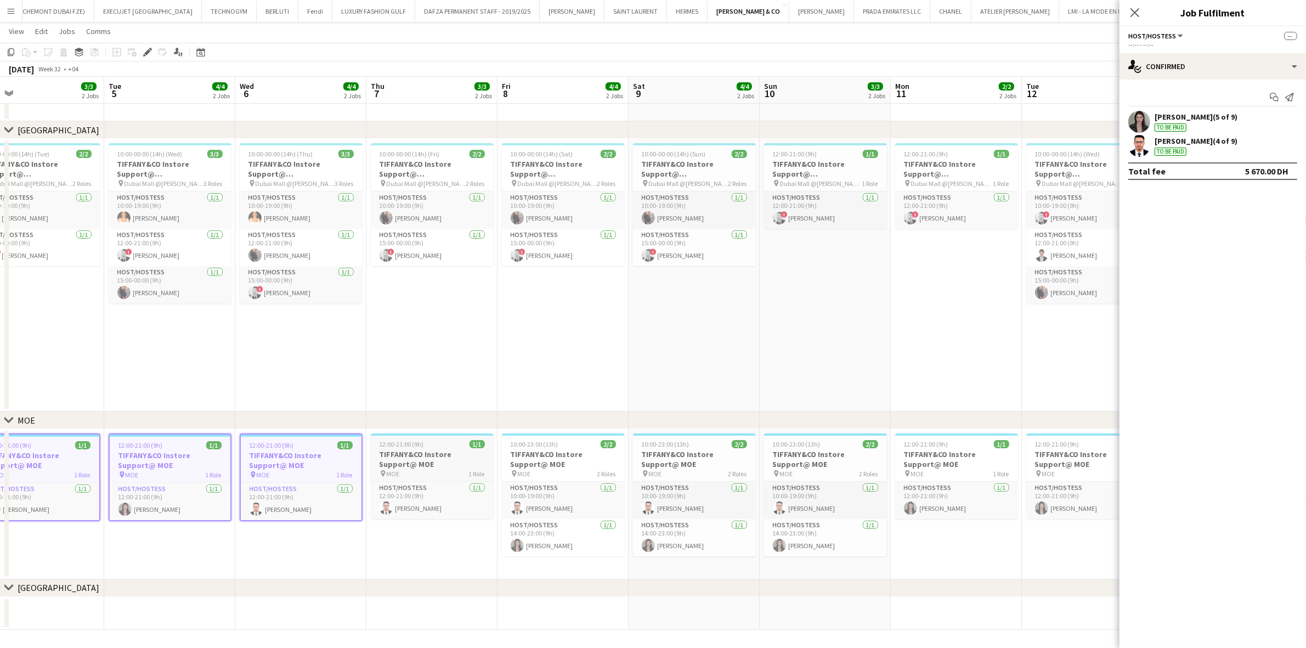
drag, startPoint x: 435, startPoint y: 450, endPoint x: 483, endPoint y: 450, distance: 48.3
click at [435, 450] on h3 "TIFFANY&CO Instore Support@ MOE" at bounding box center [432, 459] width 123 height 20
click at [531, 450] on h3 "TIFFANY&CO Instore Support@ MOE" at bounding box center [563, 459] width 123 height 20
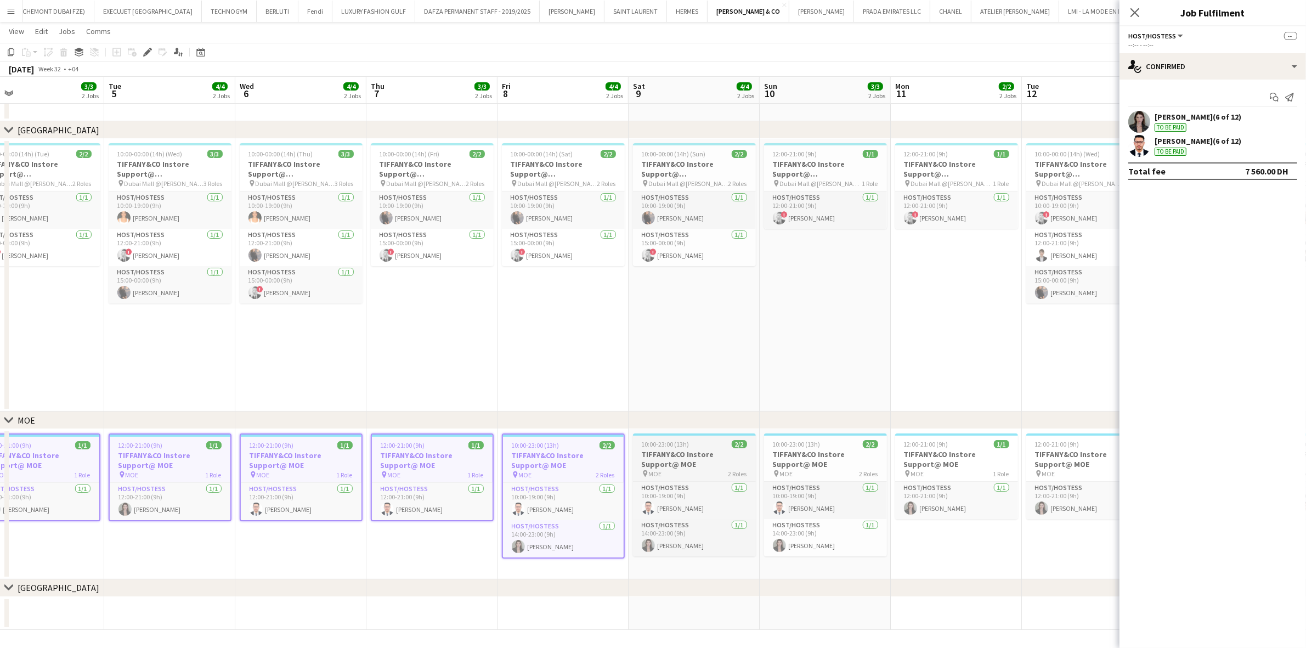
drag, startPoint x: 710, startPoint y: 449, endPoint x: 708, endPoint y: 465, distance: 16.1
click at [709, 449] on h3 "TIFFANY&CO Instore Support@ MOE" at bounding box center [694, 459] width 123 height 20
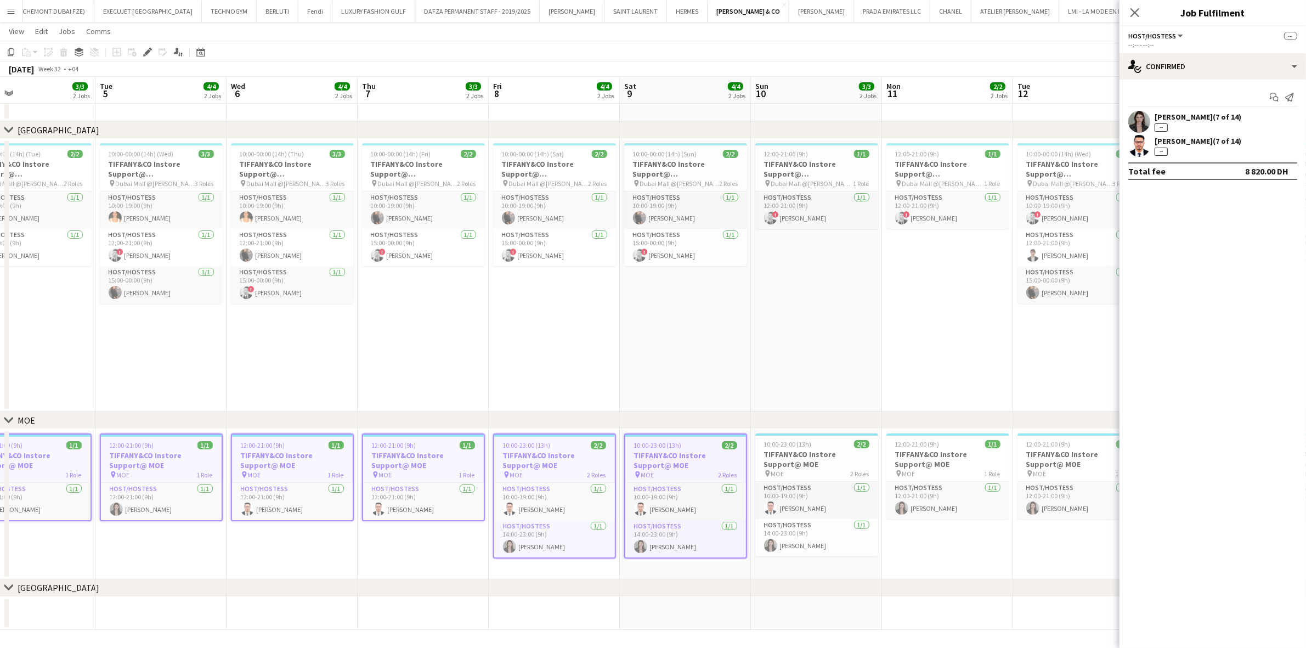
drag, startPoint x: 478, startPoint y: 489, endPoint x: 386, endPoint y: 490, distance: 92.2
click at [391, 455] on app-calendar-viewport "Fri 1 5/5 2 Jobs Sat 2 5/5 2 Jobs Sun 3 4/4 2 Jobs Mon 4 3/3 2 Jobs Tue 5 4/4 2…" at bounding box center [653, 319] width 1306 height 622
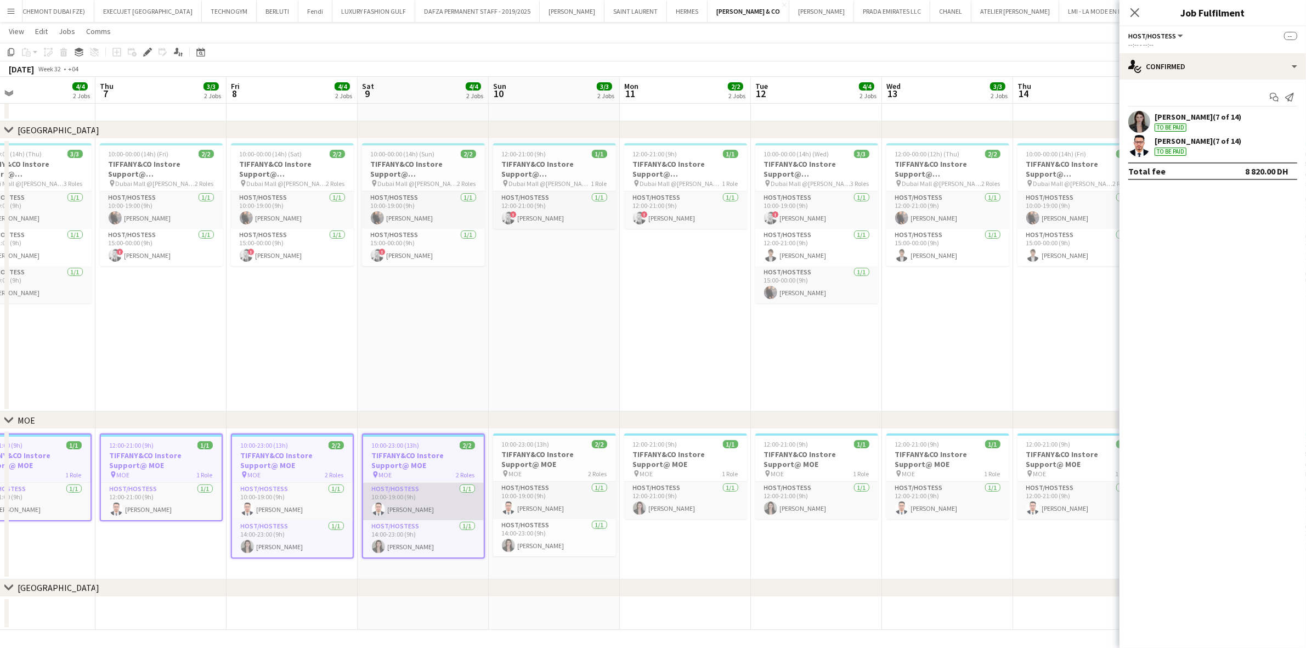
scroll to position [0, 459]
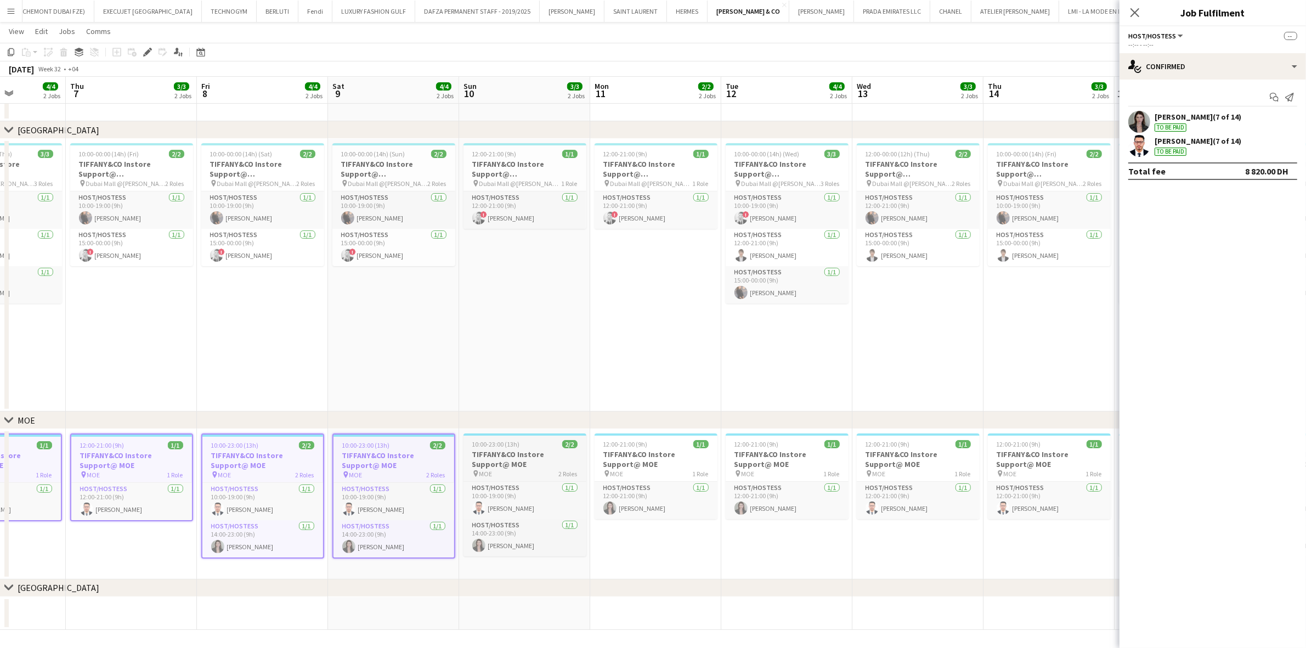
click at [550, 452] on h3 "TIFFANY&CO Instore Support@ MOE" at bounding box center [525, 459] width 123 height 20
click at [635, 450] on h3 "TIFFANY&CO Instore Support@ MOE" at bounding box center [656, 459] width 123 height 20
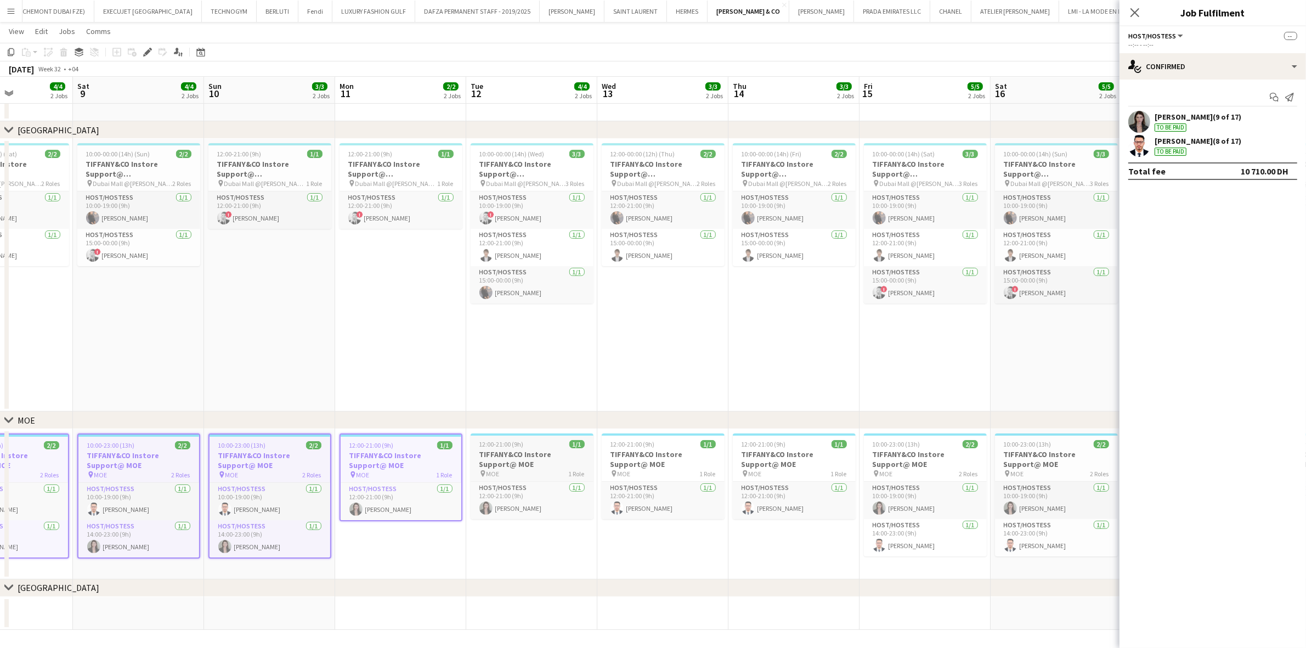
drag, startPoint x: 554, startPoint y: 487, endPoint x: 501, endPoint y: 470, distance: 56.0
click at [428, 455] on app-calendar-viewport "Tue 5 4/4 2 Jobs Wed 6 4/4 2 Jobs Thu 7 3/3 2 Jobs Fri 8 4/4 2 Jobs Sat 9 4/4 2…" at bounding box center [653, 319] width 1306 height 622
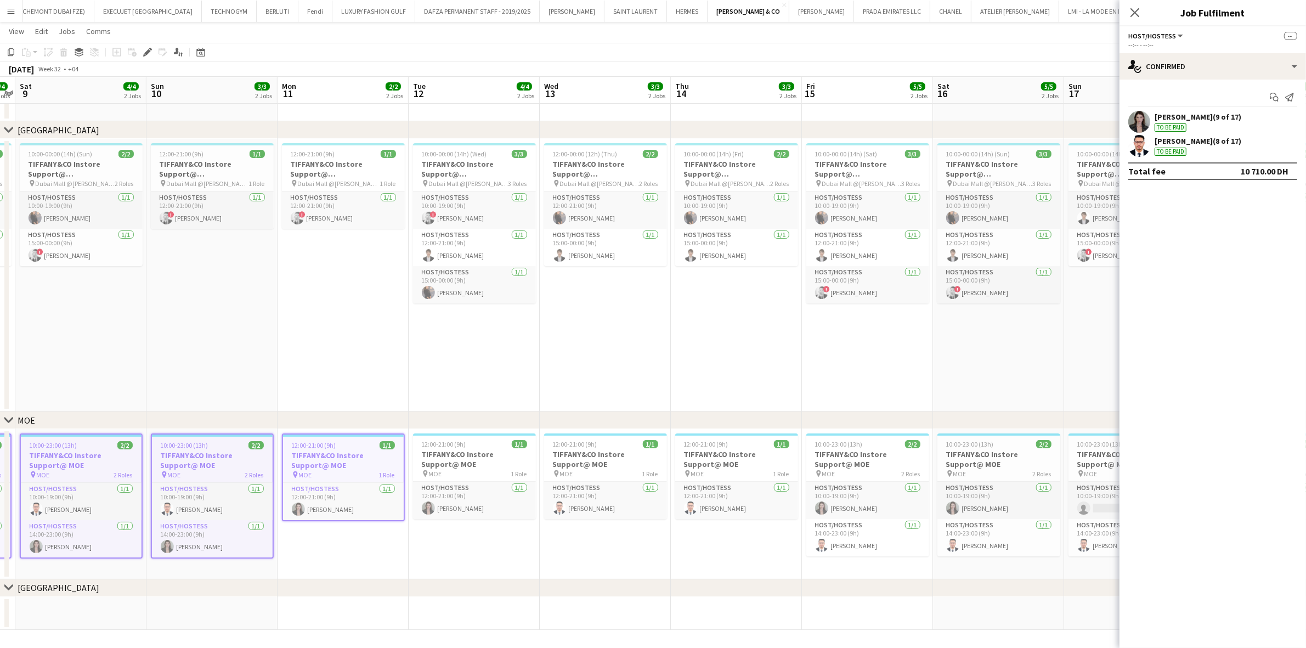
click at [535, 446] on app-date-cell "12:00-21:00 (9h) 1/1 TIFFANY&CO Instore Support@ MOE pin MOE 1 Role Host/Hostes…" at bounding box center [474, 504] width 131 height 150
click at [492, 455] on h3 "TIFFANY&CO Instore Support@ MOE" at bounding box center [474, 459] width 123 height 20
click at [596, 453] on h3 "TIFFANY&CO Instore Support@ MOE" at bounding box center [605, 459] width 123 height 20
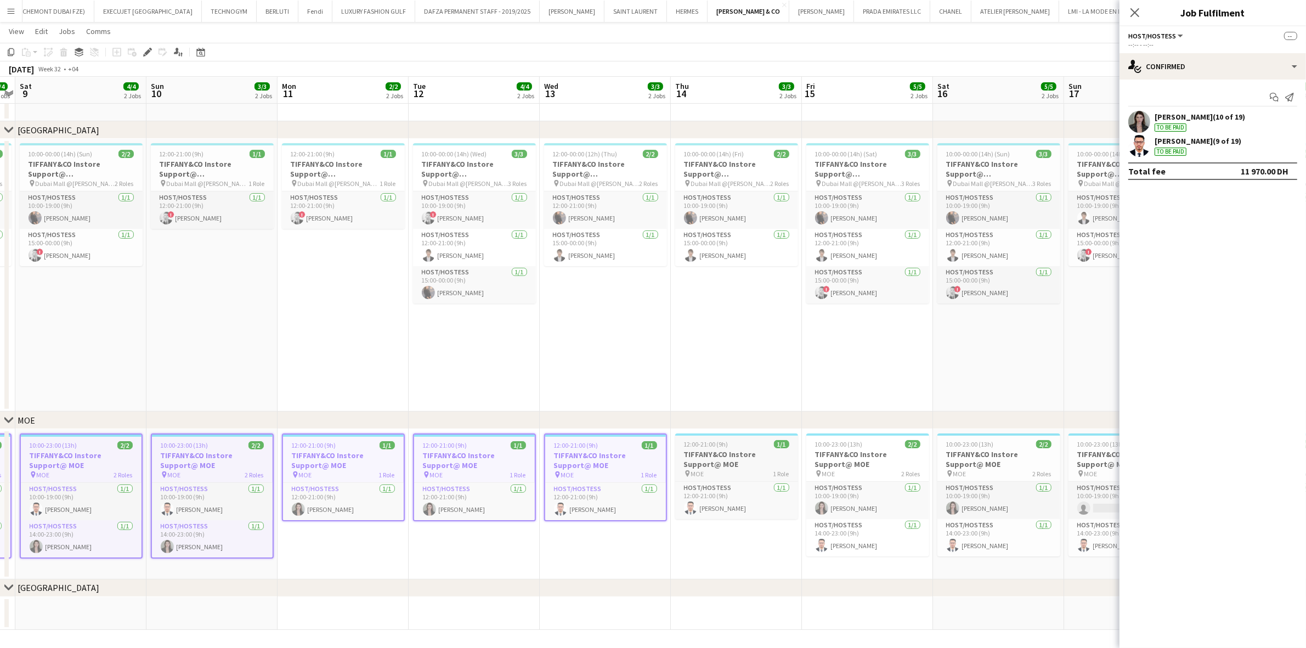
click at [698, 450] on h3 "TIFFANY&CO Instore Support@ MOE" at bounding box center [736, 459] width 123 height 20
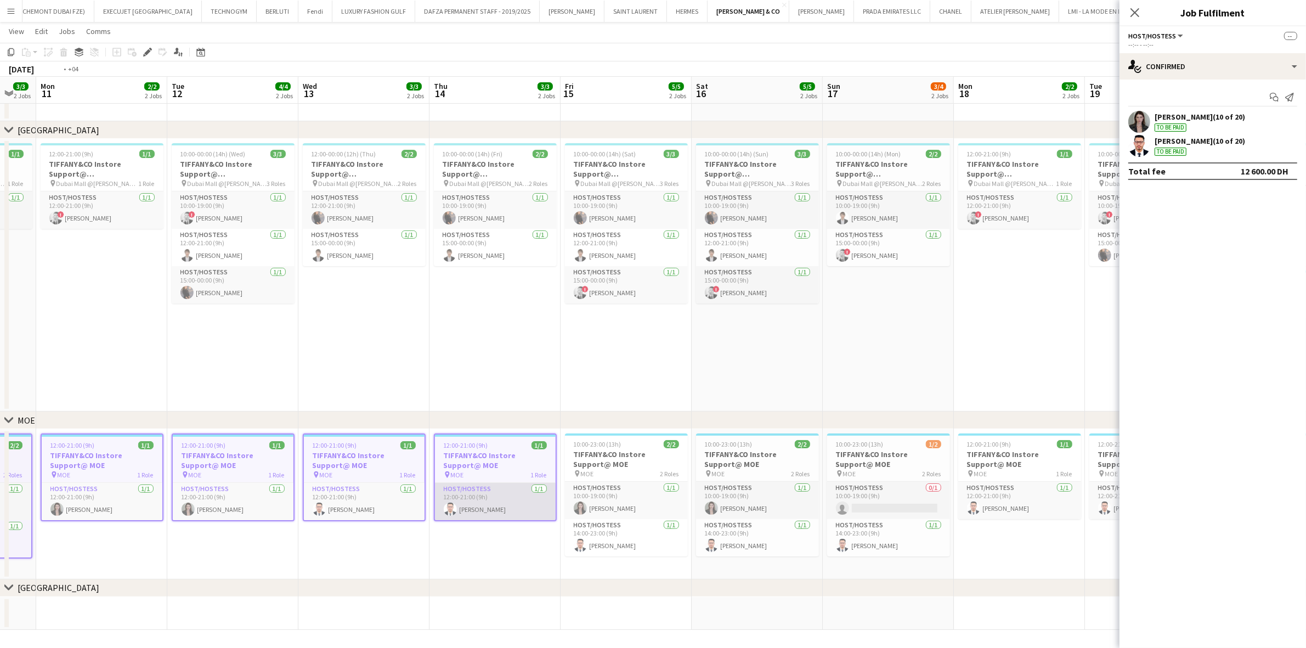
drag, startPoint x: 642, startPoint y: 491, endPoint x: 448, endPoint y: 507, distance: 195.5
click at [433, 455] on app-calendar-viewport "Thu 7 3/3 2 Jobs Fri 8 4/4 2 Jobs Sat 9 4/4 2 Jobs Sun 10 3/3 2 Jobs Mon 11 2/2…" at bounding box center [653, 319] width 1306 height 622
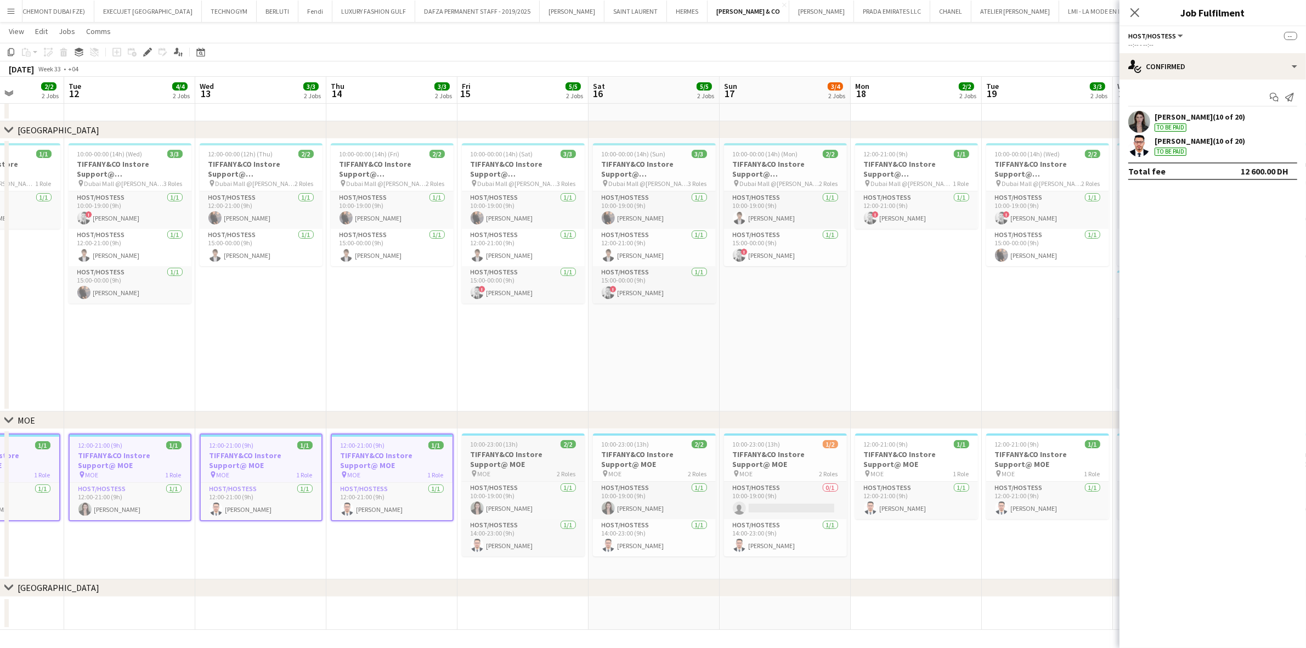
click at [551, 455] on h3 "TIFFANY&CO Instore Support@ MOE" at bounding box center [523, 459] width 123 height 20
click at [647, 455] on h3 "TIFFANY&CO Instore Support@ MOE" at bounding box center [654, 459] width 123 height 20
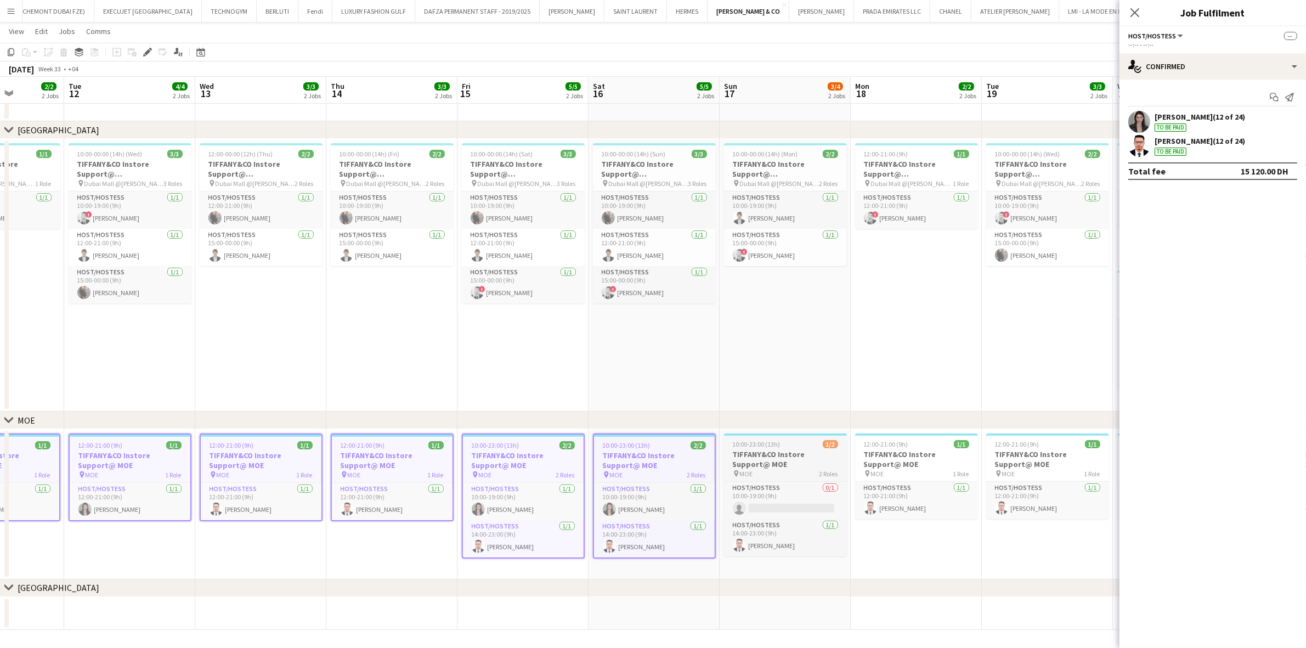
click at [754, 455] on h3 "TIFFANY&CO Instore Support@ MOE" at bounding box center [785, 459] width 123 height 20
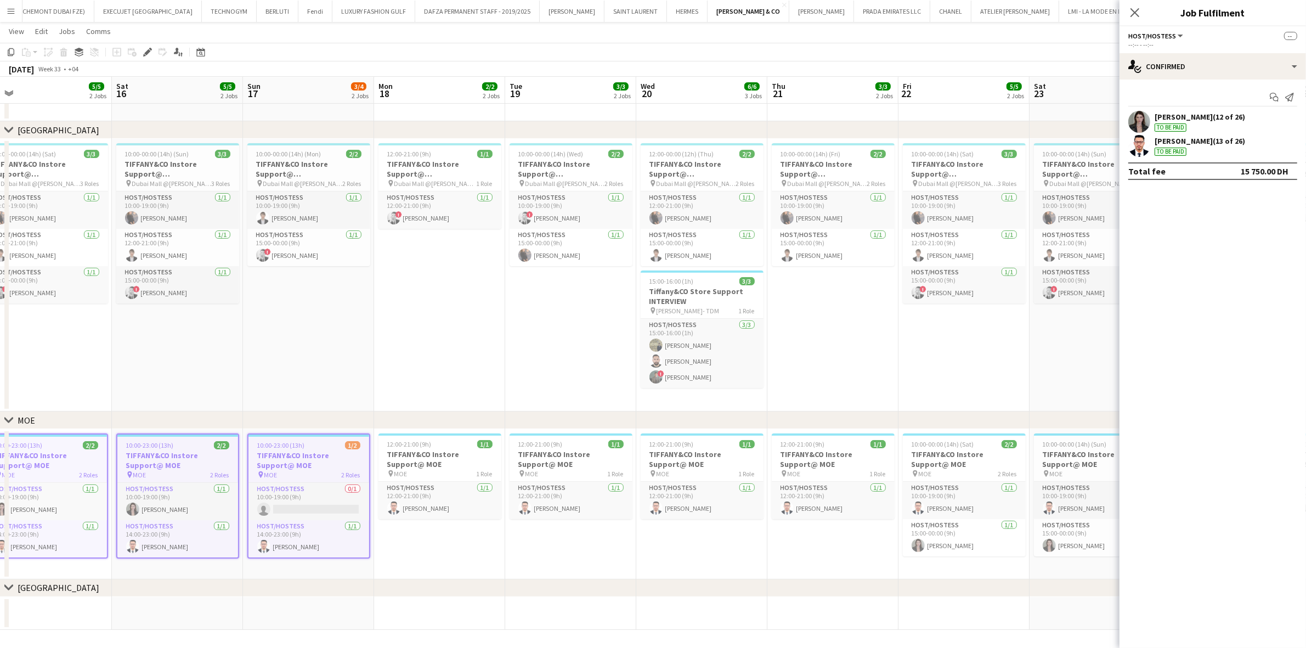
drag, startPoint x: 774, startPoint y: 502, endPoint x: 273, endPoint y: 535, distance: 502.6
click at [273, 455] on app-calendar-viewport "Tue 12 4/4 2 Jobs Wed 13 3/3 2 Jobs Thu 14 3/3 2 Jobs Fri 15 5/5 2 Jobs Sat 16 …" at bounding box center [653, 319] width 1306 height 622
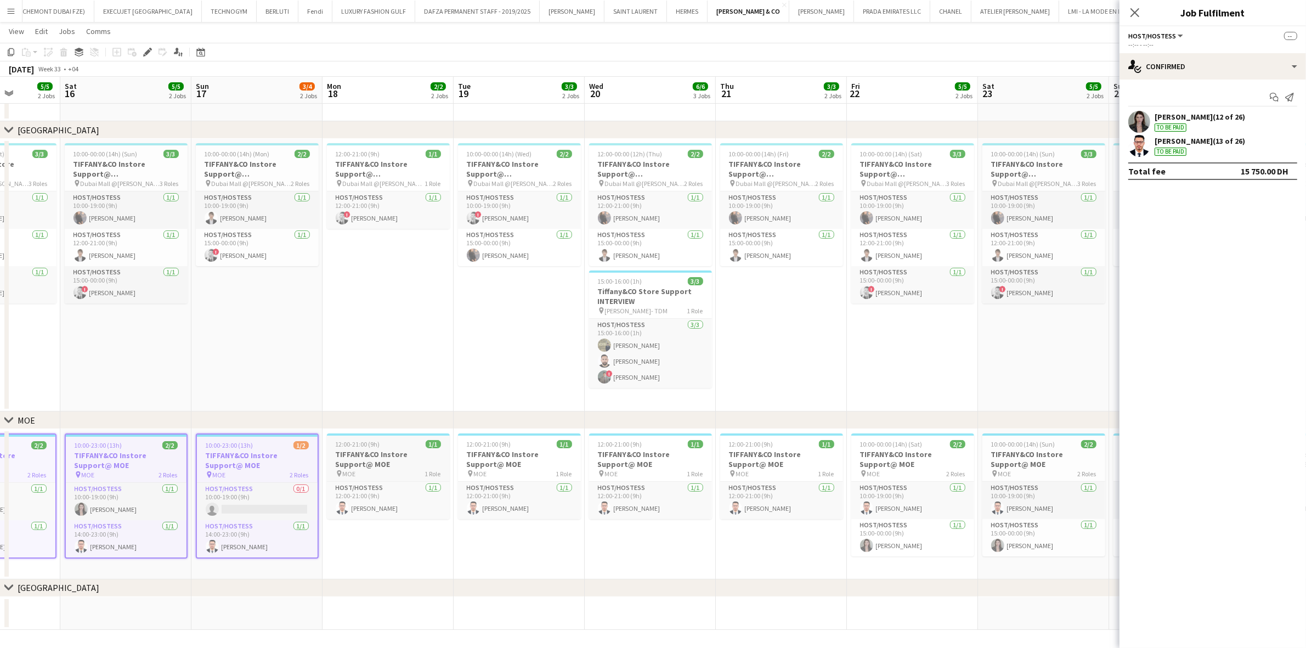
click at [369, 455] on h3 "TIFFANY&CO Instore Support@ MOE" at bounding box center [388, 459] width 123 height 20
click at [512, 455] on h3 "TIFFANY&CO Instore Support@ MOE" at bounding box center [519, 459] width 123 height 20
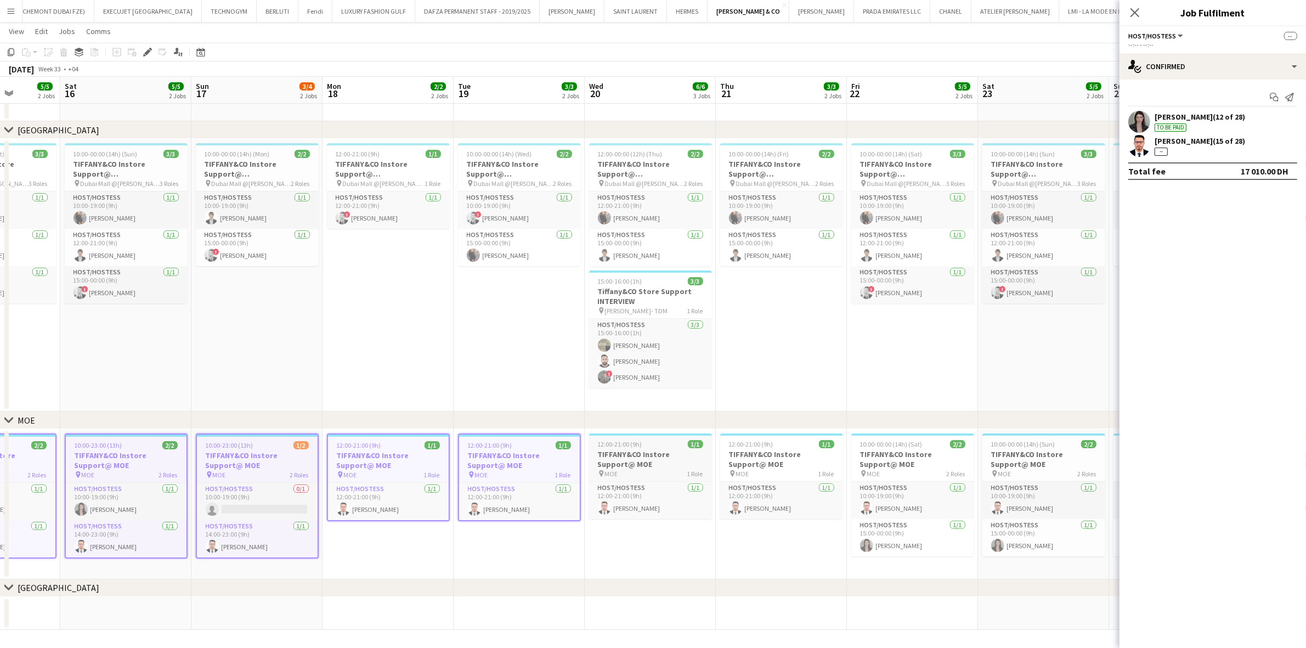
click at [620, 455] on h3 "TIFFANY&CO Instore Support@ MOE" at bounding box center [650, 459] width 123 height 20
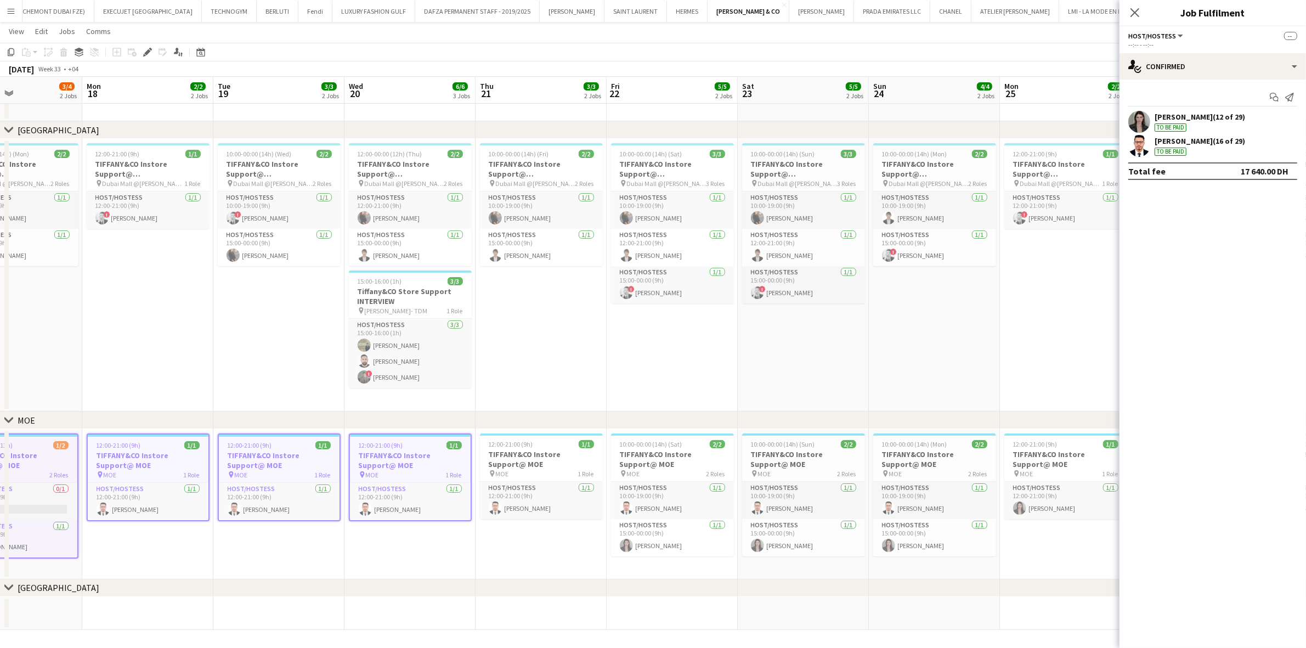
drag, startPoint x: 674, startPoint y: 481, endPoint x: 439, endPoint y: 507, distance: 236.4
click at [439, 455] on app-calendar-viewport "Thu 14 3/3 2 Jobs Fri 15 5/5 2 Jobs Sat 16 5/5 2 Jobs Sun 17 3/4 2 Jobs Mon 18 …" at bounding box center [653, 319] width 1306 height 622
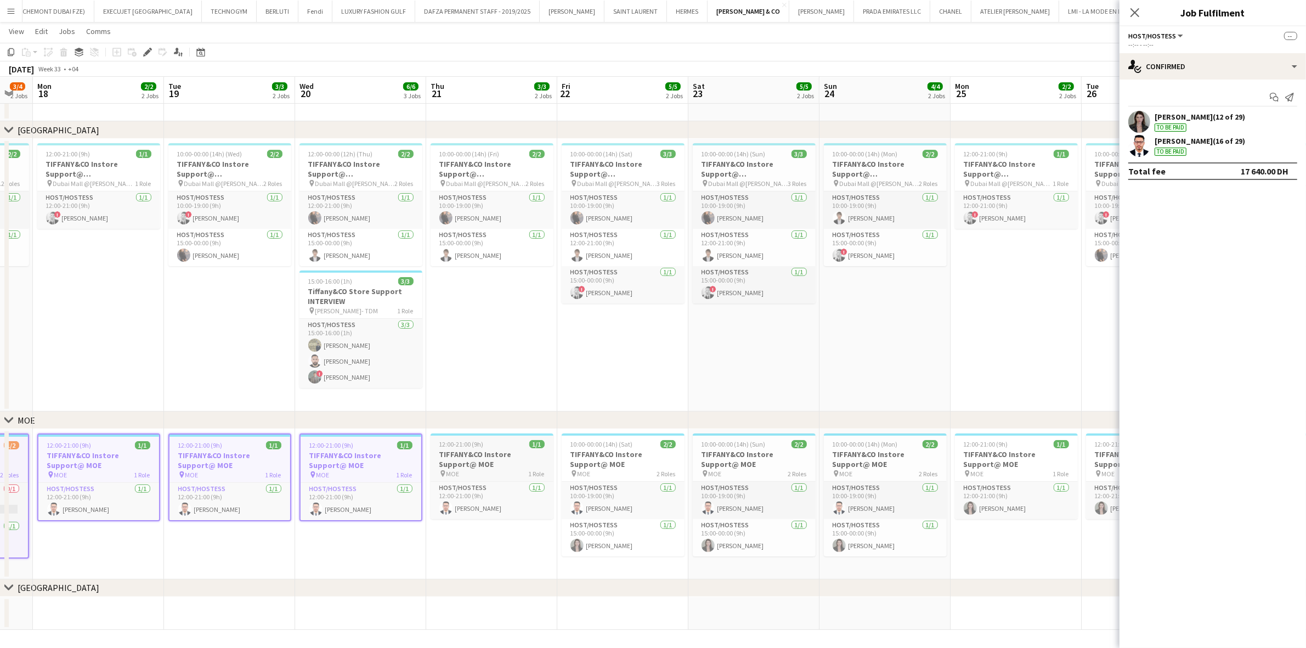
click at [498, 455] on h3 "TIFFANY&CO Instore Support@ MOE" at bounding box center [492, 459] width 123 height 20
click at [599, 455] on h3 "TIFFANY&CO Instore Support@ MOE" at bounding box center [623, 459] width 123 height 20
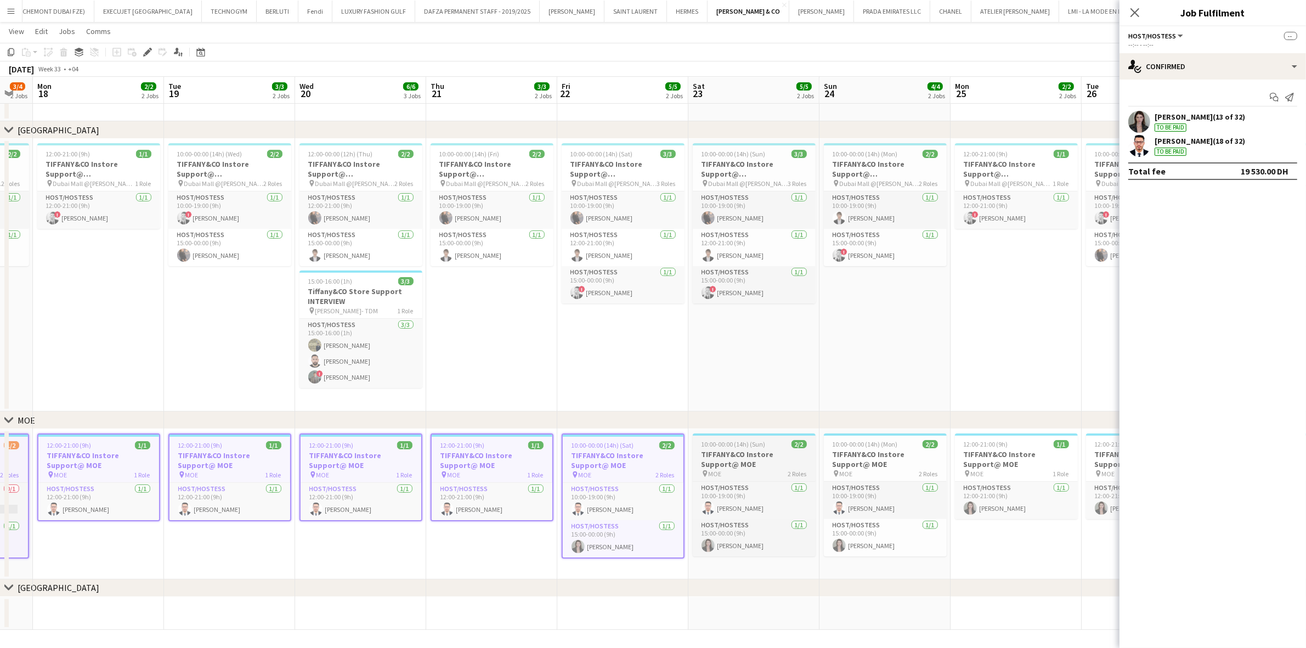
click at [719, 455] on h3 "TIFFANY&CO Instore Support@ MOE" at bounding box center [754, 459] width 123 height 20
click at [828, 453] on h3 "TIFFANY&CO Instore Support@ MOE" at bounding box center [885, 459] width 123 height 20
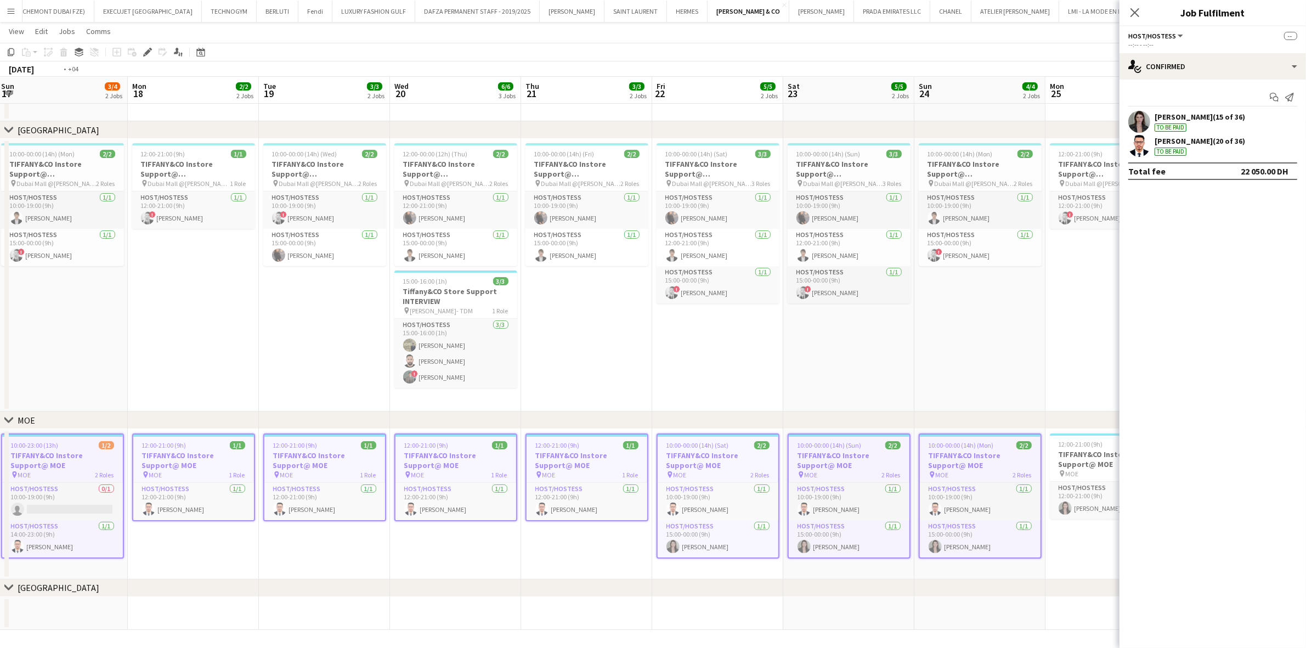
scroll to position [0, 558]
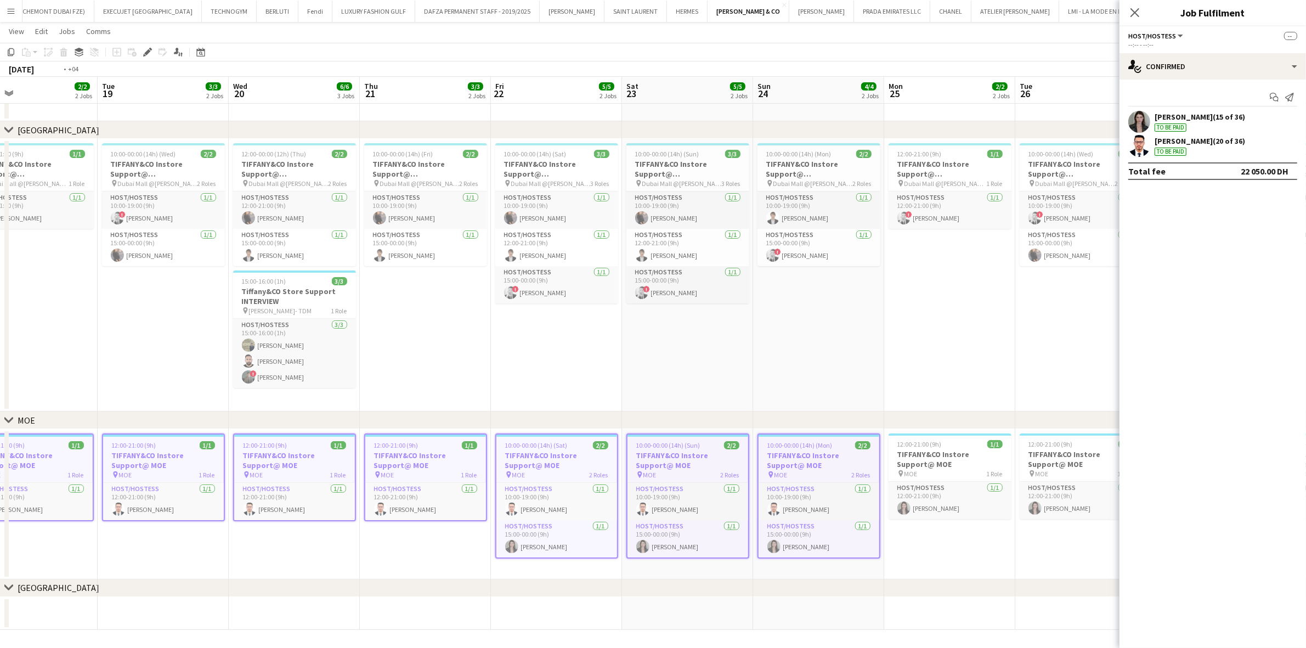
drag, startPoint x: 845, startPoint y: 497, endPoint x: 556, endPoint y: 524, distance: 291.0
click at [556, 455] on app-calendar-viewport "Thu 14 3/3 2 Jobs Fri 15 5/5 2 Jobs Sat 16 5/5 2 Jobs Sun 17 3/4 2 Jobs Mon 18 …" at bounding box center [653, 319] width 1306 height 622
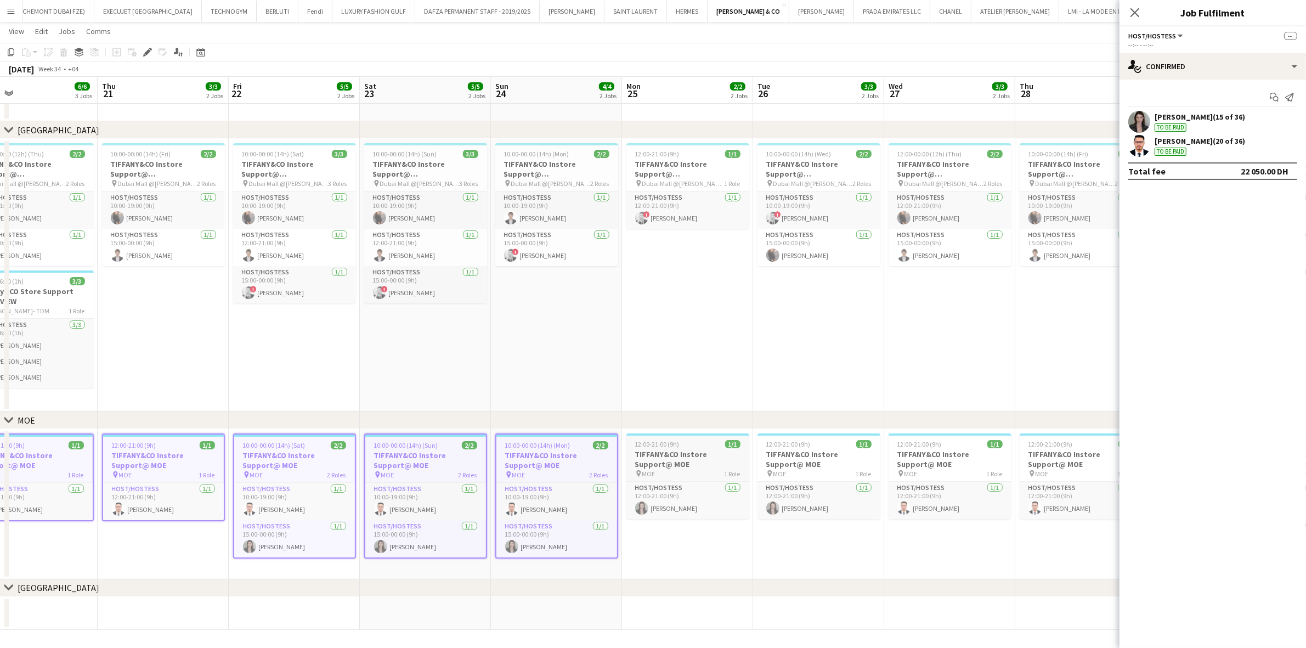
click at [657, 450] on h3 "TIFFANY&CO Instore Support@ MOE" at bounding box center [688, 459] width 123 height 20
click at [792, 455] on h3 "TIFFANY&CO Instore Support@ MOE" at bounding box center [819, 459] width 123 height 20
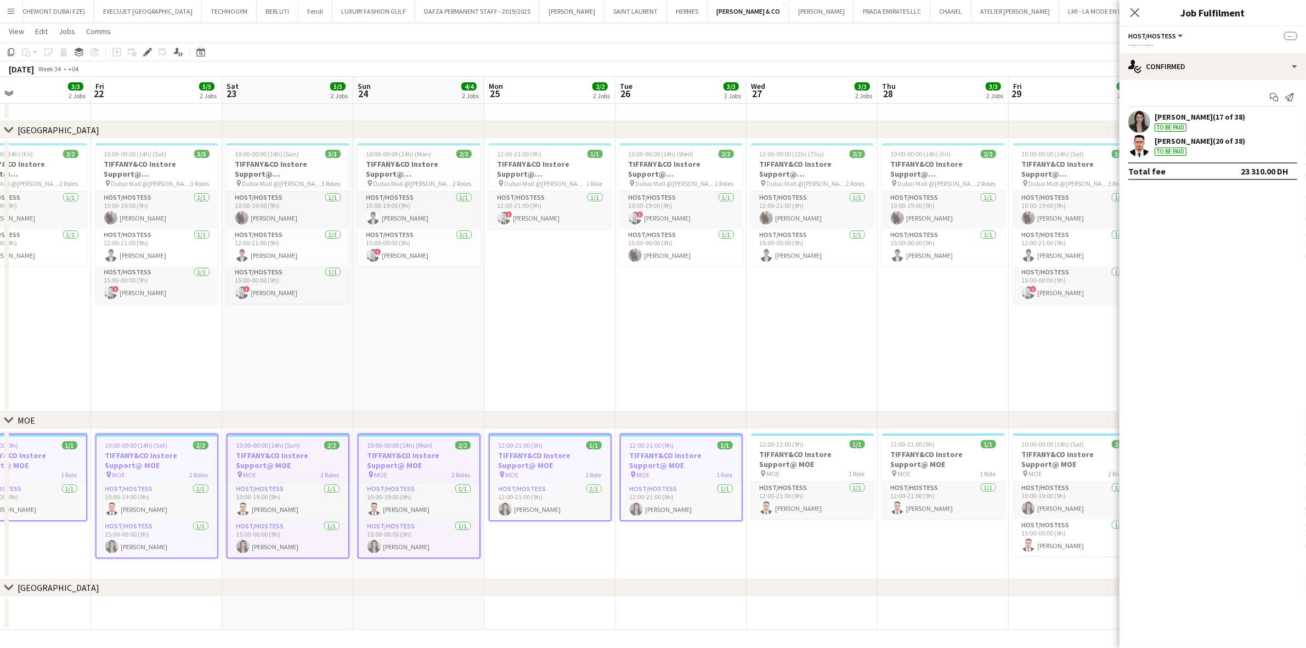
scroll to position [0, 550]
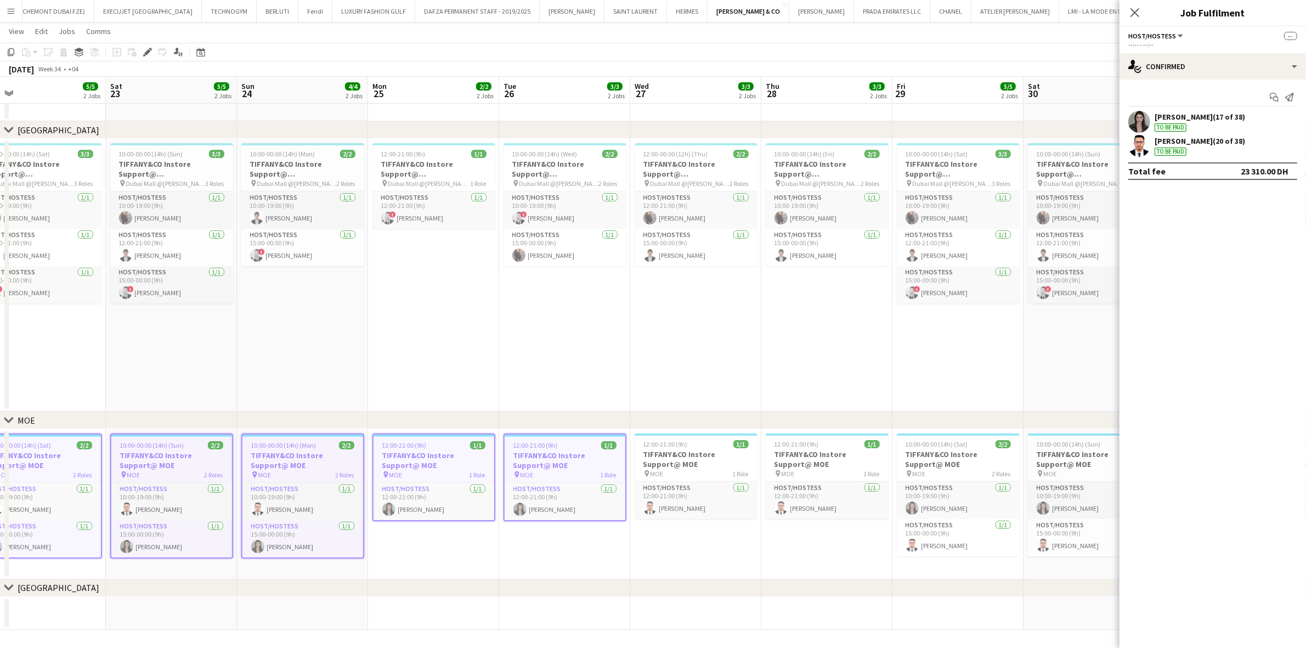
drag, startPoint x: 716, startPoint y: 494, endPoint x: 569, endPoint y: 524, distance: 149.6
click at [569, 455] on app-calendar-viewport "Mon 18 2/2 2 Jobs Tue 19 3/3 2 Jobs Wed 20 6/6 3 Jobs Thu 21 3/3 2 Jobs Fri 22 …" at bounding box center [653, 319] width 1306 height 622
click at [664, 455] on h3 "TIFFANY&CO Instore Support@ MOE" at bounding box center [696, 459] width 123 height 20
click at [809, 455] on h3 "TIFFANY&CO Instore Support@ MOE" at bounding box center [827, 459] width 123 height 20
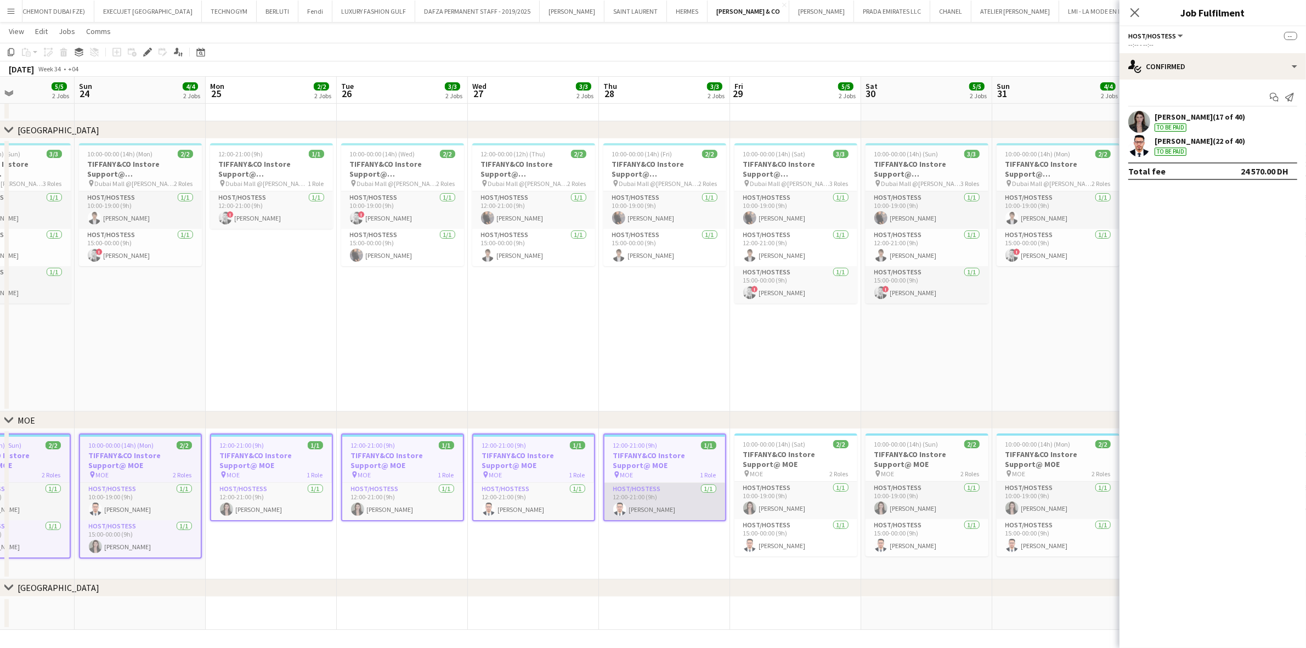
scroll to position [0, 538]
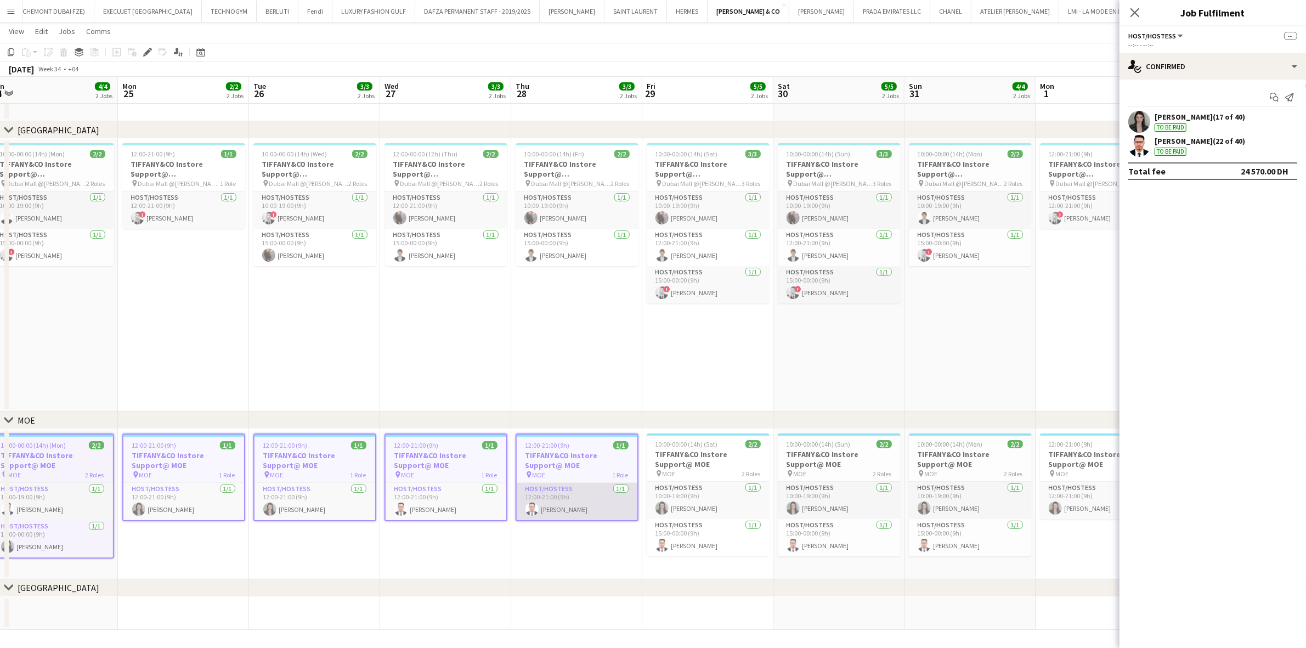
drag, startPoint x: 817, startPoint y: 481, endPoint x: 576, endPoint y: 503, distance: 242.4
click at [568, 455] on app-calendar-viewport "Wed 20 6/6 3 Jobs Thu 21 3/3 2 Jobs Fri 22 5/5 2 Jobs Sat 23 5/5 2 Jobs Sun 24 …" at bounding box center [653, 319] width 1306 height 622
click at [684, 455] on h3 "TIFFANY&CO Instore Support@ MOE" at bounding box center [708, 459] width 123 height 20
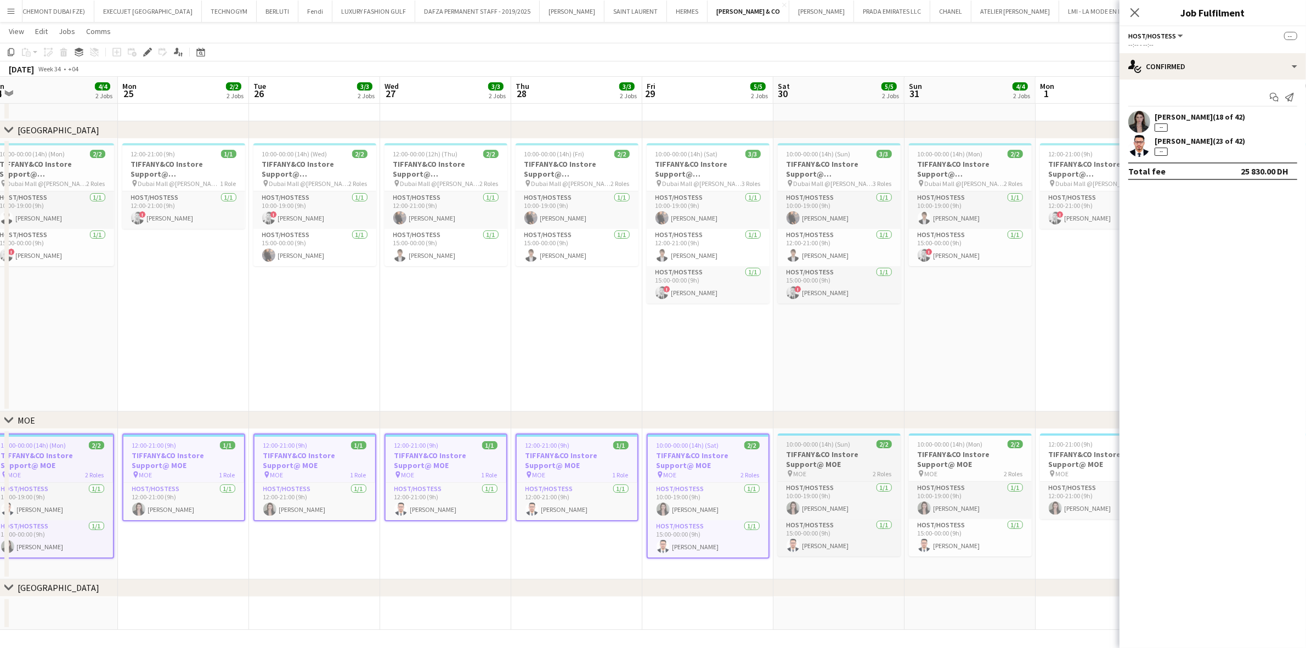
click at [806, 454] on h3 "TIFFANY&CO Instore Support@ MOE" at bounding box center [839, 459] width 123 height 20
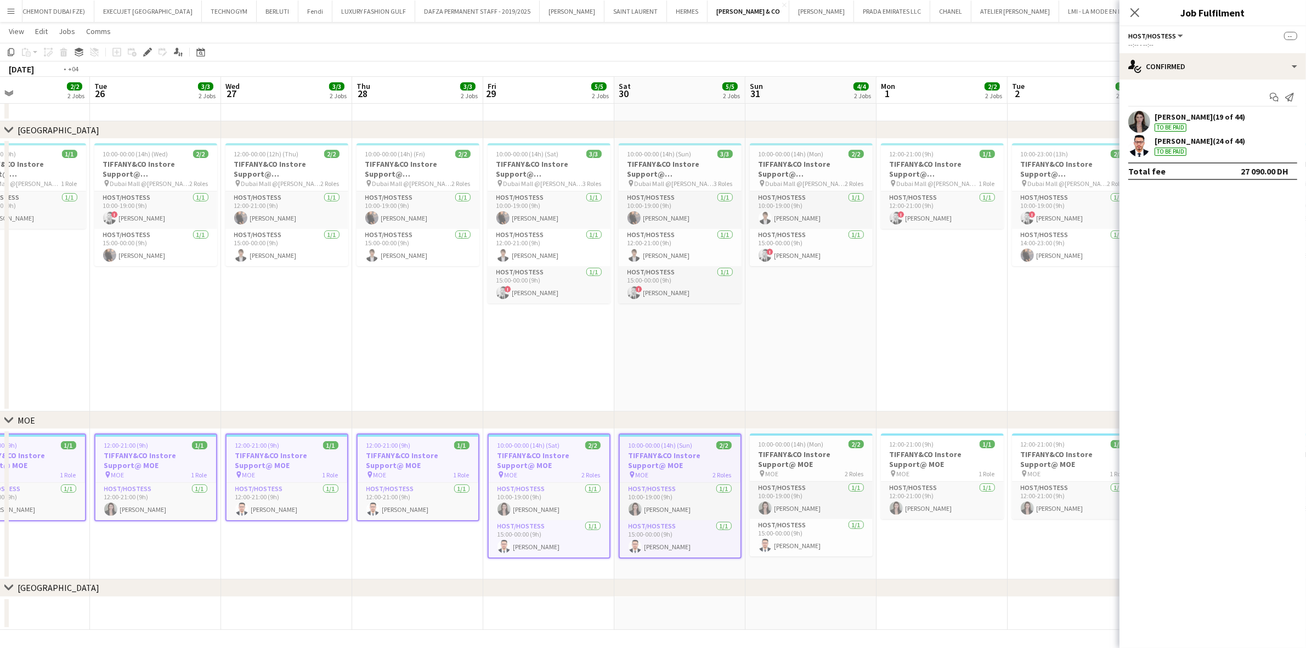
drag, startPoint x: 849, startPoint y: 486, endPoint x: 204, endPoint y: 535, distance: 647.1
click at [204, 455] on app-calendar-viewport "Fri 22 5/5 2 Jobs Sat 23 5/5 2 Jobs Sun 24 4/4 2 Jobs Mon 25 2/2 2 Jobs Tue 26 …" at bounding box center [653, 319] width 1306 height 622
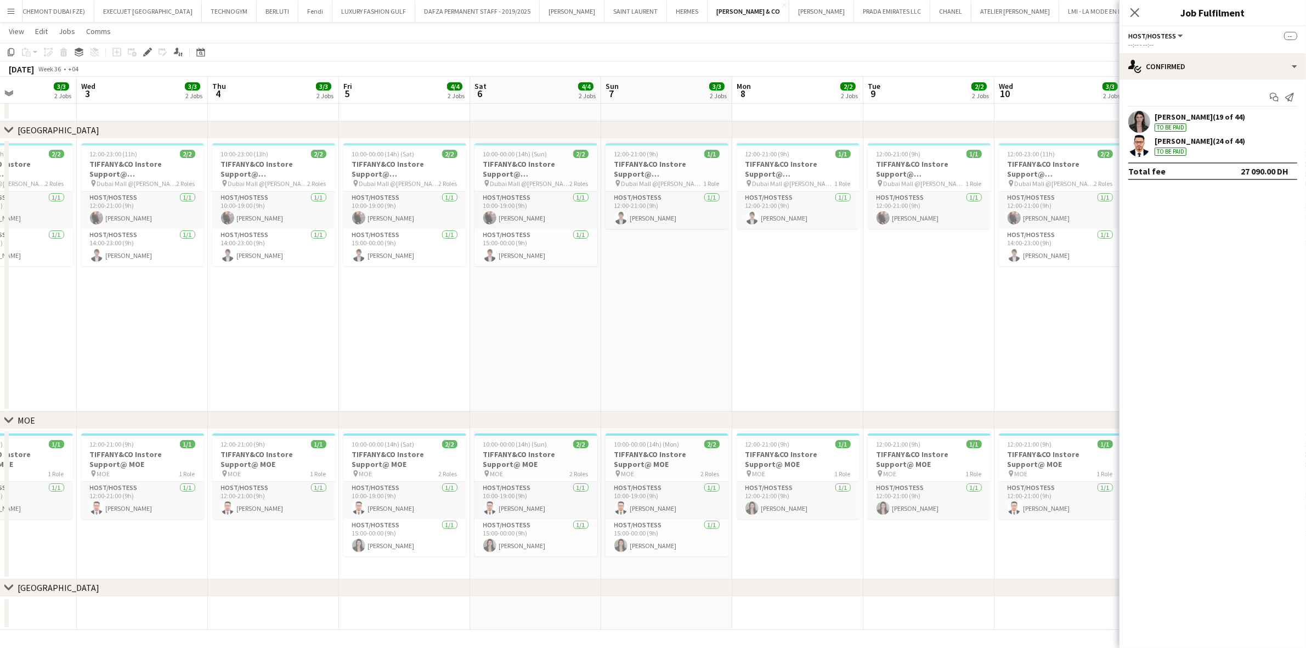
drag
click at [0, 455] on app-calendar-viewport "Sun 31 4/4 2 Jobs Mon 1 2/2 2 Jobs Tue 2 3/3 2 Jobs Wed 3 3/3 2 Jobs Thu 4 3/3 …" at bounding box center [653, 319] width 1306 height 622
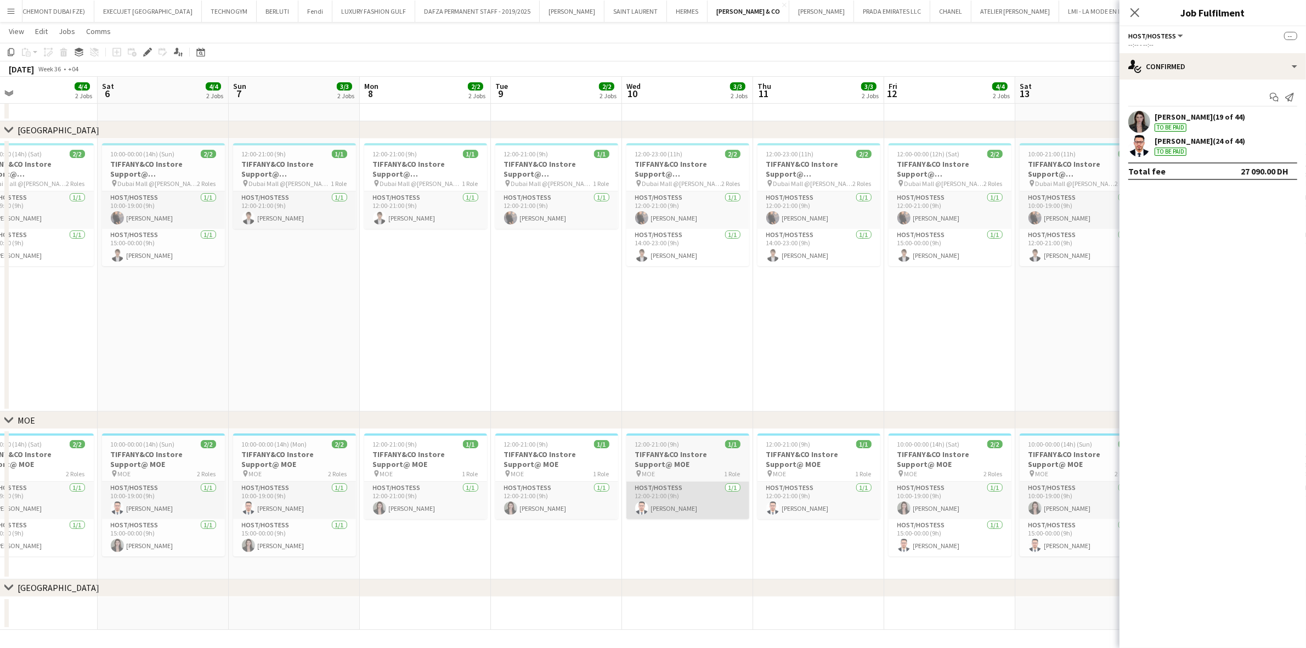
click at [0, 455] on app-calendar-viewport "Tue 2 3/3 2 Jobs Wed 3 3/3 2 Jobs Thu 4 3/3 2 Jobs Fri 5 4/4 2 Jobs Sat 6 4/4 2…" at bounding box center [653, 319] width 1306 height 622
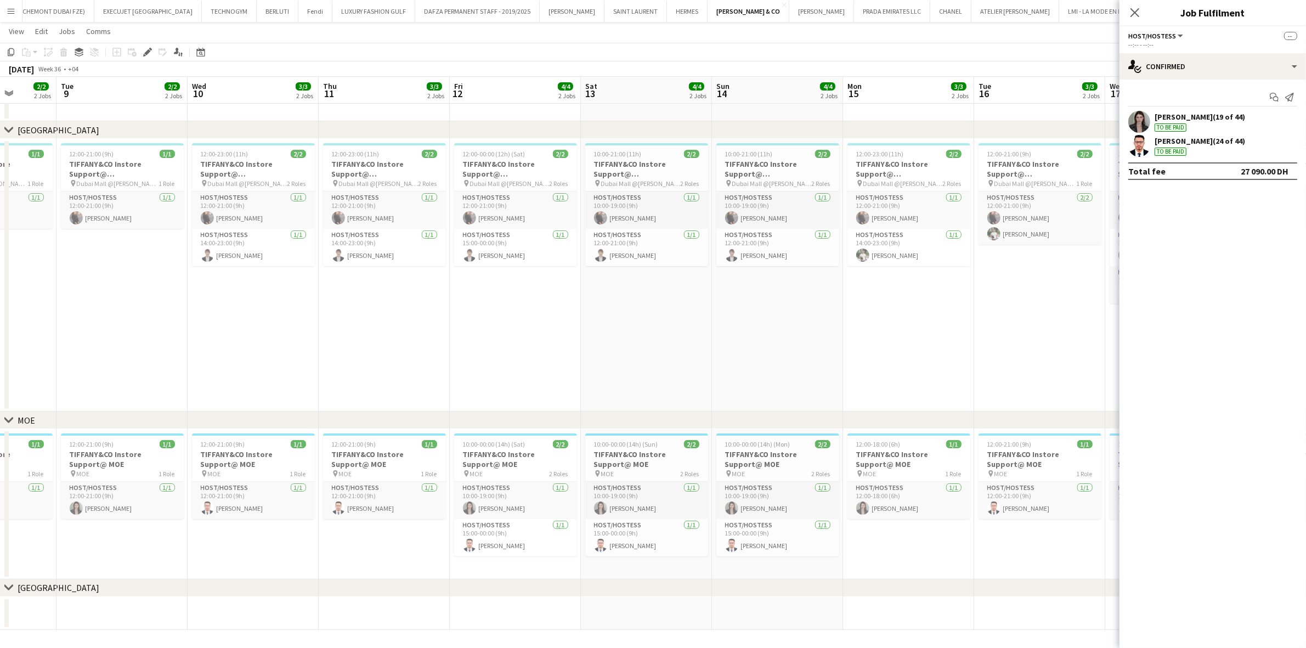
click at [78, 455] on app-calendar-viewport "Fri 5 4/4 2 Jobs Sat 6 4/4 2 Jobs Sun 7 3/3 2 Jobs Mon 8 2/2 2 Jobs Tue 9 2/2 2…" at bounding box center [653, 319] width 1306 height 622
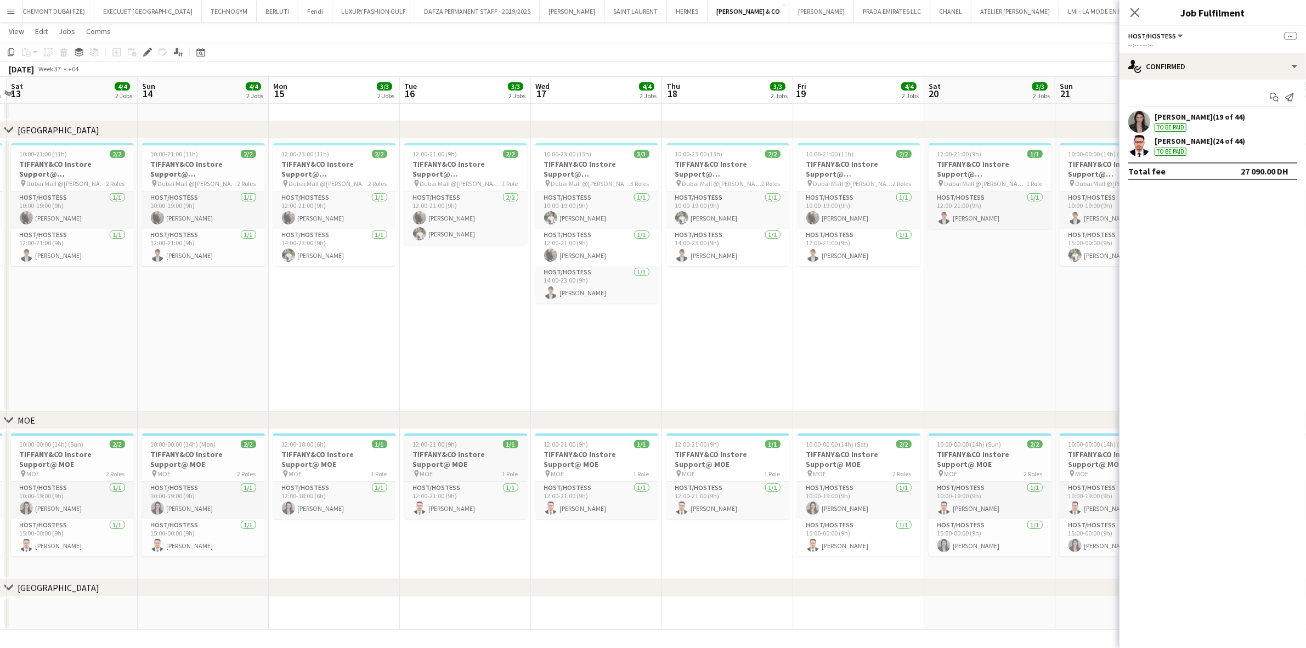
click at [111, 455] on app-calendar-viewport "Wed 10 3/3 2 Jobs Thu 11 3/3 2 Jobs Fri 12 4/4 2 Jobs Sat 13 4/4 2 Jobs Sun 14 …" at bounding box center [653, 319] width 1306 height 622
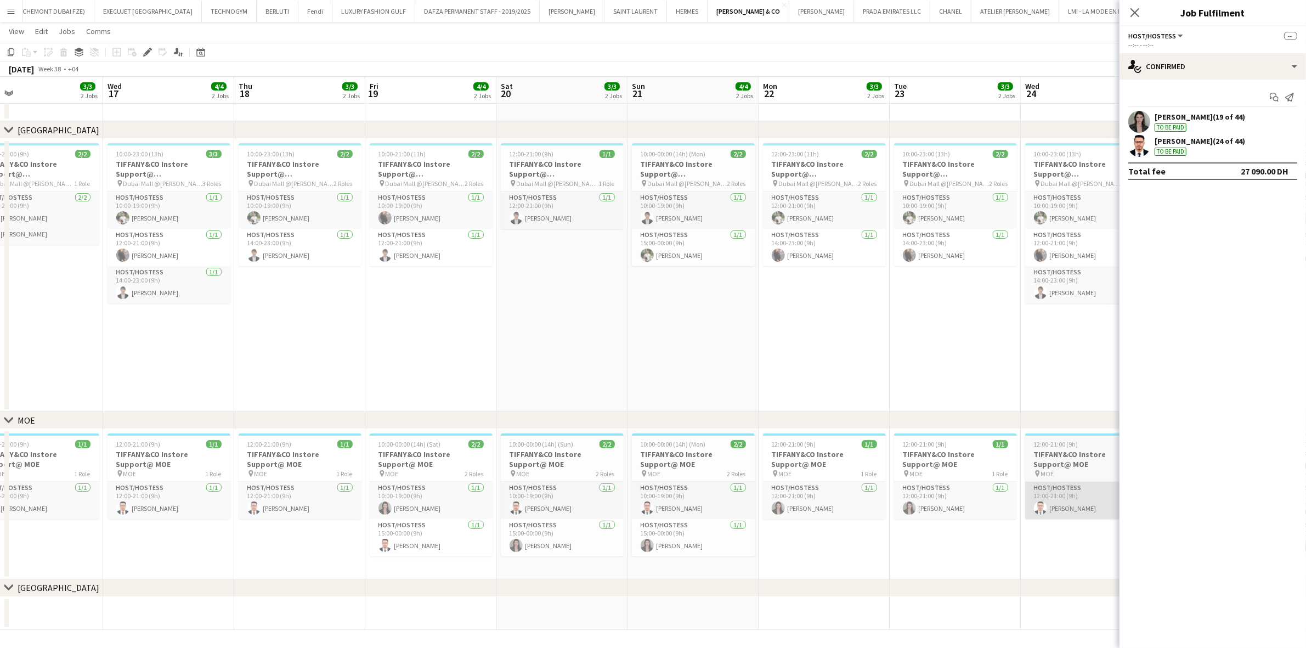
click at [421, 455] on app-calendar-viewport "Fri 12 4/4 2 Jobs Sat 13 4/4 2 Jobs Sun 14 4/4 2 Jobs Mon 15 3/3 2 Jobs Tue 16 …" at bounding box center [653, 319] width 1306 height 622
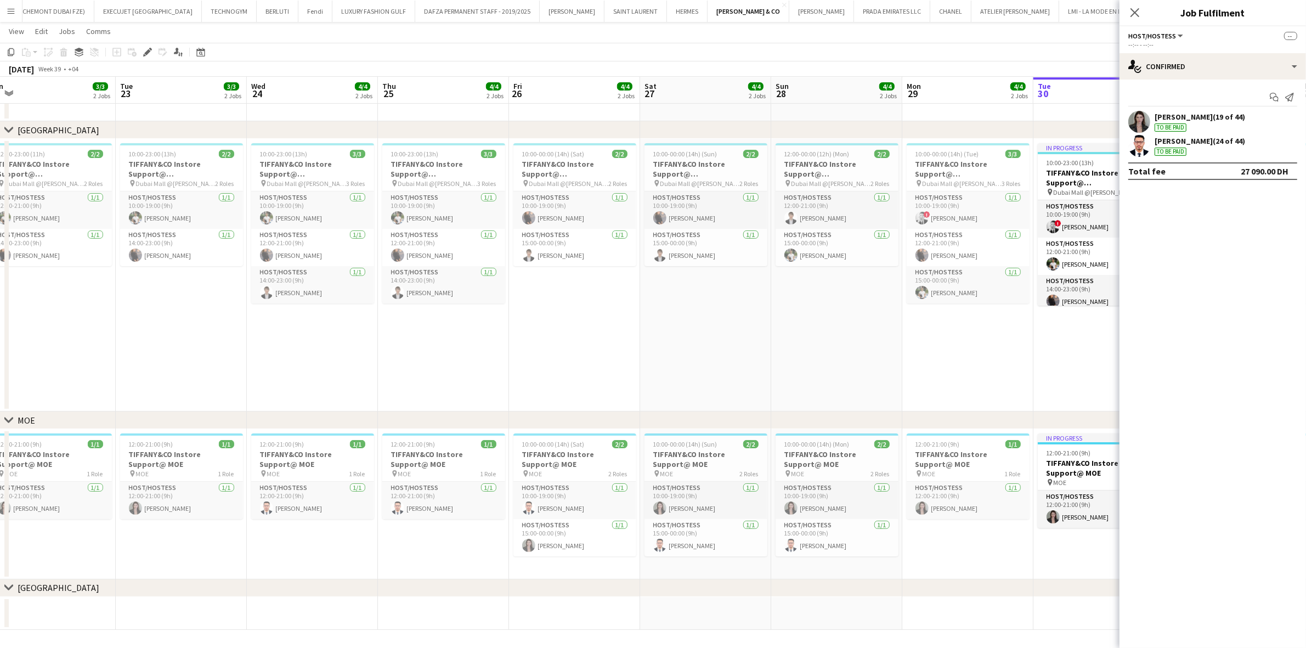
click at [552, 455] on app-calendar-viewport "Fri 19 4/4 2 Jobs Sat 20 3/3 2 Jobs Sun 21 4/4 2 Jobs Mon 22 3/3 2 Jobs Tue 23 …" at bounding box center [653, 319] width 1306 height 622
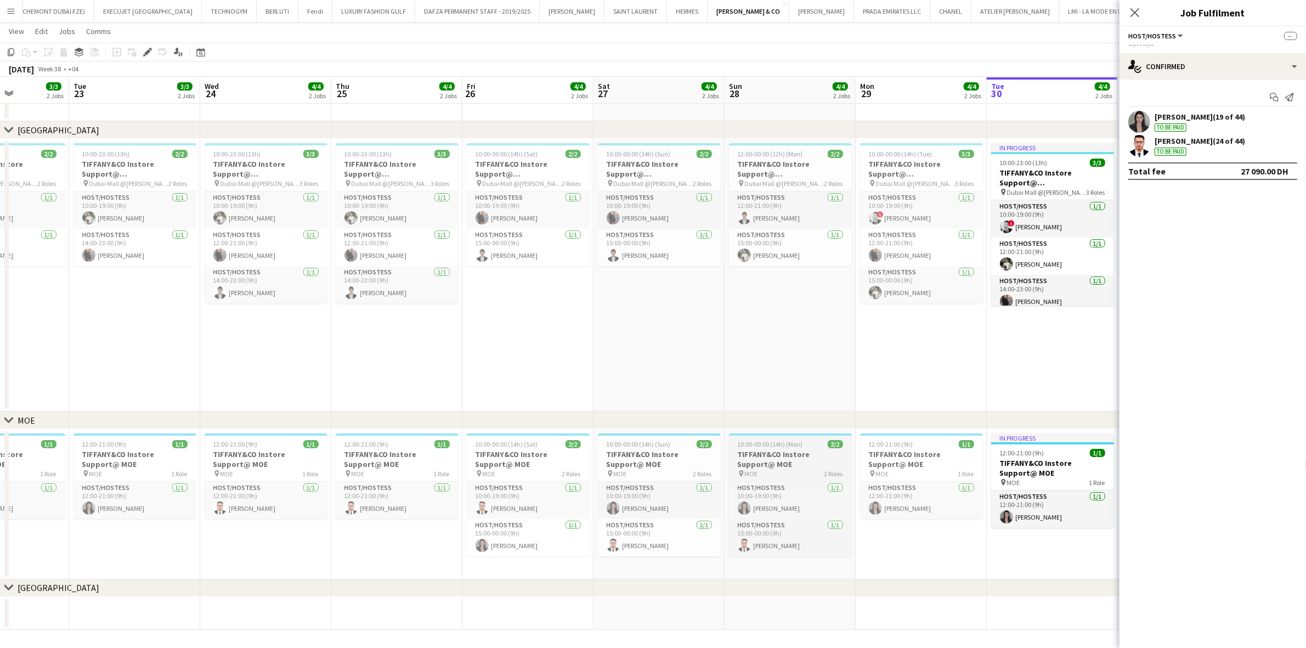
click at [377, 455] on app-calendar-viewport "Fri 19 4/4 2 Jobs Sat 20 3/3 2 Jobs Sun 21 4/4 2 Jobs Mon 22 3/3 2 Jobs Tue 23 …" at bounding box center [653, 319] width 1306 height 622
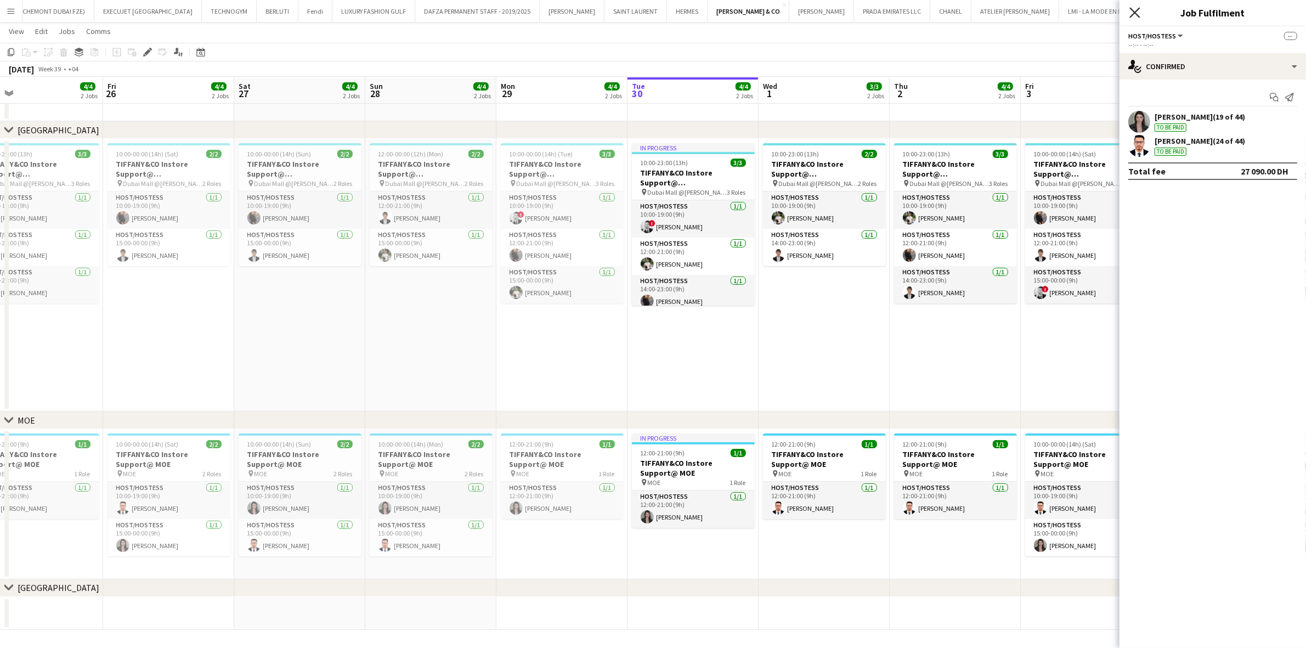
click at [867, 14] on icon at bounding box center [1135, 12] width 10 height 10
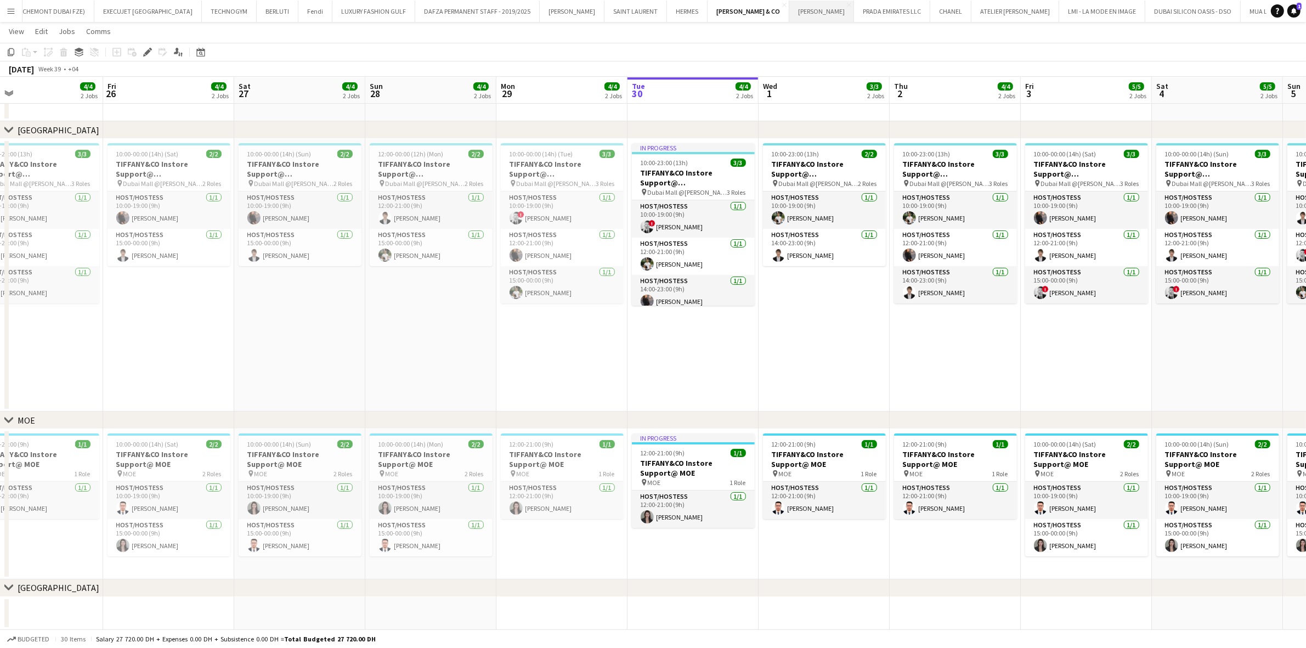
click at [789, 7] on button "MIU MIU Close" at bounding box center [821, 11] width 65 height 21
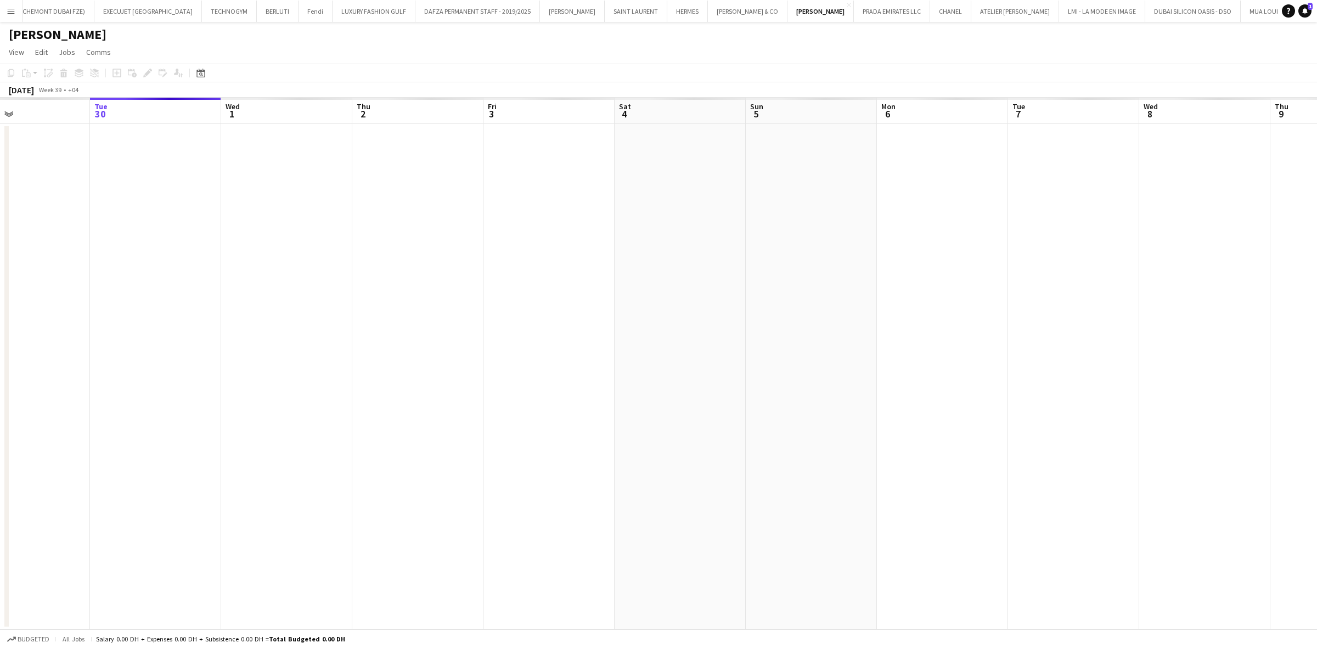
drag, startPoint x: 334, startPoint y: 347, endPoint x: 834, endPoint y: 347, distance: 500.4
click at [834, 347] on app-calendar-viewport "Sat 27 Sun 28 Mon 29 Tue 30 Wed 1 Thu 2 Fri 3 Sat 4 Sun 5 Mon 6 Tue 7 Wed 8 Thu…" at bounding box center [658, 364] width 1317 height 532
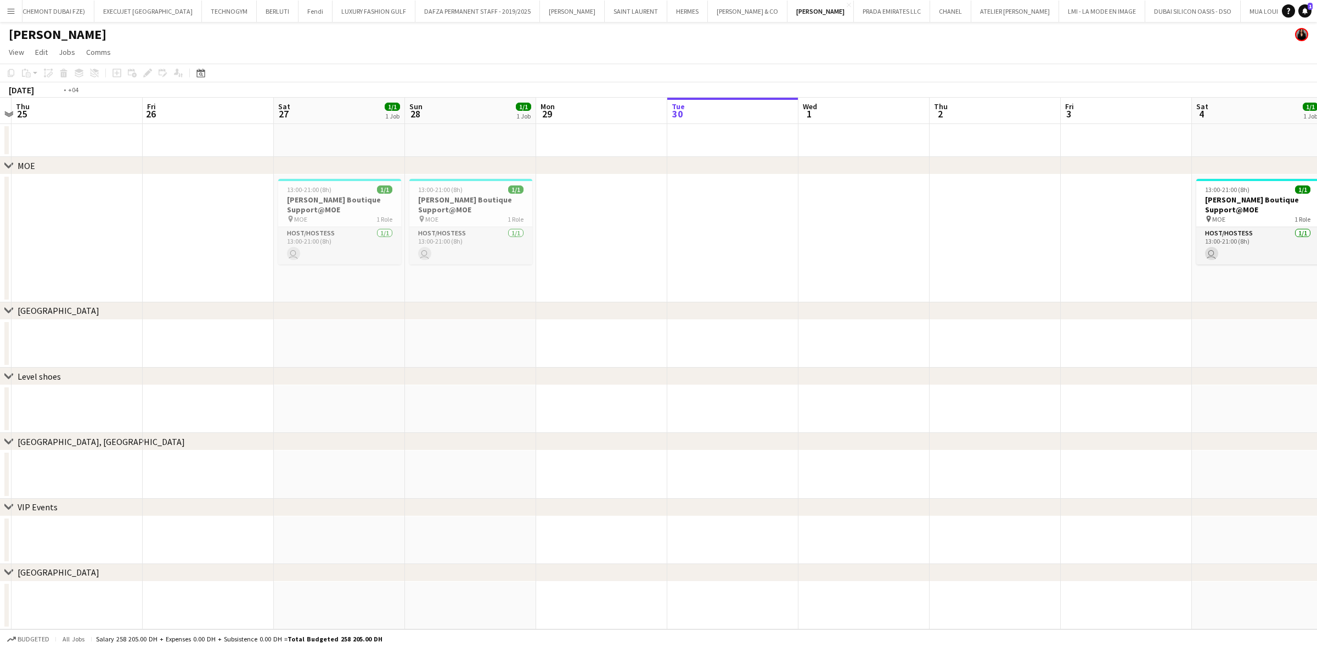
drag, startPoint x: 140, startPoint y: 235, endPoint x: 690, endPoint y: 300, distance: 553.5
click at [692, 300] on app-calendar-viewport "Mon 22 Tue 23 Wed 24 Thu 25 Fri 26 Sat 27 1/1 1 Job Sun 28 1/1 1 Job Mon 29 Tue…" at bounding box center [658, 364] width 1317 height 532
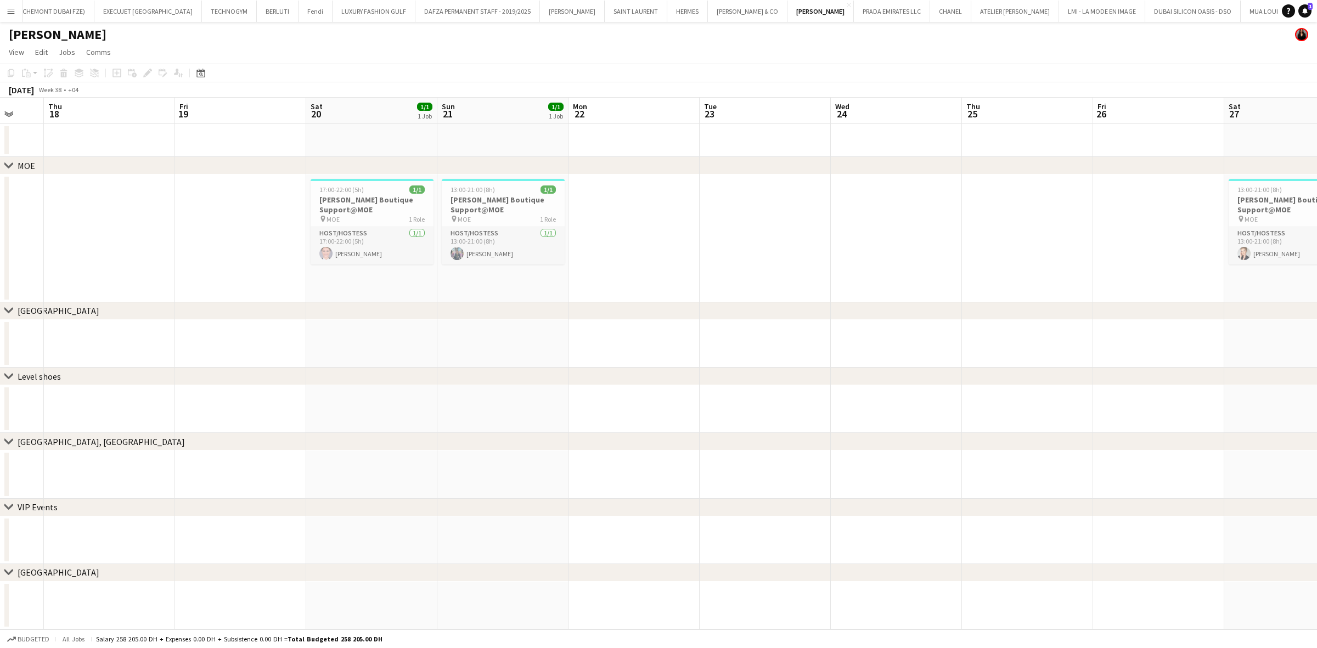
click at [568, 267] on app-calendar-viewport "Mon 15 Tue 16 Wed 17 Thu 18 Fri 19 Sat 20 1/1 1 Job Sun 21 1/1 1 Job Mon 22 Tue…" at bounding box center [658, 364] width 1317 height 532
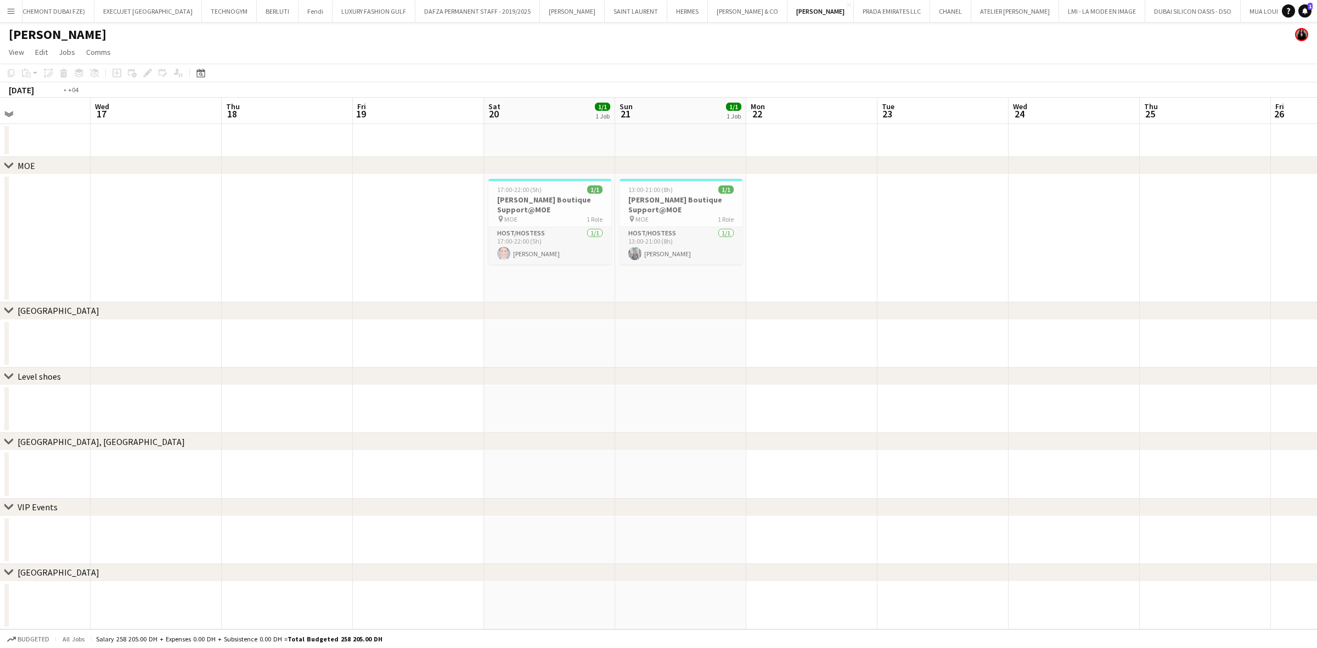
drag, startPoint x: 388, startPoint y: 224, endPoint x: 568, endPoint y: 262, distance: 183.5
click at [571, 262] on app-calendar-viewport "Sun 14 1/1 1 Job Mon 15 Tue 16 Wed 17 Thu 18 Fri 19 Sat 20 1/1 1 Job Sun 21 1/1…" at bounding box center [658, 364] width 1317 height 532
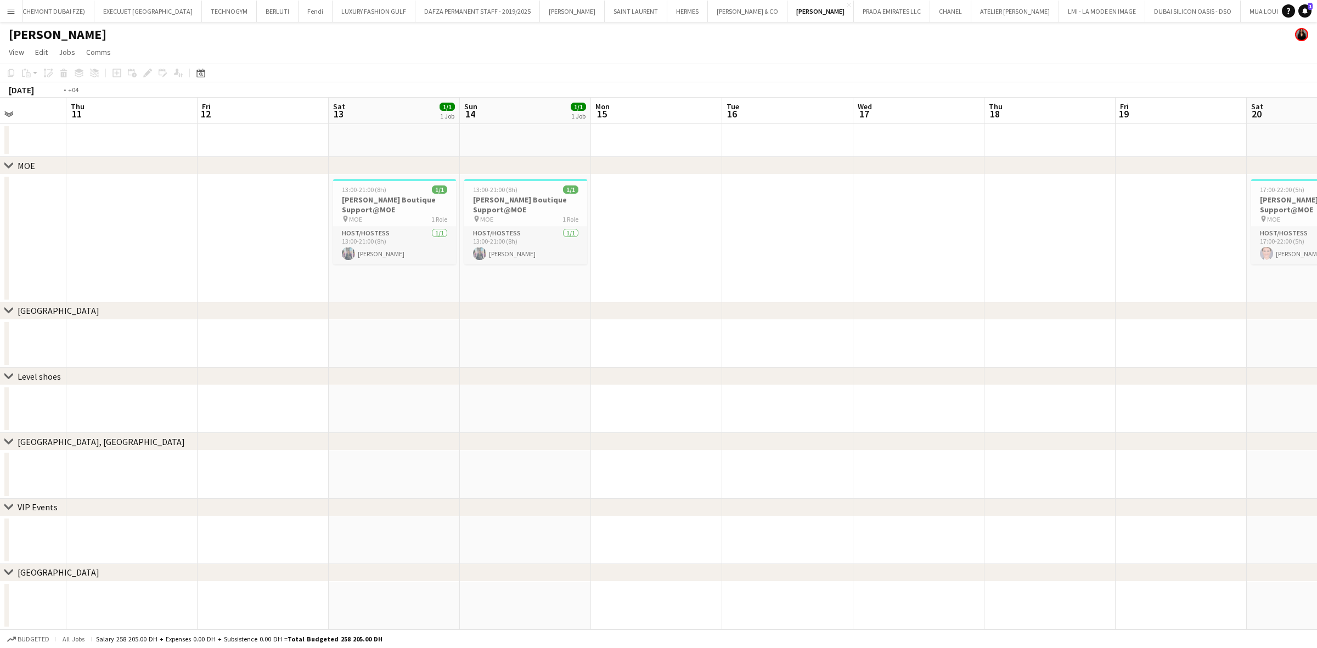
drag, startPoint x: 291, startPoint y: 196, endPoint x: 561, endPoint y: 252, distance: 275.8
click at [616, 254] on app-calendar-viewport "Mon 8 Tue 9 Wed 10 Thu 11 Fri 12 Sat 13 1/1 1 Job Sun 14 1/1 1 Job Mon 15 Tue 1…" at bounding box center [658, 364] width 1317 height 532
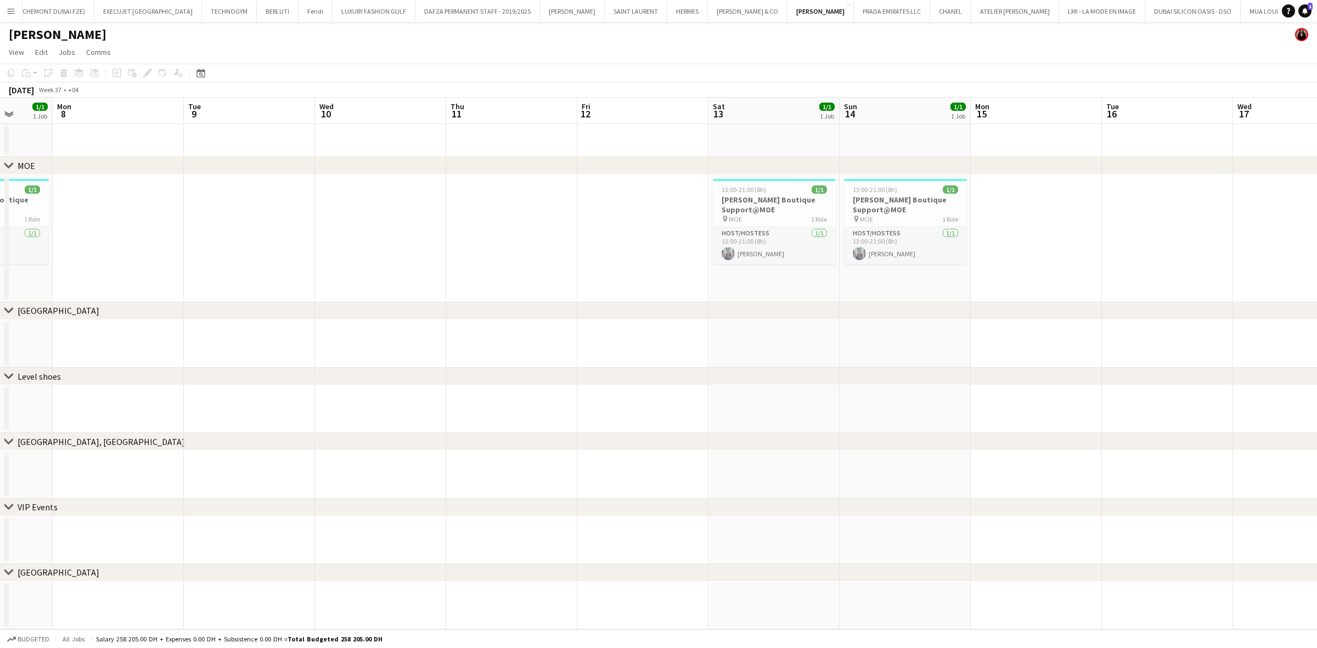
drag, startPoint x: 488, startPoint y: 221, endPoint x: 515, endPoint y: 225, distance: 26.8
click at [514, 225] on div "chevron-right MOE chevron-right Dubai Mall chevron-right Level shoes chevron-ri…" at bounding box center [658, 364] width 1317 height 532
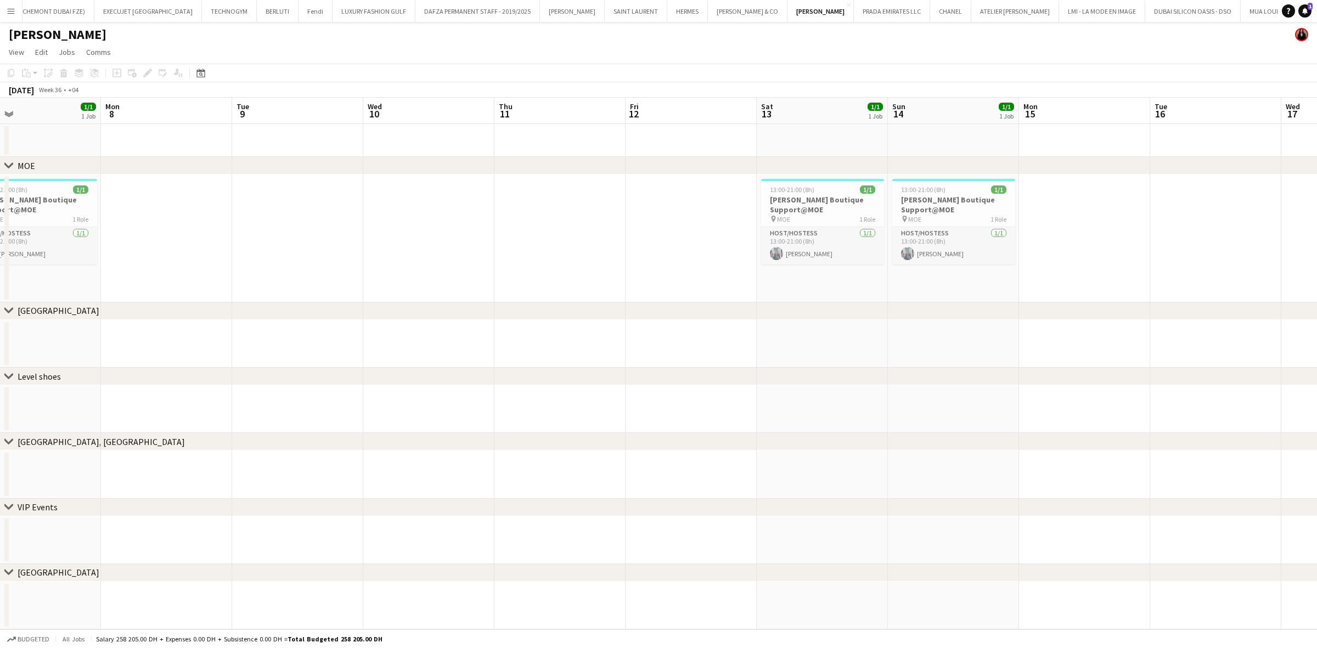
drag, startPoint x: 191, startPoint y: 223, endPoint x: 659, endPoint y: 273, distance: 470.6
click at [662, 272] on app-calendar-viewport "Fri 5 Sat 6 1/1 1 Job Sun 7 1/1 1 Job Mon 8 Tue 9 Wed 10 Thu 11 Fri 12 Sat 13 1…" at bounding box center [658, 364] width 1317 height 532
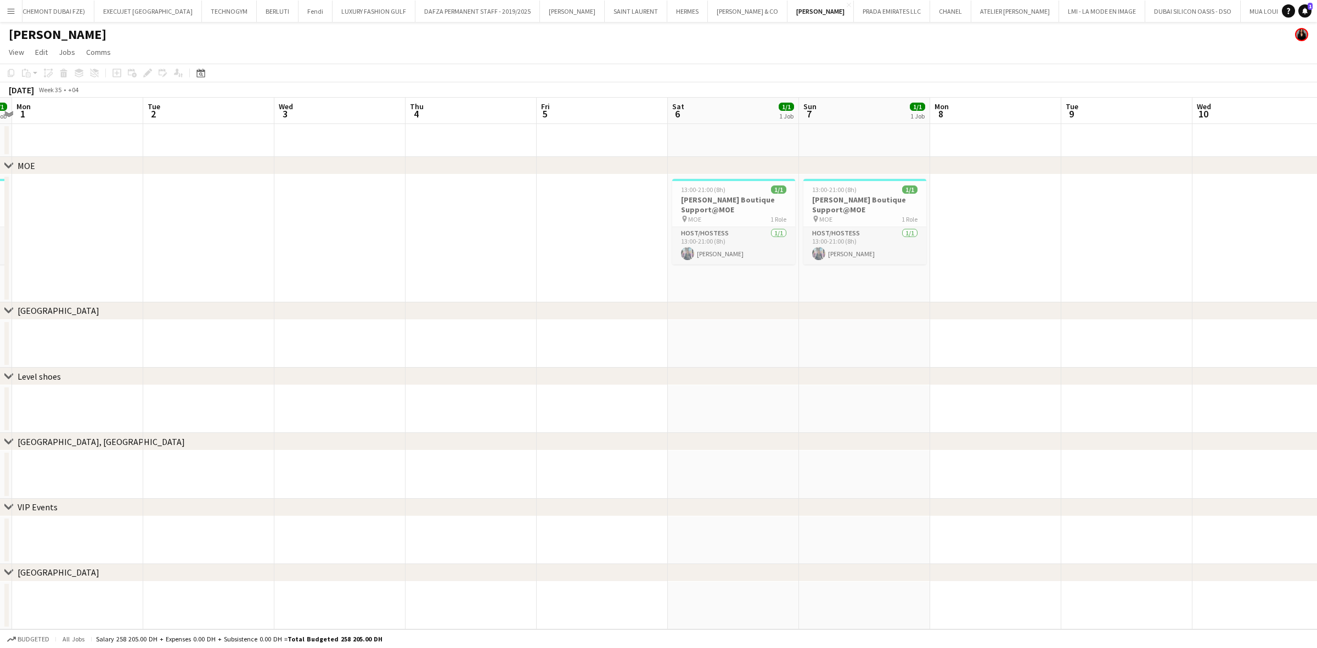
scroll to position [0, 383]
drag, startPoint x: 306, startPoint y: 228, endPoint x: 514, endPoint y: 264, distance: 211.0
click at [514, 264] on app-calendar-viewport "Fri 29 Sat 30 1/1 1 Job Sun 31 1/1 1 Job Mon 1 Tue 2 Wed 3 Thu 4 Fri 5 Sat 6 1/…" at bounding box center [658, 364] width 1317 height 532
click at [737, 191] on div "13:00-21:00 (8h) 1/1" at bounding box center [731, 189] width 123 height 8
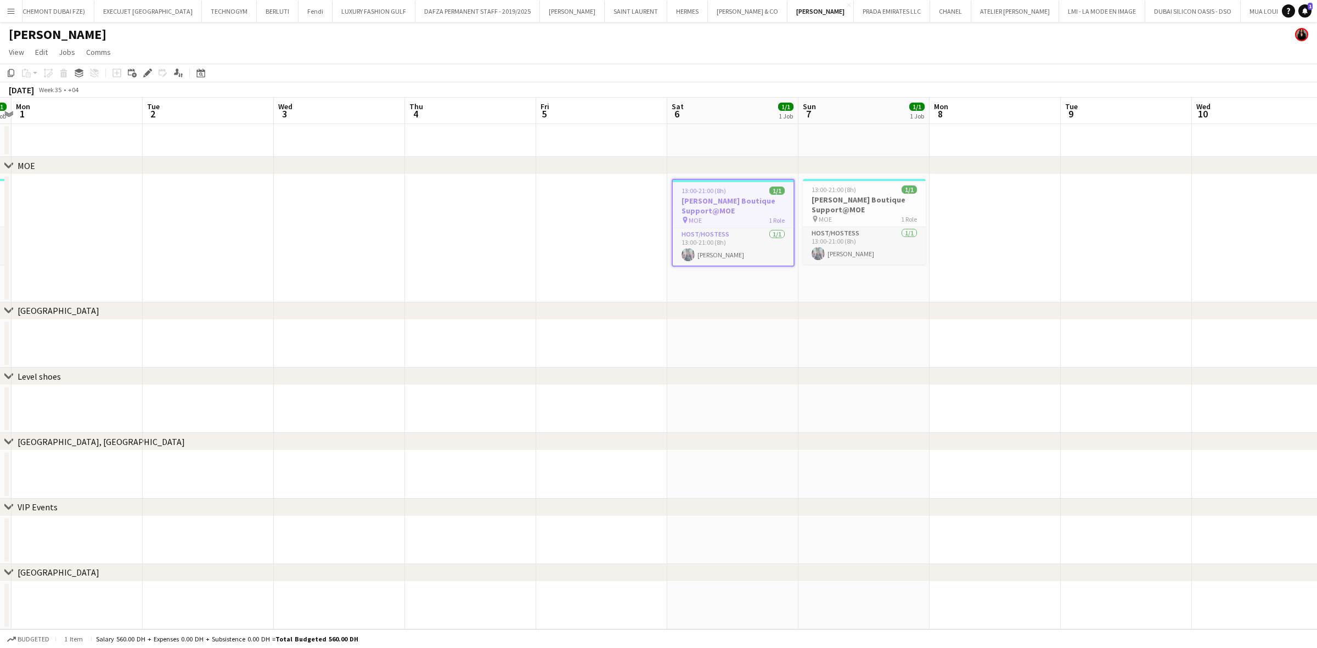
click at [725, 212] on h3 "[PERSON_NAME] Boutique Support@MOE" at bounding box center [733, 206] width 121 height 20
click at [731, 242] on app-card-role "Host/Hostess [DATE] 13:00-21:00 (8h) [PERSON_NAME]" at bounding box center [733, 245] width 123 height 37
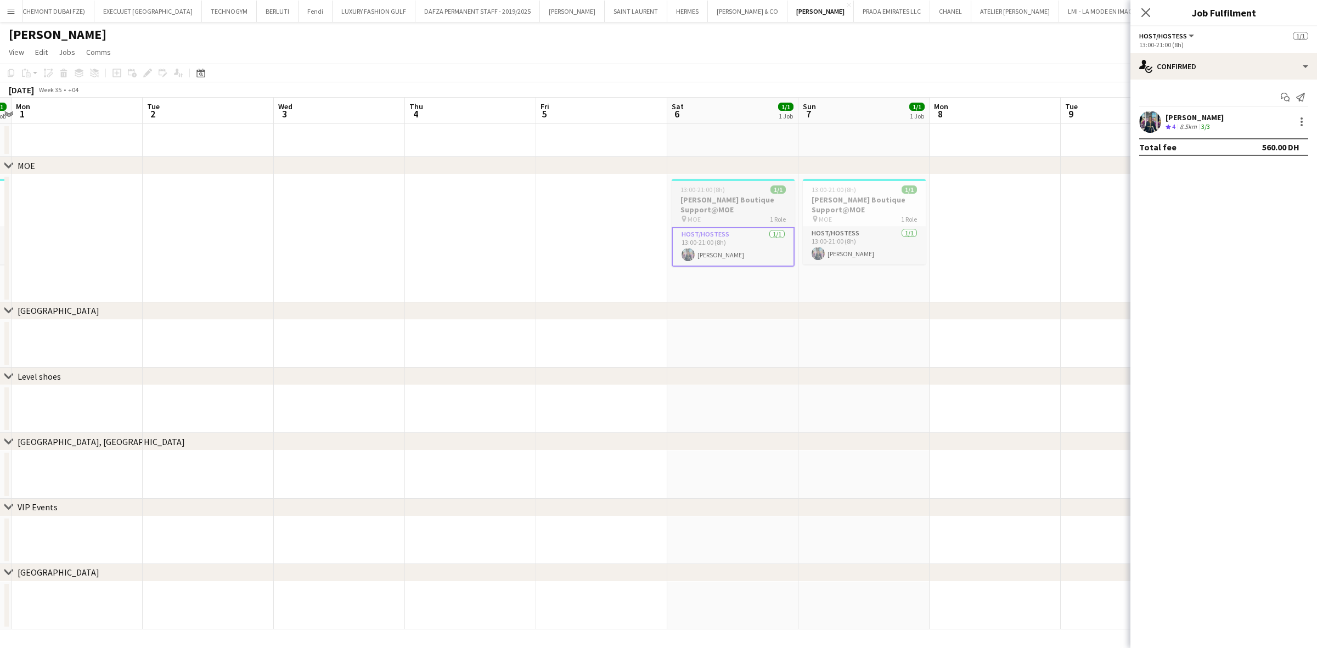
click at [731, 198] on h3 "[PERSON_NAME] Boutique Support@MOE" at bounding box center [733, 205] width 123 height 20
click at [867, 207] on h3 "[PERSON_NAME] Boutique Support@MOE" at bounding box center [864, 205] width 123 height 20
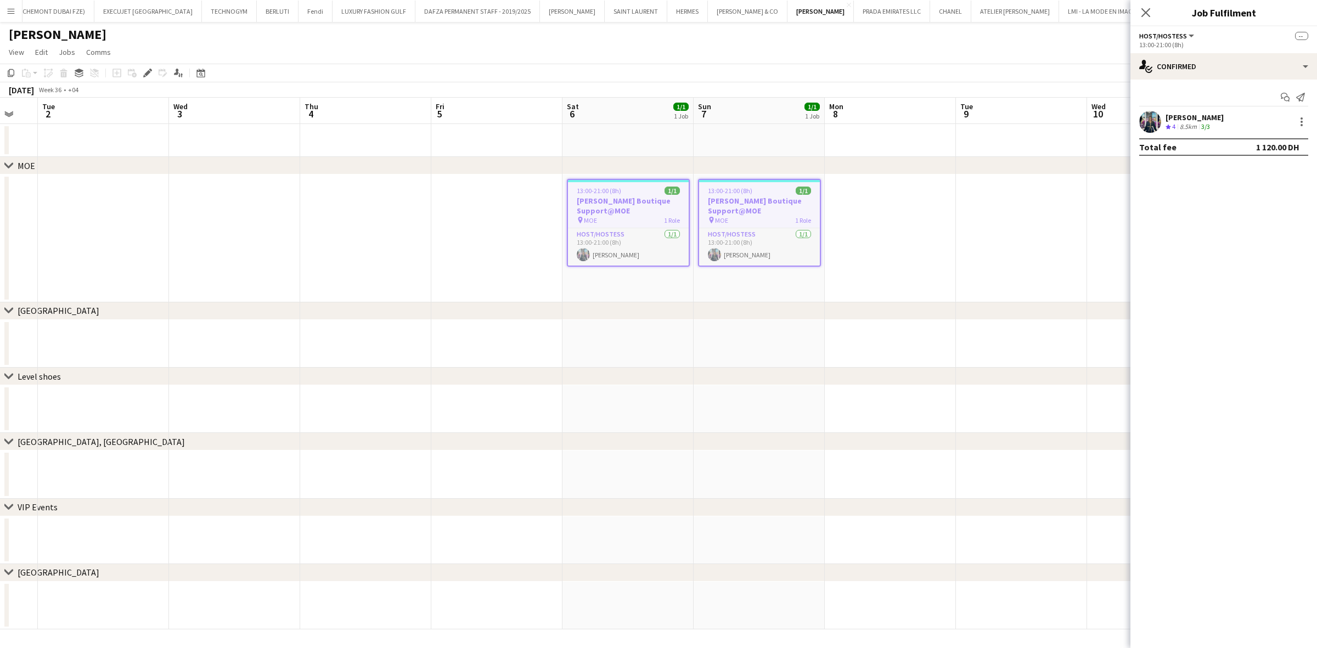
drag, startPoint x: 764, startPoint y: 230, endPoint x: 515, endPoint y: 229, distance: 249.1
click at [486, 232] on app-calendar-viewport "Sat 30 1/1 1 Job Sun 31 1/1 1 Job Mon 1 Tue 2 Wed 3 Thu 4 Fri 5 Sat 6 1/1 1 Job…" at bounding box center [658, 364] width 1317 height 532
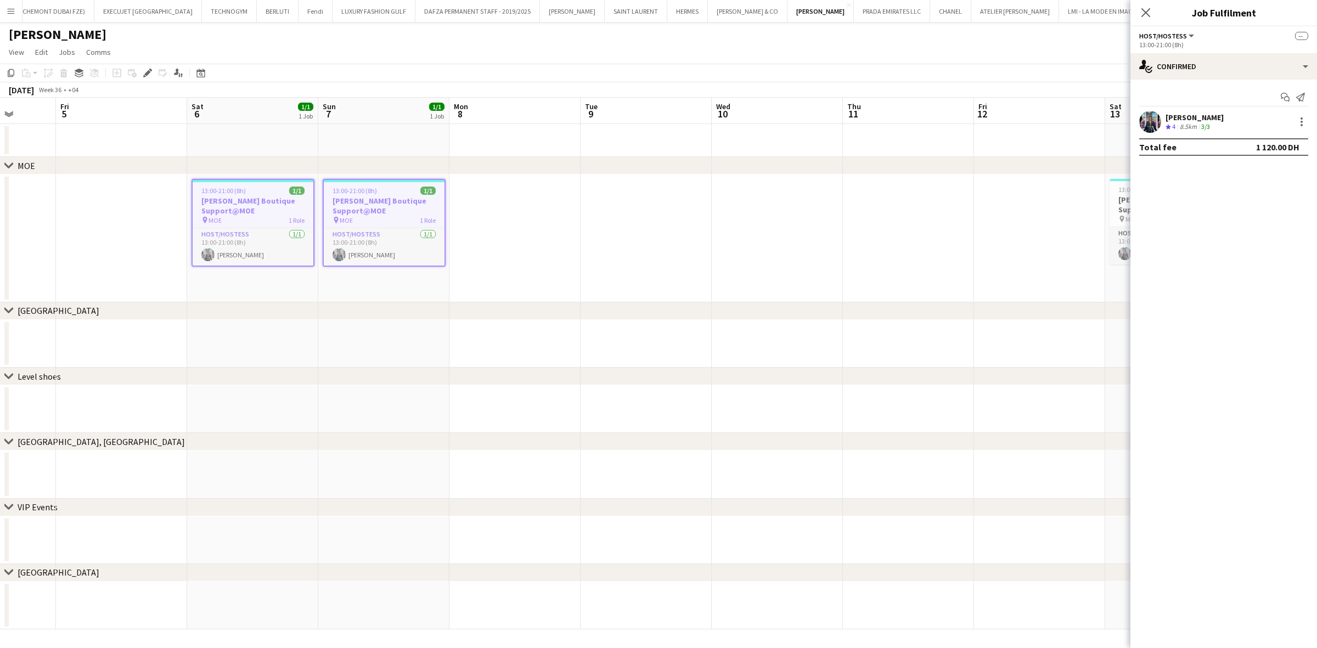
drag, startPoint x: 766, startPoint y: 223, endPoint x: 380, endPoint y: 228, distance: 386.3
click at [380, 228] on app-calendar-viewport "Tue 2 Wed 3 Thu 4 Fri 5 Sat 6 1/1 1 Job Sun 7 1/1 1 Job Mon 8 Tue 9 Wed 10 Thu …" at bounding box center [658, 364] width 1317 height 532
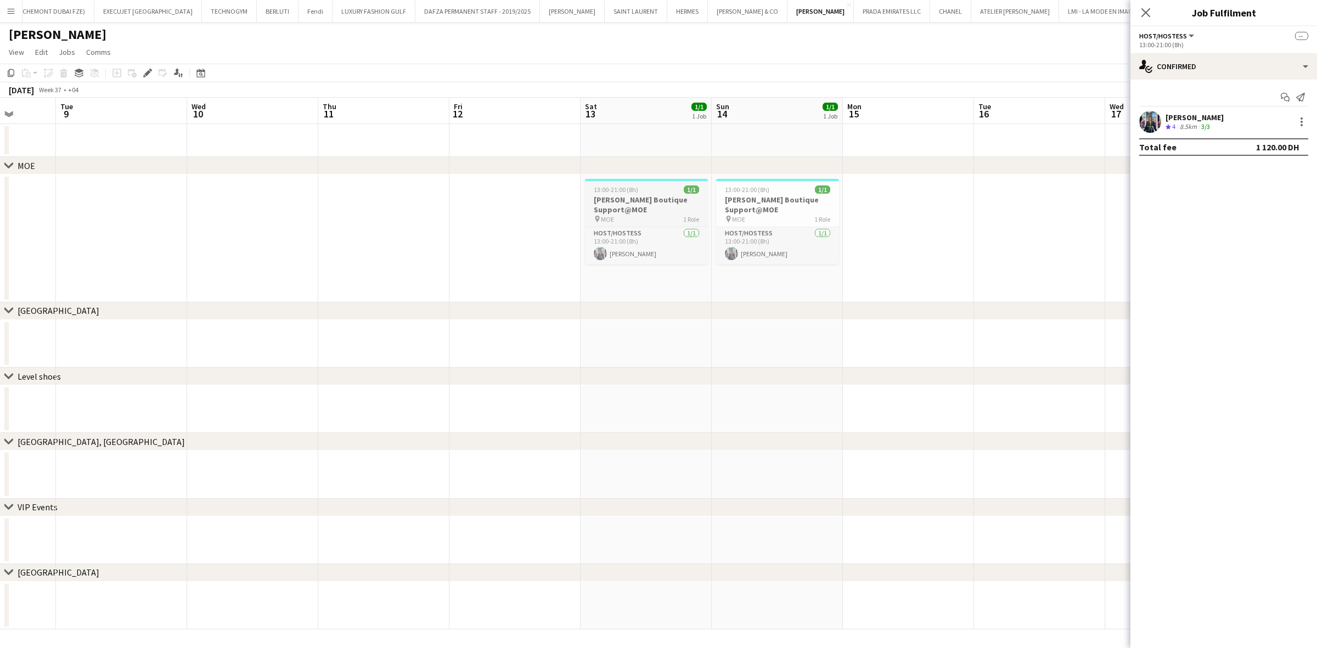
scroll to position [0, 343]
click at [637, 199] on h3 "[PERSON_NAME] Boutique Support@MOE" at bounding box center [640, 205] width 123 height 20
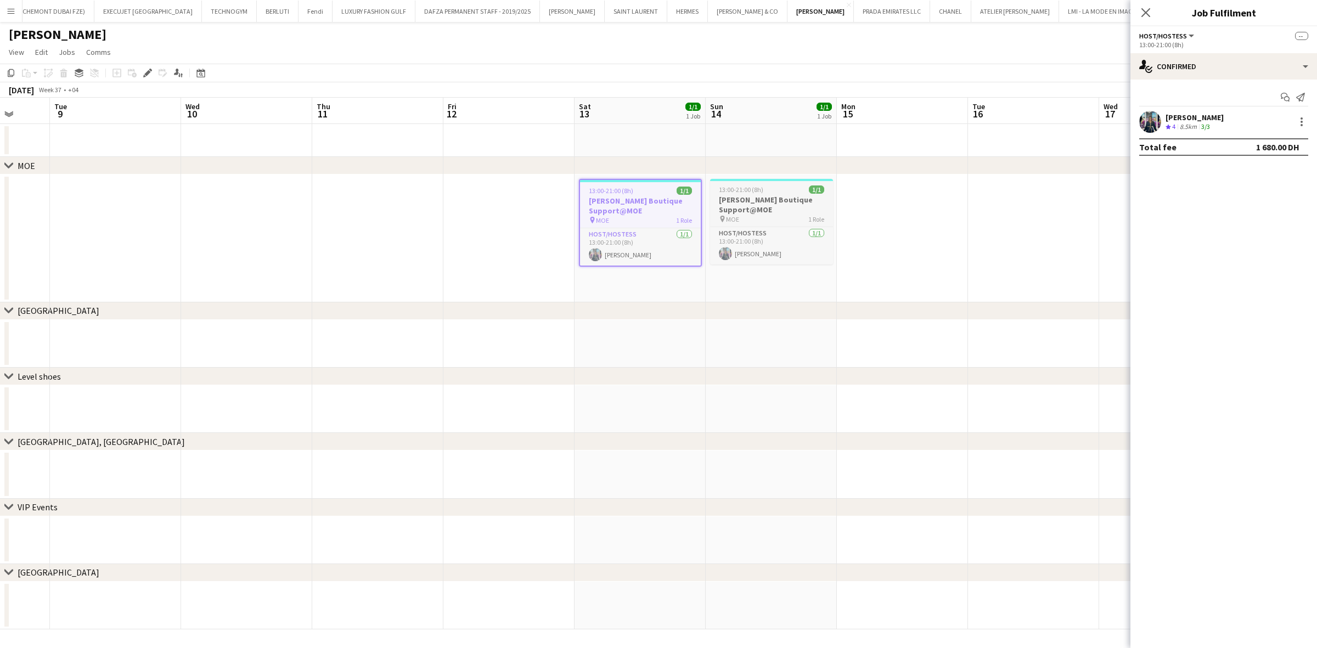
click at [769, 198] on h3 "[PERSON_NAME] Boutique Support@MOE" at bounding box center [771, 205] width 123 height 20
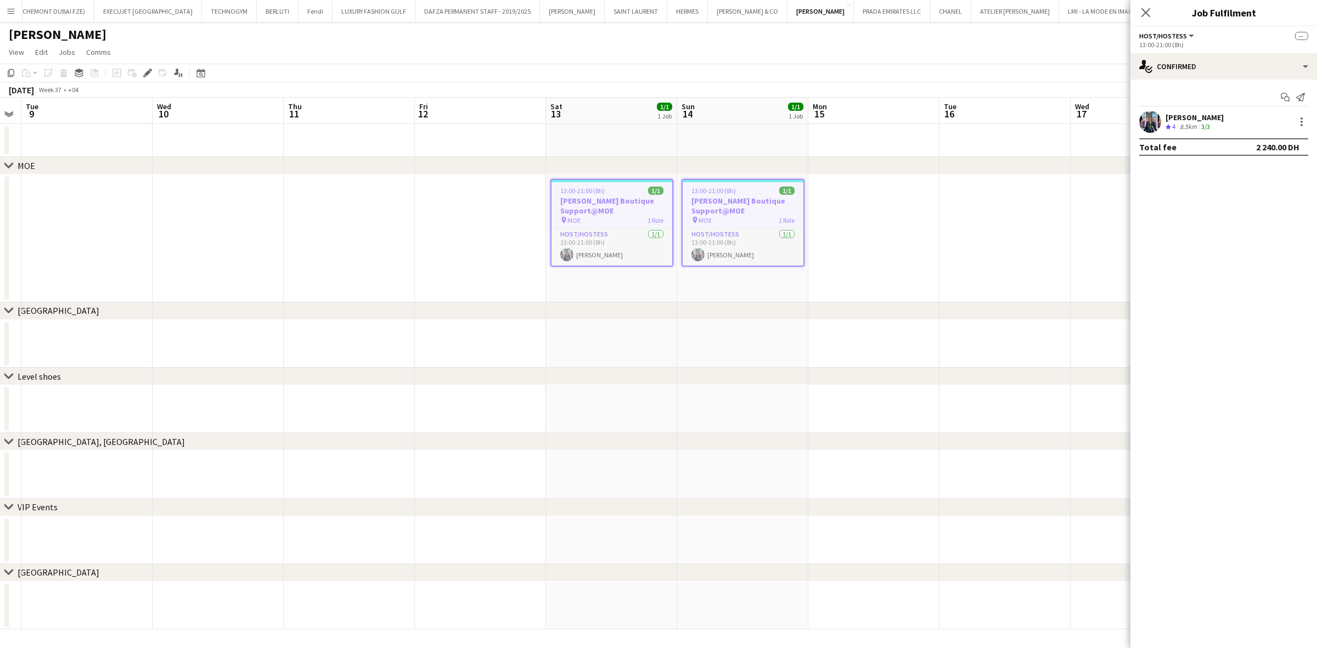
drag, startPoint x: 952, startPoint y: 232, endPoint x: 297, endPoint y: 218, distance: 655.2
click at [300, 218] on app-calendar-viewport "Sat 6 1/1 1 Job Sun 7 1/1 1 Job Mon 8 Tue 9 Wed 10 Thu 11 Fri 12 Sat 13 1/1 1 J…" at bounding box center [658, 364] width 1317 height 532
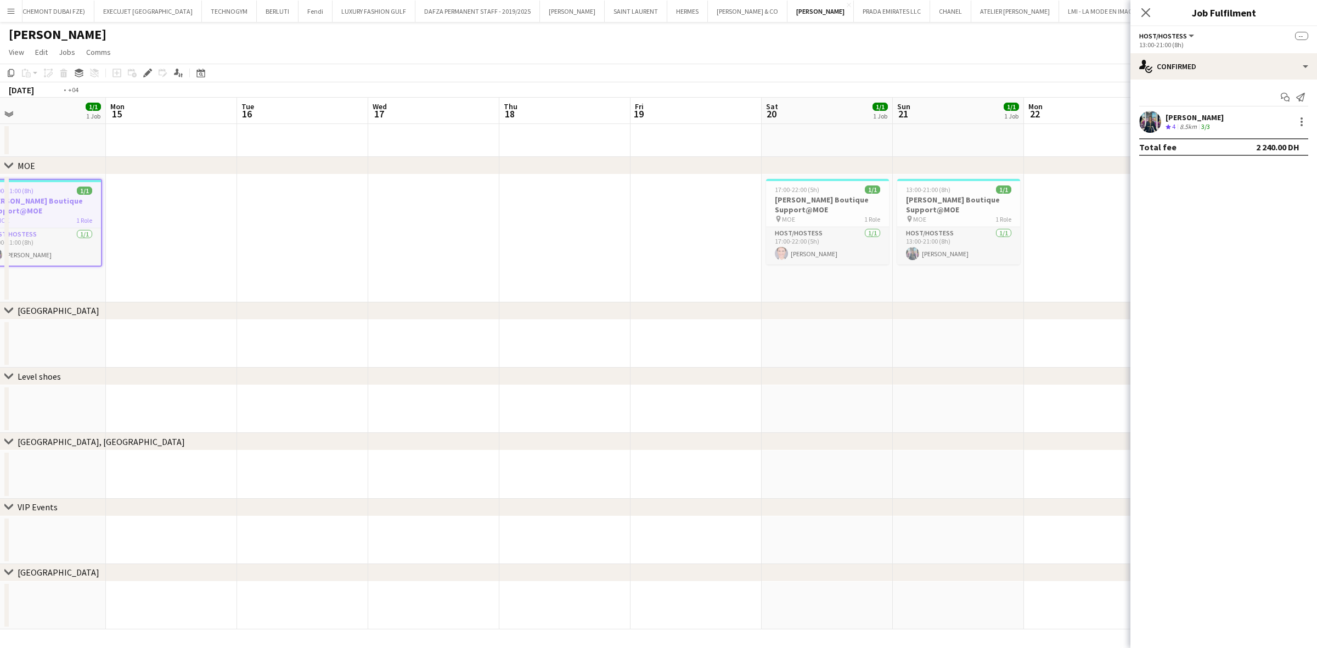
drag, startPoint x: 660, startPoint y: 230, endPoint x: 163, endPoint y: 215, distance: 496.8
click at [168, 215] on app-calendar-viewport "Thu 11 Fri 12 Sat 13 1/1 1 Job Sun 14 1/1 1 Job Mon 15 Tue 16 Wed 17 Thu 18 Fri…" at bounding box center [658, 364] width 1317 height 532
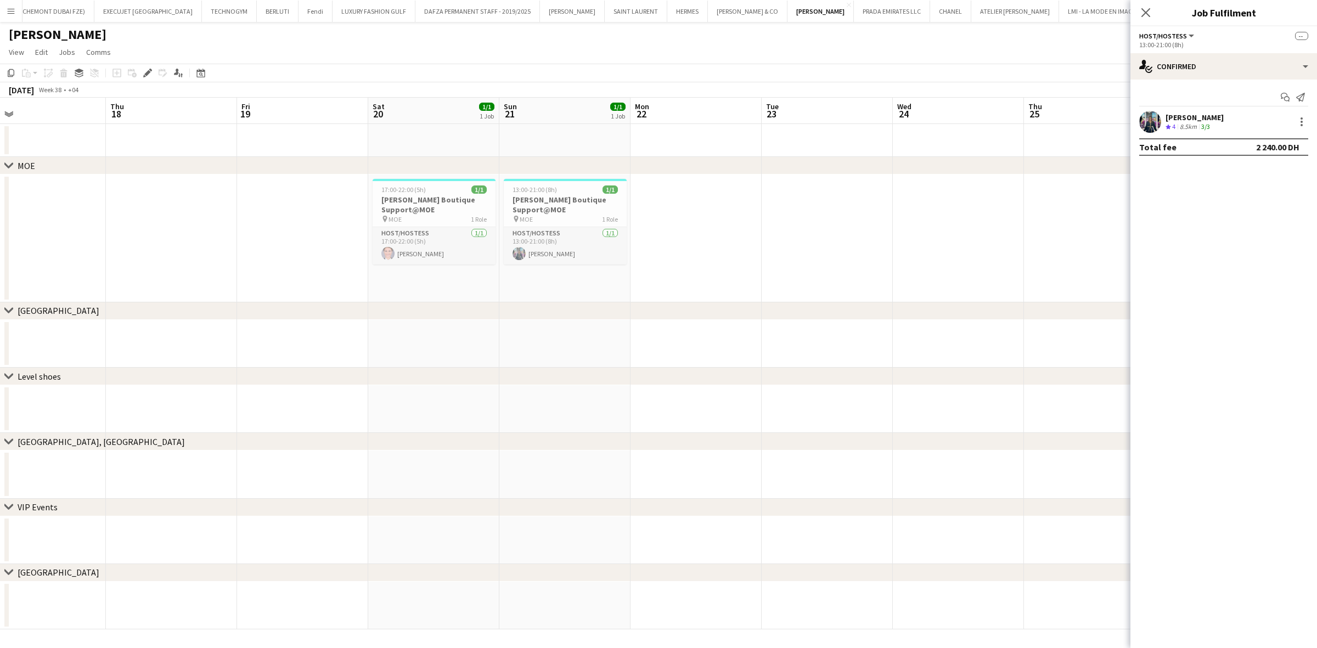
scroll to position [0, 439]
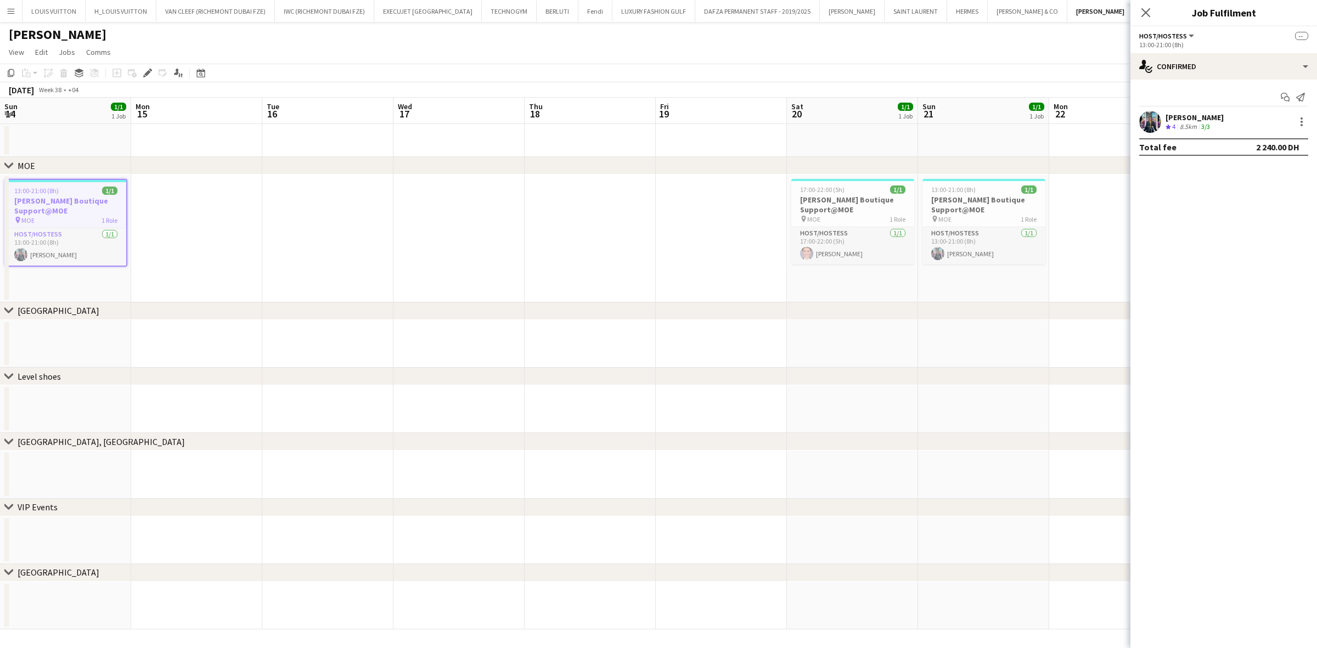
click at [791, 209] on h3 "[PERSON_NAME] Boutique Support@MOE" at bounding box center [852, 205] width 123 height 20
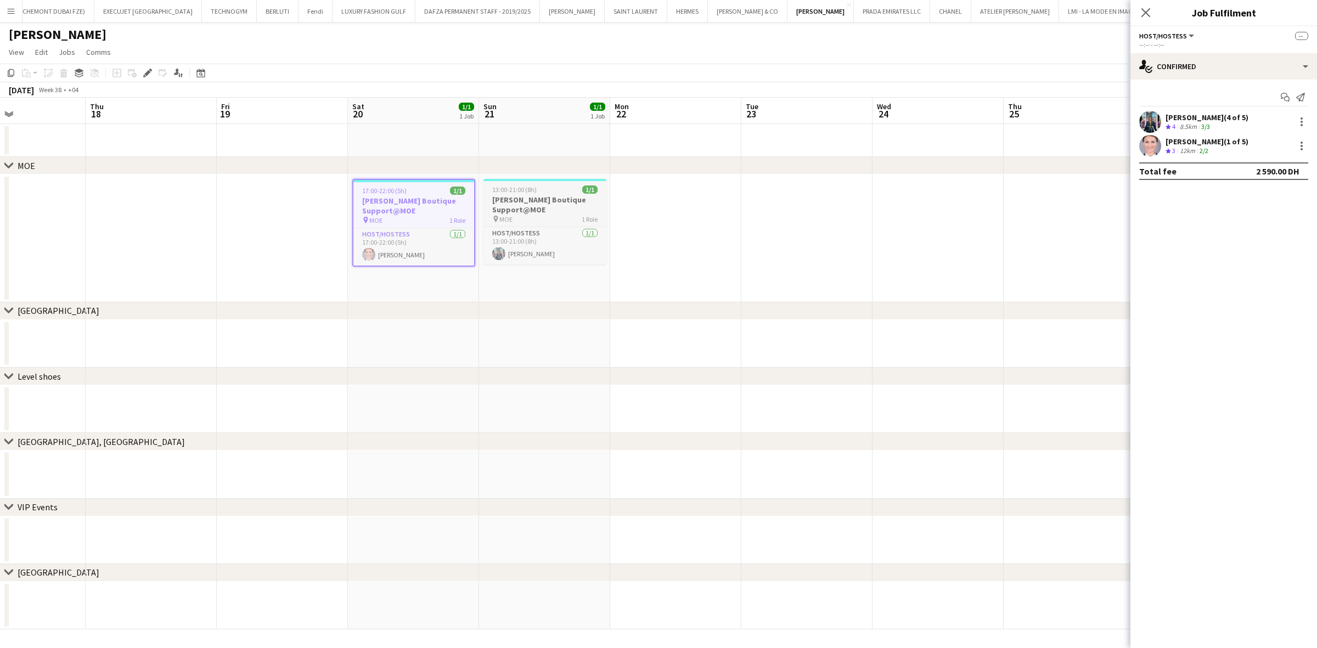
click at [549, 187] on div "13:00-21:00 (8h) 1/1" at bounding box center [544, 189] width 123 height 8
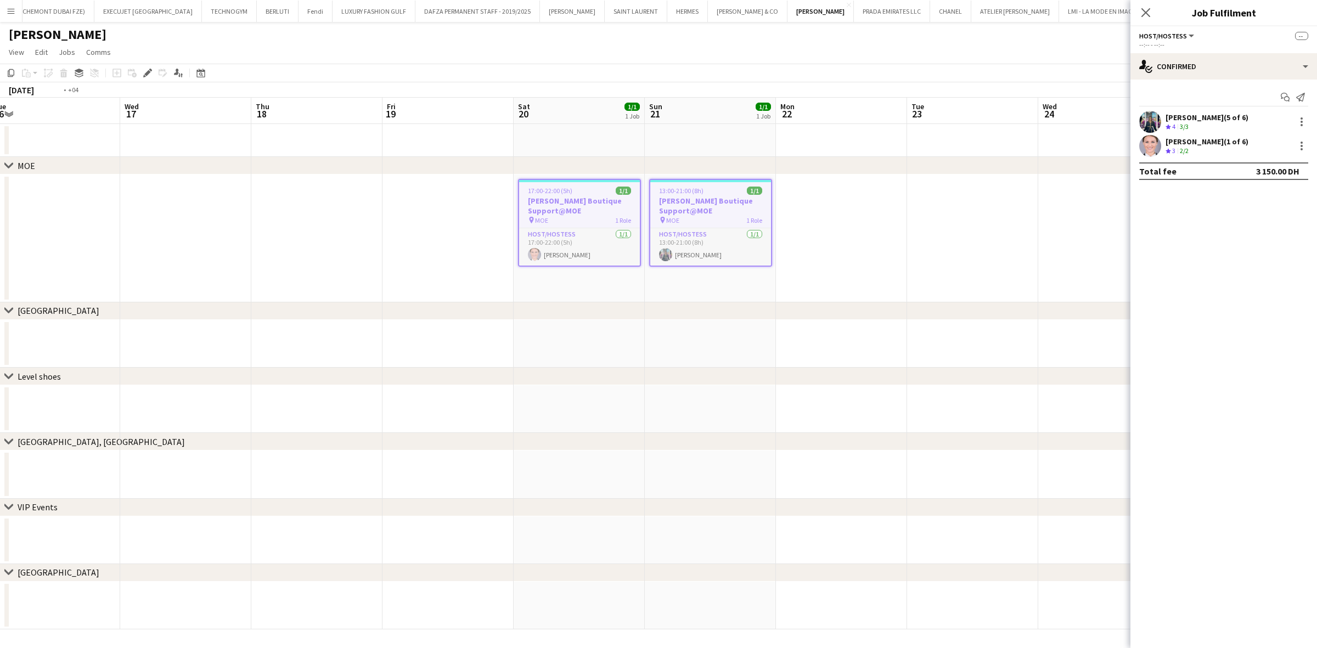
drag, startPoint x: 849, startPoint y: 240, endPoint x: 172, endPoint y: 240, distance: 677.6
click at [166, 240] on app-calendar-viewport "Sun 14 1/1 1 Job Mon 15 Tue 16 Wed 17 Thu 18 Fri 19 Sat 20 1/1 1 Job Sun 21 1/1…" at bounding box center [658, 364] width 1317 height 532
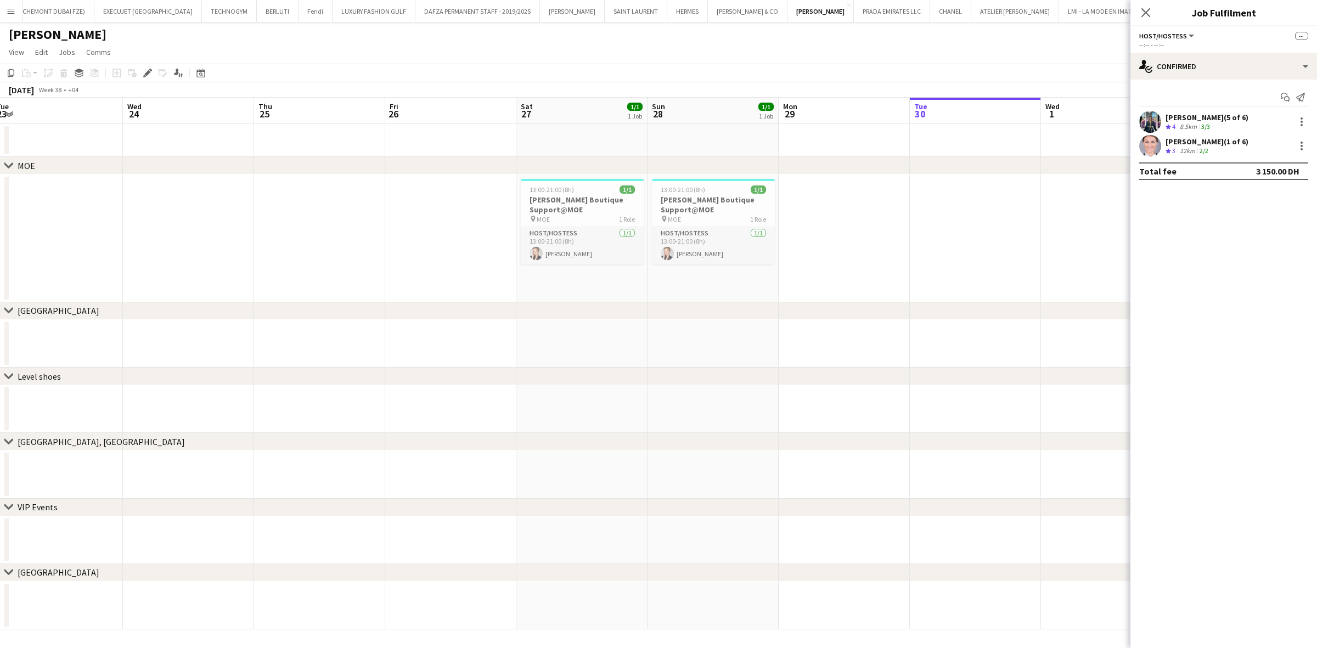
drag, startPoint x: 239, startPoint y: 245, endPoint x: 194, endPoint y: 246, distance: 45.0
click at [195, 246] on app-calendar-viewport "Sat 20 1/1 1 Job Sun 21 1/1 1 Job Mon 22 Tue 23 Wed 24 Thu 25 Fri 26 Sat 27 1/1…" at bounding box center [658, 364] width 1317 height 532
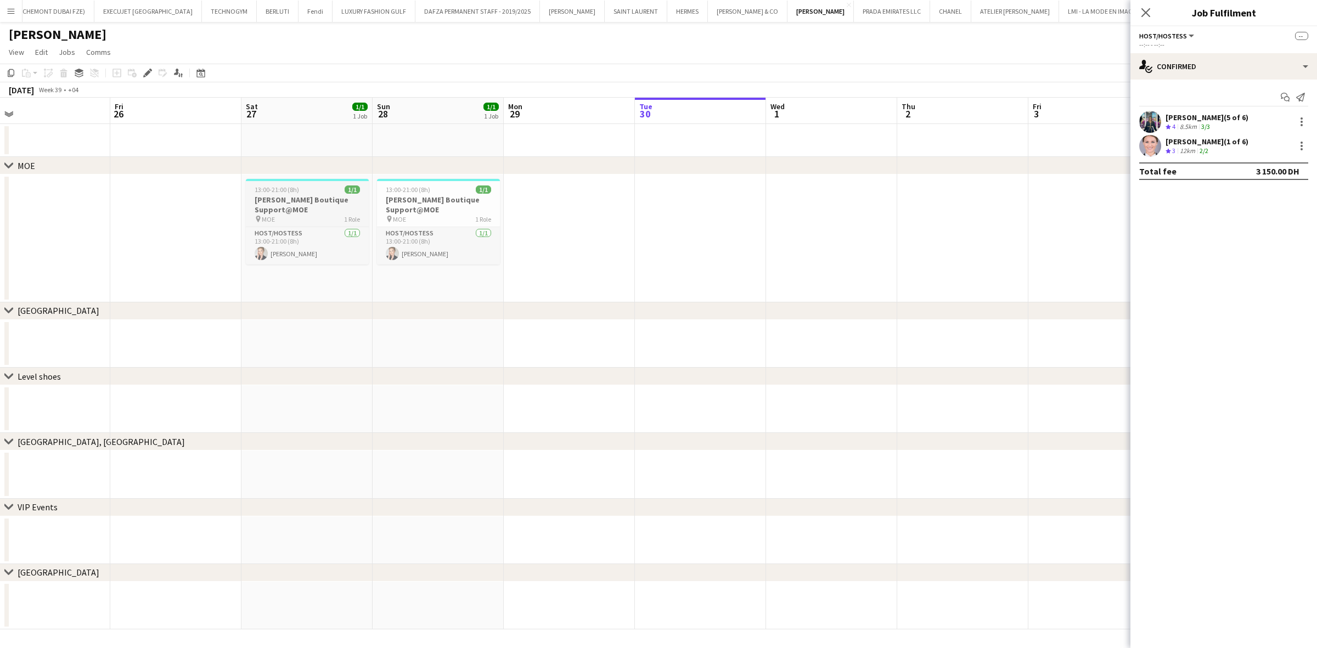
drag, startPoint x: 258, startPoint y: 198, endPoint x: 273, endPoint y: 198, distance: 14.3
click at [261, 198] on h3 "[PERSON_NAME] Boutique Support@MOE" at bounding box center [307, 205] width 123 height 20
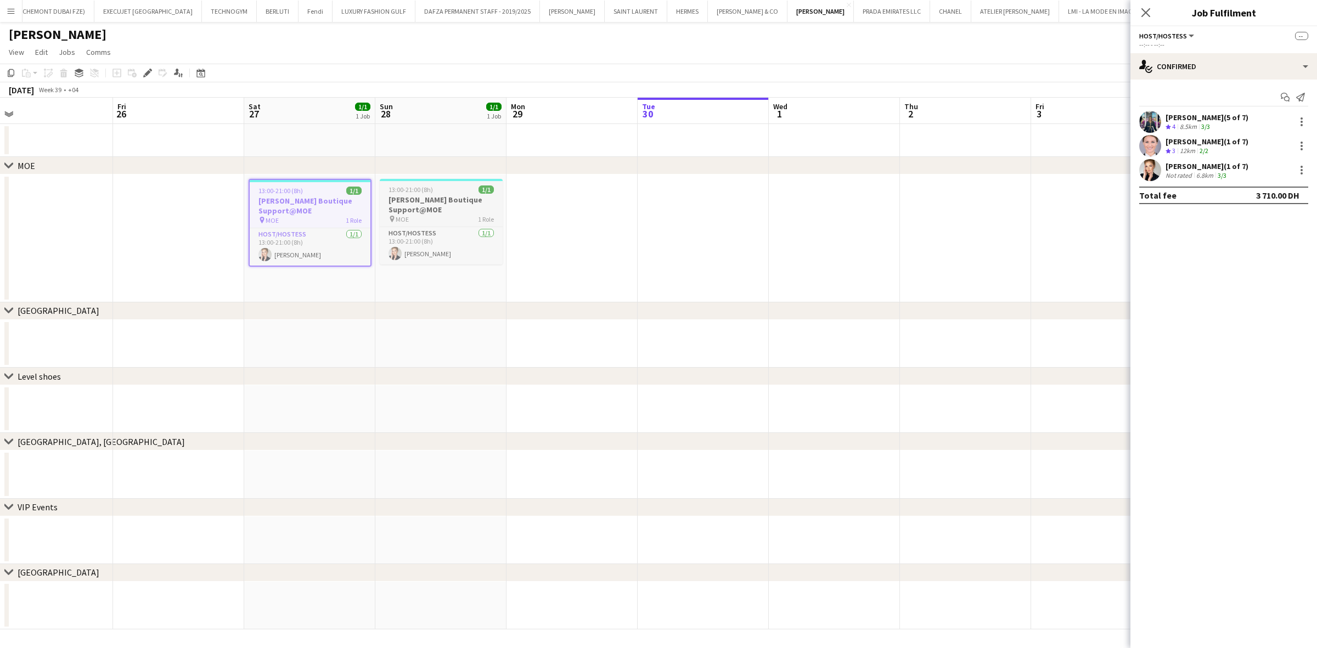
click at [391, 199] on h3 "[PERSON_NAME] Boutique Support@MOE" at bounding box center [441, 205] width 123 height 20
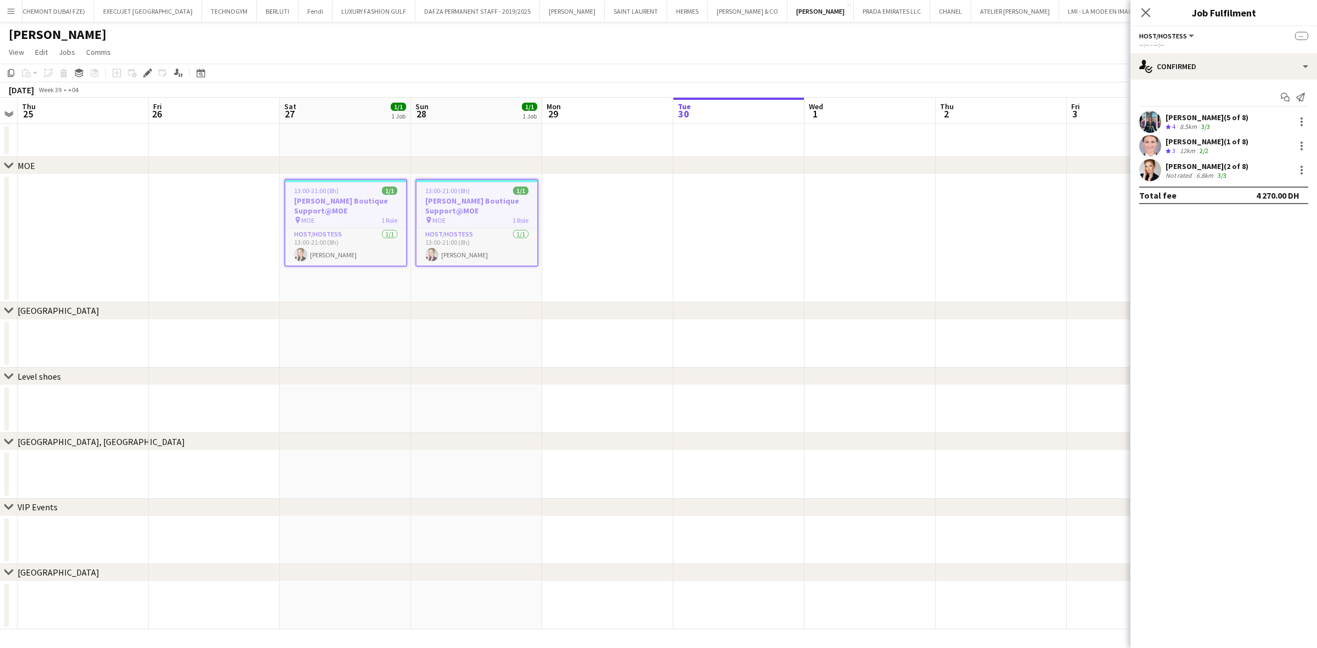
drag, startPoint x: 697, startPoint y: 225, endPoint x: 84, endPoint y: 236, distance: 612.9
click at [103, 233] on app-calendar-viewport "Mon 22 Tue 23 Wed 24 Thu 25 Fri 26 Sat 27 1/1 1 Job Sun 28 1/1 1 Job Mon 29 Tue…" at bounding box center [658, 364] width 1317 height 532
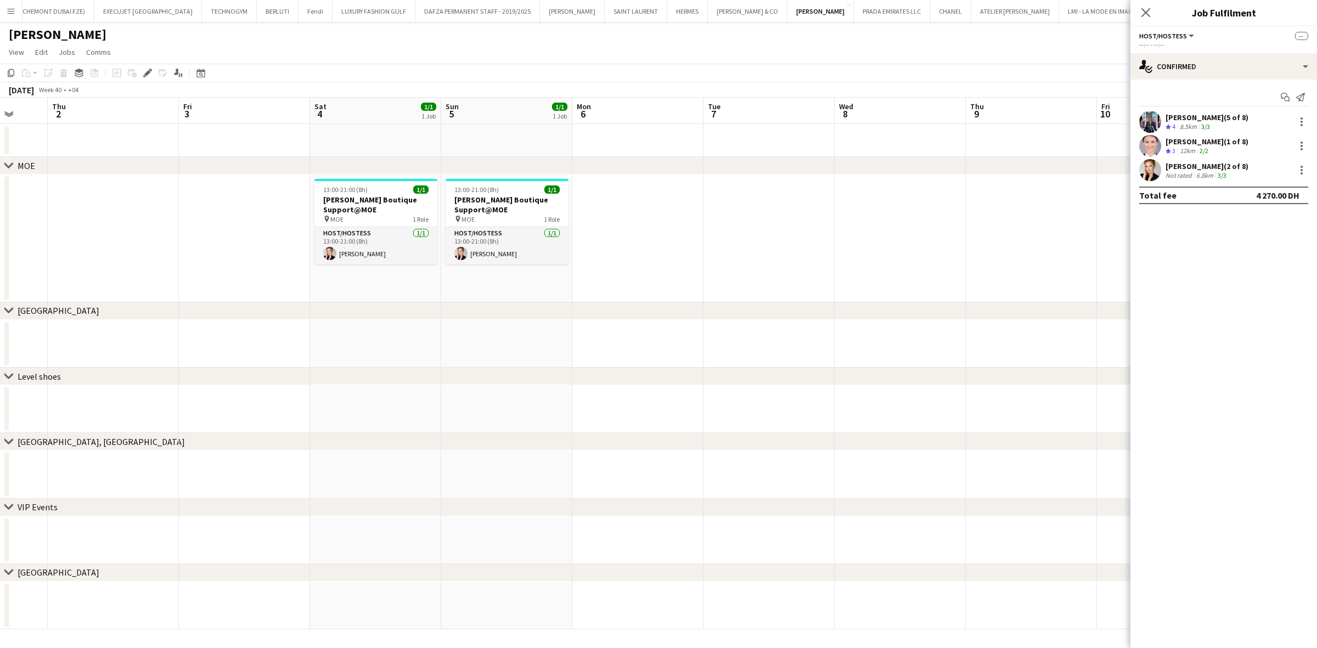
drag, startPoint x: 486, startPoint y: 226, endPoint x: 221, endPoint y: 227, distance: 264.4
click at [221, 227] on app-calendar-viewport "Mon 29 Tue 30 Wed 1 Thu 2 Fri 3 Sat 4 1/1 1 Job Sun 5 1/1 1 Job Mon 6 Tue 7 Wed…" at bounding box center [658, 364] width 1317 height 532
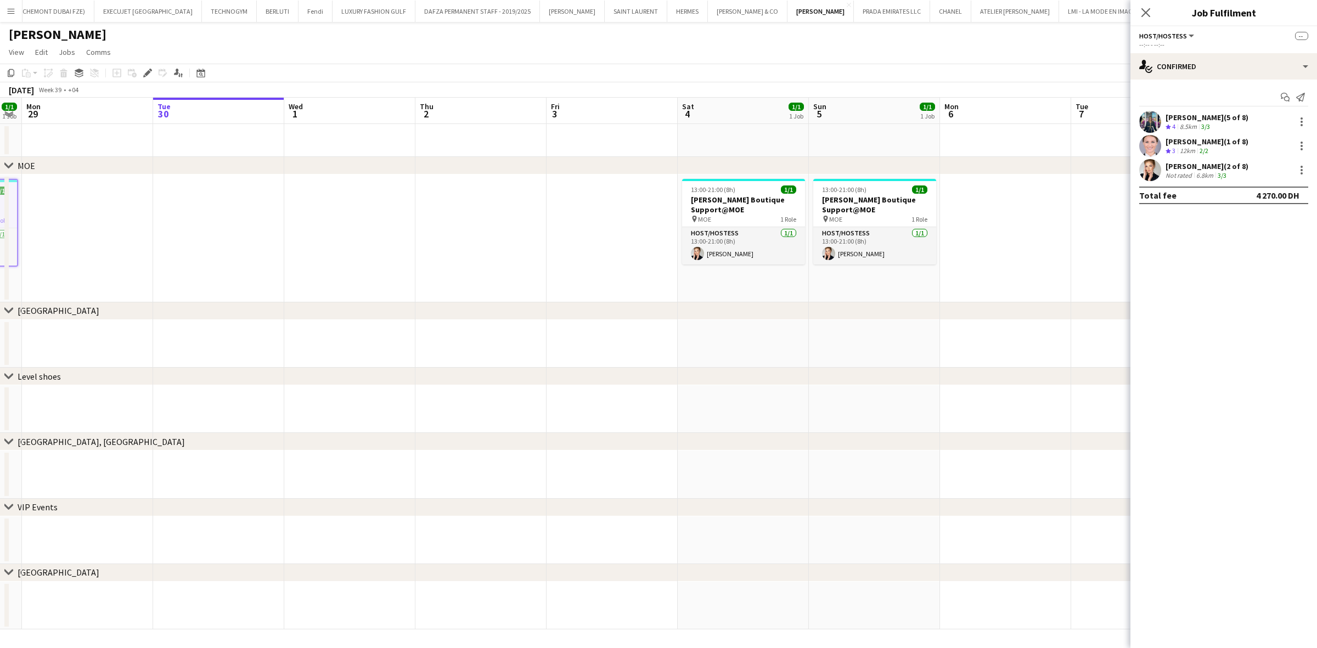
drag, startPoint x: 171, startPoint y: 203, endPoint x: 544, endPoint y: 216, distance: 372.7
click at [544, 216] on app-calendar-viewport "Sat 27 1/1 1 Job Sun 28 1/1 1 Job Mon 29 Tue 30 Wed 1 Thu 2 Fri 3 Sat 4 1/1 1 J…" at bounding box center [658, 364] width 1317 height 532
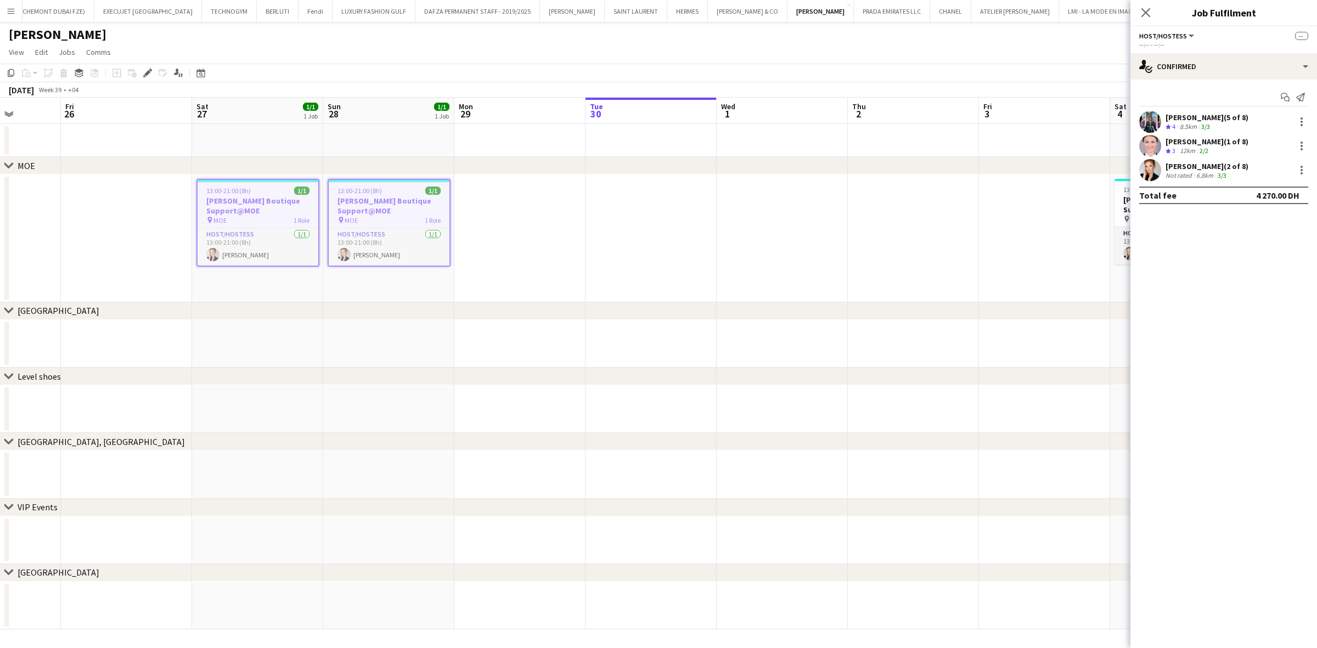
drag, startPoint x: 314, startPoint y: 223, endPoint x: 642, endPoint y: 223, distance: 328.1
click at [642, 223] on app-calendar-viewport "Tue 23 Wed 24 Thu 25 Fri 26 Sat 27 1/1 1 Job Sun 28 1/1 1 Job Mon 29 Tue 30 Wed…" at bounding box center [658, 364] width 1317 height 532
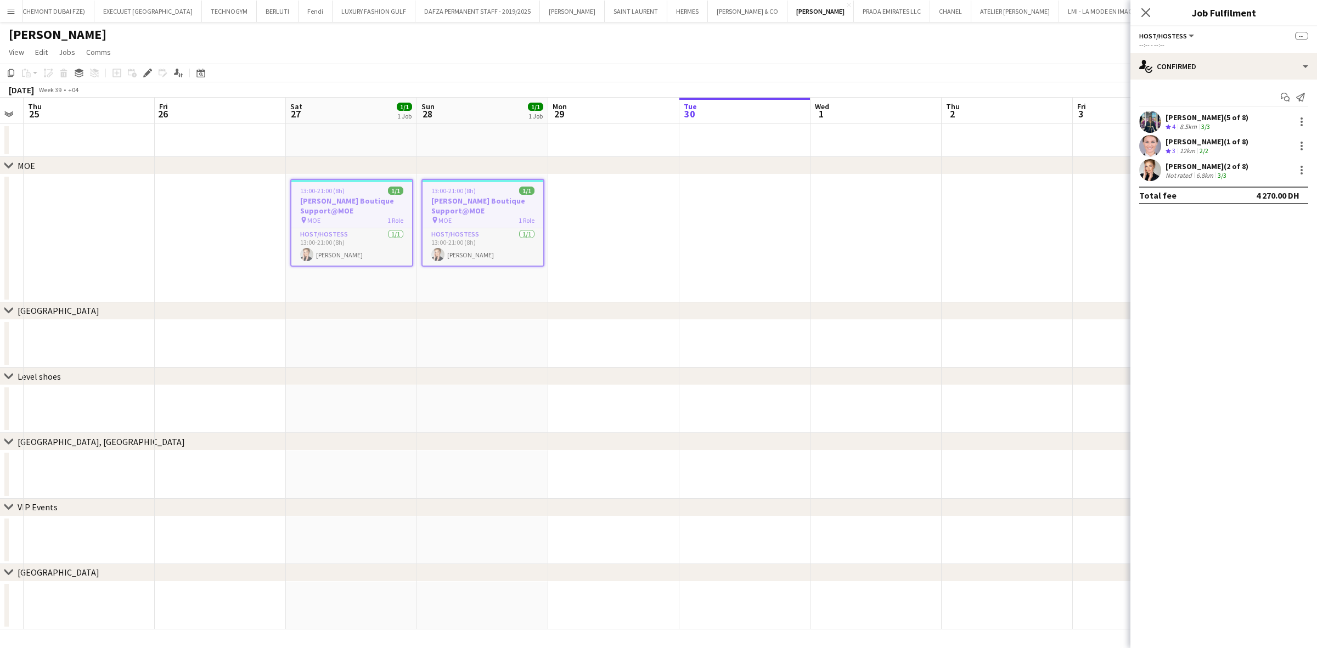
drag, startPoint x: 339, startPoint y: 190, endPoint x: 732, endPoint y: 163, distance: 394.9
click at [734, 162] on div "chevron-right MOE chevron-right [GEOGRAPHIC_DATA] chevron-right Level shoes che…" at bounding box center [658, 364] width 1317 height 532
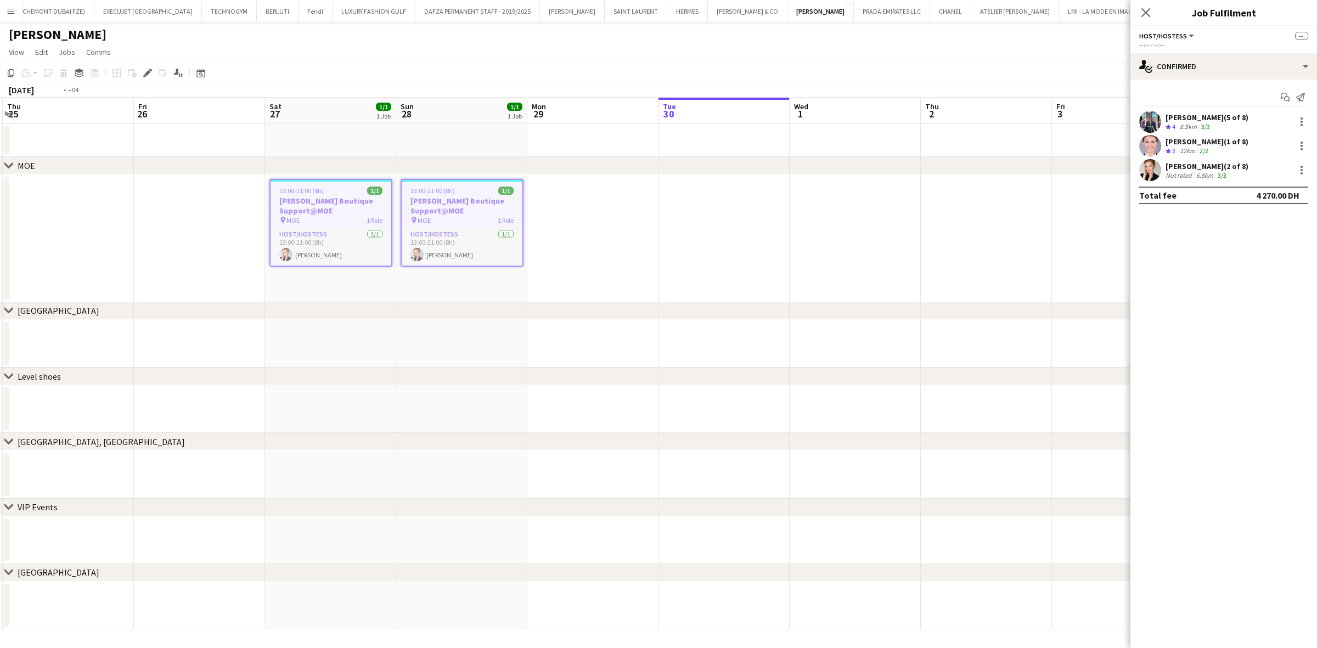
drag, startPoint x: 362, startPoint y: 226, endPoint x: 709, endPoint y: 247, distance: 347.4
click at [709, 247] on app-calendar-viewport "Tue 23 Wed 24 Thu 25 Fri 26 Sat 27 1/1 1 Job Sun 28 1/1 1 Job Mon 29 Tue 30 Wed…" at bounding box center [658, 364] width 1317 height 532
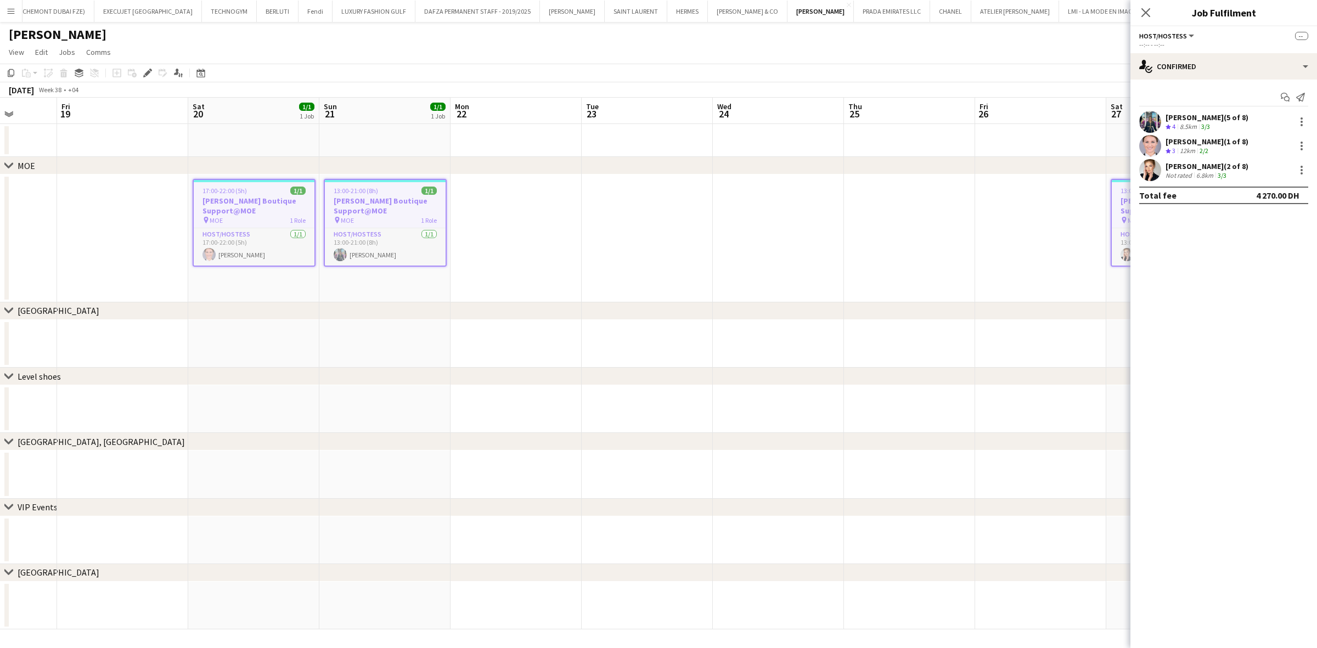
drag, startPoint x: 401, startPoint y: 221, endPoint x: 733, endPoint y: 240, distance: 332.5
click at [750, 245] on app-calendar-viewport "Tue 16 Wed 17 Thu 18 Fri 19 Sat 20 1/1 1 Job Sun 21 1/1 1 Job Mon 22 Tue 23 Wed…" at bounding box center [658, 364] width 1317 height 532
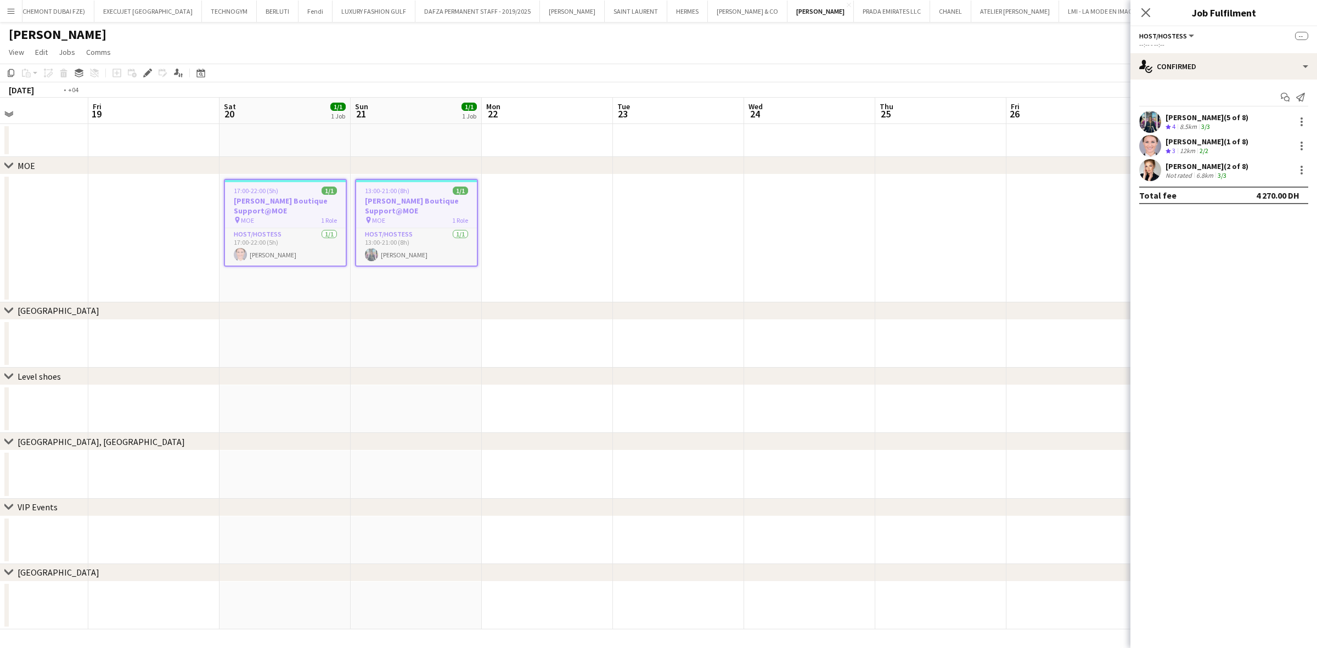
drag, startPoint x: 650, startPoint y: 250, endPoint x: 727, endPoint y: 260, distance: 77.9
click at [727, 260] on app-calendar-viewport "Tue 16 Wed 17 Thu 18 Fri 19 Sat 20 1/1 1 Job Sun 21 1/1 1 Job Mon 22 Tue 23 Wed…" at bounding box center [658, 364] width 1317 height 532
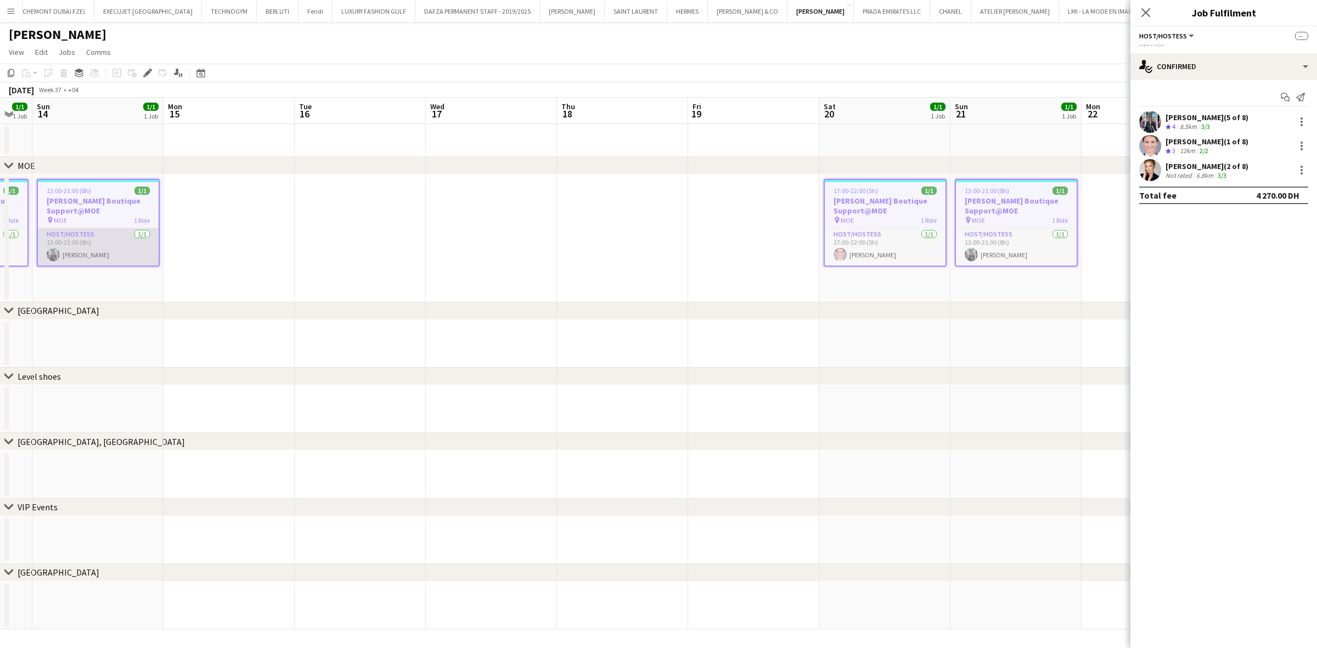
drag, startPoint x: 208, startPoint y: 235, endPoint x: 543, endPoint y: 253, distance: 335.2
click at [705, 280] on app-calendar-viewport "Thu 11 Fri 12 Sat 13 1/1 1 Job Sun 14 1/1 1 Job Mon 15 Tue 16 Wed 17 Thu 18 Fri…" at bounding box center [658, 364] width 1317 height 532
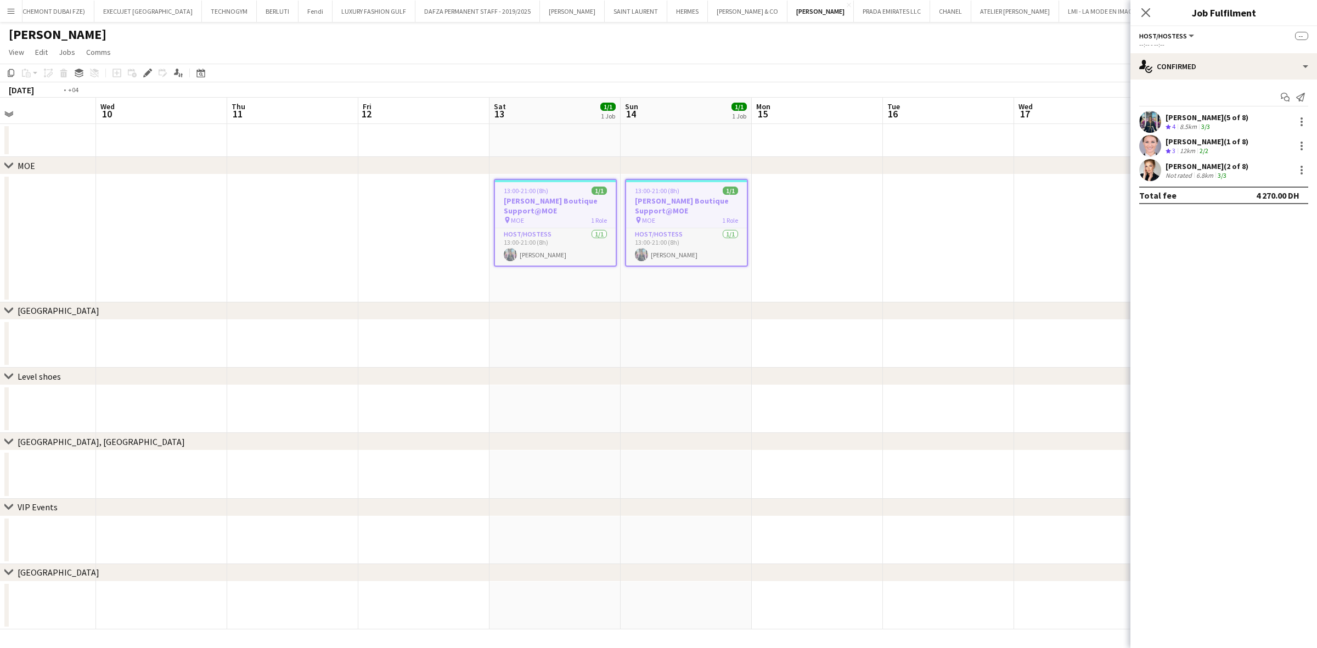
drag, startPoint x: 176, startPoint y: 203, endPoint x: 583, endPoint y: 243, distance: 409.6
click at [645, 250] on app-calendar-viewport "Sun 7 1/1 1 Job Mon 8 Tue 9 Wed 10 Thu 11 Fri 12 Sat 13 1/1 1 Job Sun 14 1/1 1 …" at bounding box center [658, 364] width 1317 height 532
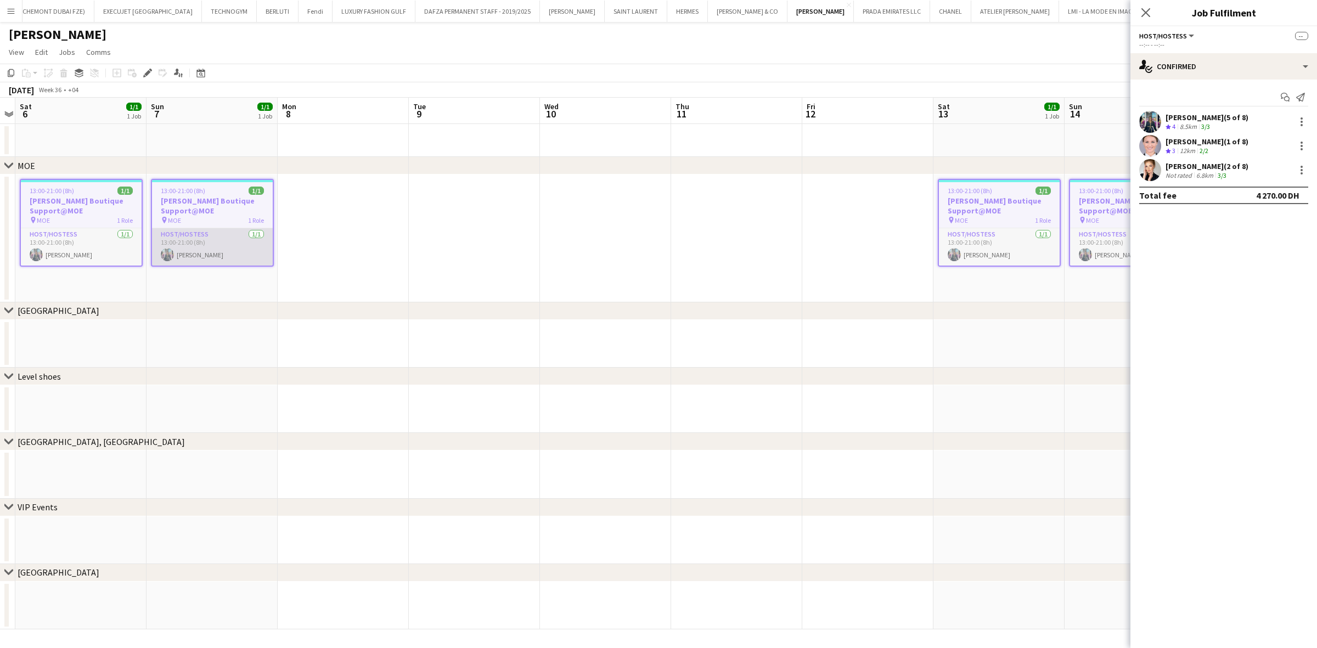
drag, startPoint x: 247, startPoint y: 234, endPoint x: 635, endPoint y: 259, distance: 388.7
click at [646, 260] on app-calendar-viewport "Thu 4 Fri 5 Sat 6 1/1 1 Job Sun 7 1/1 1 Job Mon 8 Tue 9 Wed 10 Thu 11 Fri 12 Sa…" at bounding box center [658, 364] width 1317 height 532
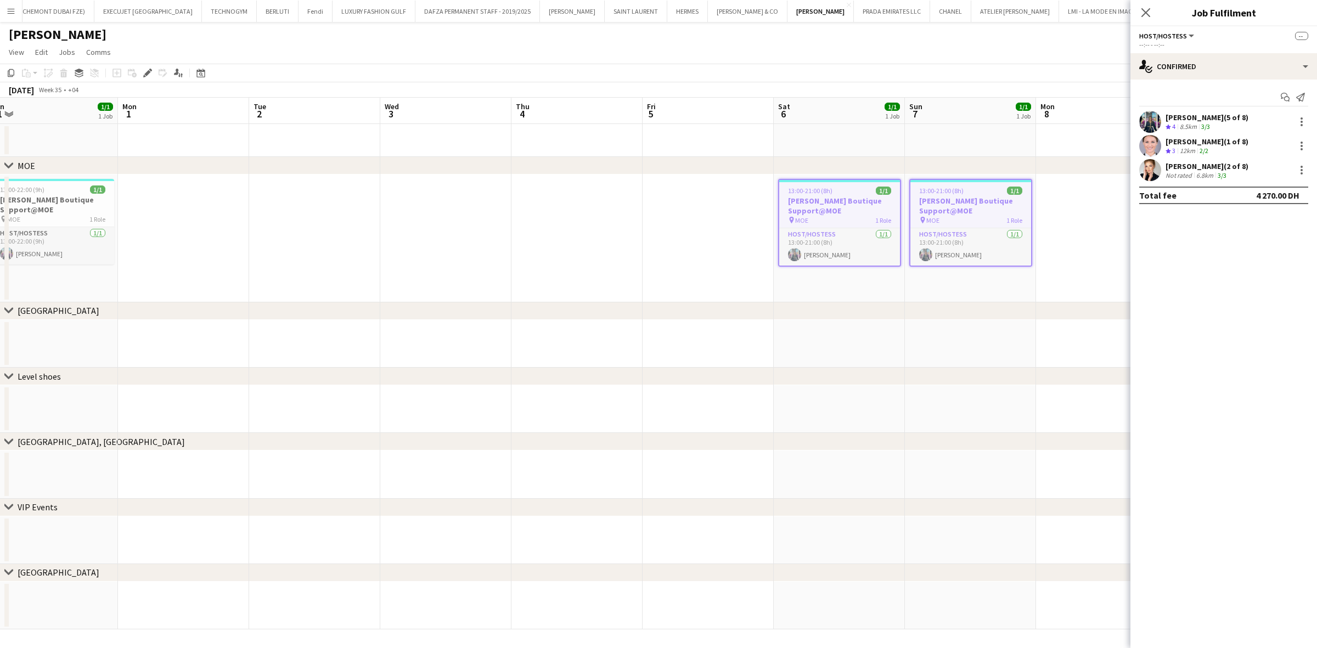
scroll to position [0, 407]
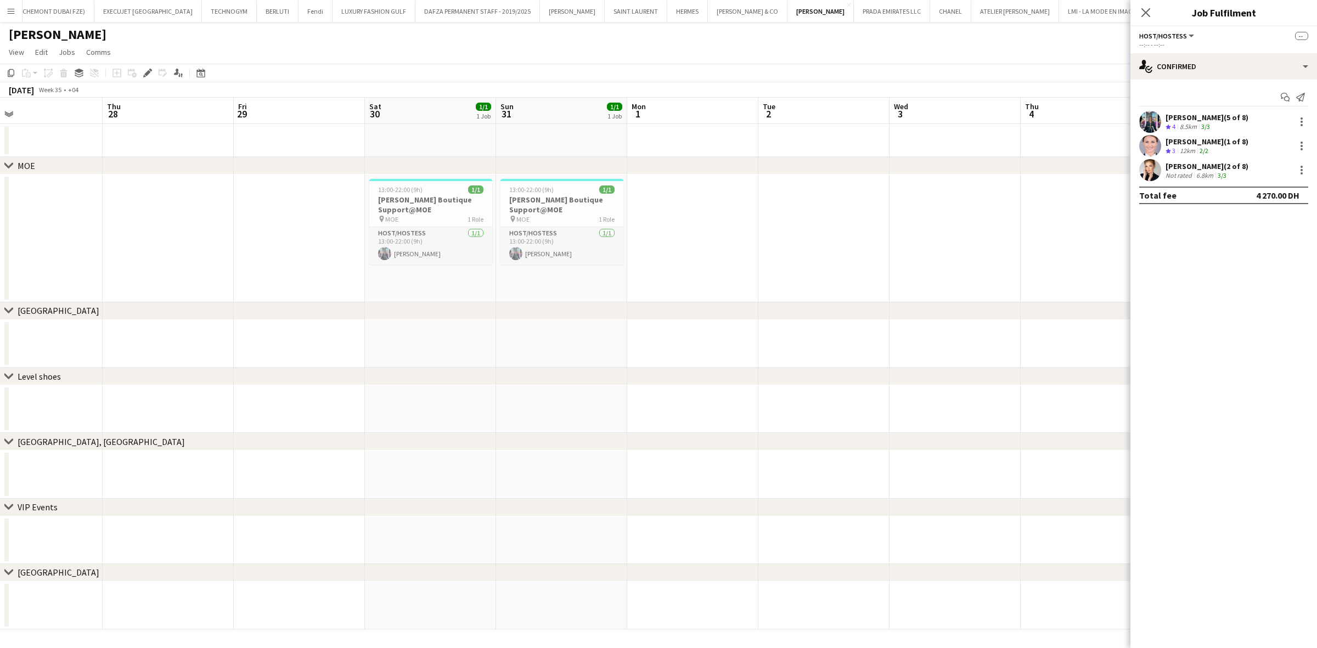
drag, startPoint x: 122, startPoint y: 248, endPoint x: 865, endPoint y: 236, distance: 742.4
click at [988, 250] on app-calendar-viewport "Mon 25 Tue 26 Wed 27 Thu 28 Fri 29 Sat 30 1/1 1 Job Sun 31 1/1 1 Job Mon 1 Tue …" at bounding box center [658, 364] width 1317 height 532
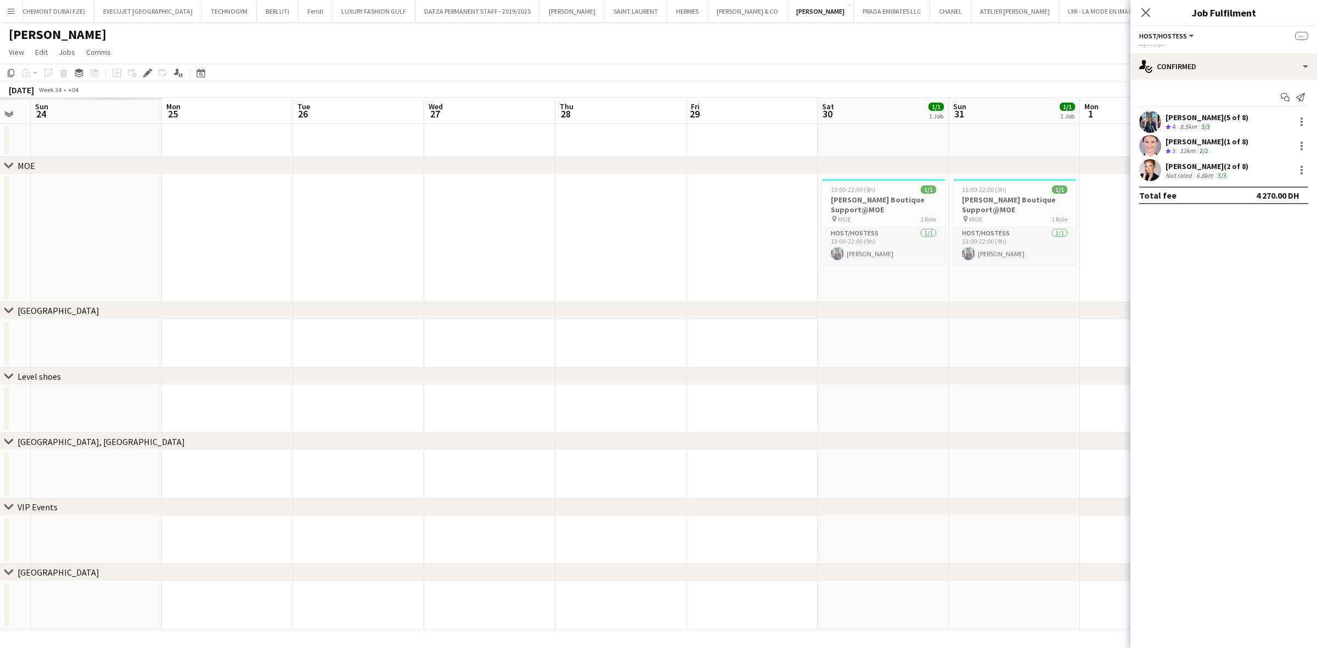
drag, startPoint x: 262, startPoint y: 208, endPoint x: 951, endPoint y: 225, distance: 689.3
click at [951, 225] on app-calendar-viewport "Thu 21 Fri 22 Sat 23 Sun 24 Mon 25 Tue 26 Wed 27 Thu 28 Fri 29 Sat 30 1/1 1 Job…" at bounding box center [658, 364] width 1317 height 532
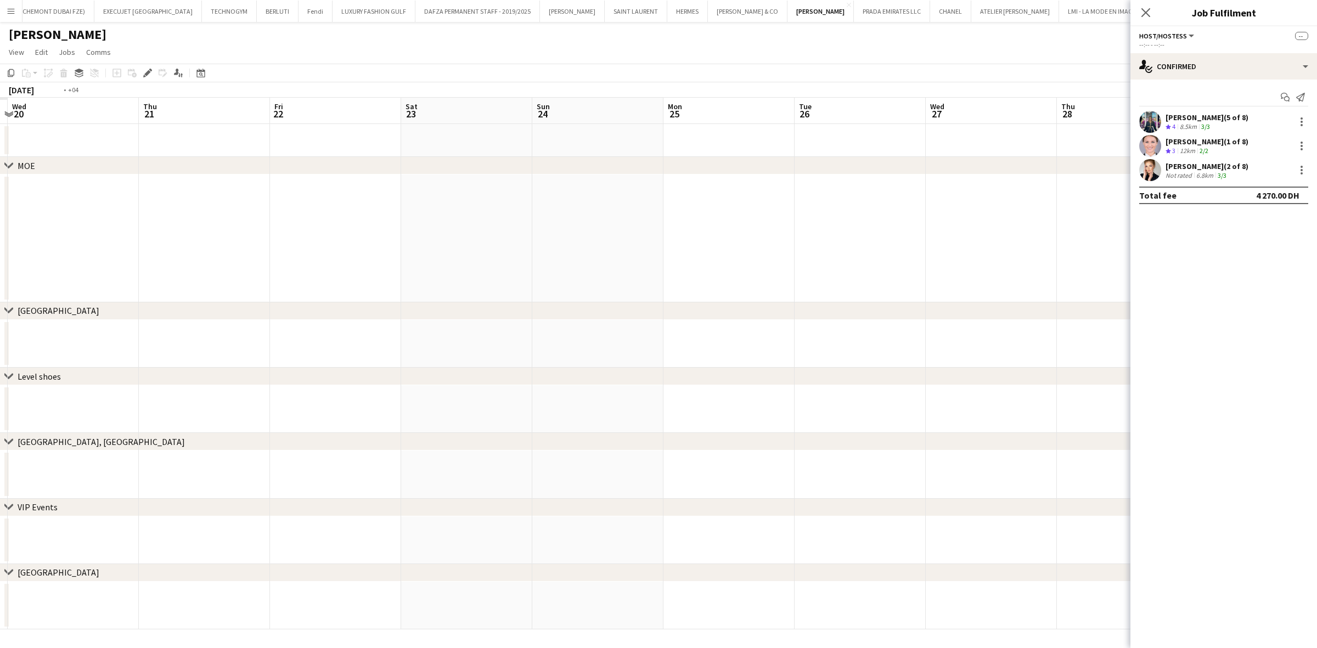
drag, startPoint x: 464, startPoint y: 243, endPoint x: 608, endPoint y: 241, distance: 143.8
click at [1008, 268] on app-calendar-viewport "Mon 18 Tue 19 Wed 20 Thu 21 Fri 22 Sat 23 Sun 24 Mon 25 Tue 26 Wed 27 Thu 28 Fr…" at bounding box center [658, 364] width 1317 height 532
drag, startPoint x: 483, startPoint y: 245, endPoint x: 689, endPoint y: 223, distance: 206.4
click at [871, 280] on app-calendar-viewport "Wed 13 Thu 14 Fri 15 Sat 16 Sun 17 Mon 18 Tue 19 Wed 20 Thu 21 Fri 22 Sat 23 Su…" at bounding box center [658, 364] width 1317 height 532
drag, startPoint x: 514, startPoint y: 216, endPoint x: 997, endPoint y: 256, distance: 485.0
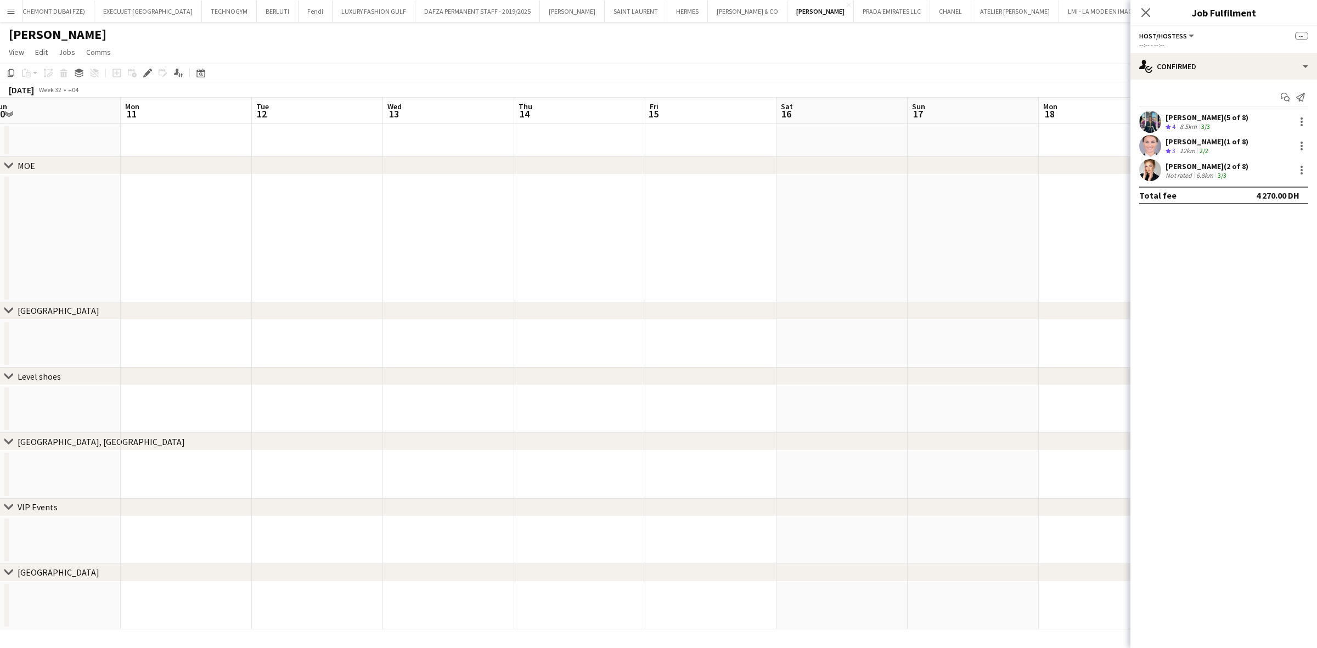
click at [1028, 256] on app-calendar-viewport "Fri 8 Sat 9 Sun 10 Mon 11 Tue 12 Wed 13 Thu 14 Fri 15 Sat 16 Sun 17 Mon 18 Tue …" at bounding box center [658, 364] width 1317 height 532
drag, startPoint x: 544, startPoint y: 223, endPoint x: 815, endPoint y: 228, distance: 271.1
click at [831, 228] on app-calendar-viewport "Wed 30 Thu 31 Fri 1 Sat 2 Sun 3 Mon 4 Tue 5 Wed 6 Thu 7 Fri 8 Sat 9 Sun 10 Mon …" at bounding box center [658, 364] width 1317 height 532
drag, startPoint x: 472, startPoint y: 252, endPoint x: 615, endPoint y: 262, distance: 143.0
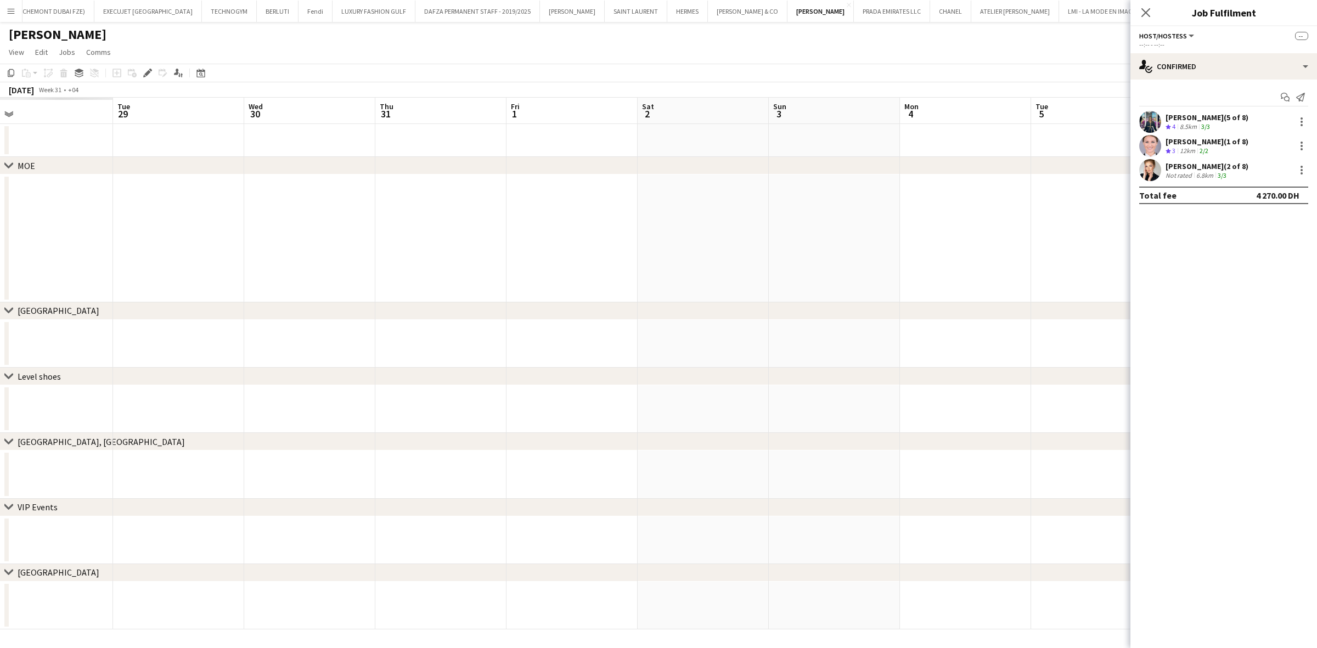
click at [615, 262] on app-calendar-viewport "Sat 26 Sun 27 Mon 28 Tue 29 Wed 30 Thu 31 Fri 1 Sat 2 Sun 3 Mon 4 Tue 5 Wed 6 T…" at bounding box center [658, 364] width 1317 height 532
drag, startPoint x: 213, startPoint y: 232, endPoint x: 159, endPoint y: 223, distance: 54.6
click at [48, 229] on app-calendar-viewport "Sat 26 Sun 27 Mon 28 Tue 29 Wed 30 Thu 31 Fri 1 Sat 2 Sun 3 Mon 4 Tue 5 Wed 6 T…" at bounding box center [658, 364] width 1317 height 532
drag, startPoint x: 519, startPoint y: 211, endPoint x: 358, endPoint y: 214, distance: 161.3
click at [363, 214] on app-calendar-viewport "Wed 30 Thu 31 Fri 1 Sat 2 Sun 3 Mon 4 Tue 5 Wed 6 Thu 7 Fri 8 Sat 9 Sun 10 Mon …" at bounding box center [658, 364] width 1317 height 532
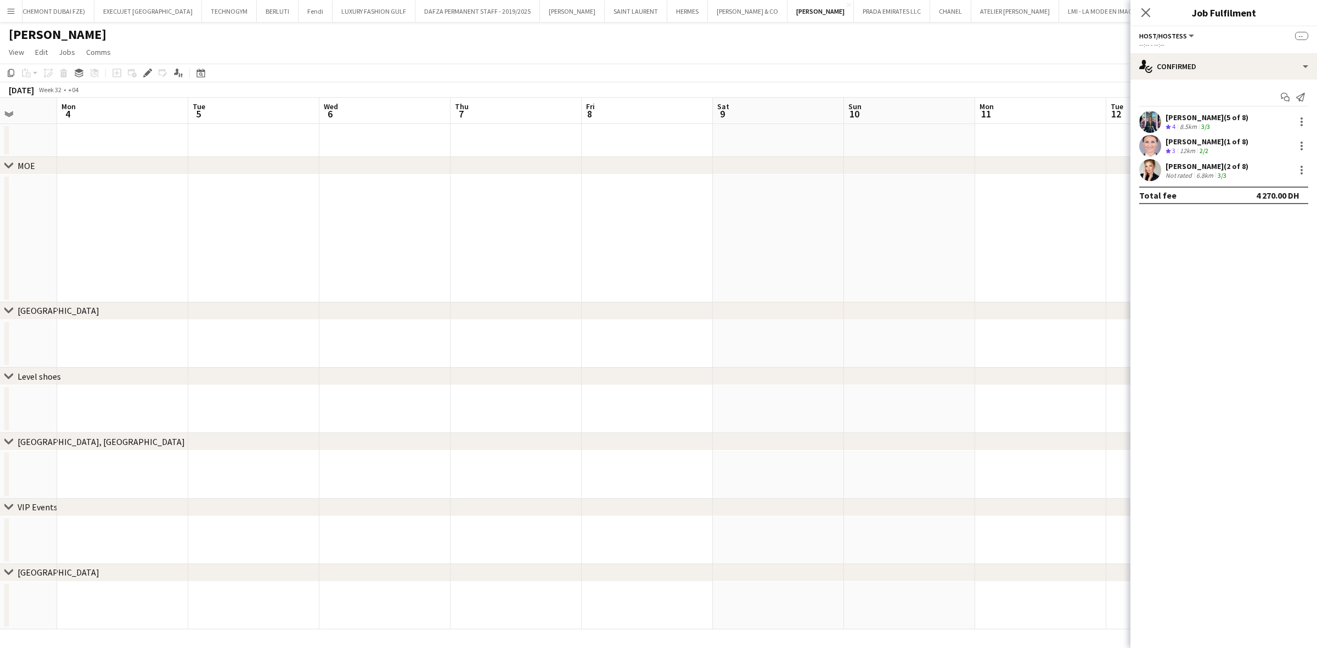
drag, startPoint x: 687, startPoint y: 241, endPoint x: 297, endPoint y: 240, distance: 390.1
click at [332, 240] on app-calendar-viewport "Fri 1 Sat 2 Sun 3 Mon 4 Tue 5 Wed 6 Thu 7 Fri 8 Sat 9 Sun 10 Mon 11 Tue 12 Wed …" at bounding box center [658, 364] width 1317 height 532
drag, startPoint x: 625, startPoint y: 253, endPoint x: 26, endPoint y: 242, distance: 599.2
click at [31, 242] on app-calendar-viewport "Mon 4 Tue 5 Wed 6 Thu 7 Fri 8 Sat 9 Sun 10 Mon 11 Tue 12 Wed 13 Thu 14 Fri 15 S…" at bounding box center [658, 364] width 1317 height 532
drag, startPoint x: 714, startPoint y: 253, endPoint x: 31, endPoint y: 214, distance: 684.2
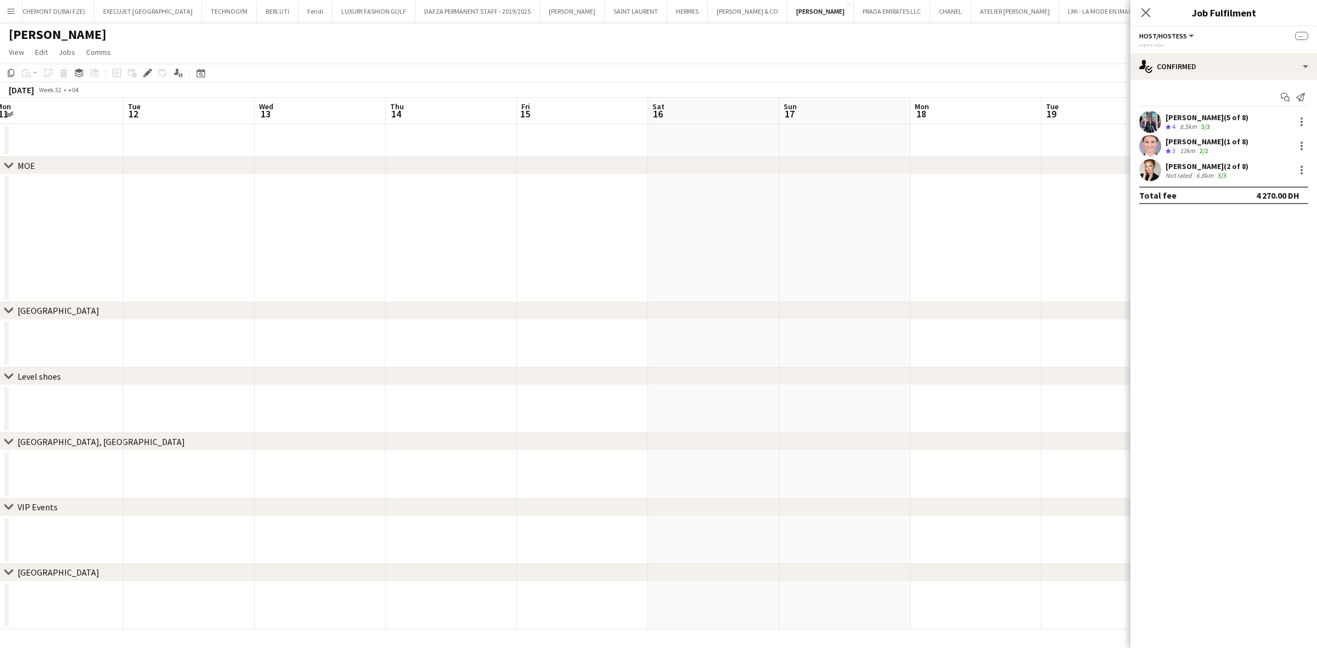
click at [36, 214] on app-calendar-viewport "Sat 9 Sun 10 Mon 11 Tue 12 Wed 13 Thu 14 Fri 15 Sat 16 Sun 17 Mon 18 Tue 19 Wed…" at bounding box center [658, 364] width 1317 height 532
drag, startPoint x: 528, startPoint y: 223, endPoint x: 369, endPoint y: 221, distance: 158.6
click at [363, 221] on app-calendar-viewport "Fri 15 Sat 16 Sun 17 Mon 18 Tue 19 Wed 20 Thu 21 Fri 22 Sat 23 Sun 24 Mon 25 Tu…" at bounding box center [658, 364] width 1317 height 532
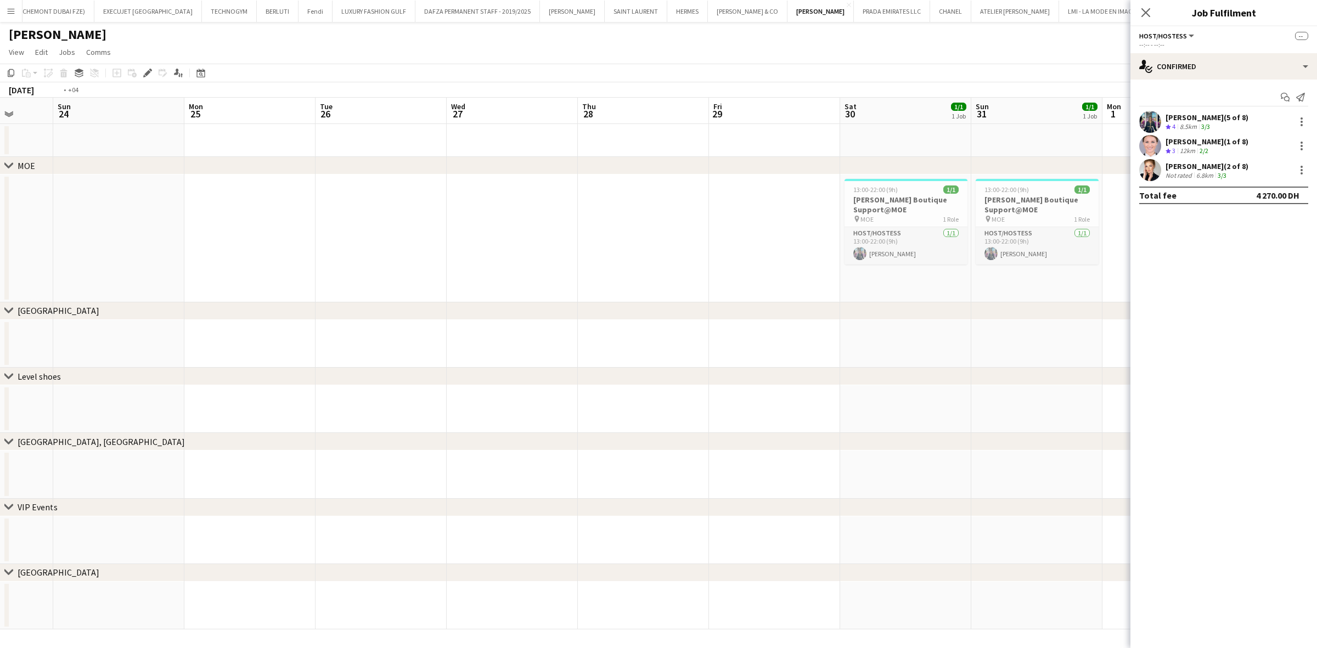
drag, startPoint x: 797, startPoint y: 224, endPoint x: 31, endPoint y: 204, distance: 765.6
click at [69, 208] on app-calendar-viewport "Thu 21 Fri 22 Sat 23 Sun 24 Mon 25 Tue 26 Wed 27 Thu 28 Fri 29 Sat 30 1/1 1 Job…" at bounding box center [658, 364] width 1317 height 532
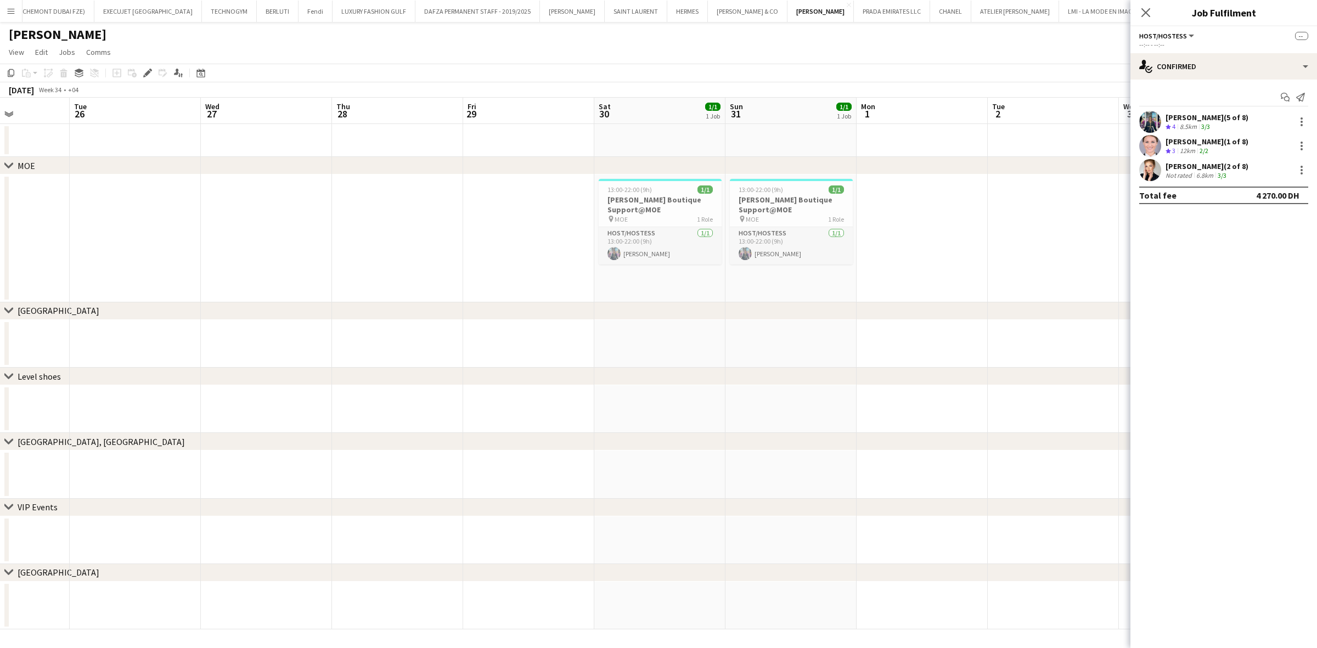
drag, startPoint x: 721, startPoint y: 177, endPoint x: 281, endPoint y: 200, distance: 440.6
click at [300, 200] on app-calendar-viewport "Sat 23 Sun 24 Mon 25 Tue 26 Wed 27 Thu 28 Fri 29 Sat 30 1/1 1 Job Sun 31 1/1 1 …" at bounding box center [658, 364] width 1317 height 532
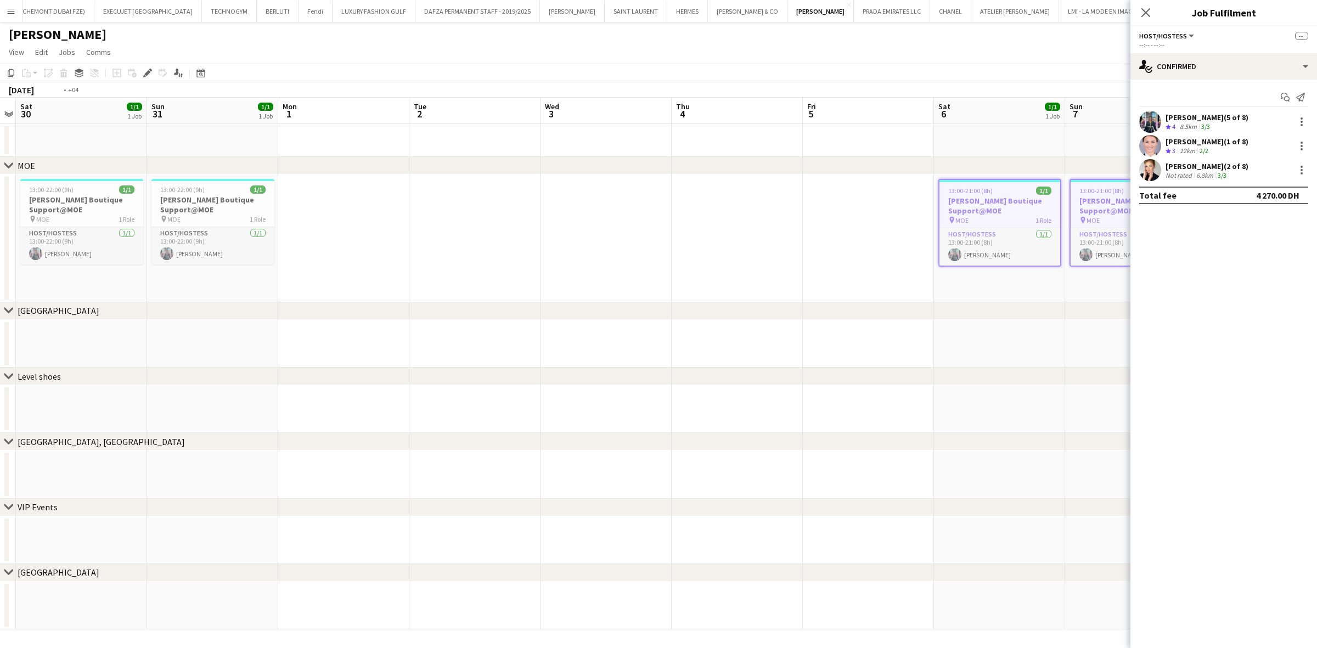
drag, startPoint x: 620, startPoint y: 238, endPoint x: 27, endPoint y: 262, distance: 593.0
click at [22, 264] on app-calendar-viewport "Wed 27 Thu 28 Fri 29 Sat 30 1/1 1 Job Sun 31 1/1 1 Job Mon 1 Tue 2 Wed 3 Thu 4 …" at bounding box center [658, 364] width 1317 height 532
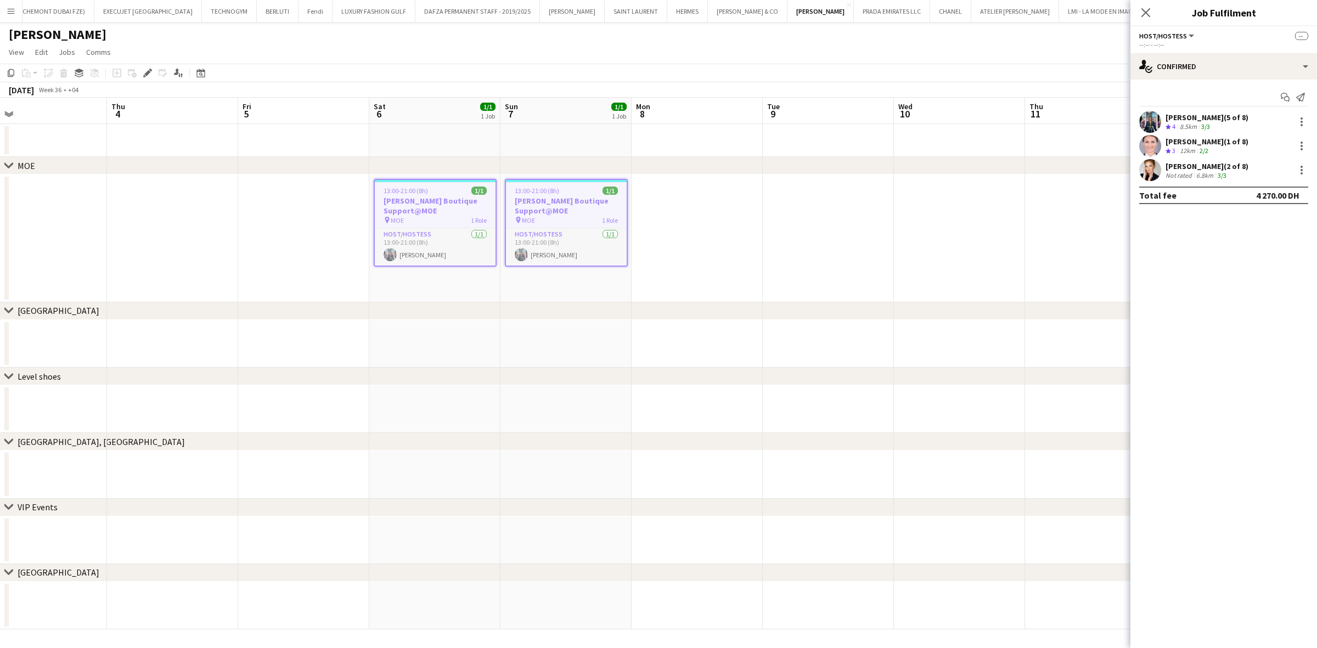
scroll to position [0, 376]
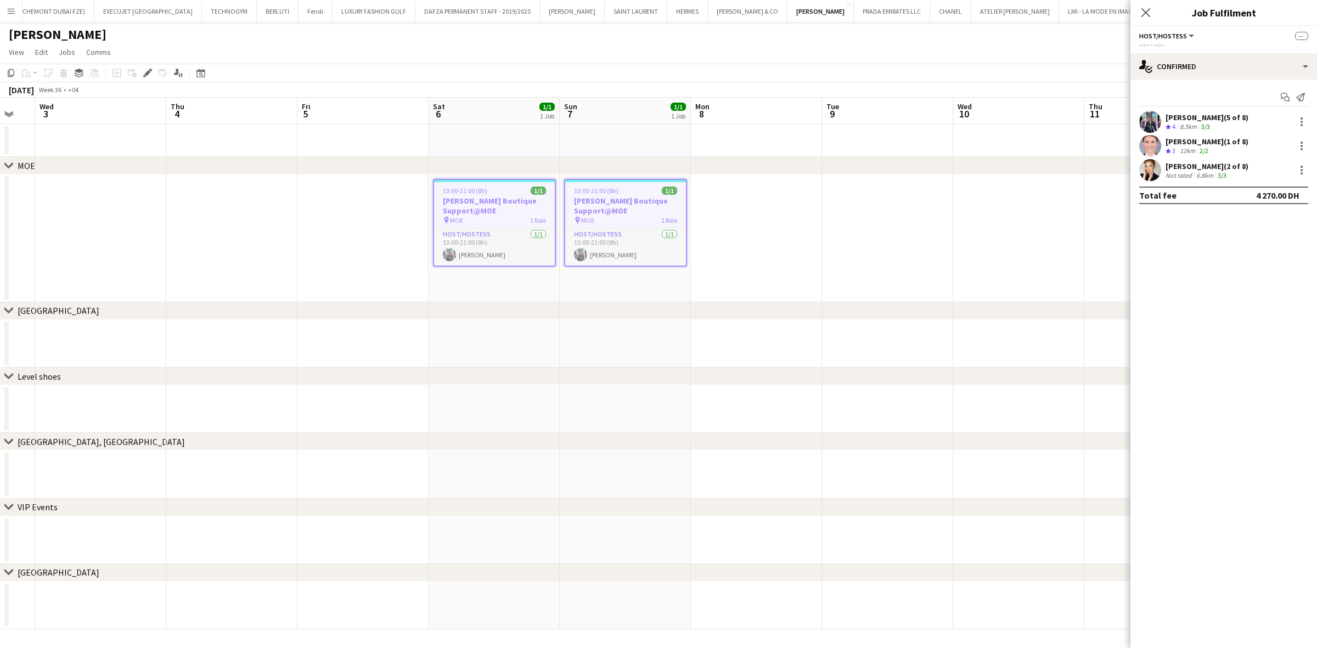
drag
click at [33, 228] on app-calendar-viewport "Sun 31 1/1 1 Job Mon 1 Tue 2 Wed 3 Thu 4 Fri 5 Sat 6 1/1 1 Job Sun 7 1/1 1 Job …" at bounding box center [658, 364] width 1317 height 532
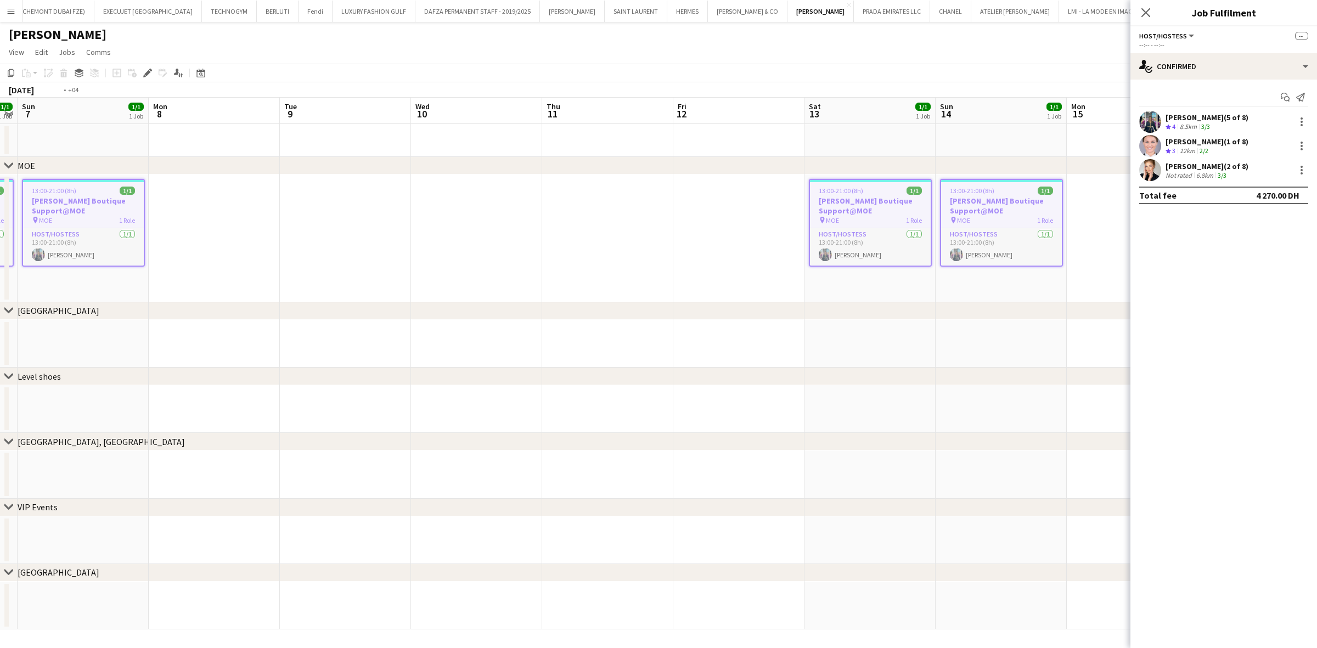
scroll to position [0, 320]
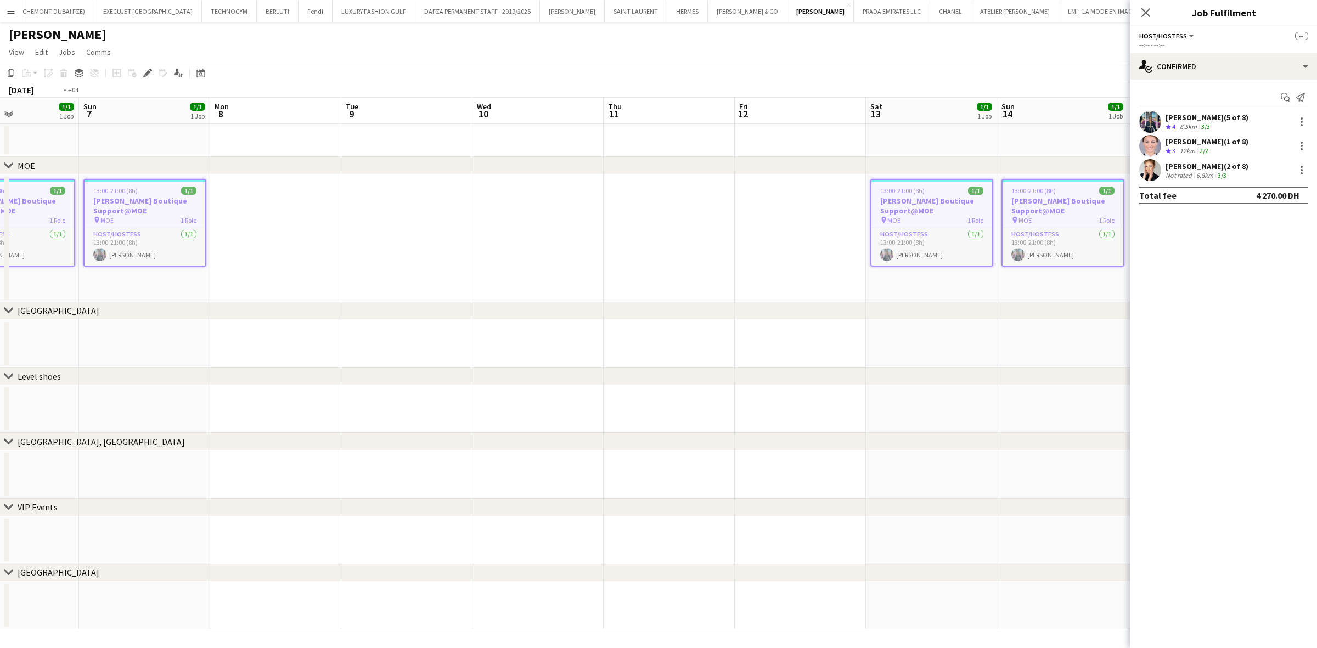
click at [273, 262] on app-calendar-viewport "Thu 4 Fri 5 Sat 6 1/1 1 Job Sun 7 1/1 1 Job Mon 8 Tue 9 Wed 10 Thu 11 Fri 12 Sa…" at bounding box center [658, 364] width 1317 height 532
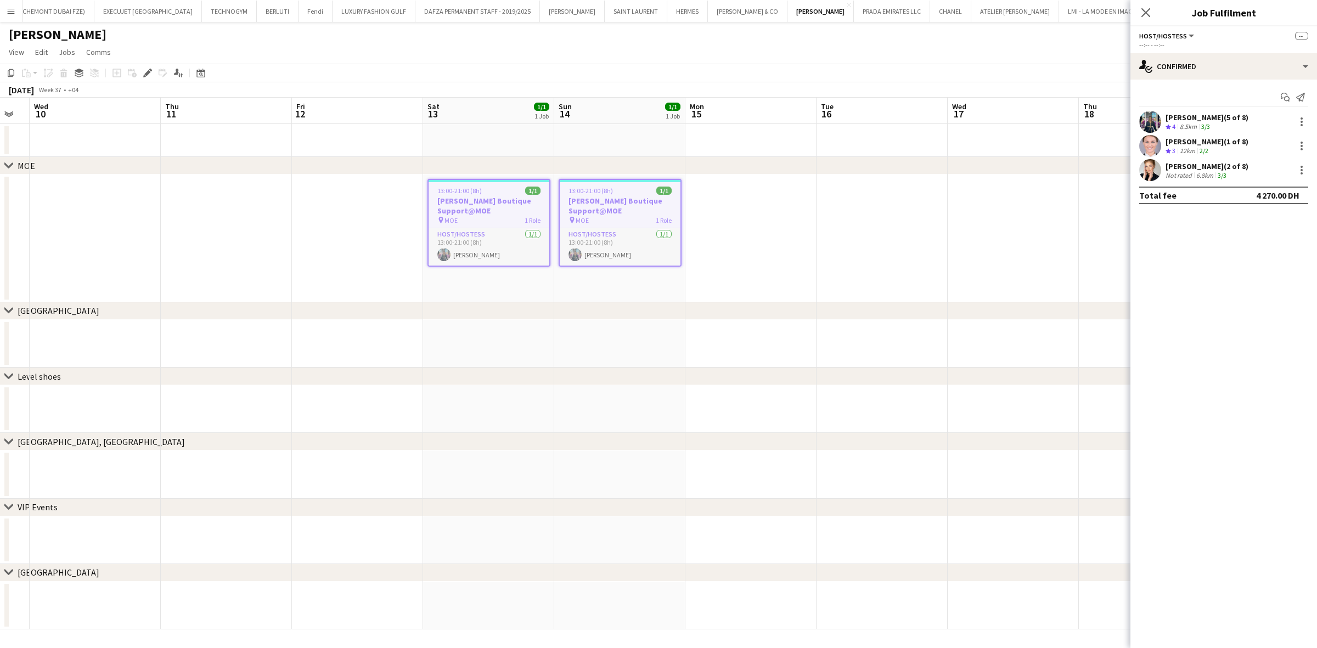
click at [241, 256] on app-calendar-viewport "Sun 7 1/1 1 Job Mon 8 Tue 9 Wed 10 Thu 11 Fri 12 Sat 13 1/1 1 Job Sun 14 1/1 1 …" at bounding box center [658, 364] width 1317 height 532
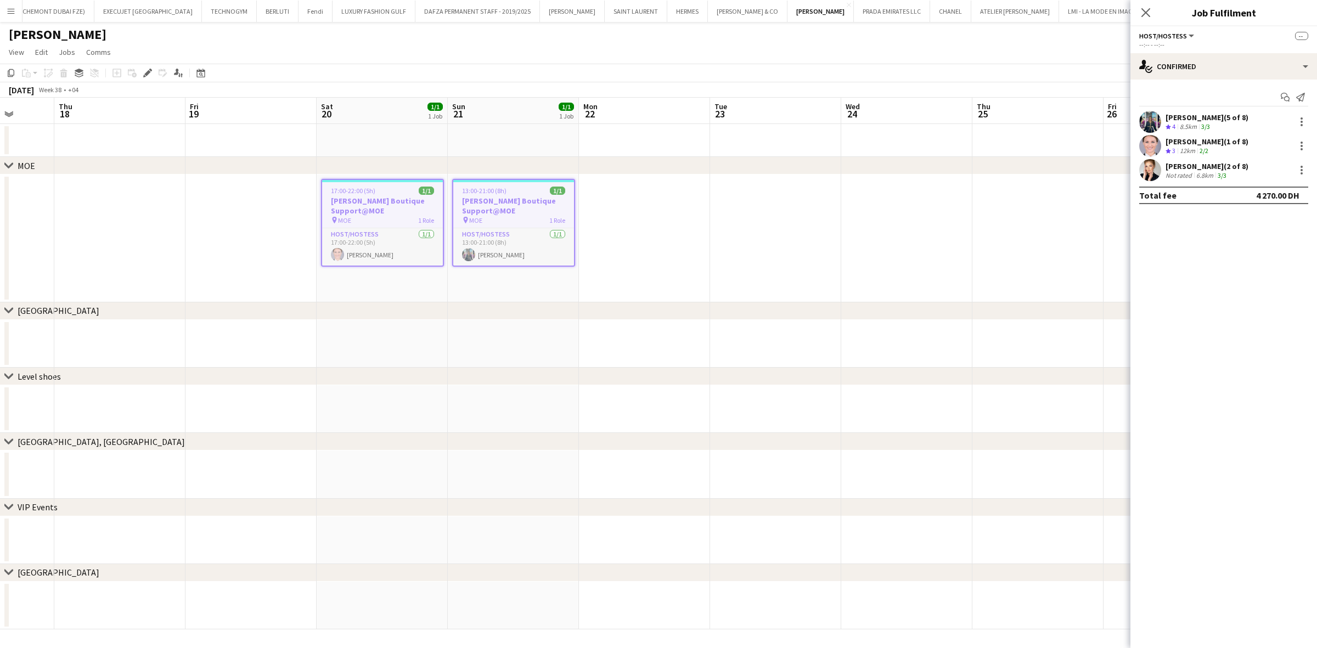
click at [393, 245] on app-calendar-viewport "Mon 15 Tue 16 Wed 17 Thu 18 Fri 19 Sat 20 1/1 1 Job Sun 21 1/1 1 Job Mon 22 Tue…" at bounding box center [658, 364] width 1317 height 532
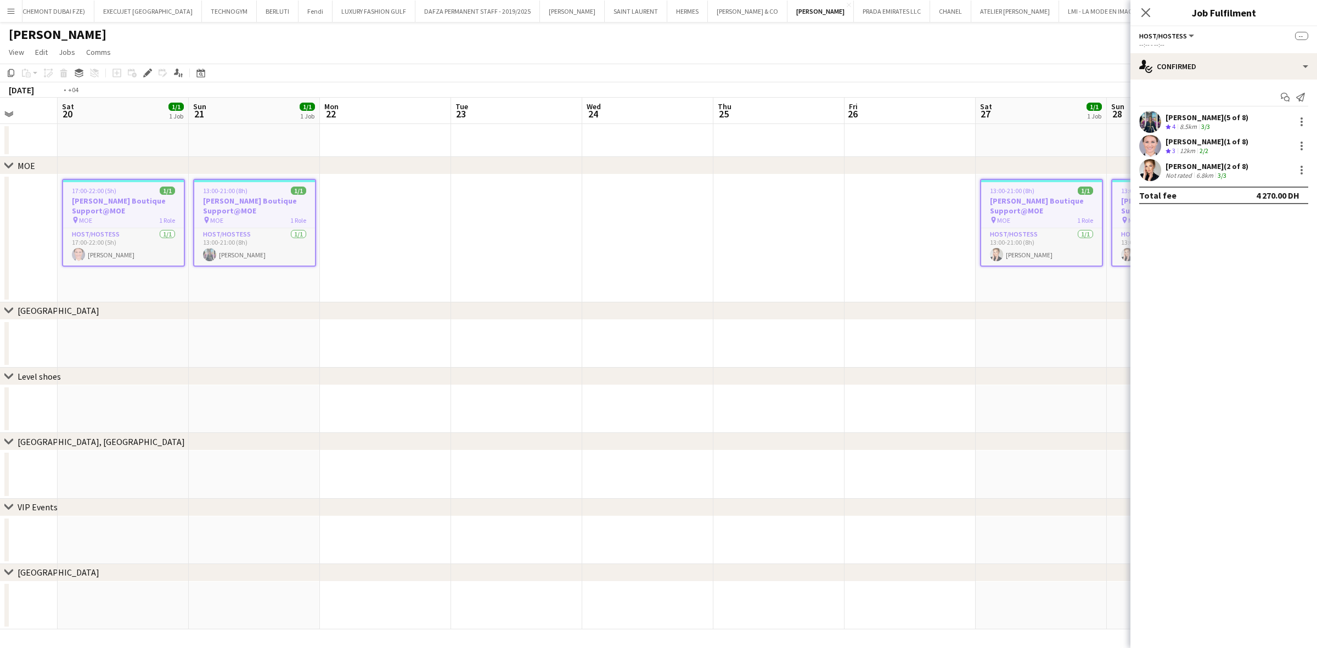
click at [285, 239] on app-calendar-viewport "Wed 17 Thu 18 Fri 19 Sat 20 1/1 1 Job Sun 21 1/1 1 Job Mon 22 Tue 23 Wed 24 Thu…" at bounding box center [658, 364] width 1317 height 532
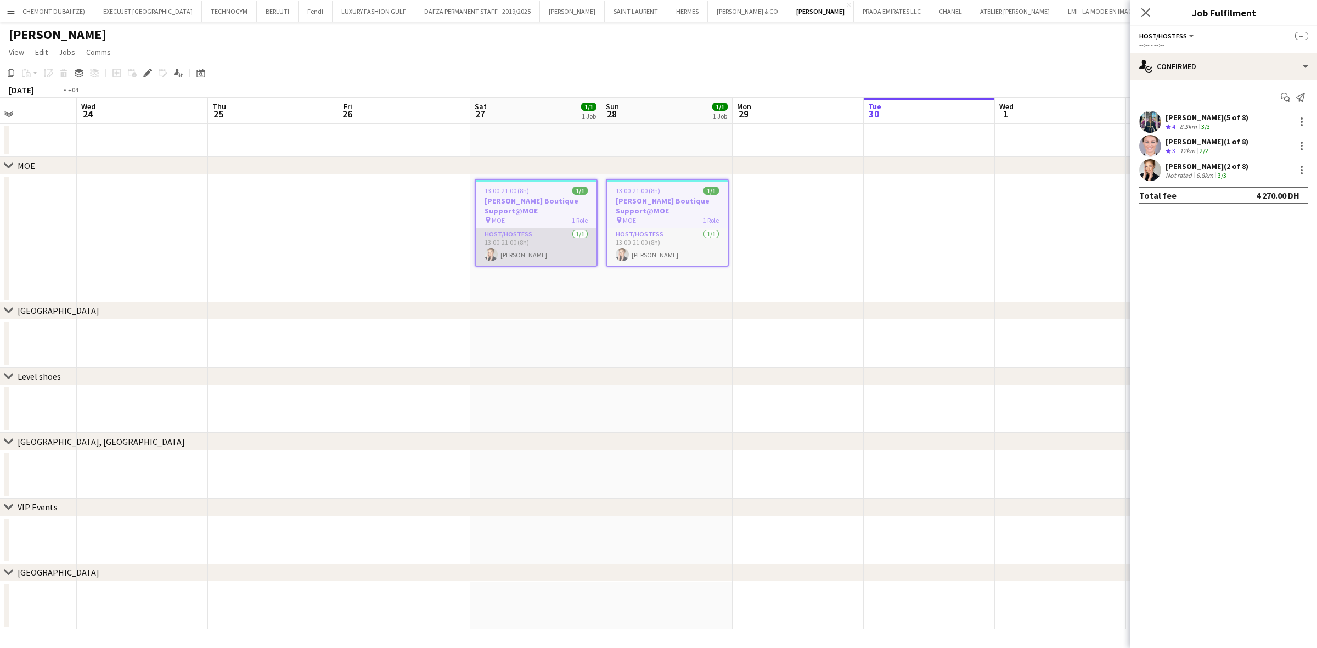
drag, startPoint x: 492, startPoint y: 239, endPoint x: 881, endPoint y: 245, distance: 389.0
click at [881, 245] on app-calendar-viewport "Sun 21 1/1 1 Job Mon 22 Tue 23 Wed 24 Thu 25 Fri 26 Sat 27 1/1 1 Job Sun 28 1/1…" at bounding box center [658, 364] width 1317 height 532
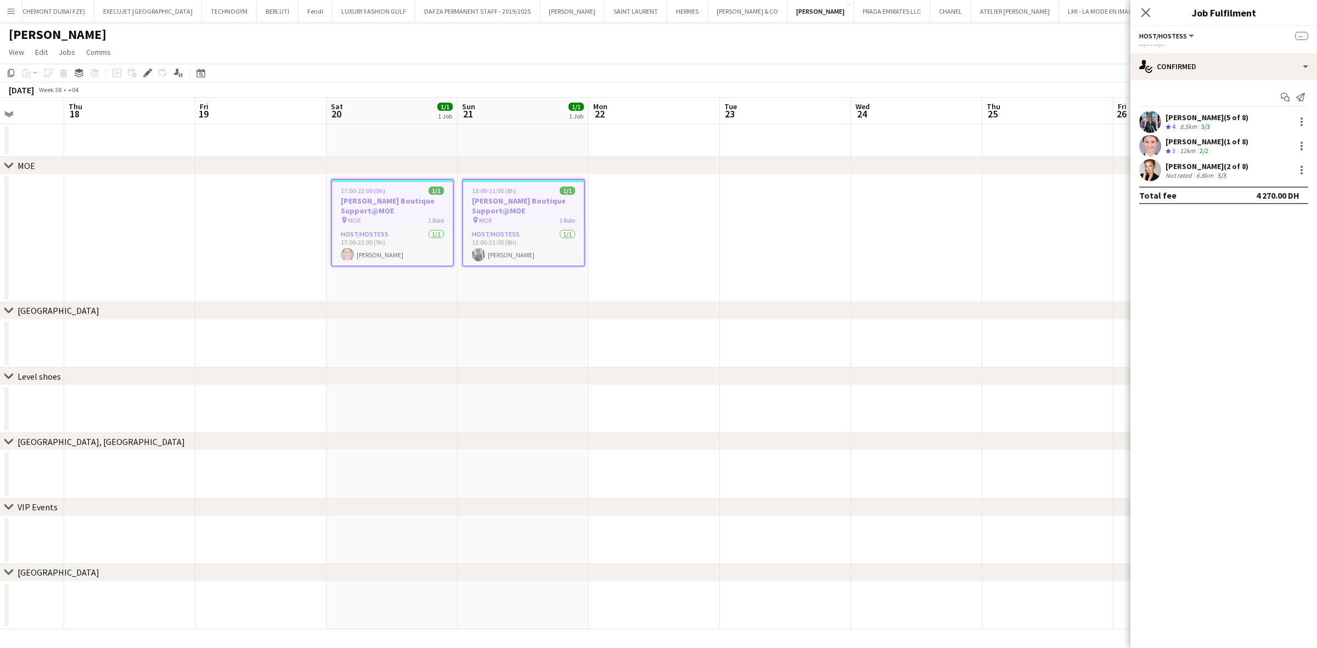
drag, startPoint x: 297, startPoint y: 247, endPoint x: 821, endPoint y: 265, distance: 523.7
click at [820, 265] on app-calendar-viewport "Mon 15 Tue 16 Wed 17 Thu 18 Fri 19 Sat 20 1/1 1 Job Sun 21 1/1 1 Job Mon 22 Tue…" at bounding box center [658, 364] width 1317 height 532
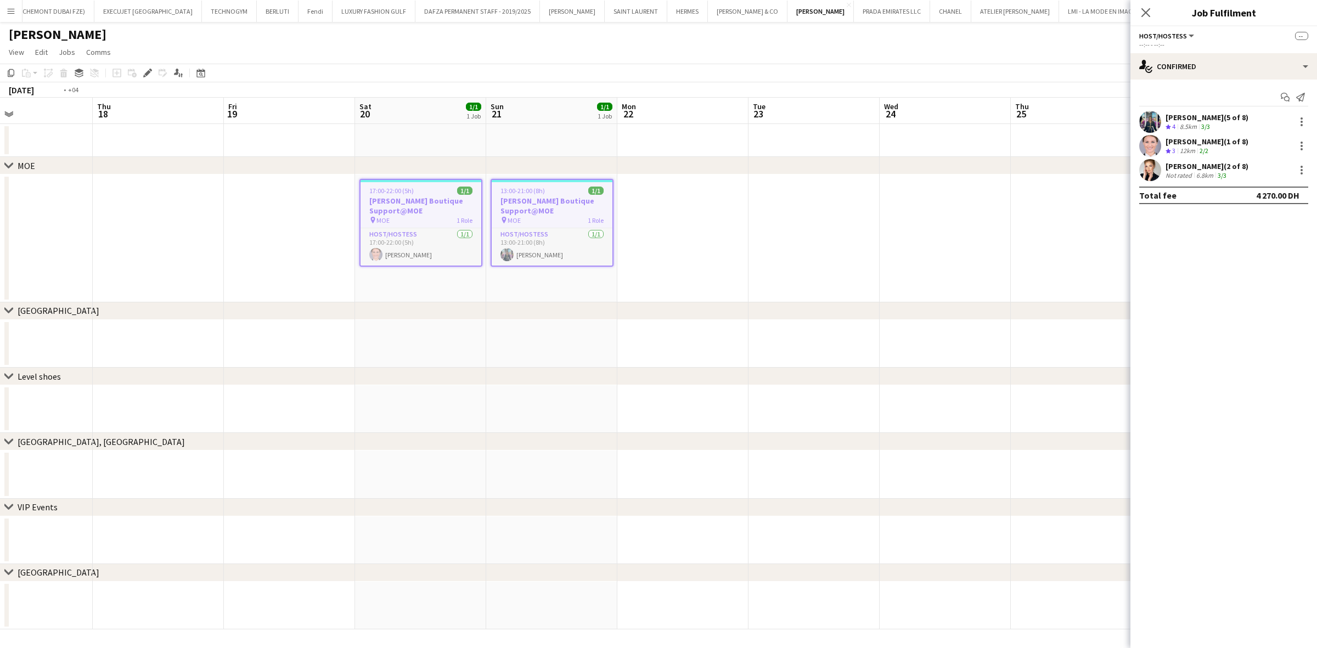
drag, startPoint x: 184, startPoint y: 202, endPoint x: 686, endPoint y: 223, distance: 502.4
click at [681, 224] on app-calendar-viewport "Mon 15 Tue 16 Wed 17 Thu 18 Fri 19 Sat 20 1/1 1 Job Sun 21 1/1 1 Job Mon 22 Tue…" at bounding box center [658, 364] width 1317 height 532
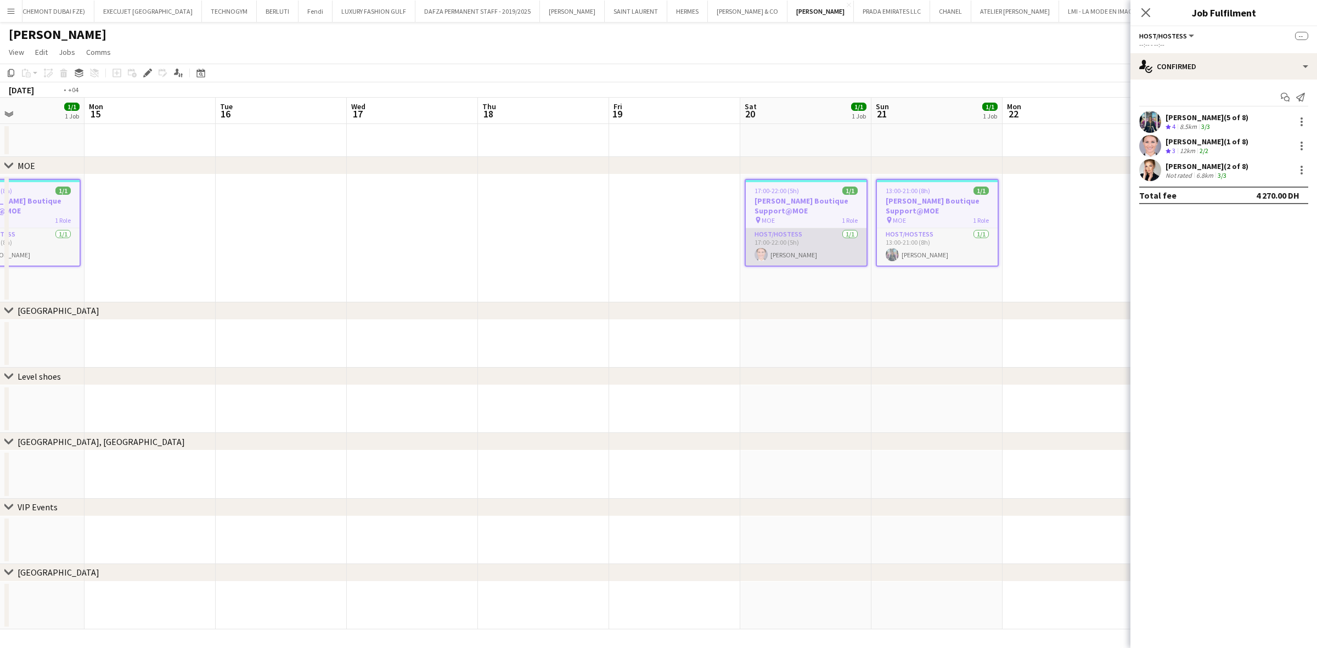
drag, startPoint x: 838, startPoint y: 245, endPoint x: 516, endPoint y: 245, distance: 322.6
click at [520, 245] on app-calendar-viewport "Thu 11 Fri 12 Sat 13 1/1 1 Job Sun 14 1/1 1 Job Mon 15 Tue 16 Wed 17 Thu 18 Fri…" at bounding box center [658, 364] width 1317 height 532
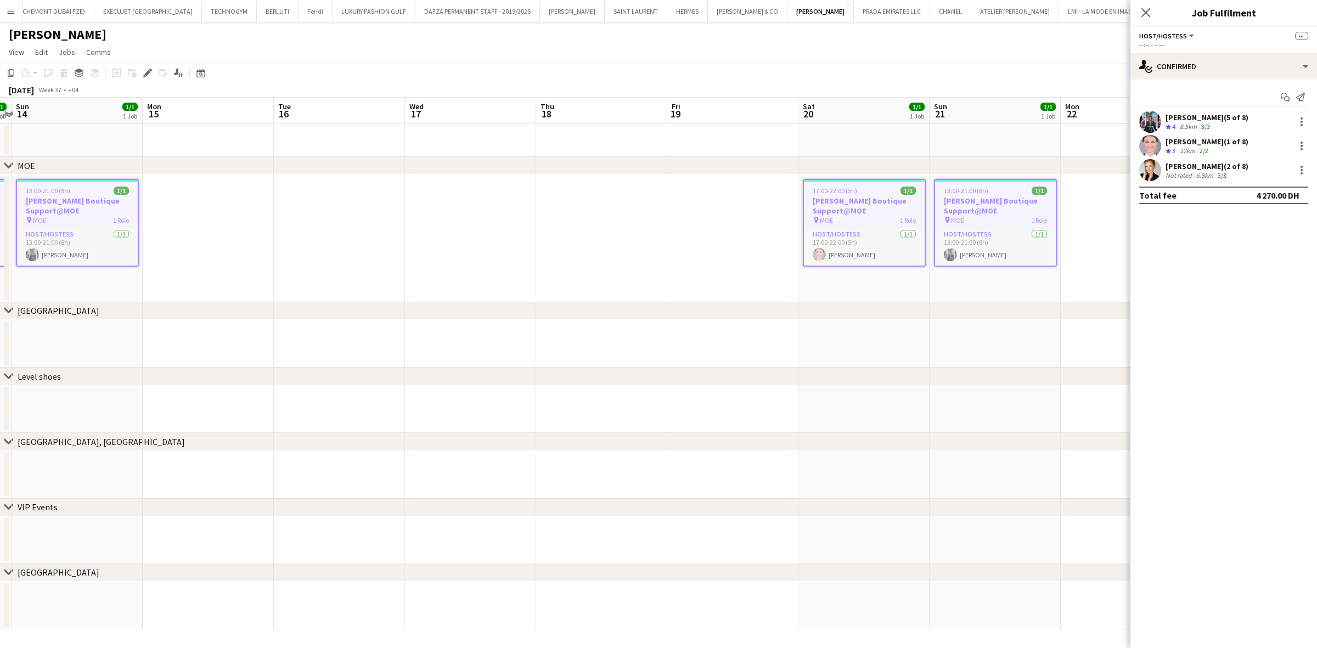
drag, startPoint x: 359, startPoint y: 245, endPoint x: 352, endPoint y: 196, distance: 49.3
click at [1061, 240] on app-calendar-viewport "Fri 12 Sat 13 1/1 1 Job Sun 14 1/1 1 Job Mon 15 Tue 16 Wed 17 Thu 18 Fri 19 Sat…" at bounding box center [658, 364] width 1317 height 532
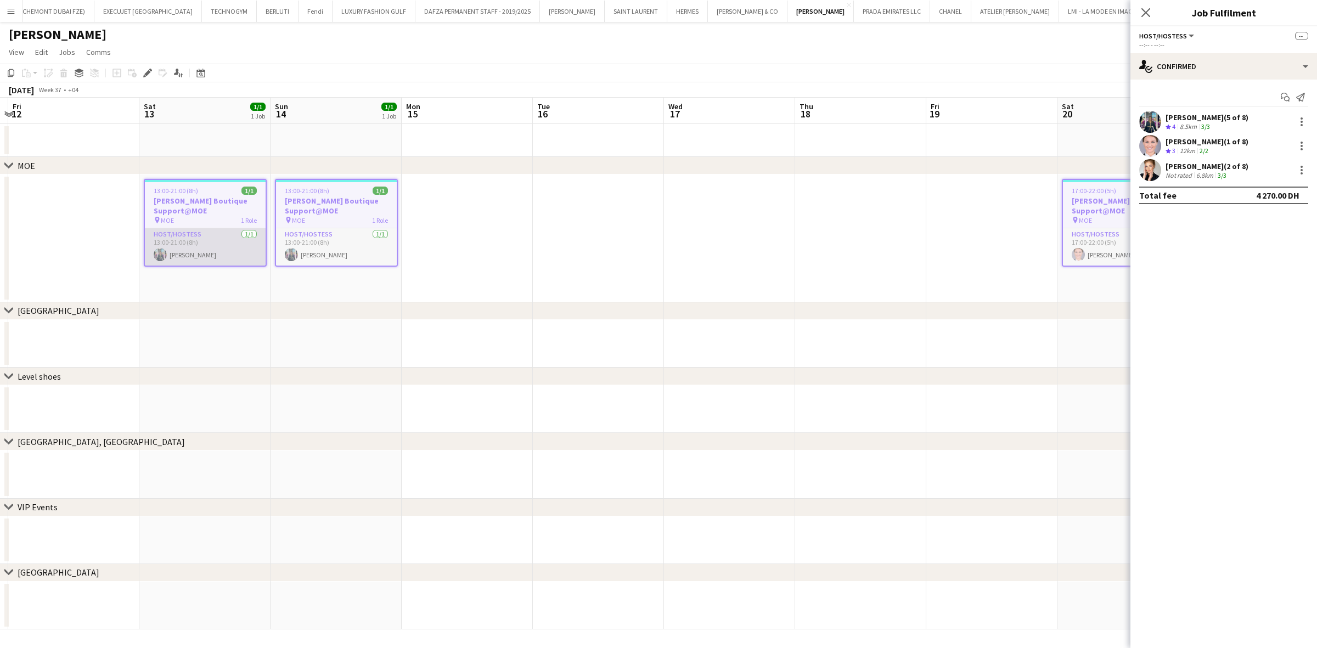
drag, startPoint x: 329, startPoint y: 196, endPoint x: 827, endPoint y: 249, distance: 500.9
click at [871, 249] on app-calendar-viewport "Tue 9 Wed 10 Thu 11 Fri 12 Sat 13 1/1 1 Job Sun 14 1/1 1 Job Mon 15 Tue 16 Wed …" at bounding box center [658, 364] width 1317 height 532
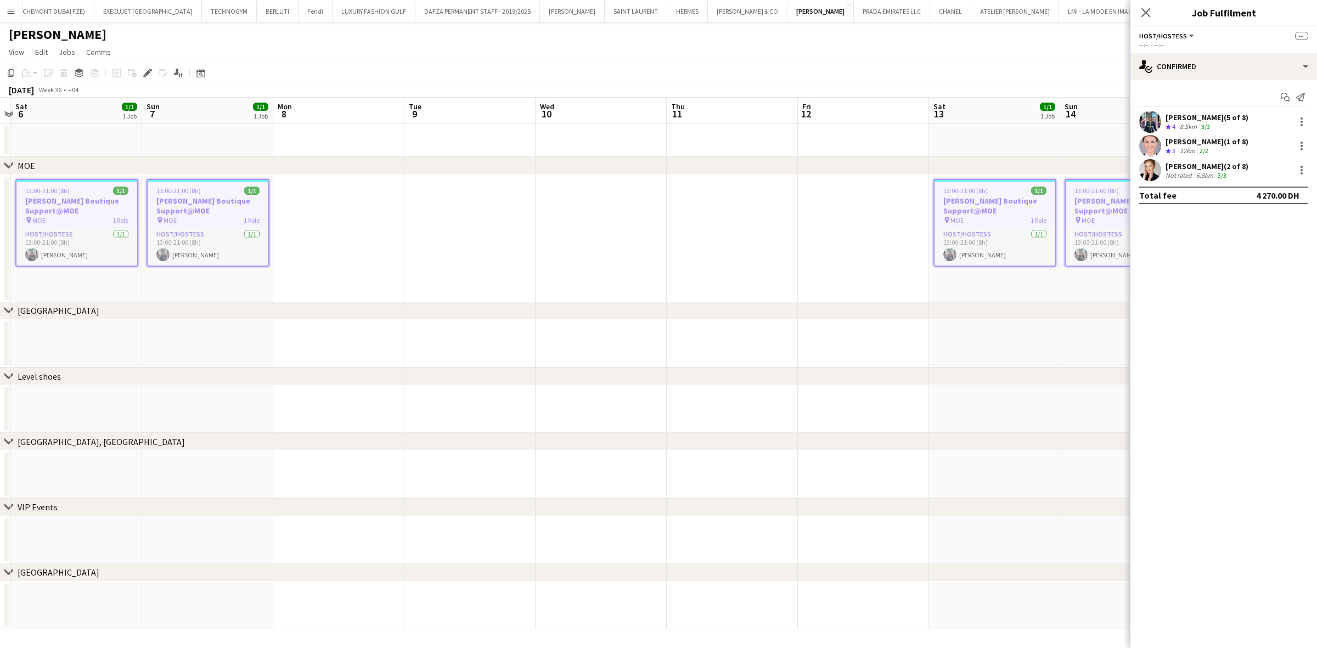
drag, startPoint x: 494, startPoint y: 252, endPoint x: 985, endPoint y: 248, distance: 491.1
click at [965, 248] on app-calendar-viewport "Wed 3 Thu 4 Fri 5 Sat 6 1/1 1 Job Sun 7 1/1 1 Job Mon 8 Tue 9 Wed 10 Thu 11 Fri…" at bounding box center [658, 364] width 1317 height 532
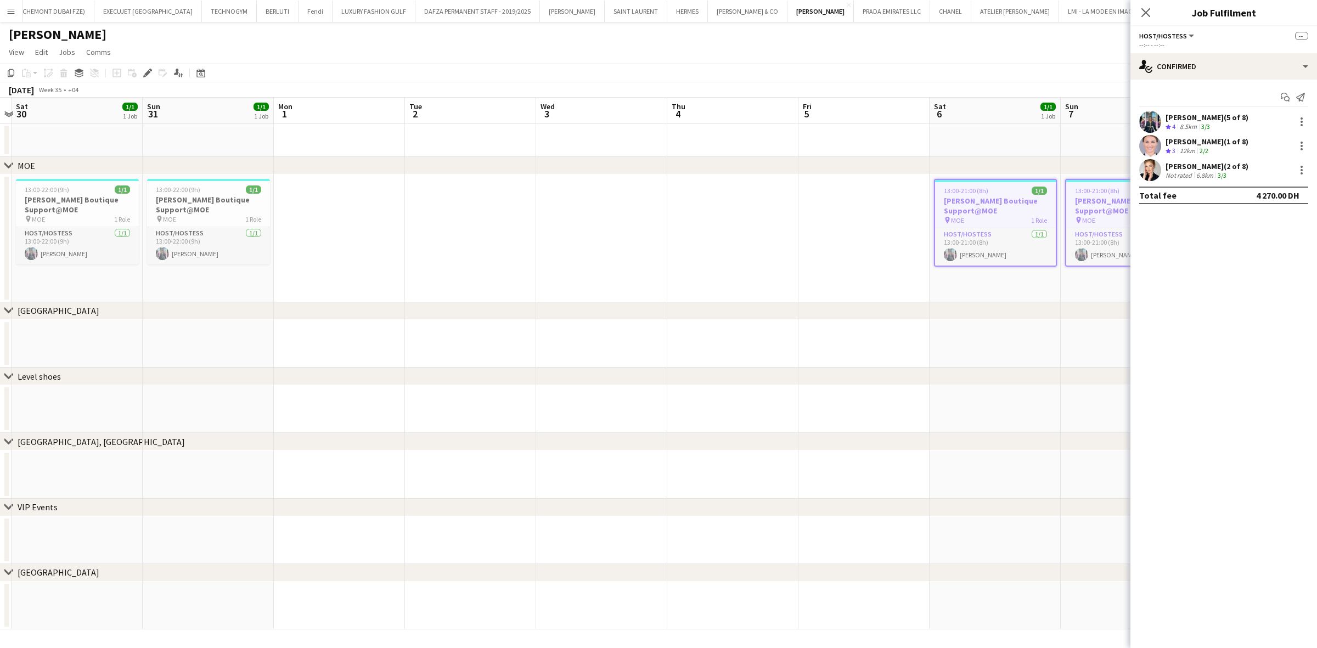
drag, startPoint x: 448, startPoint y: 232, endPoint x: 755, endPoint y: 230, distance: 307.8
click at [939, 230] on app-calendar-viewport "Thu 28 Fri 29 Sat 30 1/1 1 Job Sun 31 1/1 1 Job Mon 1 Tue 2 Wed 3 Thu 4 Fri 5 S…" at bounding box center [658, 364] width 1317 height 532
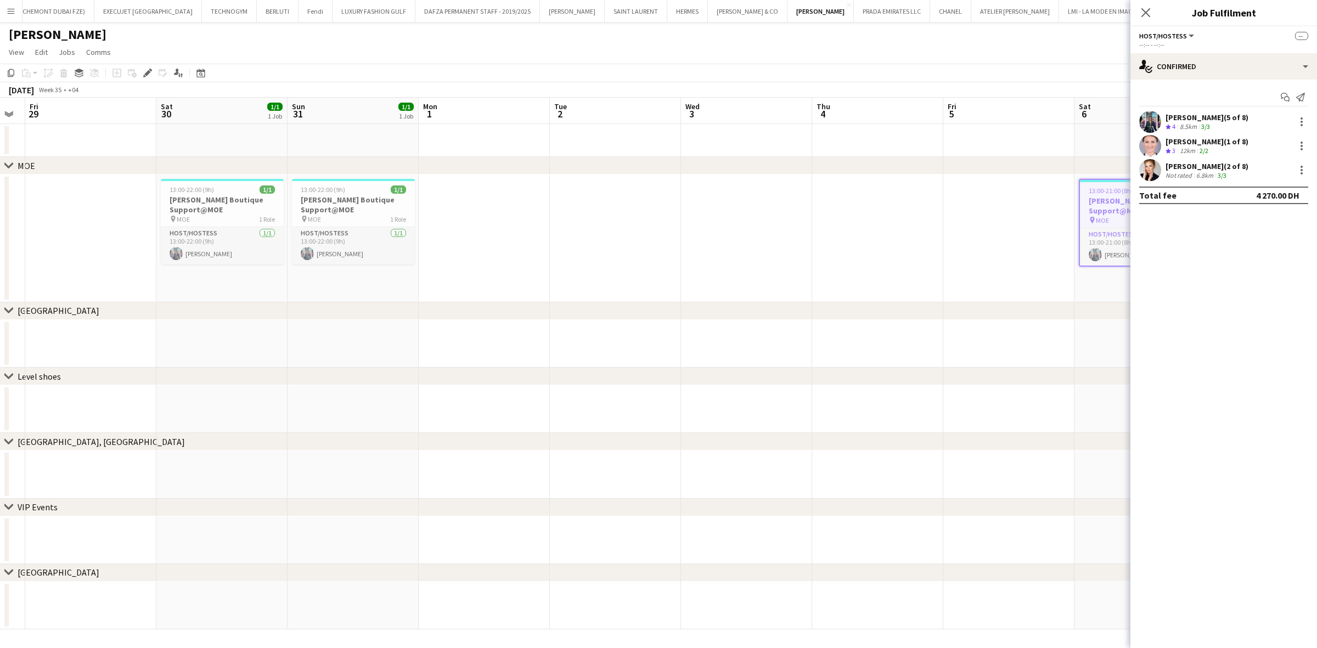
drag, startPoint x: 736, startPoint y: 258, endPoint x: 986, endPoint y: 257, distance: 250.2
click at [1011, 261] on app-calendar-viewport "Tue 26 Wed 27 Thu 28 Fri 29 Sat 30 1/1 1 Job Sun 31 1/1 1 Job Mon 1 Tue 2 Wed 3…" at bounding box center [658, 364] width 1317 height 532
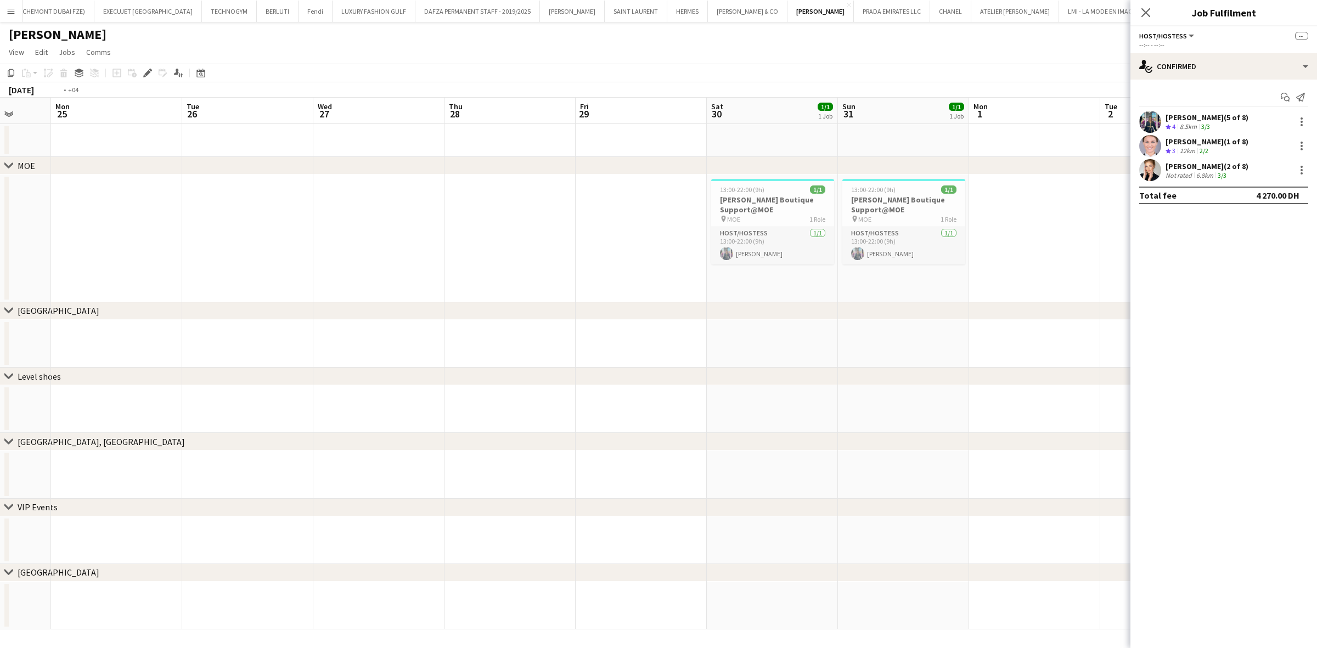
scroll to position [0, 364]
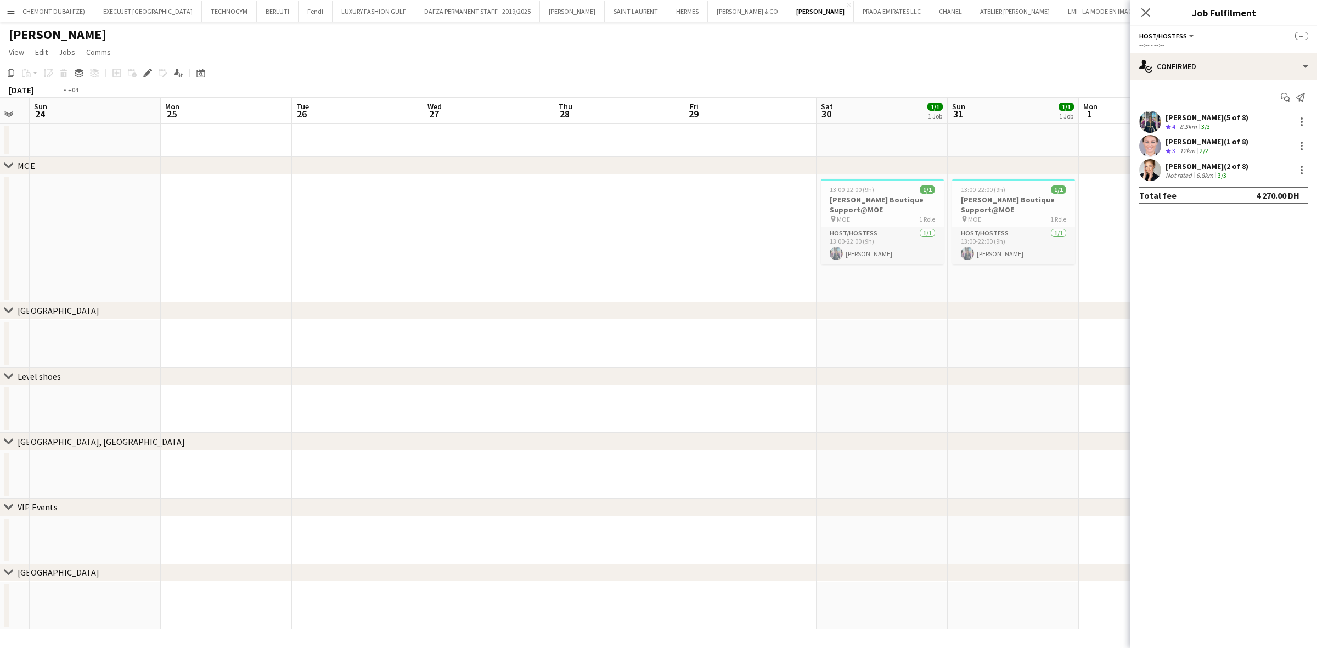
drag, startPoint x: 550, startPoint y: 243, endPoint x: 107, endPoint y: 238, distance: 443.3
click at [107, 238] on app-calendar-viewport "Thu 21 Fri 22 Sat 23 Sun 24 Mon 25 Tue 26 Wed 27 Thu 28 Fri 29 Sat 30 1/1 1 Job…" at bounding box center [658, 364] width 1317 height 532
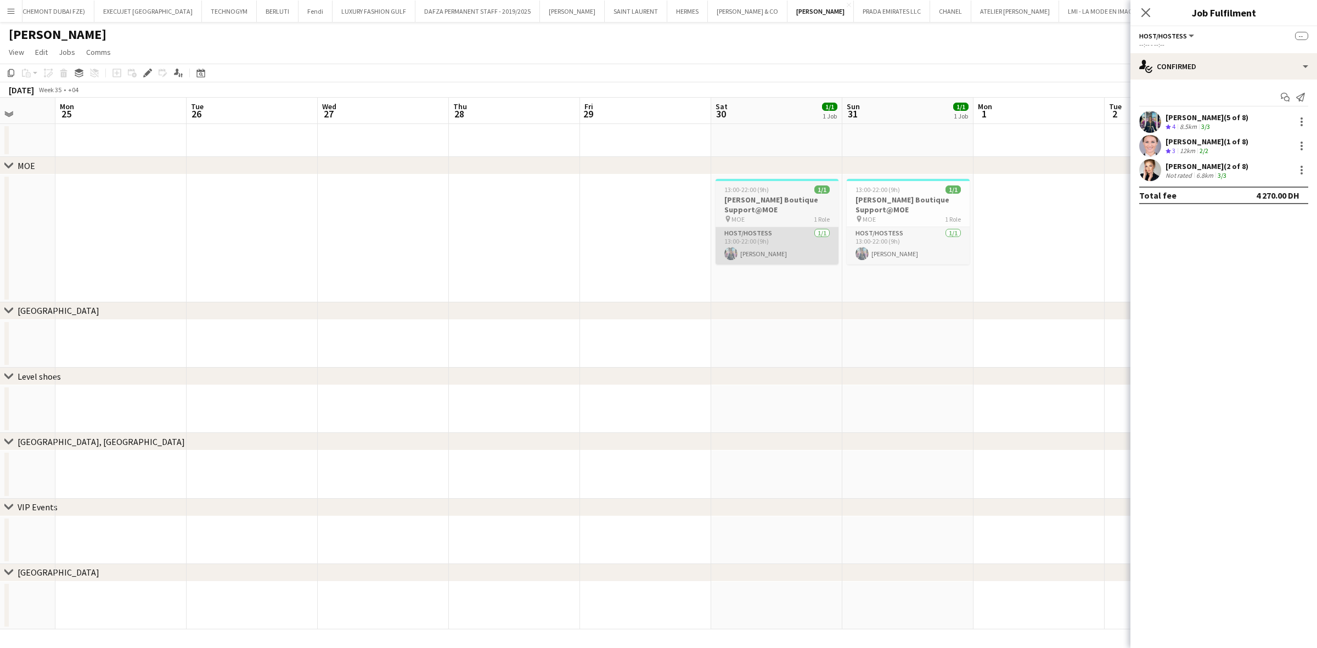
drag, startPoint x: 264, startPoint y: 224, endPoint x: 9, endPoint y: 226, distance: 255.7
click at [0, 227] on app-calendar-viewport "Fri 22 Sat 23 Sun 24 Mon 25 Tue 26 Wed 27 Thu 28 Fri 29 Sat 30 1/1 1 Job Sun 31…" at bounding box center [658, 364] width 1317 height 532
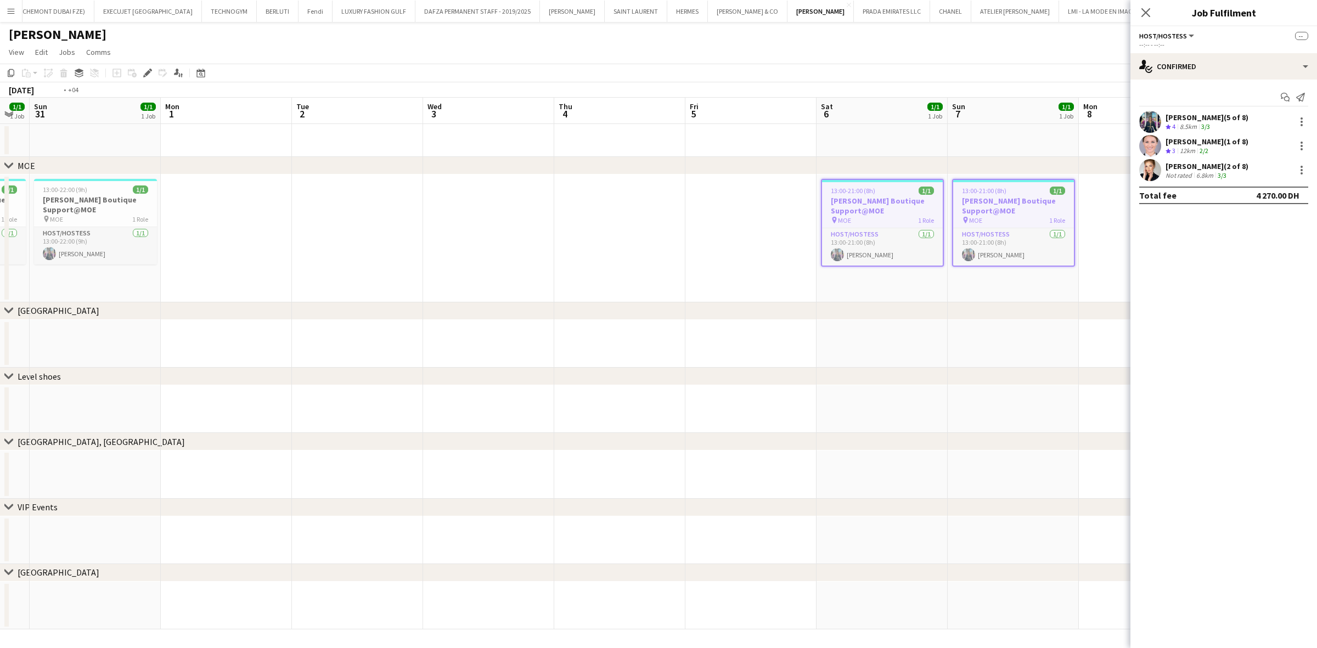
drag, startPoint x: 668, startPoint y: 244, endPoint x: 206, endPoint y: 247, distance: 461.4
click at [207, 247] on app-calendar-viewport "Thu 28 Fri 29 Sat 30 1/1 1 Job Sun 31 1/1 1 Job Mon 1 Tue 2 Wed 3 Thu 4 Fri 5 S…" at bounding box center [658, 364] width 1317 height 532
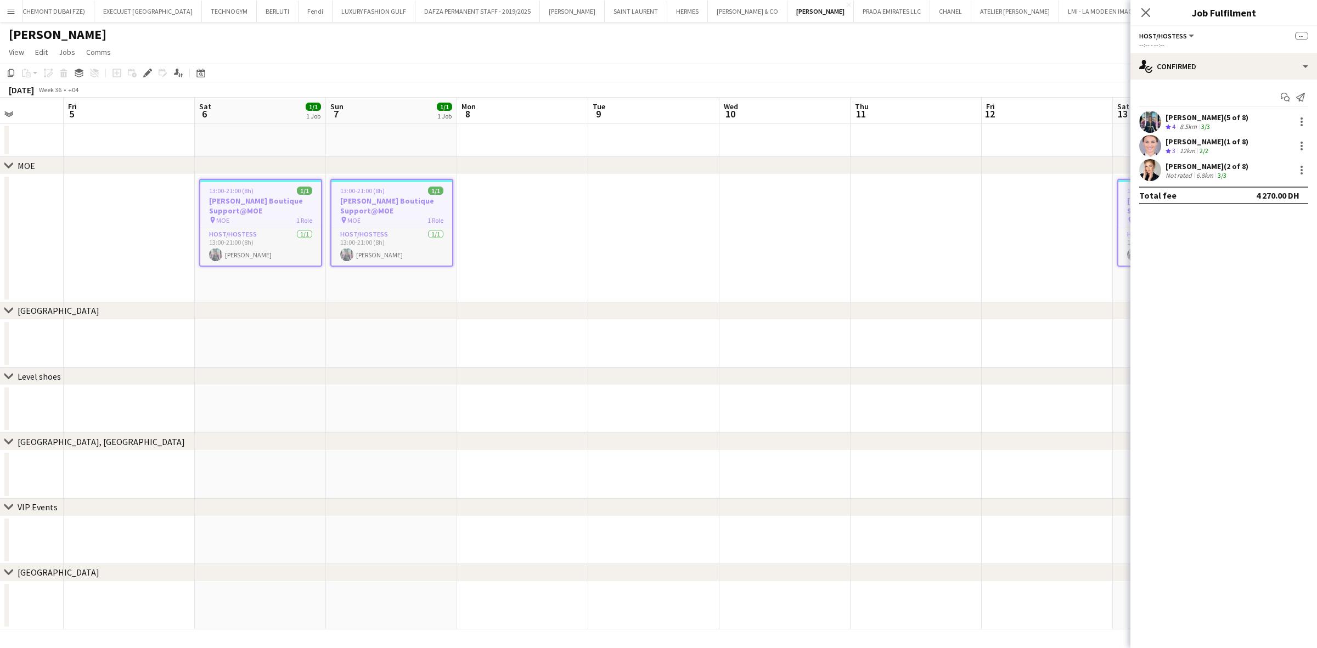
scroll to position [0, 330]
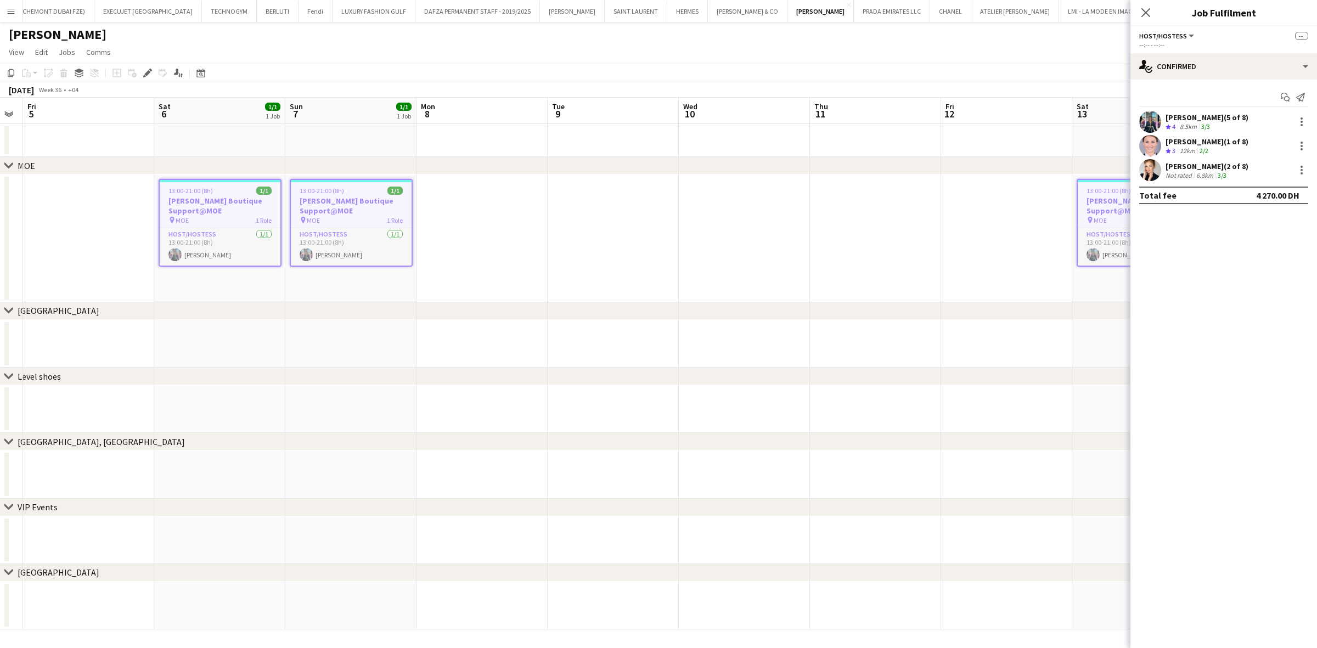
drag, startPoint x: 843, startPoint y: 262, endPoint x: 660, endPoint y: 260, distance: 183.3
click at [533, 260] on app-calendar-viewport "Tue 2 Wed 3 Thu 4 Fri 5 Sat 6 1/1 1 Job Sun 7 1/1 1 Job Mon 8 Tue 9 Wed 10 Thu …" at bounding box center [658, 364] width 1317 height 532
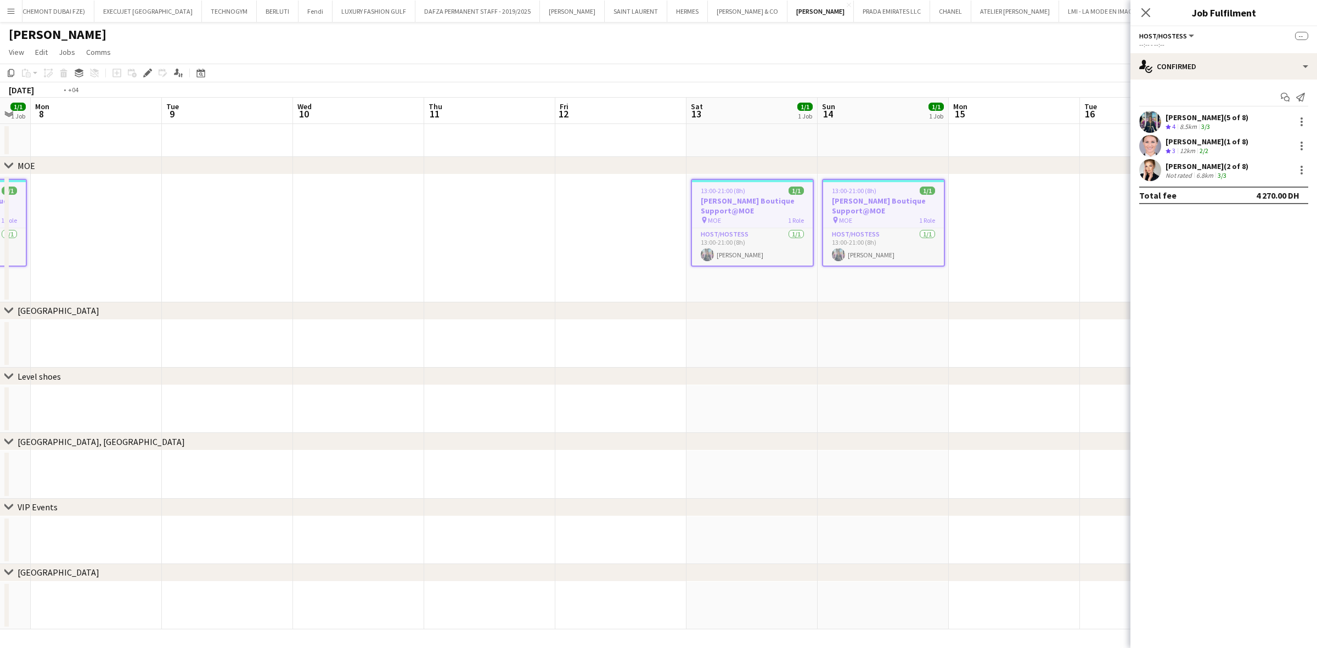
drag, startPoint x: 656, startPoint y: 257, endPoint x: 420, endPoint y: 248, distance: 235.5
click at [464, 248] on app-calendar-viewport "Fri 5 Sat 6 1/1 1 Job Sun 7 1/1 1 Job Mon 8 Tue 9 Wed 10 Thu 11 Fri 12 Sat 13 1…" at bounding box center [658, 364] width 1317 height 532
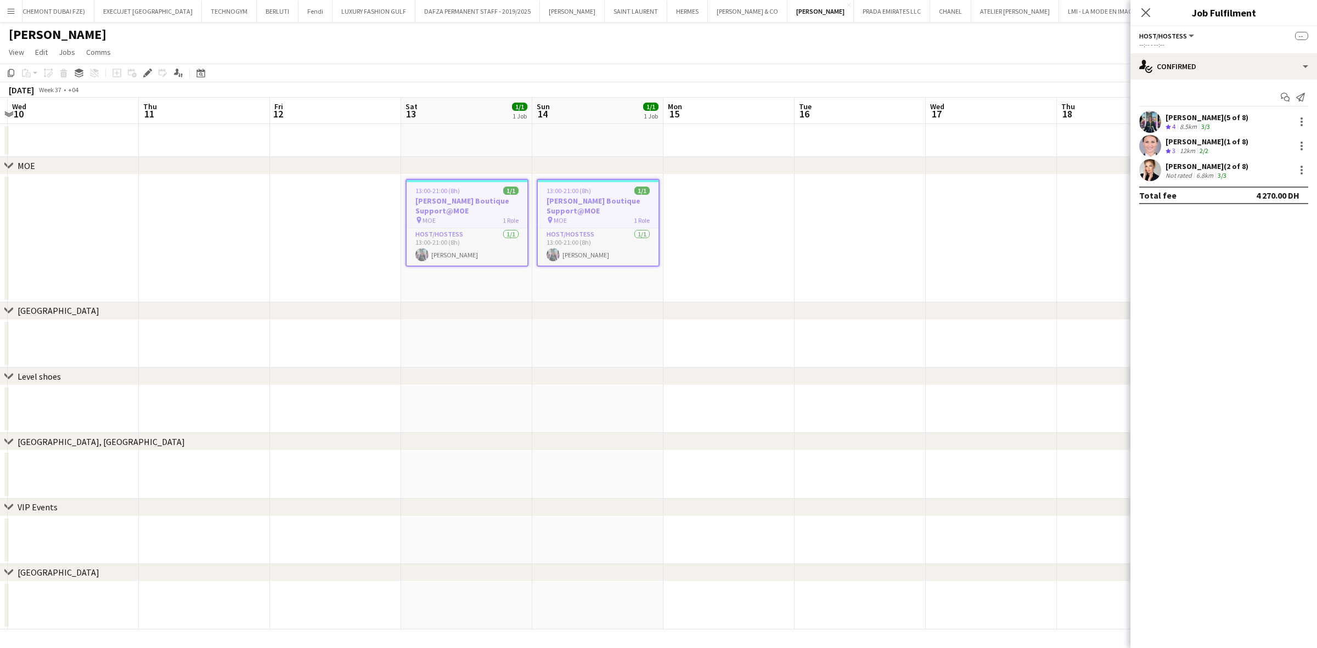
click at [416, 204] on app-calendar-viewport "Sun 7 1/1 1 Job Mon 8 Tue 9 Wed 10 Thu 11 Fri 12 Sat 13 1/1 1 Job Sun 14 1/1 1 …" at bounding box center [658, 364] width 1317 height 532
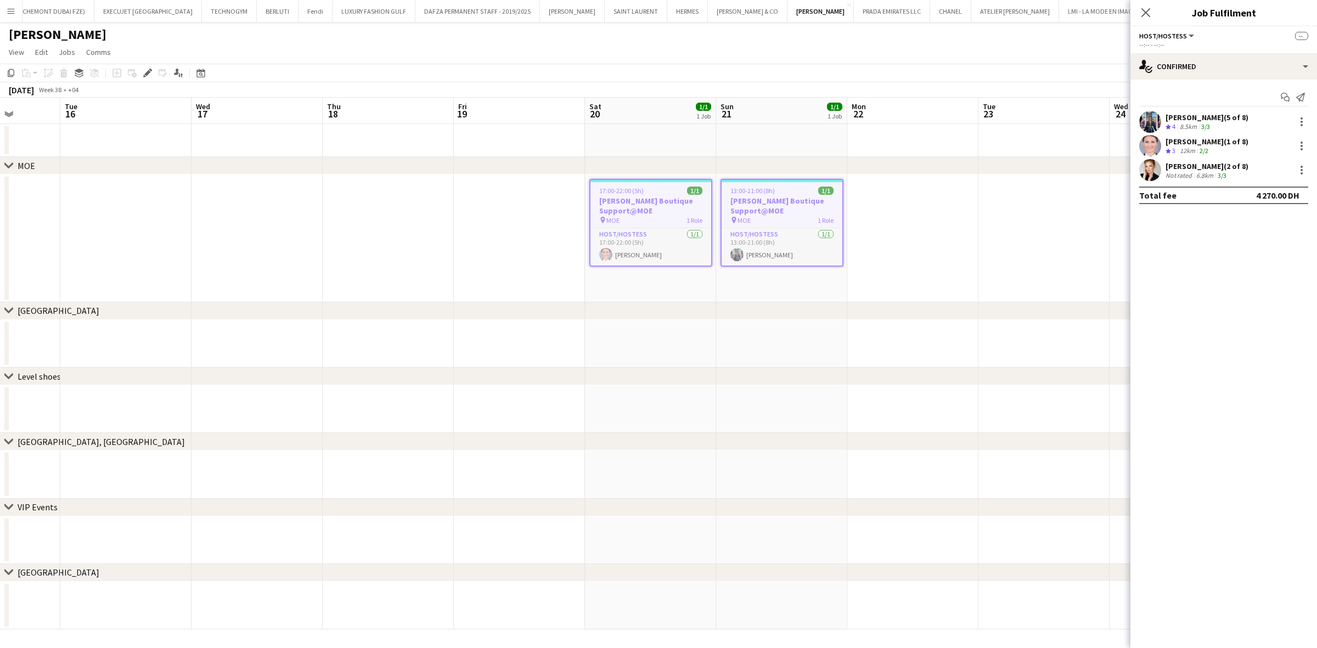
drag, startPoint x: 510, startPoint y: 206, endPoint x: 328, endPoint y: 198, distance: 182.3
click at [346, 201] on app-calendar-viewport "Sat 13 1/1 1 Job Sun 14 1/1 1 Job Mon 15 Tue 16 Wed 17 Thu 18 Fri 19 Sat 20 1/1…" at bounding box center [658, 364] width 1317 height 532
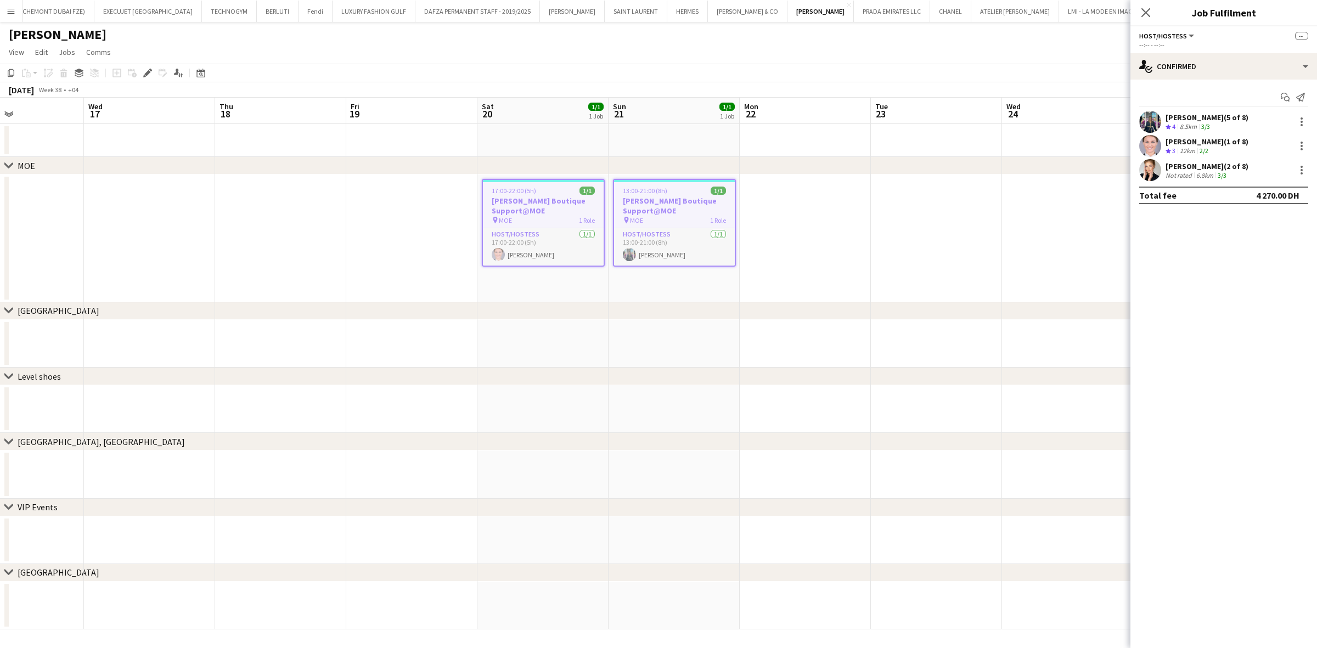
click at [1172, 108] on div "Start chat Send notification [PERSON_NAME] (5 of 8) Crew rating 4 8.5km 3/3 [PE…" at bounding box center [1223, 146] width 187 height 133
click at [1175, 121] on div "[PERSON_NAME] (5 of 8)" at bounding box center [1206, 117] width 83 height 10
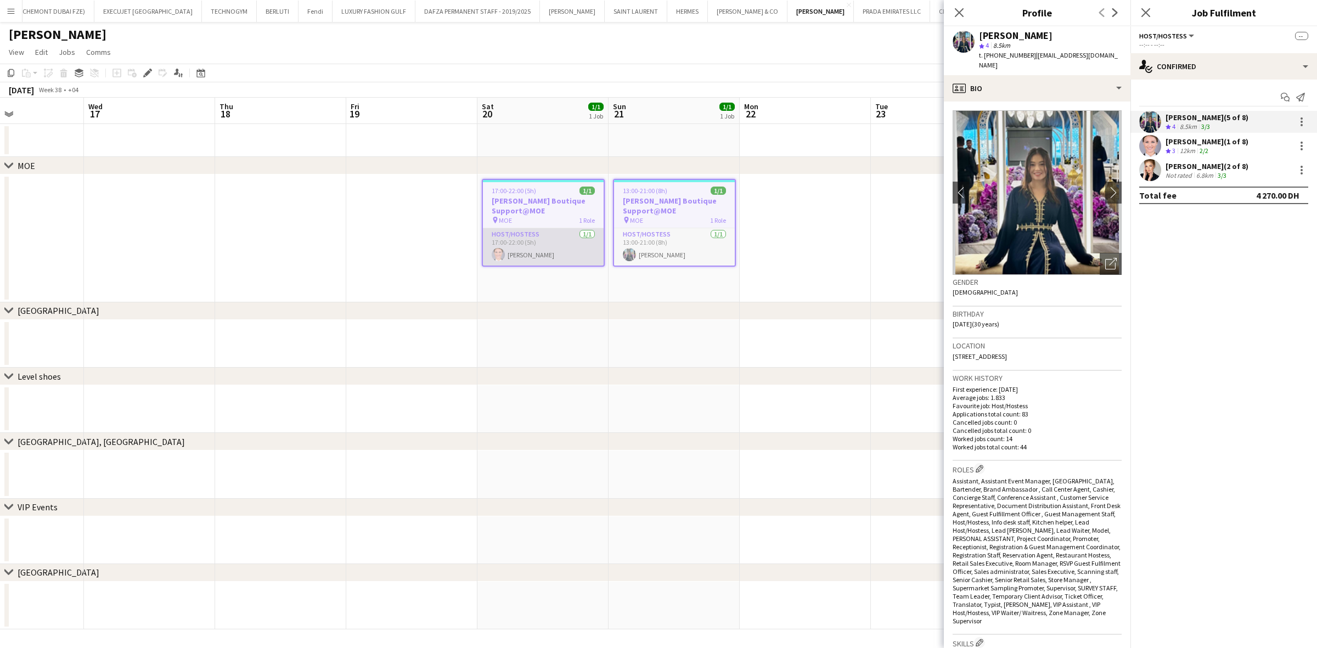
click at [535, 253] on app-card-role "Host/Hostess [DATE] 17:00-22:00 (5h) [PERSON_NAME]" at bounding box center [543, 246] width 121 height 37
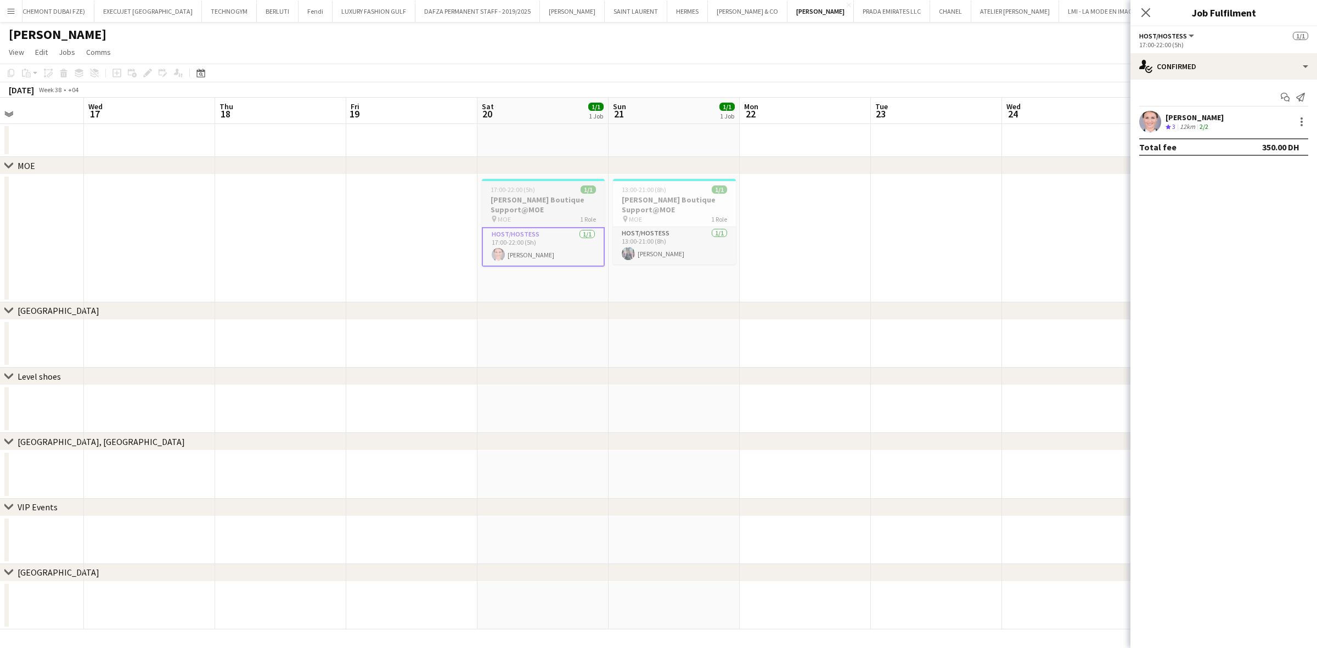
click at [516, 207] on h3 "[PERSON_NAME] Boutique Support@MOE" at bounding box center [543, 205] width 123 height 20
click at [142, 66] on div "Edit" at bounding box center [147, 72] width 13 height 13
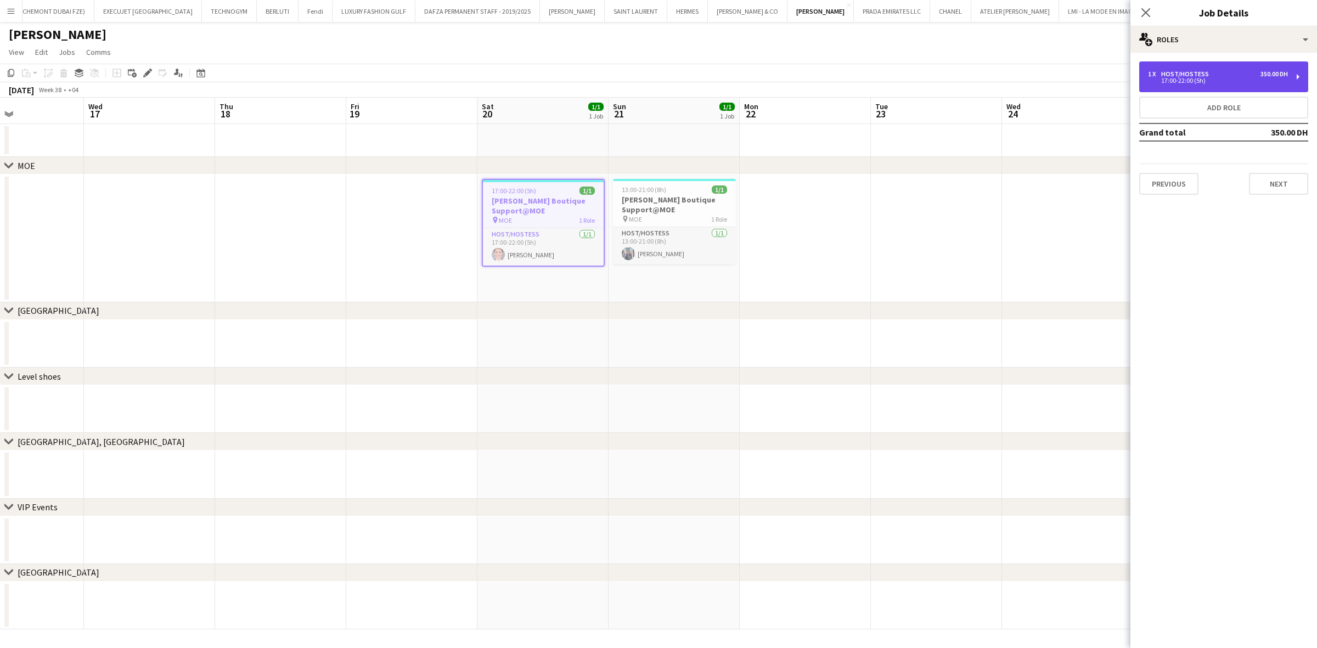
click at [1193, 75] on div "Host/Hostess" at bounding box center [1187, 74] width 52 height 8
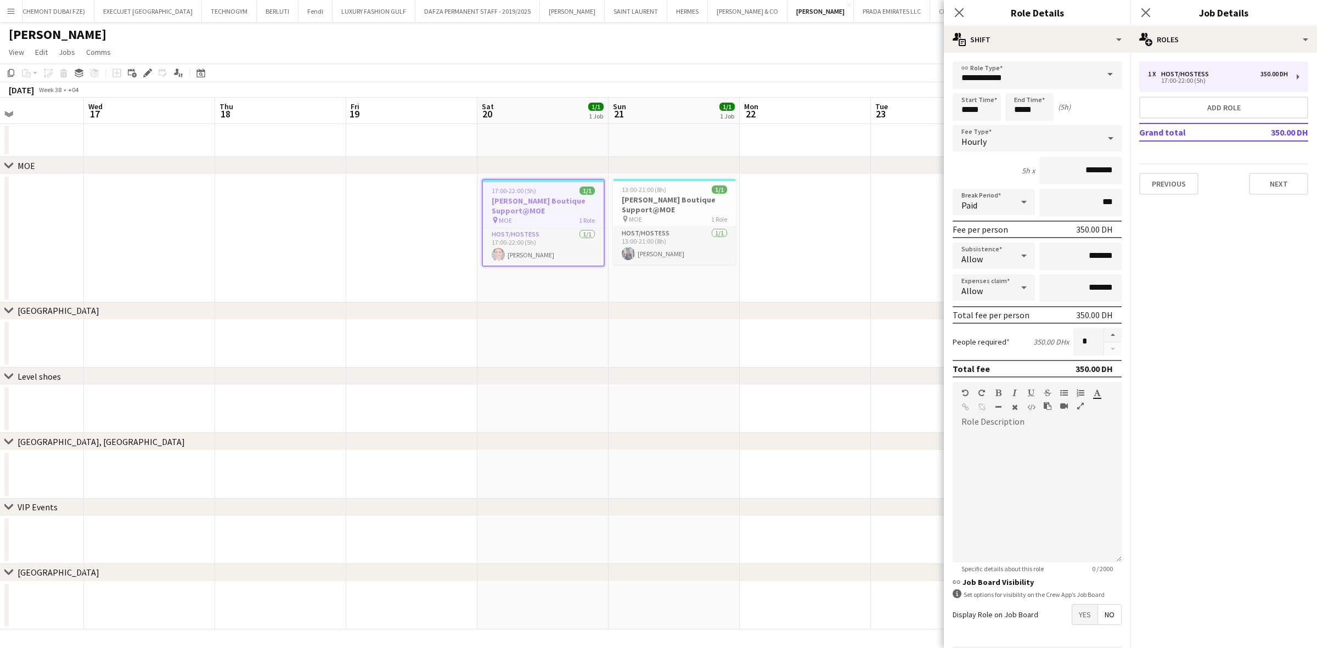
click at [811, 132] on app-date-cell at bounding box center [805, 140] width 131 height 33
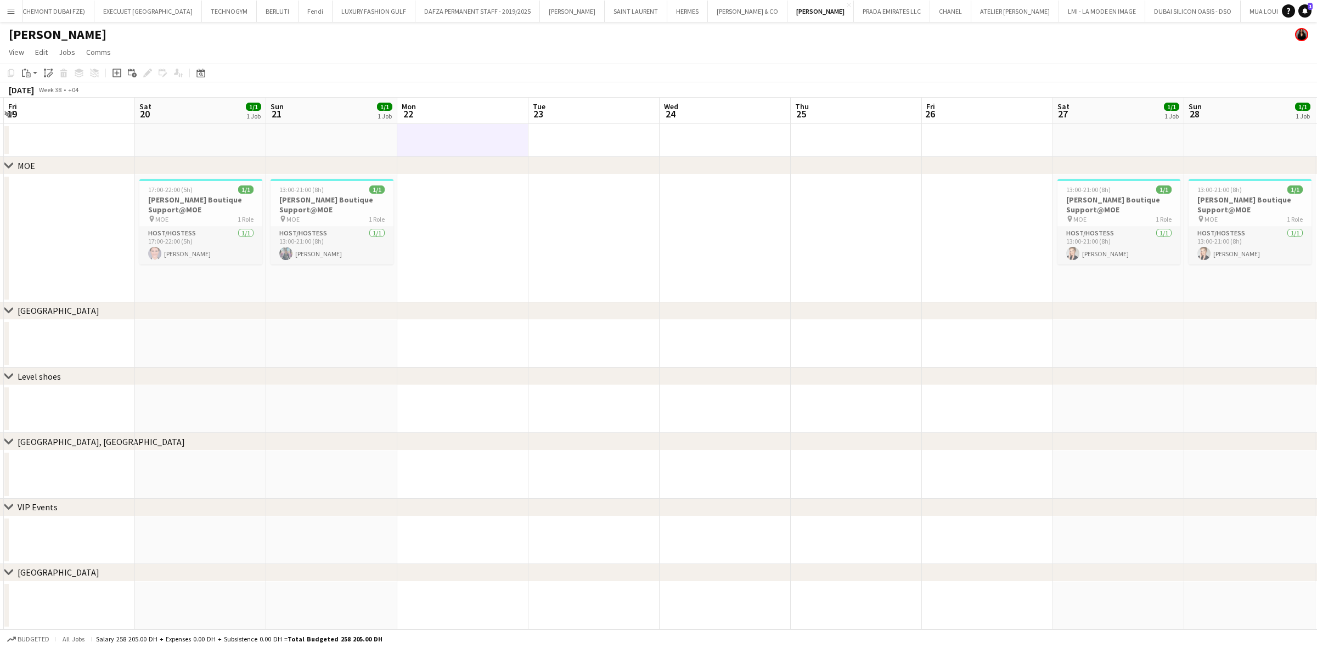
drag, startPoint x: 1033, startPoint y: 453, endPoint x: 560, endPoint y: 398, distance: 475.6
click at [560, 398] on app-calendar-viewport "Tue 16 Wed 17 Thu 18 Fri 19 Sat 20 1/1 1 Job Sun 21 1/1 1 Job Mon 22 Tue 23 Wed…" at bounding box center [658, 364] width 1317 height 532
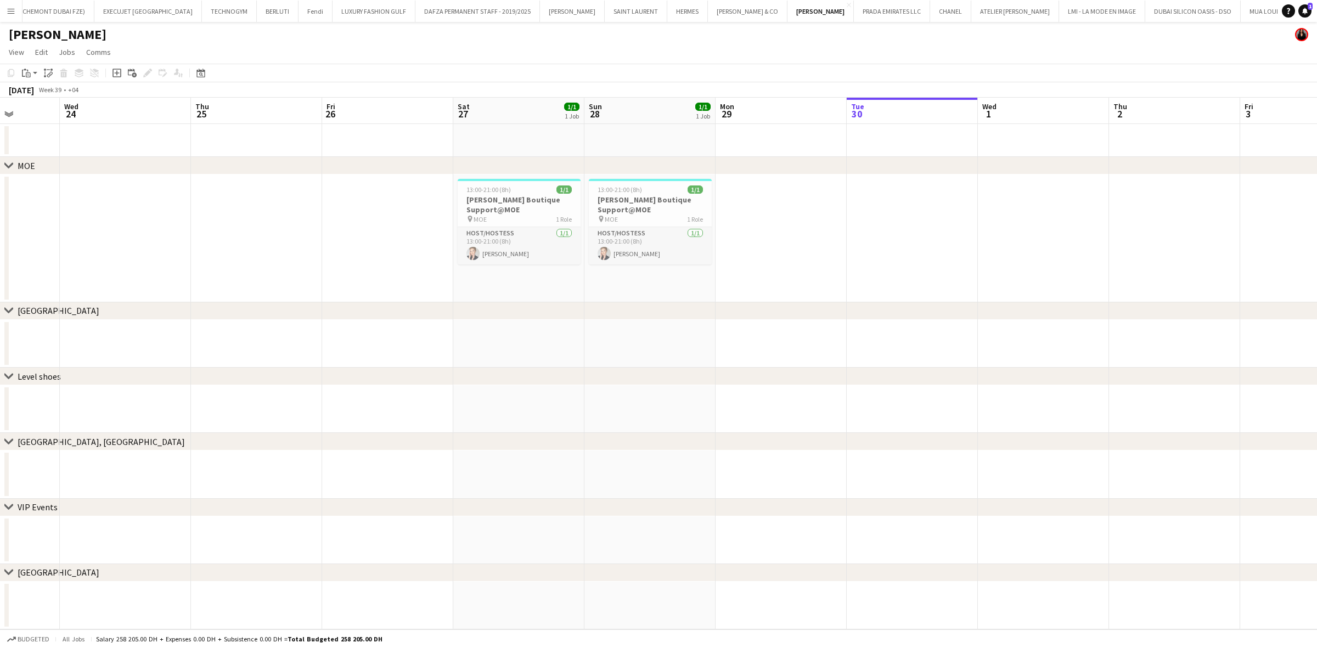
scroll to position [0, 371]
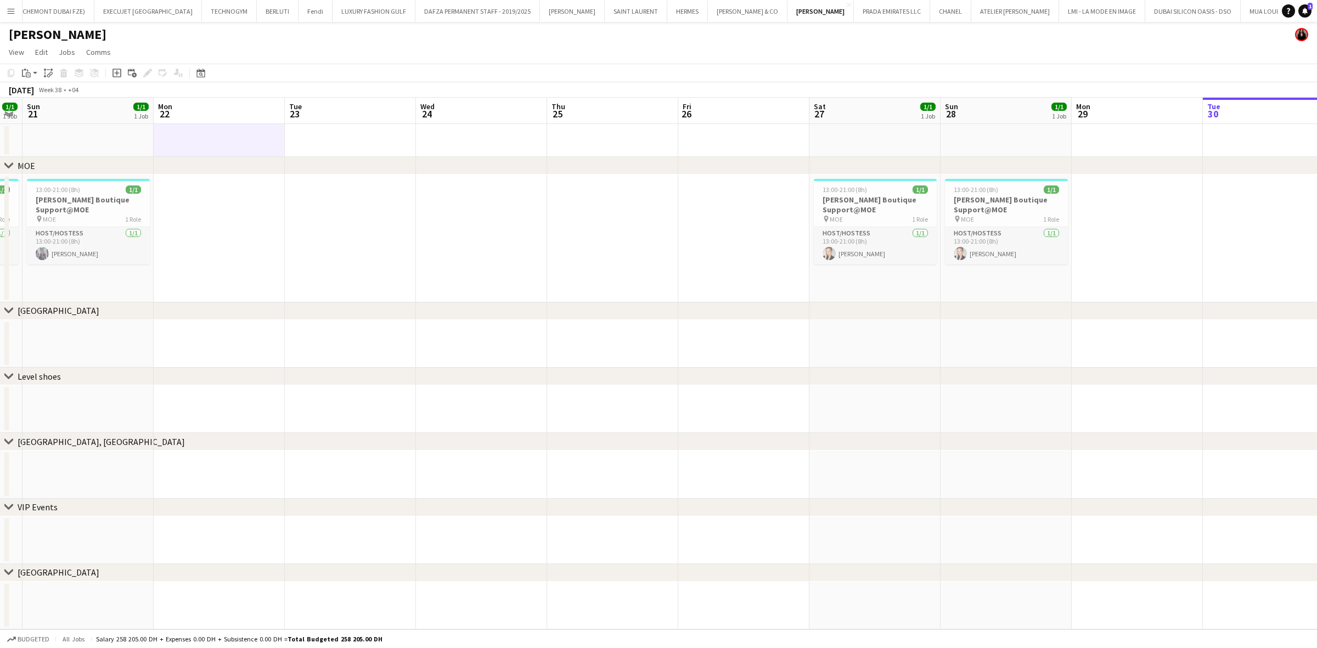
drag, startPoint x: 489, startPoint y: 366, endPoint x: 417, endPoint y: 382, distance: 73.7
click at [417, 382] on div "chevron-right MOE chevron-right [GEOGRAPHIC_DATA] chevron-right Level shoes che…" at bounding box center [658, 364] width 1317 height 532
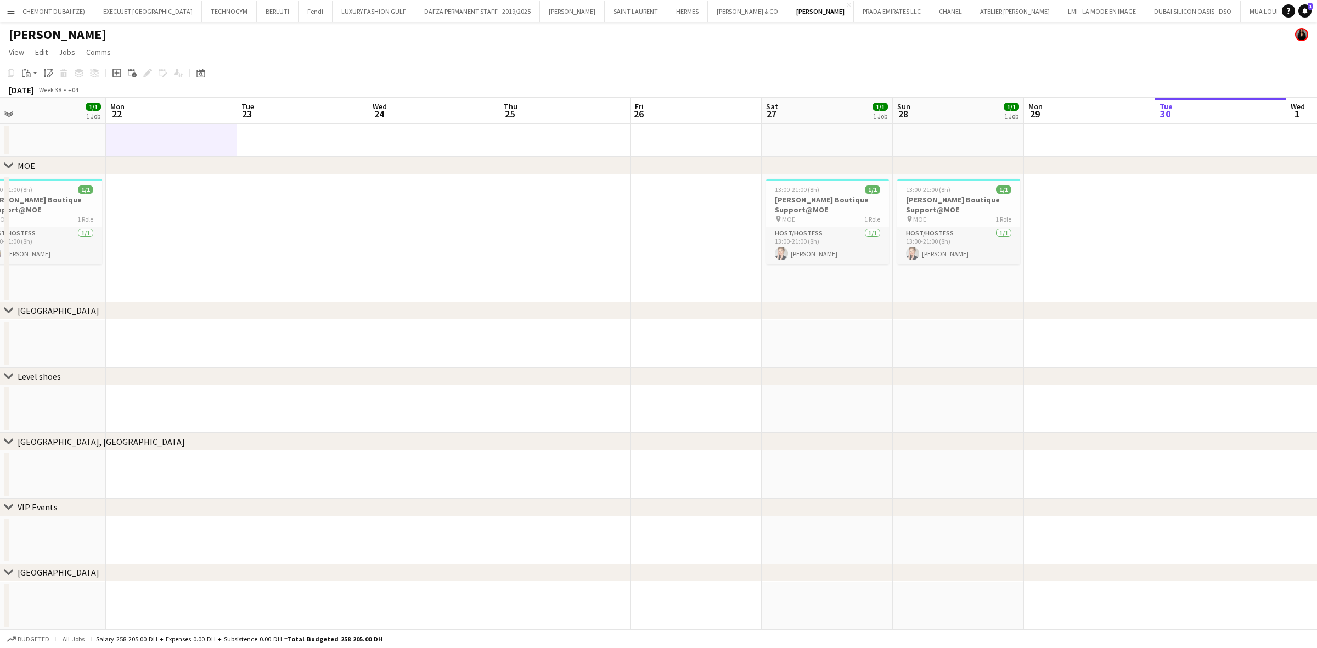
drag, startPoint x: 327, startPoint y: 242, endPoint x: 18, endPoint y: 234, distance: 309.0
click at [26, 234] on app-calendar-viewport "Thu 18 Fri 19 Sat 20 1/1 1 Job Sun 21 1/1 1 Job Mon 22 Tue 23 Wed 24 Thu 25 Fri…" at bounding box center [658, 364] width 1317 height 532
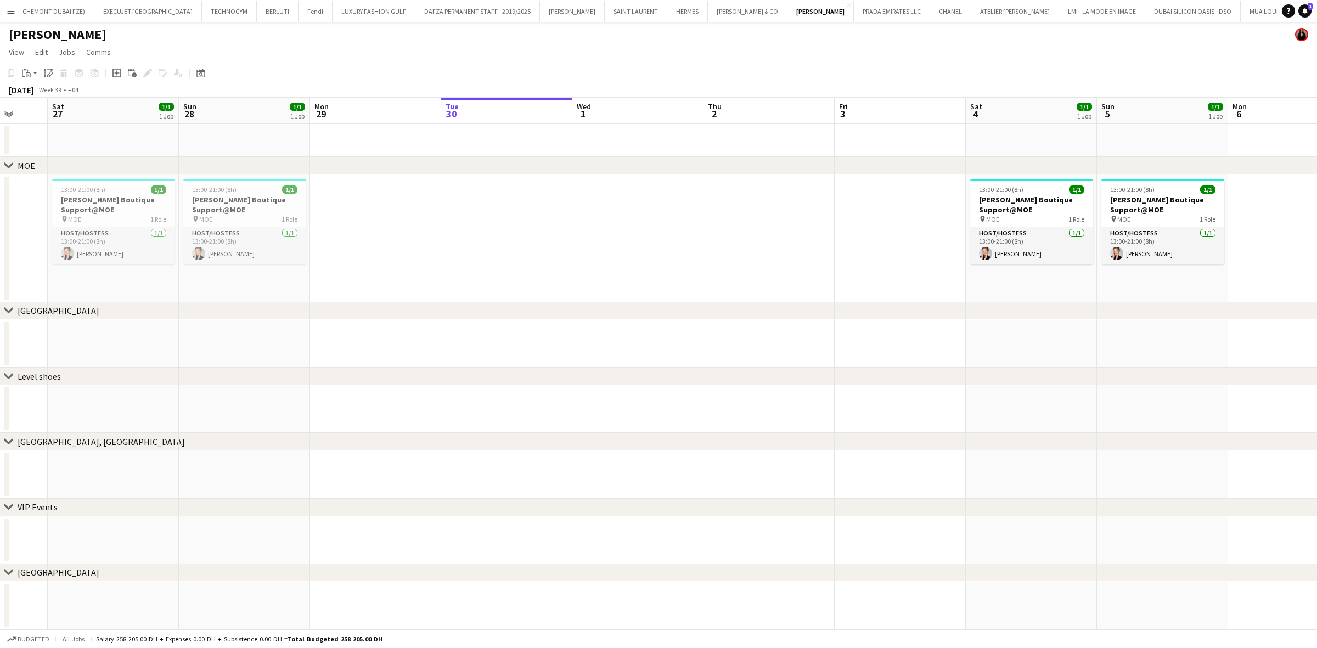
drag, startPoint x: 531, startPoint y: 232, endPoint x: 66, endPoint y: 228, distance: 464.7
click at [112, 232] on app-calendar-viewport "Wed 24 Thu 25 Fri 26 Sat 27 1/1 1 Job Sun 28 1/1 1 Job Mon 29 Tue 30 Wed 1 Thu …" at bounding box center [658, 364] width 1317 height 532
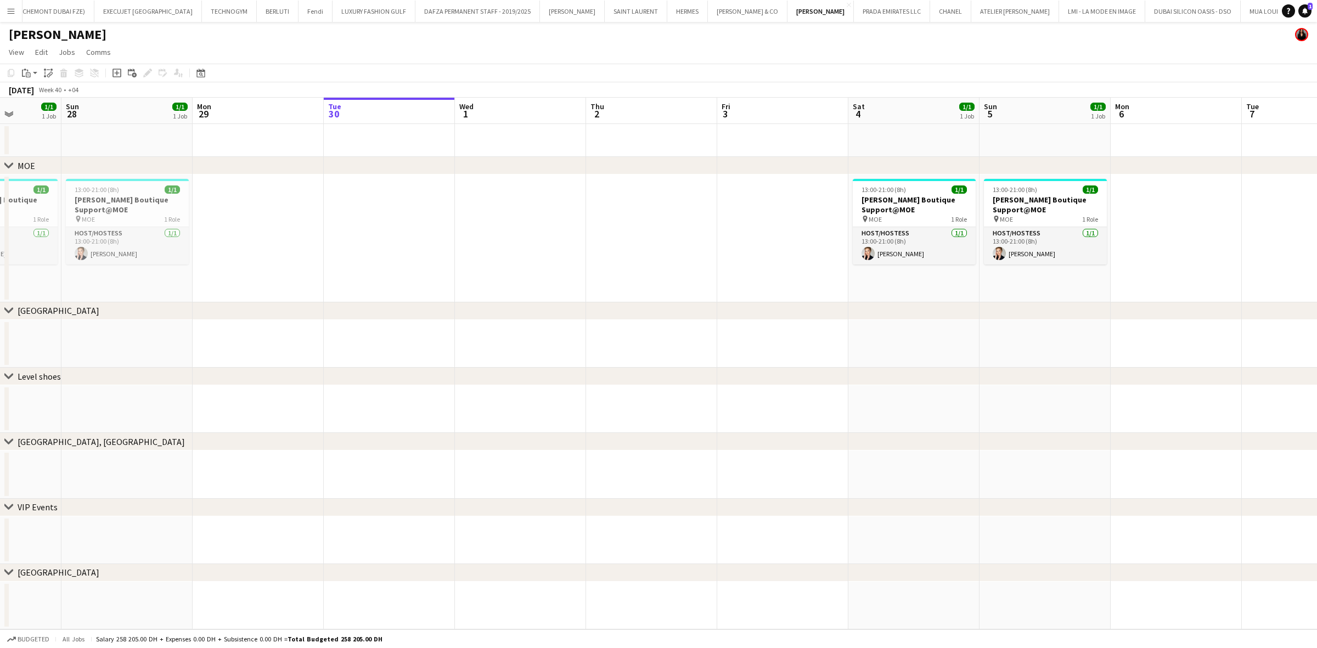
drag, startPoint x: 728, startPoint y: 236, endPoint x: 1002, endPoint y: 237, distance: 273.8
click at [1000, 238] on app-calendar-viewport "Fri 26 Sat 27 1/1 1 Job Sun 28 1/1 1 Job Mon 29 Tue 30 Wed 1 Thu 2 Fri 3 Sat 4 …" at bounding box center [658, 364] width 1317 height 532
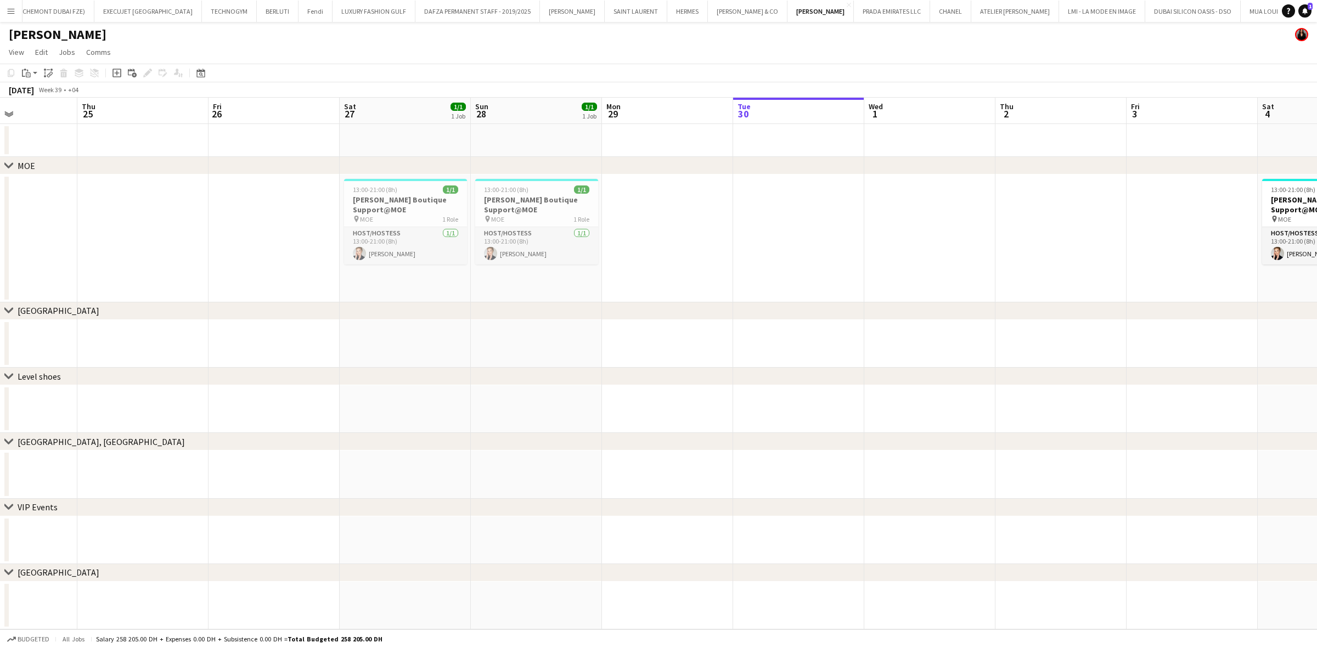
drag, startPoint x: 332, startPoint y: 171, endPoint x: 1011, endPoint y: 195, distance: 679.1
click at [983, 195] on div "chevron-right MOE chevron-right [GEOGRAPHIC_DATA] chevron-right Level shoes che…" at bounding box center [658, 364] width 1317 height 532
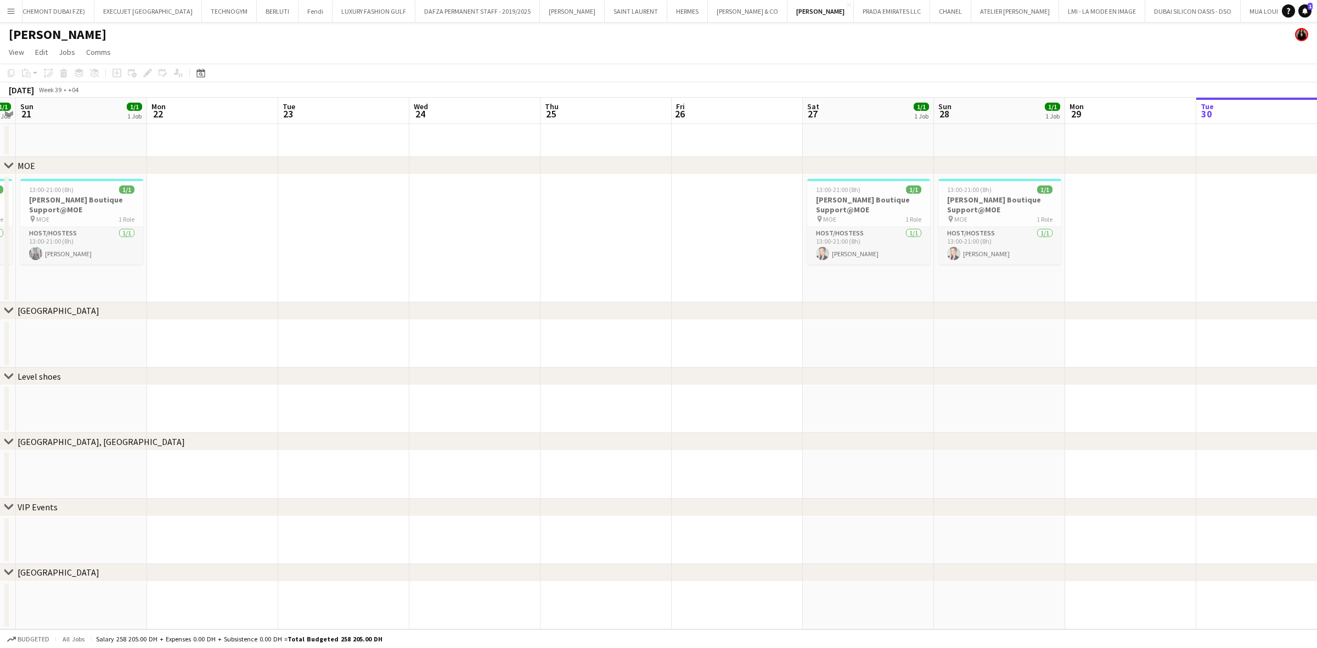
drag, startPoint x: 551, startPoint y: 252, endPoint x: 1028, endPoint y: 218, distance: 477.5
click at [1028, 218] on app-calendar-viewport "Thu 18 Fri 19 Sat 20 1/1 1 Job Sun 21 1/1 1 Job Mon 22 Tue 23 Wed 24 Thu 25 Fri…" at bounding box center [658, 364] width 1317 height 532
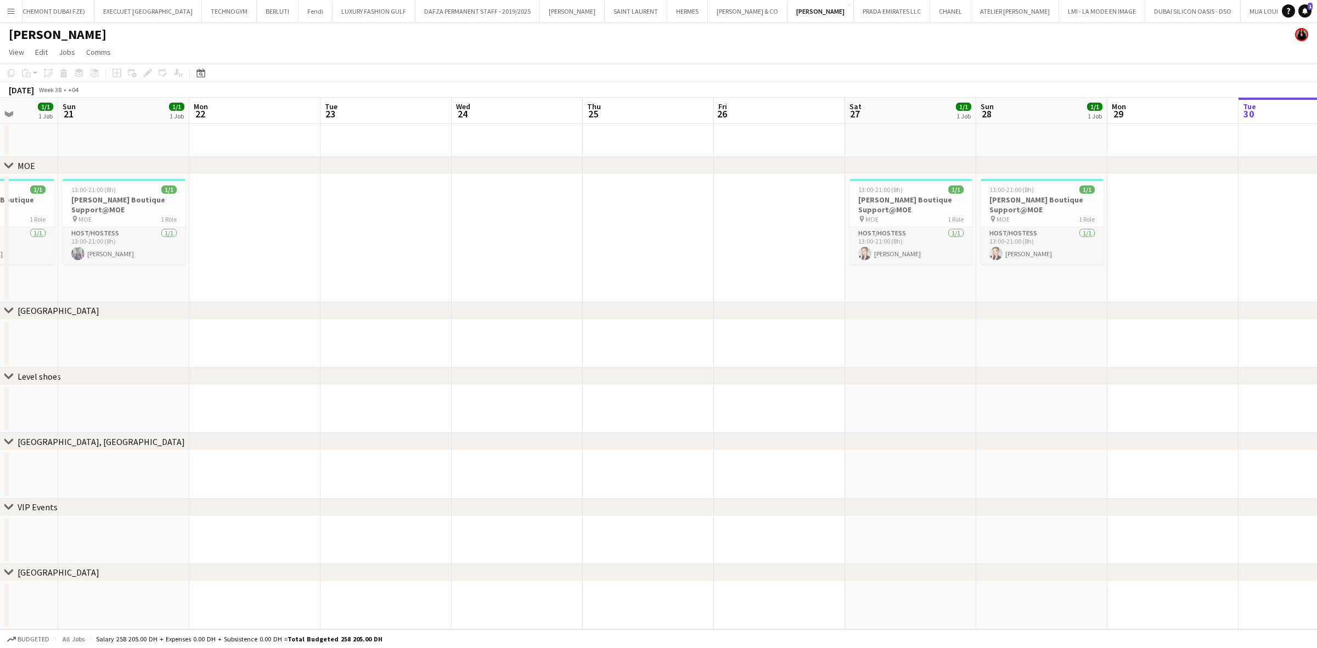
click at [5, 8] on button "Menu" at bounding box center [11, 11] width 22 height 22
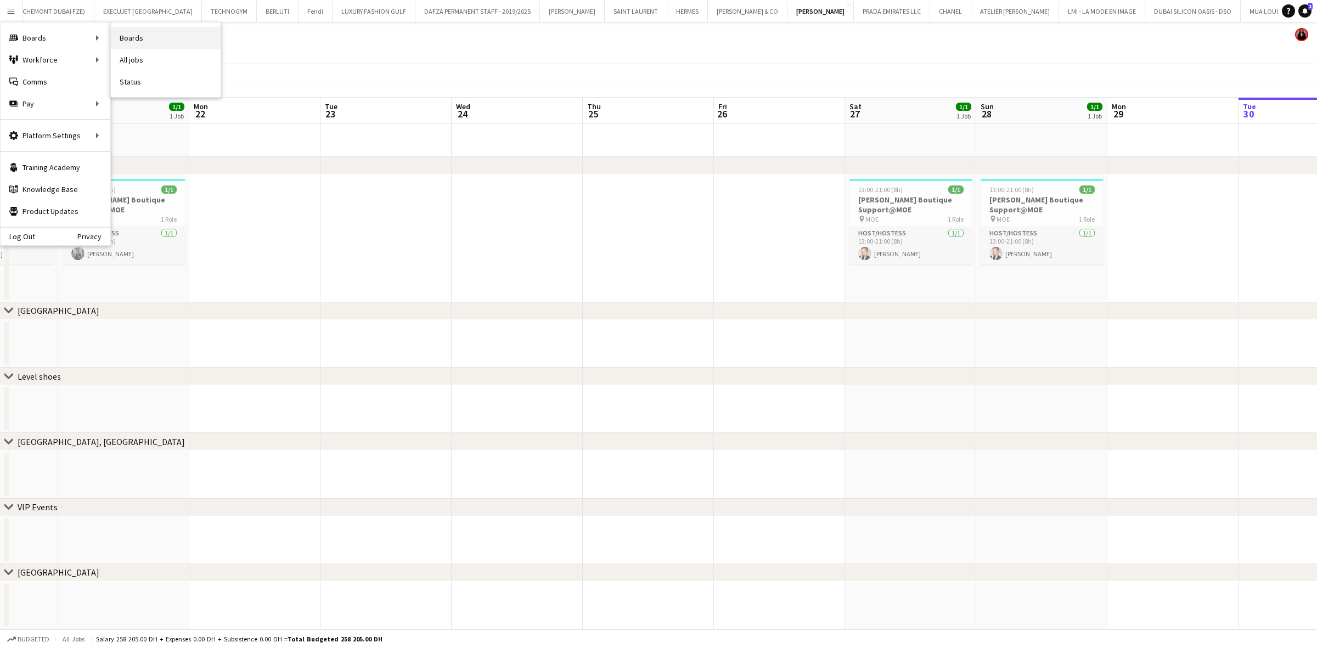
click at [163, 42] on link "Boards" at bounding box center [166, 38] width 110 height 22
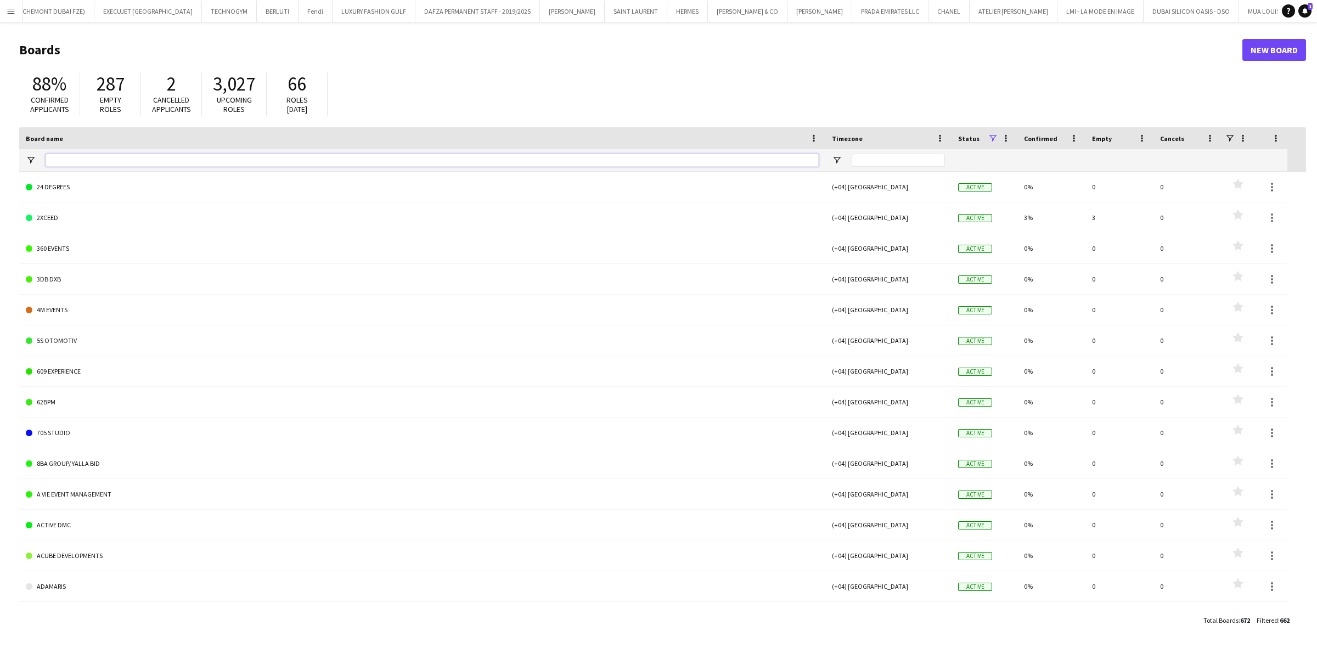
click at [69, 160] on input "Board name Filter Input" at bounding box center [432, 160] width 773 height 13
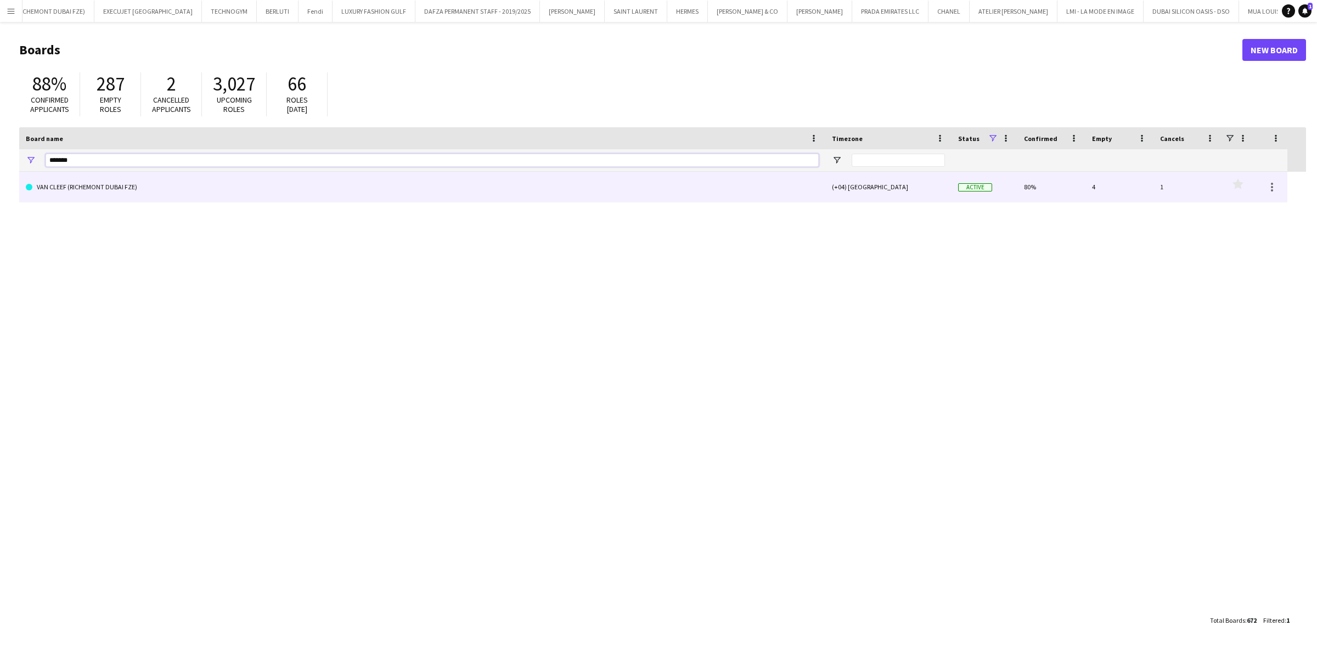
type input "*******"
click at [97, 187] on link "VAN CLEEF (RICHEMONT DUBAI FZE)" at bounding box center [422, 187] width 793 height 31
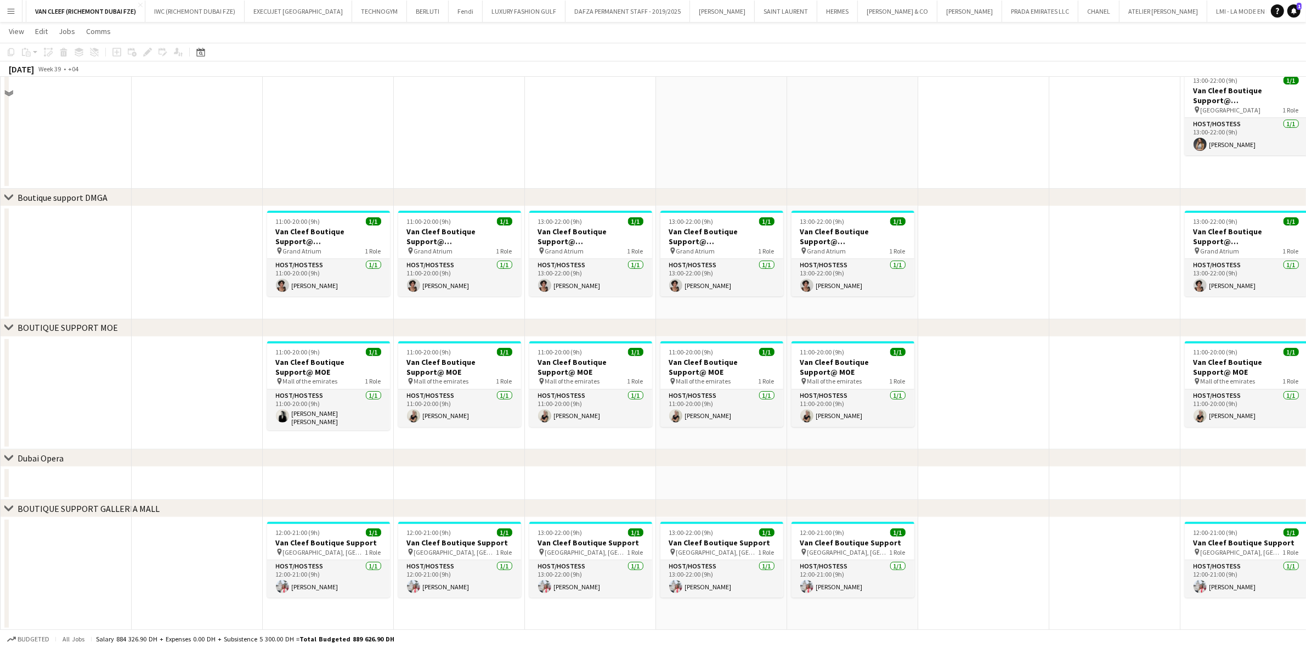
scroll to position [205, 0]
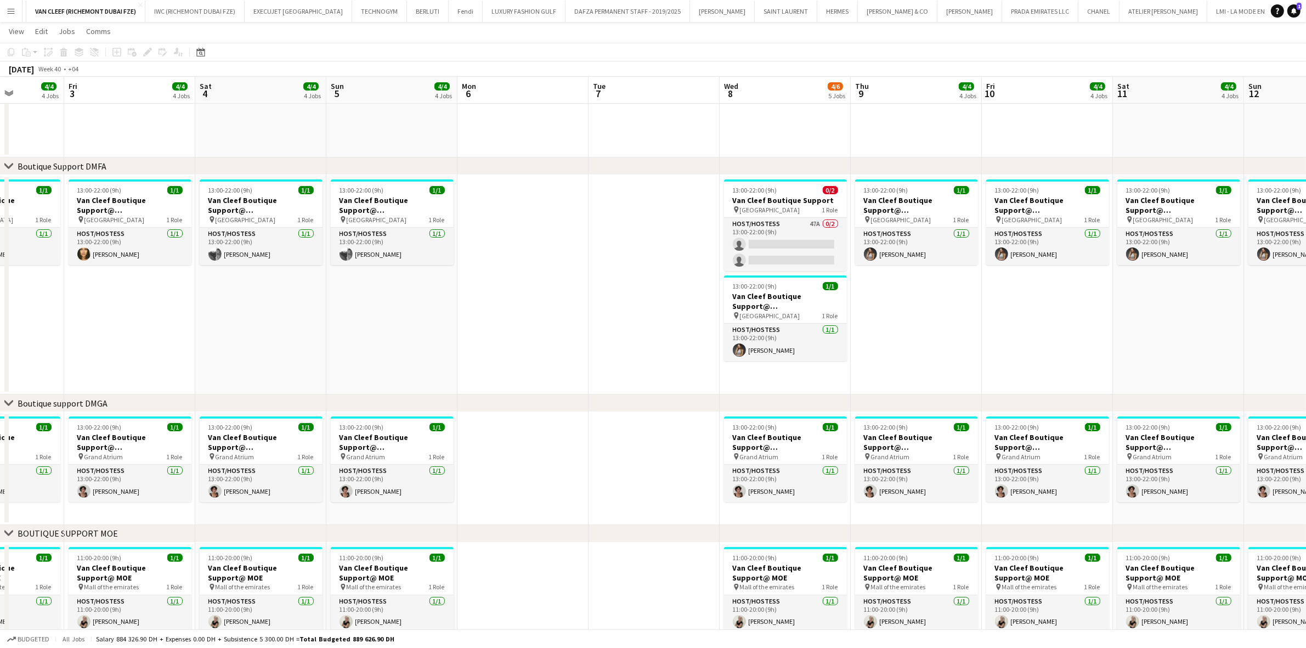
drag, startPoint x: 945, startPoint y: 308, endPoint x: 537, endPoint y: 312, distance: 408.2
click at [537, 312] on app-calendar-viewport "Tue 30 Wed 1 4/4 4 Jobs Thu 2 4/4 4 Jobs Fri 3 4/4 4 Jobs Sat 4 4/4 4 Jobs Sun …" at bounding box center [653, 337] width 1306 height 998
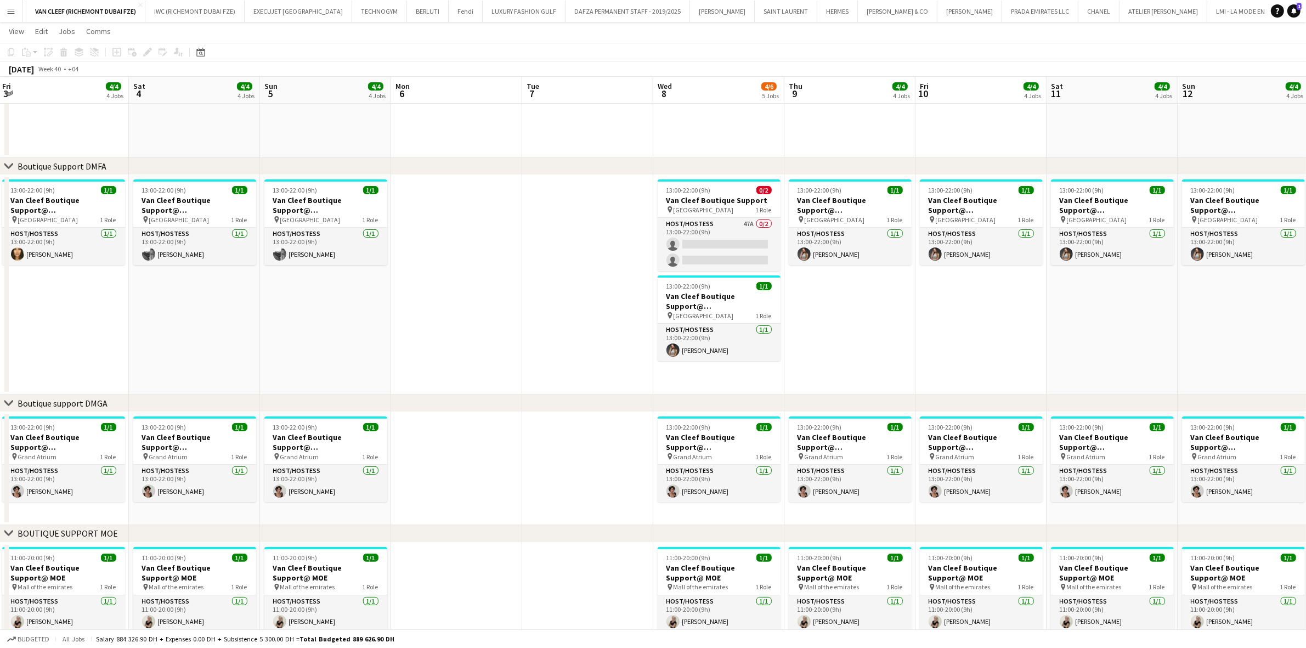
drag, startPoint x: 1062, startPoint y: 297, endPoint x: 859, endPoint y: 297, distance: 202.4
click at [859, 297] on app-calendar-viewport "Tue 30 Wed 1 4/4 4 Jobs Thu 2 4/4 4 Jobs Fri 3 4/4 4 Jobs Sat 4 4/4 4 Jobs Sun …" at bounding box center [653, 337] width 1306 height 998
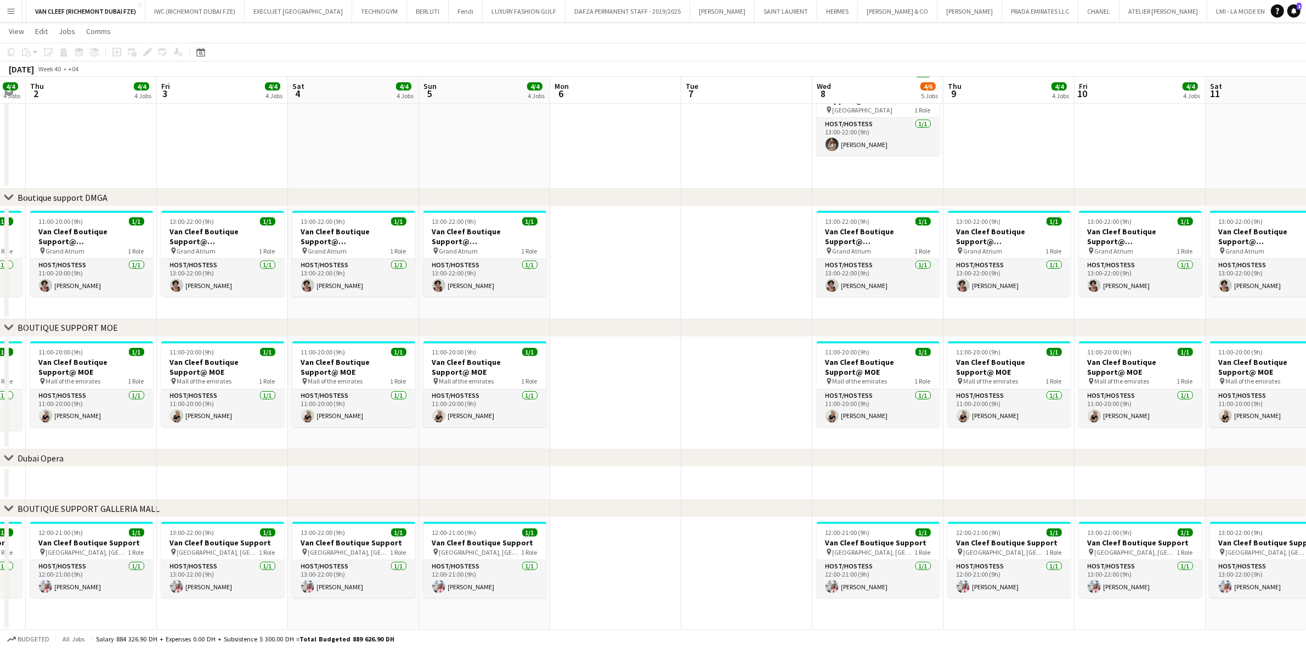
scroll to position [0, 311]
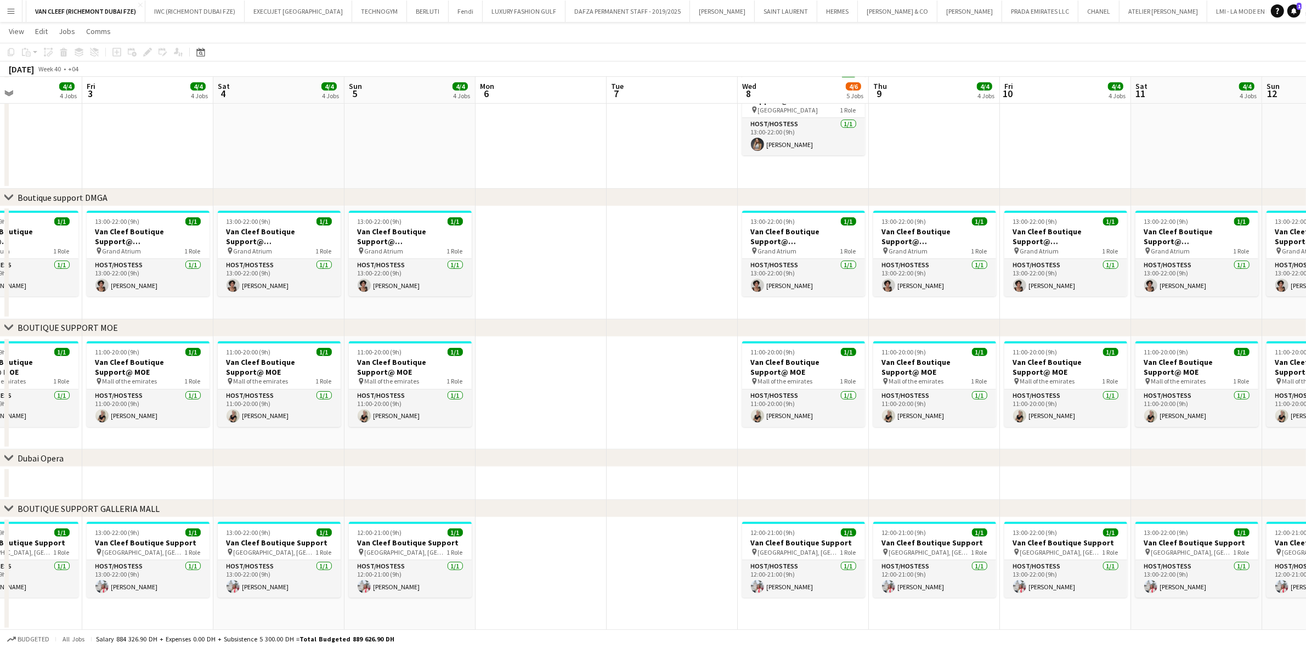
drag, startPoint x: 426, startPoint y: 444, endPoint x: 646, endPoint y: 447, distance: 220.6
click at [646, 447] on app-calendar-viewport "Tue 30 Wed 1 4/4 4 Jobs Thu 2 4/4 4 Jobs Fri 3 4/4 4 Jobs Sat 4 4/4 4 Jobs Sun …" at bounding box center [653, 131] width 1306 height 998
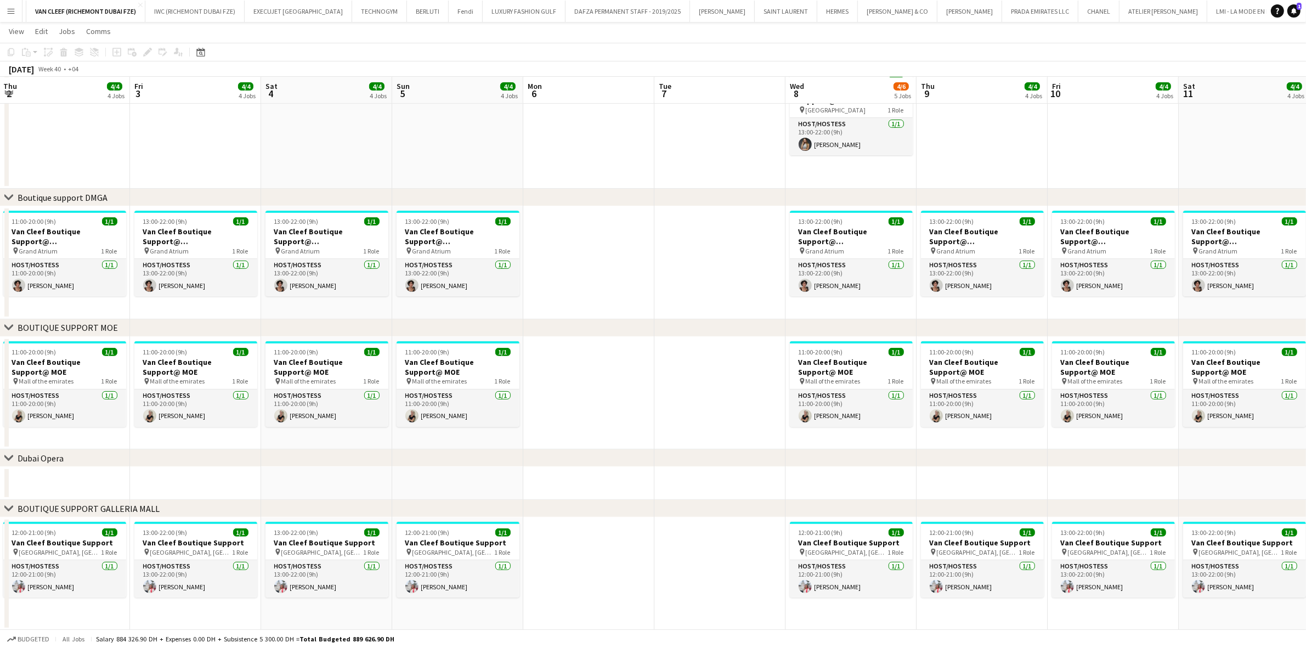
drag, startPoint x: 585, startPoint y: 380, endPoint x: 1035, endPoint y: 388, distance: 449.9
click at [1035, 388] on app-calendar-viewport "Tue 30 Wed 1 4/4 4 Jobs Thu 2 4/4 4 Jobs Fri 3 4/4 4 Jobs Sat 4 4/4 4 Jobs Sun …" at bounding box center [653, 131] width 1306 height 998
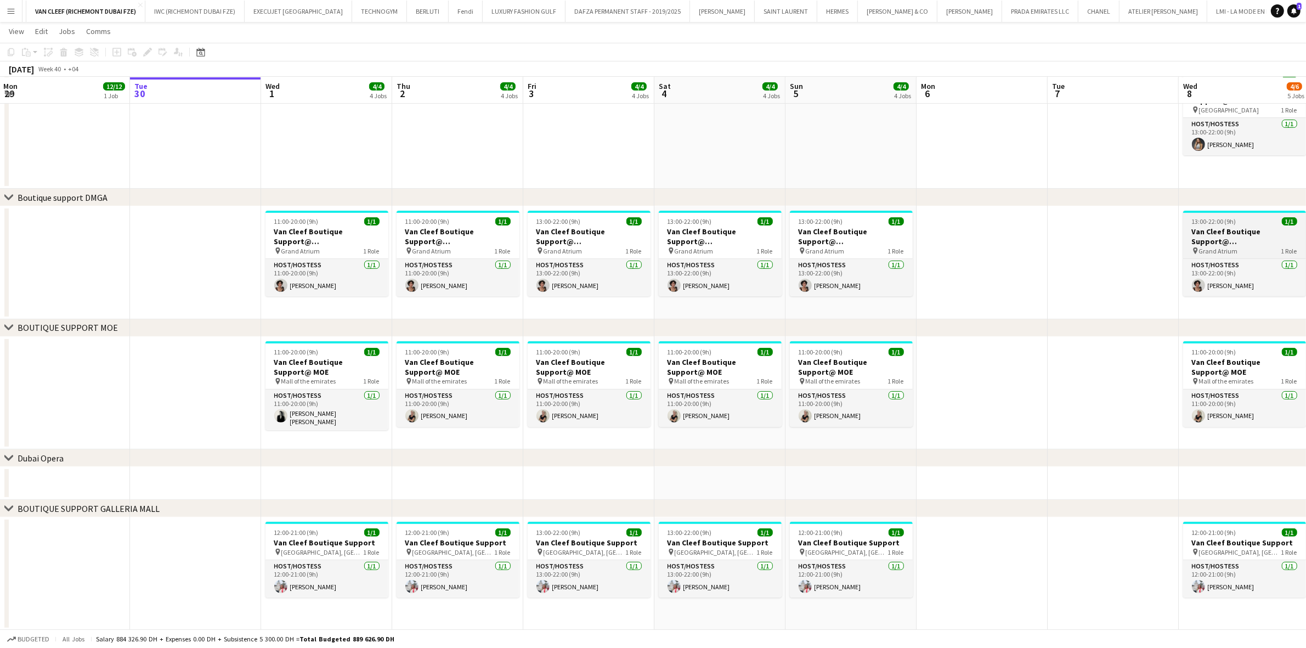
scroll to position [0, 255]
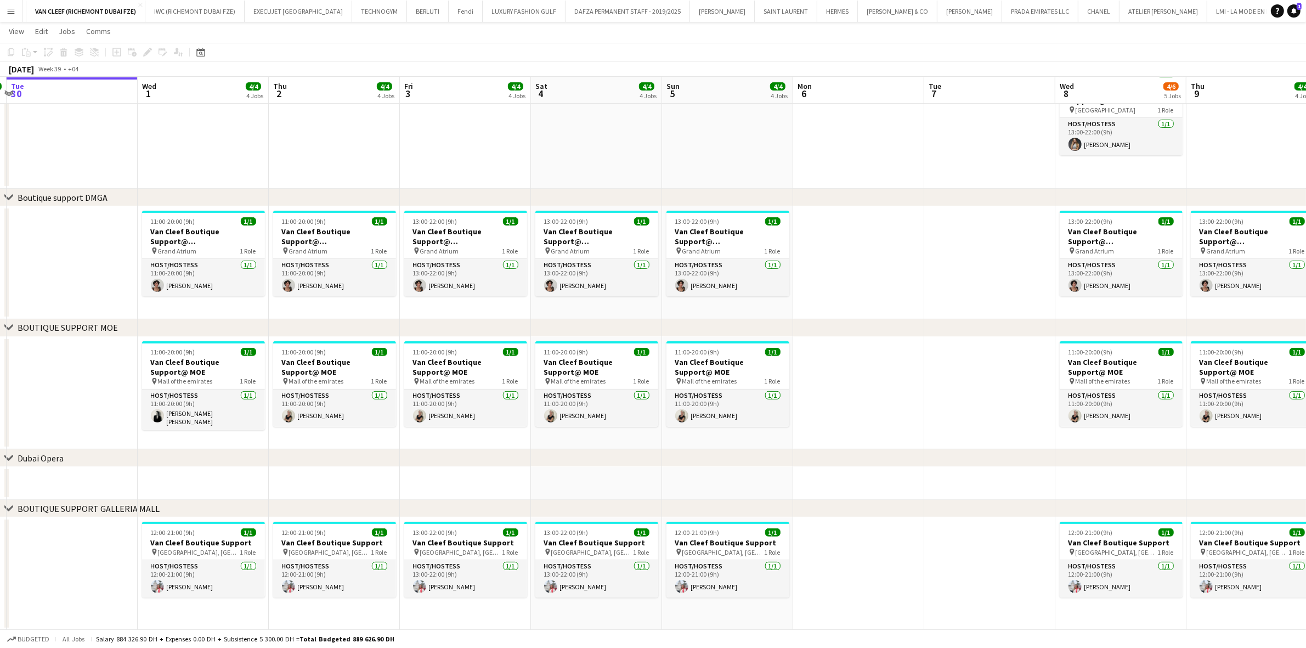
drag, startPoint x: 437, startPoint y: 495, endPoint x: 887, endPoint y: 487, distance: 450.5
click at [887, 487] on app-calendar-viewport "Sat 27 3/3 3 Jobs Sun 28 3/3 3 Jobs Mon 29 12/12 1 Job Tue 30 Wed 1 4/4 4 Jobs …" at bounding box center [653, 131] width 1306 height 998
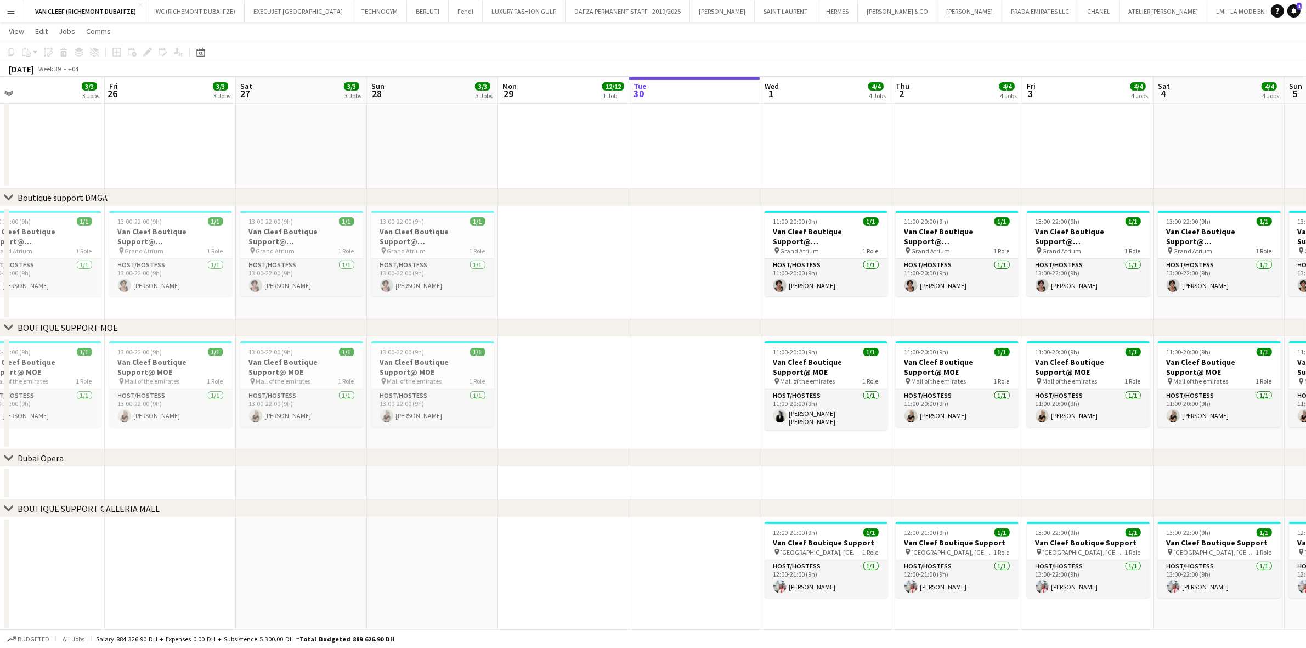
drag, startPoint x: 273, startPoint y: 480, endPoint x: 656, endPoint y: 484, distance: 383.0
click at [724, 486] on app-calendar-viewport "Tue 23 Wed 24 Thu 25 3/3 3 Jobs Fri 26 3/3 3 Jobs Sat 27 3/3 3 Jobs Sun 28 3/3 …" at bounding box center [653, 131] width 1306 height 998
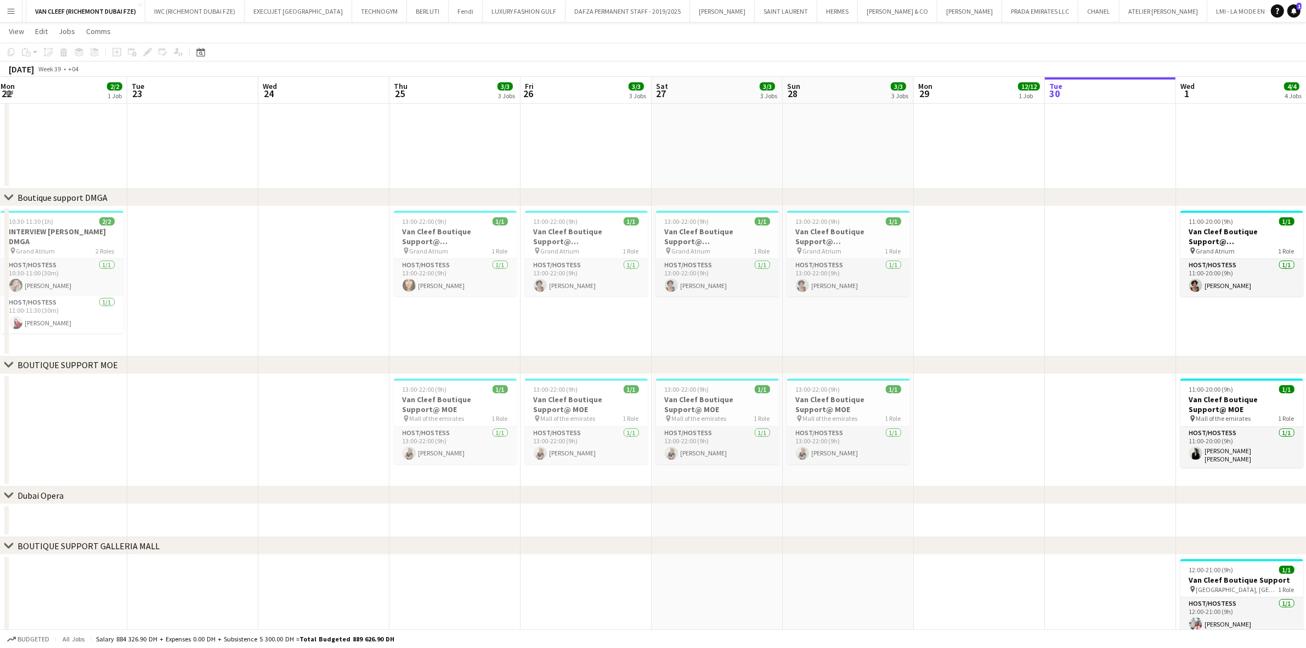
click at [291, 470] on app-calendar-viewport "Sat 20 3/3 3 Jobs Sun 21 3/3 3 Jobs Mon 22 2/2 1 Job Tue 23 Wed 24 Thu 25 3/3 3…" at bounding box center [653, 149] width 1306 height 1035
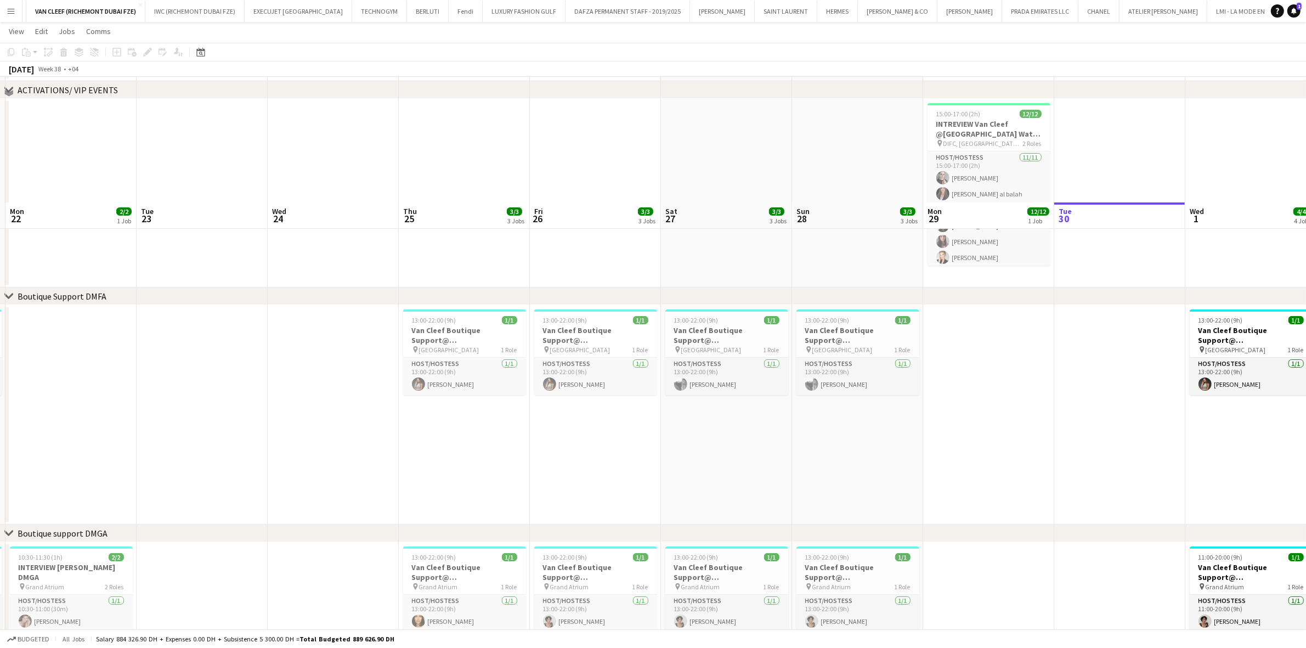
scroll to position [206, 0]
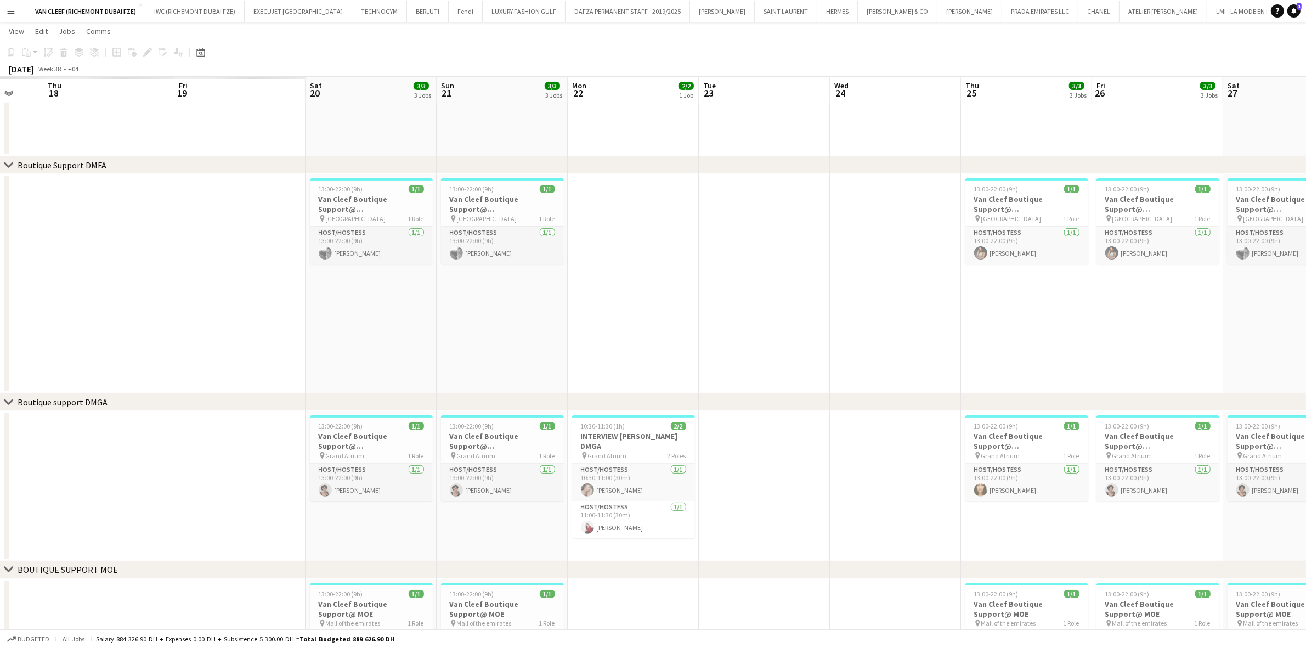
drag, startPoint x: 371, startPoint y: 280, endPoint x: 1089, endPoint y: 331, distance: 720.0
click at [1089, 331] on app-calendar-viewport "Mon 15 Tue 16 Wed 17 Thu 18 Fri 19 Sat 20 3/3 3 Jobs Sun 21 3/3 3 Jobs Mon 22 2…" at bounding box center [653, 354] width 1306 height 1035
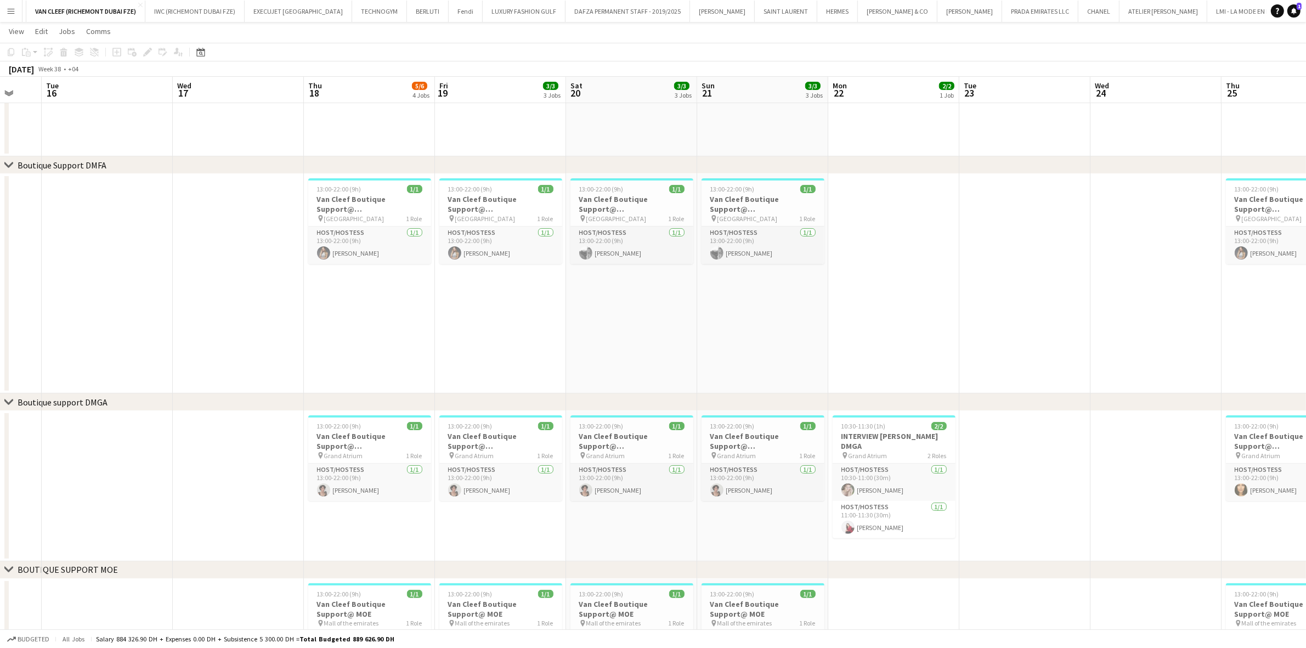
drag, startPoint x: 686, startPoint y: 318, endPoint x: 747, endPoint y: 317, distance: 60.9
click at [747, 317] on app-calendar-viewport "Sun 14 3/3 3 Jobs Mon 15 Tue 16 Wed 17 Thu 18 5/6 4 Jobs Fri 19 3/3 3 Jobs Sat …" at bounding box center [653, 387] width 1306 height 1100
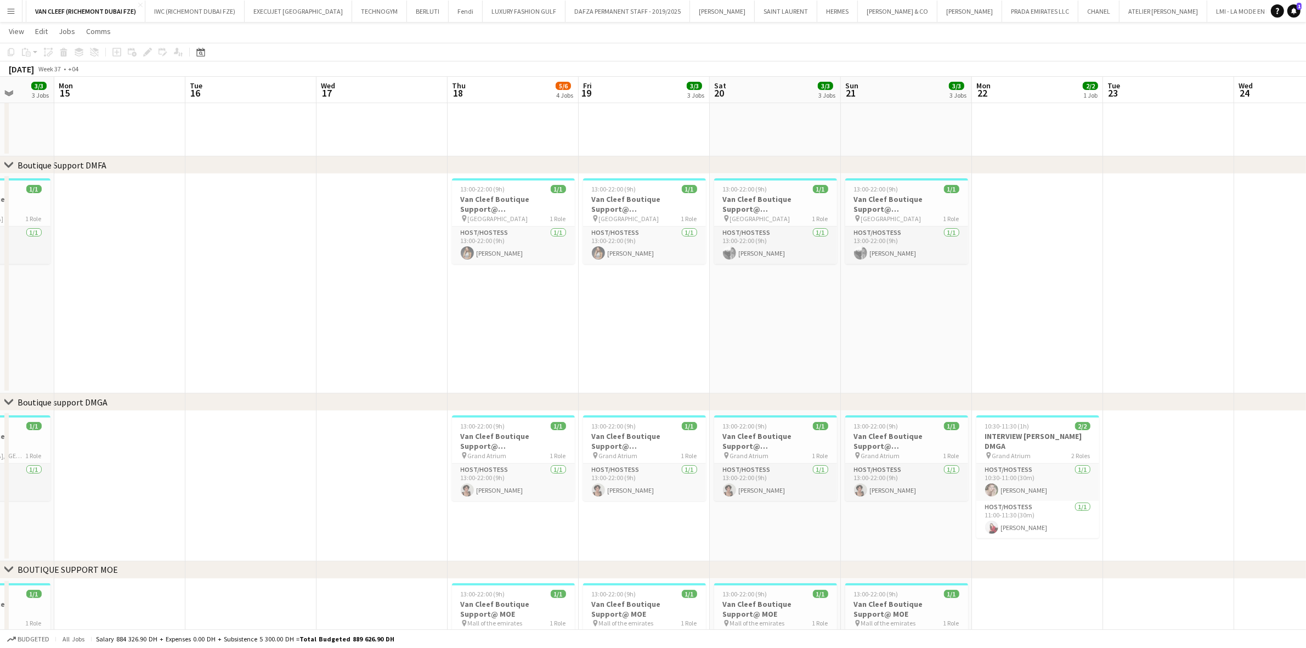
drag, startPoint x: 782, startPoint y: 278, endPoint x: 585, endPoint y: 275, distance: 197.0
click at [601, 275] on app-calendar-viewport "Fri 12 3/3 3 Jobs Sat 13 3/3 3 Jobs Sun 14 3/3 3 Jobs Mon 15 Tue 16 Wed 17 Thu …" at bounding box center [653, 387] width 1306 height 1100
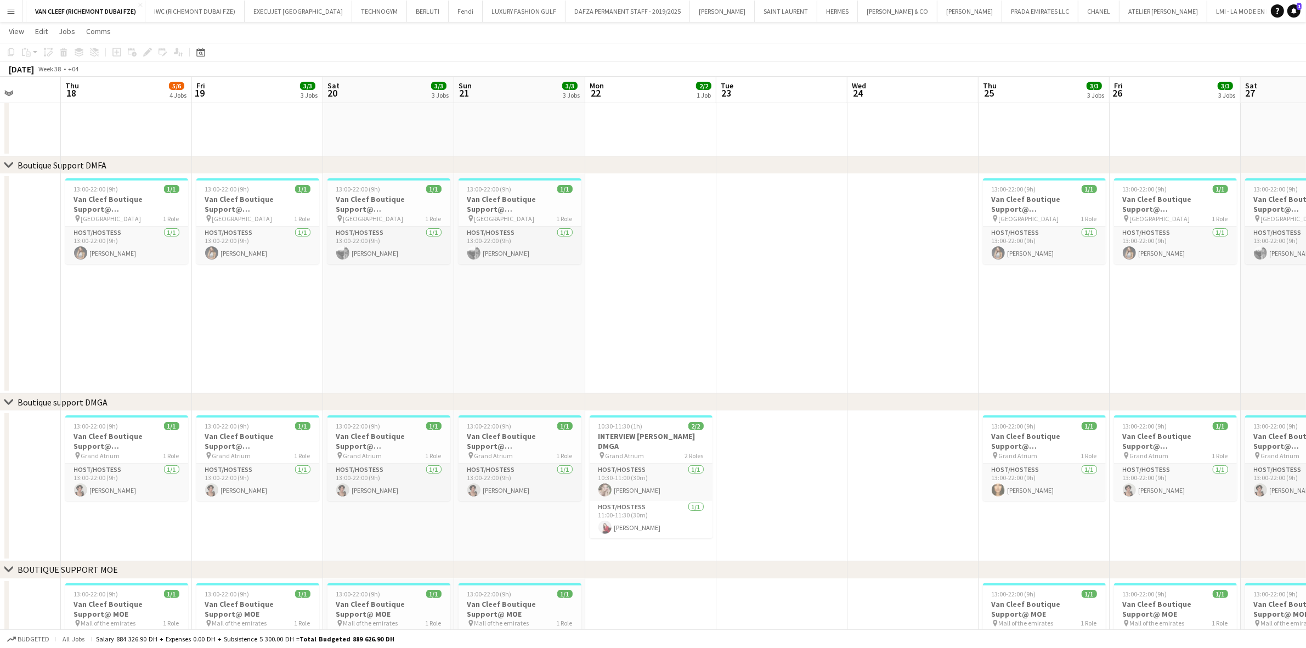
drag, startPoint x: 943, startPoint y: 330, endPoint x: 421, endPoint y: 339, distance: 521.3
click at [430, 339] on app-calendar-viewport "Mon 15 Tue 16 Wed 17 Thu 18 5/6 4 Jobs Fri 19 3/3 3 Jobs Sat 20 3/3 3 Jobs Sun …" at bounding box center [653, 387] width 1306 height 1100
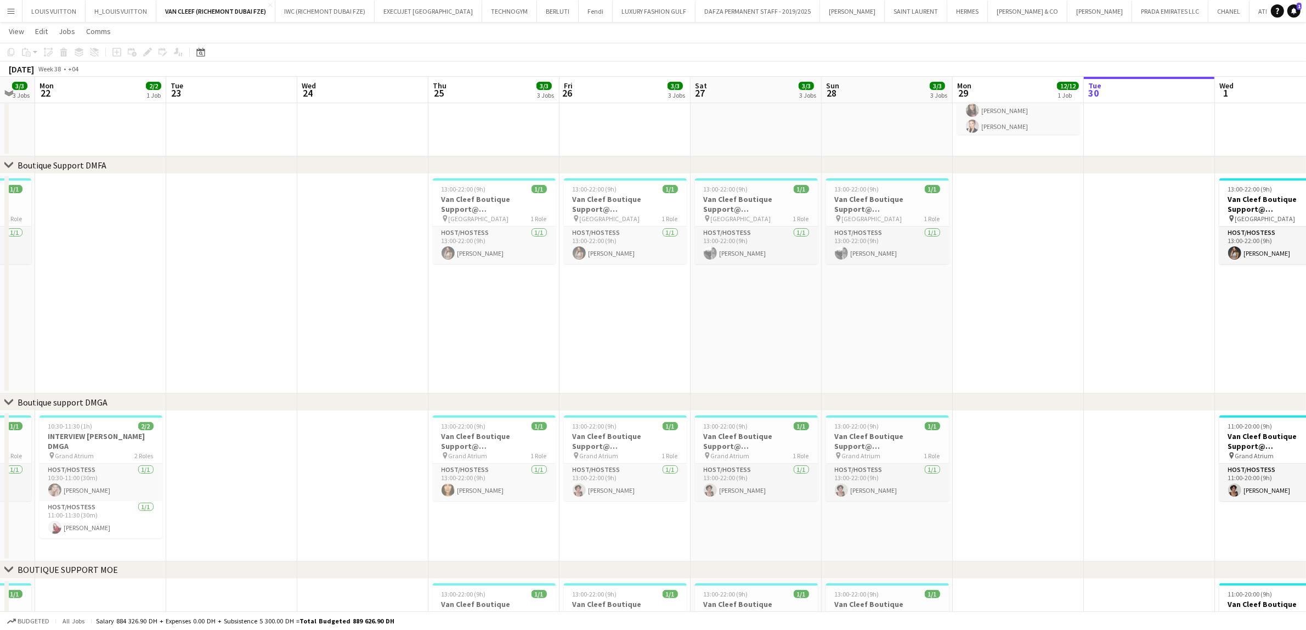
scroll to position [0, 0]
